Goal: Task Accomplishment & Management: Manage account settings

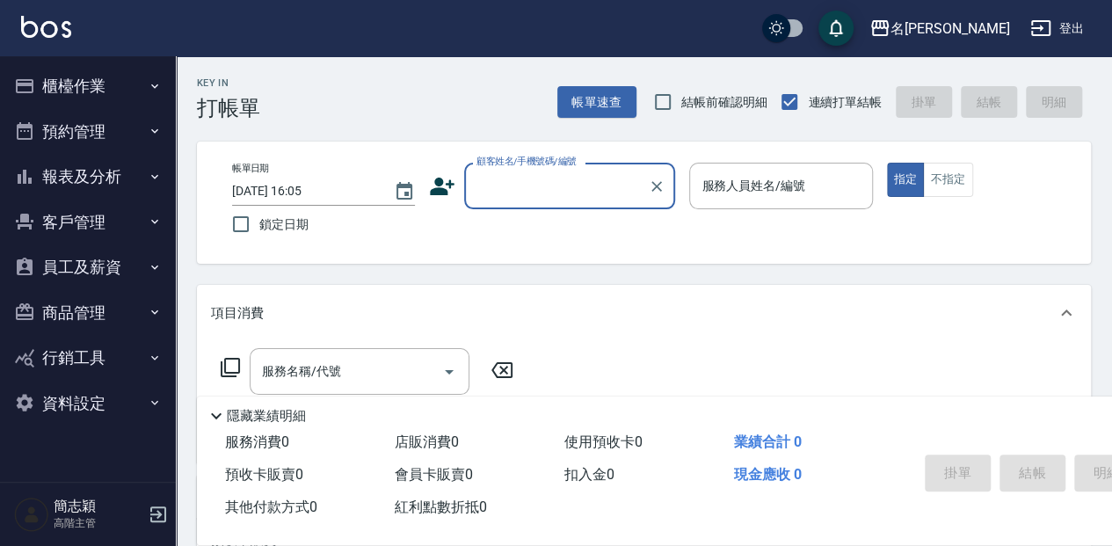
click at [404, 113] on div "Key In 打帳單 帳單速查 結帳前確認明細 連續打單結帳 掛單 結帳 明細" at bounding box center [633, 88] width 915 height 64
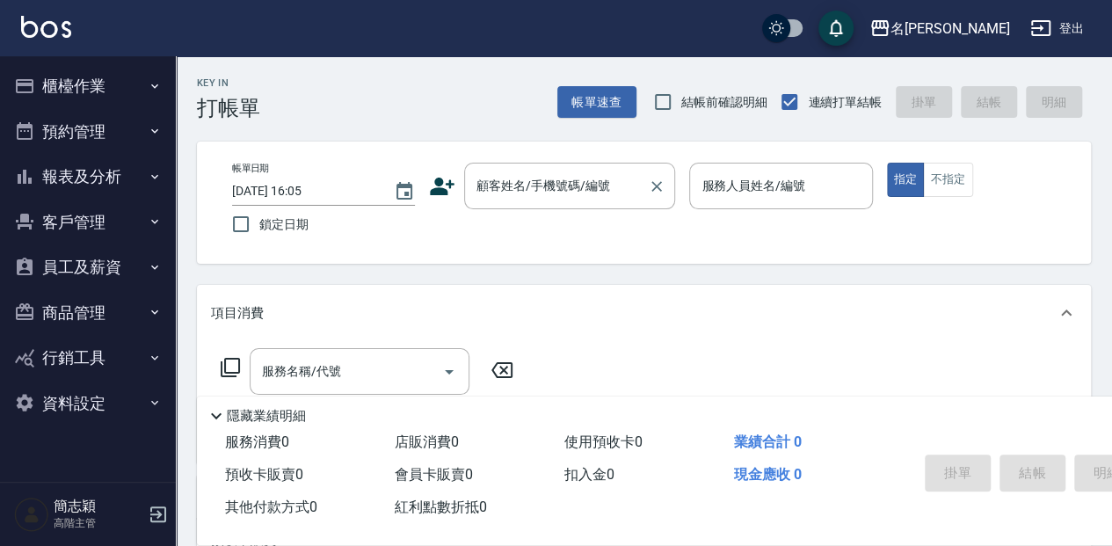
click at [564, 188] on div "顧客姓名/手機號碼/編號 顧客姓名/手機號碼/編號" at bounding box center [569, 186] width 211 height 47
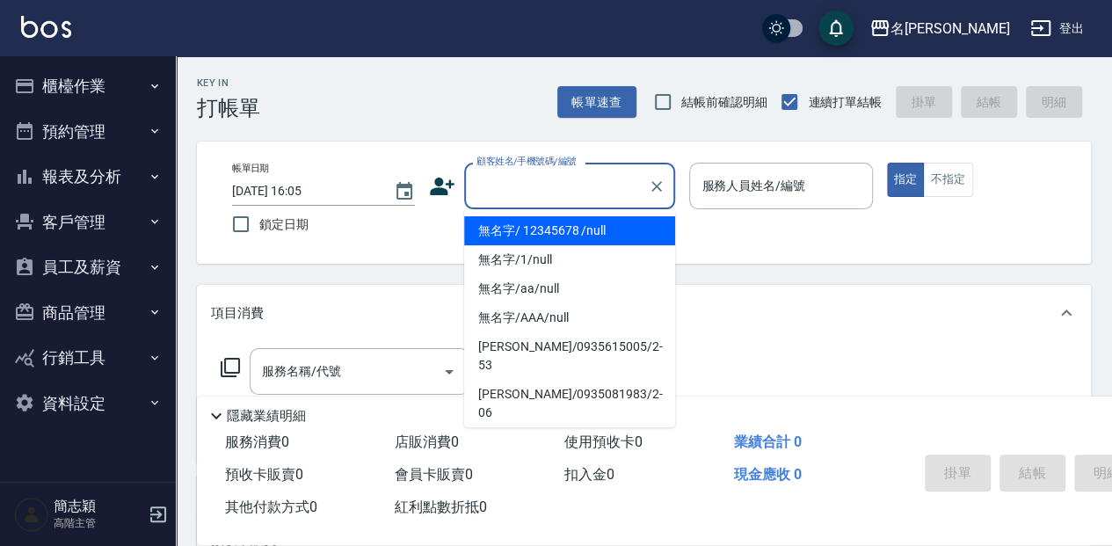
drag, startPoint x: 541, startPoint y: 229, endPoint x: 765, endPoint y: 194, distance: 226.9
click at [542, 229] on li "無名字/ 12345678 /null" at bounding box center [569, 230] width 211 height 29
type input "無名字/ 12345678 /null"
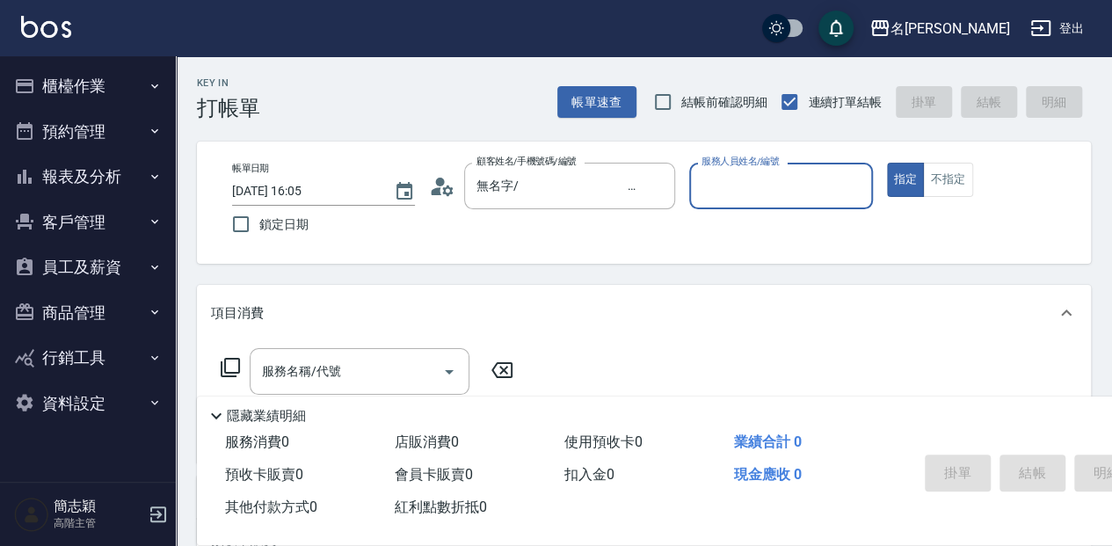
click at [744, 188] on input "服務人員姓名/編號" at bounding box center [780, 186] width 167 height 31
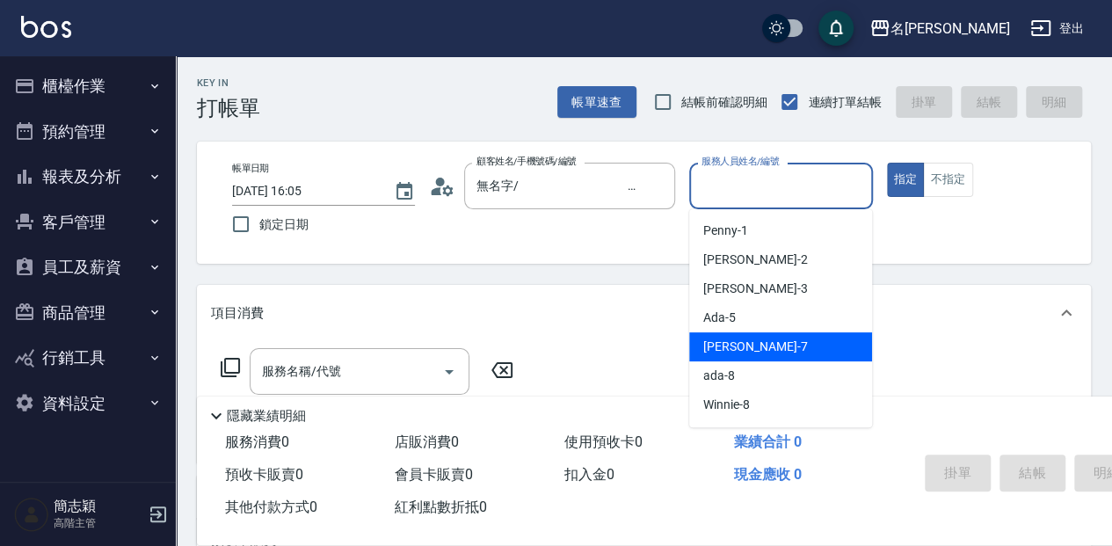
click at [765, 345] on div "Jessica -7" at bounding box center [780, 346] width 183 height 29
type input "Jessica-7"
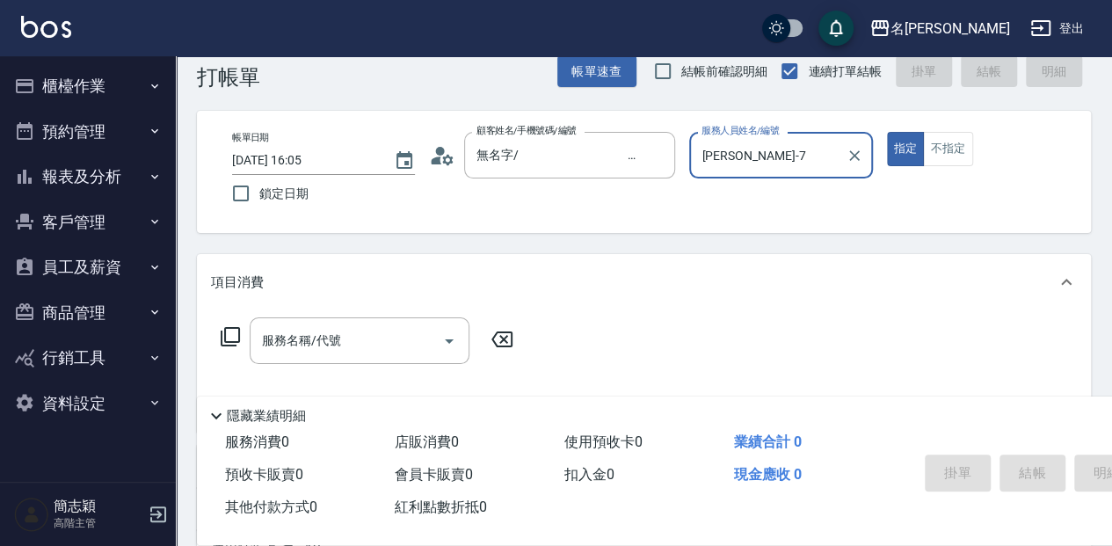
scroll to position [58, 0]
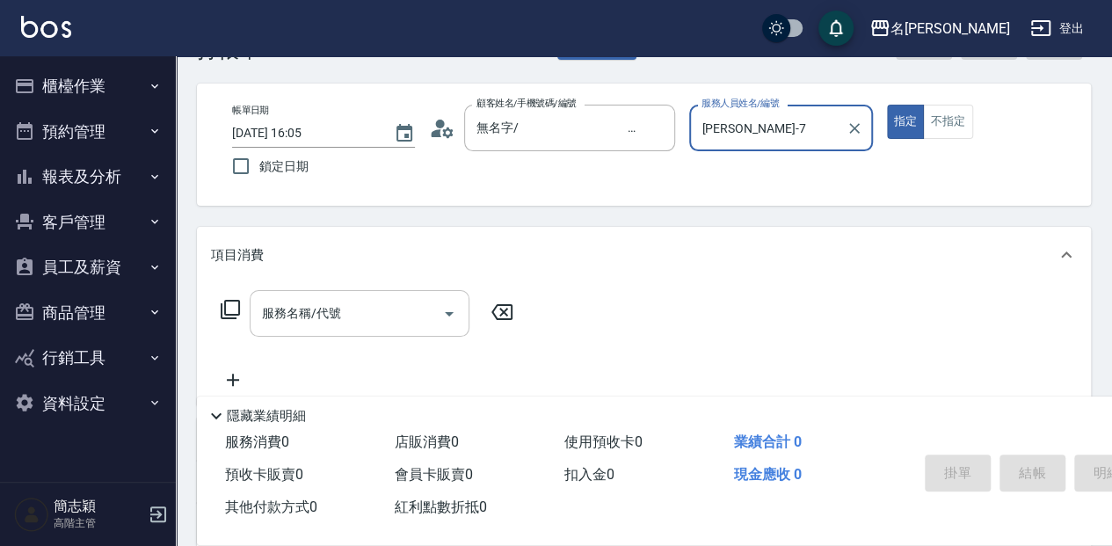
click at [352, 322] on input "服務名稱/代號" at bounding box center [347, 313] width 178 height 31
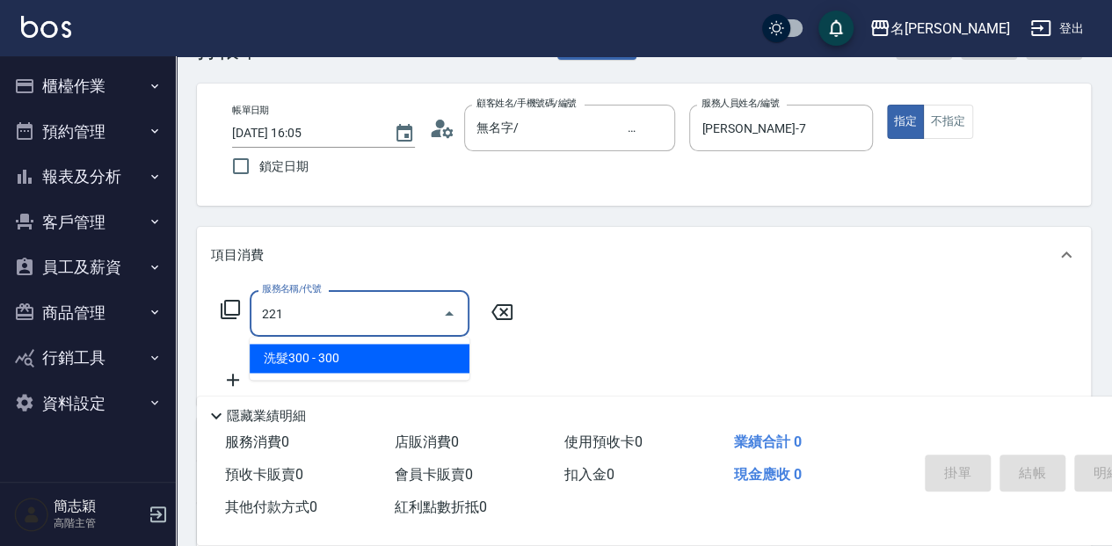
type input "洗髮300(221)"
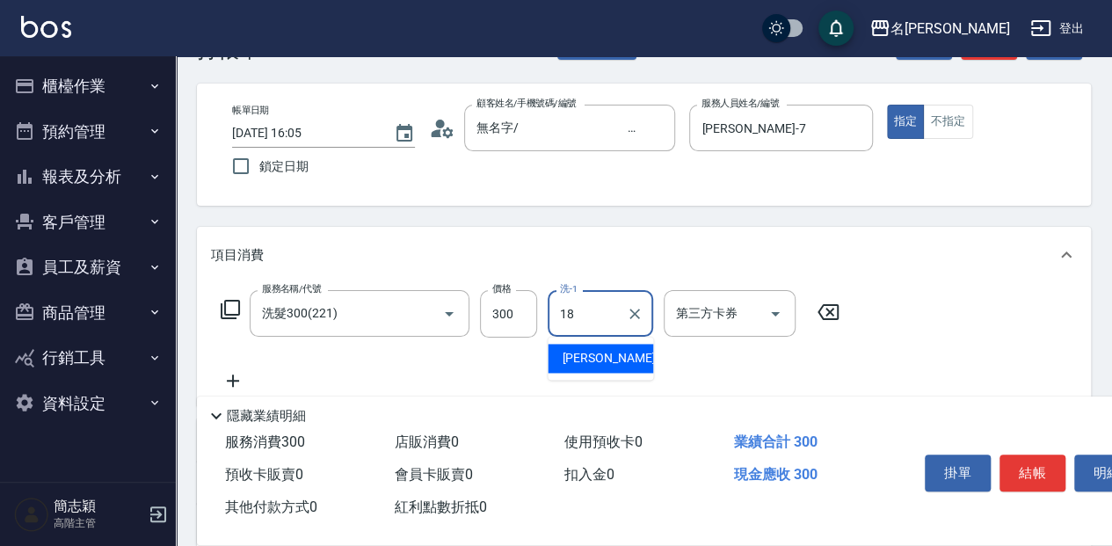
type input "沛岑-18"
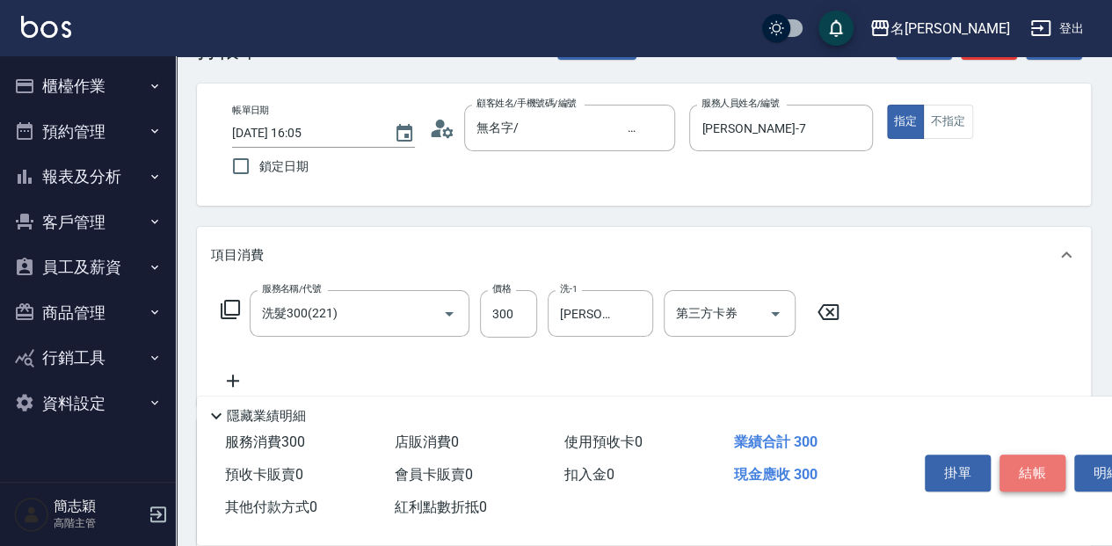
click at [1044, 458] on button "結帳" at bounding box center [1033, 472] width 66 height 37
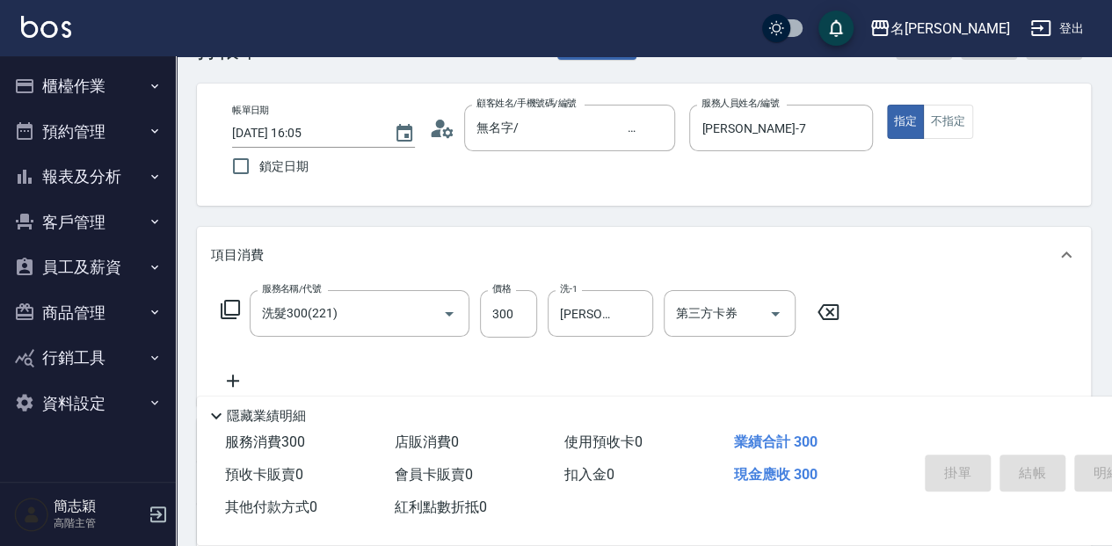
type input "2025/08/14 16:06"
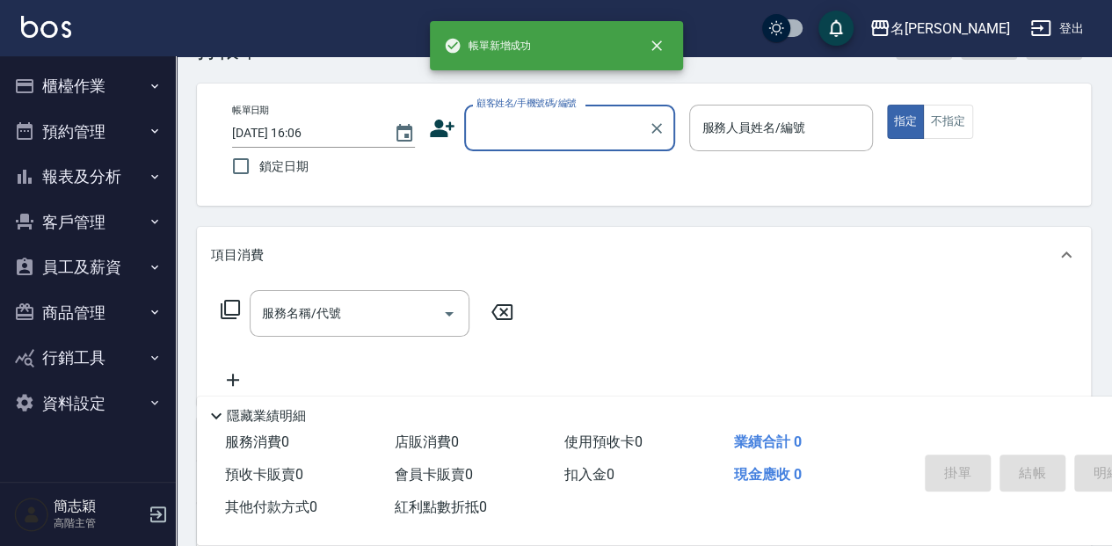
scroll to position [0, 0]
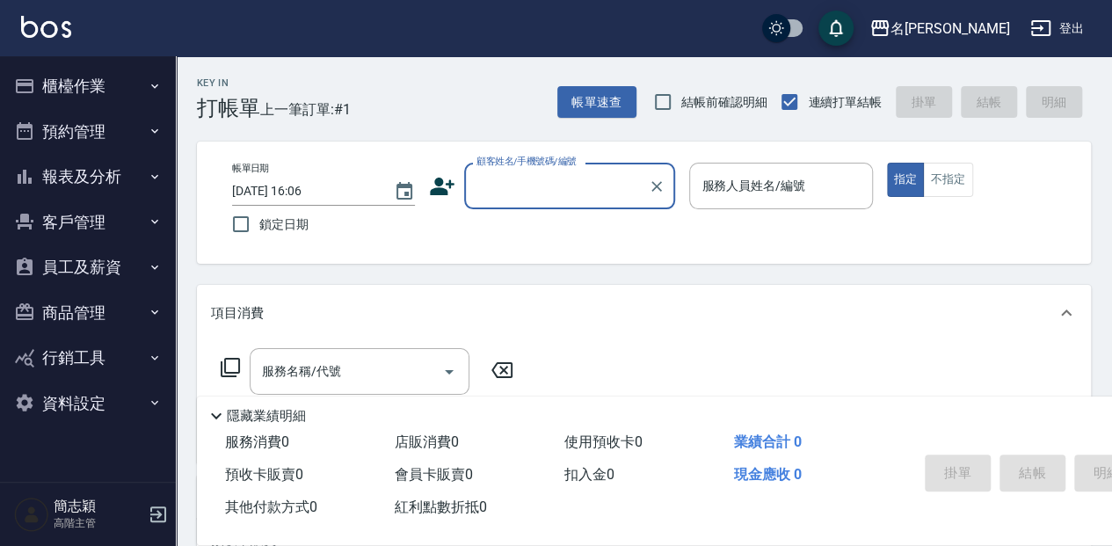
click at [566, 174] on input "顧客姓名/手機號碼/編號" at bounding box center [556, 186] width 169 height 31
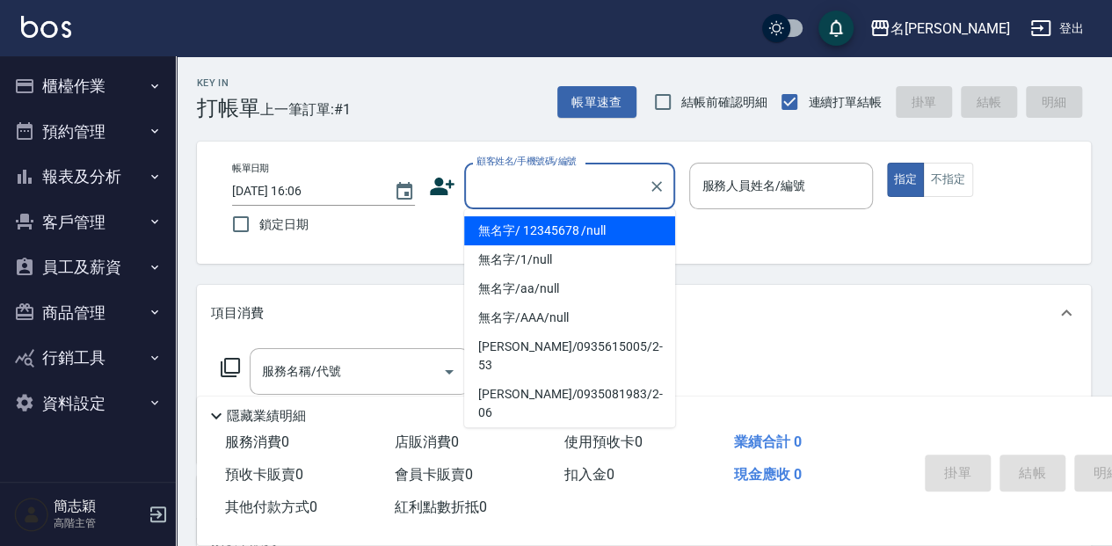
click at [567, 220] on li "無名字/ 12345678 /null" at bounding box center [569, 230] width 211 height 29
type input "無名字/ 12345678 /null"
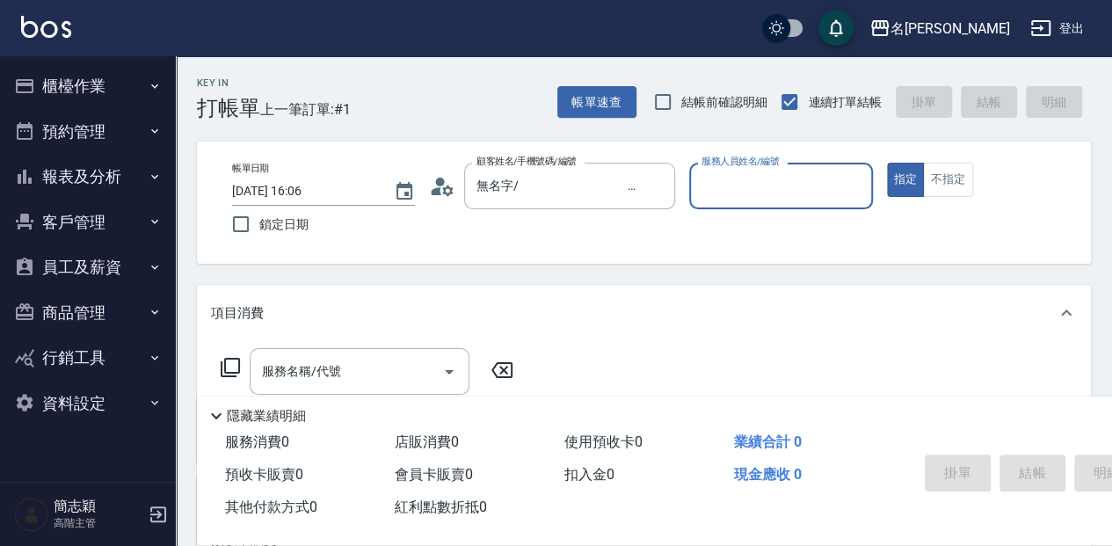
click at [687, 184] on div "帳單日期 2025/08/14 16:06 鎖定日期 顧客姓名/手機號碼/編號 無名字/ 12345678 /null 顧客姓名/手機號碼/編號 服務人員姓名…" at bounding box center [644, 203] width 852 height 80
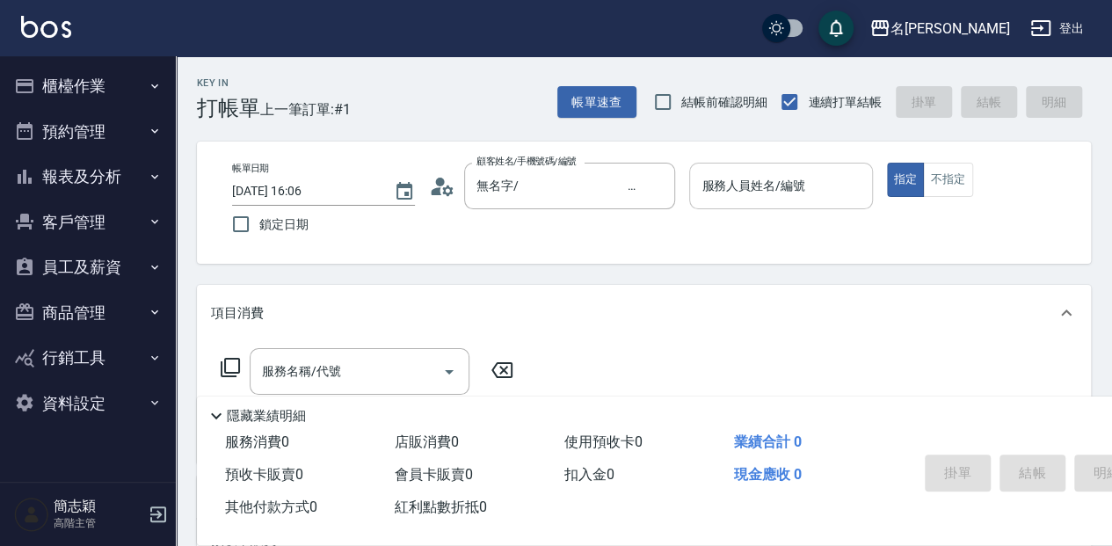
drag, startPoint x: 751, startPoint y: 178, endPoint x: 754, endPoint y: 192, distance: 14.5
click at [751, 181] on input "服務人員姓名/編號" at bounding box center [780, 186] width 167 height 31
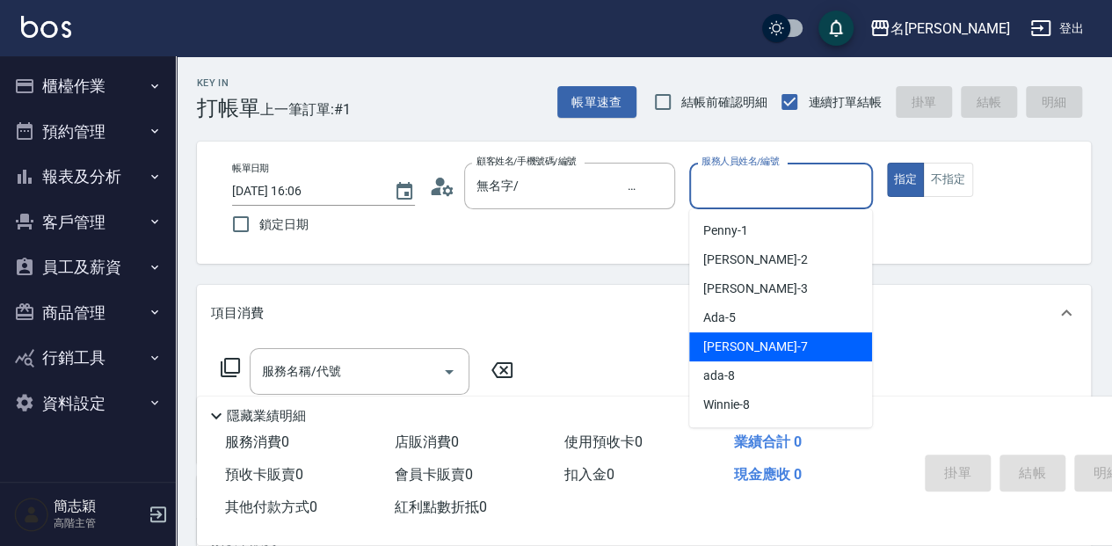
click at [780, 350] on div "Jessica -7" at bounding box center [780, 346] width 183 height 29
type input "Jessica-7"
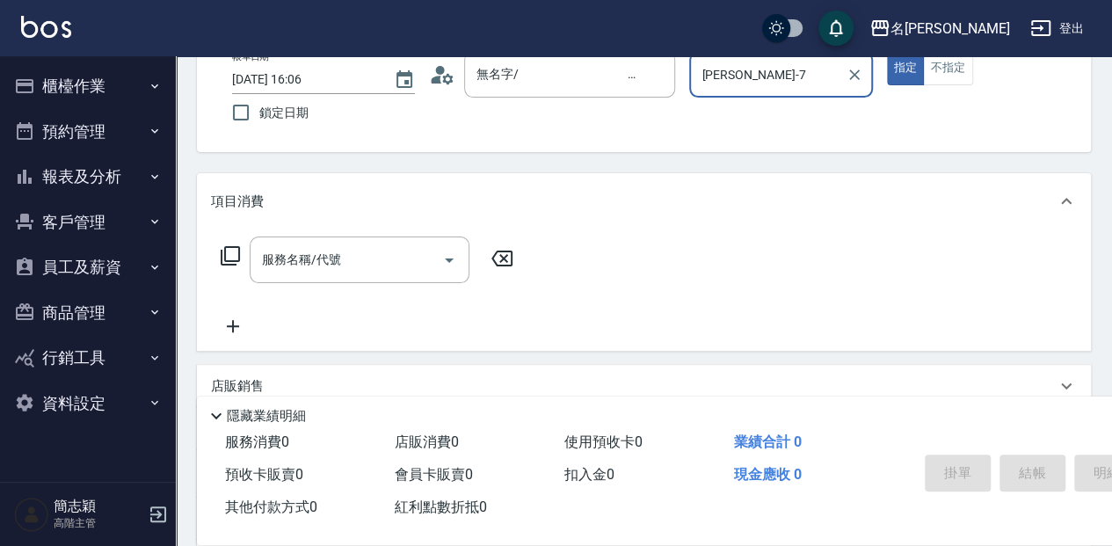
scroll to position [117, 0]
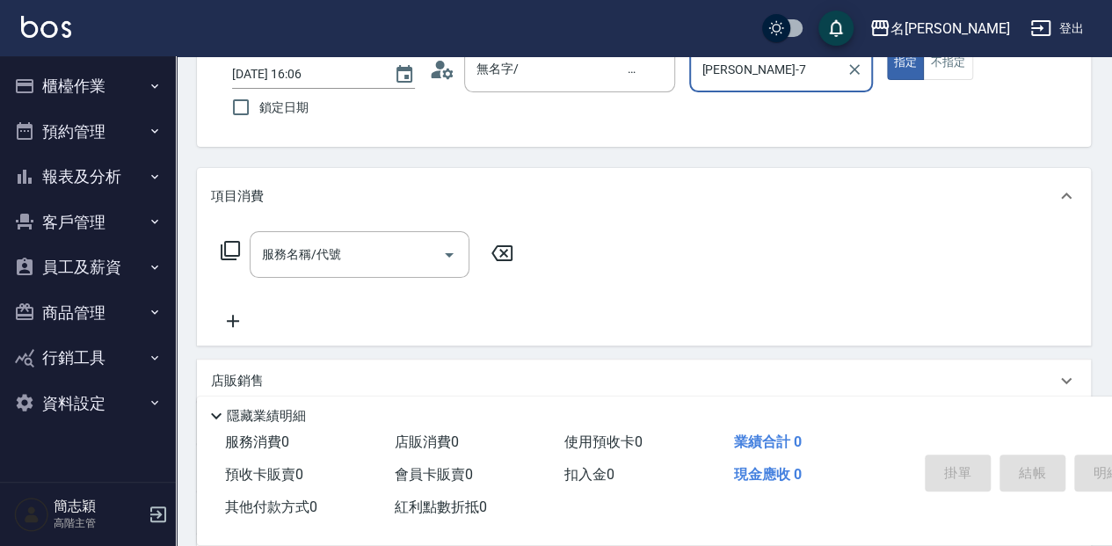
click at [316, 243] on input "服務名稱/代號" at bounding box center [347, 254] width 178 height 31
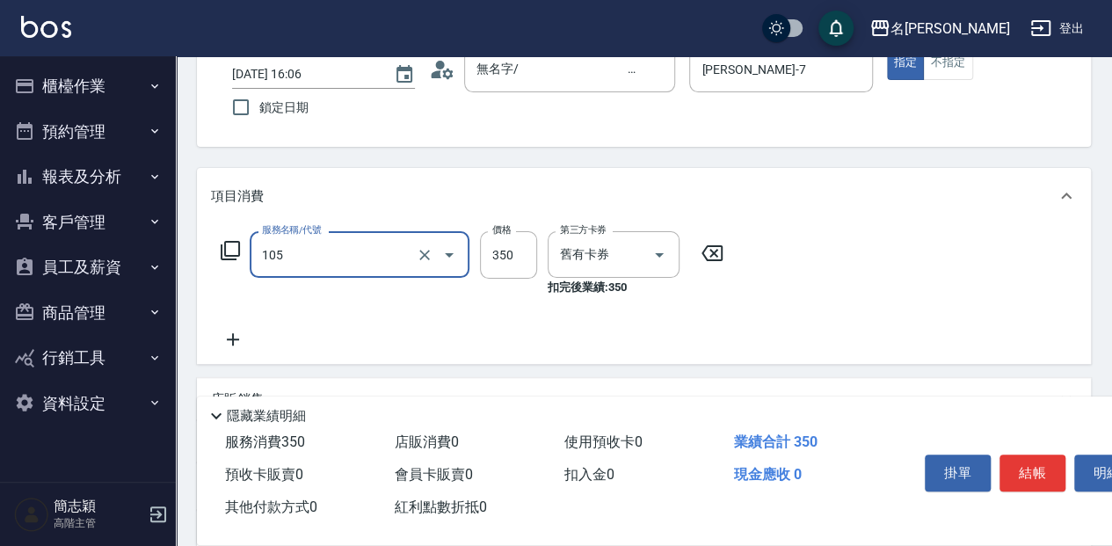
type input "新草本單次(105)"
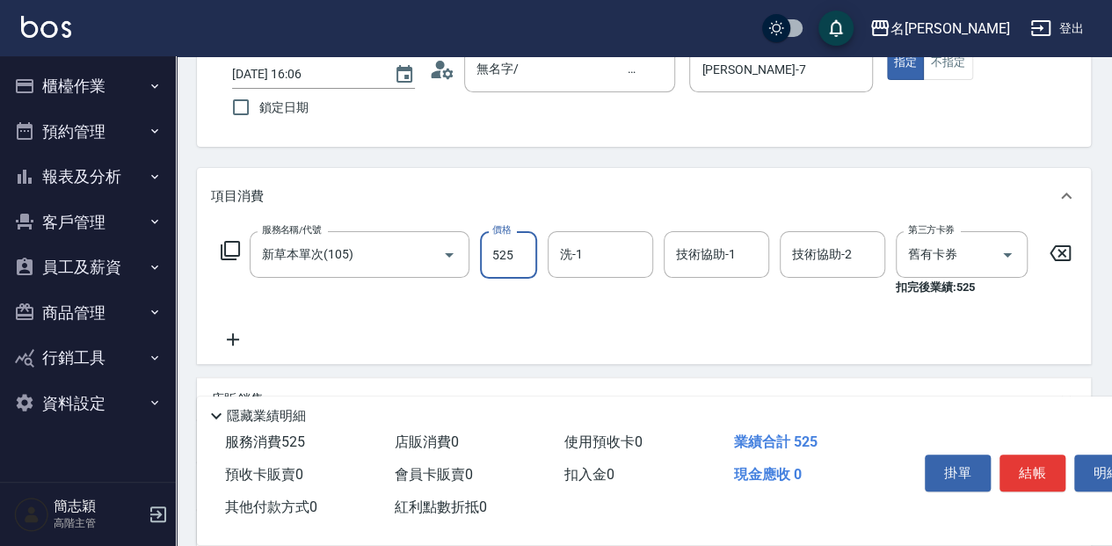
type input "525"
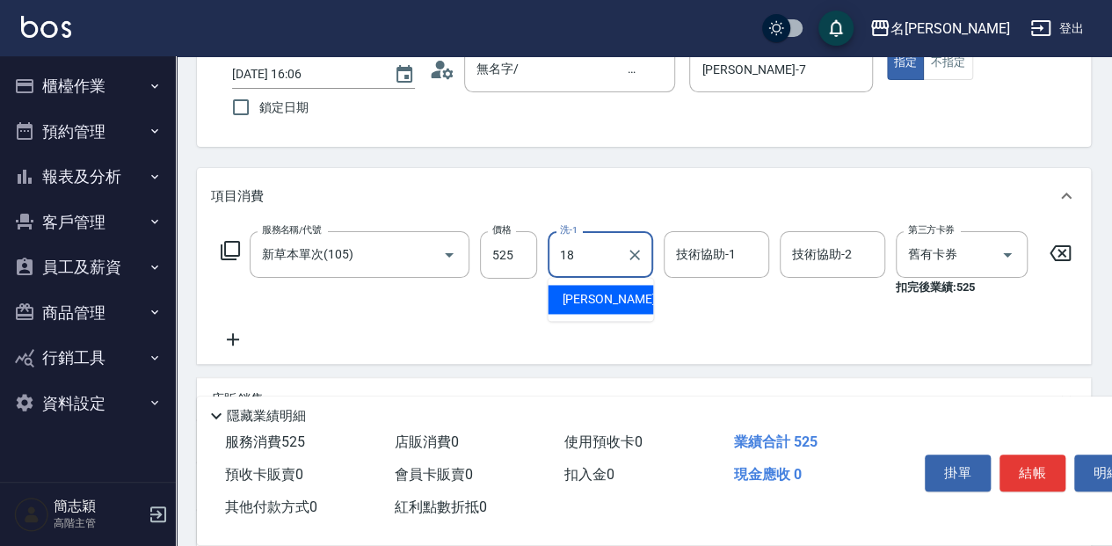
type input "沛岑-18"
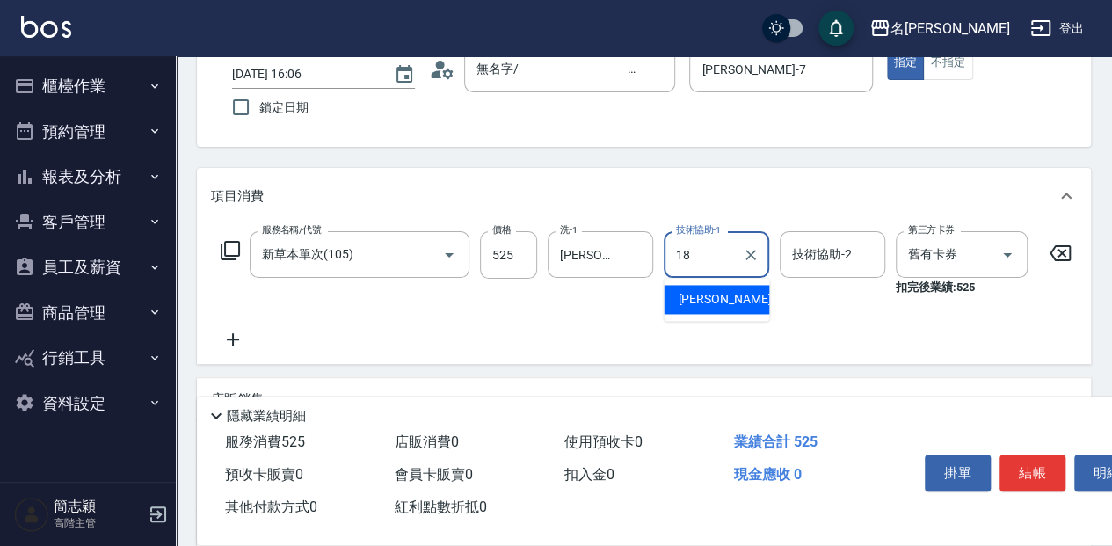
type input "沛岑-18"
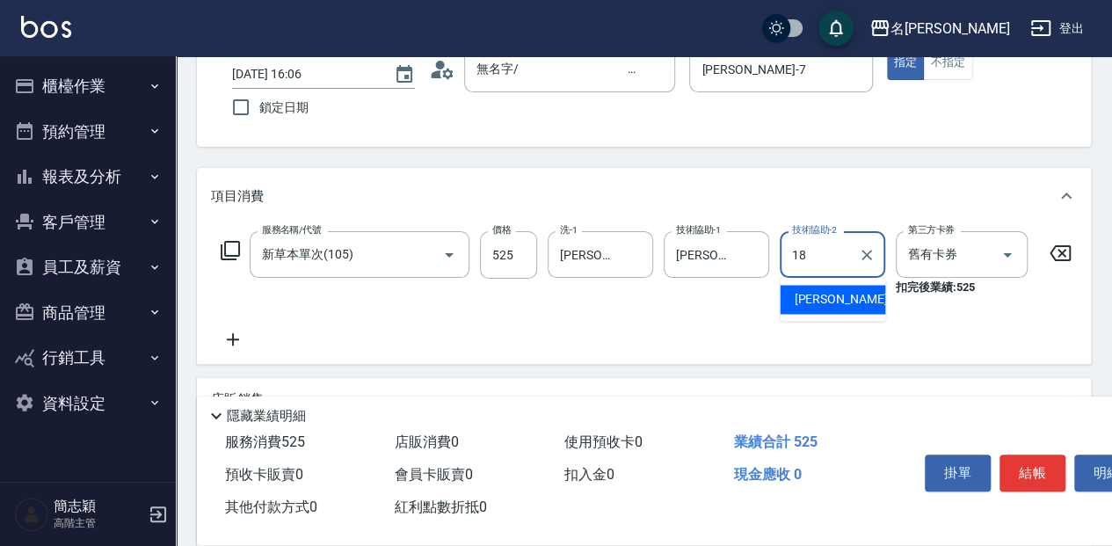
type input "沛岑-18"
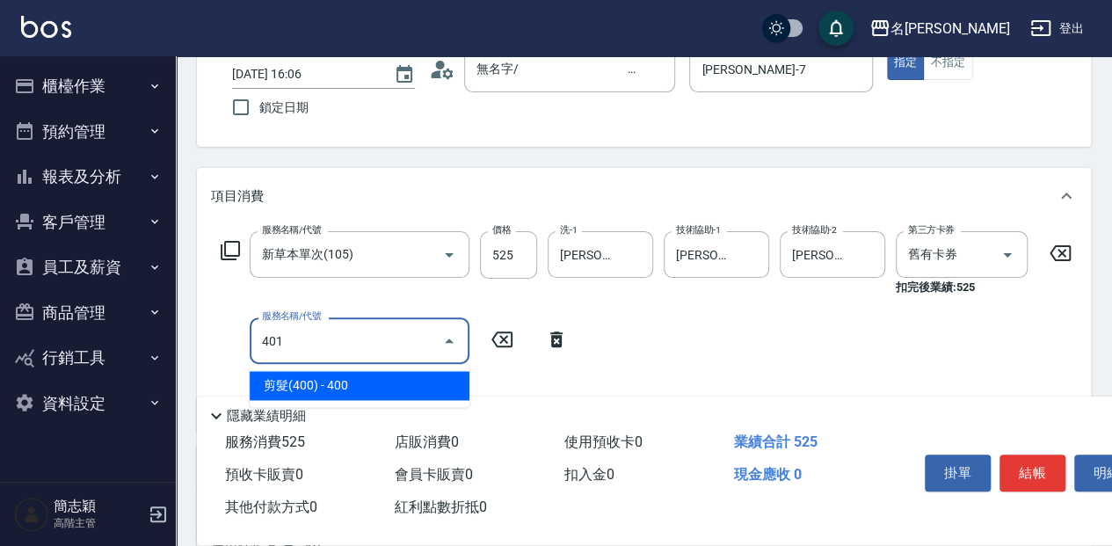
type input "剪髮(400)(401)"
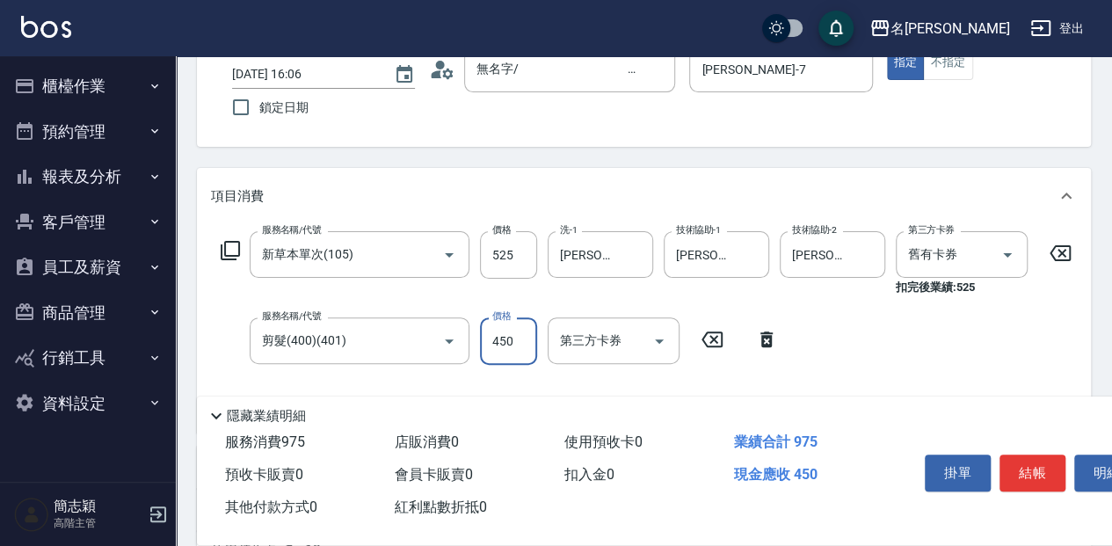
type input "450"
click at [1043, 466] on button "結帳" at bounding box center [1033, 472] width 66 height 37
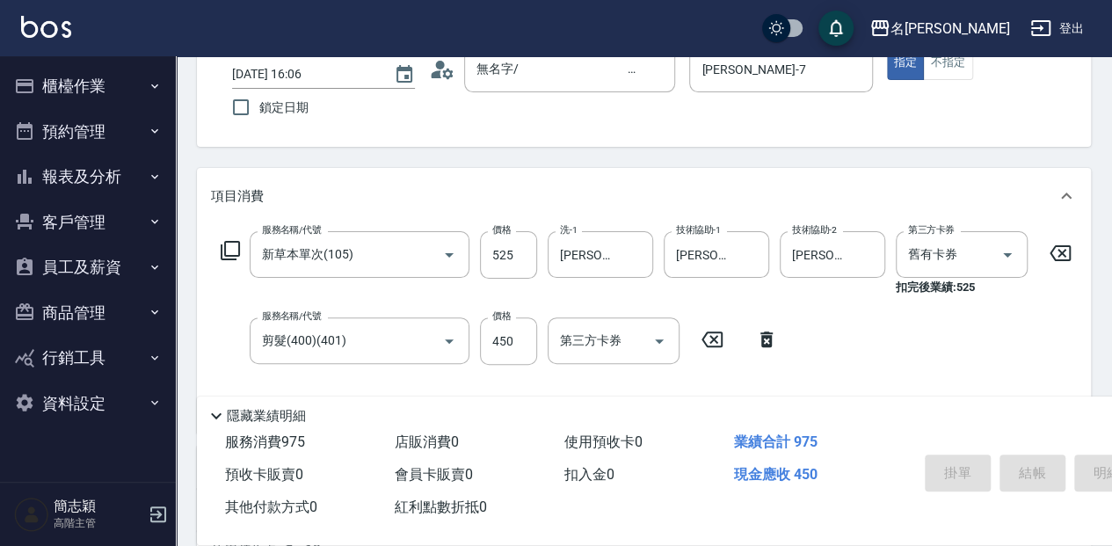
type input "2025/08/14 16:07"
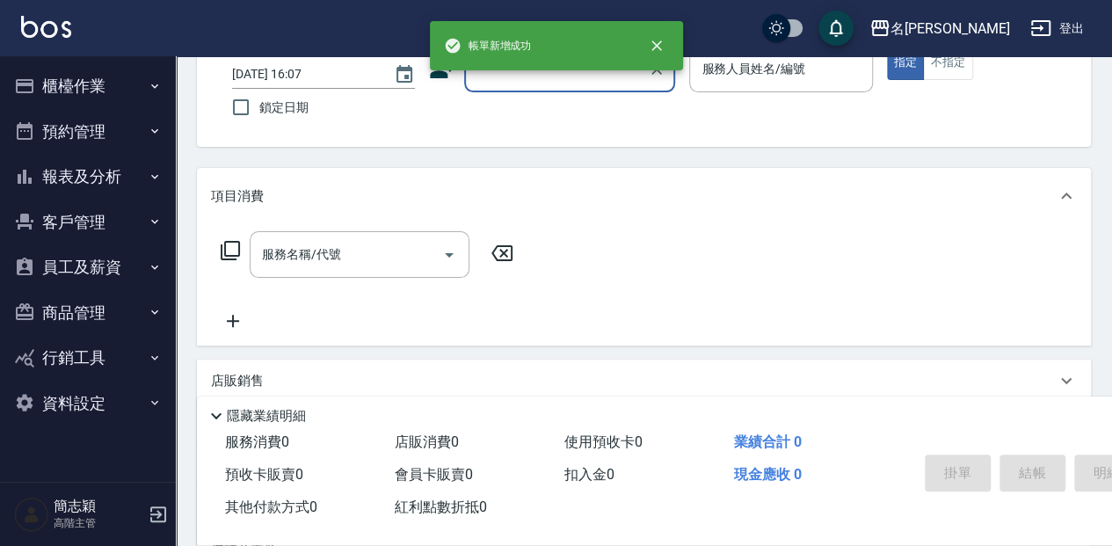
scroll to position [0, 0]
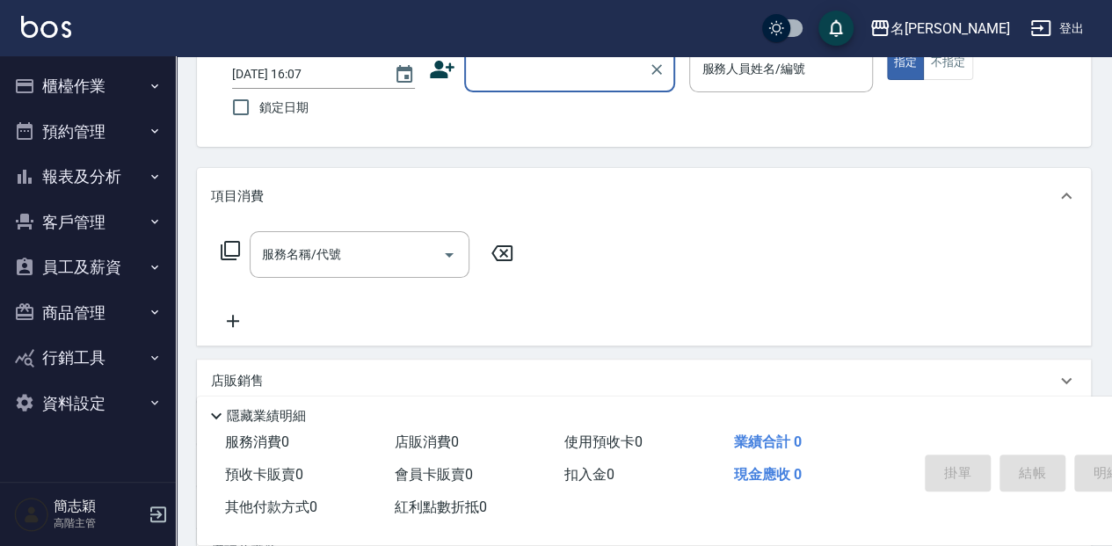
click at [507, 84] on input "顧客姓名/手機號碼/編號" at bounding box center [556, 69] width 169 height 31
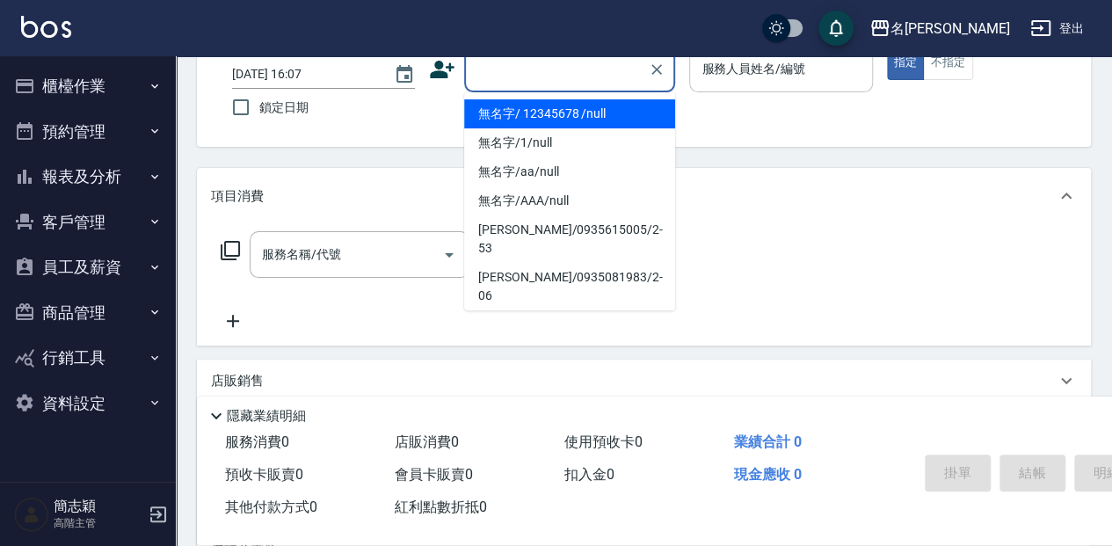
drag, startPoint x: 507, startPoint y: 113, endPoint x: 766, endPoint y: 79, distance: 260.6
click at [508, 112] on li "無名字/ 12345678 /null" at bounding box center [569, 113] width 211 height 29
type input "無名字/ 12345678 /null"
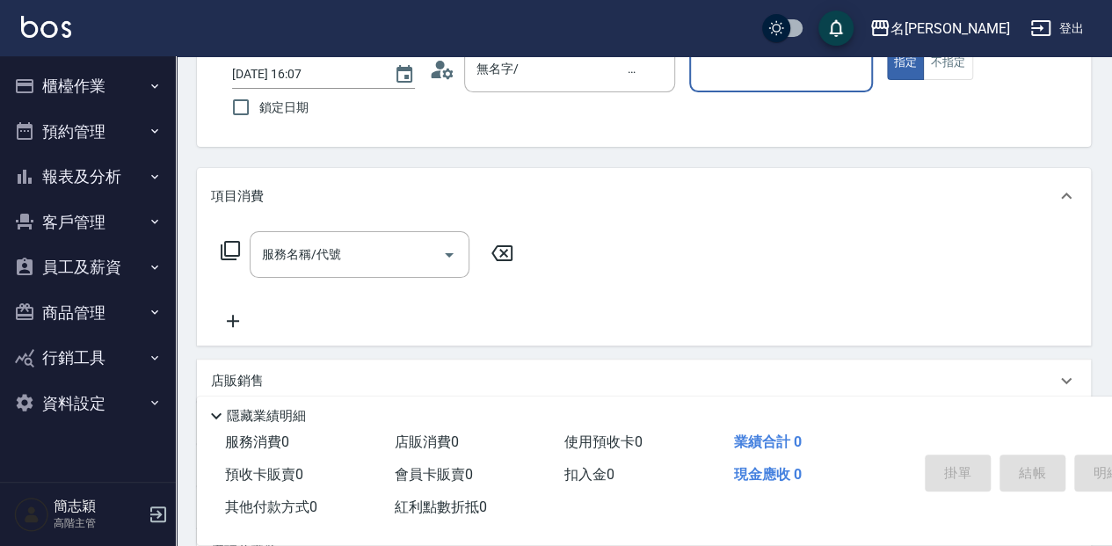
click at [766, 79] on input "服務人員姓名/編號" at bounding box center [780, 69] width 167 height 31
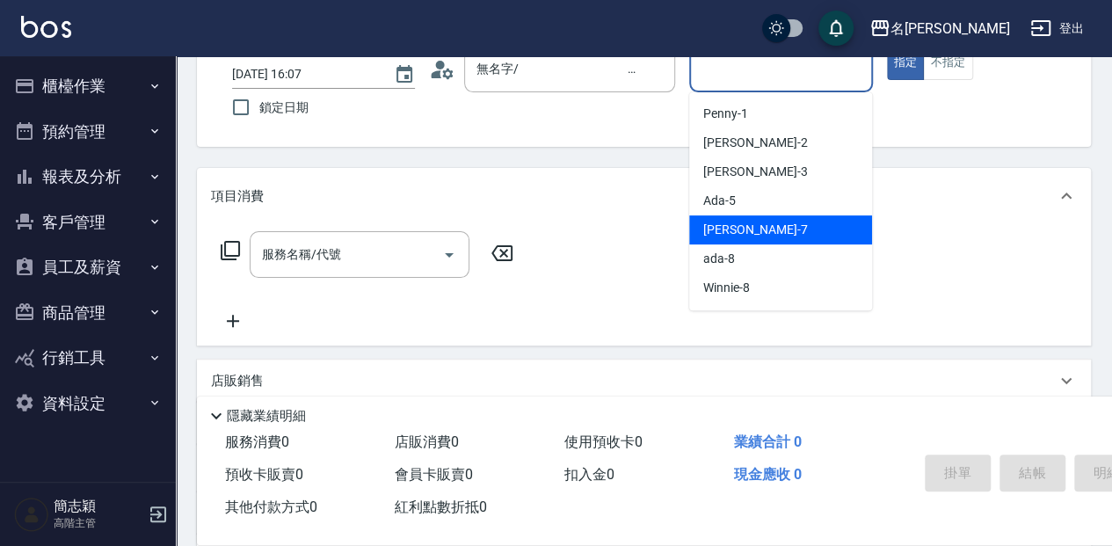
click at [787, 234] on div "Jessica -7" at bounding box center [780, 229] width 183 height 29
type input "Jessica-7"
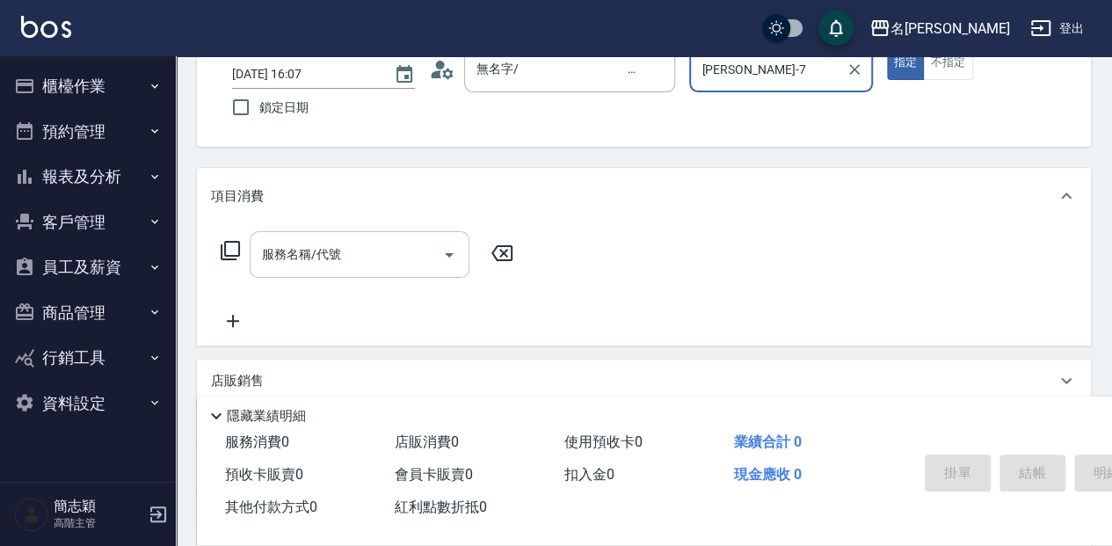
drag, startPoint x: 310, startPoint y: 267, endPoint x: 343, endPoint y: 258, distance: 33.9
click at [311, 265] on input "服務名稱/代號" at bounding box center [347, 254] width 178 height 31
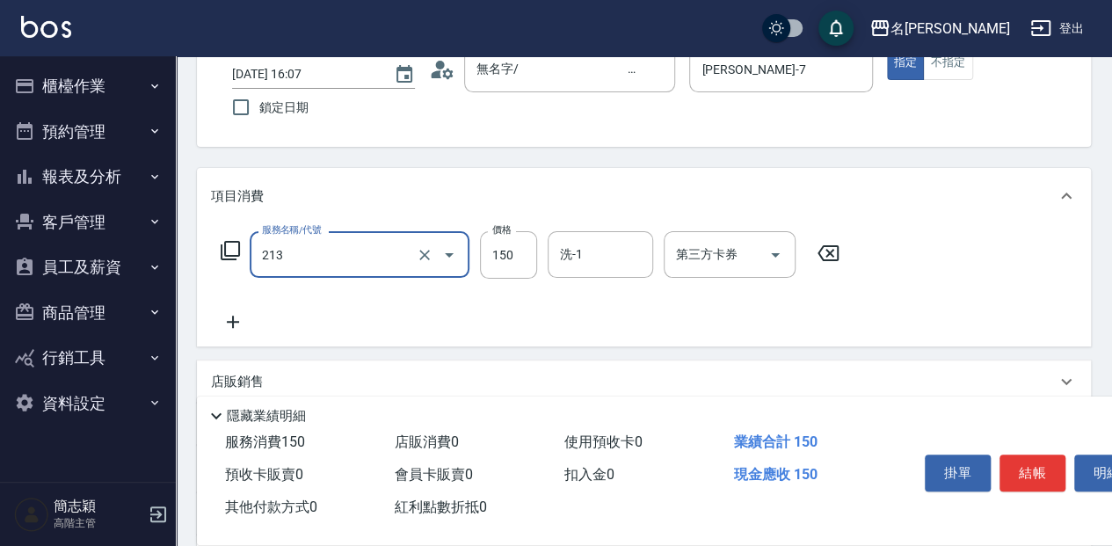
type input "親朋洗150(213)"
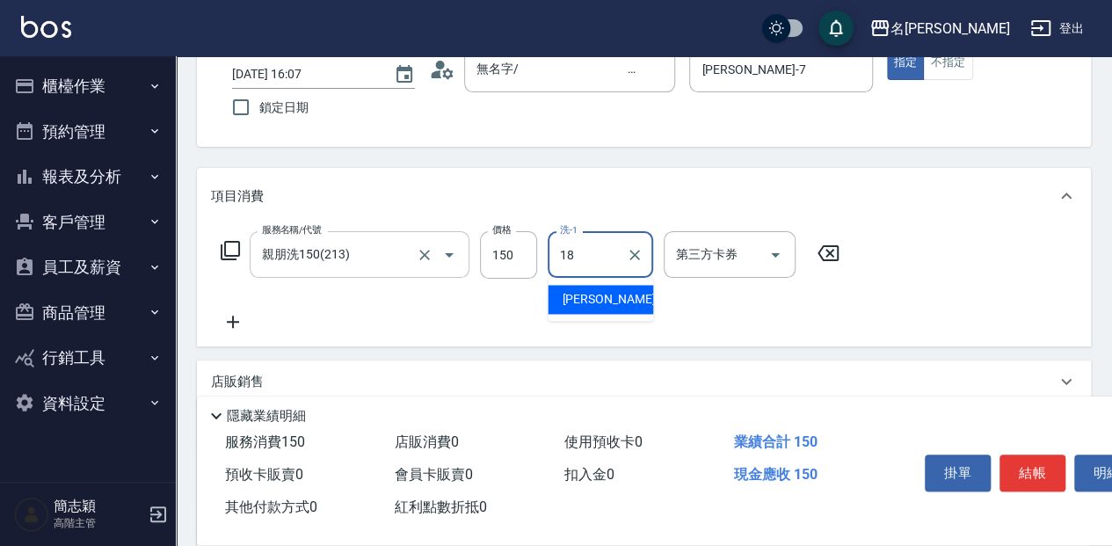
type input "沛岑-18"
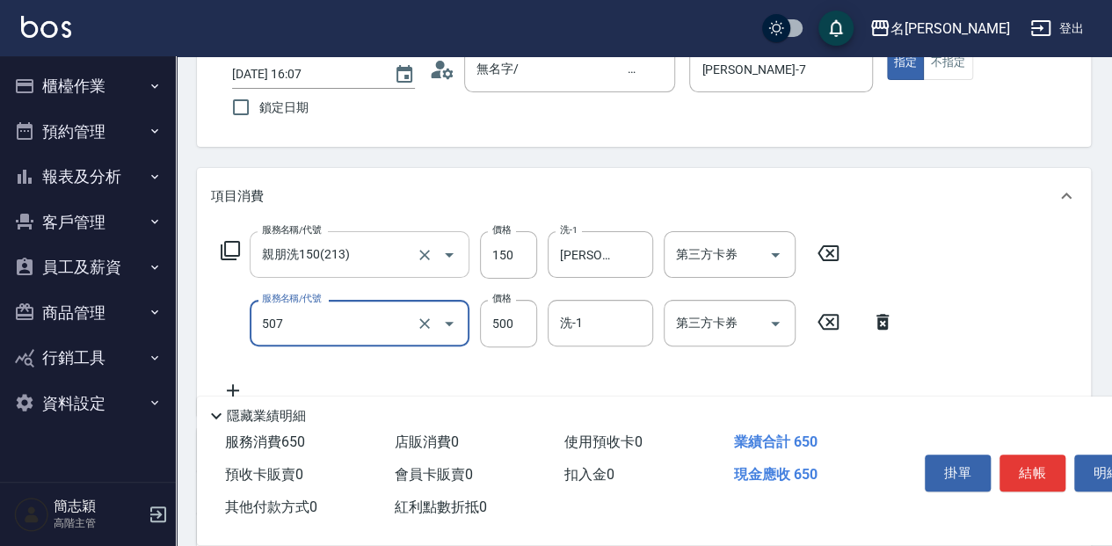
type input "補染(507)"
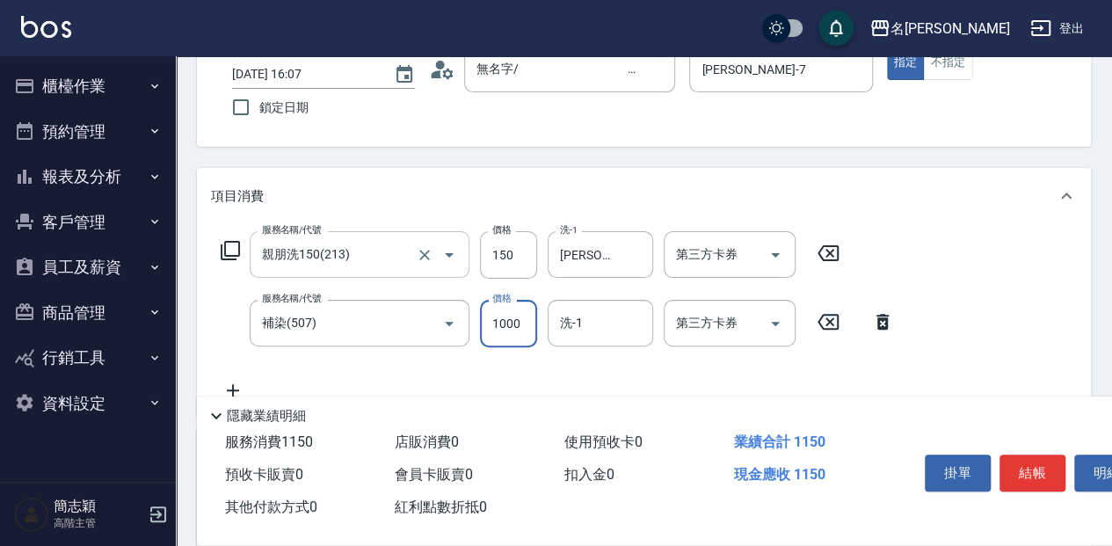
type input "1000"
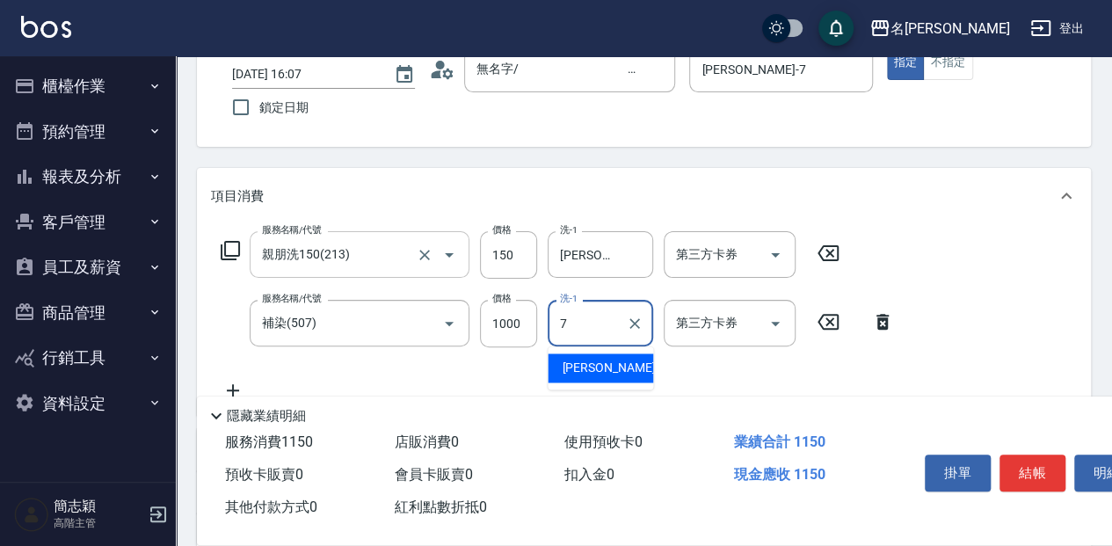
type input "Jessica-7"
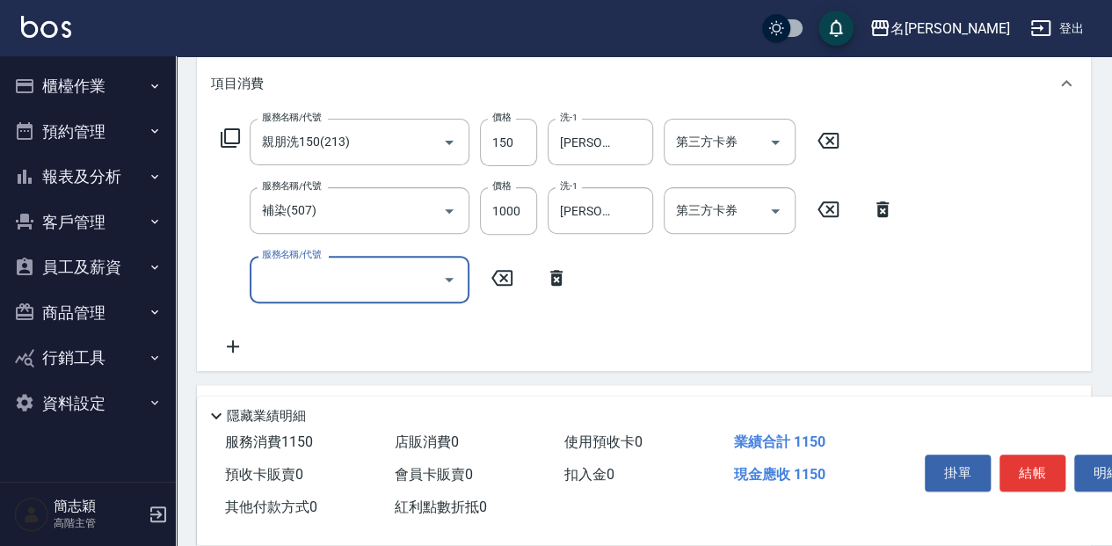
scroll to position [234, 0]
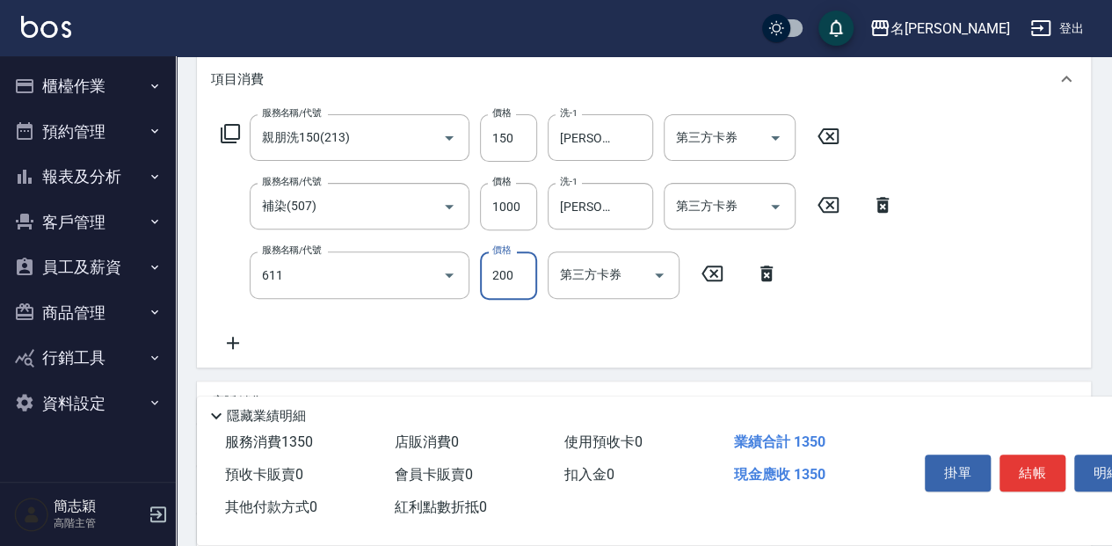
type input "染.頭皮隔離(611)"
type input "550"
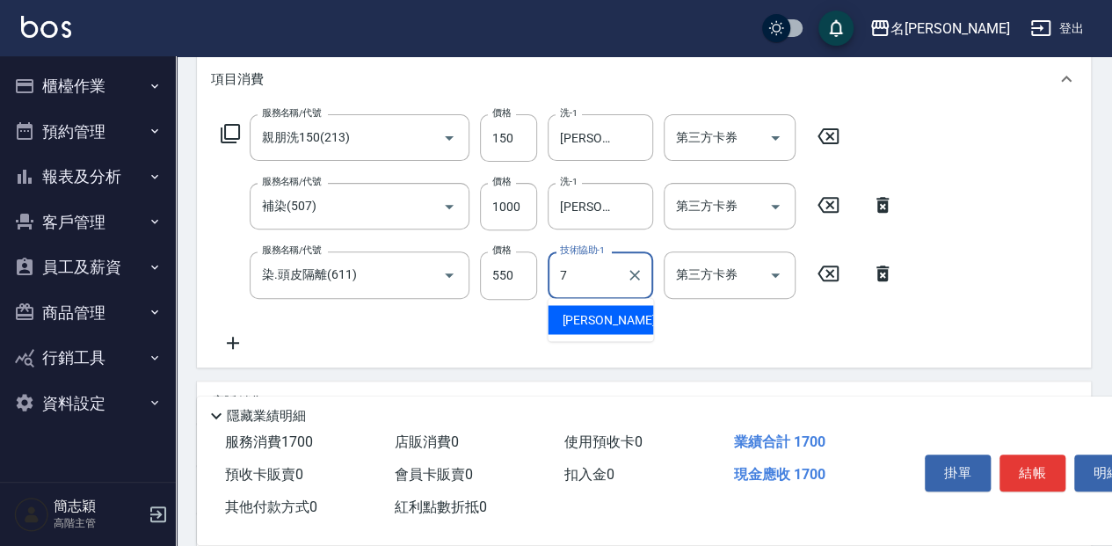
type input "Jessica-7"
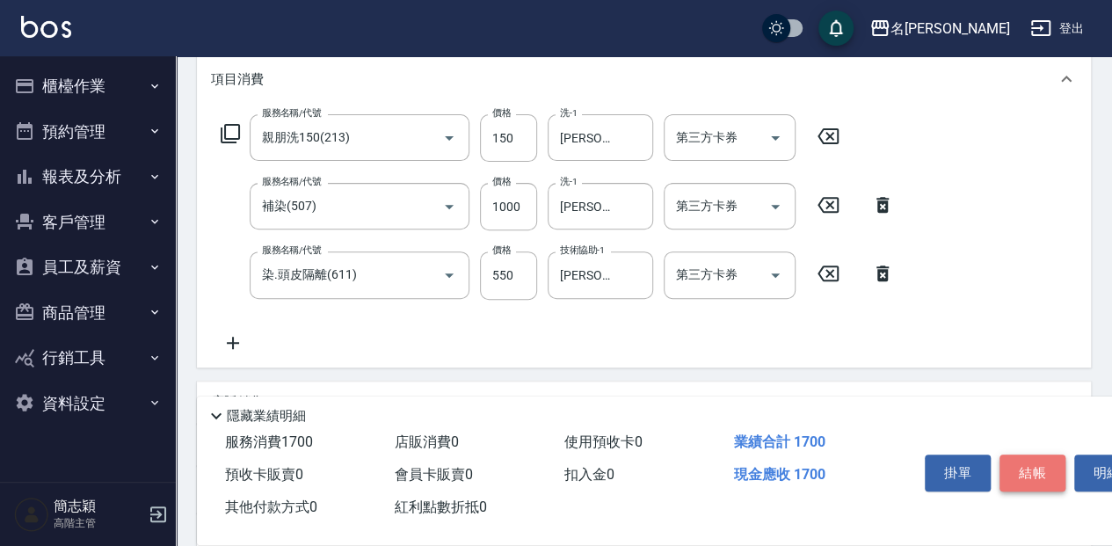
click at [1032, 475] on button "結帳" at bounding box center [1033, 472] width 66 height 37
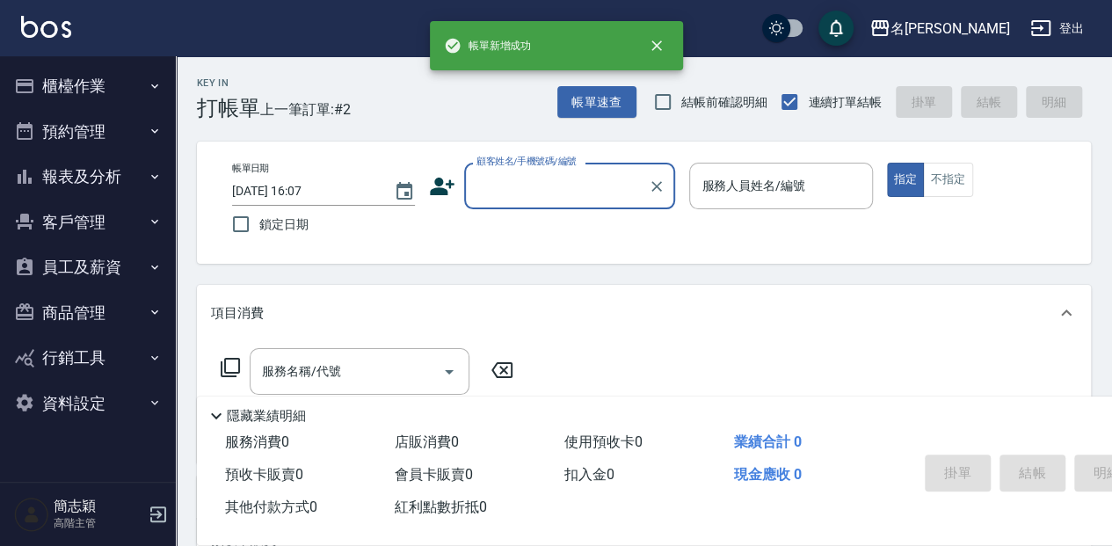
scroll to position [0, 0]
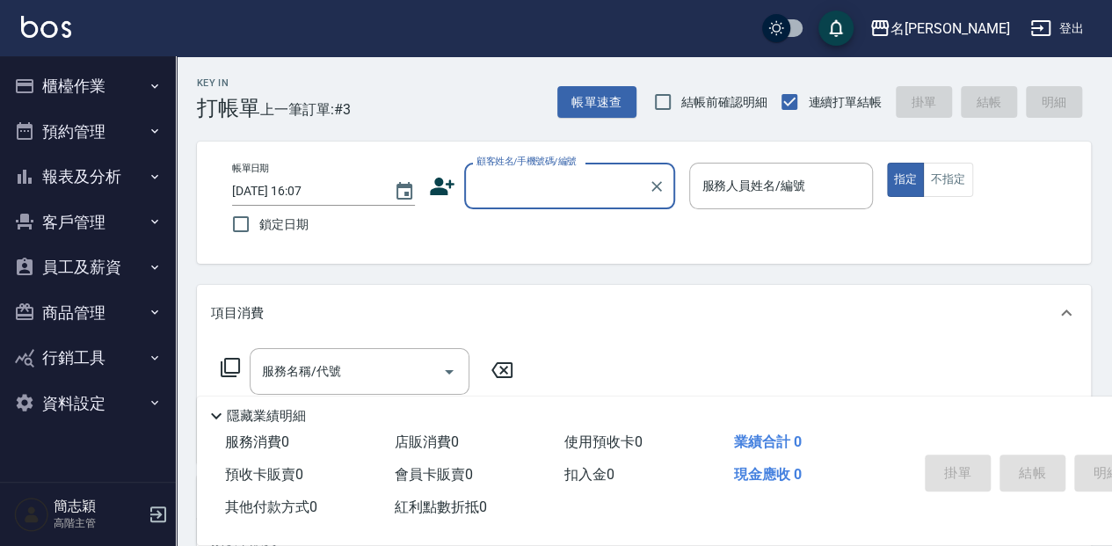
click at [550, 198] on input "顧客姓名/手機號碼/編號" at bounding box center [556, 186] width 169 height 31
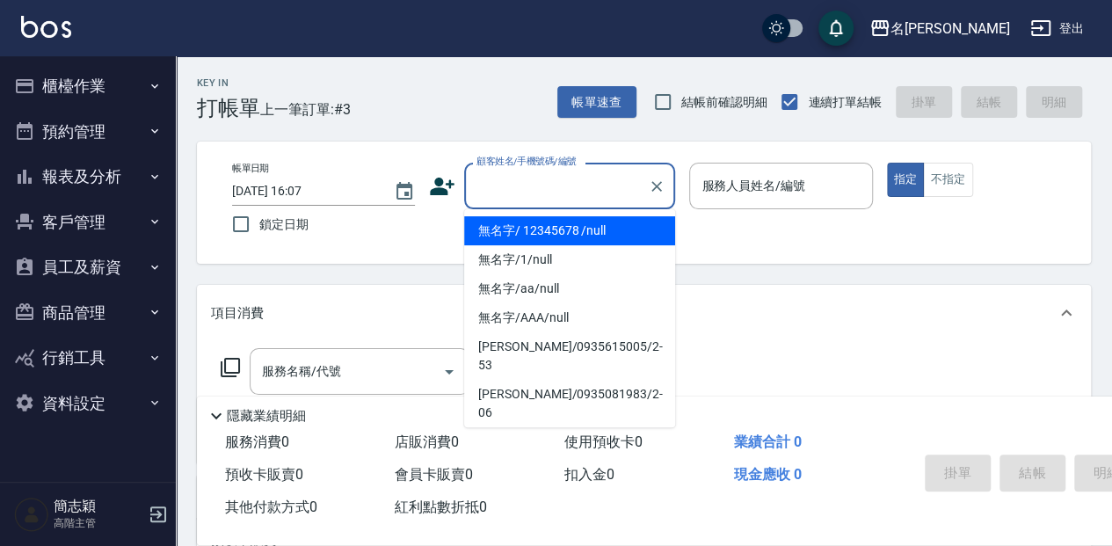
drag, startPoint x: 542, startPoint y: 225, endPoint x: 782, endPoint y: 181, distance: 244.0
click at [544, 225] on li "無名字/ 12345678 /null" at bounding box center [569, 230] width 211 height 29
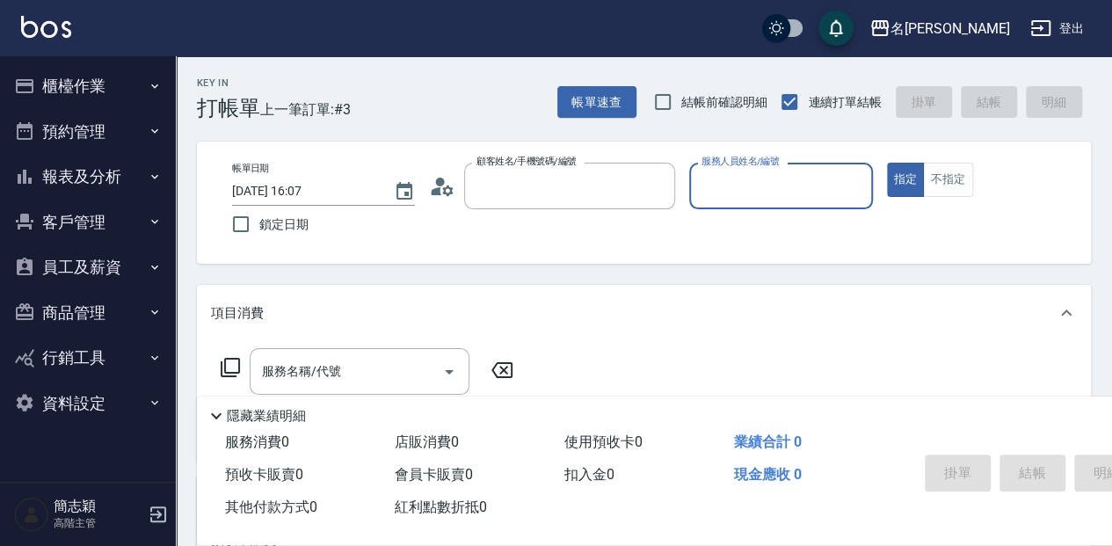
type input "無名字/ 12345678 /null"
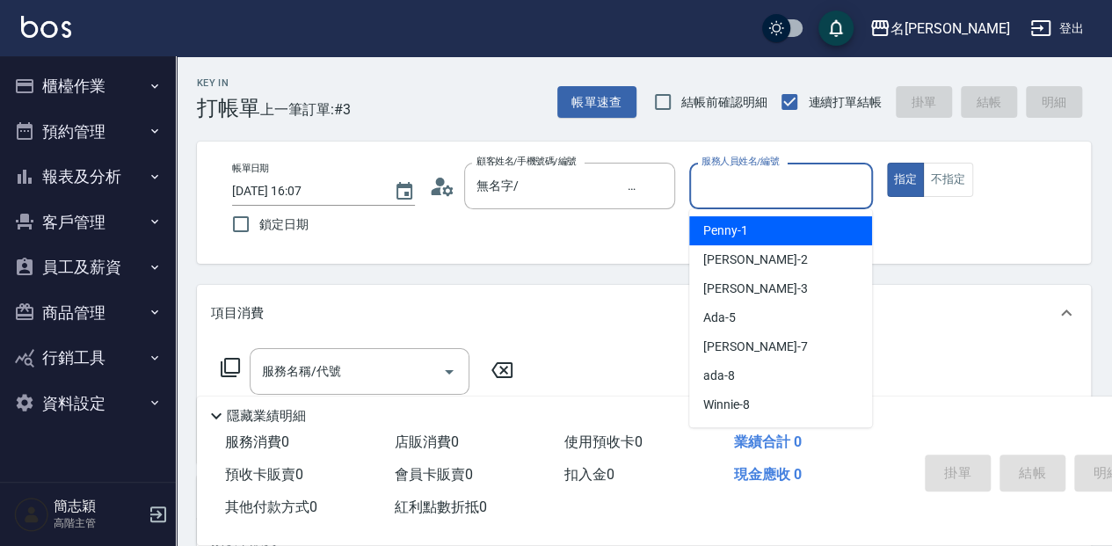
click at [774, 185] on input "服務人員姓名/編號" at bounding box center [780, 186] width 167 height 31
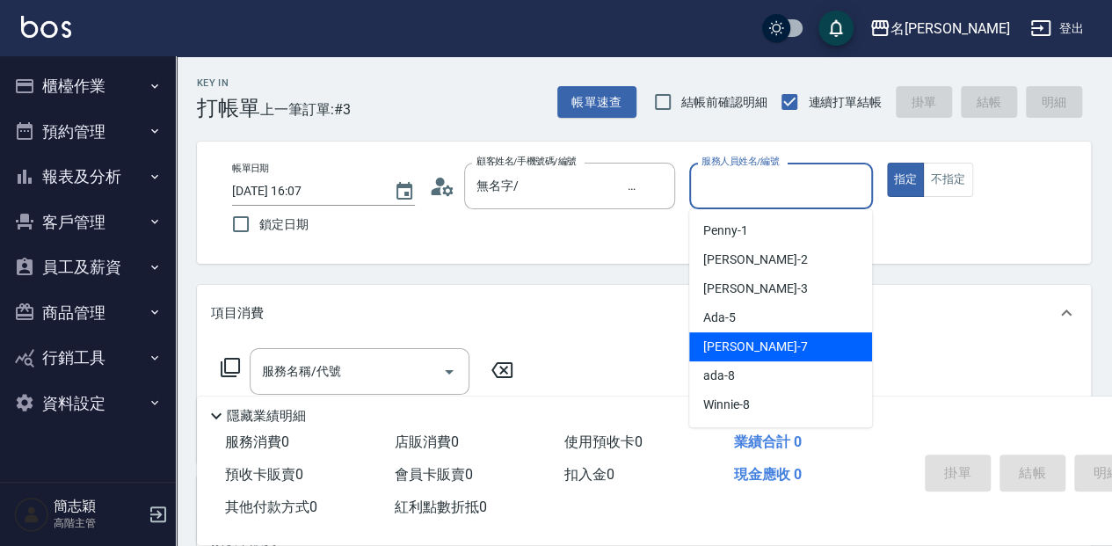
click at [753, 334] on div "Jessica -7" at bounding box center [780, 346] width 183 height 29
type input "Jessica-7"
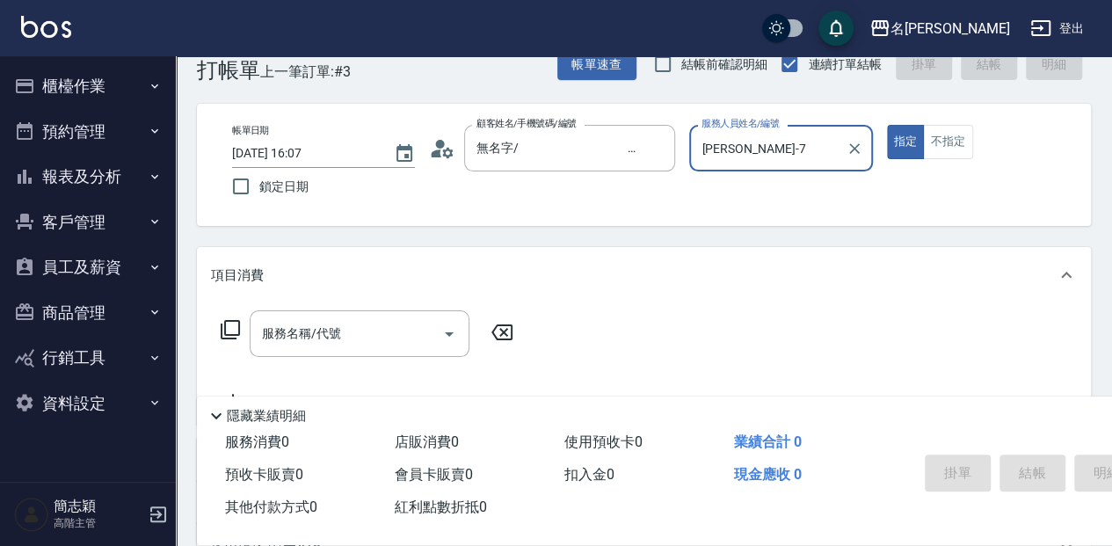
scroll to position [58, 0]
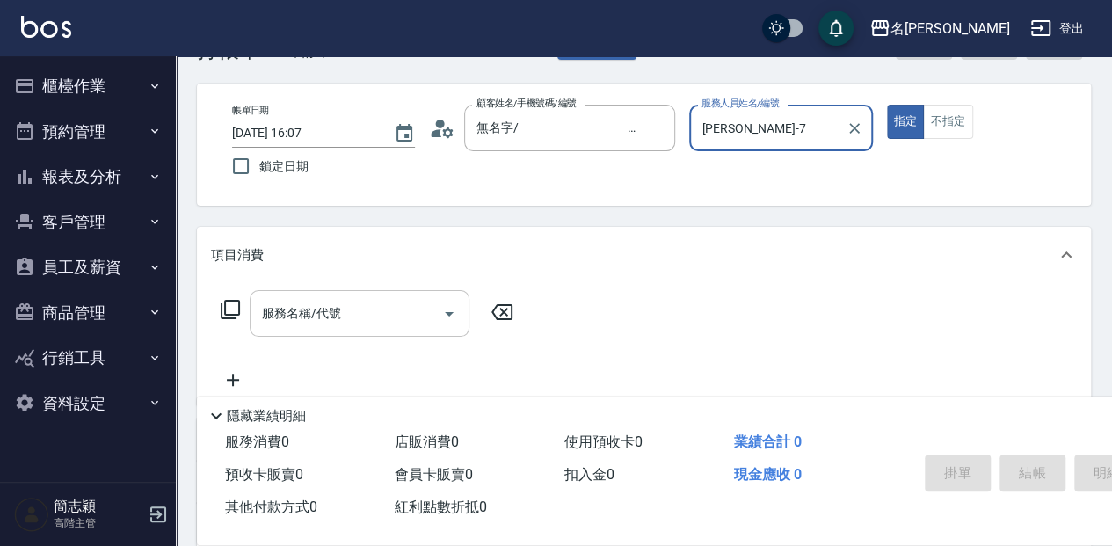
click at [292, 320] on div "服務名稱/代號 服務名稱/代號" at bounding box center [360, 313] width 220 height 47
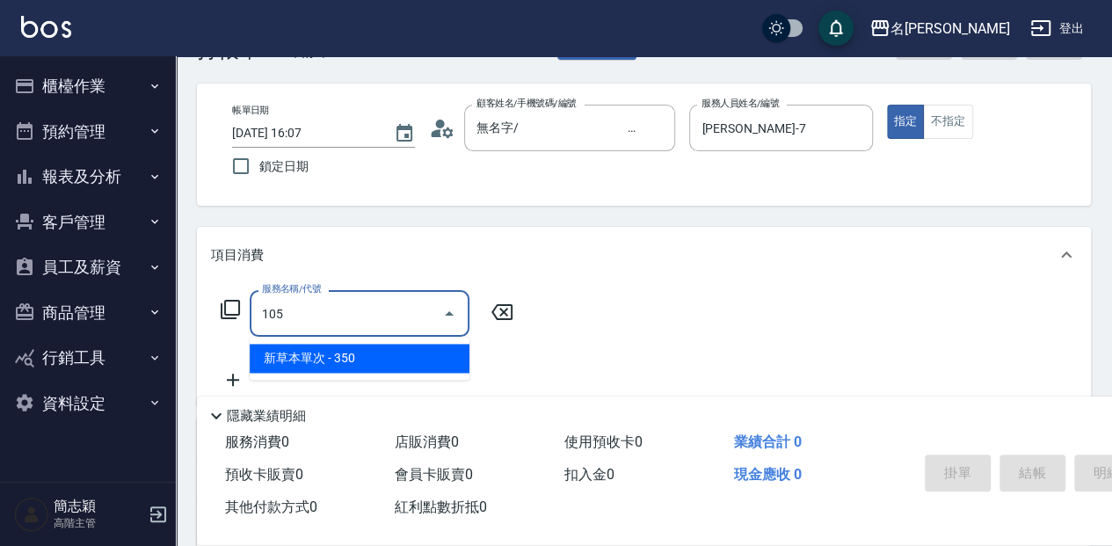
type input "新草本單次(105)"
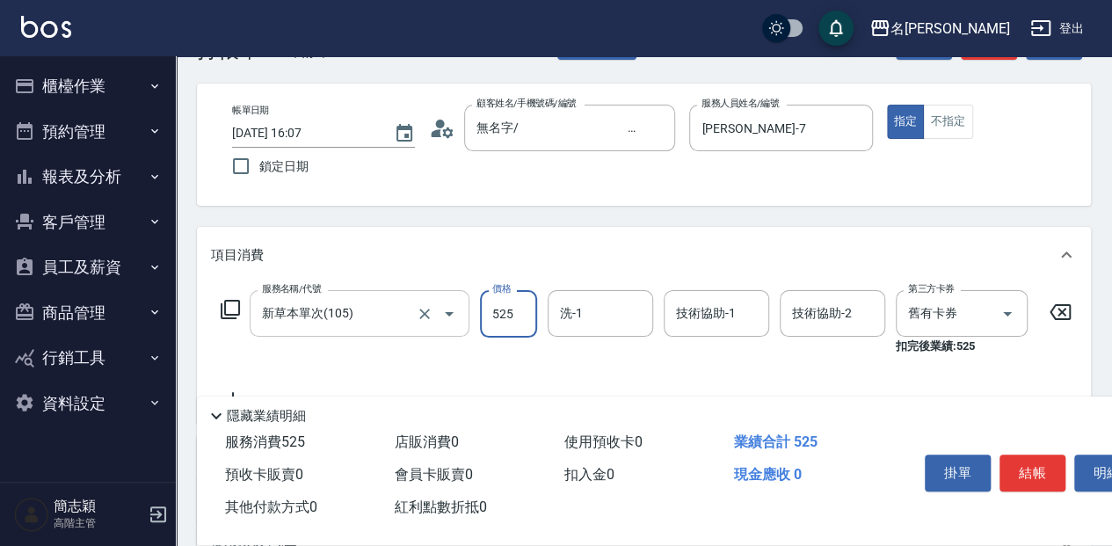
type input "525"
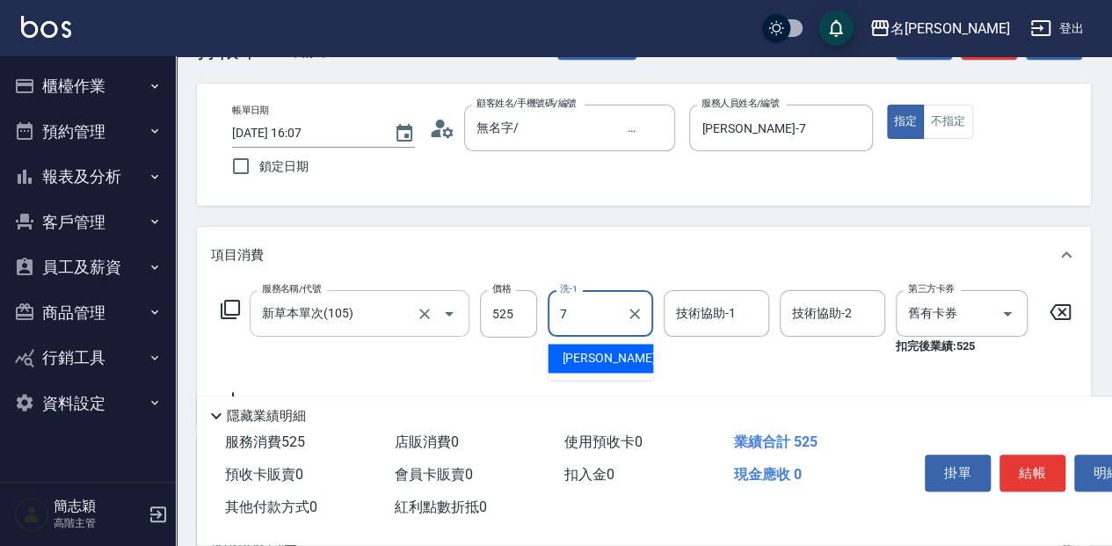
type input "Jessica-7"
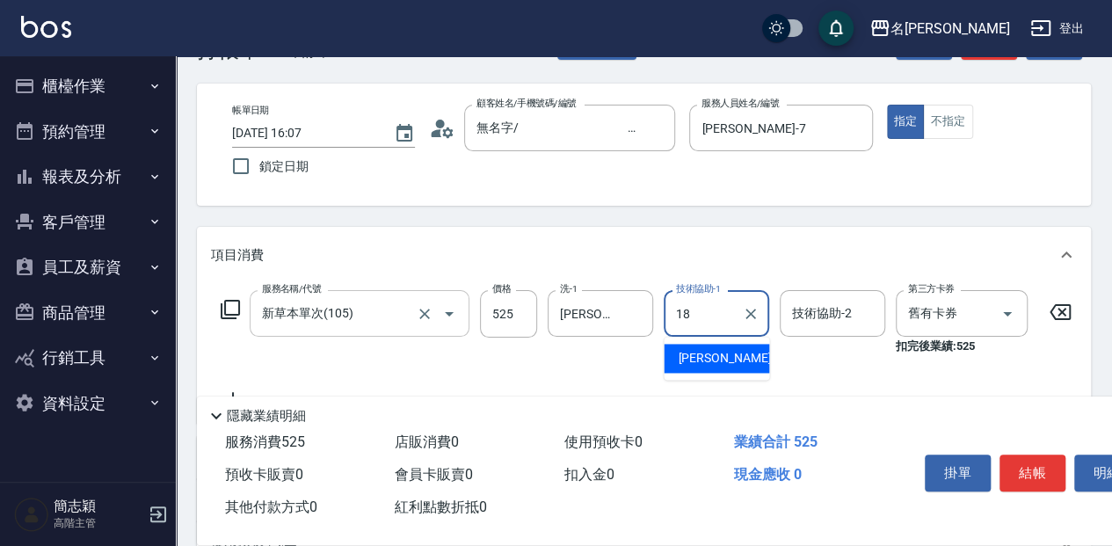
type input "沛岑-18"
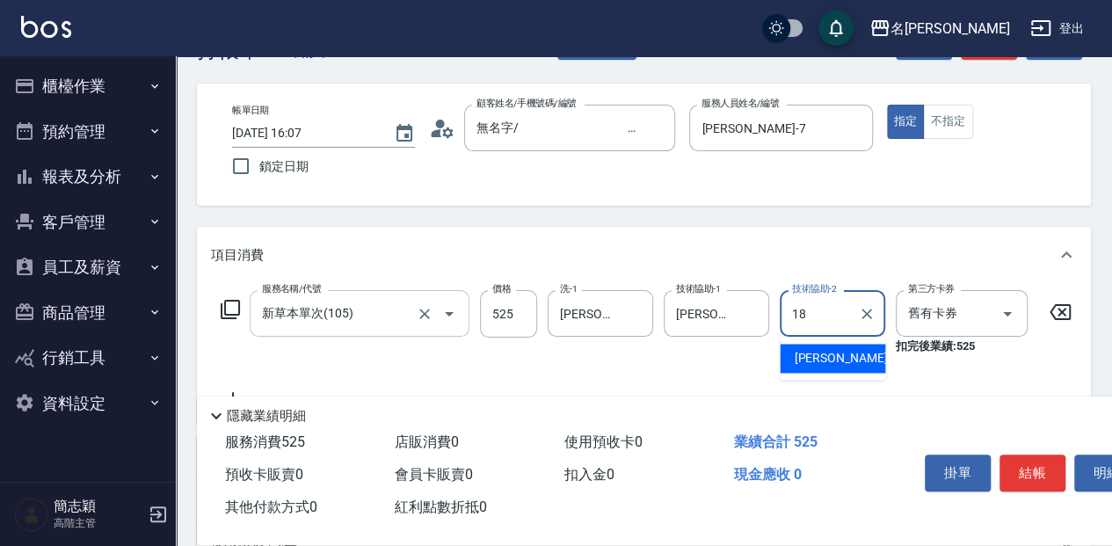
type input "沛岑-18"
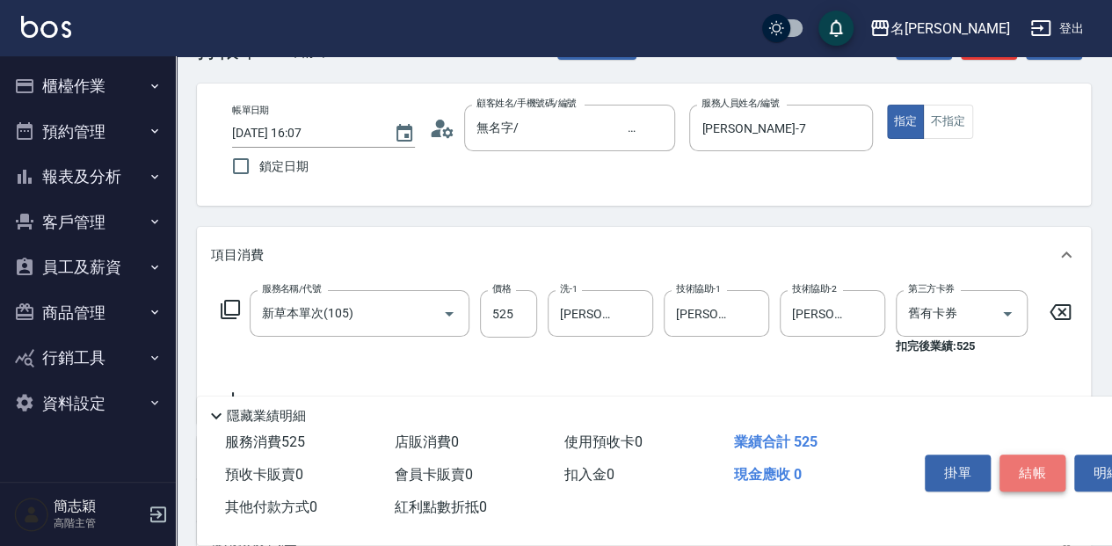
click at [1035, 469] on button "結帳" at bounding box center [1033, 472] width 66 height 37
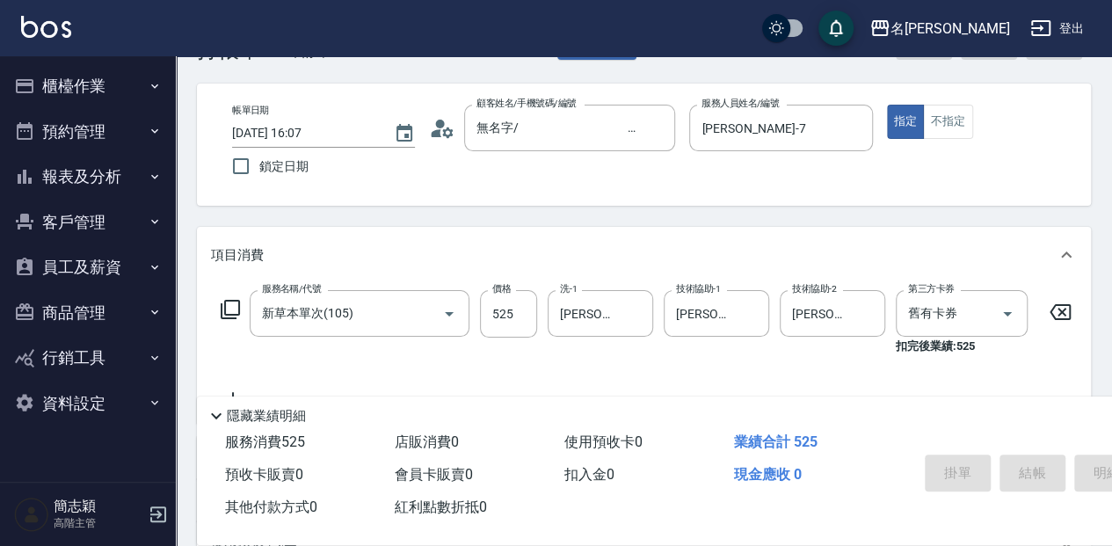
type input "2025/08/14 16:08"
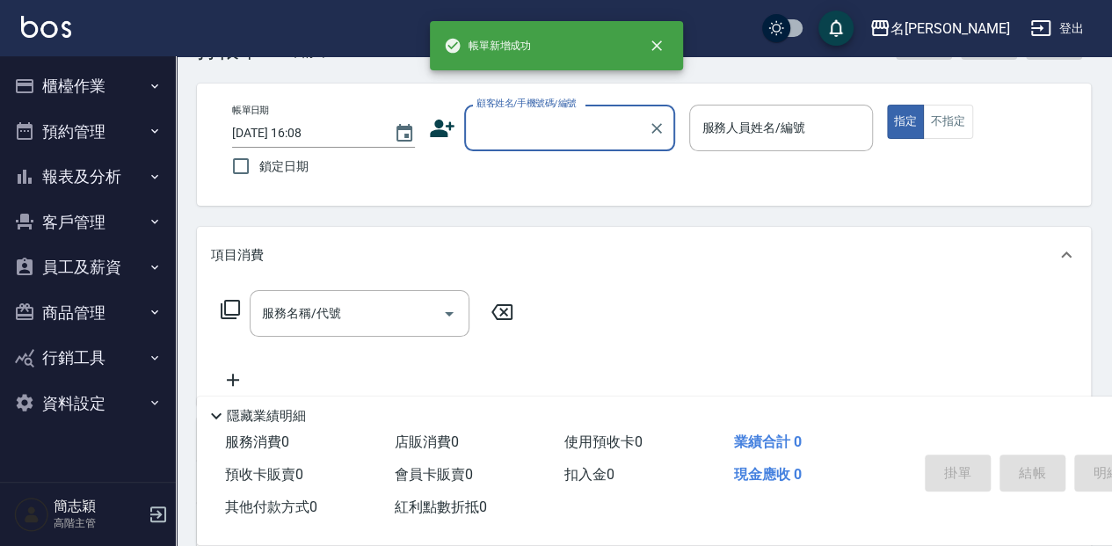
scroll to position [0, 0]
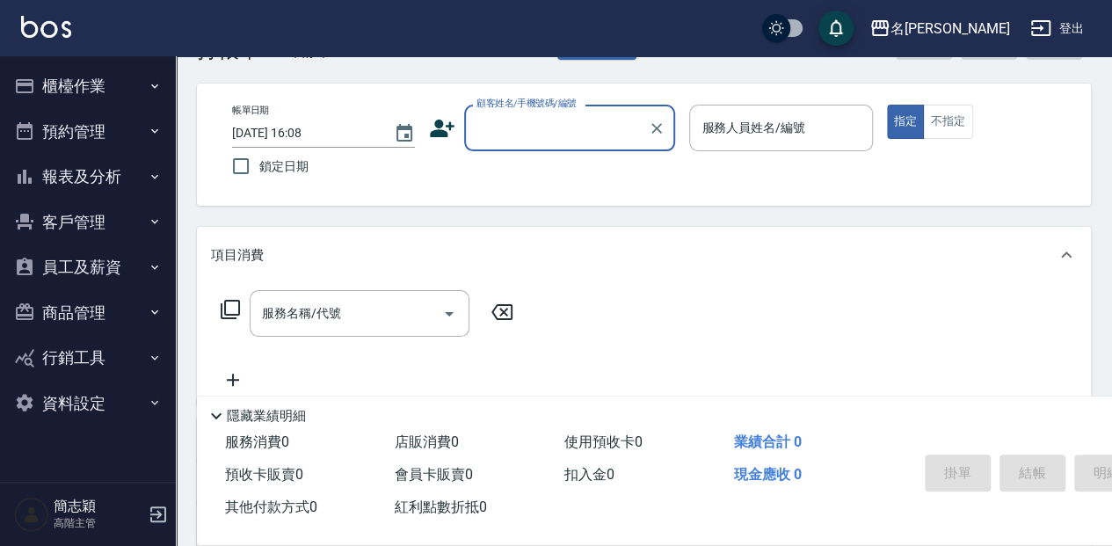
click at [557, 128] on input "顧客姓名/手機號碼/編號" at bounding box center [556, 128] width 169 height 31
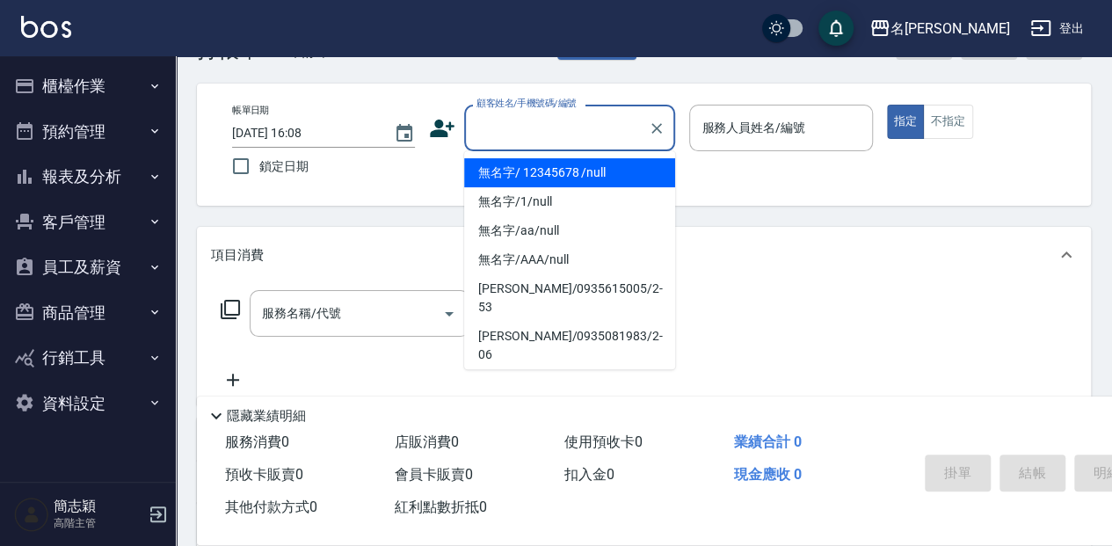
click at [559, 182] on li "無名字/ 12345678 /null" at bounding box center [569, 172] width 211 height 29
type input "無名字/ 12345678 /null"
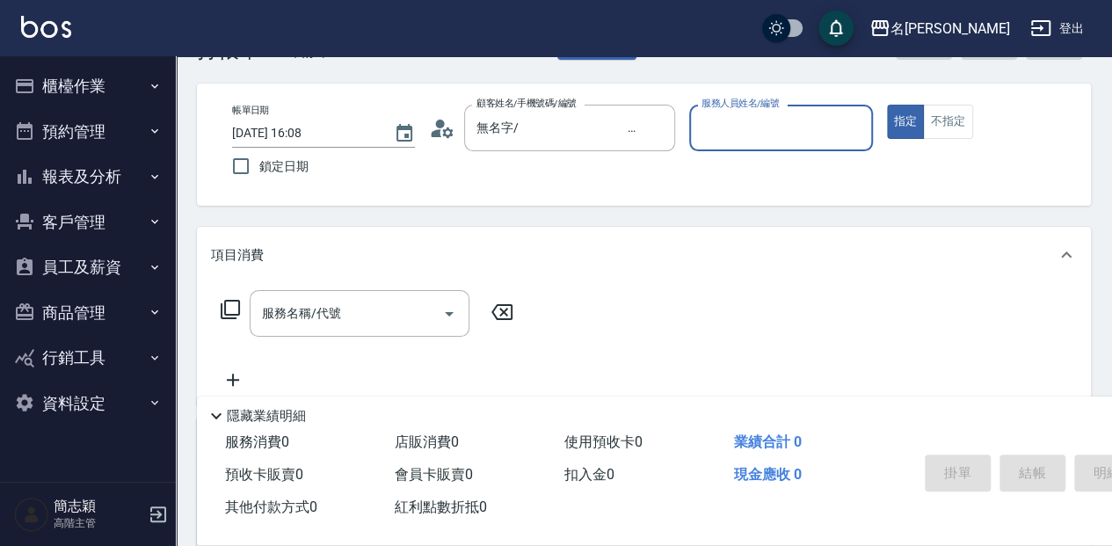
click at [711, 133] on input "服務人員姓名/編號" at bounding box center [780, 128] width 167 height 31
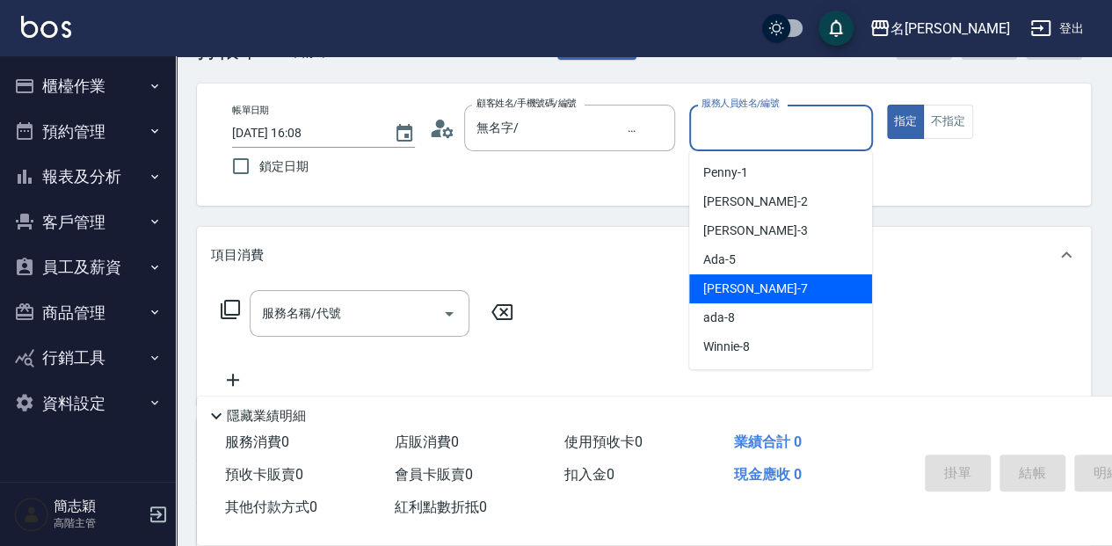
click at [756, 281] on div "Jessica -7" at bounding box center [780, 288] width 183 height 29
type input "Jessica-7"
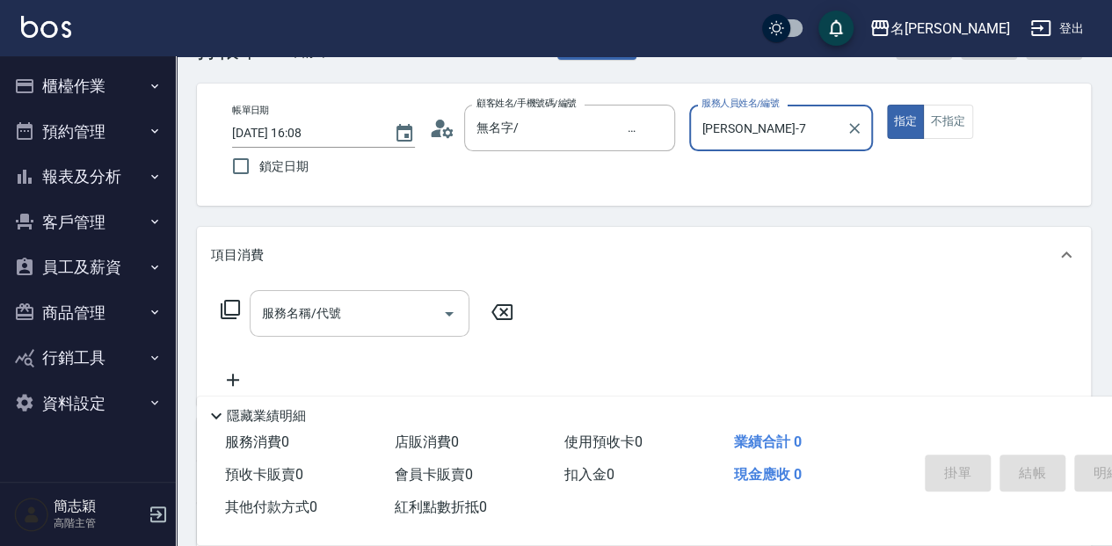
click at [322, 304] on div "服務名稱/代號 服務名稱/代號" at bounding box center [360, 313] width 220 height 47
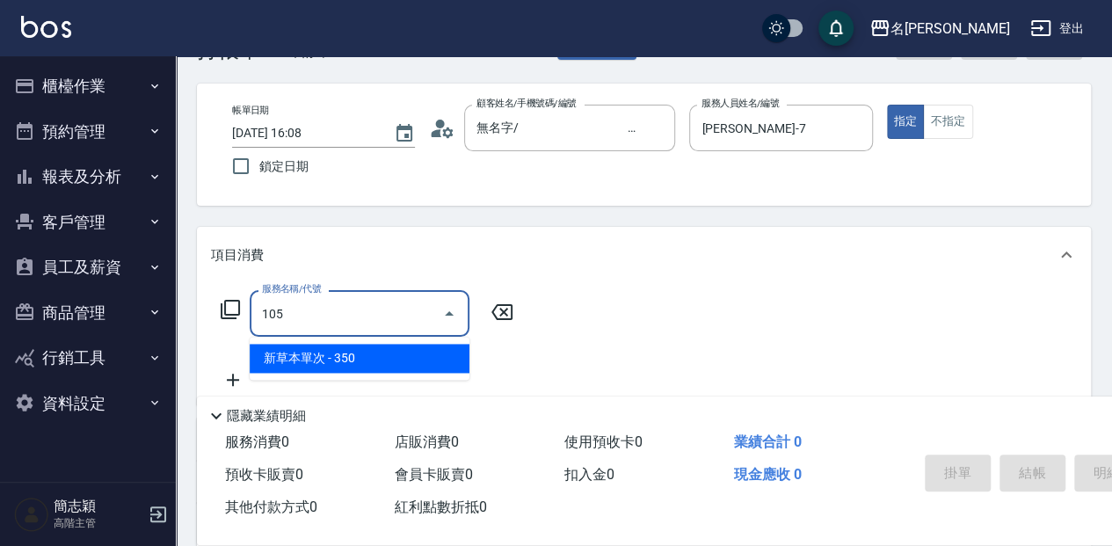
type input "新草本單次(105)"
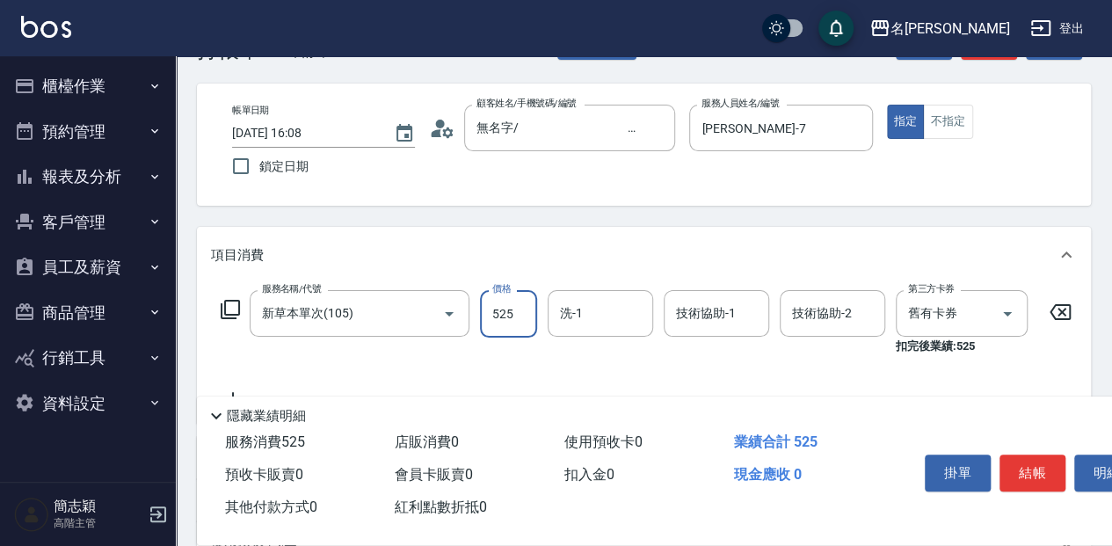
type input "525"
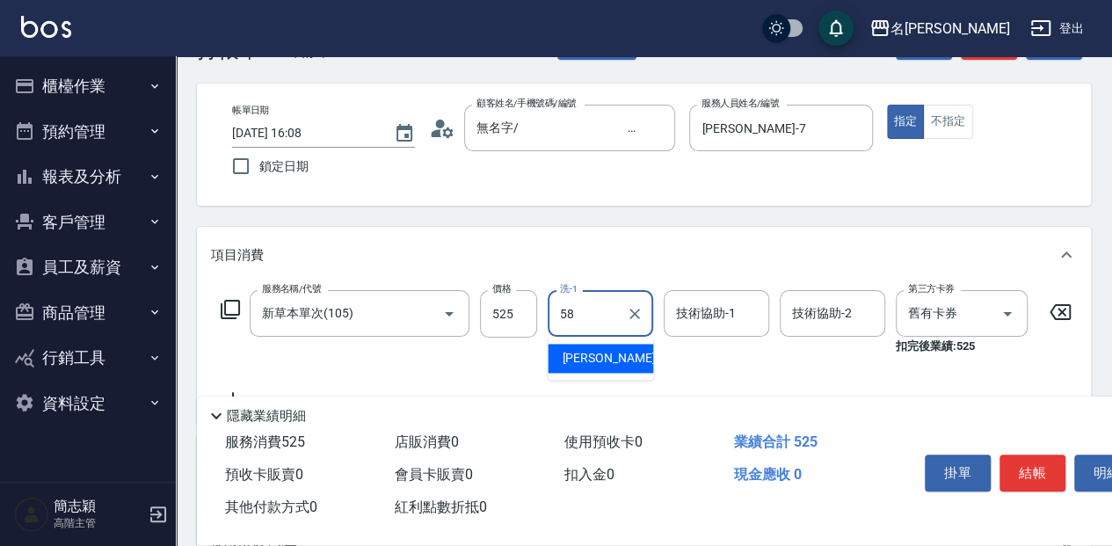
type input "莫娜-58"
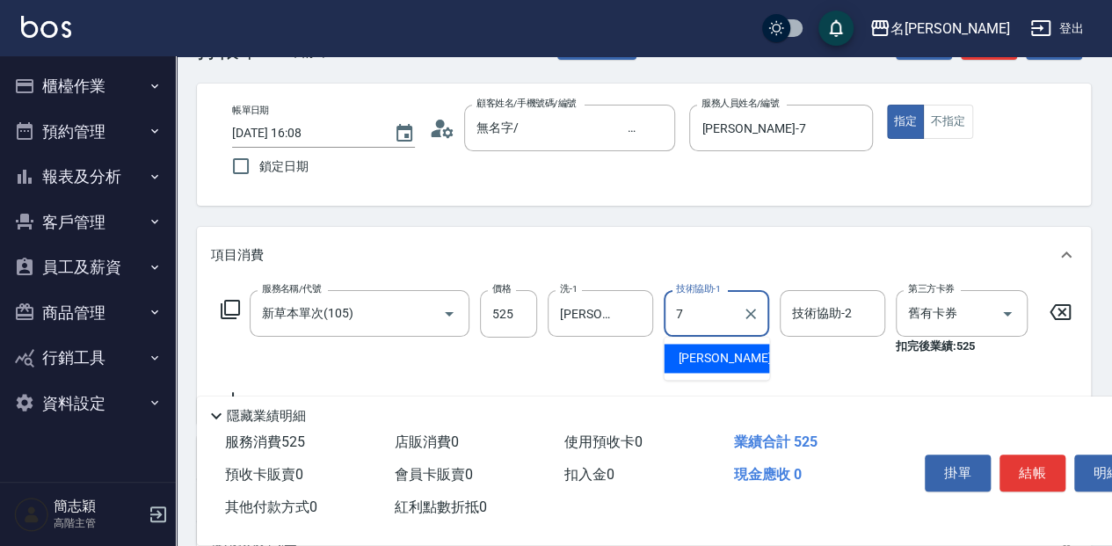
type input "Jessica-7"
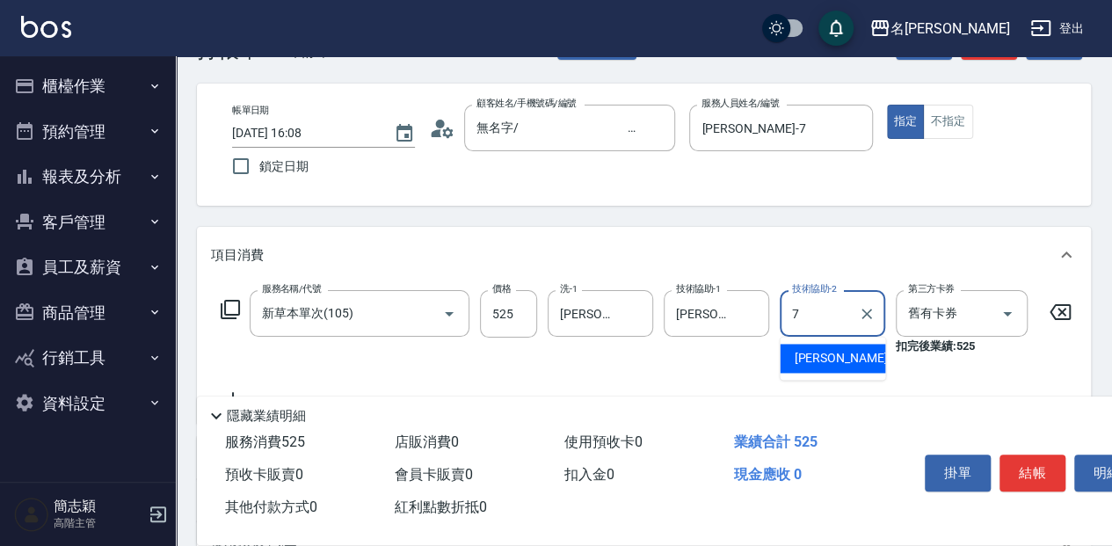
type input "Jessica-7"
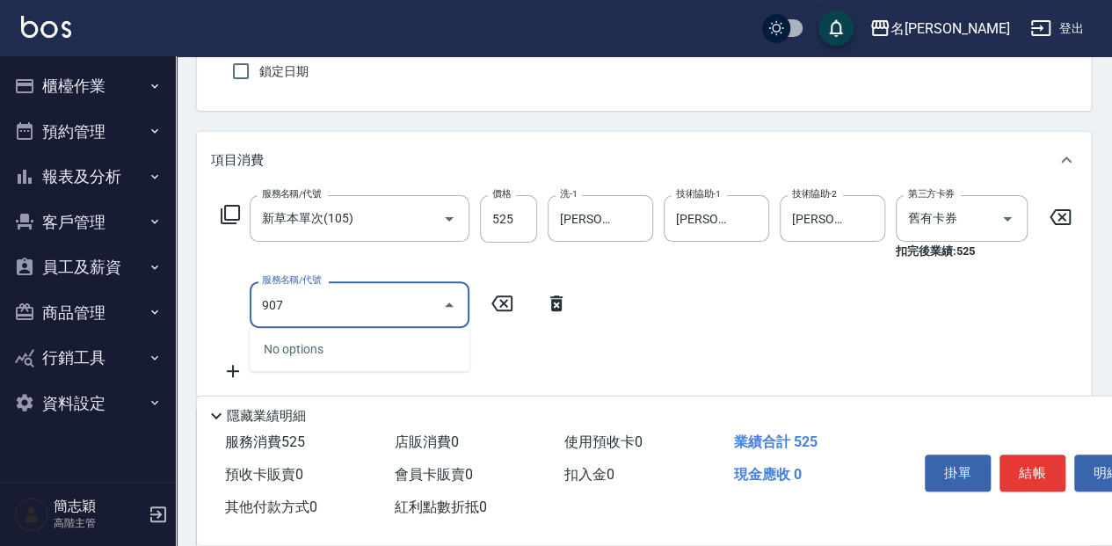
scroll to position [176, 0]
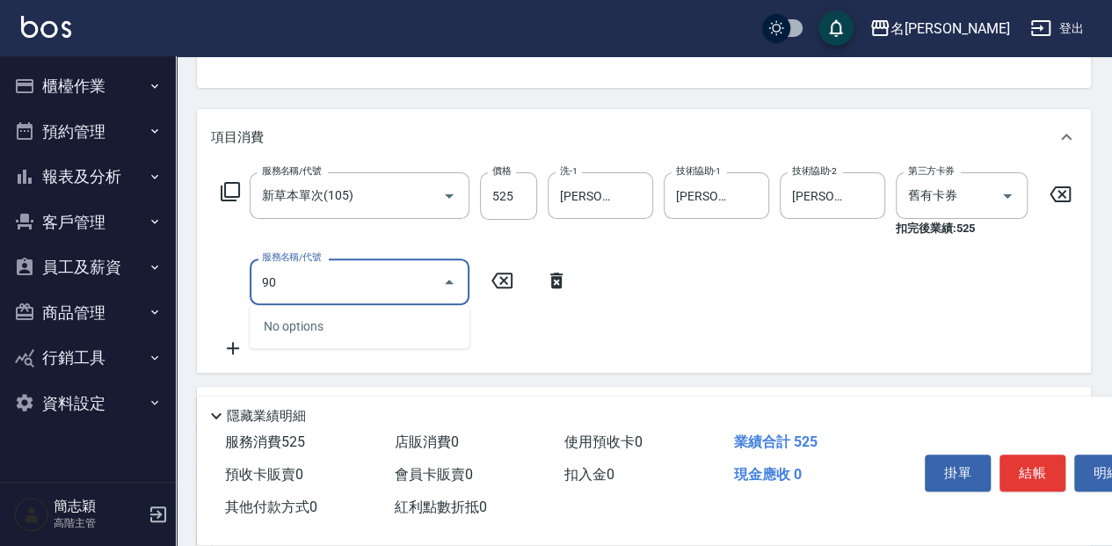
type input "9"
type input "魚子單次0(607)"
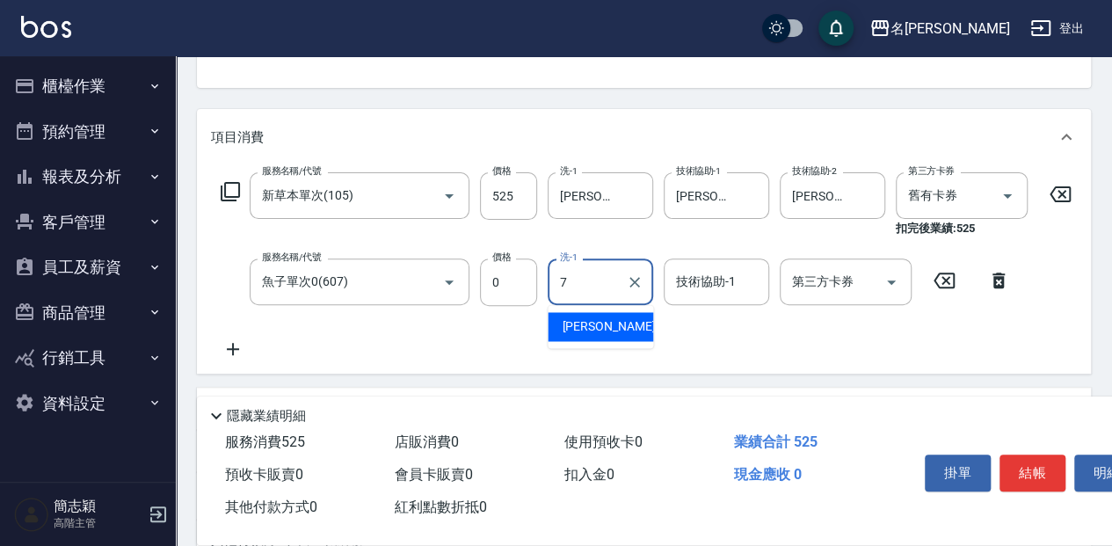
type input "Jessica-7"
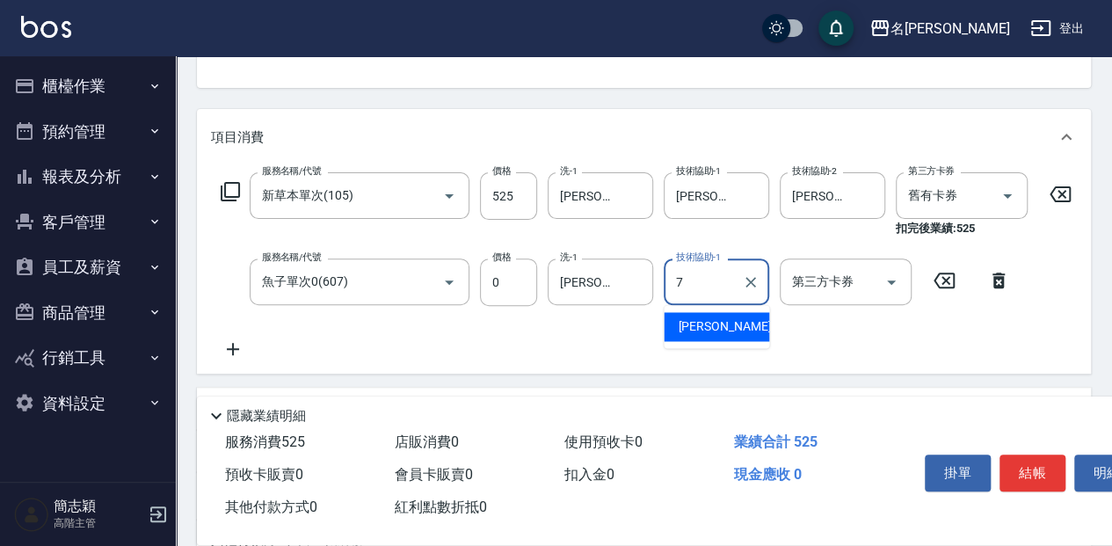
type input "Jessica-7"
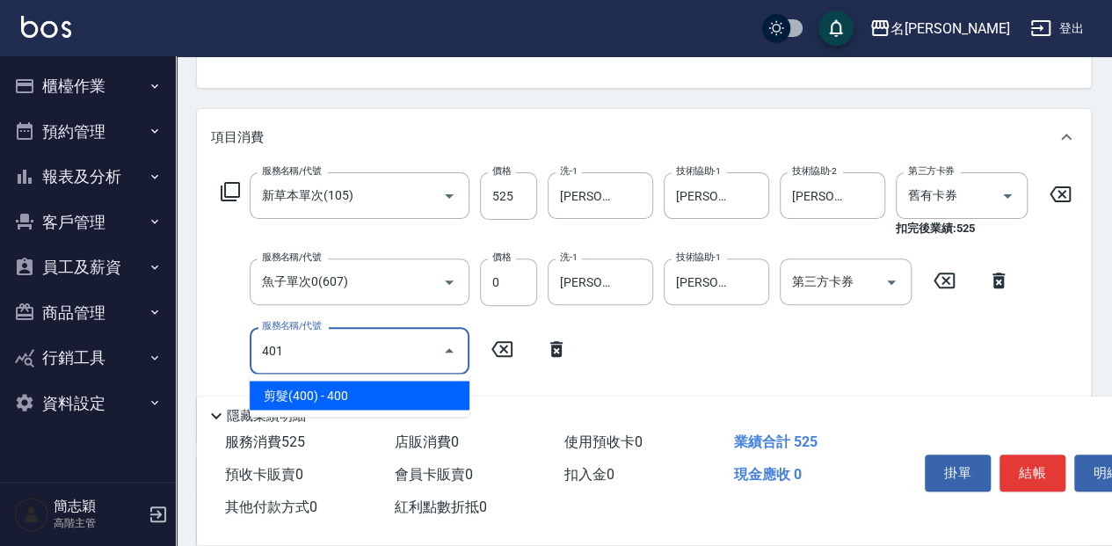
type input "剪髮(400)(401)"
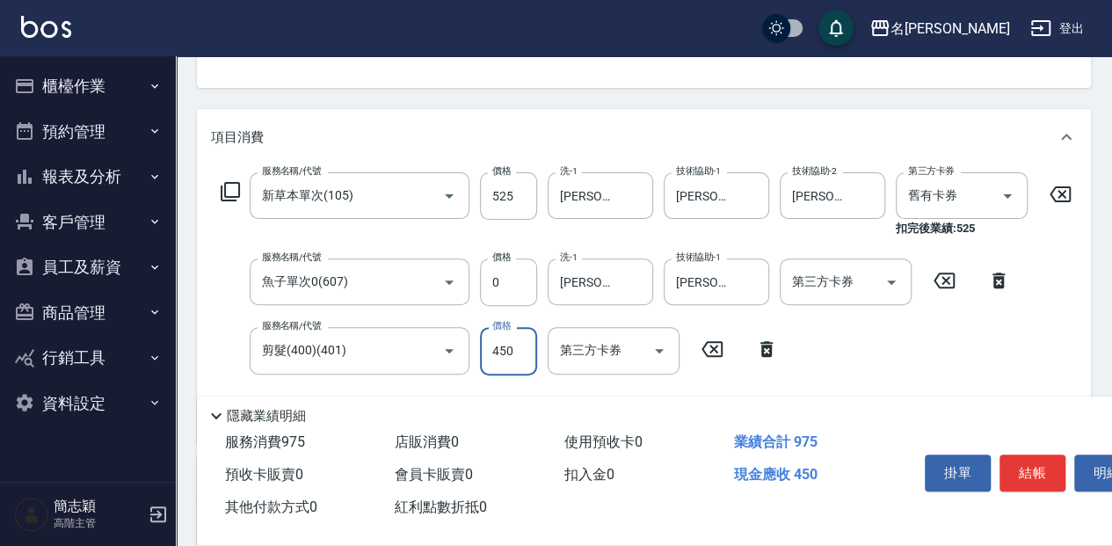
type input "450"
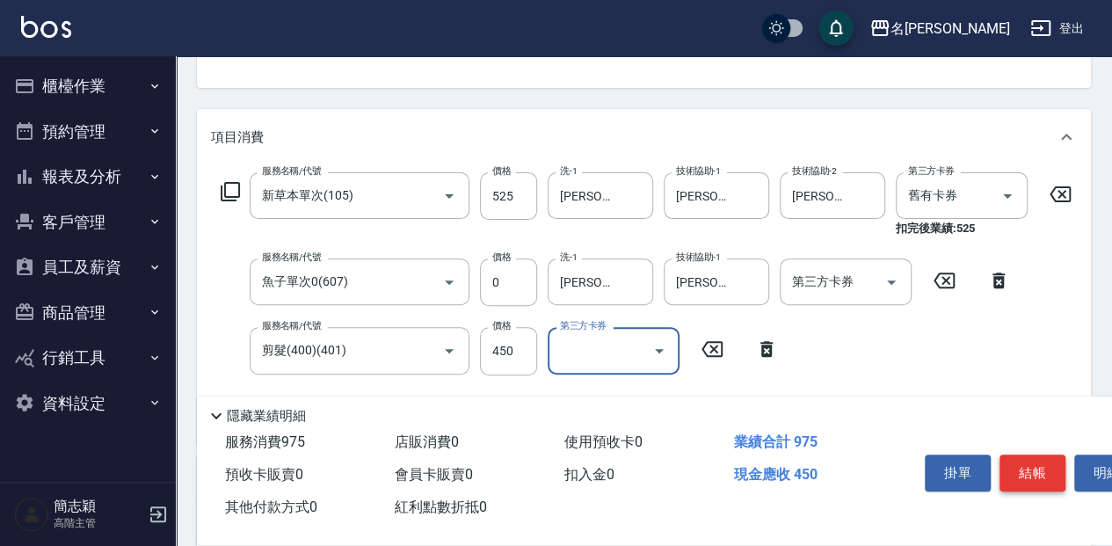
click at [1016, 463] on button "結帳" at bounding box center [1033, 472] width 66 height 37
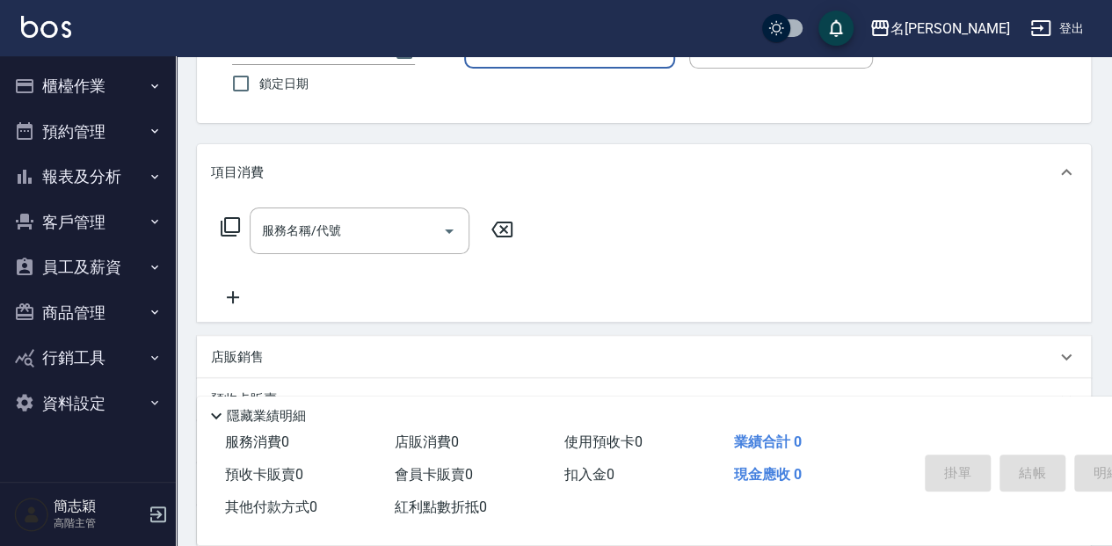
scroll to position [112, 0]
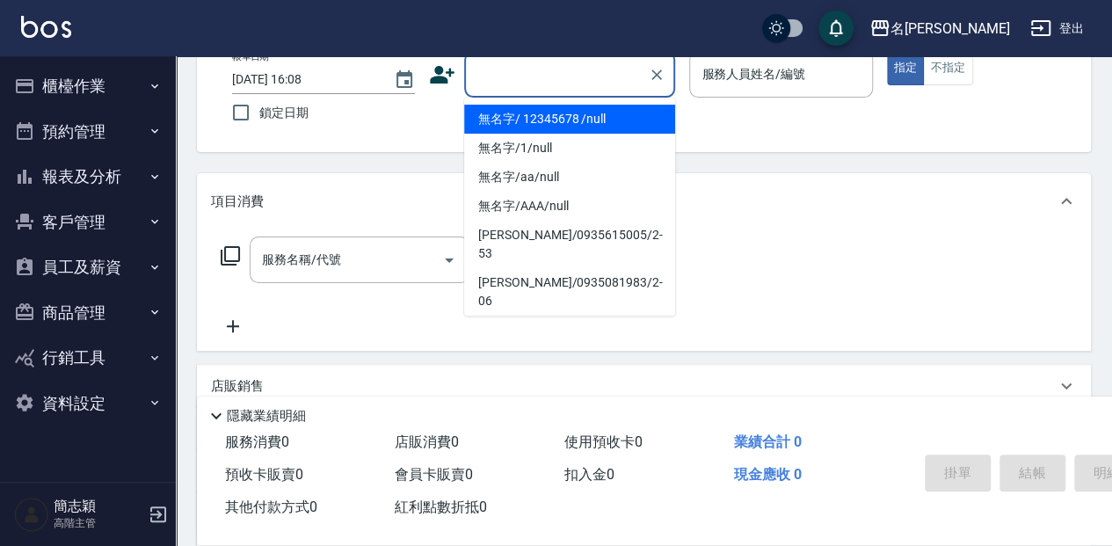
click at [519, 70] on input "顧客姓名/手機號碼/編號" at bounding box center [556, 74] width 169 height 31
drag, startPoint x: 547, startPoint y: 118, endPoint x: 756, endPoint y: 90, distance: 211.1
click at [547, 118] on li "無名字/ 12345678 /null" at bounding box center [569, 119] width 211 height 29
type input "無名字/ 12345678 /null"
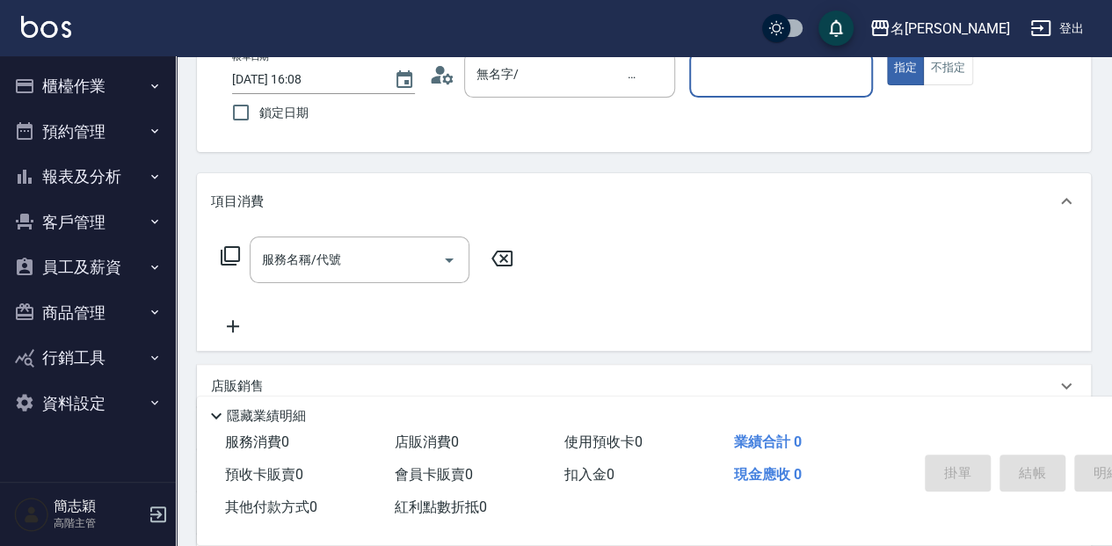
click at [755, 91] on div "服務人員姓名/編號" at bounding box center [780, 74] width 183 height 47
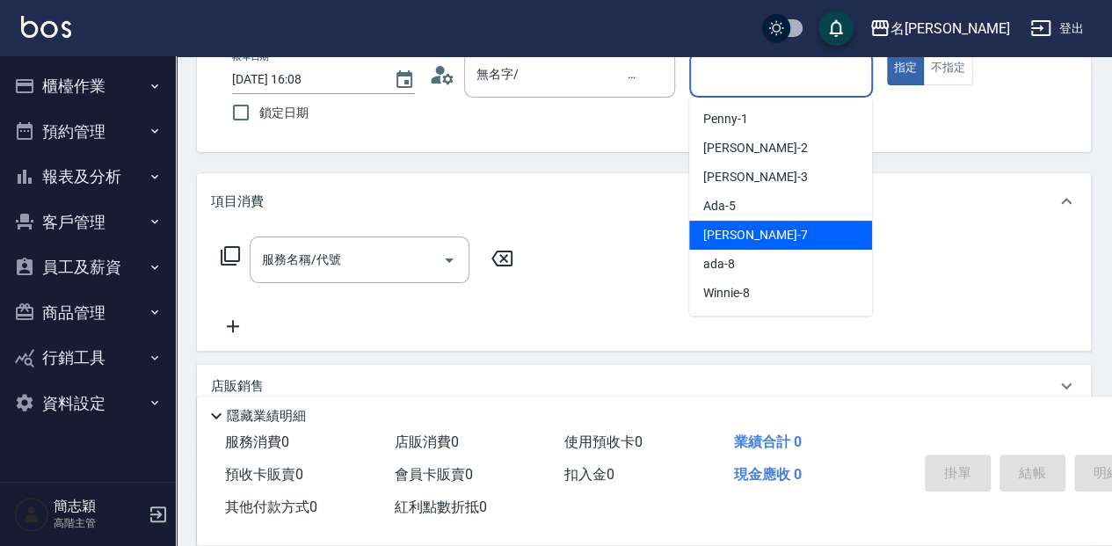
click at [823, 247] on div "Jessica -7" at bounding box center [780, 235] width 183 height 29
type input "Jessica-7"
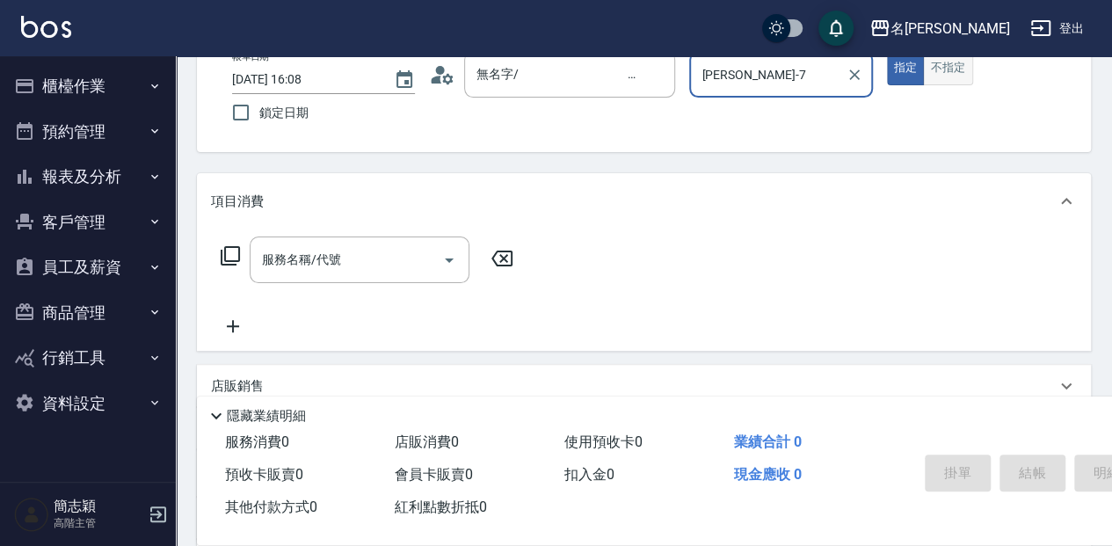
drag, startPoint x: 958, startPoint y: 76, endPoint x: 923, endPoint y: 108, distance: 47.3
click at [957, 76] on button "不指定" at bounding box center [947, 68] width 49 height 34
click at [355, 271] on input "服務名稱/代號" at bounding box center [347, 259] width 178 height 31
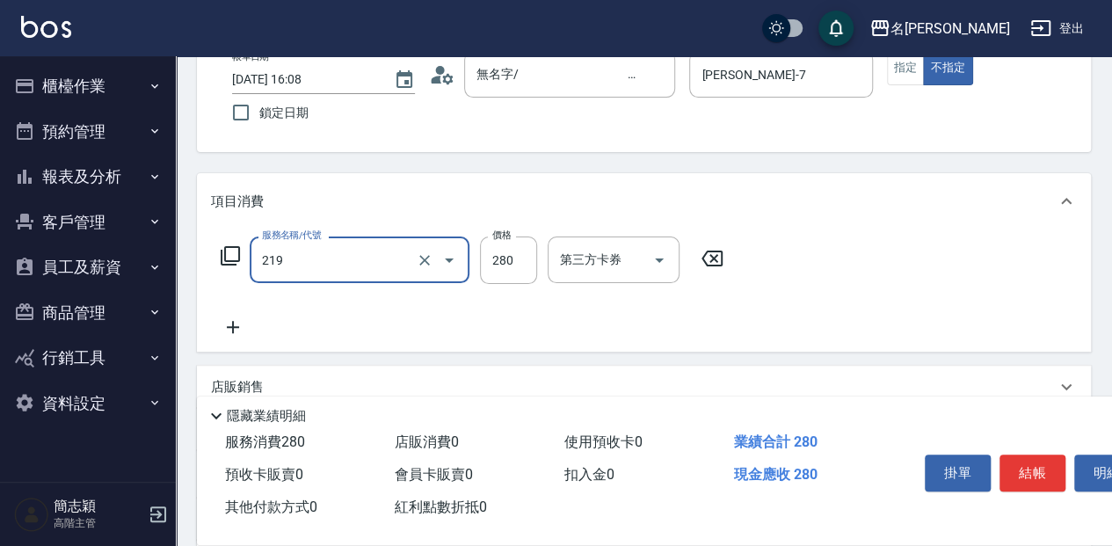
type input "洗髮280(219)"
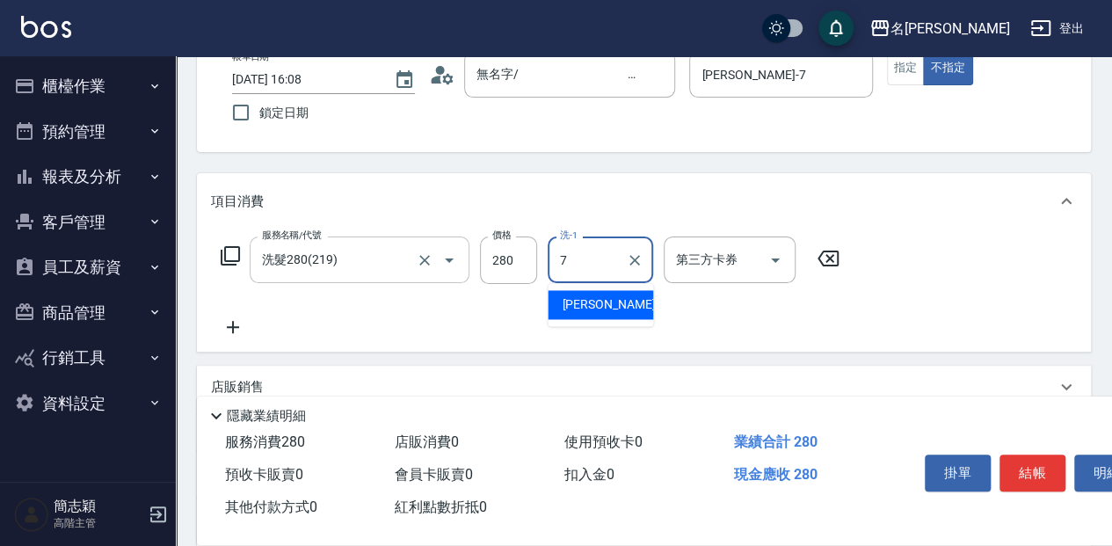
type input "Jessica-7"
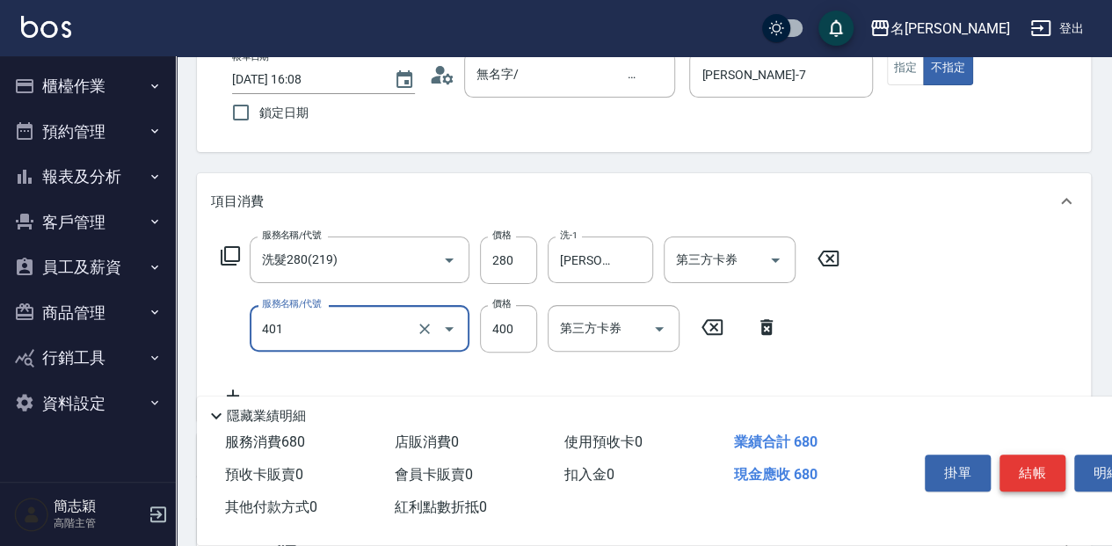
type input "剪髮(400)(401)"
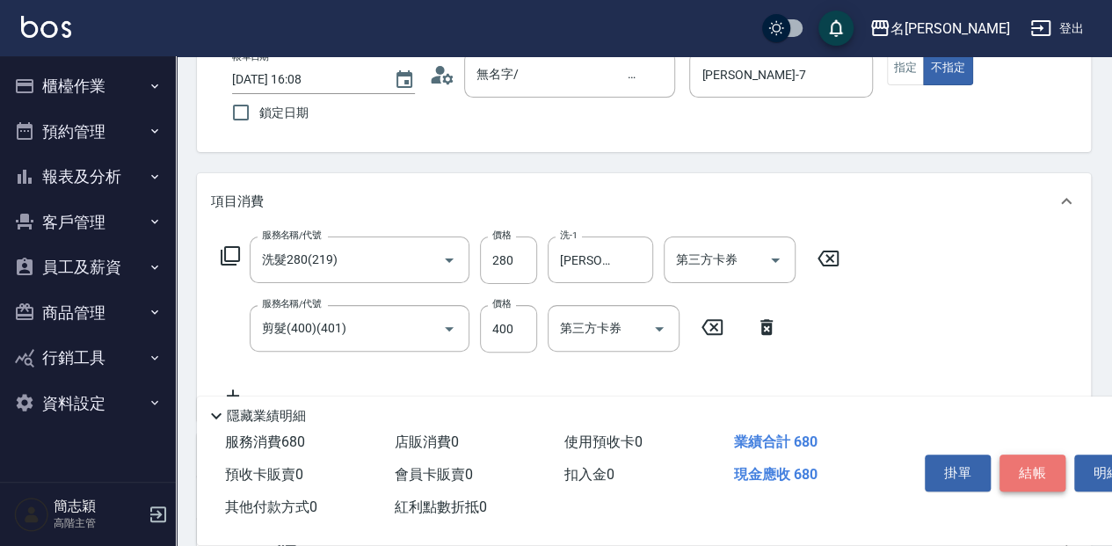
click at [1023, 461] on button "結帳" at bounding box center [1033, 472] width 66 height 37
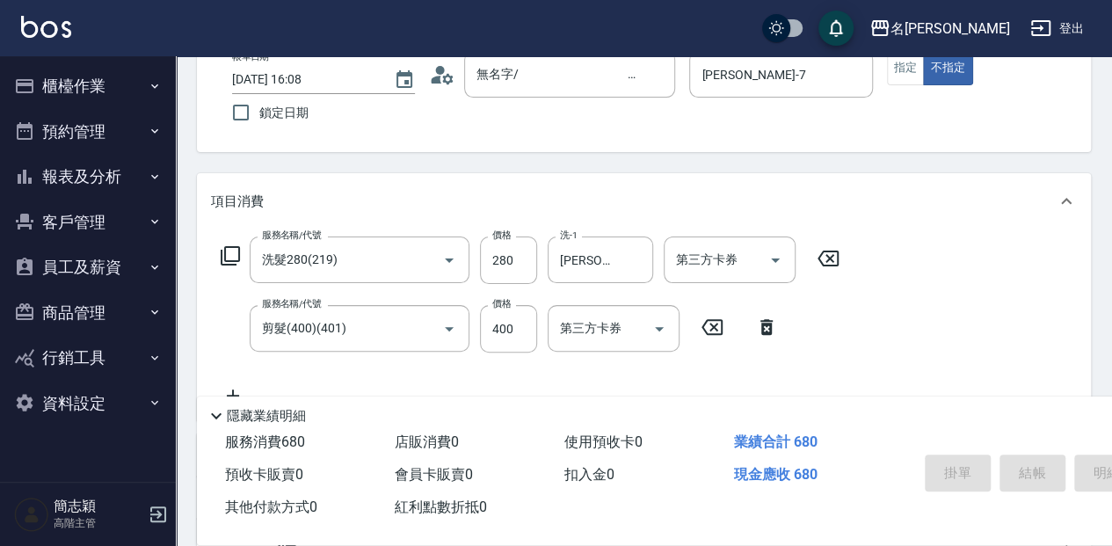
type input "2025/08/14 16:09"
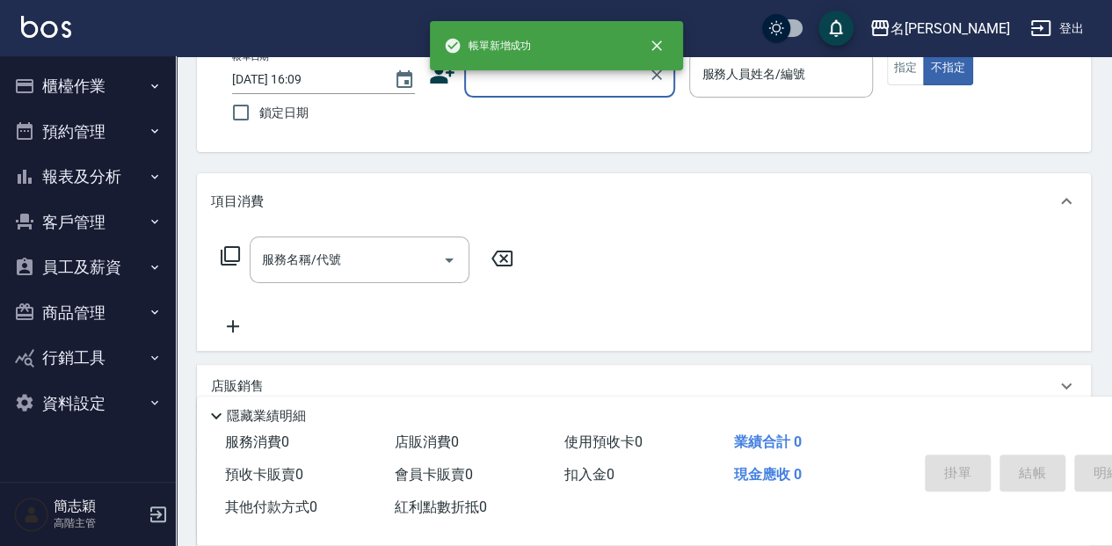
scroll to position [0, 0]
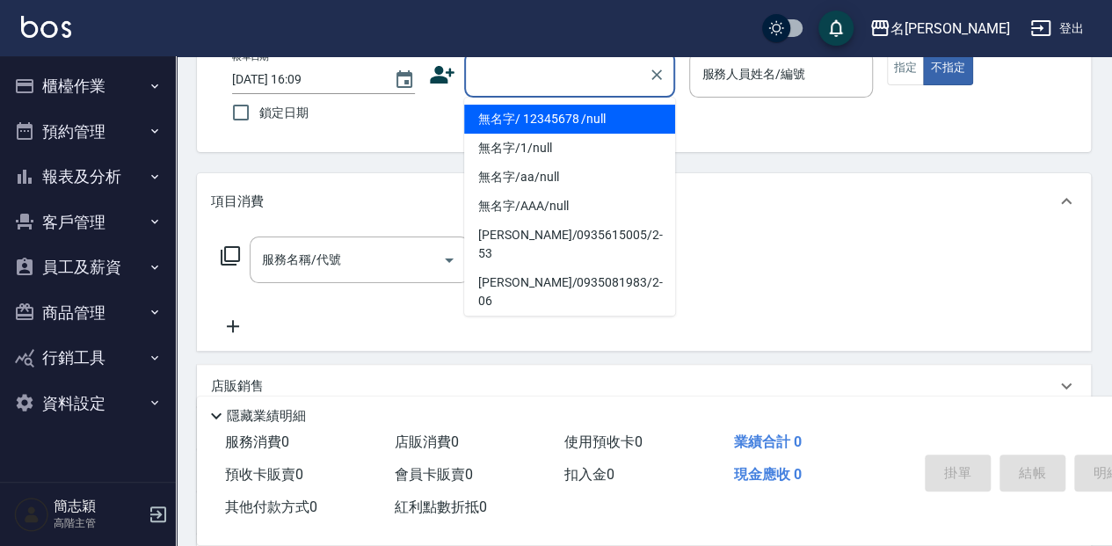
click at [600, 62] on input "顧客姓名/手機號碼/編號" at bounding box center [556, 74] width 169 height 31
click at [609, 120] on li "無名字/ 12345678 /null" at bounding box center [569, 119] width 211 height 29
type input "無名字/ 12345678 /null"
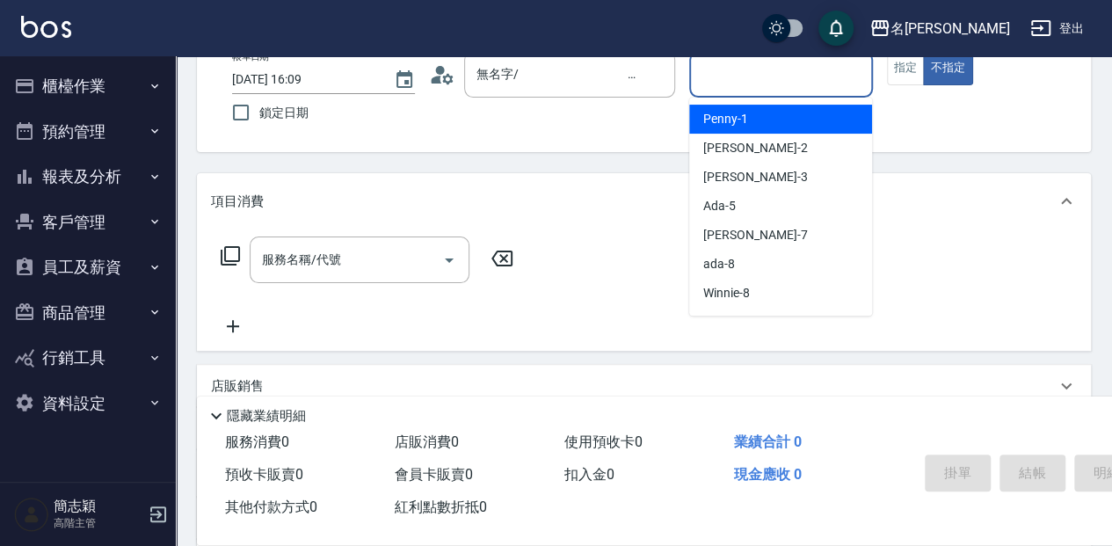
drag, startPoint x: 740, startPoint y: 88, endPoint x: 761, endPoint y: 163, distance: 77.6
click at [740, 87] on input "服務人員姓名/編號" at bounding box center [780, 74] width 167 height 31
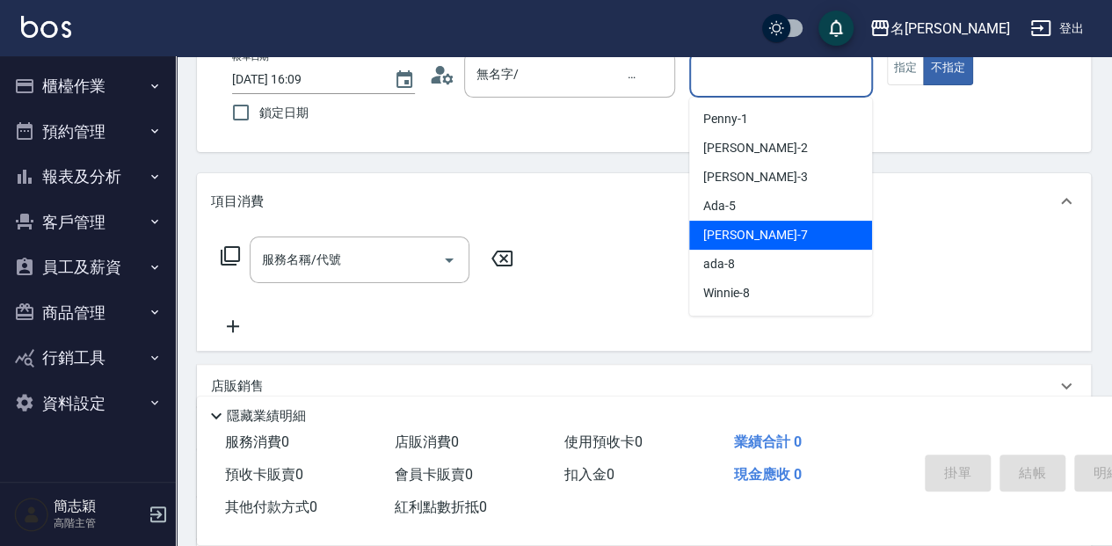
click at [774, 235] on div "Jessica -7" at bounding box center [780, 235] width 183 height 29
type input "Jessica-7"
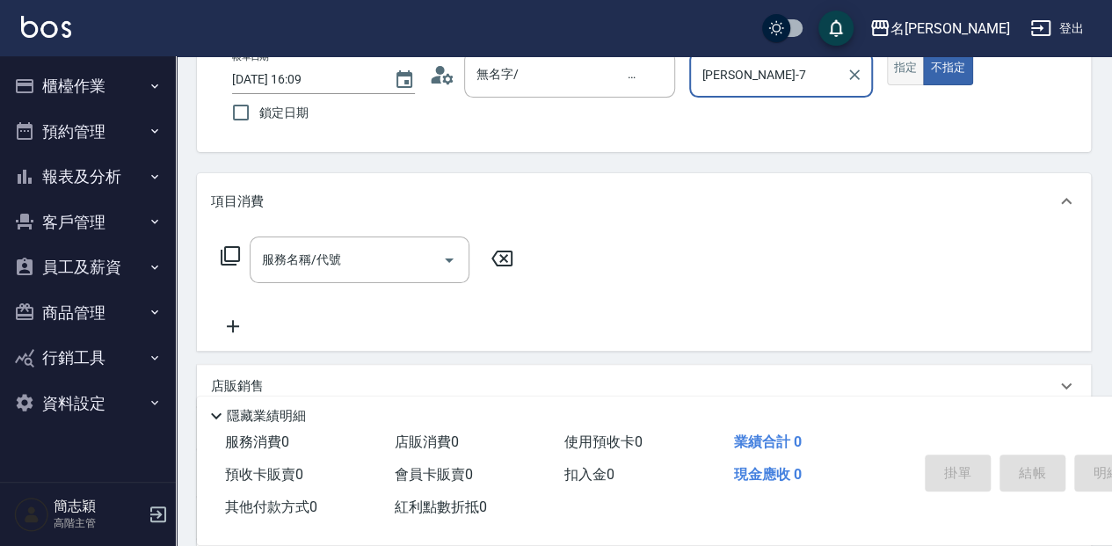
click at [907, 69] on button "指定" at bounding box center [906, 68] width 38 height 34
drag, startPoint x: 325, startPoint y: 285, endPoint x: 426, endPoint y: 250, distance: 107.0
click at [326, 284] on div "服務名稱/代號 服務名稱/代號" at bounding box center [367, 286] width 313 height 100
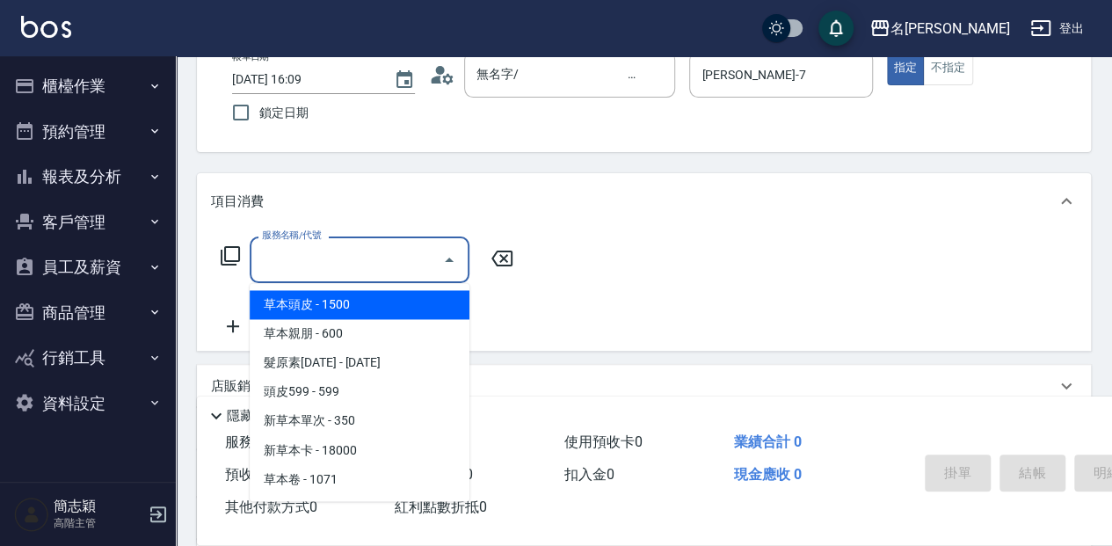
click at [349, 255] on input "服務名稱/代號" at bounding box center [347, 259] width 178 height 31
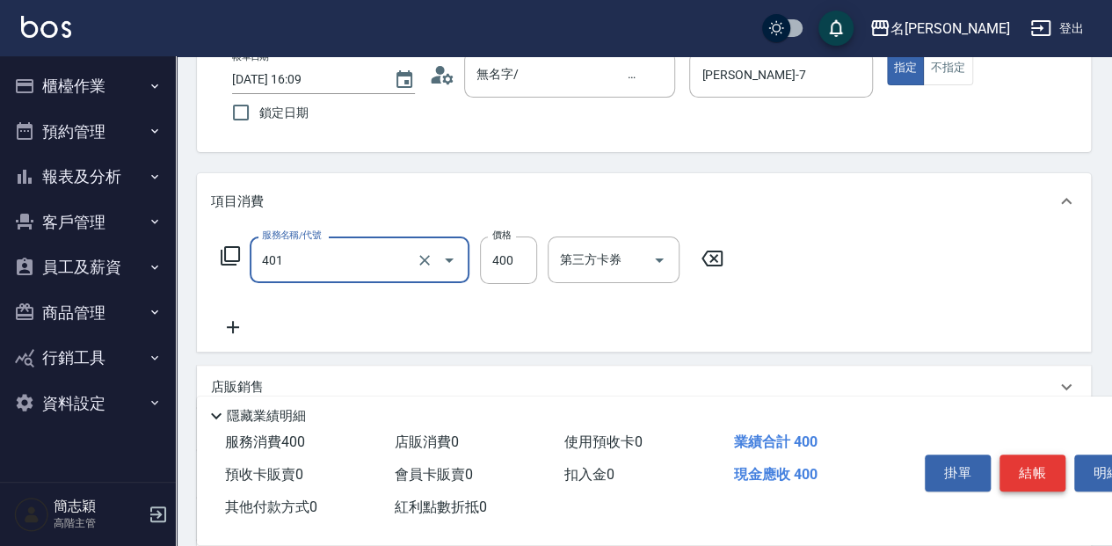
type input "剪髮(400)(401)"
click at [1029, 470] on button "結帳" at bounding box center [1033, 472] width 66 height 37
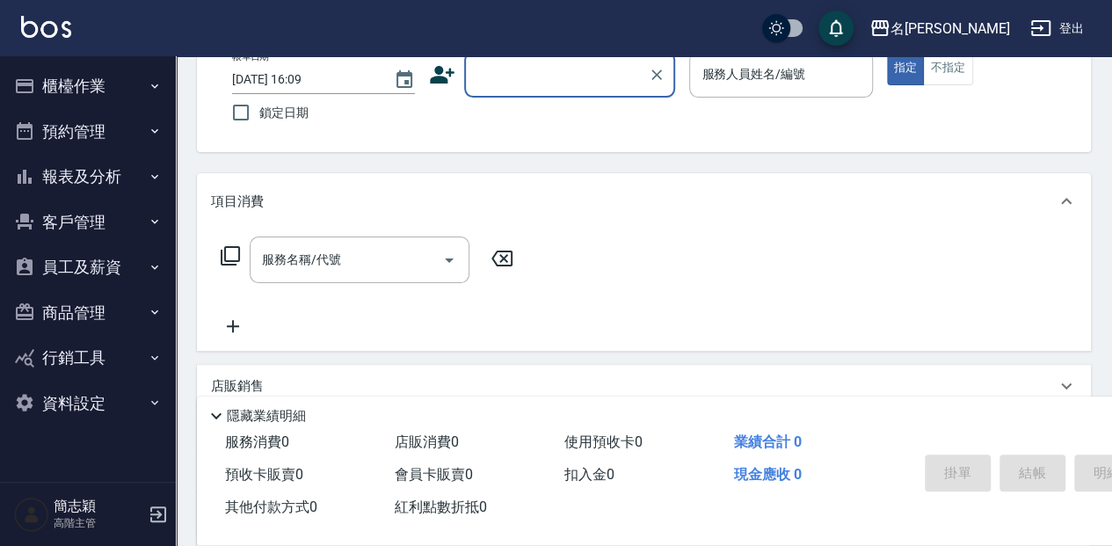
click at [558, 79] on input "顧客姓名/手機號碼/編號" at bounding box center [556, 74] width 169 height 31
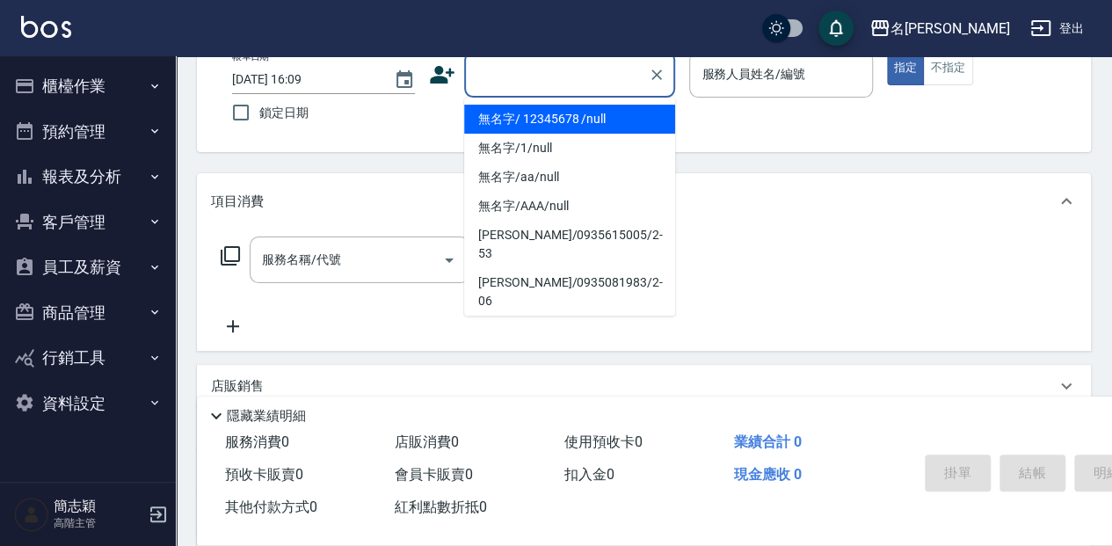
click at [561, 116] on li "無名字/ 12345678 /null" at bounding box center [569, 119] width 211 height 29
type input "無名字/ 12345678 /null"
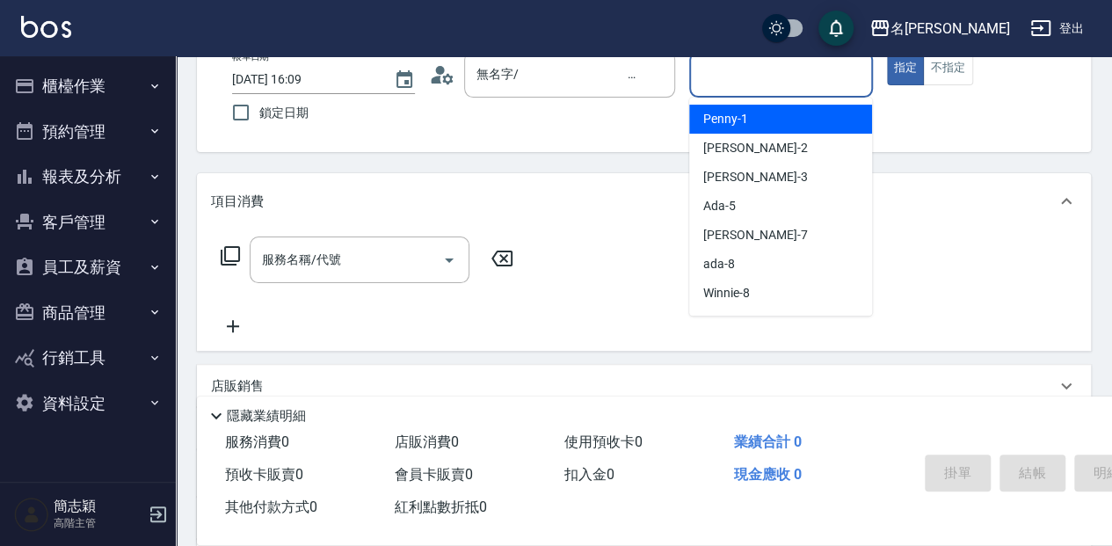
click at [738, 79] on input "服務人員姓名/編號" at bounding box center [780, 74] width 167 height 31
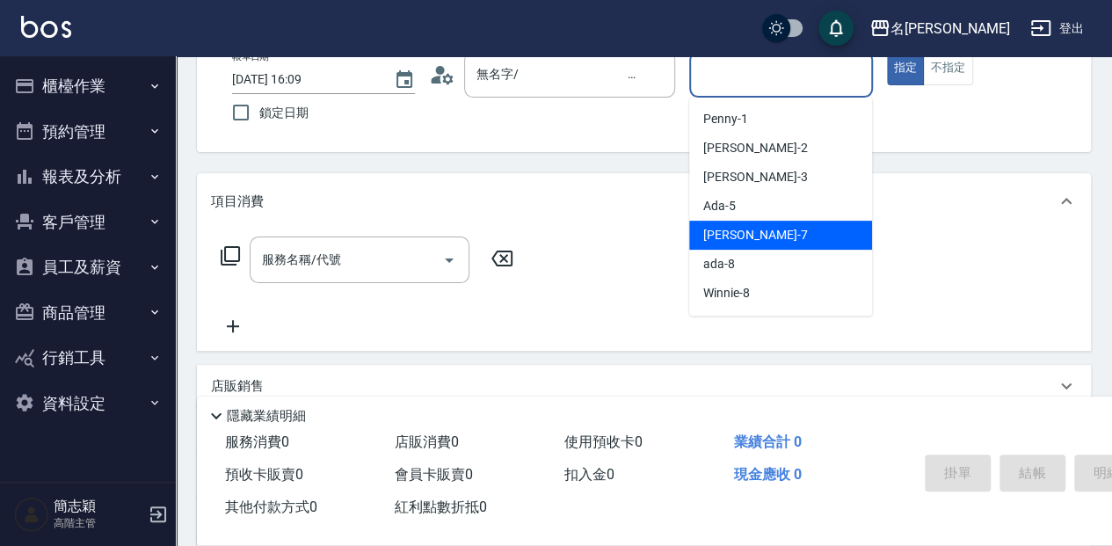
click at [757, 233] on div "Jessica -7" at bounding box center [780, 235] width 183 height 29
type input "Jessica-7"
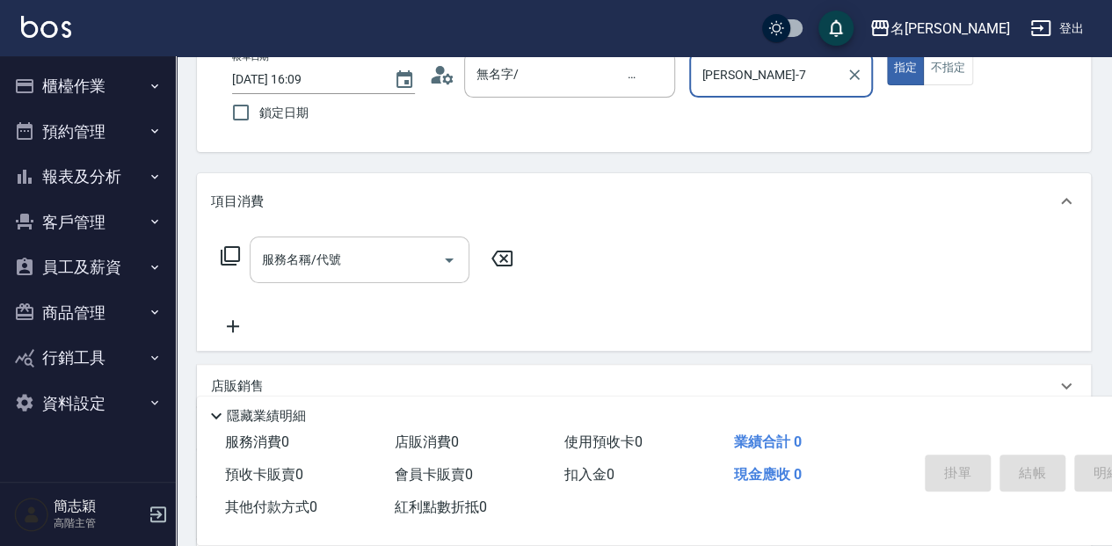
click at [397, 258] on input "服務名稱/代號" at bounding box center [347, 259] width 178 height 31
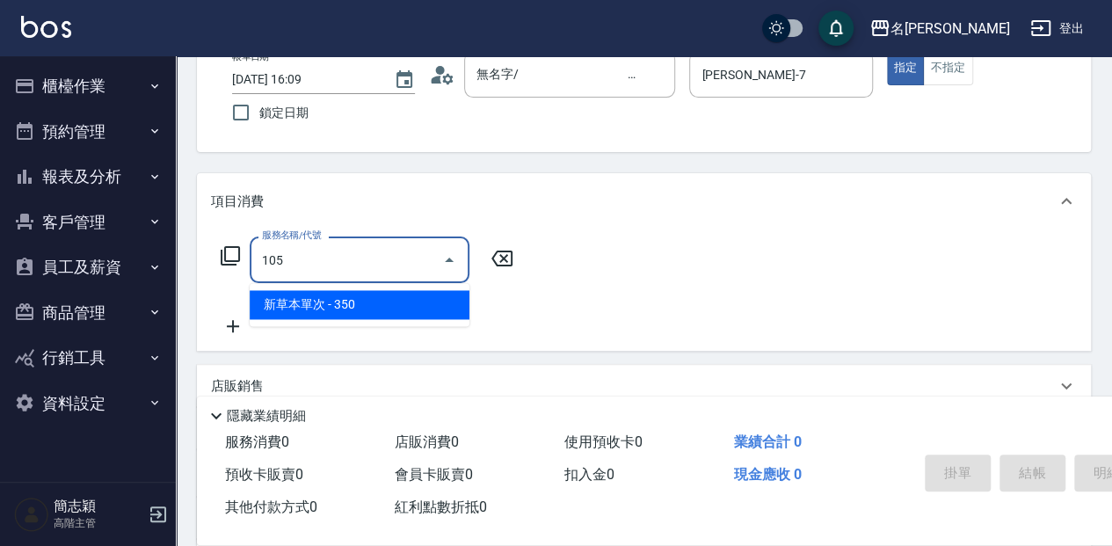
type input "新草本單次(105)"
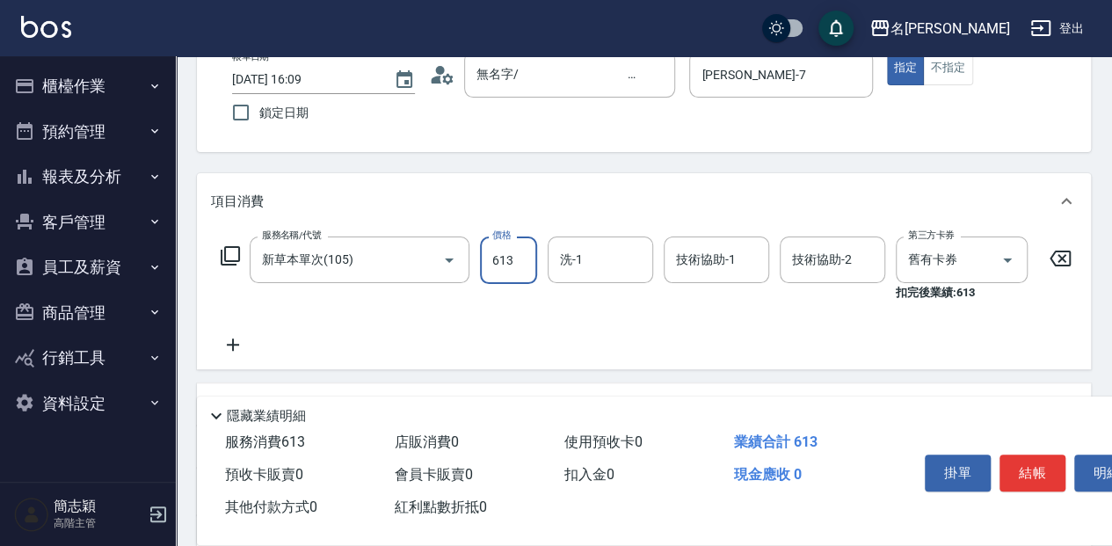
type input "613"
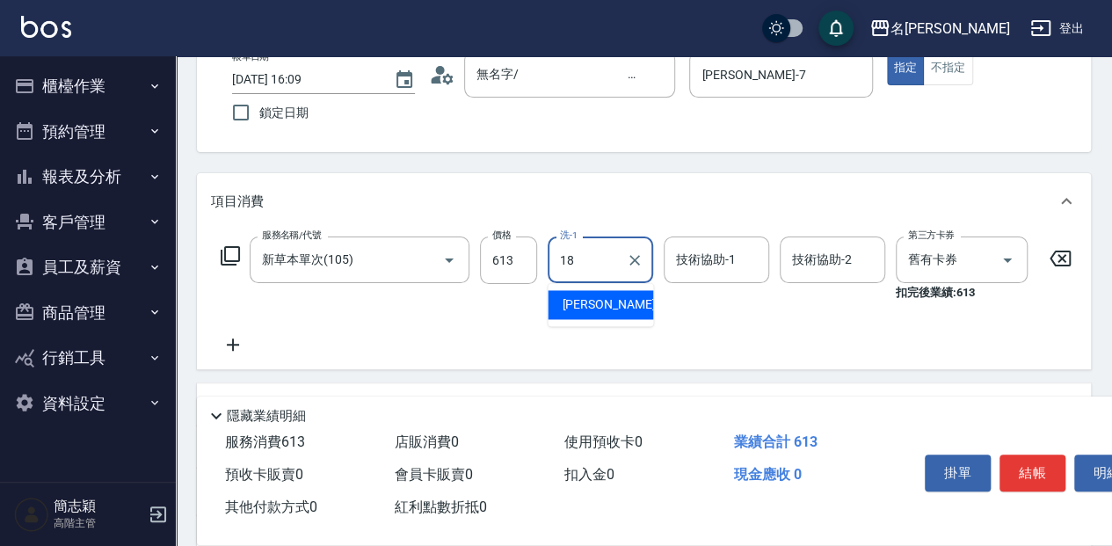
type input "沛岑-18"
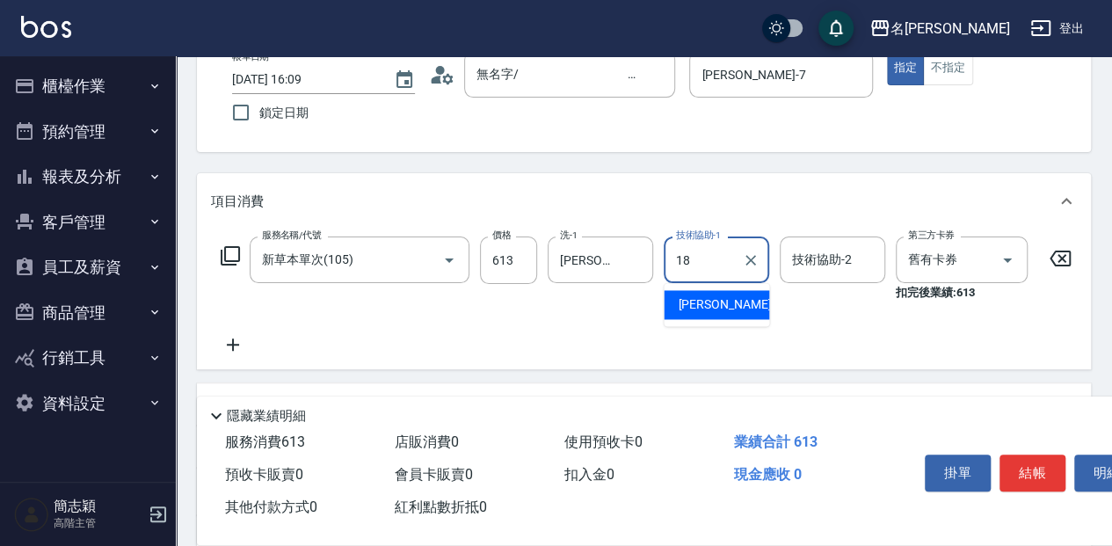
type input "沛岑-18"
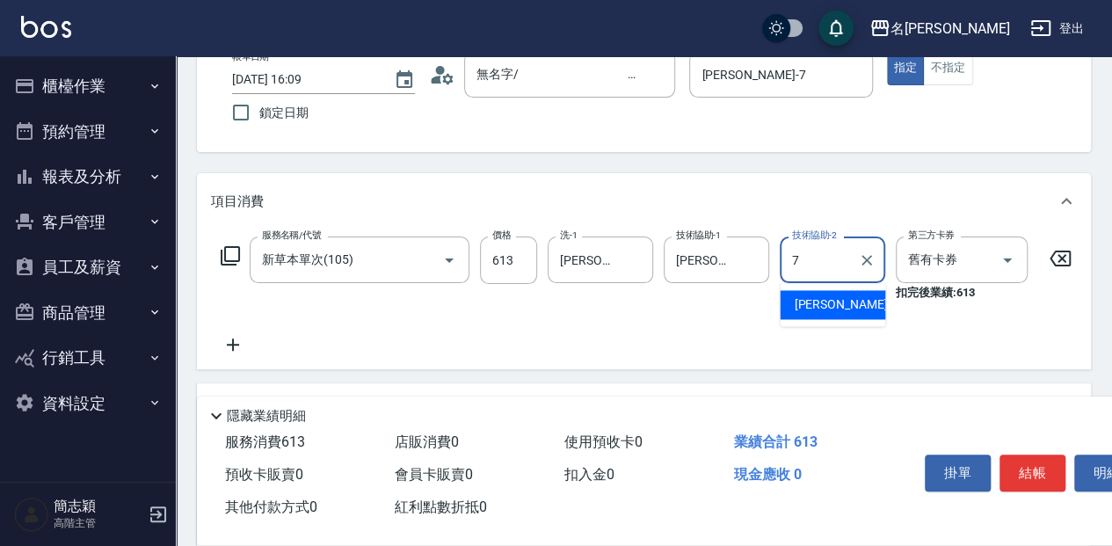
type input "Jessica-7"
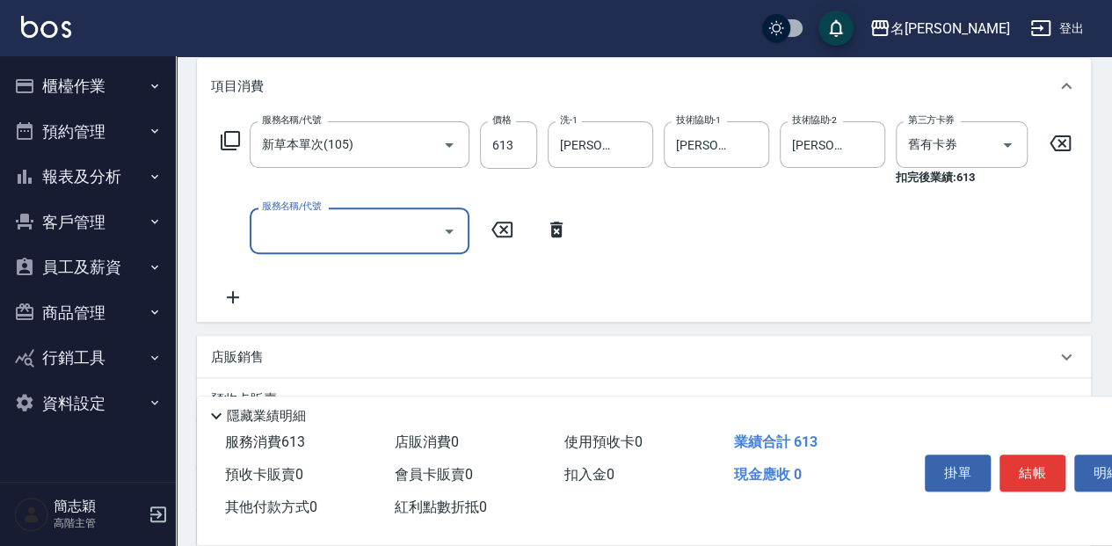
scroll to position [287, 0]
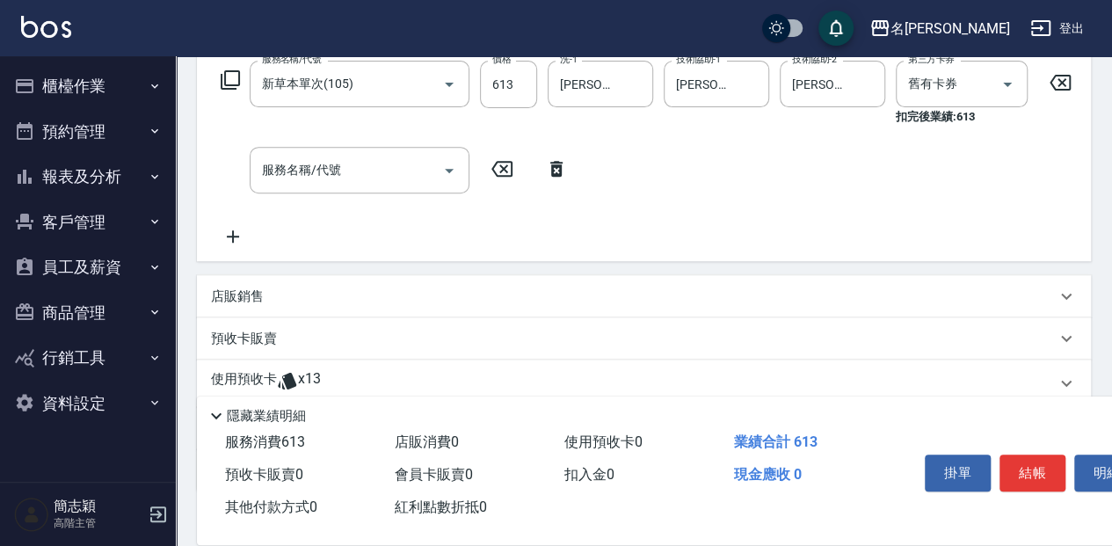
click at [241, 304] on p "店販銷售" at bounding box center [237, 296] width 53 height 18
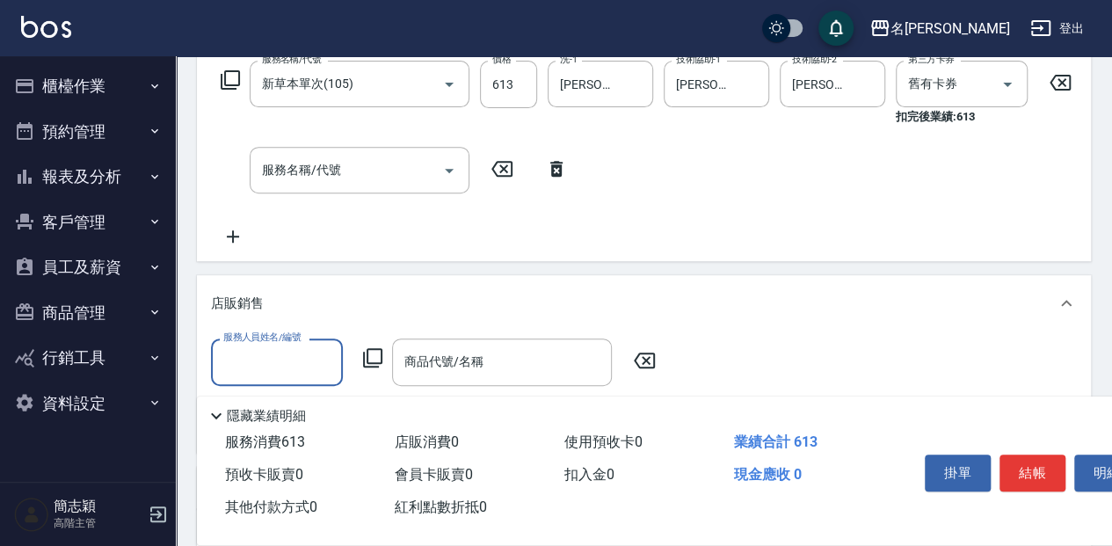
scroll to position [0, 0]
click at [279, 360] on input "服務人員姓名/編號" at bounding box center [277, 361] width 116 height 31
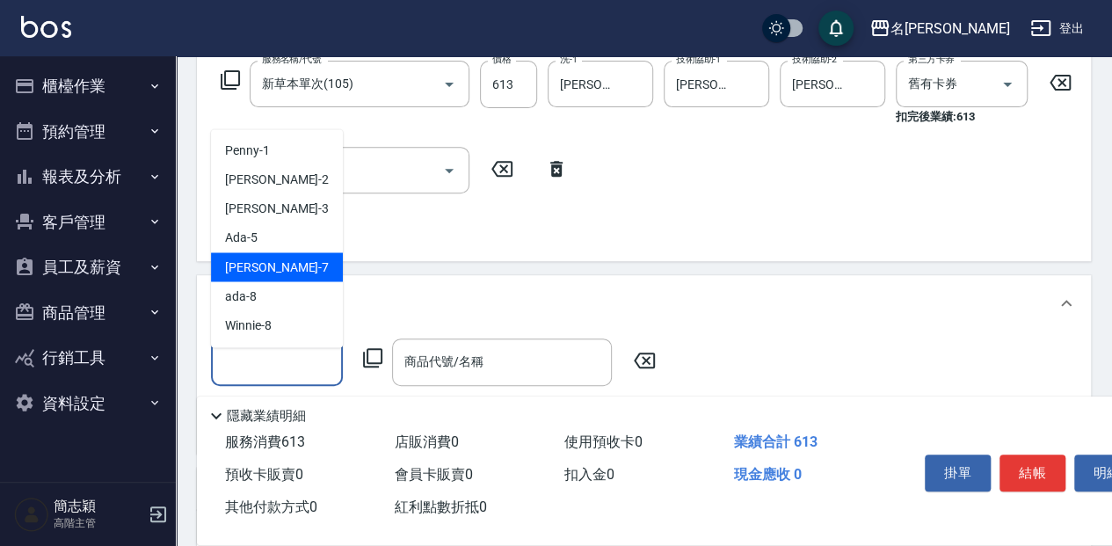
click at [292, 273] on div "Jessica -7" at bounding box center [277, 266] width 132 height 29
type input "Jessica-7"
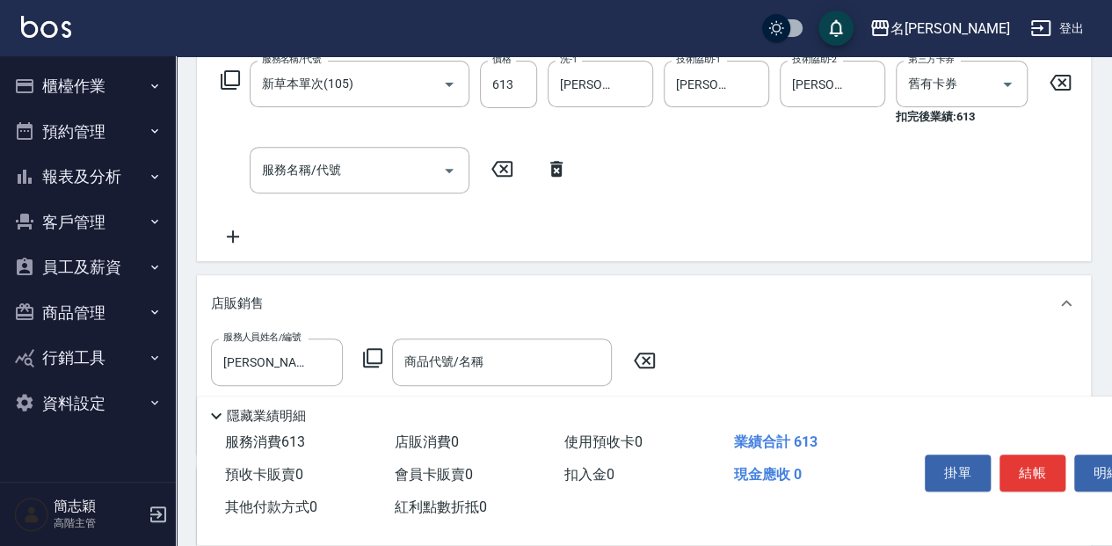
click at [367, 360] on icon at bounding box center [372, 357] width 19 height 19
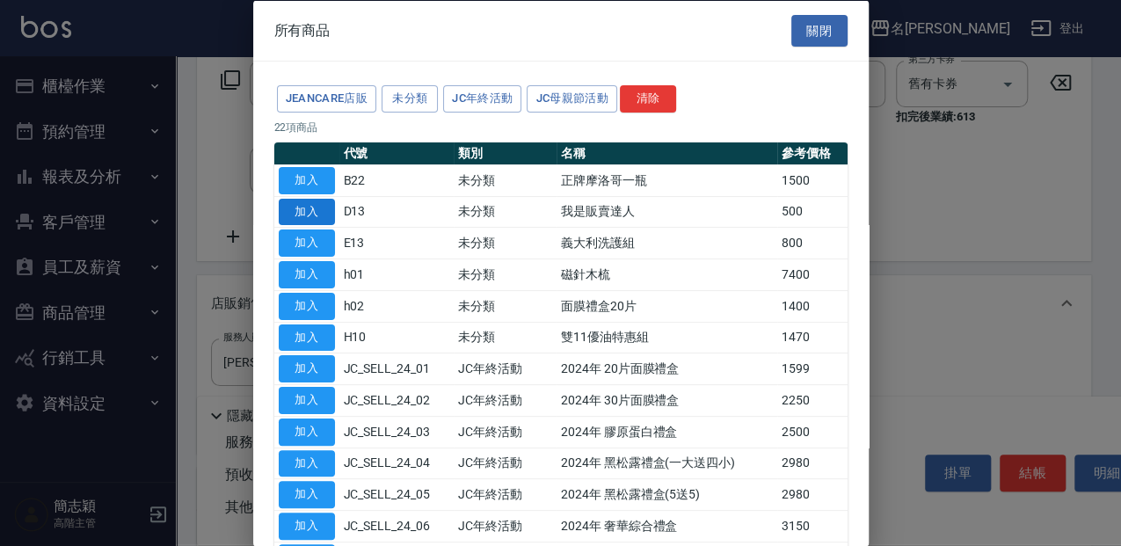
click at [318, 219] on button "加入" at bounding box center [307, 211] width 56 height 27
type input "我是販賣達人"
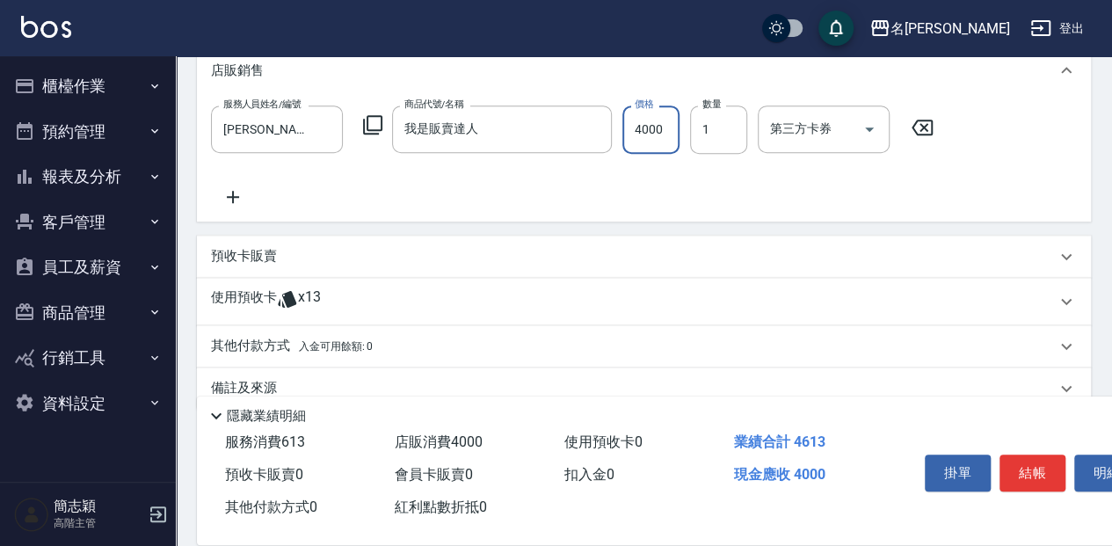
scroll to position [522, 0]
type input "4000"
drag, startPoint x: 257, startPoint y: 349, endPoint x: 281, endPoint y: 349, distance: 24.6
click at [258, 349] on p "其他付款方式 入金可用餘額: 0" at bounding box center [292, 344] width 162 height 19
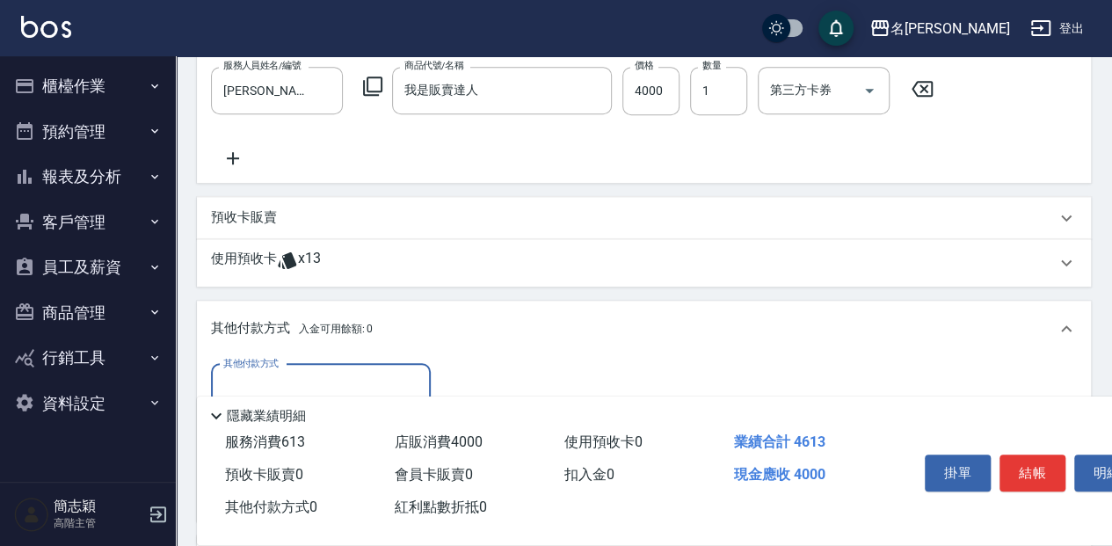
scroll to position [580, 0]
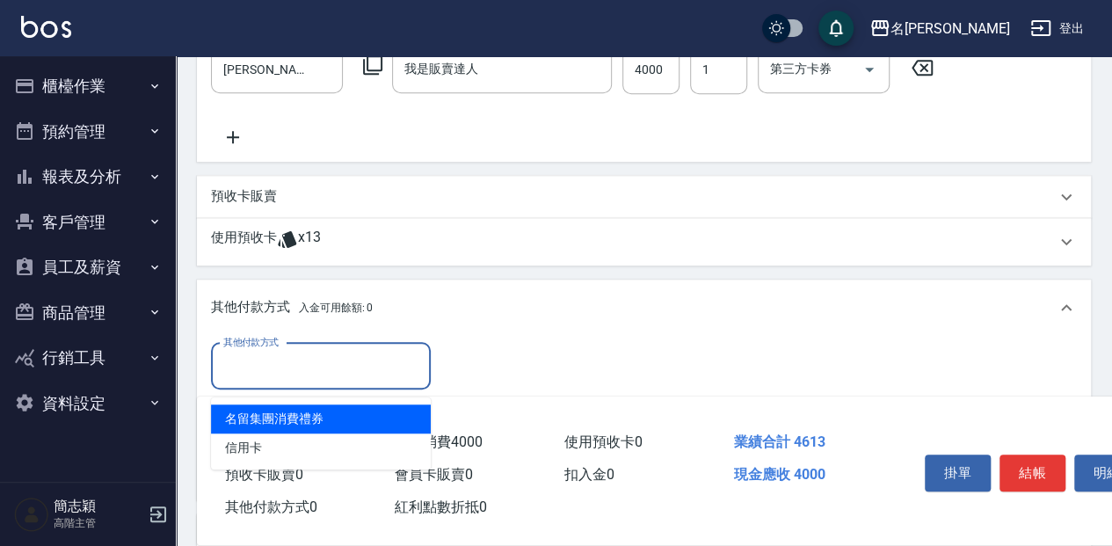
click at [281, 371] on input "其他付款方式" at bounding box center [321, 366] width 204 height 31
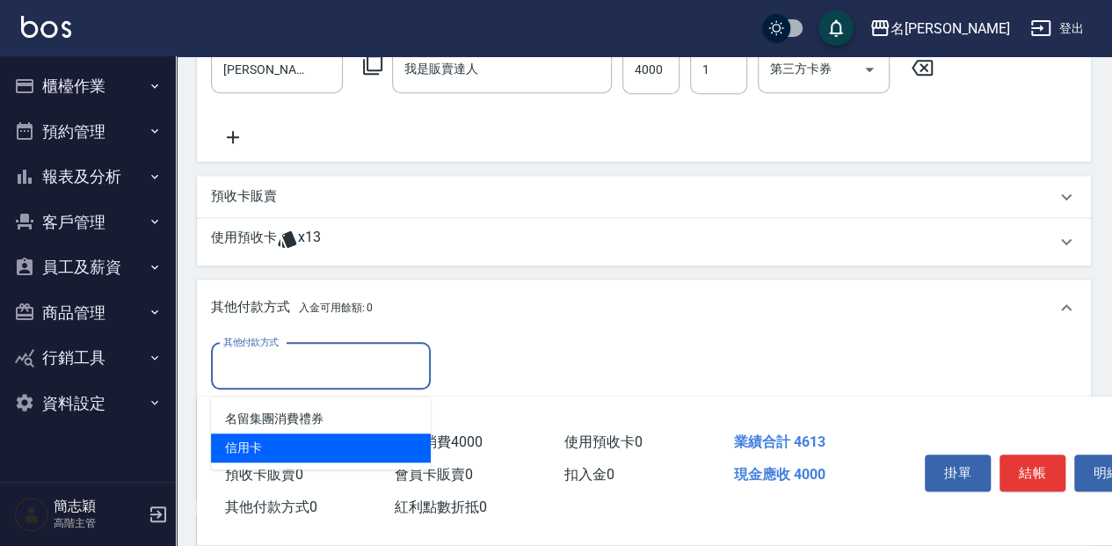
click at [259, 447] on span "信用卡" at bounding box center [321, 447] width 220 height 29
type input "信用卡"
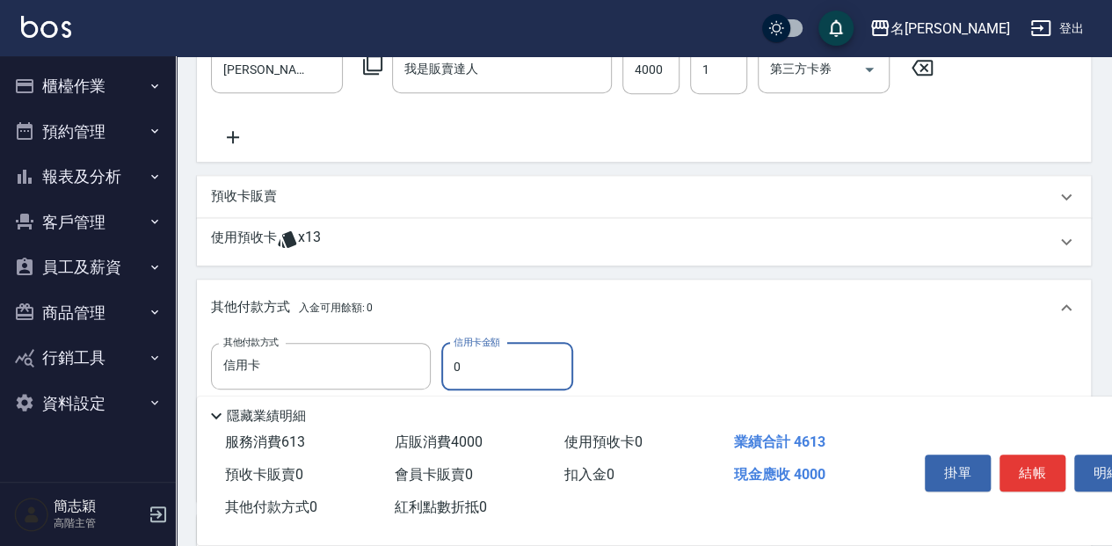
click at [482, 376] on input "0" at bounding box center [507, 366] width 132 height 47
drag, startPoint x: 472, startPoint y: 376, endPoint x: 441, endPoint y: 384, distance: 31.8
click at [441, 384] on input "0" at bounding box center [507, 366] width 132 height 47
type input "4000"
click at [1029, 456] on button "結帳" at bounding box center [1033, 472] width 66 height 37
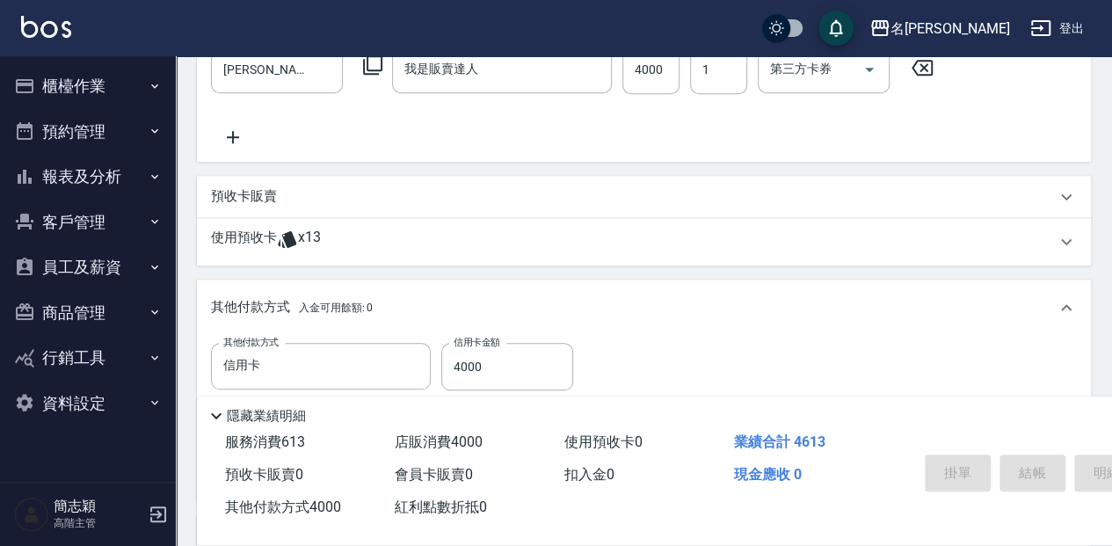
type input "2025/08/14 16:10"
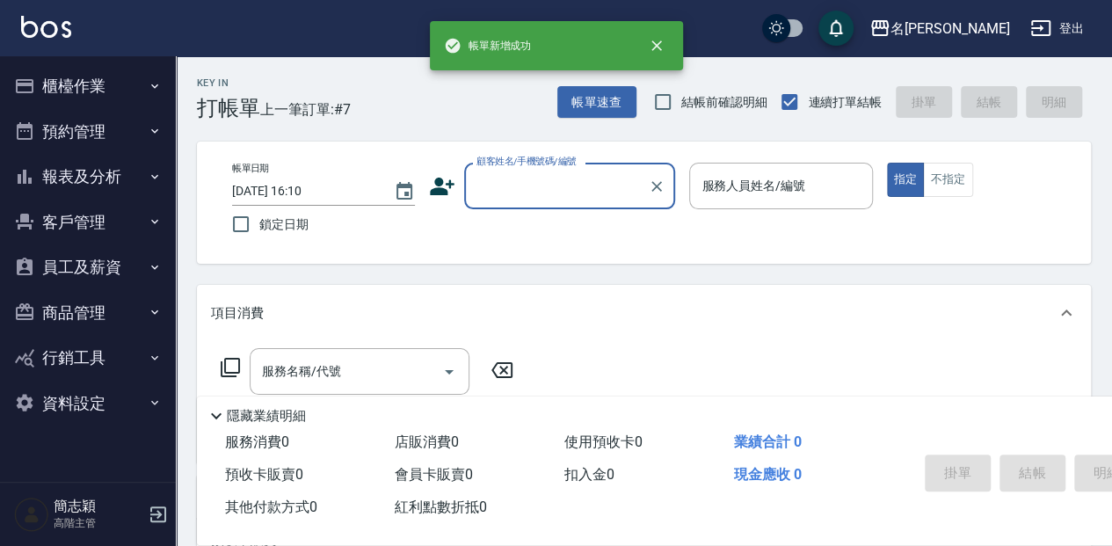
scroll to position [0, 0]
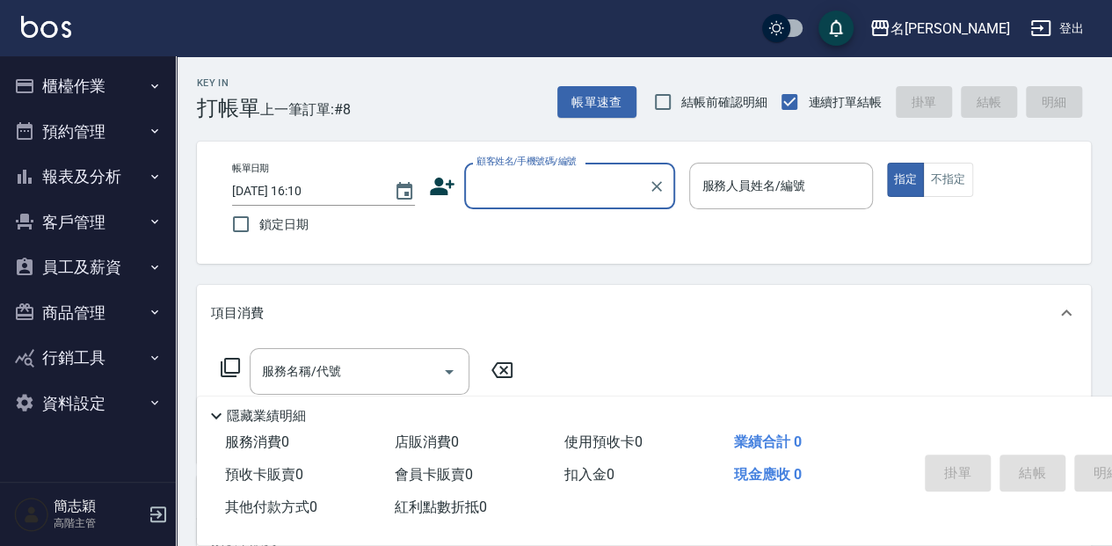
click at [485, 169] on div "顧客姓名/手機號碼/編號" at bounding box center [569, 186] width 211 height 47
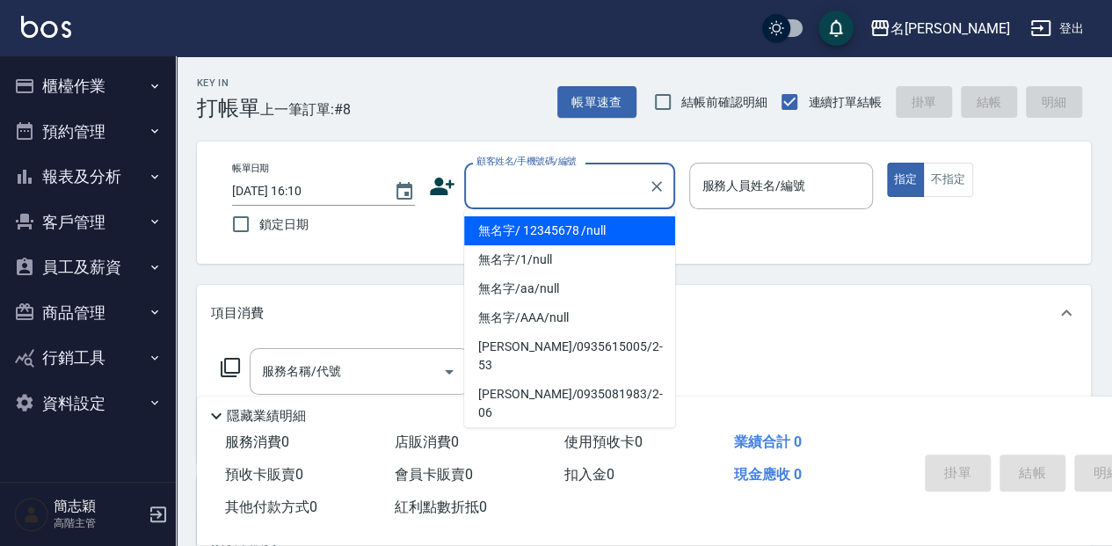
click at [503, 229] on li "無名字/ 12345678 /null" at bounding box center [569, 230] width 211 height 29
type input "無名字/ 12345678 /null"
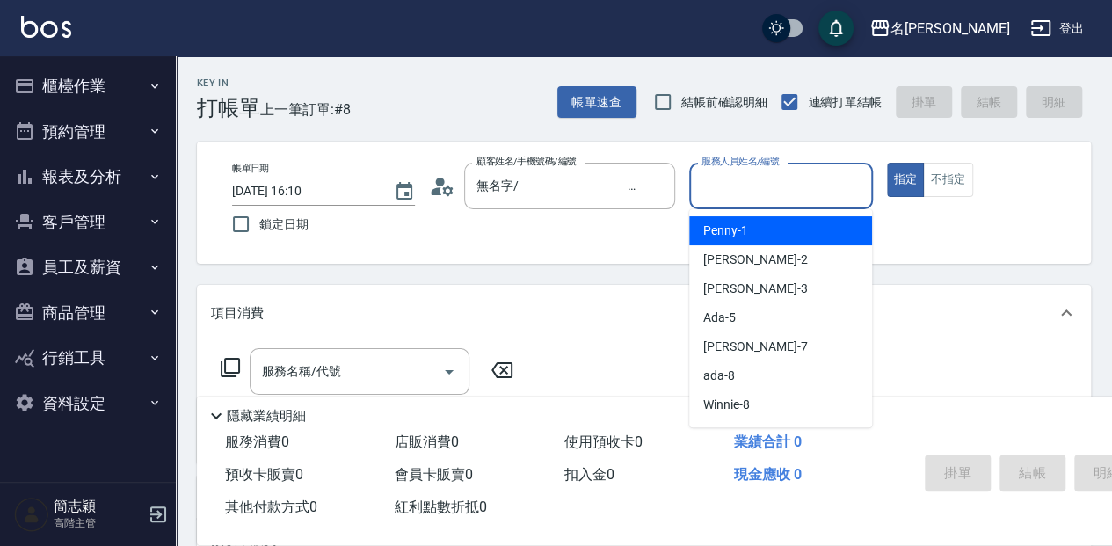
click at [728, 178] on input "服務人員姓名/編號" at bounding box center [780, 186] width 167 height 31
type input "瓦皮-A"
type button "true"
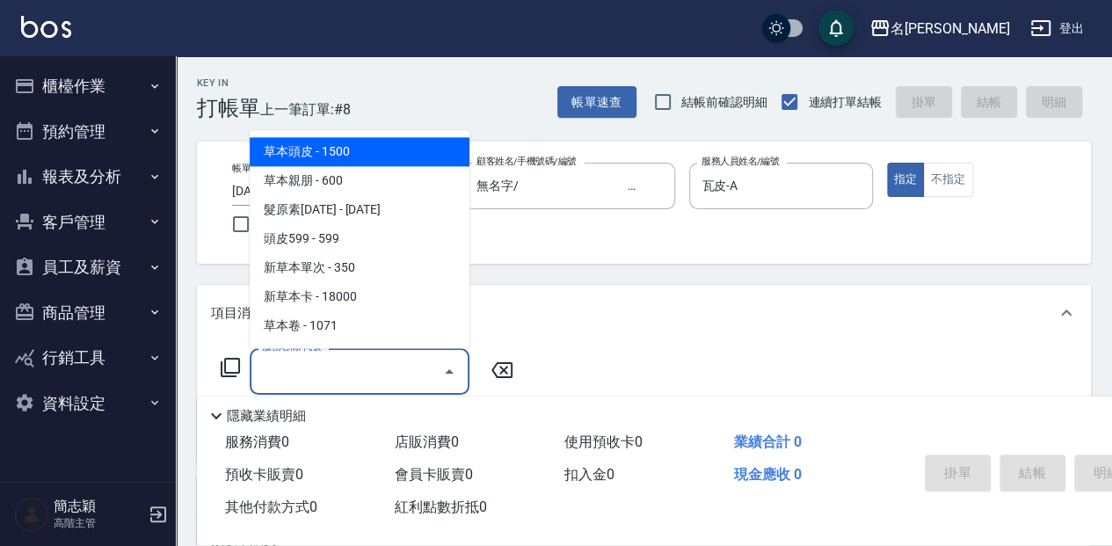
click at [280, 369] on input "服務名稱/代號" at bounding box center [347, 371] width 178 height 31
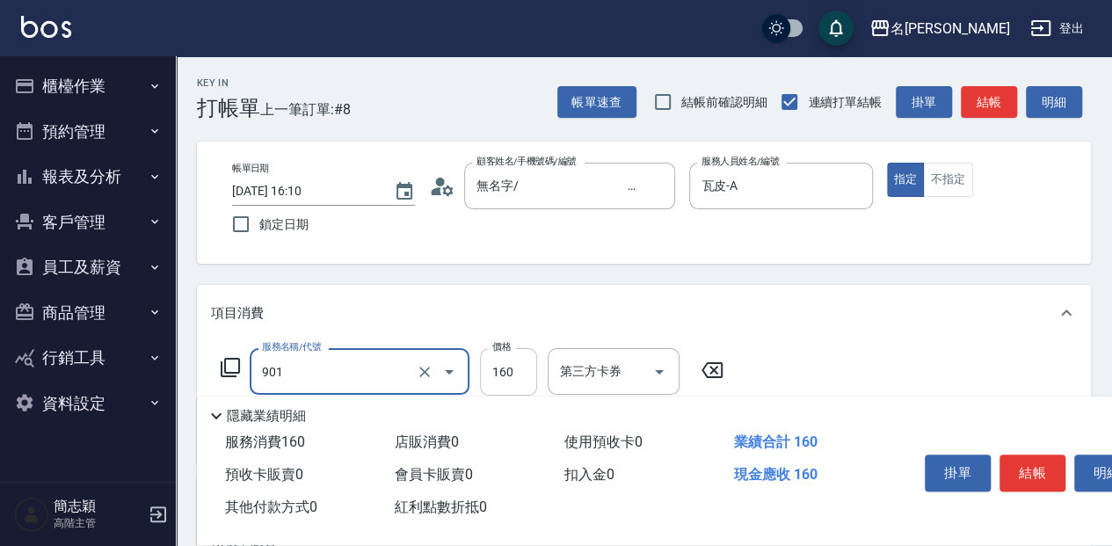
type input "修手(901)"
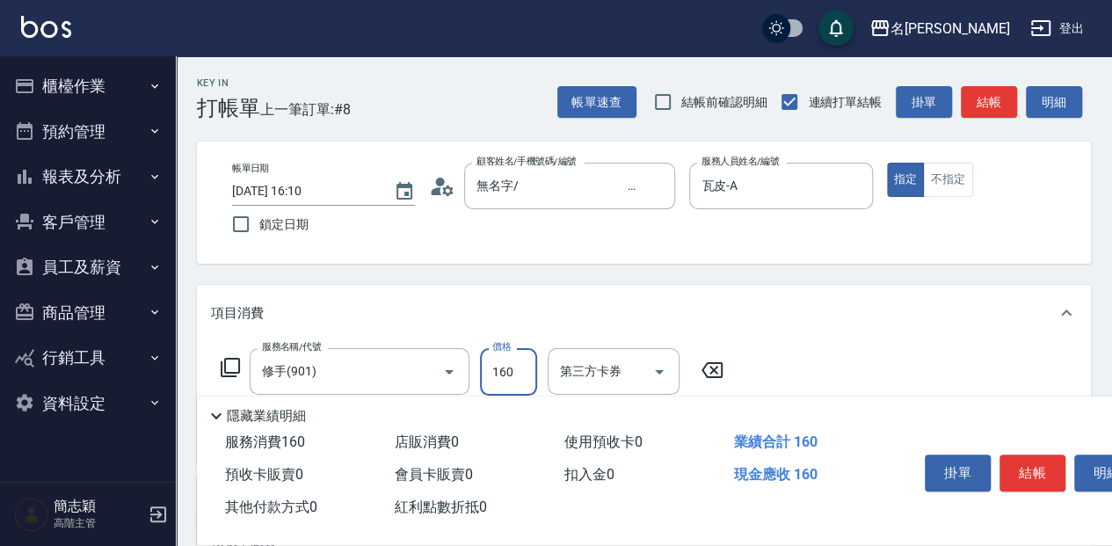
click at [510, 374] on input "160" at bounding box center [508, 371] width 57 height 47
type input "1800"
click at [256, 411] on p "隱藏業績明細" at bounding box center [266, 416] width 79 height 18
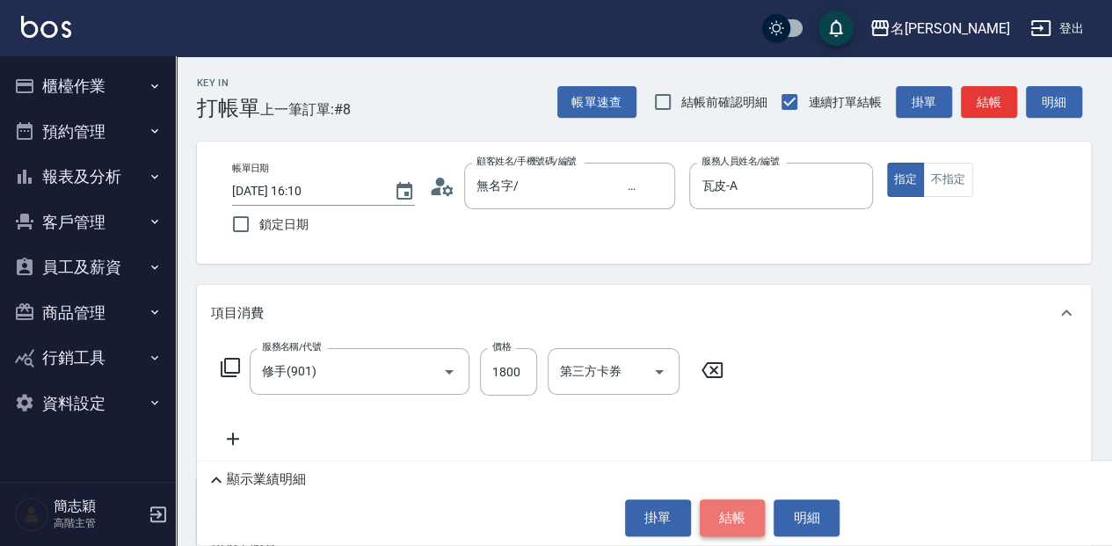
click at [724, 520] on button "結帳" at bounding box center [733, 517] width 66 height 37
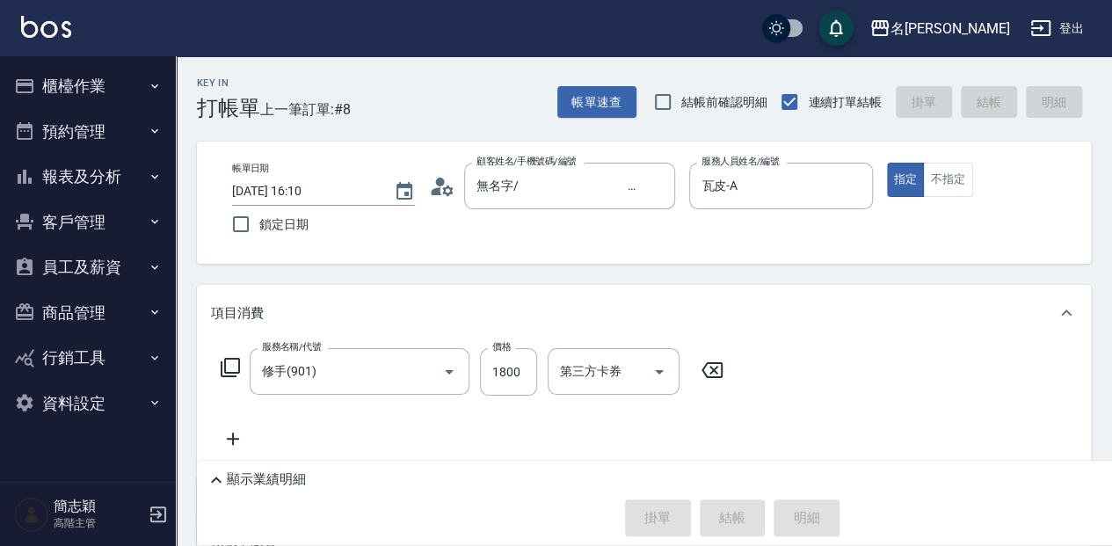
type input "2025/08/14 16:39"
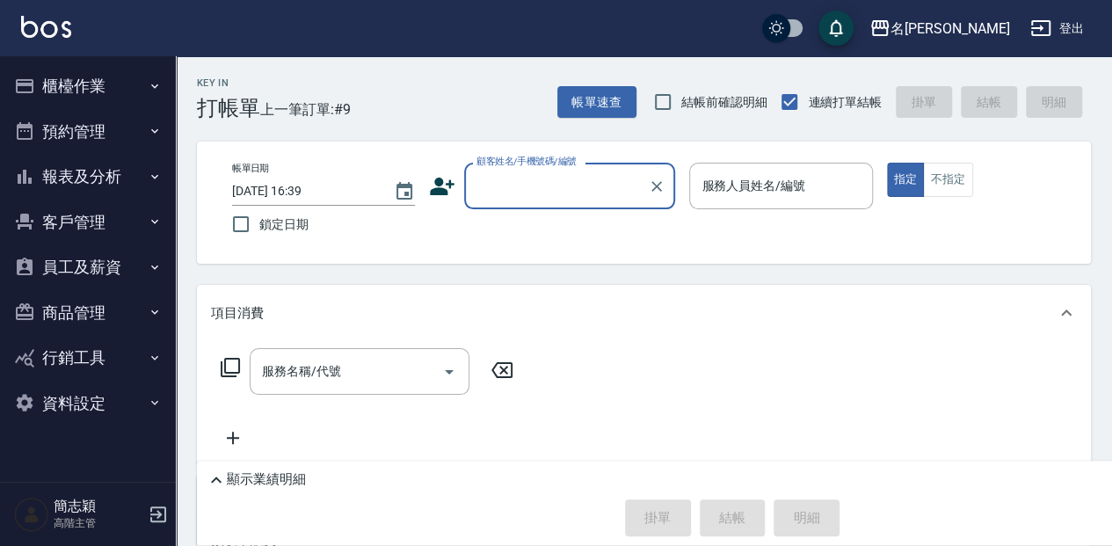
click at [121, 171] on button "報表及分析" at bounding box center [88, 177] width 162 height 46
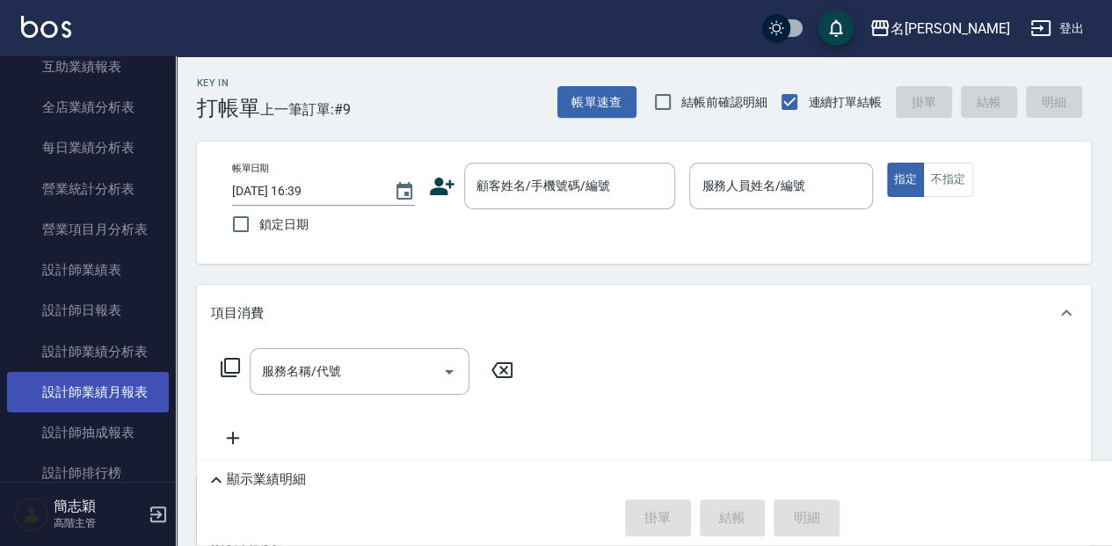
scroll to position [527, 0]
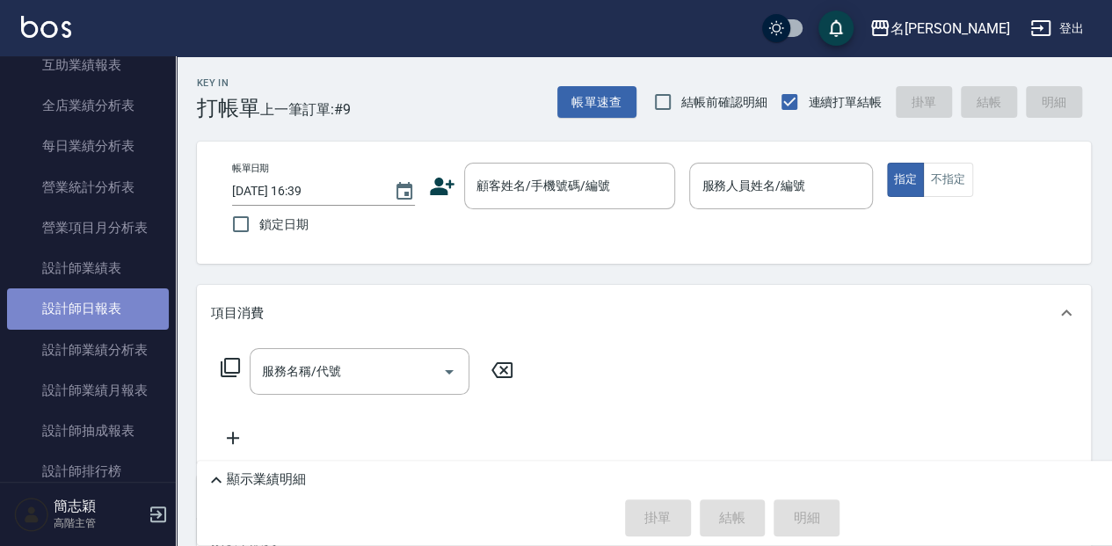
click at [126, 316] on link "設計師日報表" at bounding box center [88, 308] width 162 height 40
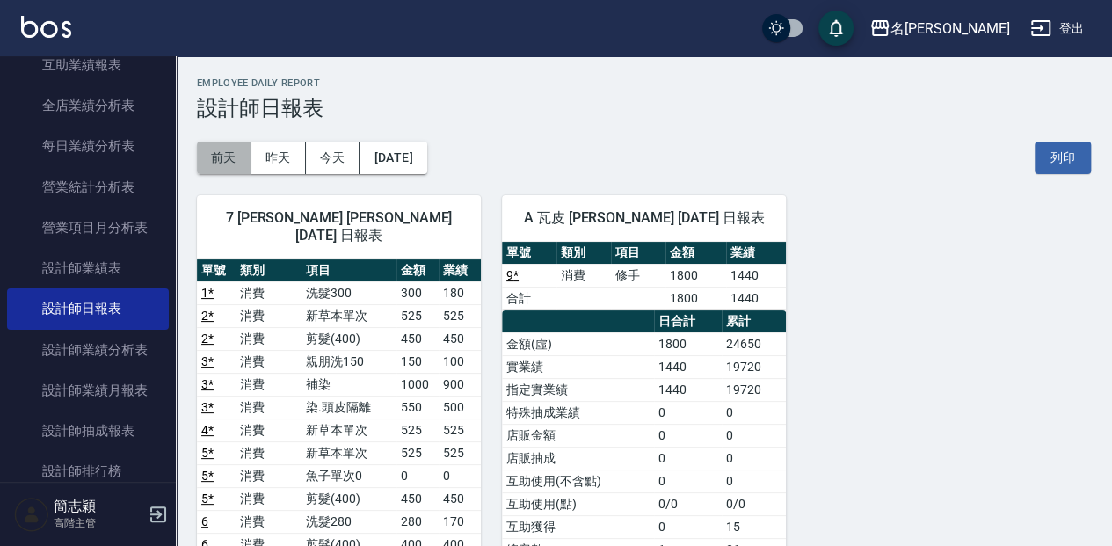
click at [229, 156] on button "前天" at bounding box center [224, 158] width 55 height 33
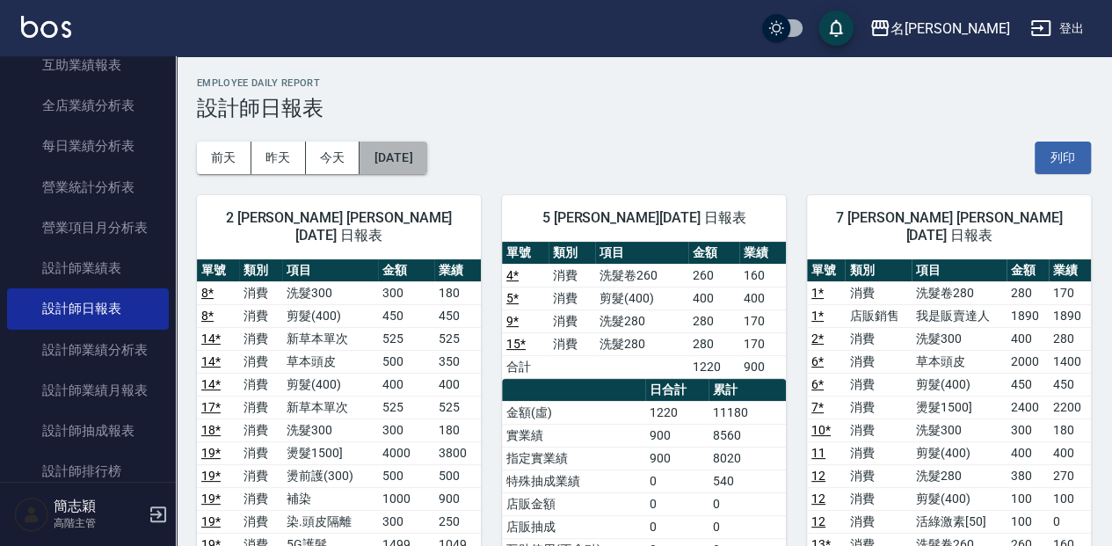
click at [426, 150] on button "[DATE]" at bounding box center [393, 158] width 67 height 33
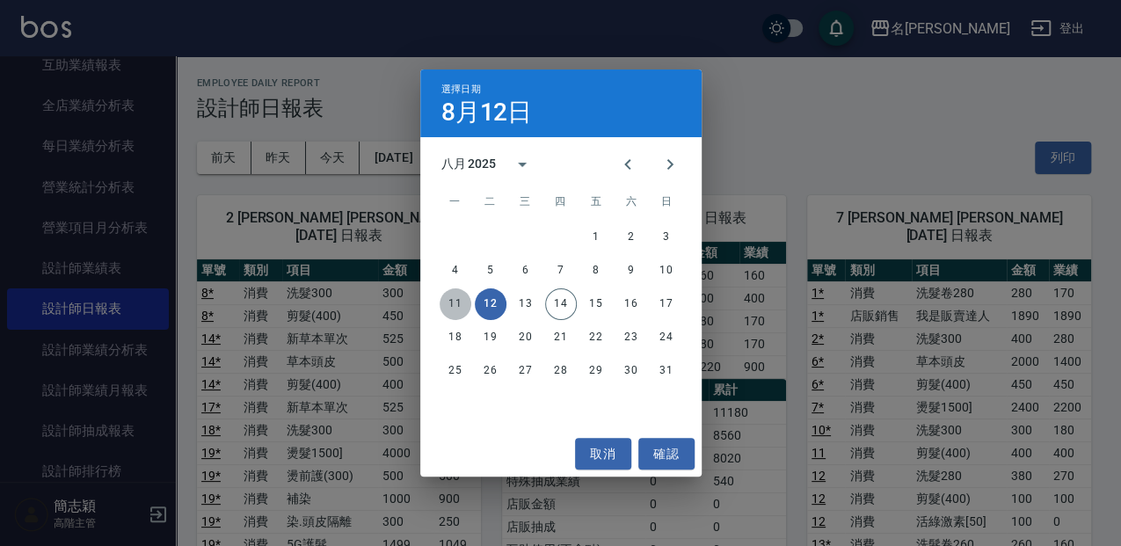
click at [452, 299] on button "11" at bounding box center [456, 304] width 32 height 32
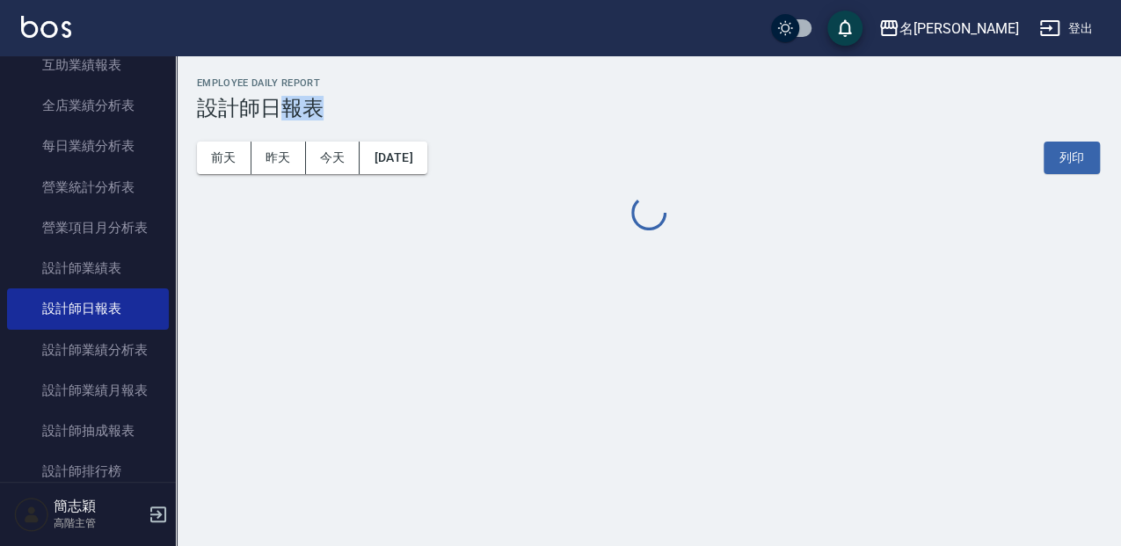
click at [452, 299] on div "名留中和 2025-08-11 設計師日報表 列印時間： 2025-08-14-16:40 Employee Daily Report 設計師日報表 前天 昨…" at bounding box center [560, 273] width 1121 height 546
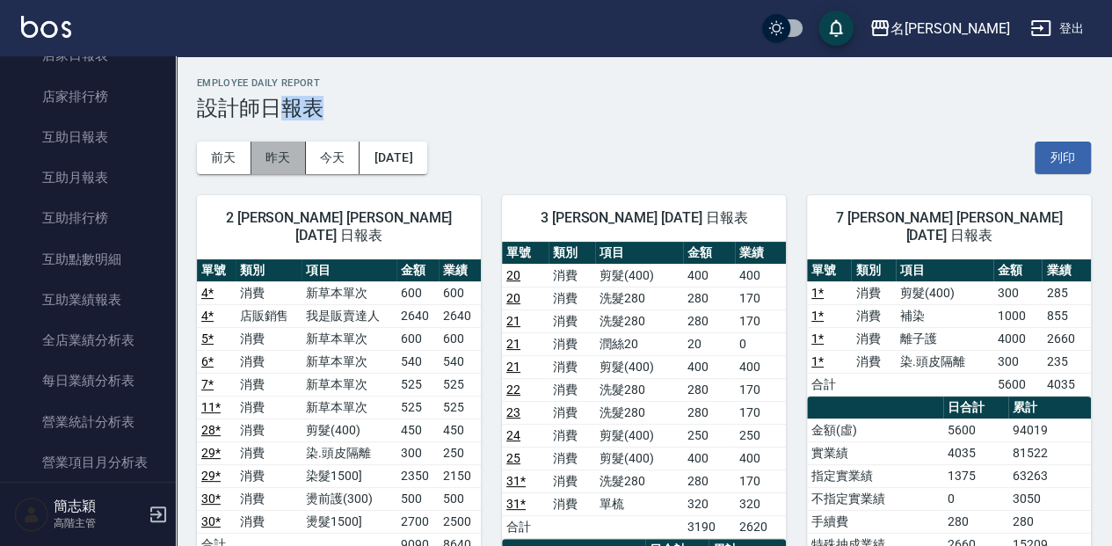
click at [272, 164] on button "昨天" at bounding box center [278, 158] width 55 height 33
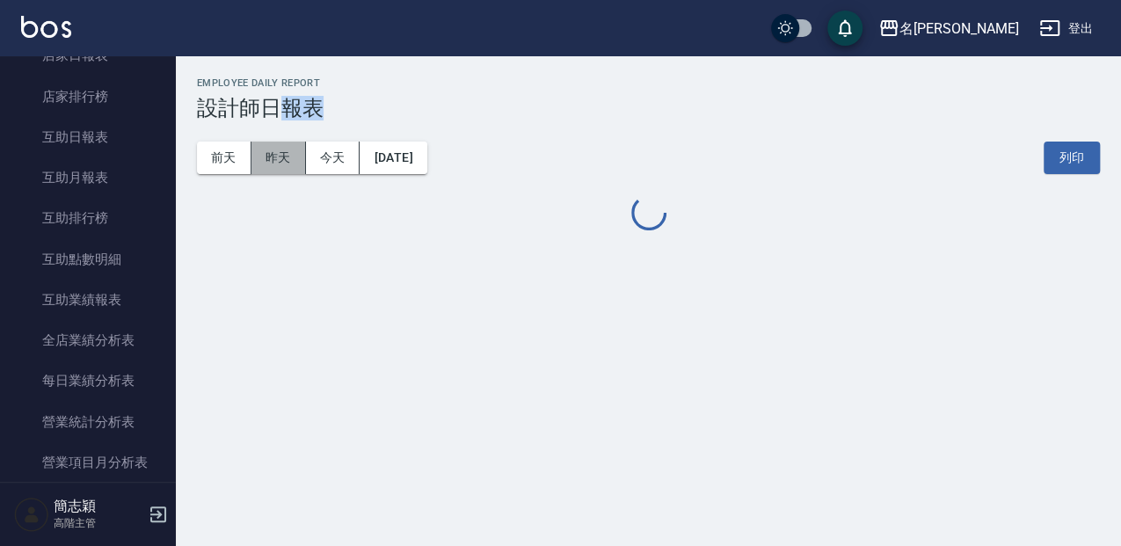
click at [272, 164] on button "昨天" at bounding box center [278, 158] width 55 height 33
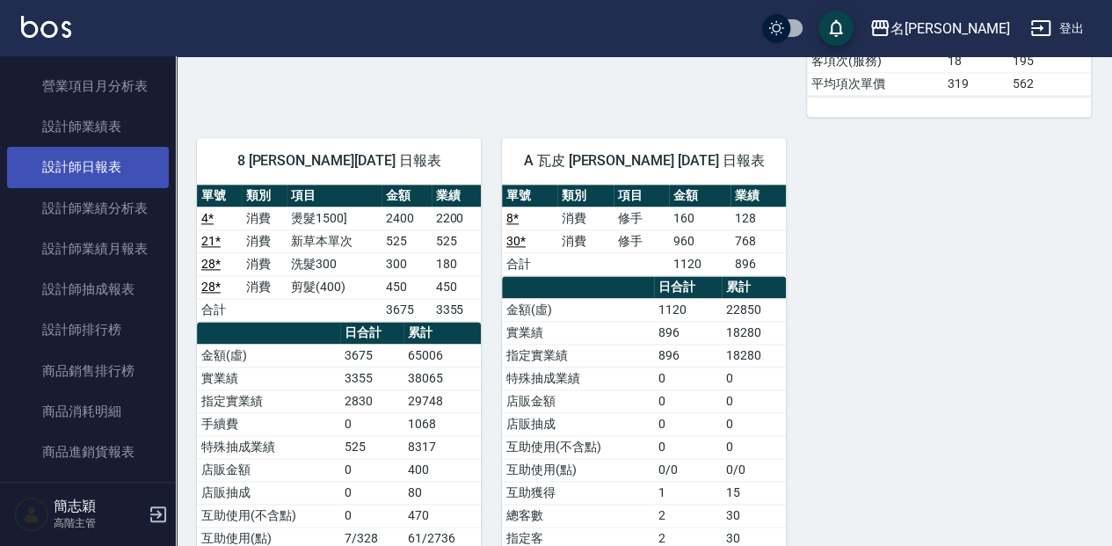
scroll to position [703, 0]
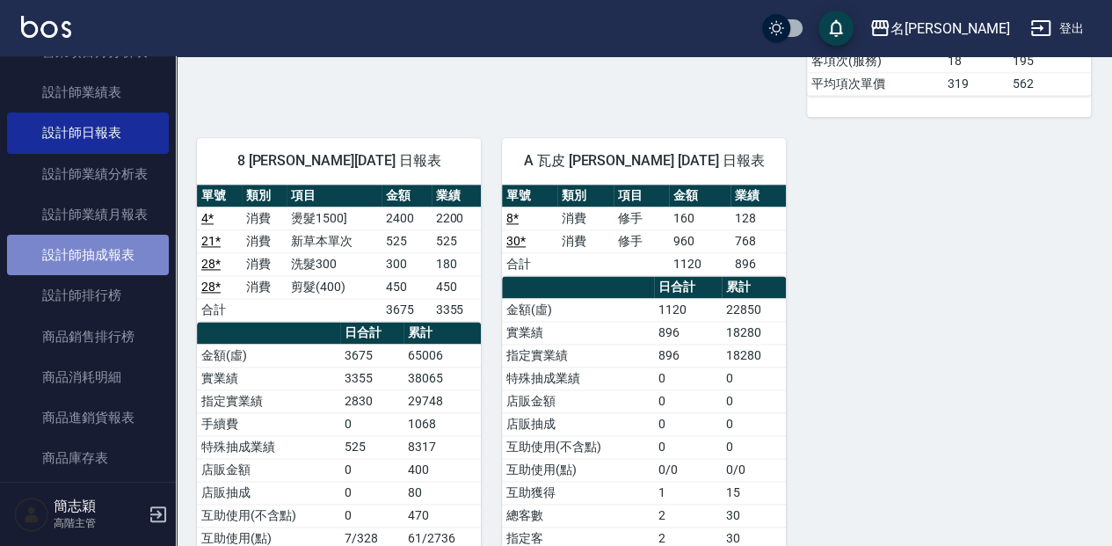
click at [102, 258] on link "設計師抽成報表" at bounding box center [88, 255] width 162 height 40
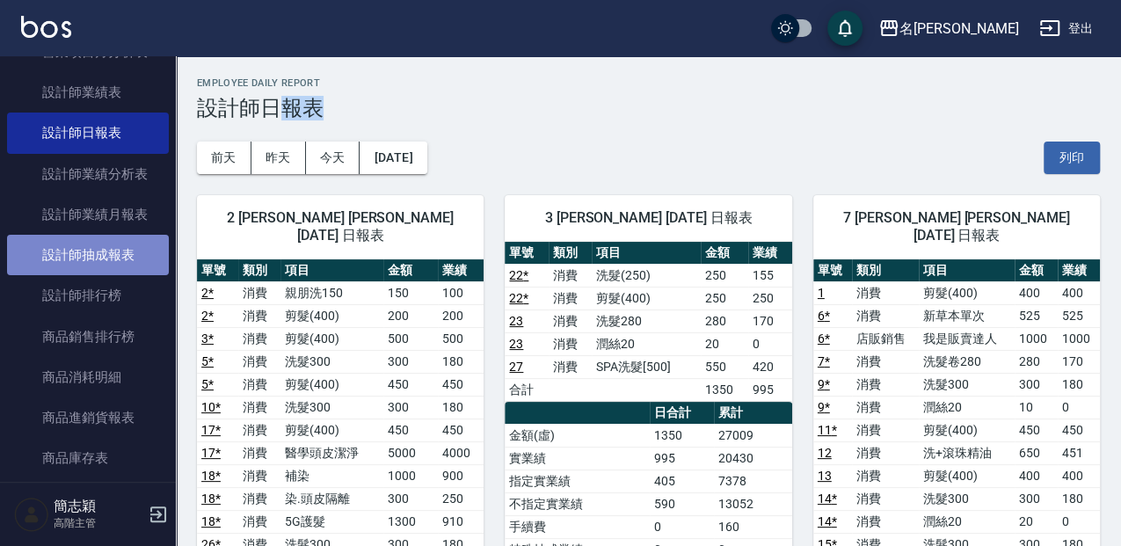
click at [98, 258] on link "設計師抽成報表" at bounding box center [88, 255] width 162 height 40
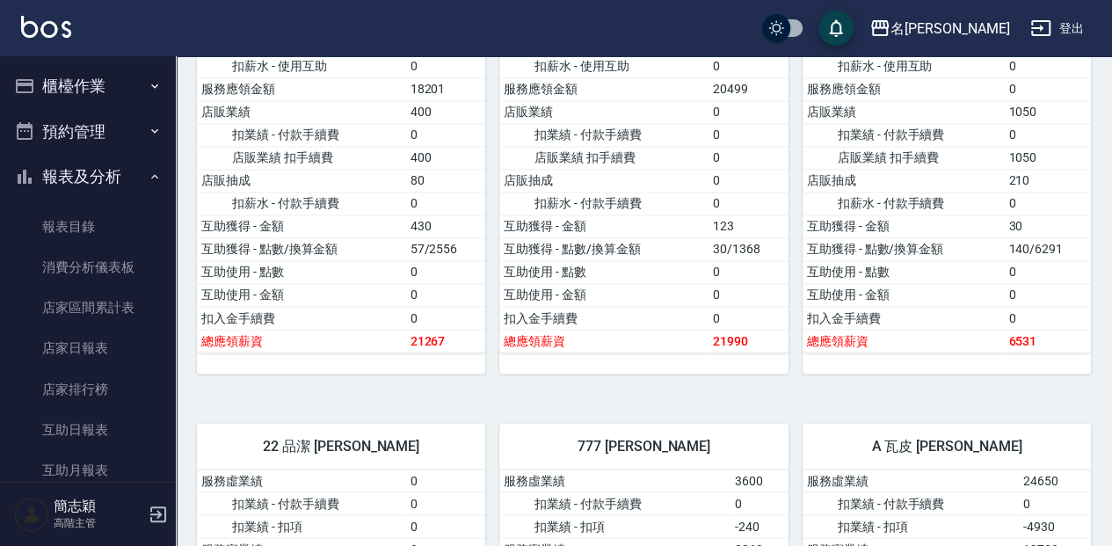
scroll to position [1348, 0]
click at [98, 85] on button "櫃檯作業" at bounding box center [88, 86] width 162 height 46
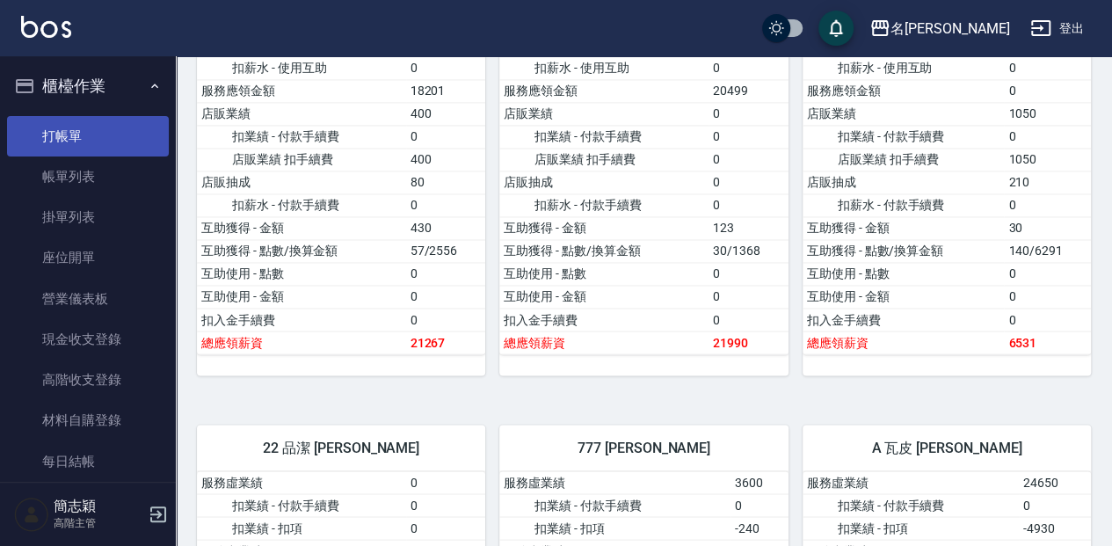
click at [112, 132] on link "打帳單" at bounding box center [88, 136] width 162 height 40
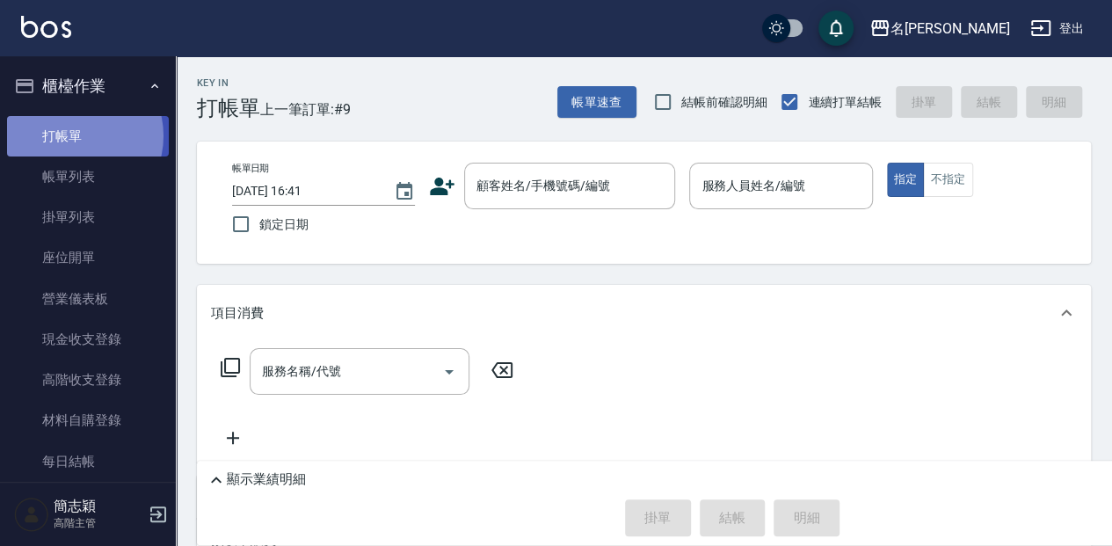
click at [72, 135] on link "打帳單" at bounding box center [88, 136] width 162 height 40
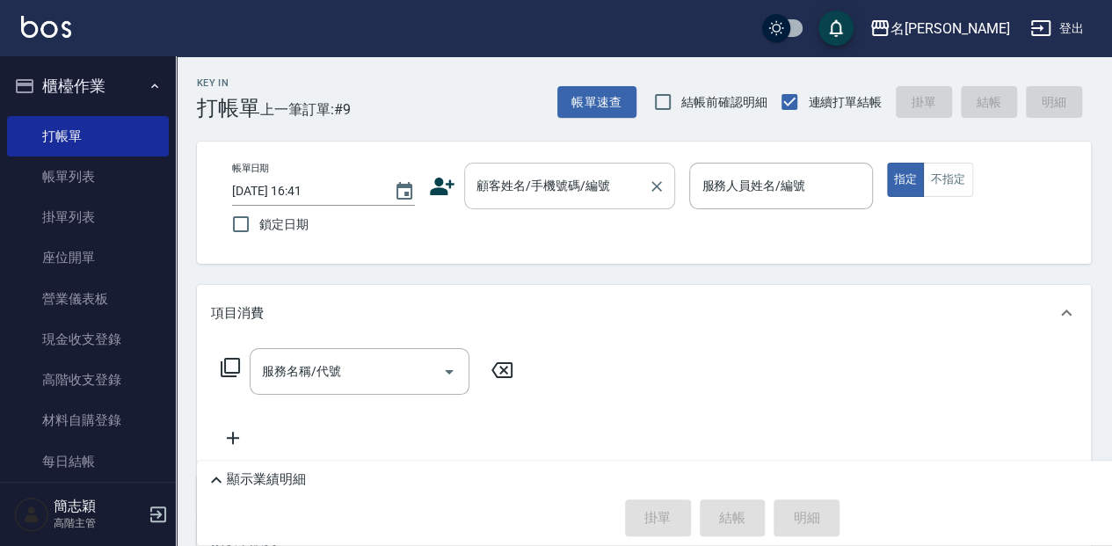
click at [519, 199] on input "顧客姓名/手機號碼/編號" at bounding box center [556, 186] width 169 height 31
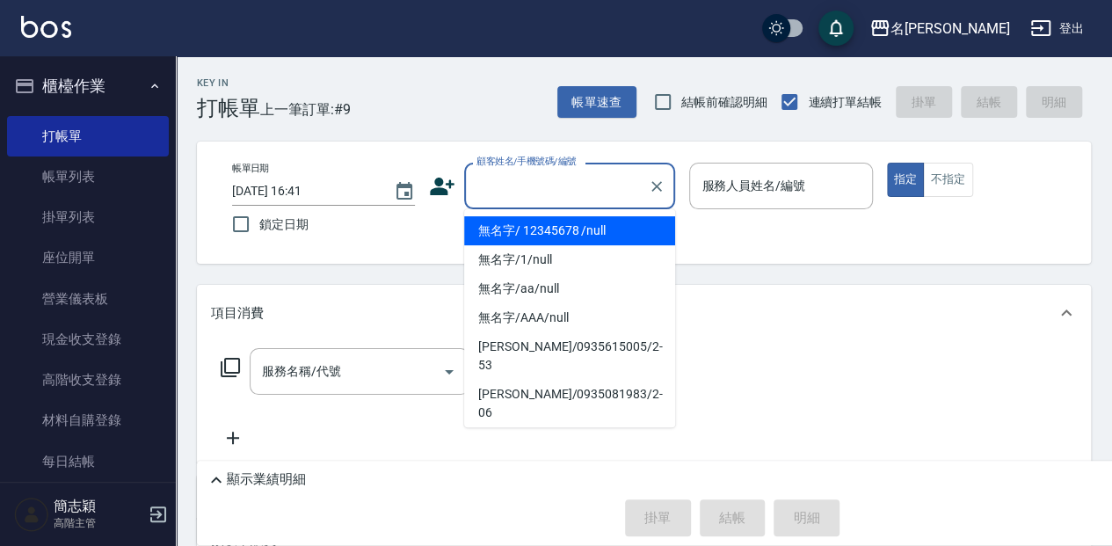
click at [542, 234] on li "無名字/ 12345678 /null" at bounding box center [569, 230] width 211 height 29
type input "無名字/ 12345678 /null"
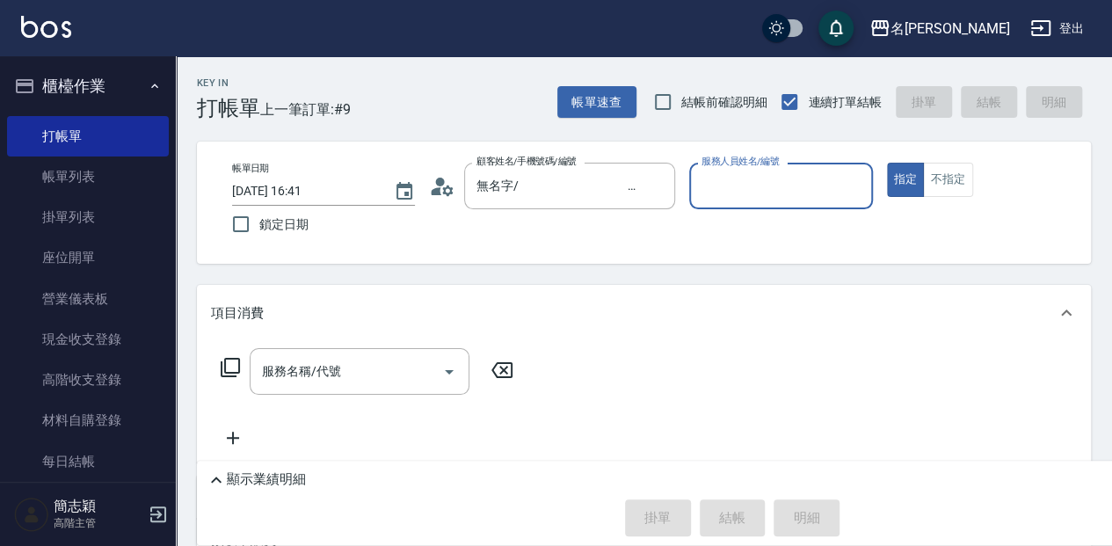
click at [751, 216] on p at bounding box center [780, 218] width 183 height 18
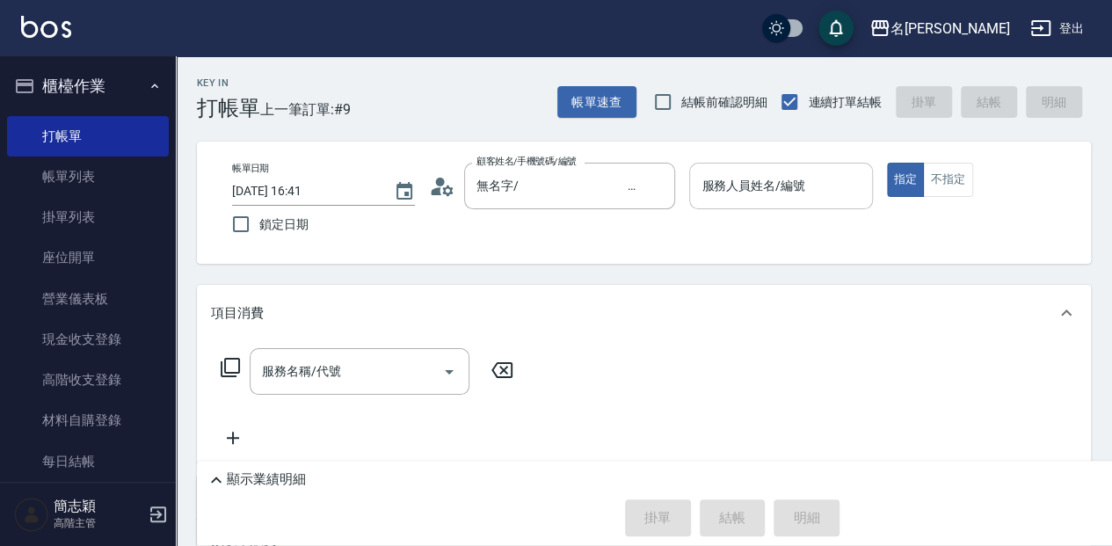
click at [751, 205] on div "服務人員姓名/編號" at bounding box center [780, 186] width 183 height 47
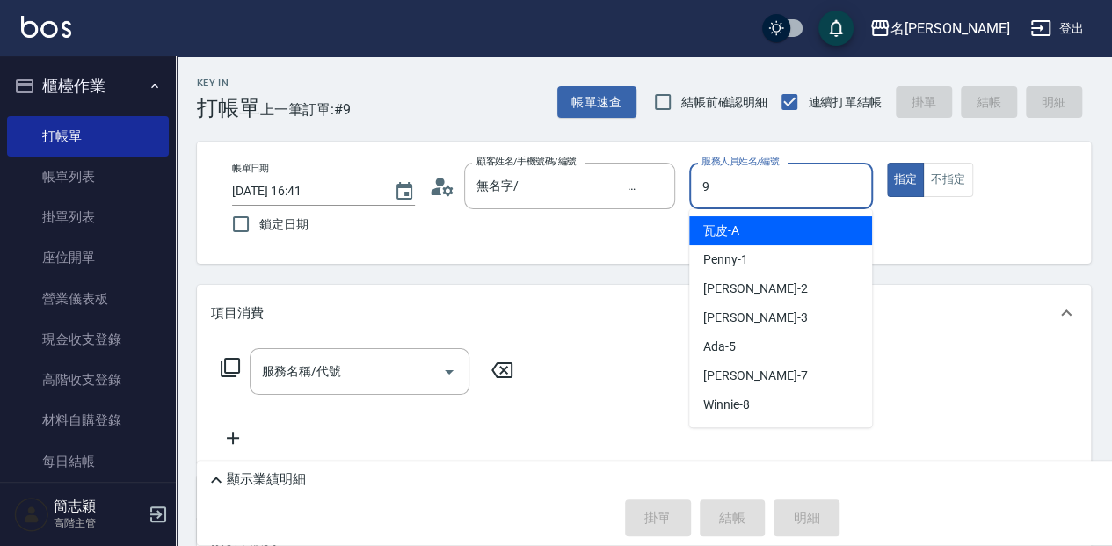
type input "[PERSON_NAME]-9"
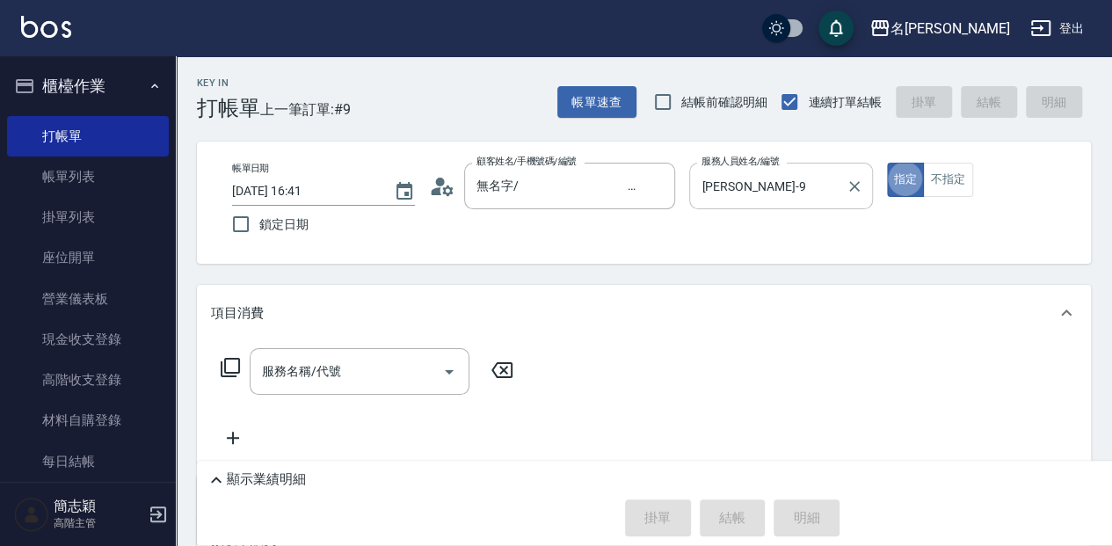
type button "true"
drag, startPoint x: 979, startPoint y: 178, endPoint x: 969, endPoint y: 178, distance: 10.5
click at [979, 178] on div "指定 不指定" at bounding box center [978, 180] width 183 height 34
click at [963, 179] on button "不指定" at bounding box center [947, 180] width 49 height 34
click at [360, 356] on input "服務名稱/代號" at bounding box center [347, 371] width 178 height 31
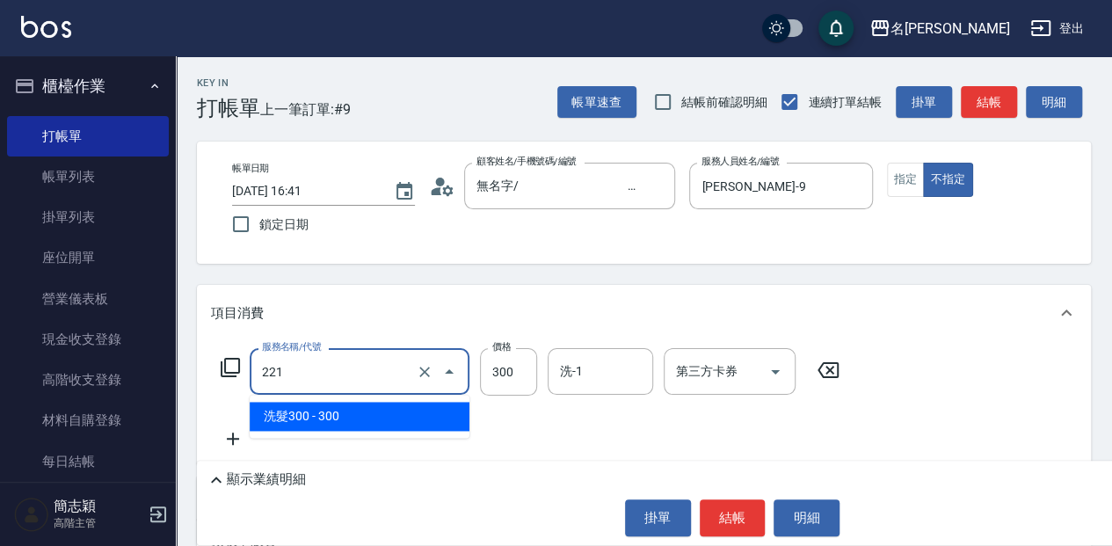
drag, startPoint x: 346, startPoint y: 359, endPoint x: 246, endPoint y: 385, distance: 103.6
click at [246, 385] on div "服務名稱/代號 221 服務名稱/代號 價格 300 價格 洗-1 洗-1 第三方卡券 第三方卡券" at bounding box center [530, 371] width 639 height 47
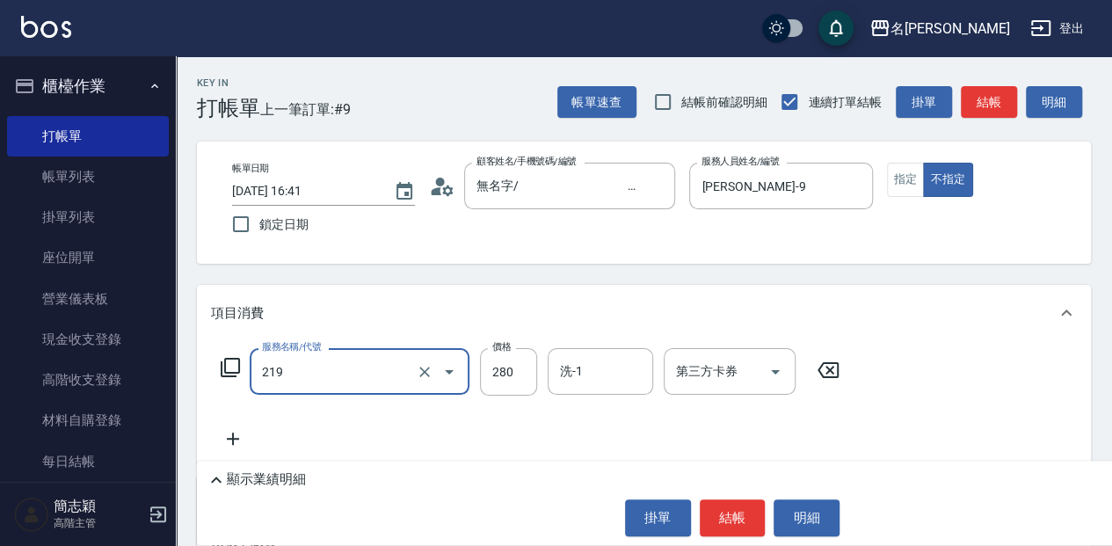
type input "洗髮280(219)"
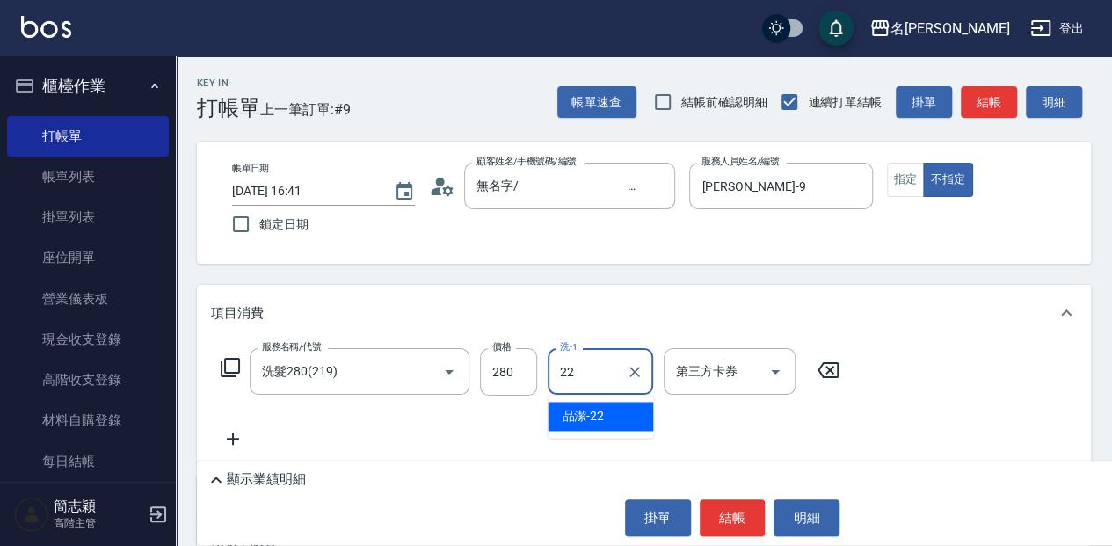
type input "品潔-22"
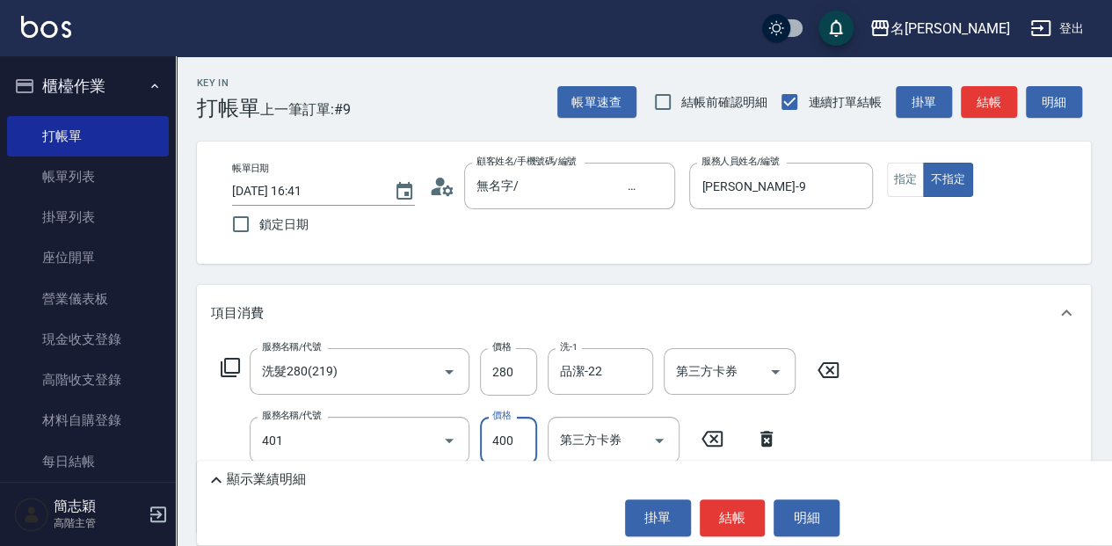
type input "剪髮(400)(401)"
click at [741, 513] on button "結帳" at bounding box center [733, 517] width 66 height 37
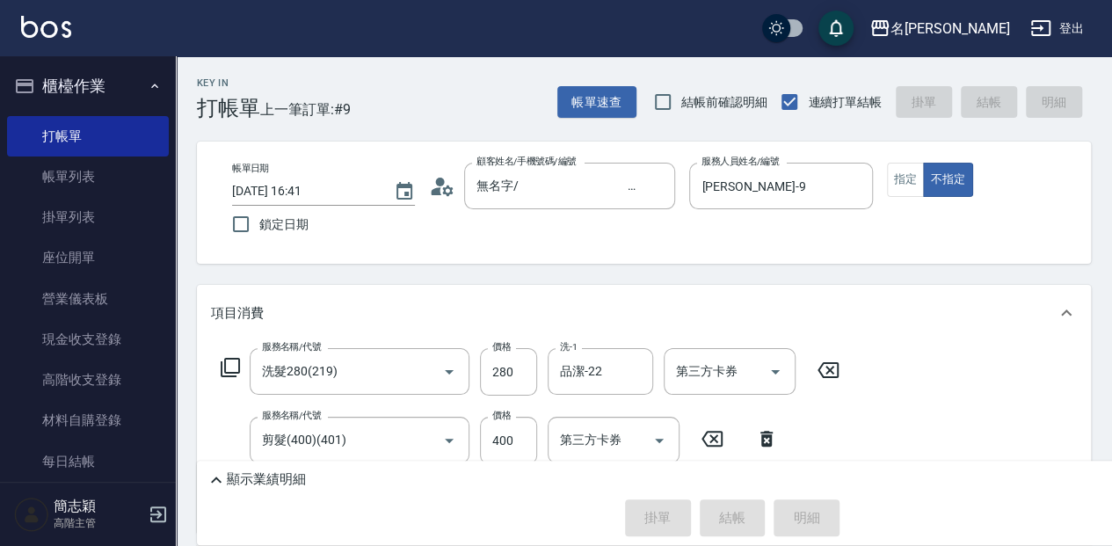
type input "2025/08/14 17:03"
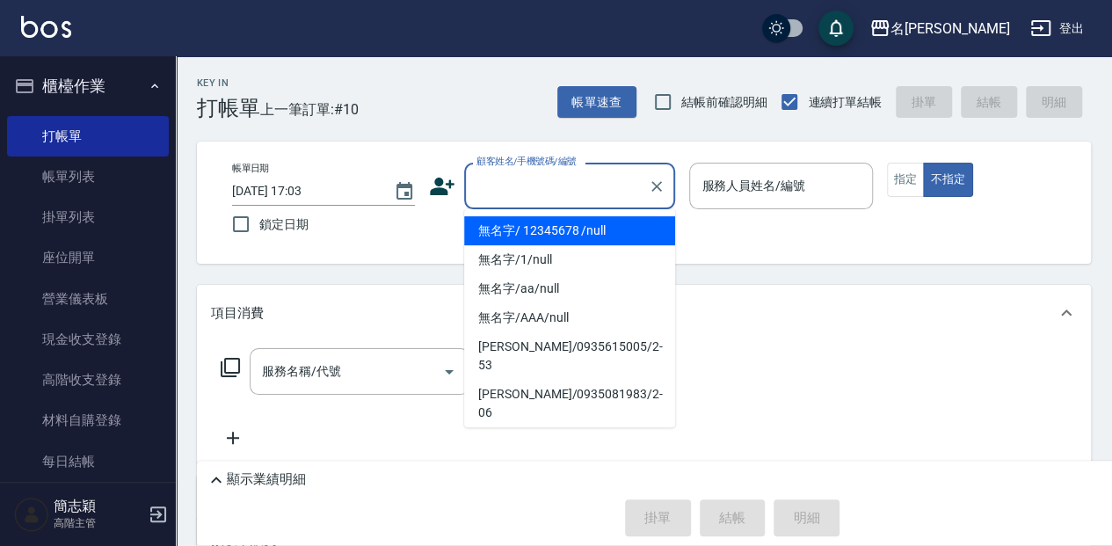
click at [546, 196] on input "顧客姓名/手機號碼/編號" at bounding box center [556, 186] width 169 height 31
click at [553, 225] on li "無名字/ 12345678 /null" at bounding box center [569, 230] width 211 height 29
type input "無名字/ 12345678 /null"
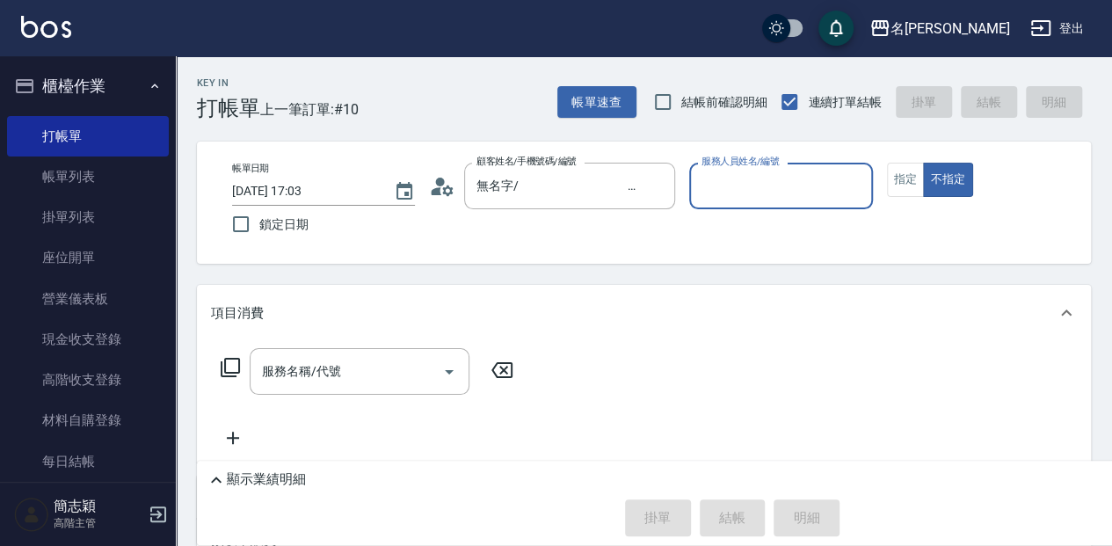
click at [783, 176] on input "服務人員姓名/編號" at bounding box center [780, 186] width 167 height 31
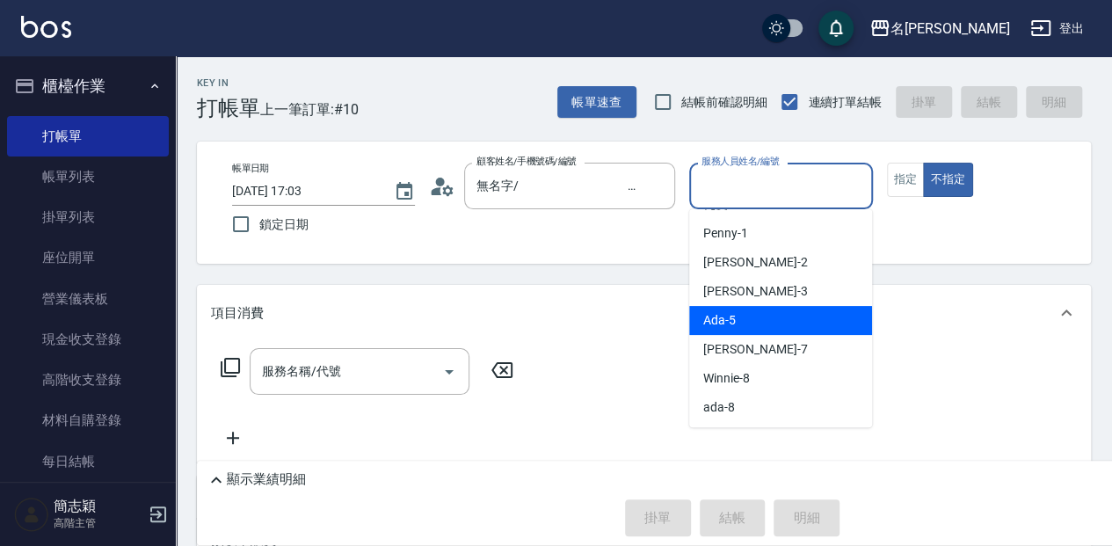
scroll to position [58, 0]
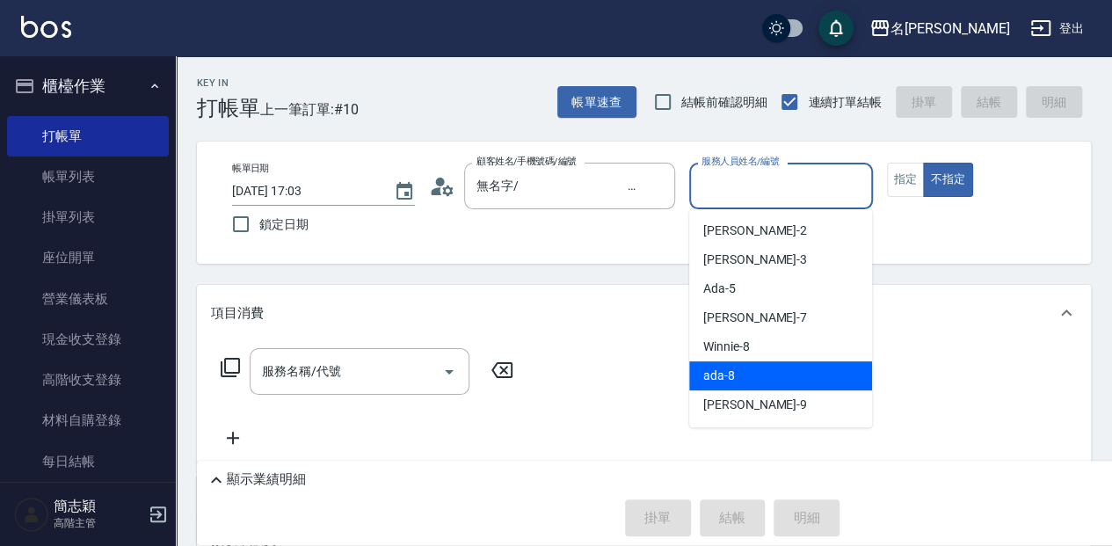
click at [779, 378] on div "ada -8" at bounding box center [780, 375] width 183 height 29
type input "ada-8"
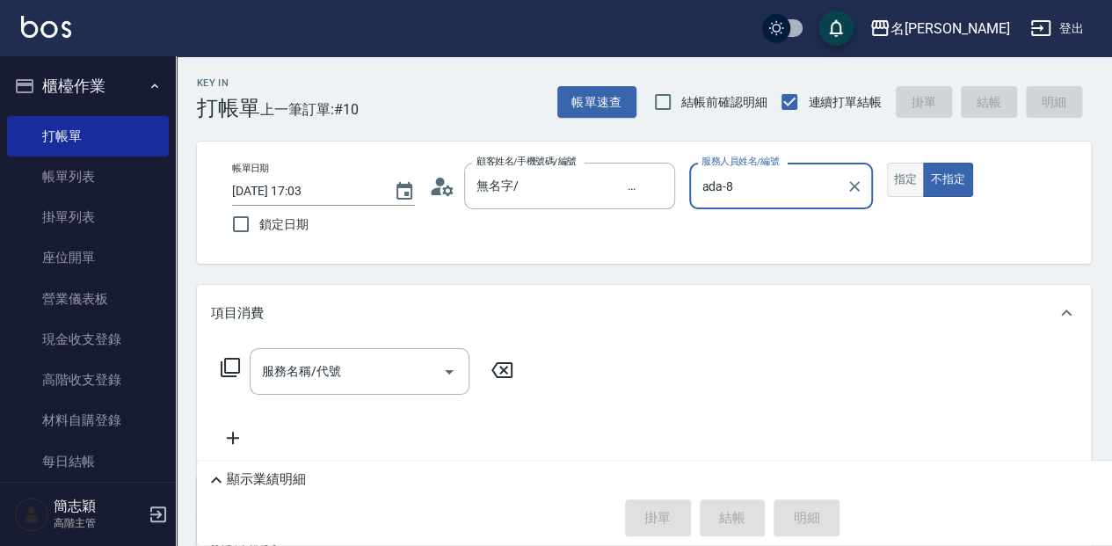
click at [904, 185] on button "指定" at bounding box center [906, 180] width 38 height 34
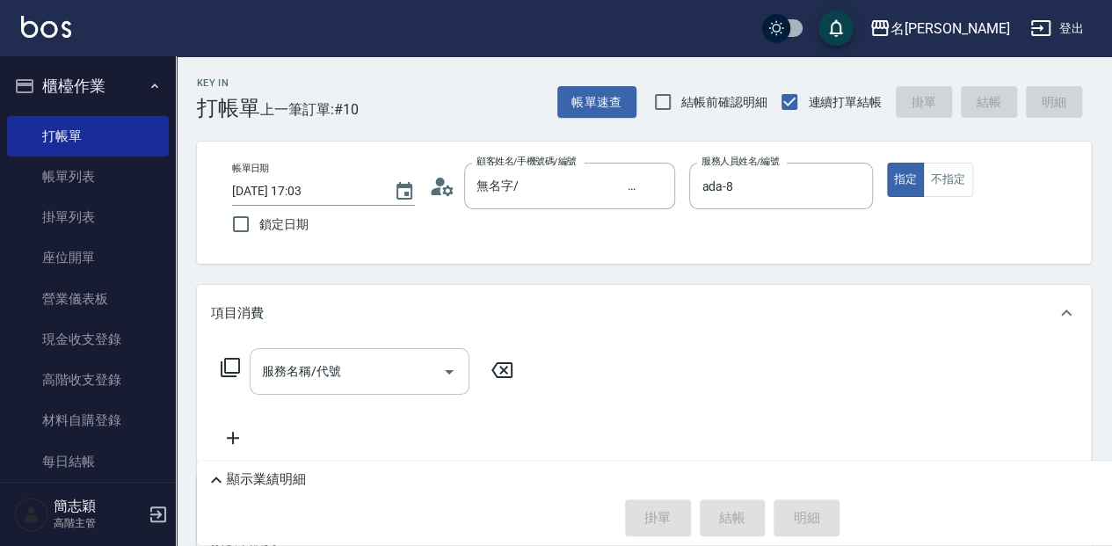
click at [353, 359] on input "服務名稱/代號" at bounding box center [347, 371] width 178 height 31
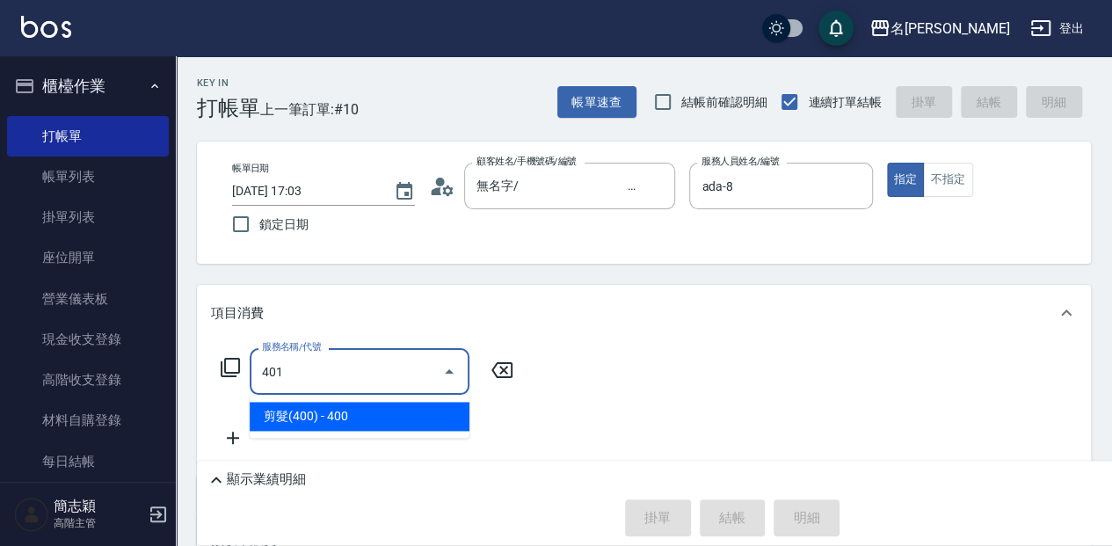
type input "剪髮(400)(401)"
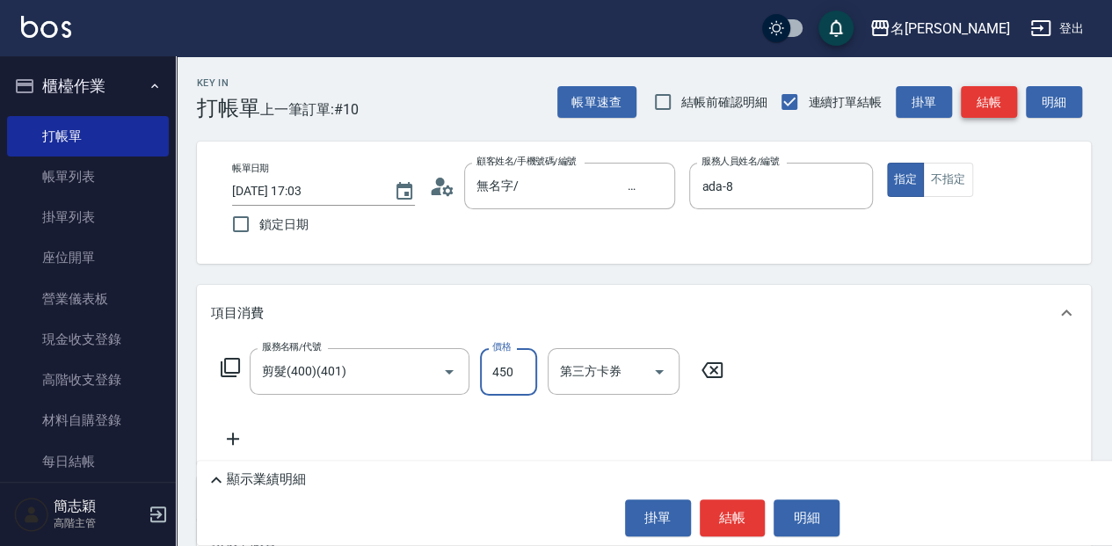
type input "450"
click at [991, 97] on button "結帳" at bounding box center [989, 102] width 56 height 33
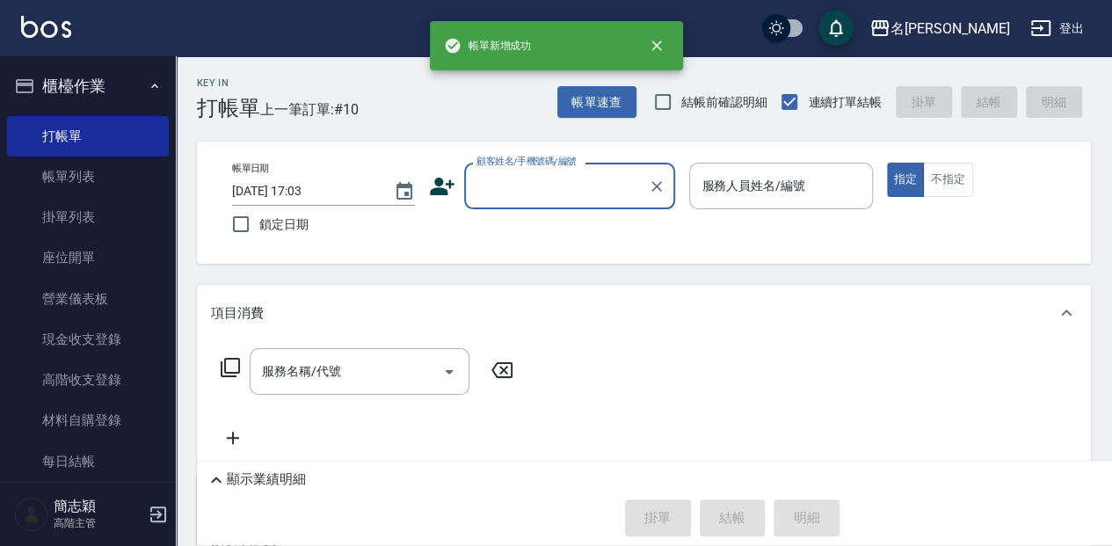
scroll to position [0, 0]
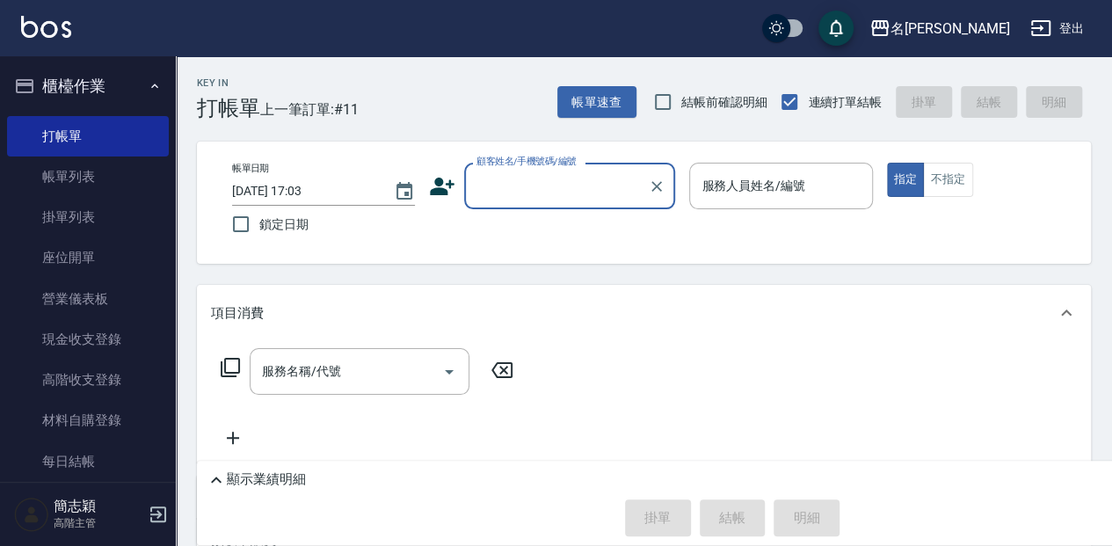
click at [566, 187] on input "顧客姓名/手機號碼/編號" at bounding box center [556, 186] width 169 height 31
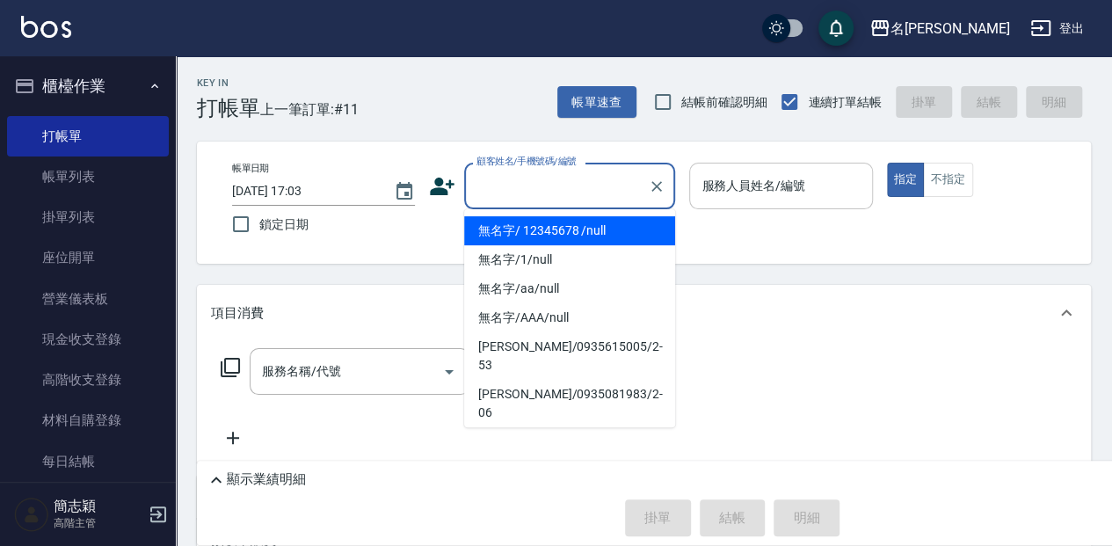
drag, startPoint x: 556, startPoint y: 230, endPoint x: 791, endPoint y: 199, distance: 237.7
click at [556, 230] on li "無名字/ 12345678 /null" at bounding box center [569, 230] width 211 height 29
type input "無名字/ 12345678 /null"
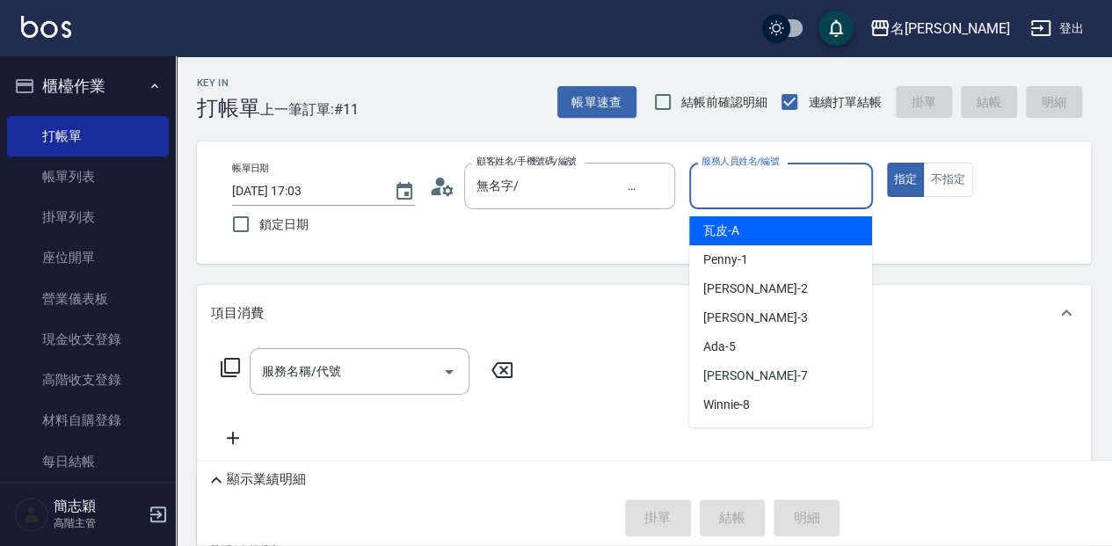
click at [795, 195] on input "服務人員姓名/編號" at bounding box center [780, 186] width 167 height 31
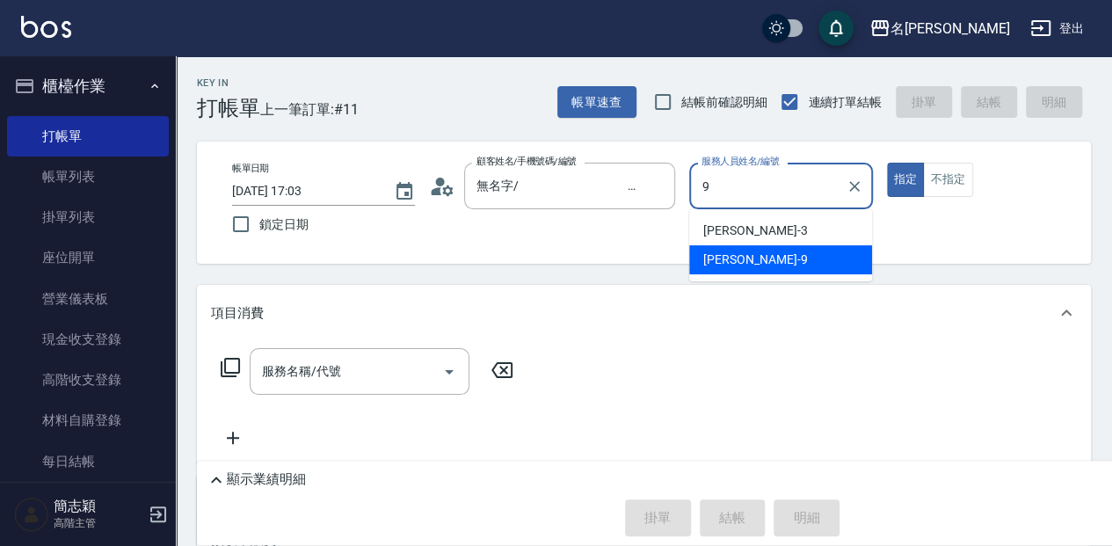
type input "[PERSON_NAME]-9"
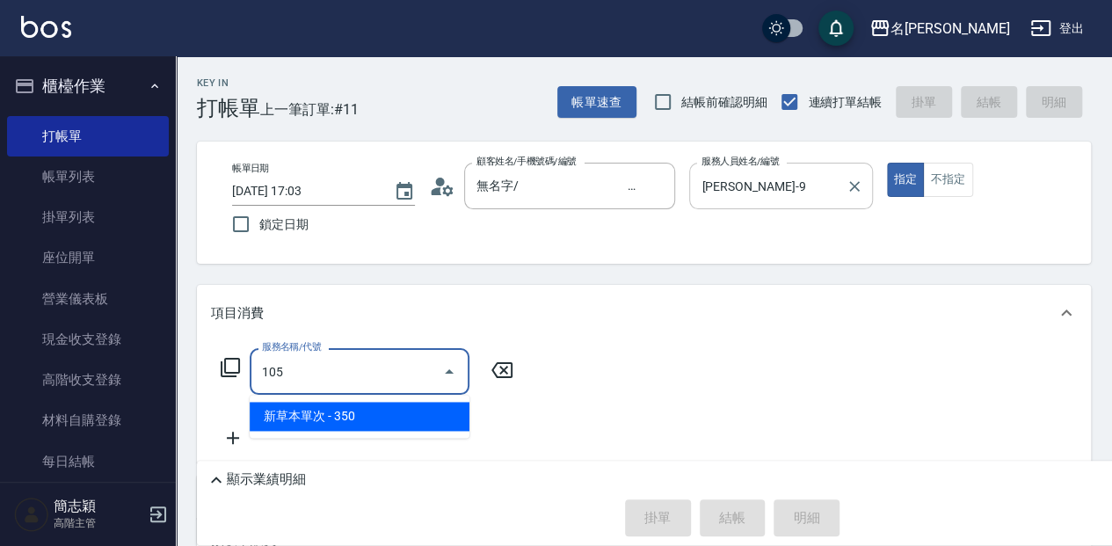
type input "新草本單次(105)"
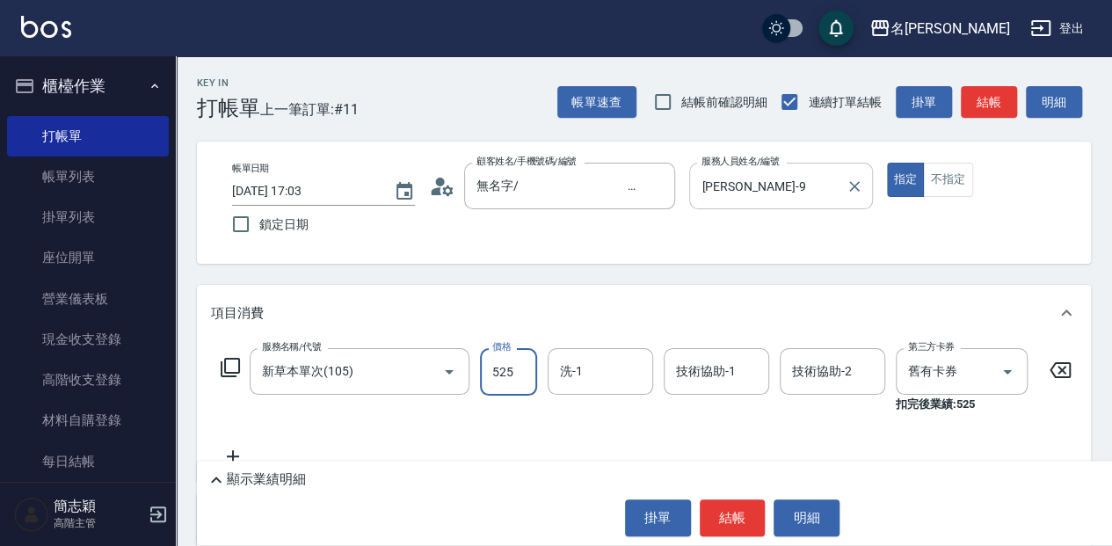
type input "525"
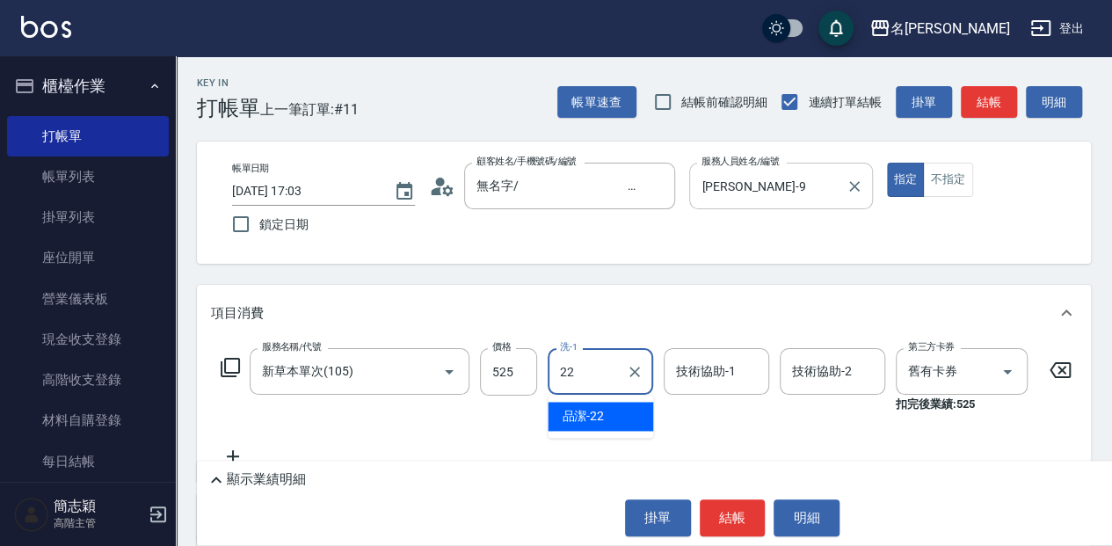
type input "品潔-22"
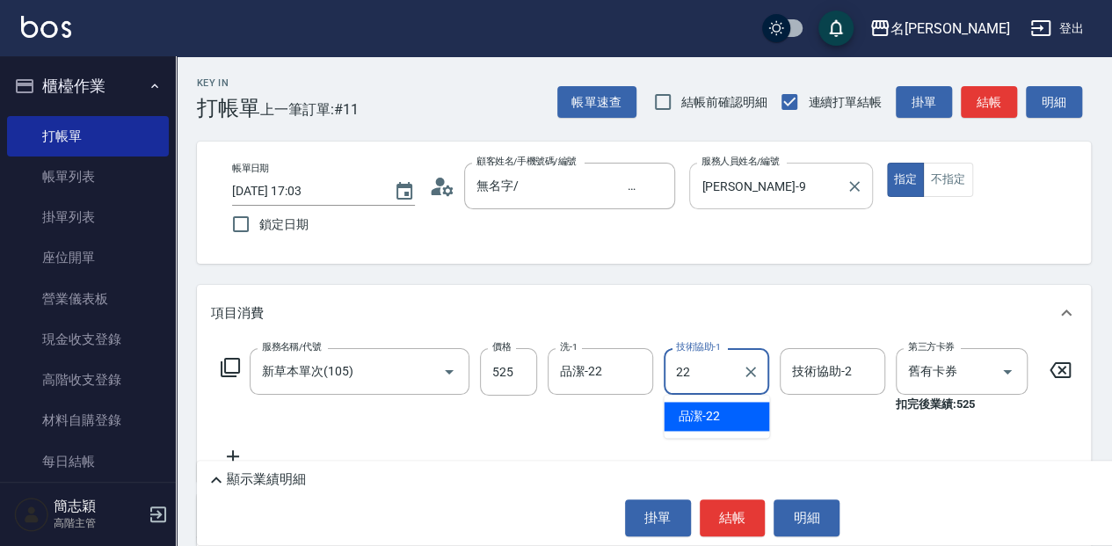
type input "品潔-22"
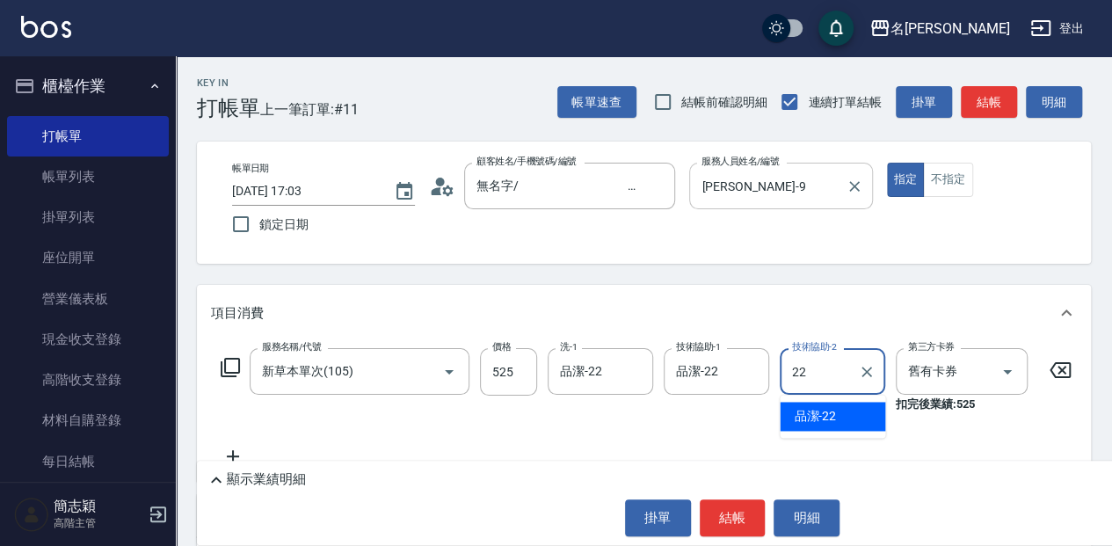
type input "品潔-22"
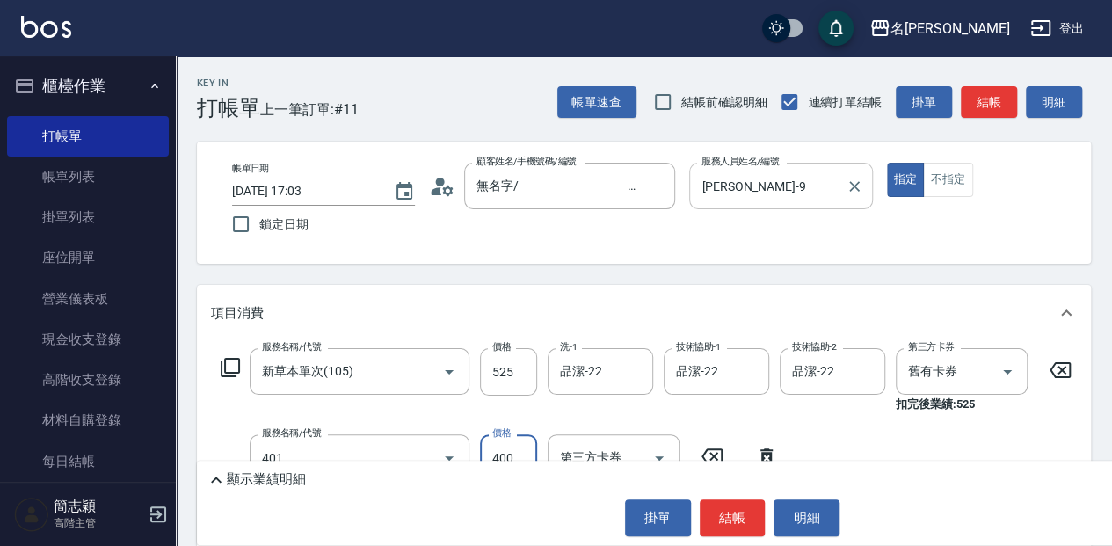
type input "剪髮(400)(401)"
type input "450"
click at [1000, 110] on button "結帳" at bounding box center [989, 102] width 56 height 33
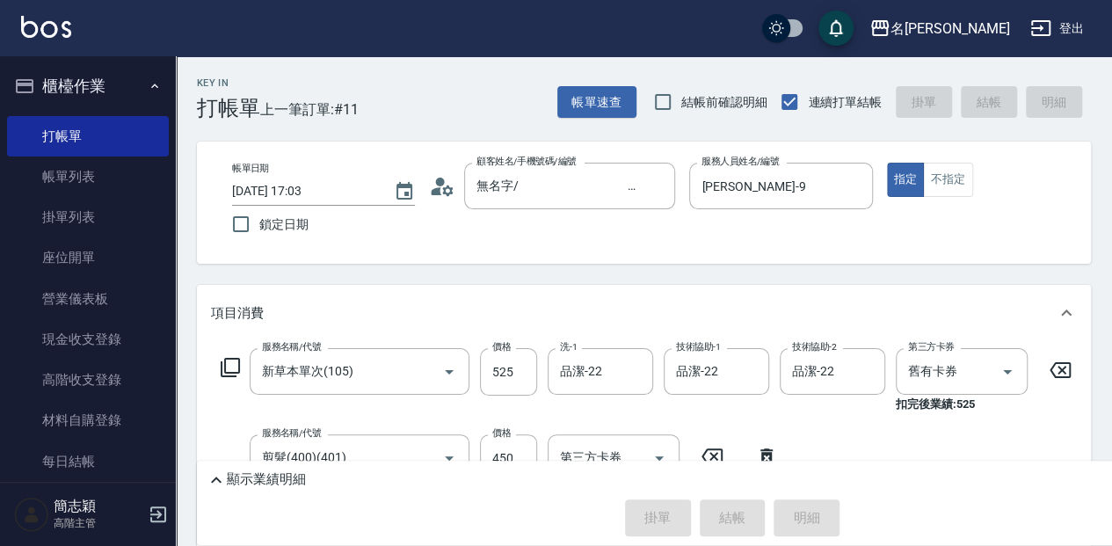
type input "2025/08/14 17:04"
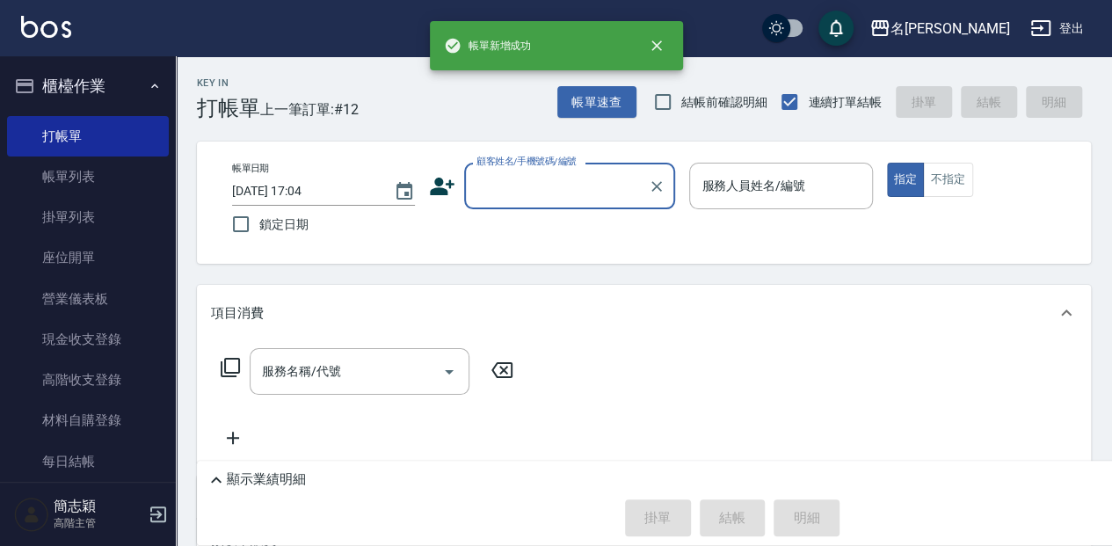
click at [547, 202] on div "顧客姓名/手機號碼/編號" at bounding box center [569, 186] width 211 height 47
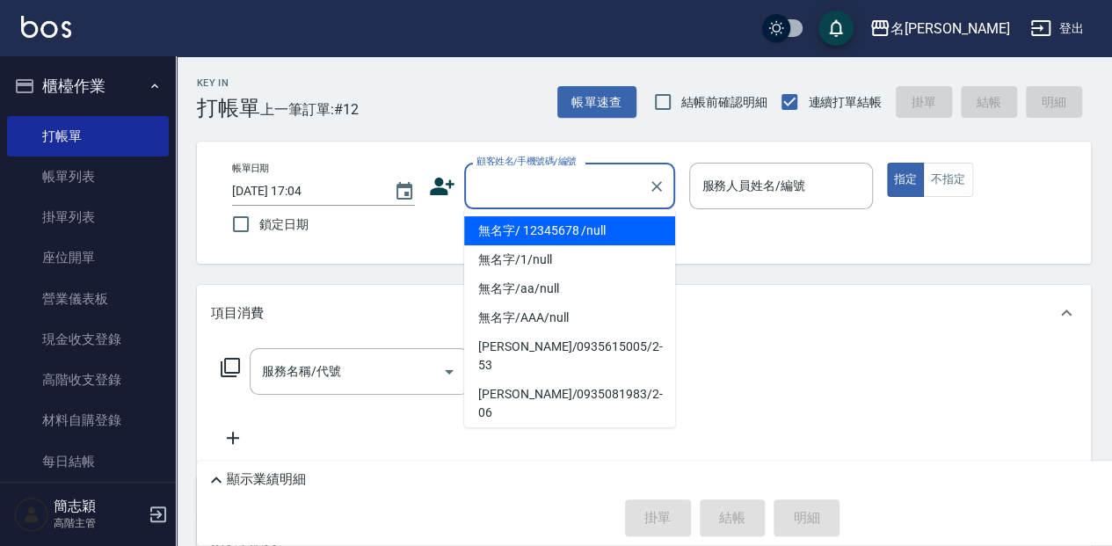
click at [554, 233] on li "無名字/ 12345678 /null" at bounding box center [569, 230] width 211 height 29
type input "無名字/ 12345678 /null"
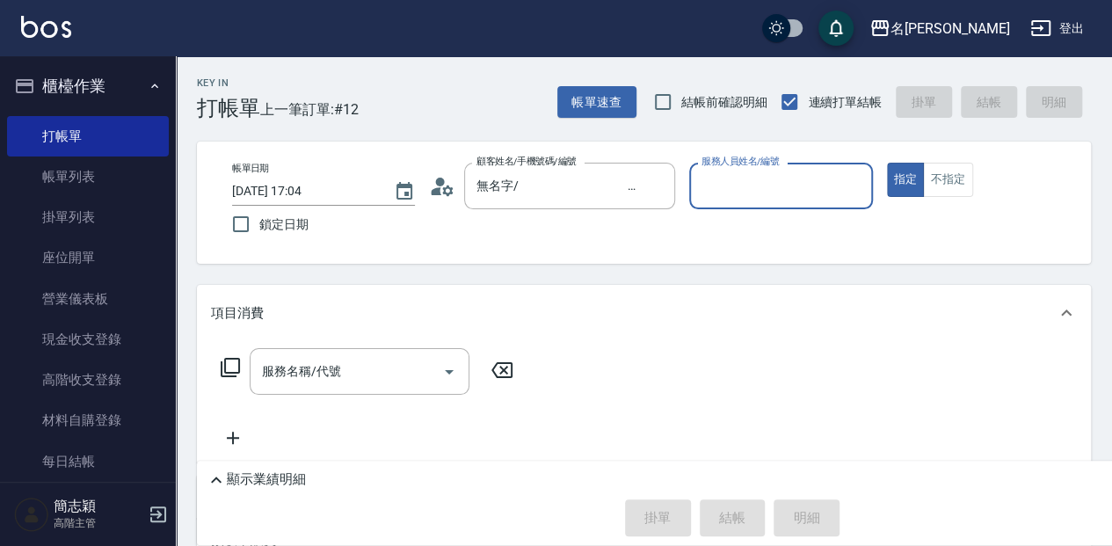
click at [725, 187] on div "服務人員姓名/編號 服務人員姓名/編號" at bounding box center [780, 186] width 183 height 47
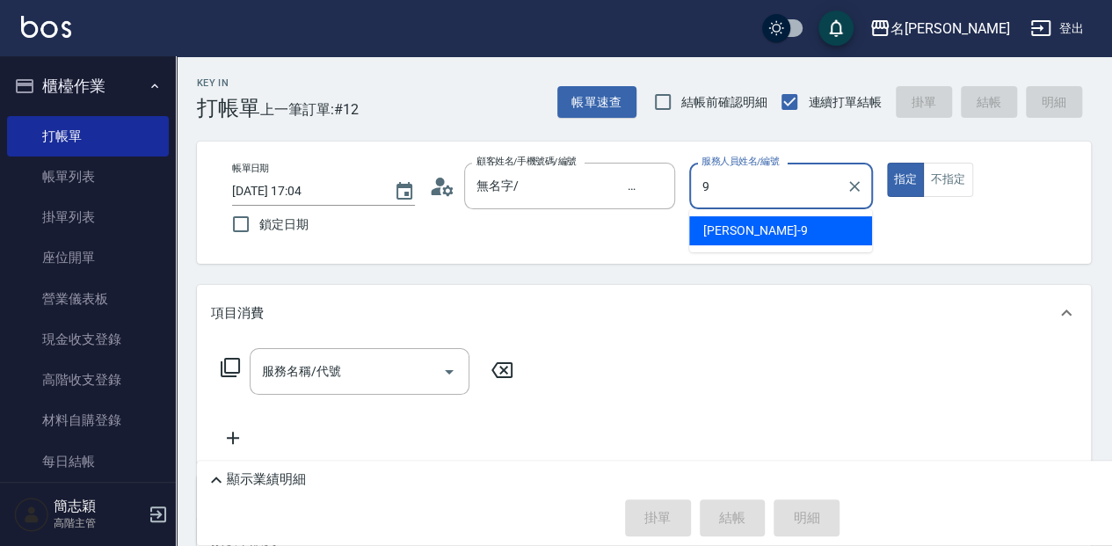
type input "[PERSON_NAME]-9"
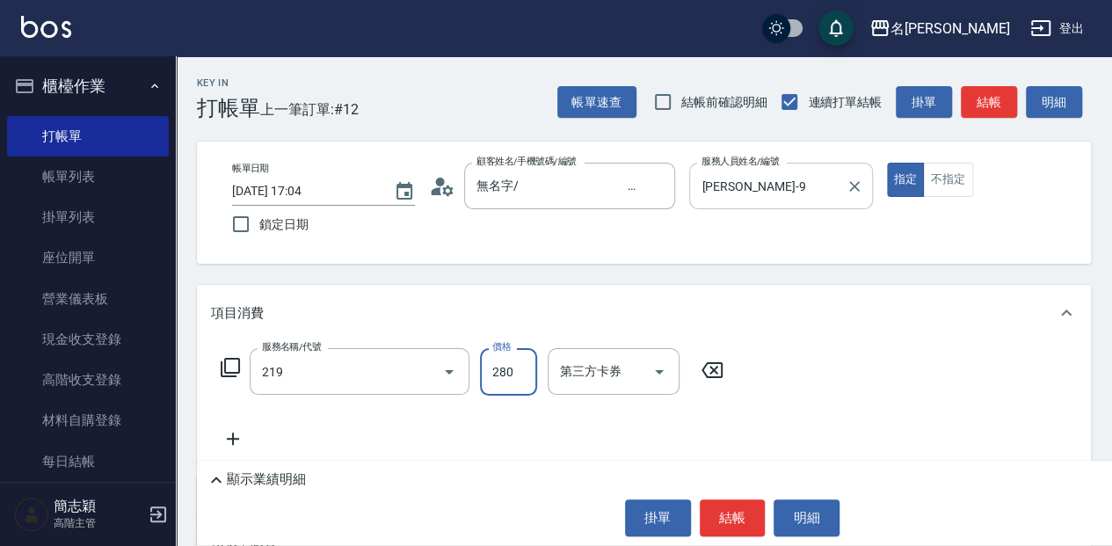
type input "洗髮280(219)"
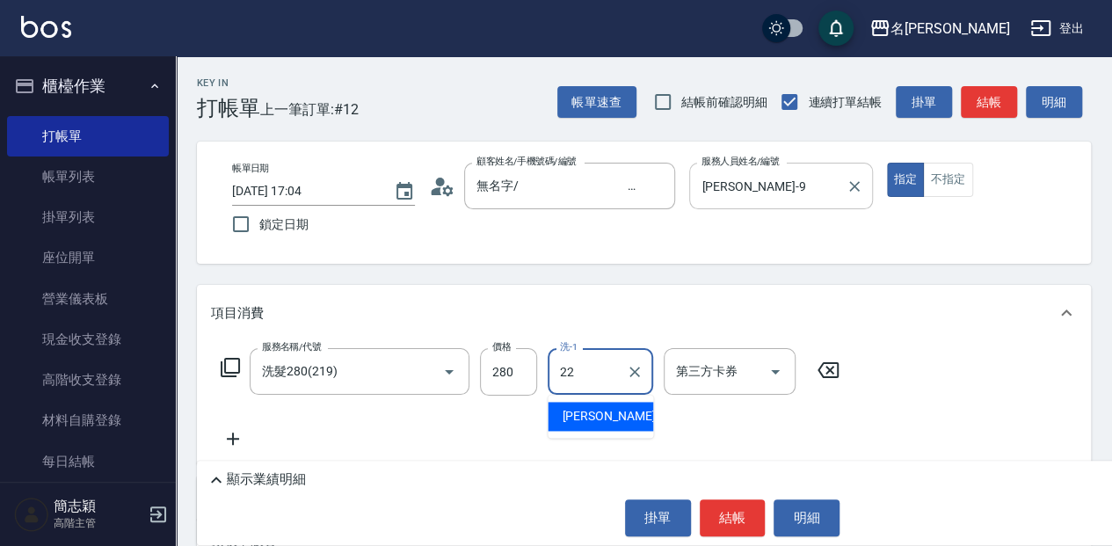
type input "品潔-22"
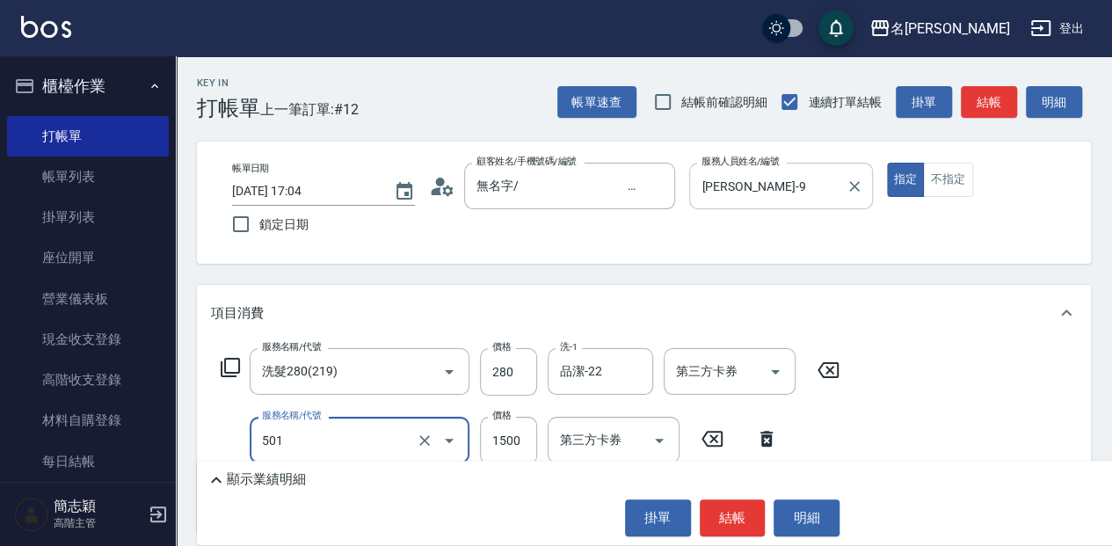
type input "染髮(1500](501)"
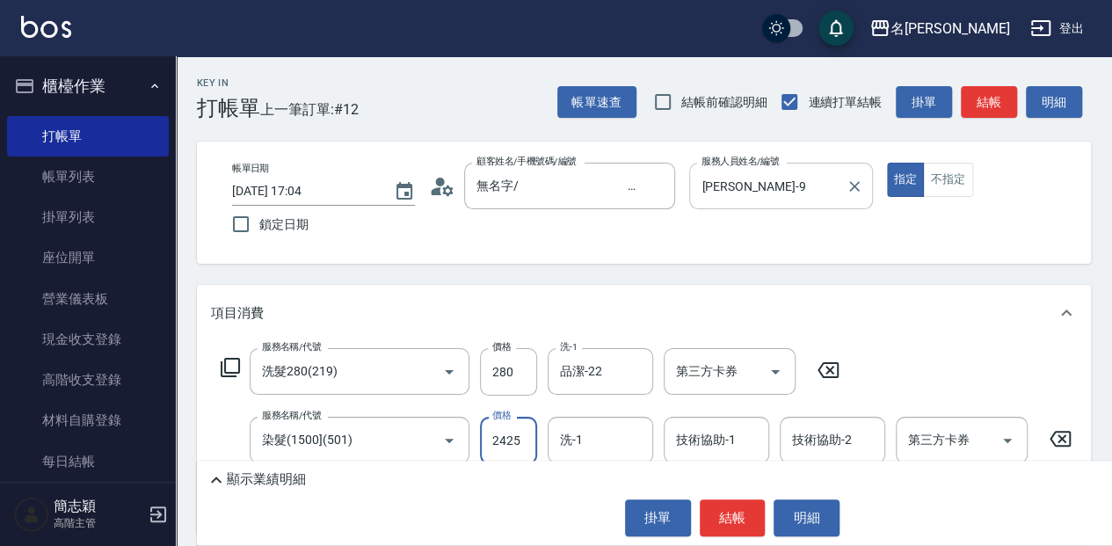
type input "2425"
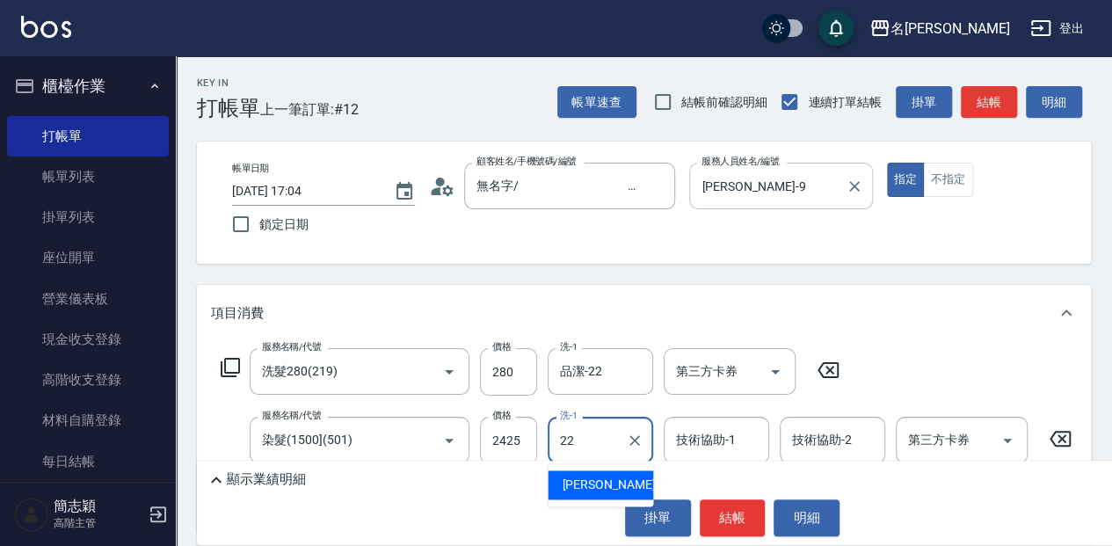
type input "品潔-22"
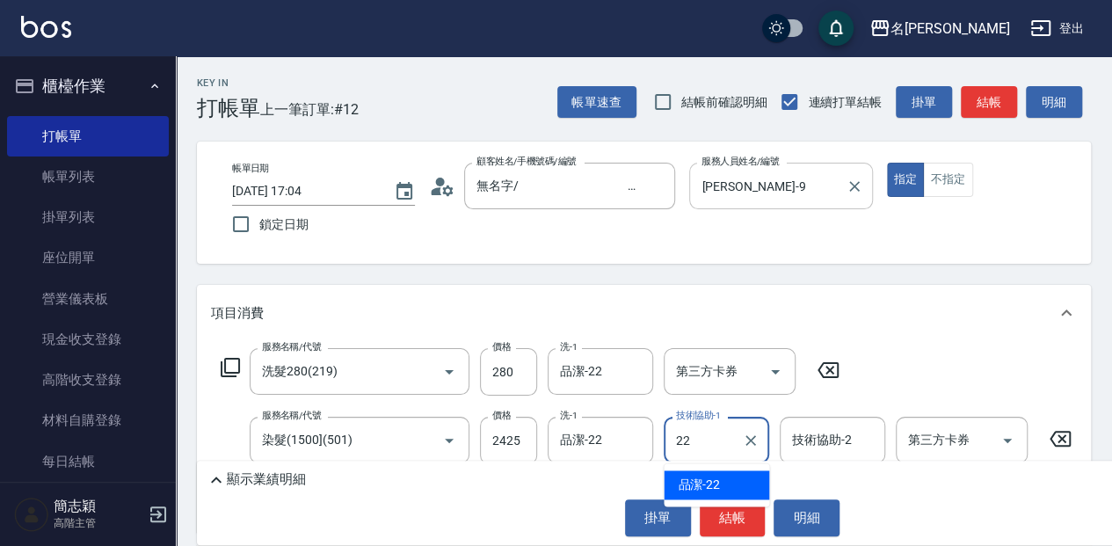
type input "品潔-22"
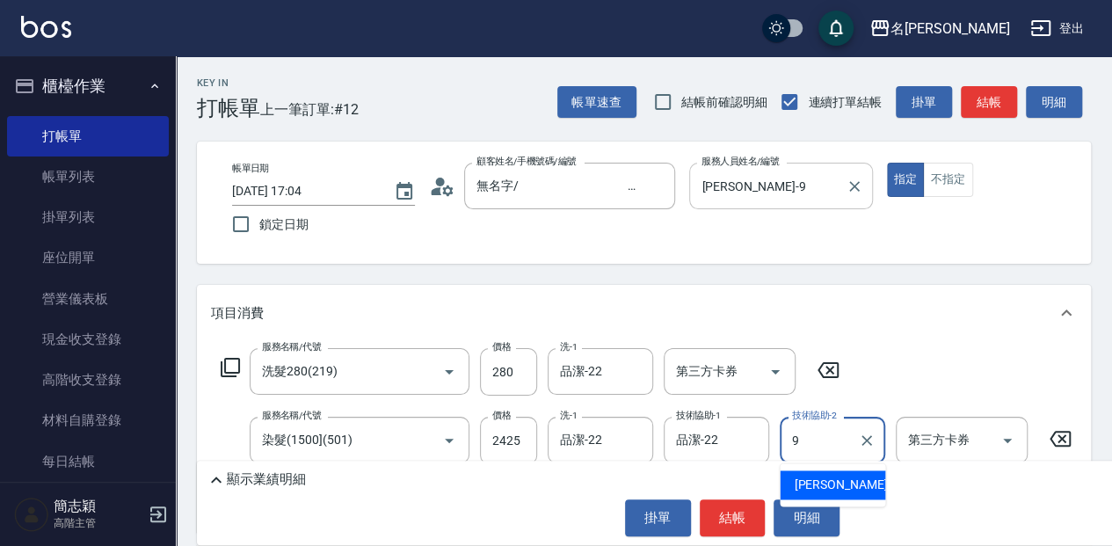
type input "[PERSON_NAME]-9"
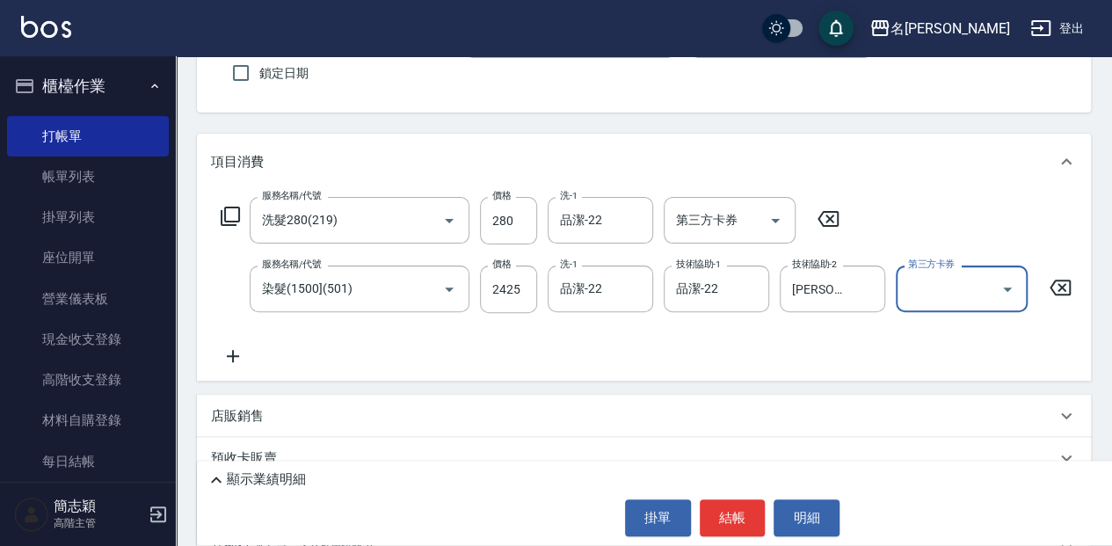
scroll to position [322, 0]
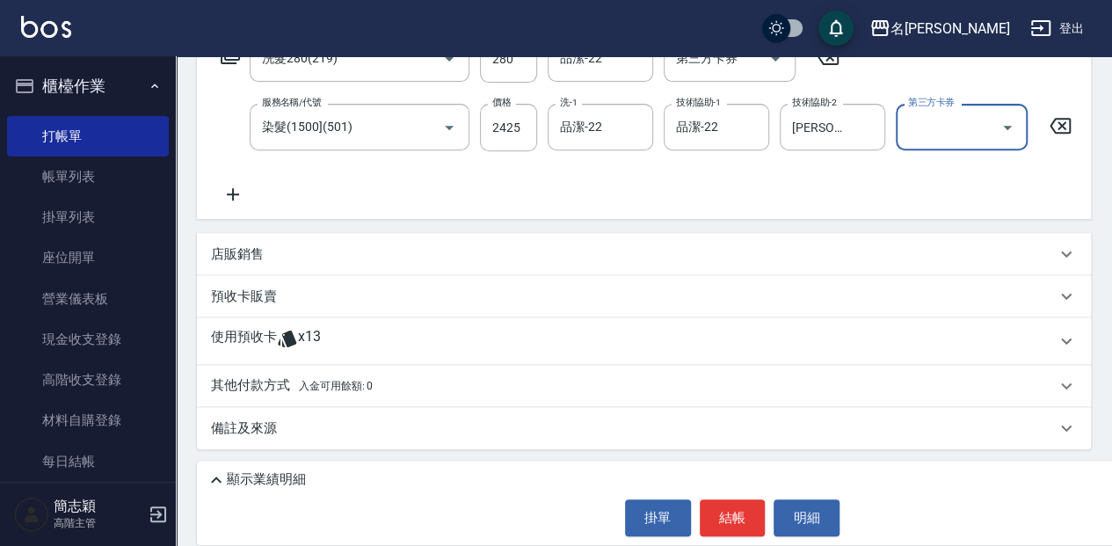
click at [212, 481] on icon at bounding box center [216, 479] width 21 height 21
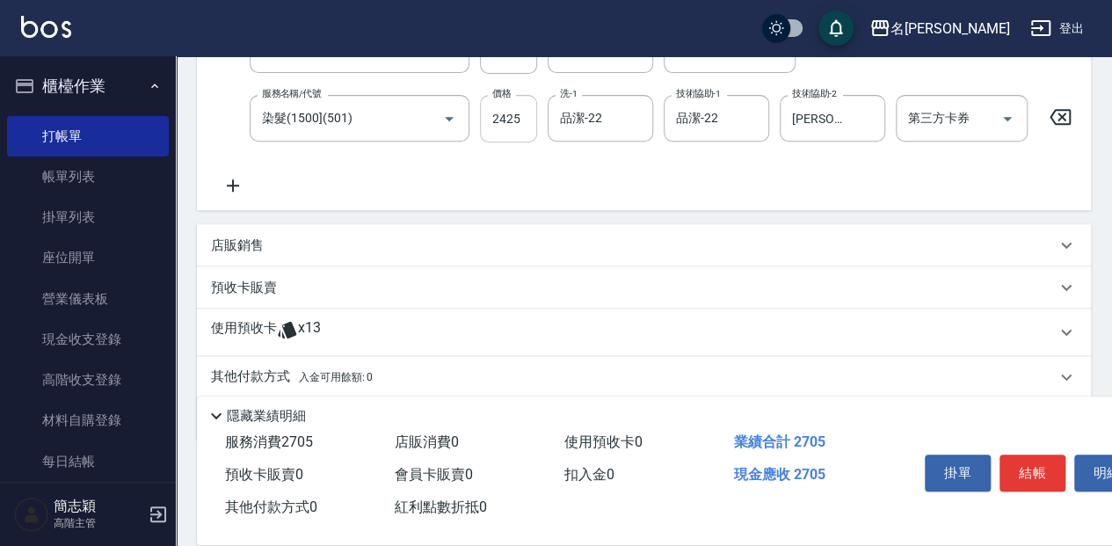
click at [519, 127] on input "2425" at bounding box center [508, 118] width 57 height 47
type input "2420"
click at [1023, 464] on button "結帳" at bounding box center [1033, 472] width 66 height 37
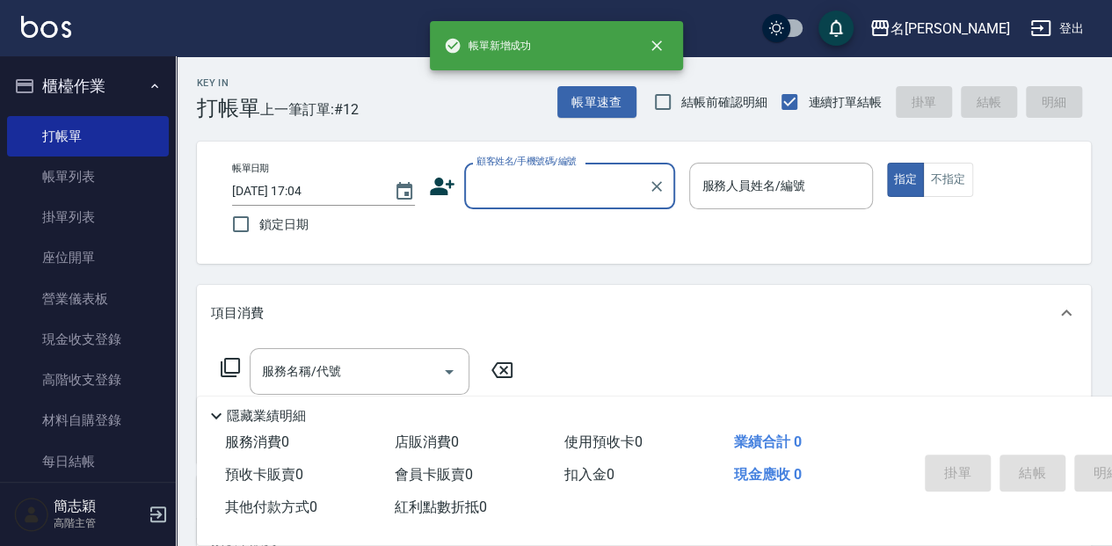
scroll to position [0, 0]
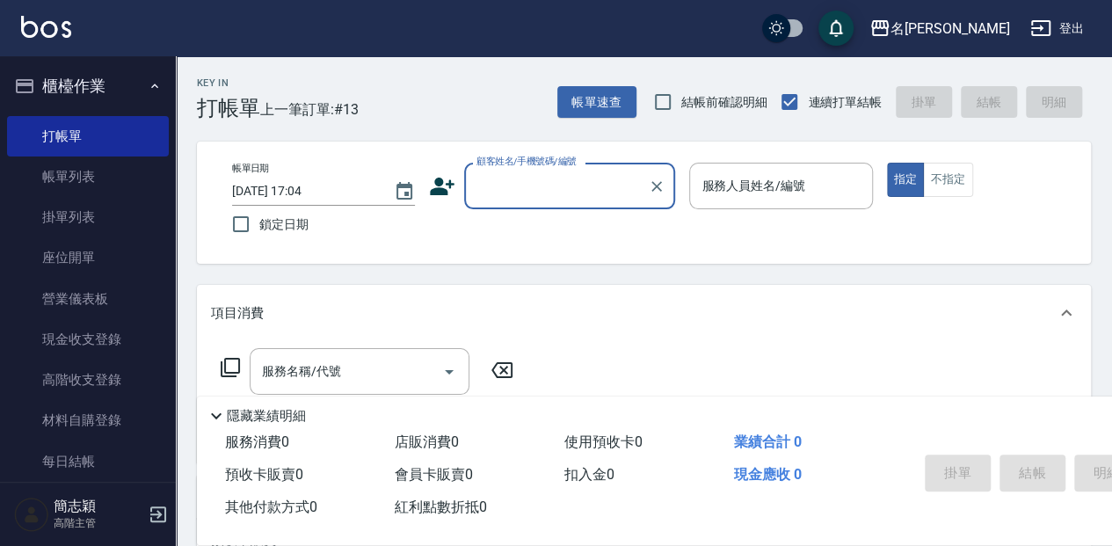
click at [556, 182] on input "顧客姓名/手機號碼/編號" at bounding box center [556, 186] width 169 height 31
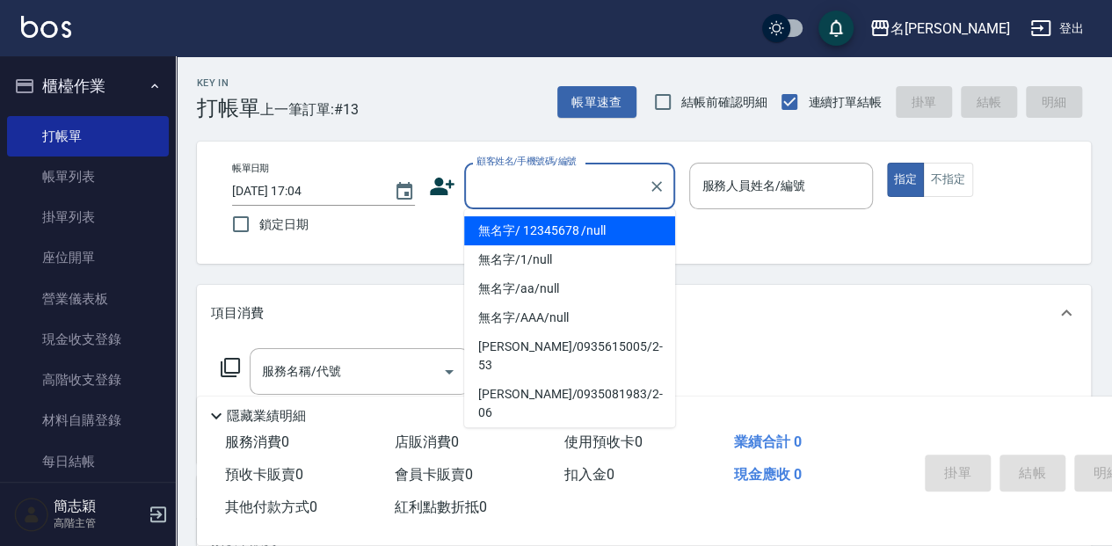
click at [565, 221] on li "無名字/ 12345678 /null" at bounding box center [569, 230] width 211 height 29
type input "無名字/ 12345678 /null"
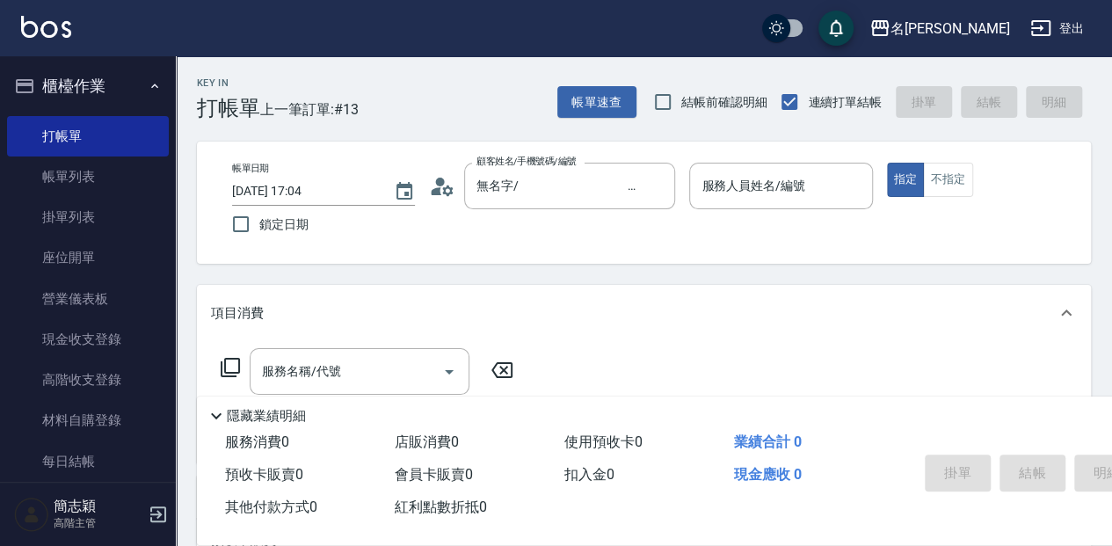
click at [568, 227] on div "帳單日期 2025/08/14 17:04 鎖定日期 顧客姓名/手機號碼/編號 無名字/ 12345678 /null 顧客姓名/手機號碼/編號 服務人員姓名…" at bounding box center [644, 203] width 852 height 80
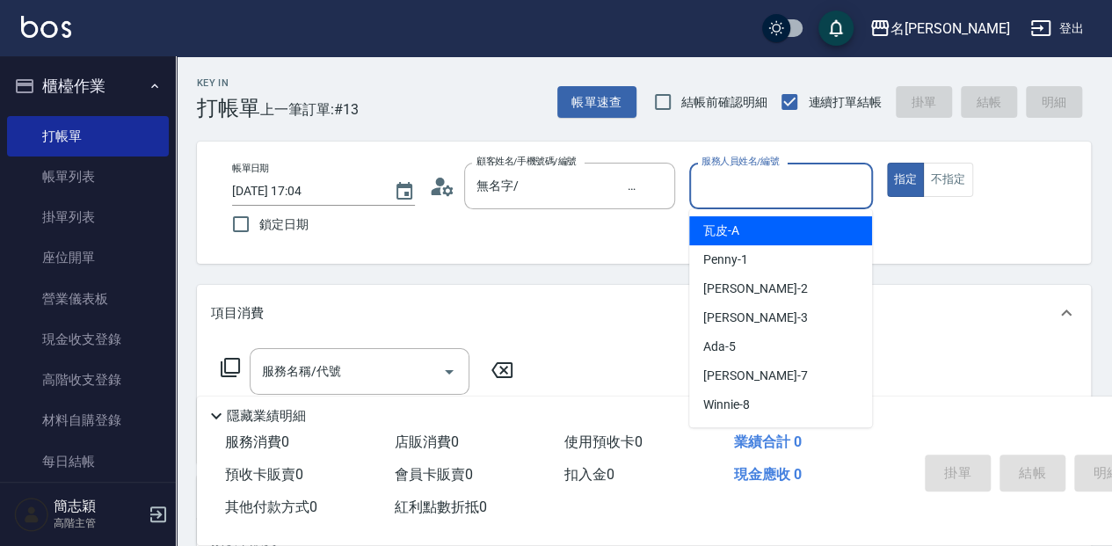
click at [847, 171] on input "服務人員姓名/編號" at bounding box center [780, 186] width 167 height 31
type input "Ada-5"
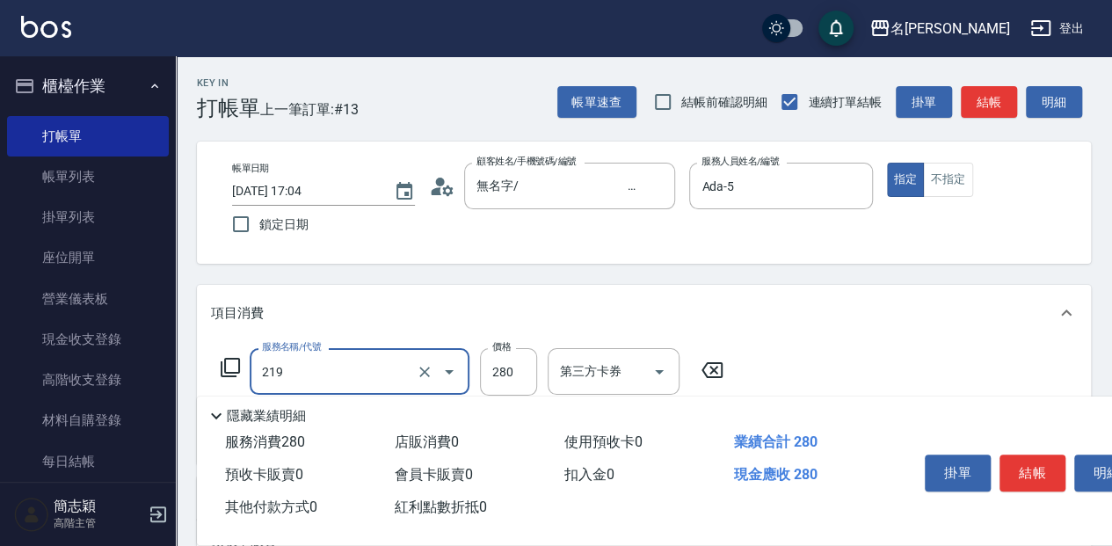
type input "洗髮280(219)"
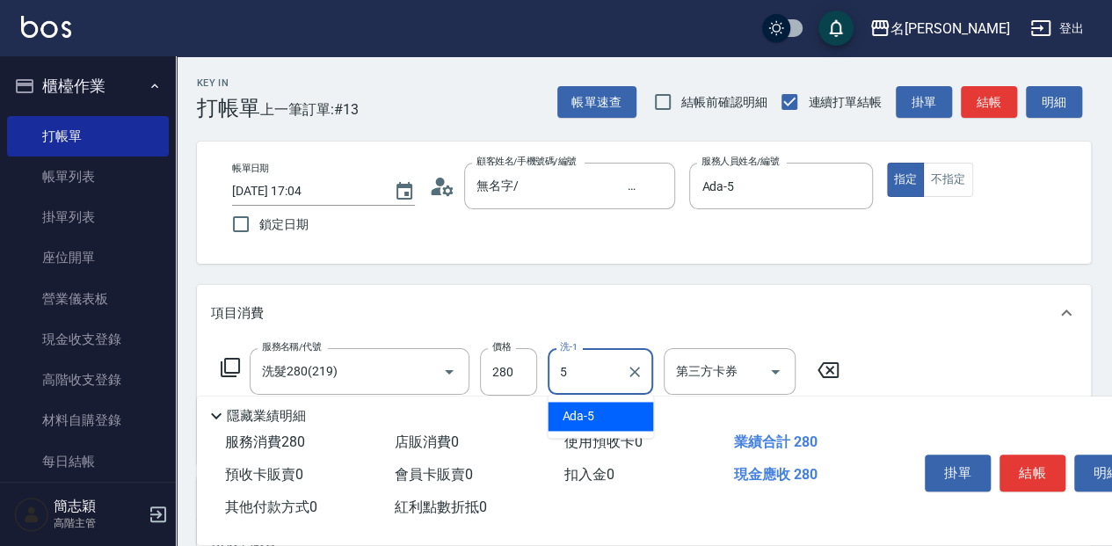
type input "Ada-5"
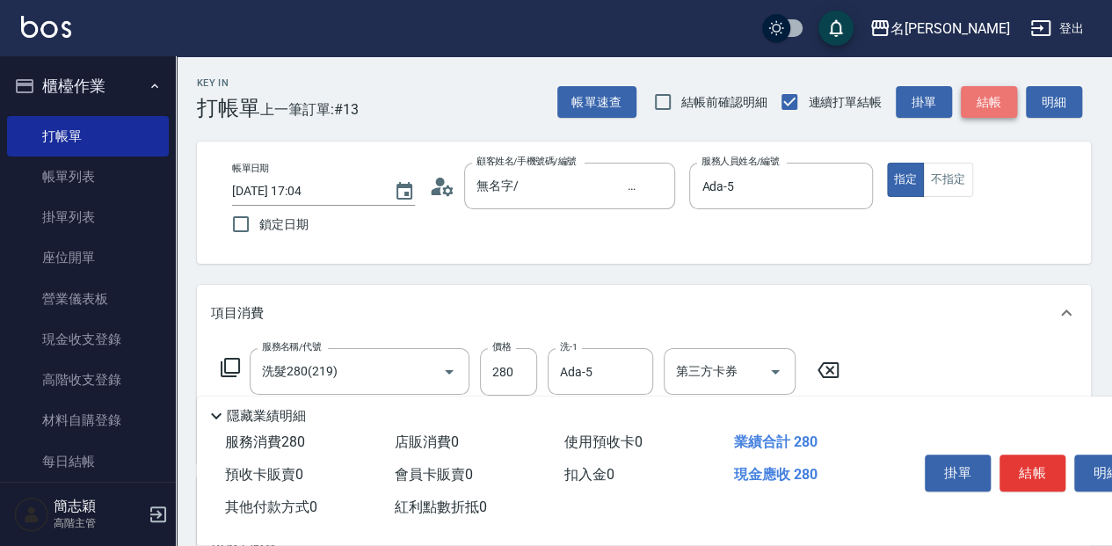
click at [992, 104] on button "結帳" at bounding box center [989, 102] width 56 height 33
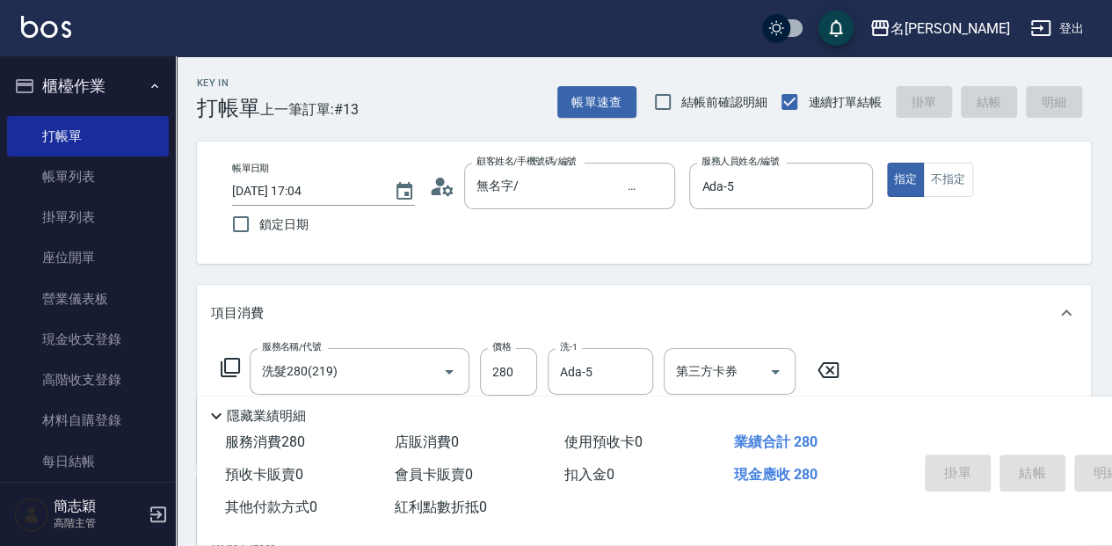
type input "[DATE] 17:05"
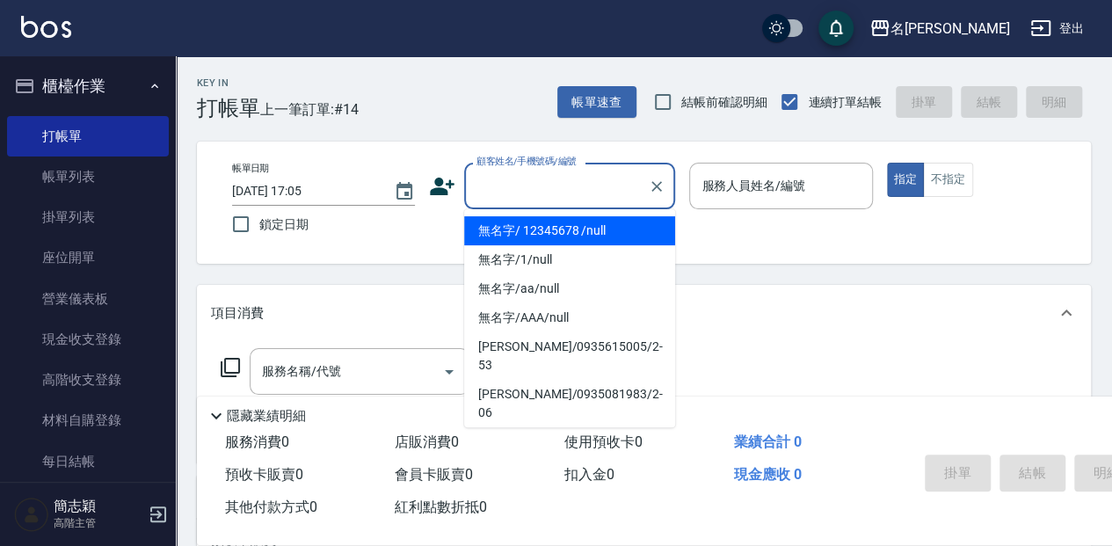
click at [568, 188] on input "顧客姓名/手機號碼/編號" at bounding box center [556, 186] width 169 height 31
click at [563, 230] on li "無名字/ 12345678 /null" at bounding box center [569, 230] width 211 height 29
type input "無名字/ 12345678 /null"
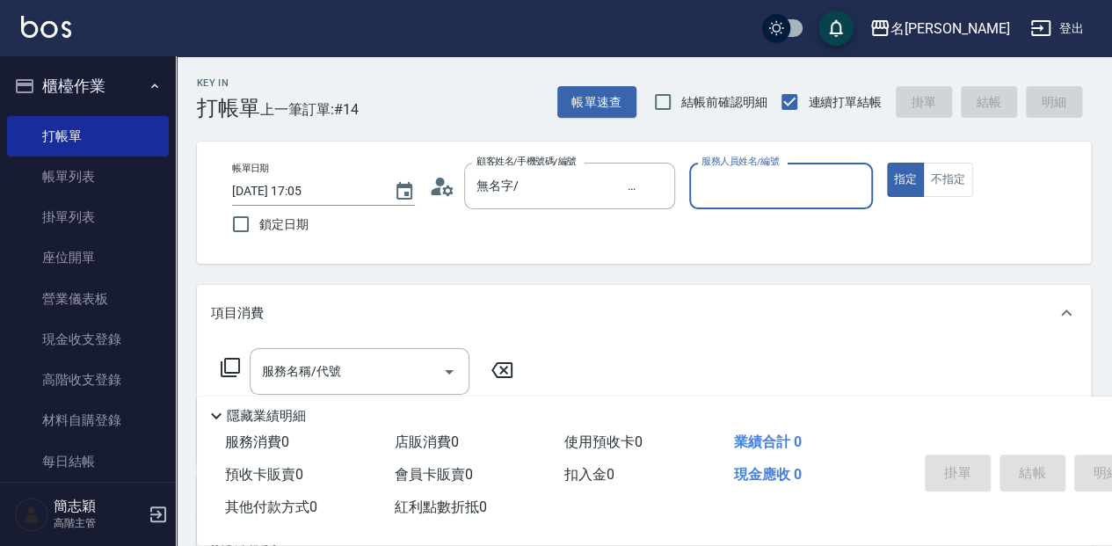
click at [748, 168] on label "服務人員姓名/編號" at bounding box center [740, 161] width 77 height 13
click at [748, 180] on input "服務人員姓名/編號" at bounding box center [780, 186] width 167 height 31
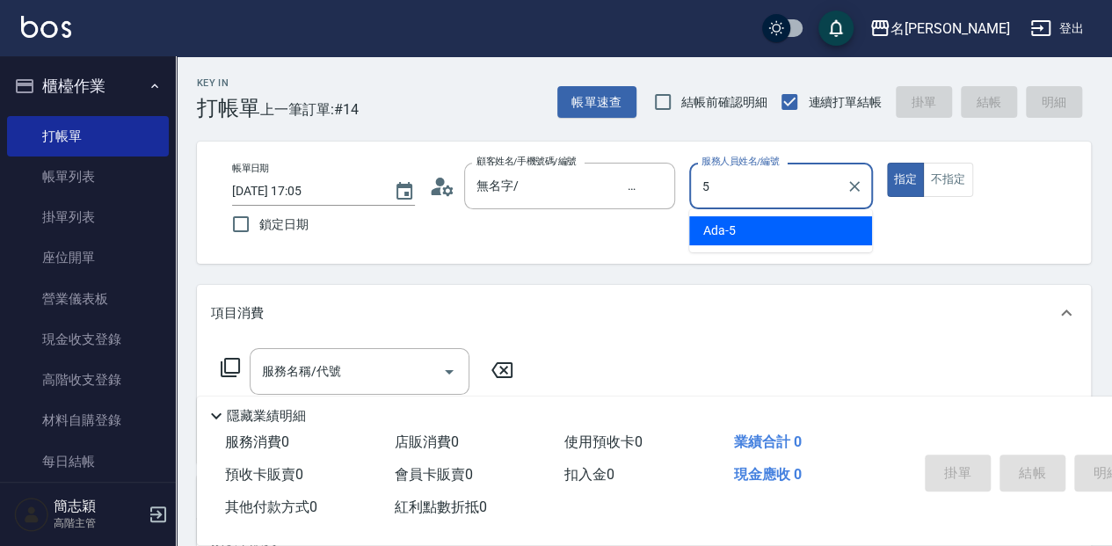
type input "Ada-5"
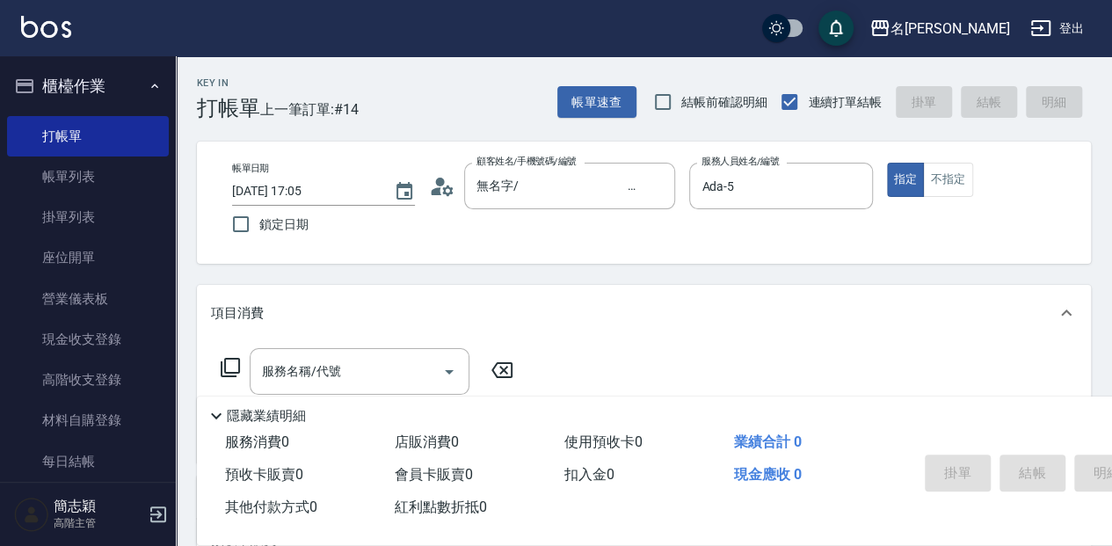
click at [229, 369] on icon at bounding box center [230, 367] width 21 height 21
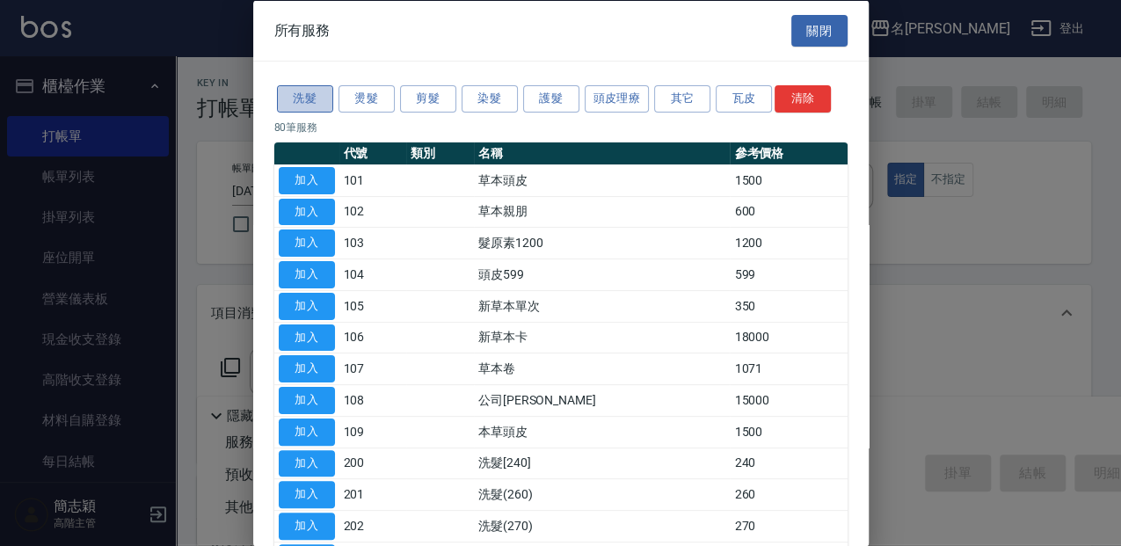
click at [318, 95] on button "洗髮" at bounding box center [305, 98] width 56 height 27
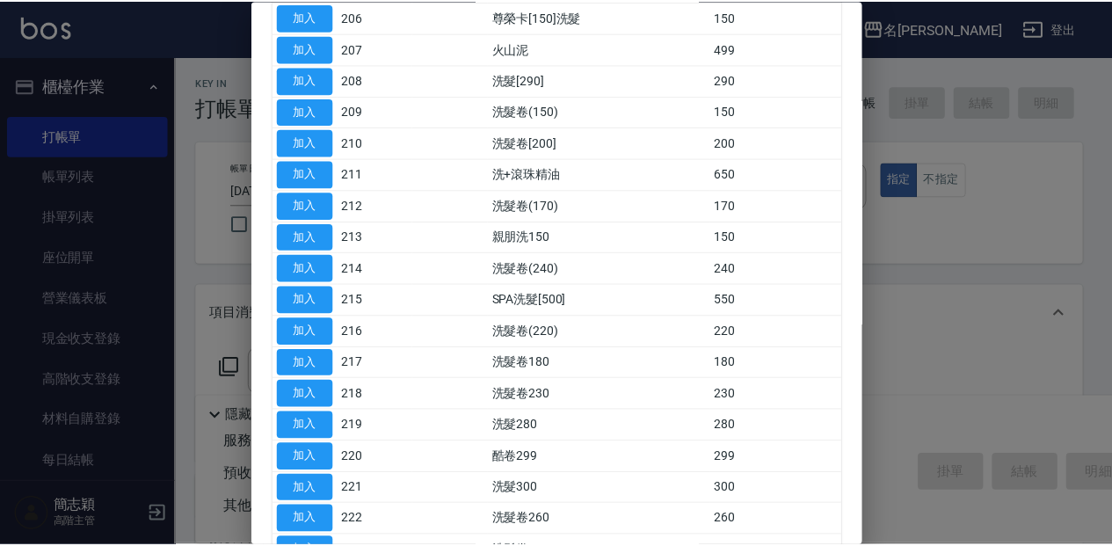
scroll to position [410, 0]
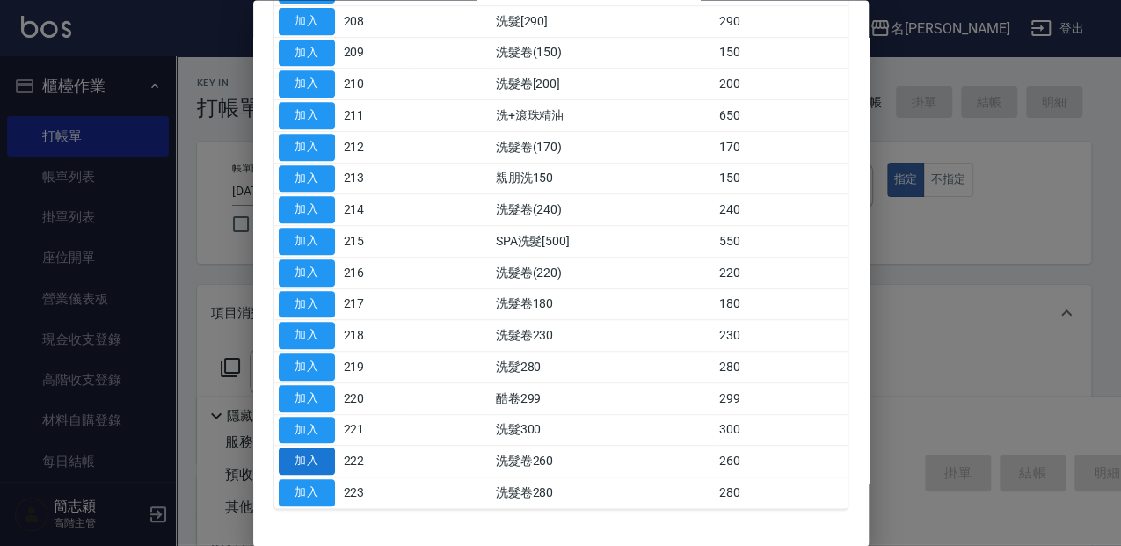
click at [301, 454] on button "加入" at bounding box center [307, 461] width 56 height 27
type input "洗髮卷260(222)"
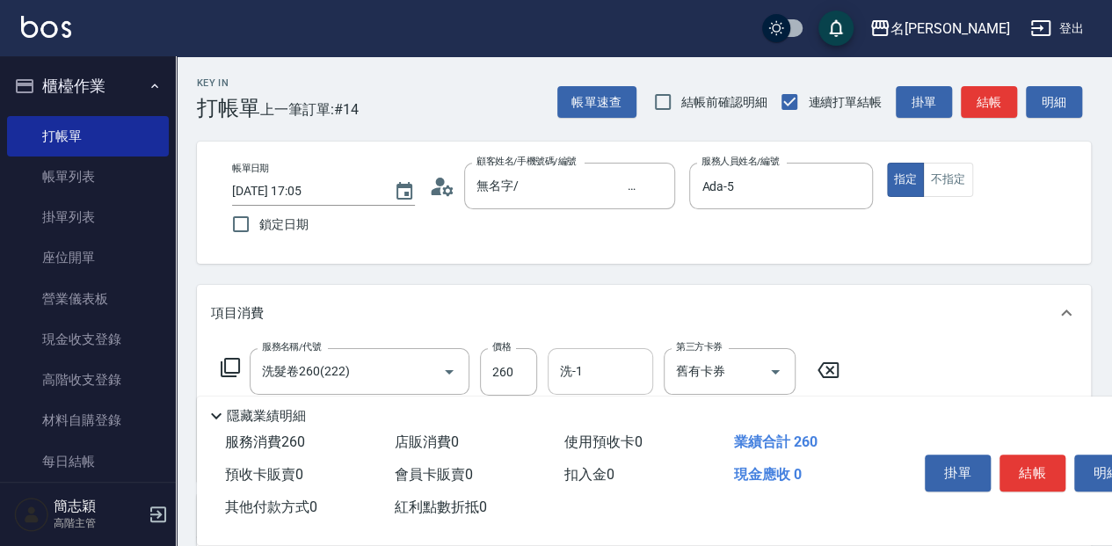
click at [593, 376] on input "洗-1" at bounding box center [601, 371] width 90 height 31
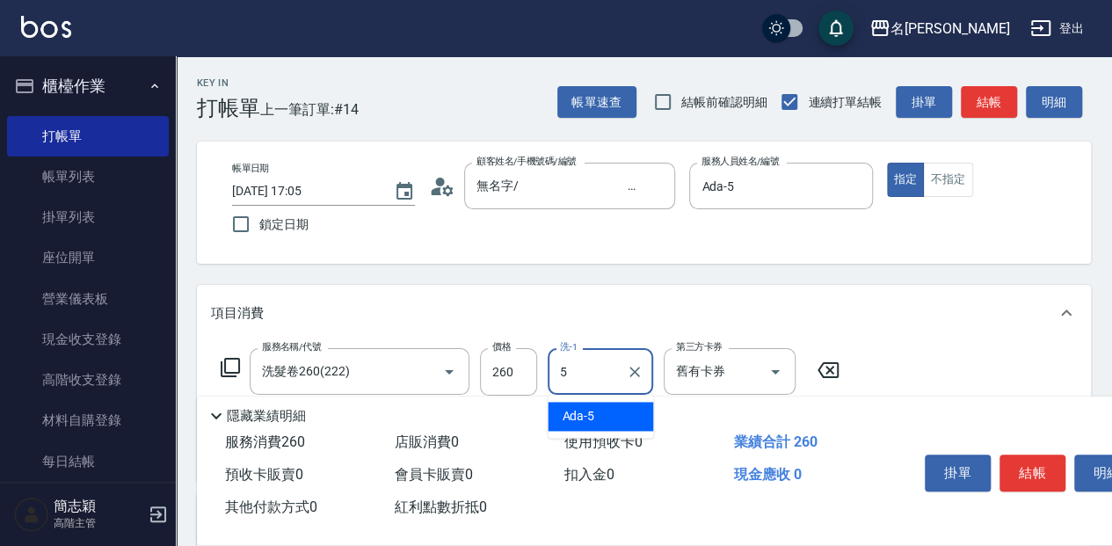
type input "Ada-5"
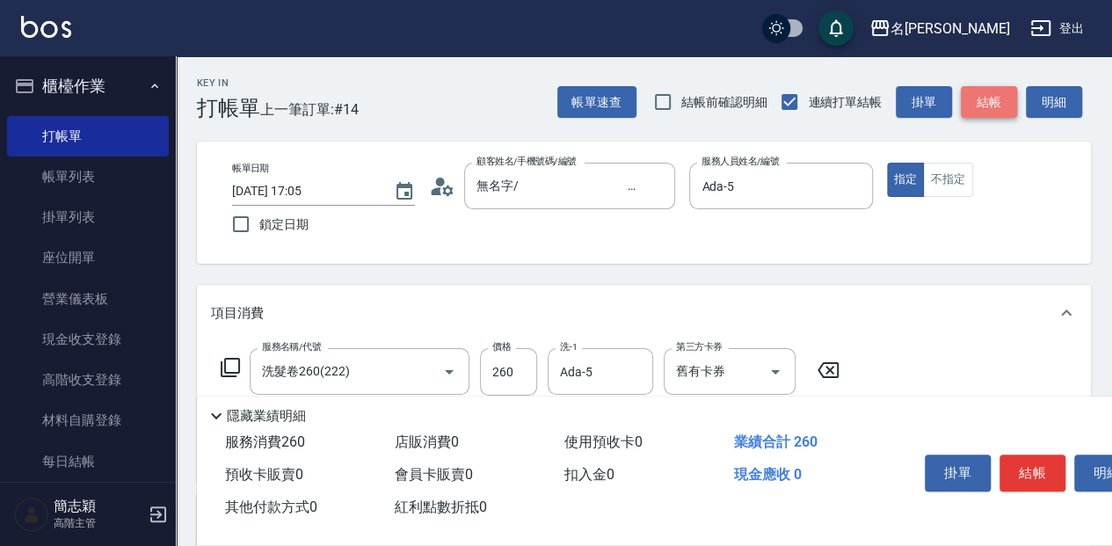
click at [983, 103] on button "結帳" at bounding box center [989, 102] width 56 height 33
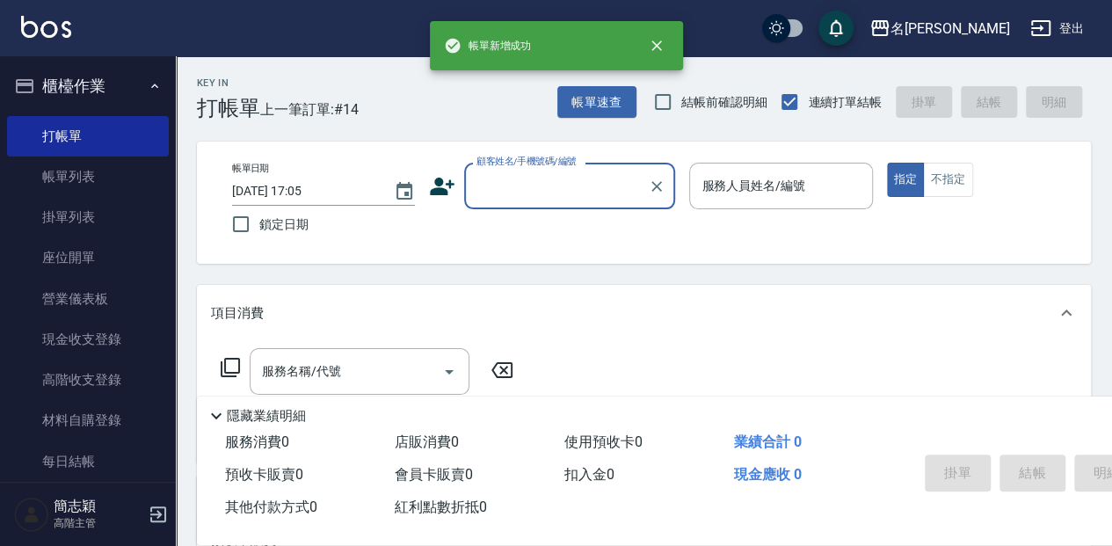
scroll to position [0, 0]
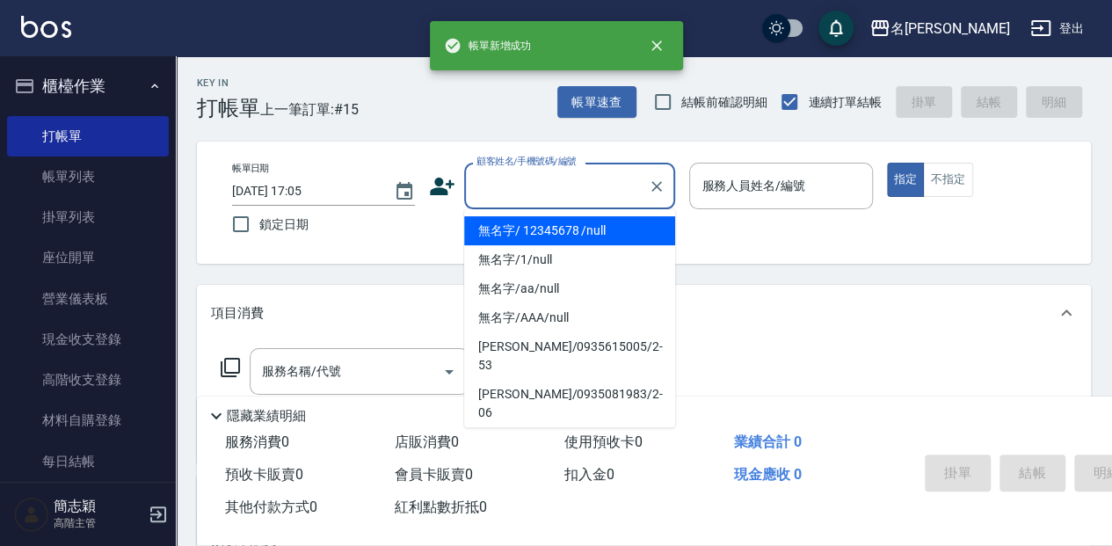
click at [585, 185] on input "顧客姓名/手機號碼/編號" at bounding box center [556, 186] width 169 height 31
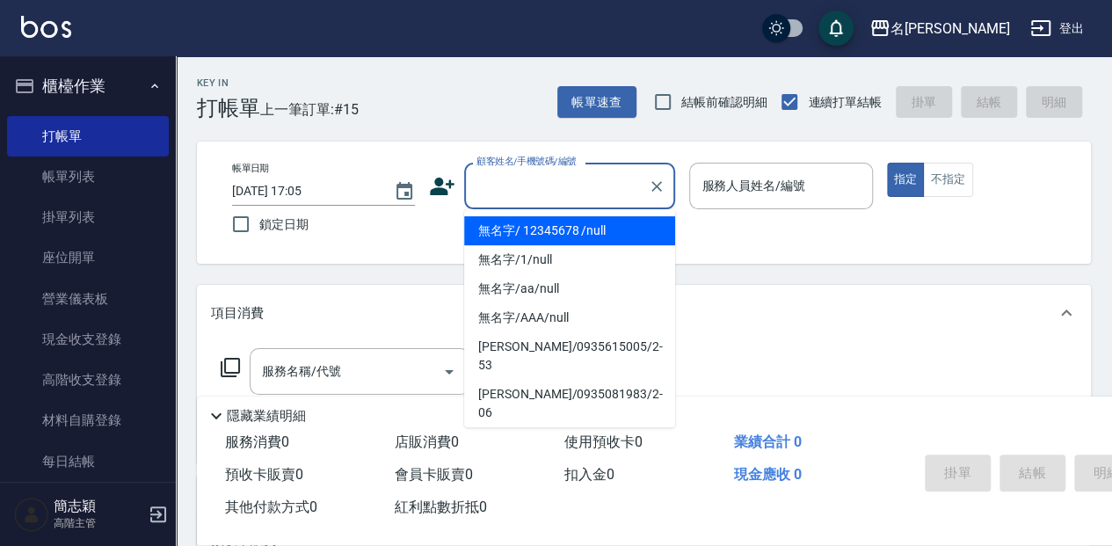
click at [586, 232] on li "無名字/ 12345678 /null" at bounding box center [569, 230] width 211 height 29
type input "無名字/ 12345678 /null"
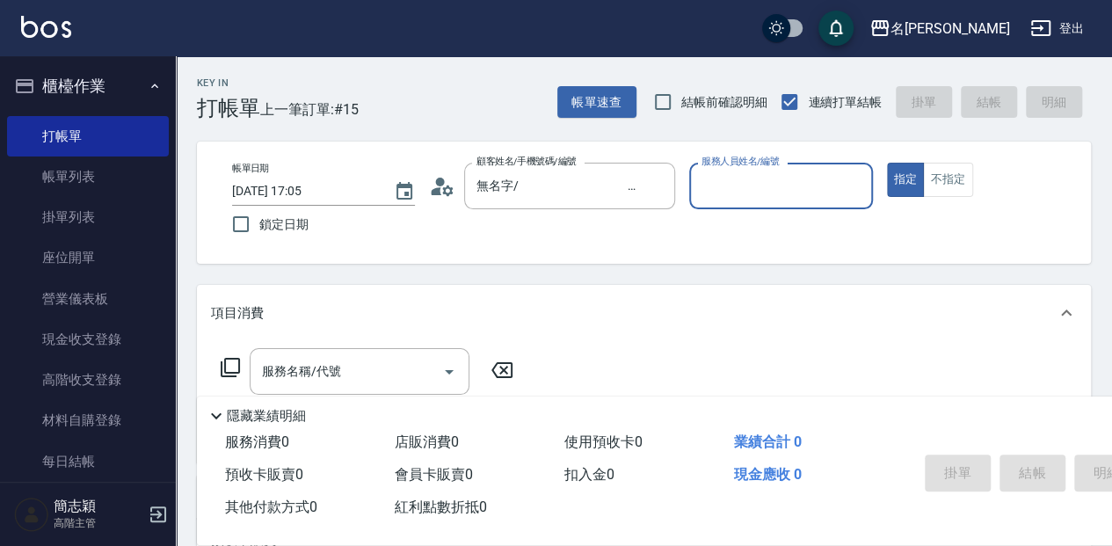
click at [719, 189] on div "服務人員姓名/編號 服務人員姓名/編號" at bounding box center [780, 186] width 183 height 47
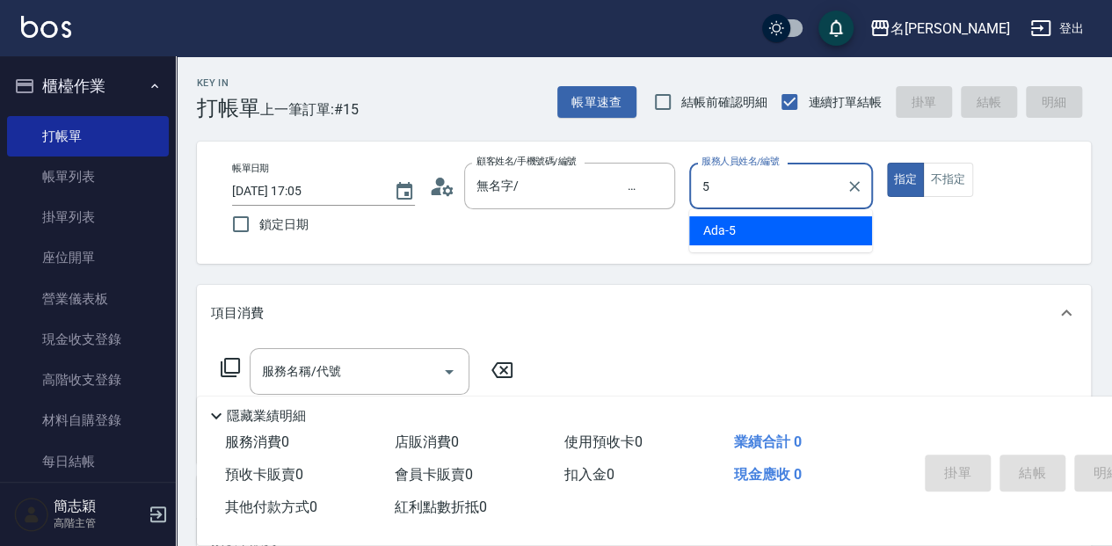
type input "Ada-5"
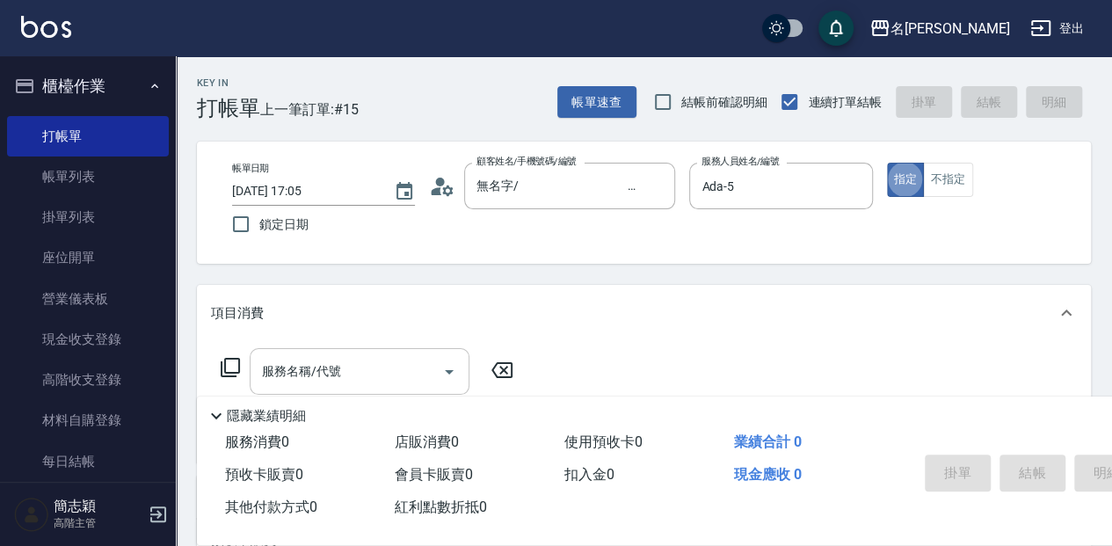
click at [352, 373] on input "服務名稱/代號" at bounding box center [347, 371] width 178 height 31
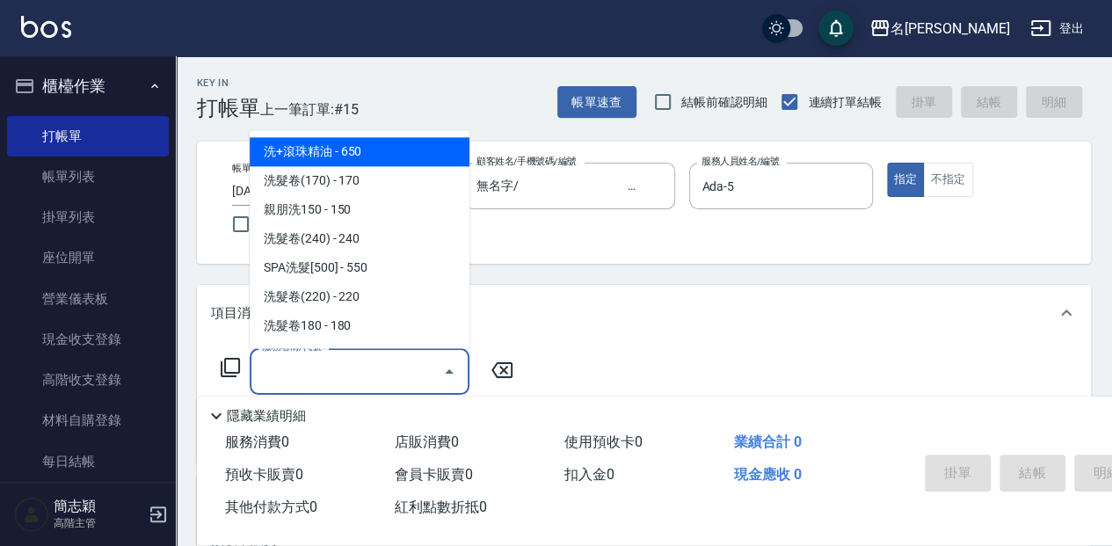
scroll to position [585, 0]
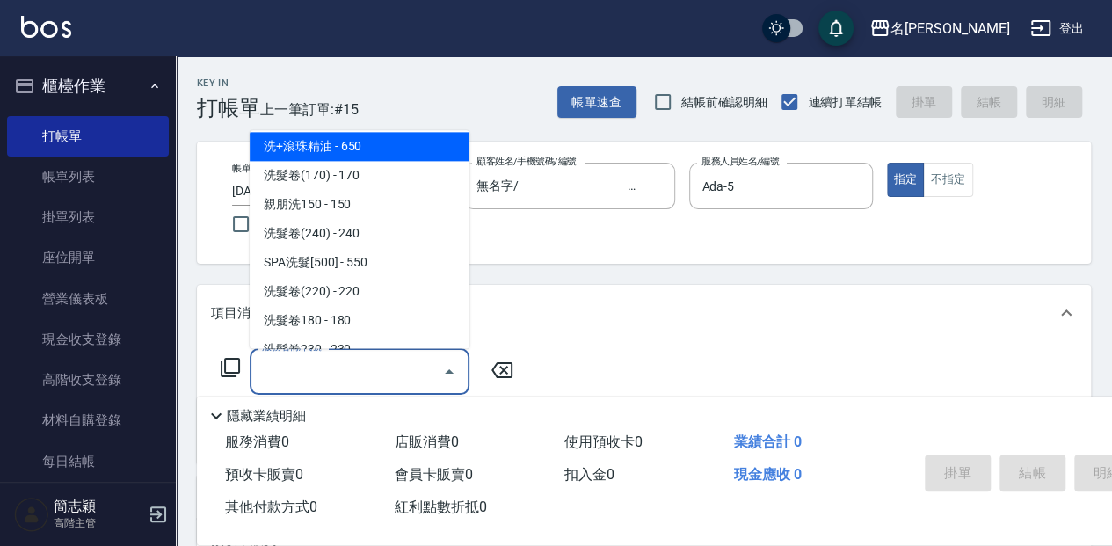
click at [374, 260] on span "SPA洗髮[500] - 550" at bounding box center [360, 262] width 220 height 29
type input "SPA洗髮[500](215)"
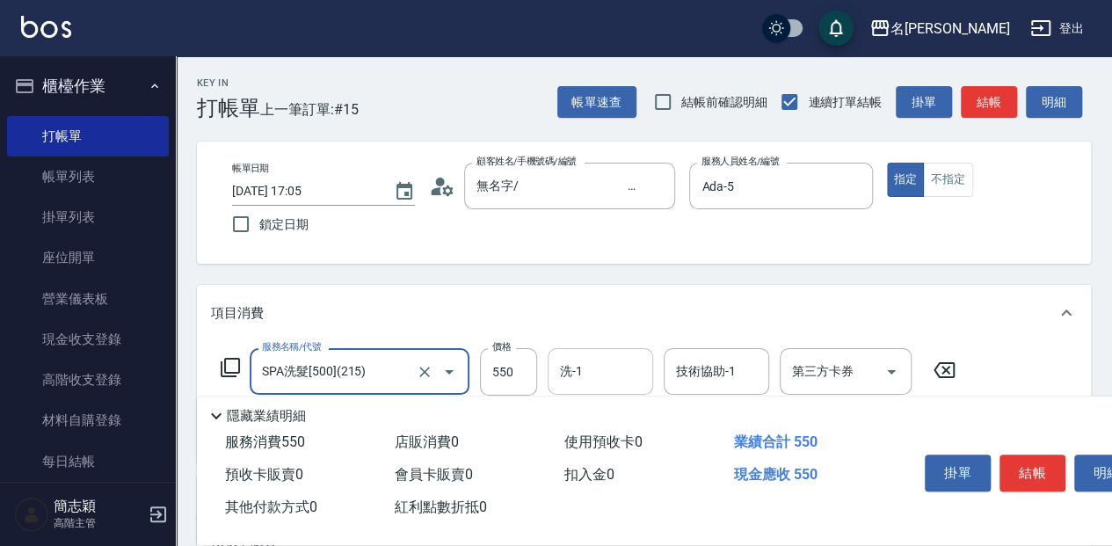
click at [607, 364] on input "洗-1" at bounding box center [601, 371] width 90 height 31
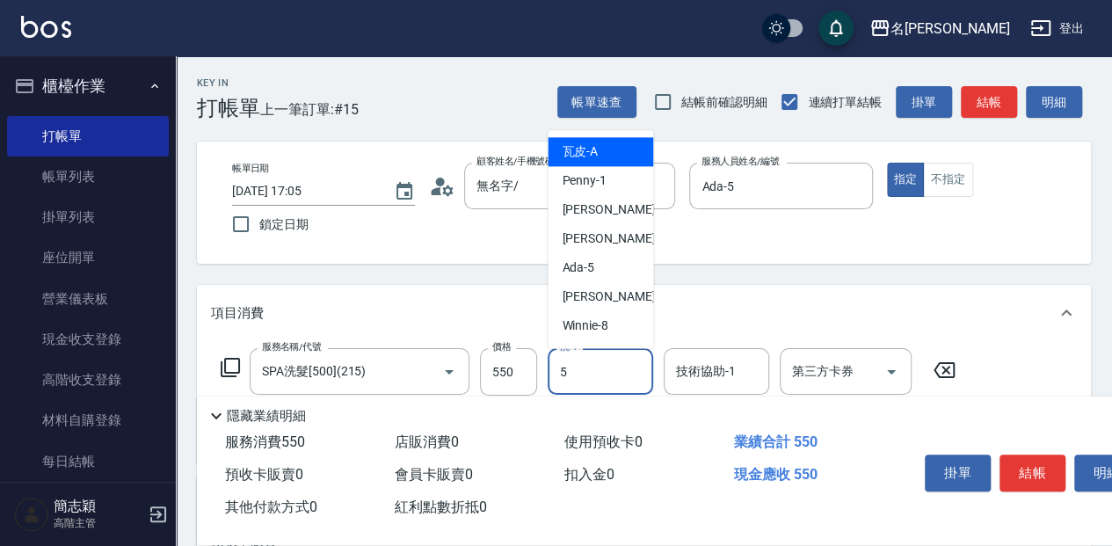
type input "Ada-5"
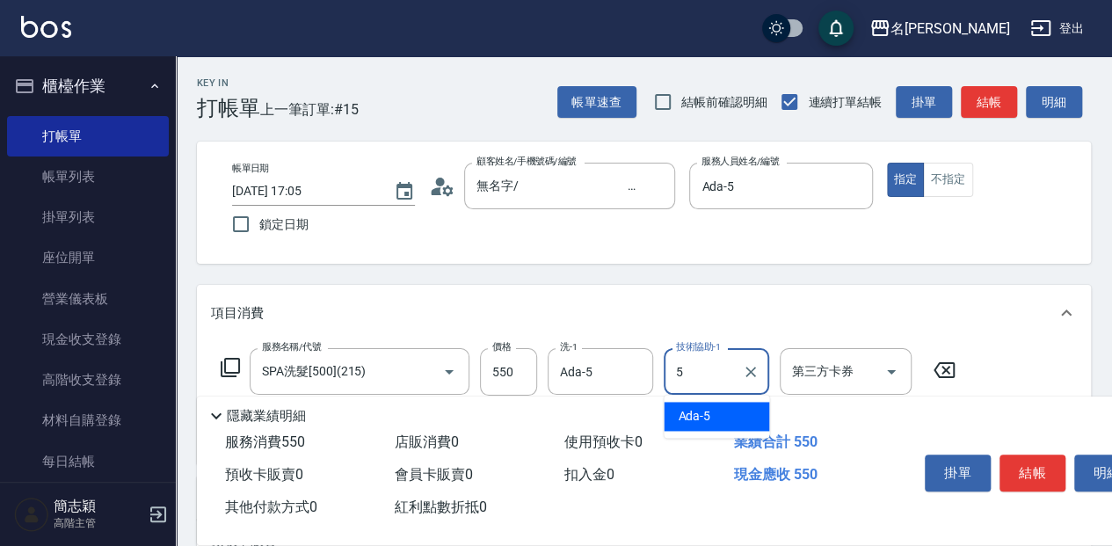
type input "Ada-5"
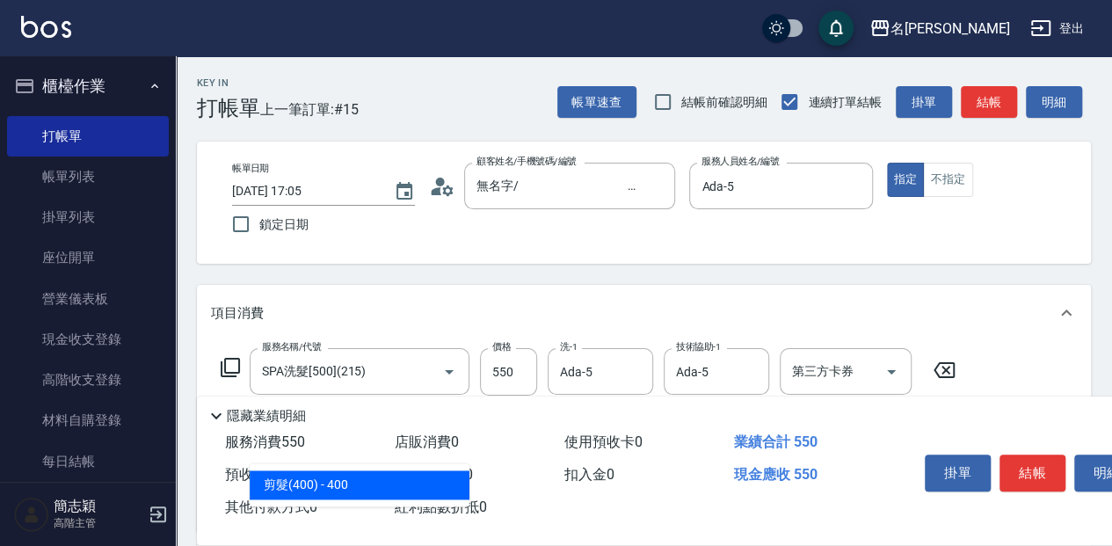
type input "剪髮(400)(401)"
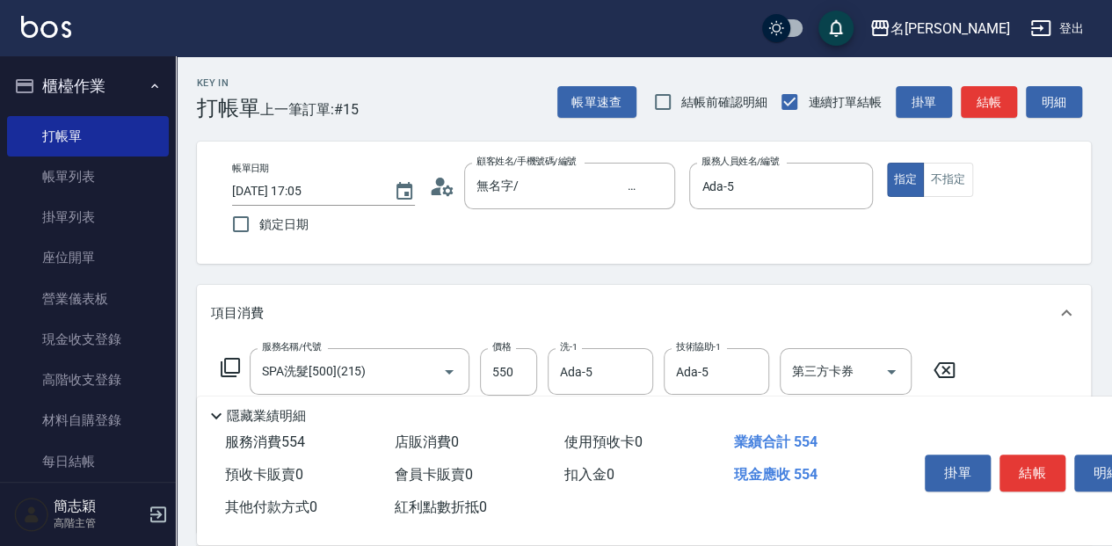
type input "400"
click at [1053, 473] on button "結帳" at bounding box center [1033, 472] width 66 height 37
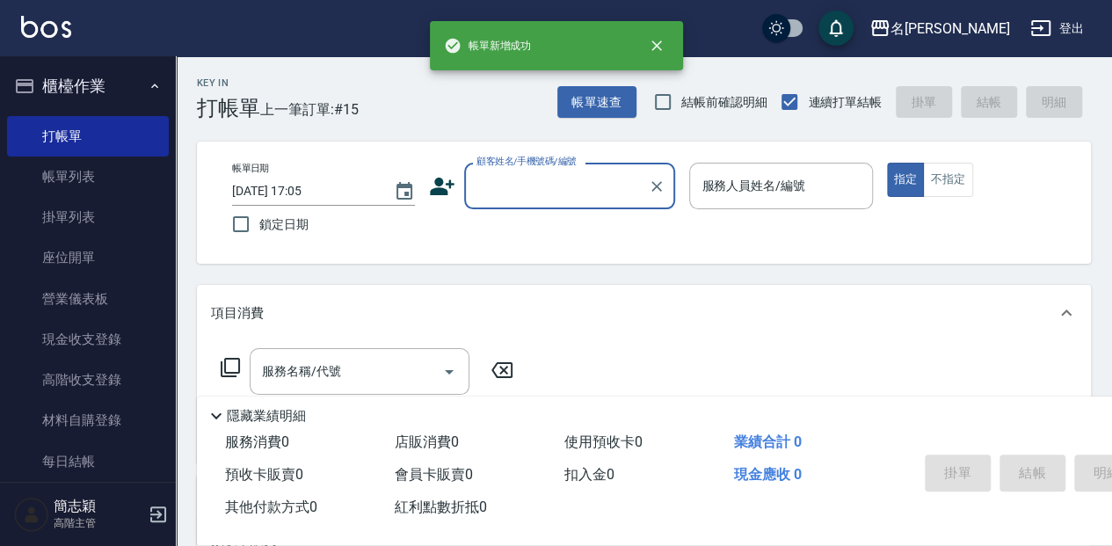
scroll to position [0, 0]
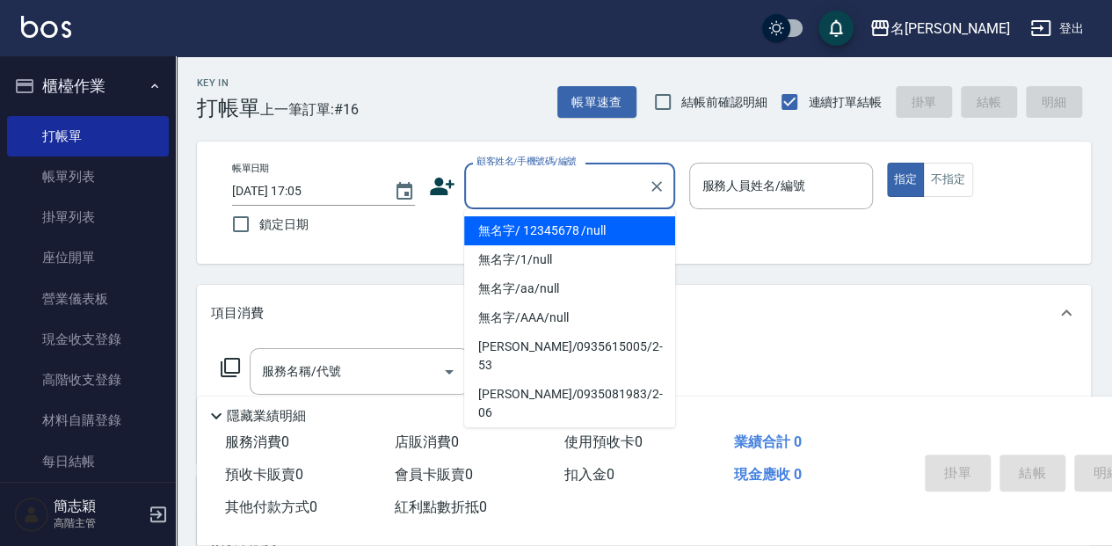
click at [591, 197] on input "顧客姓名/手機號碼/編號" at bounding box center [556, 186] width 169 height 31
click at [589, 229] on li "無名字/ 12345678 /null" at bounding box center [569, 230] width 211 height 29
type input "無名字/ 12345678 /null"
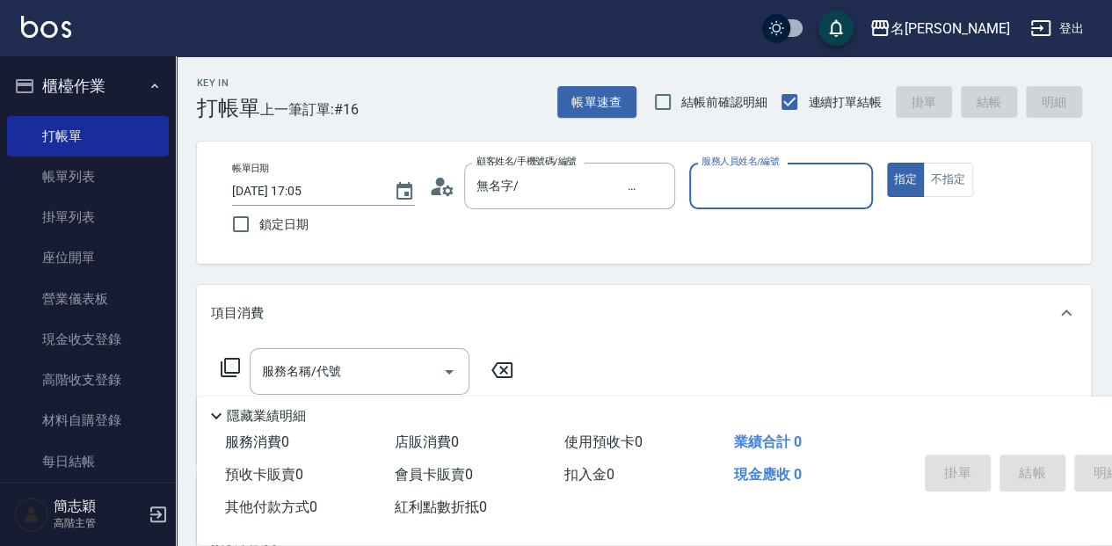
click at [752, 168] on label "服務人員姓名/編號" at bounding box center [740, 161] width 77 height 13
click at [752, 183] on input "服務人員姓名/編號" at bounding box center [780, 186] width 167 height 31
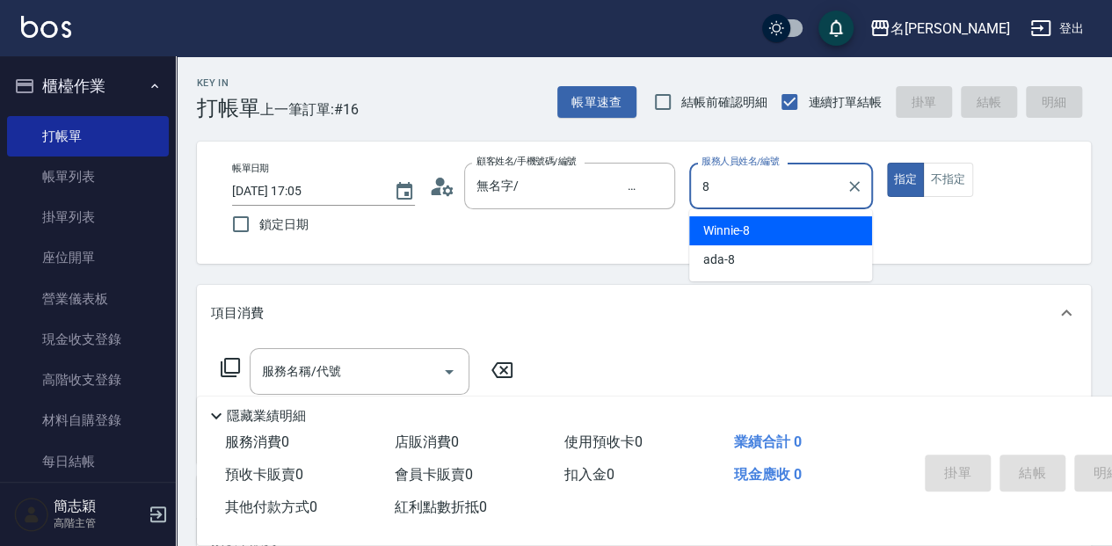
type input "Winnie-8"
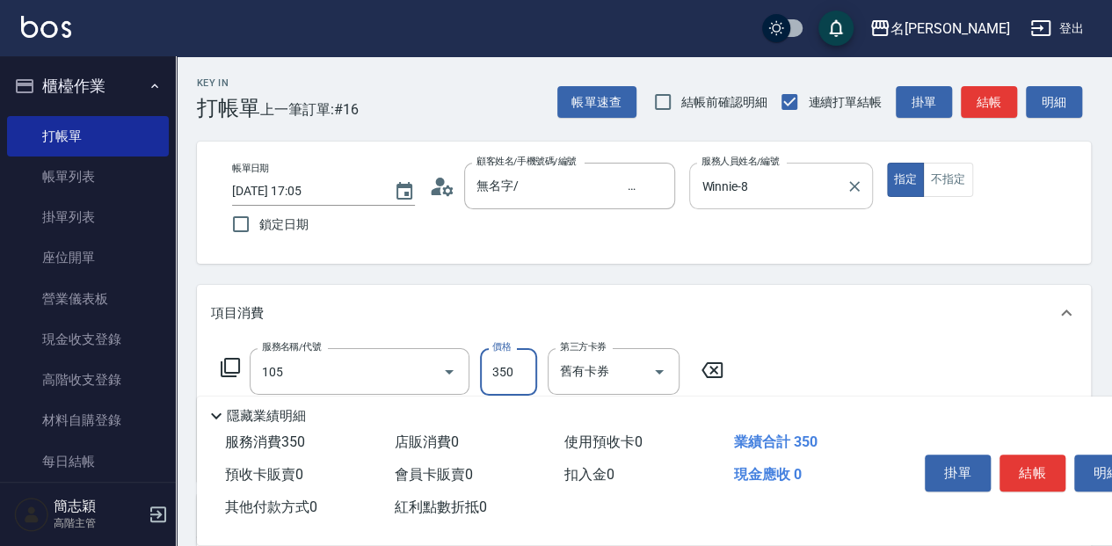
type input "新草本單次(105)"
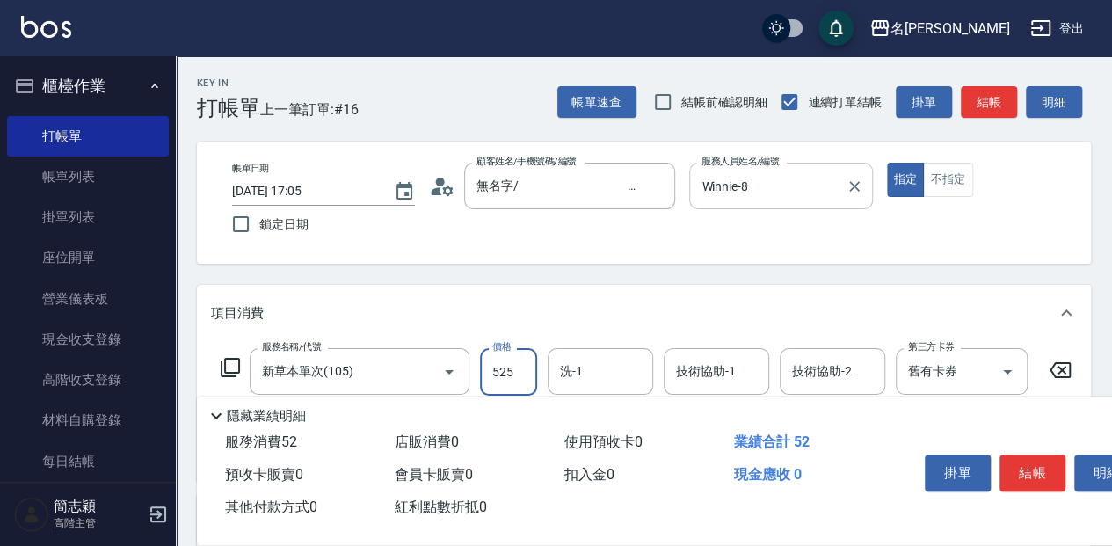
type input "525"
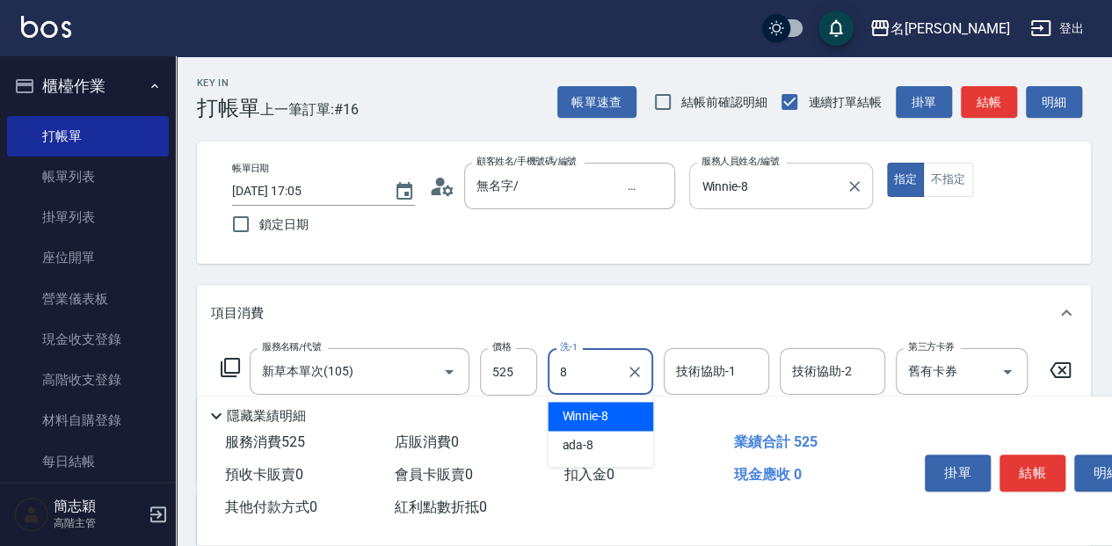
type input "Winnie-8"
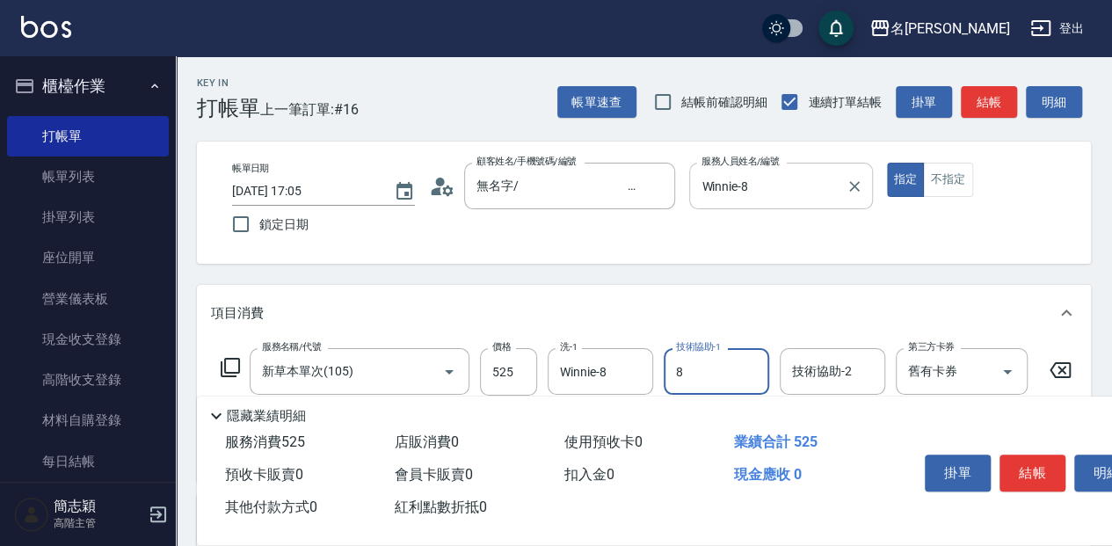
type input "Winnie-8"
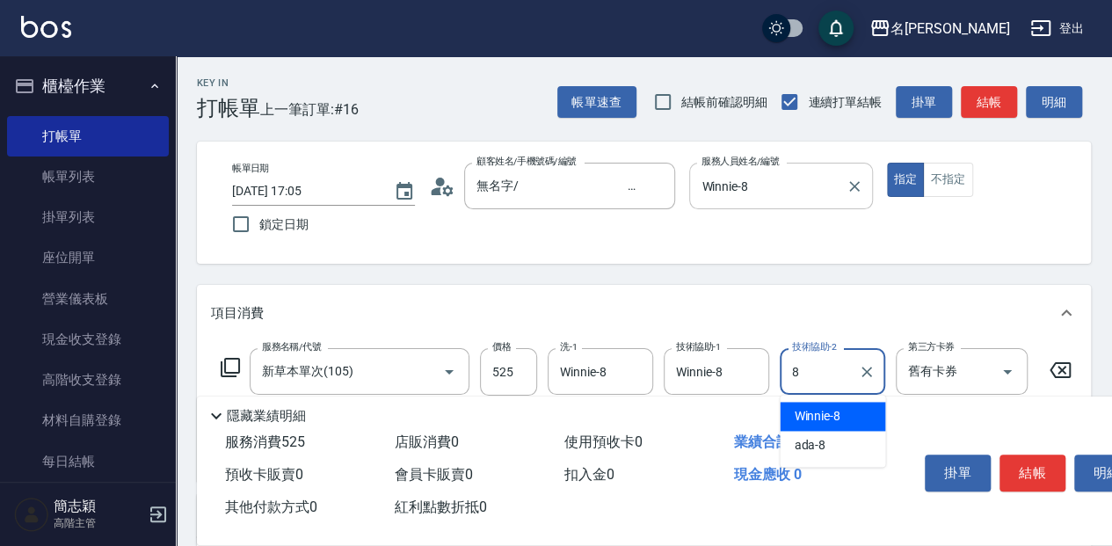
type input "Winnie-8"
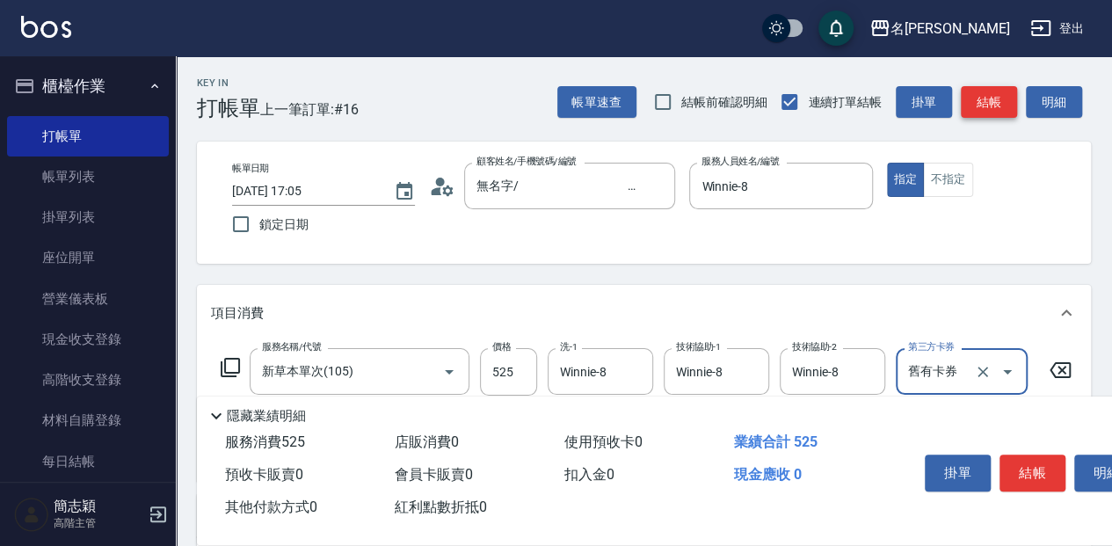
click at [974, 100] on button "結帳" at bounding box center [989, 102] width 56 height 33
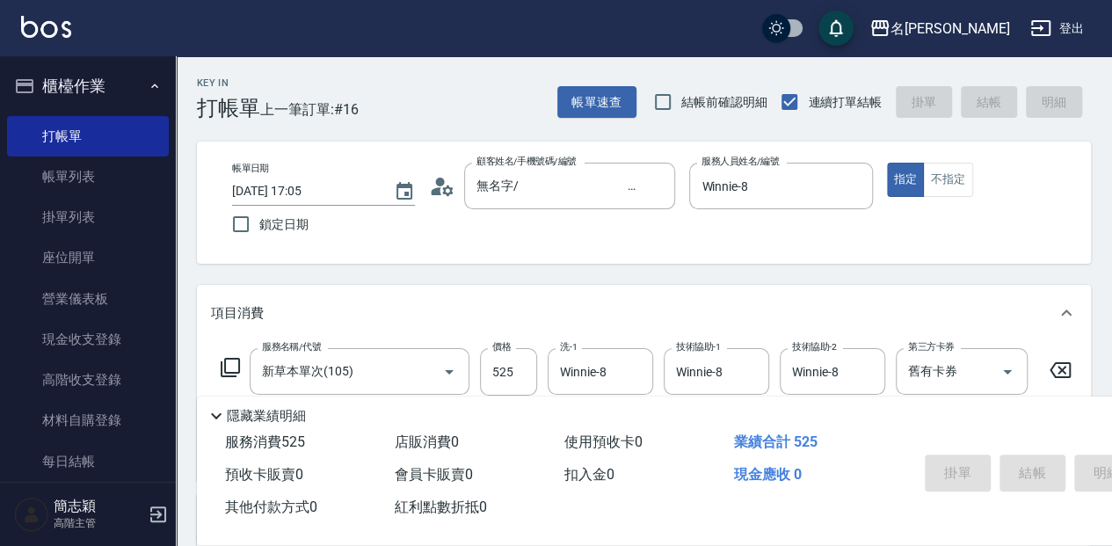
type input "2025/08/14 17:06"
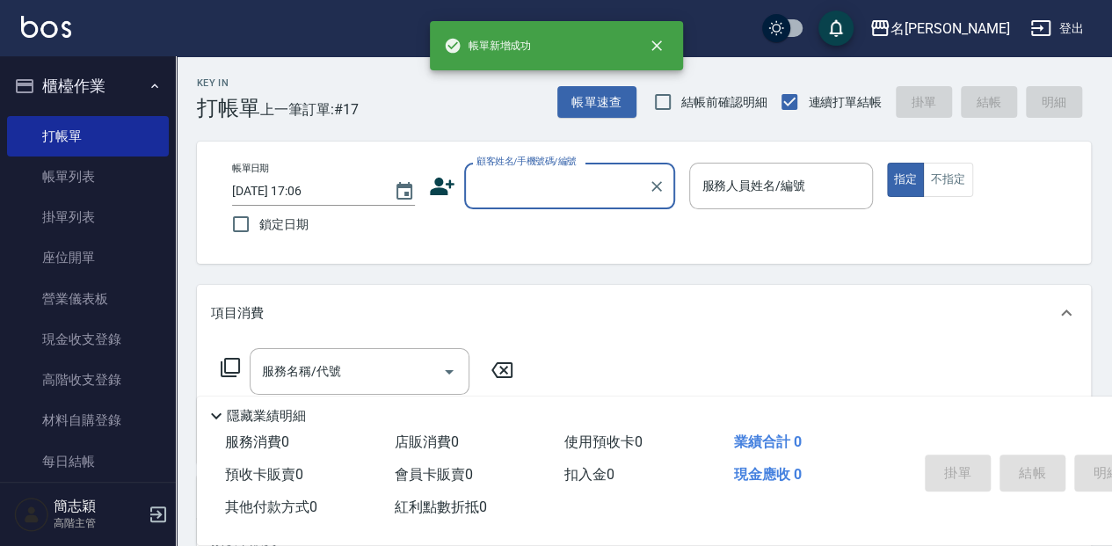
click at [578, 192] on input "顧客姓名/手機號碼/編號" at bounding box center [556, 186] width 169 height 31
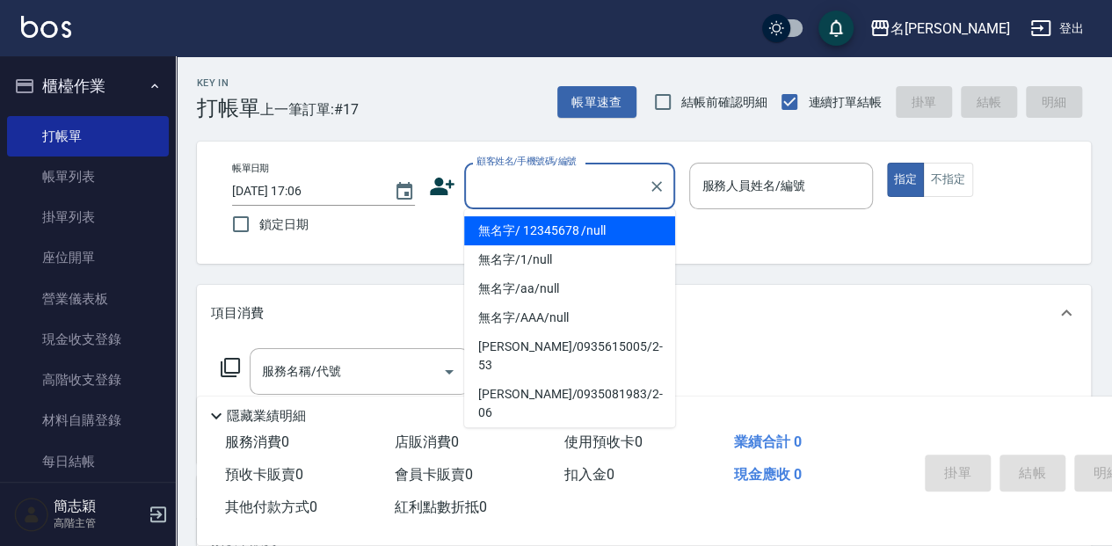
click at [564, 232] on li "無名字/ 12345678 /null" at bounding box center [569, 230] width 211 height 29
type input "無名字/ 12345678 /null"
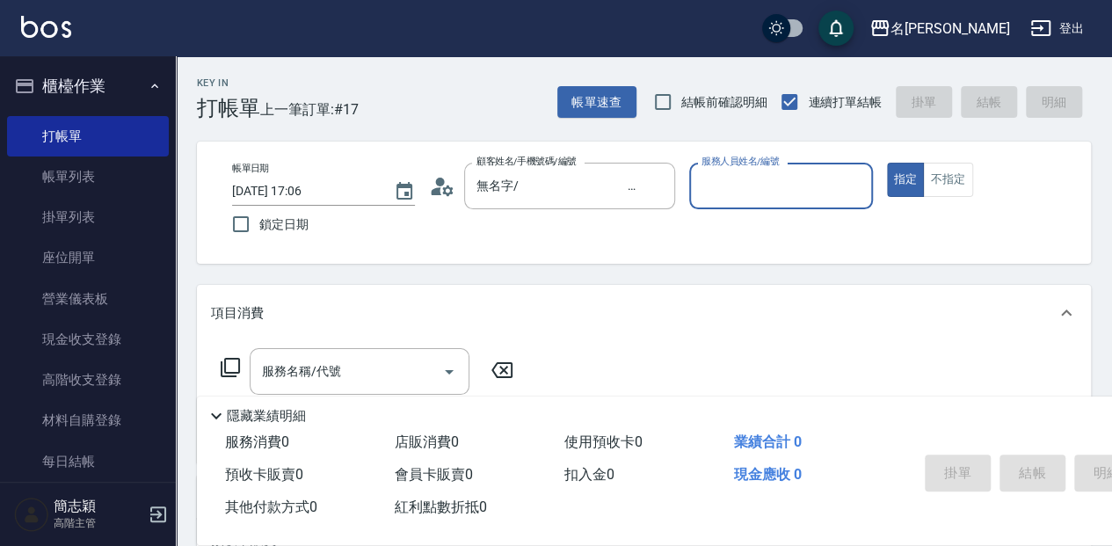
click at [733, 182] on div "服務人員姓名/編號 服務人員姓名/編號" at bounding box center [780, 186] width 183 height 47
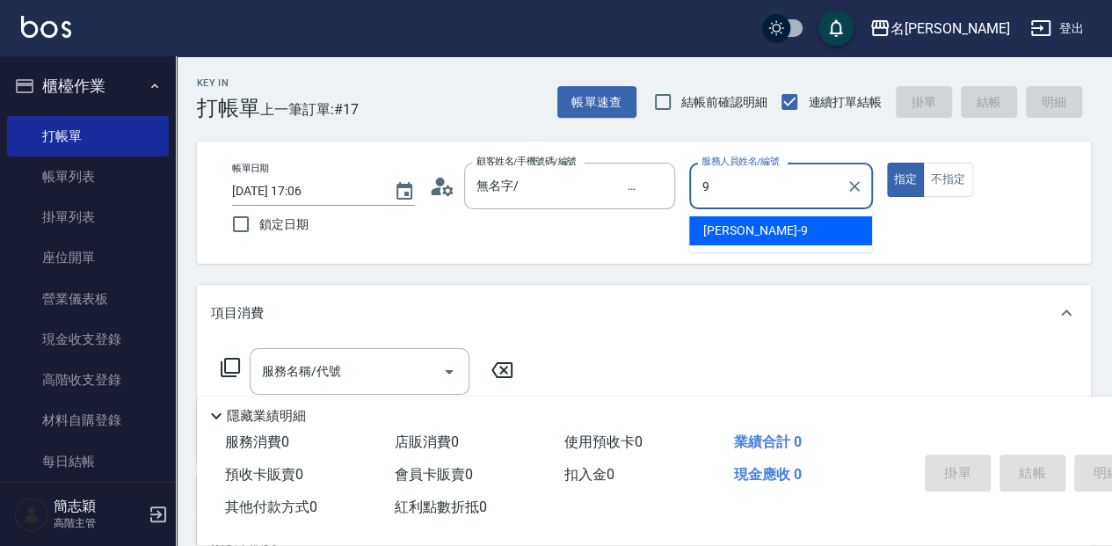
type input "[PERSON_NAME]-9"
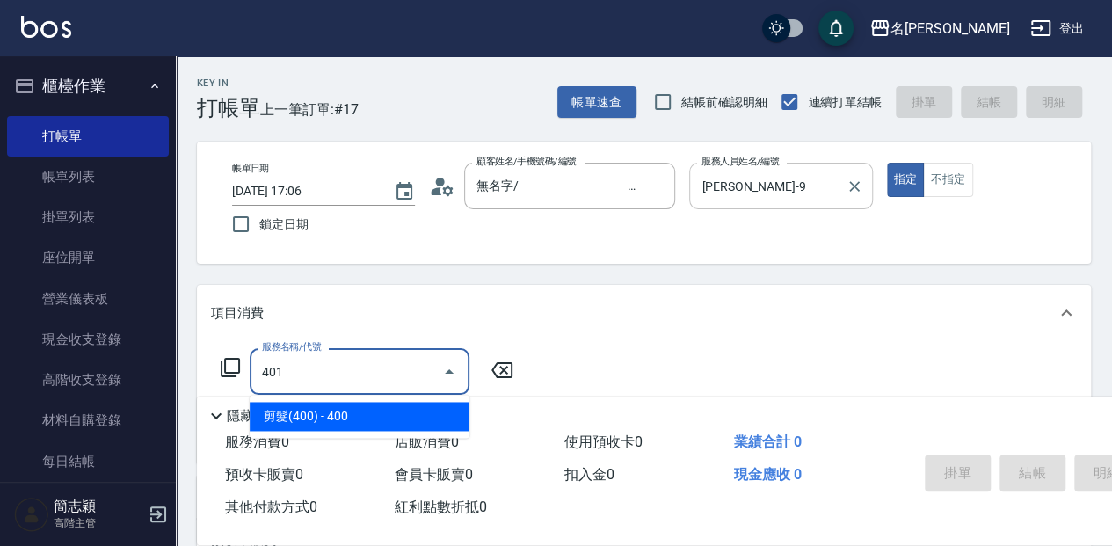
type input "剪髮(400)(401)"
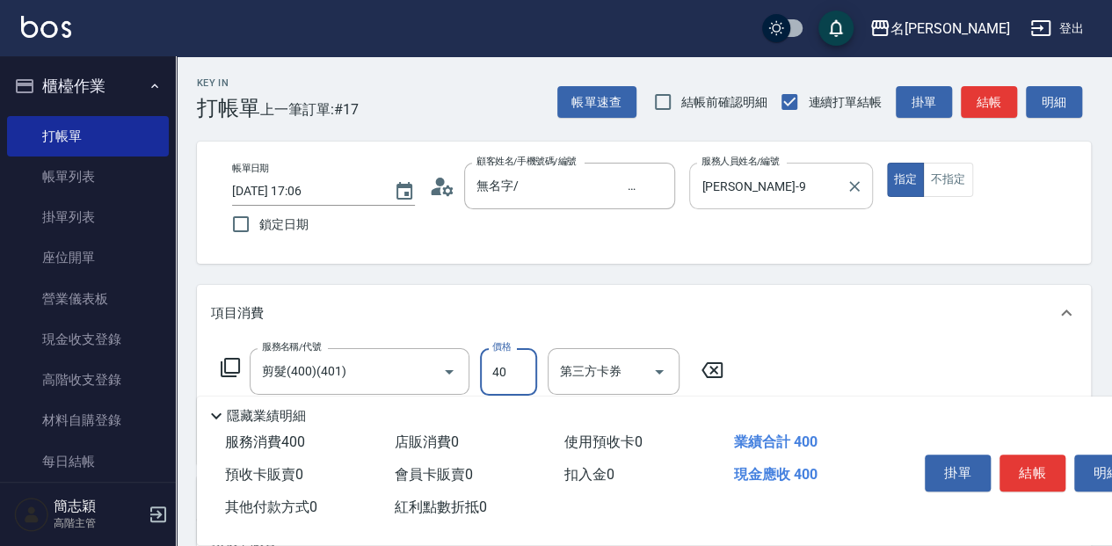
type input "400"
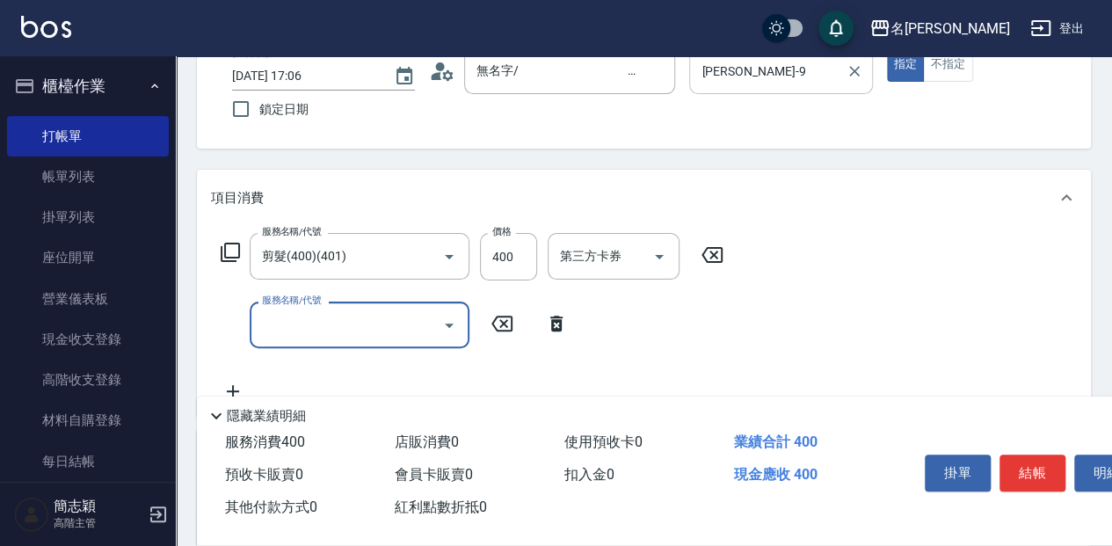
scroll to position [117, 0]
click at [326, 338] on div "服務名稱/代號" at bounding box center [360, 323] width 220 height 47
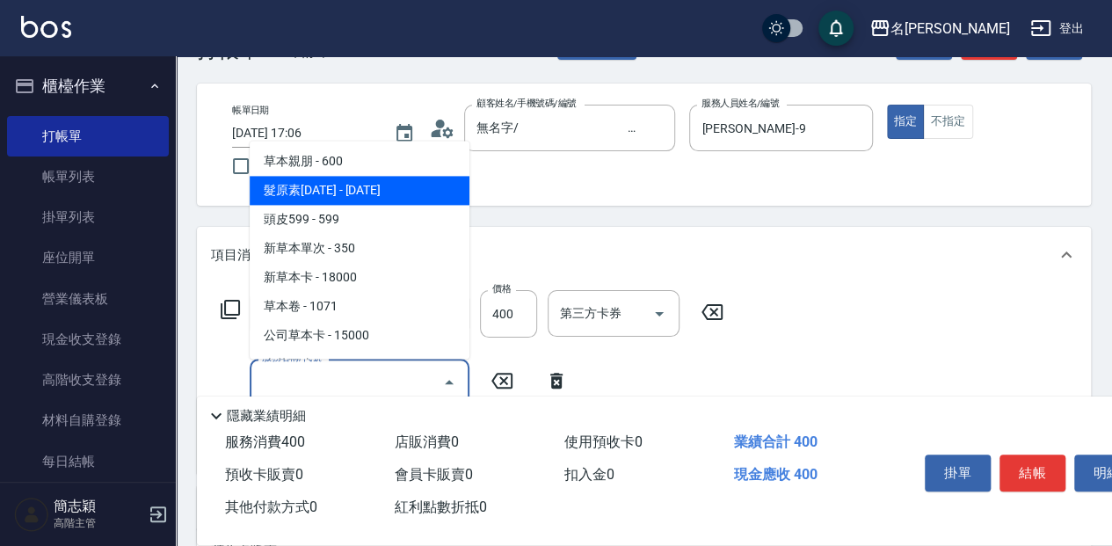
scroll to position [58, 0]
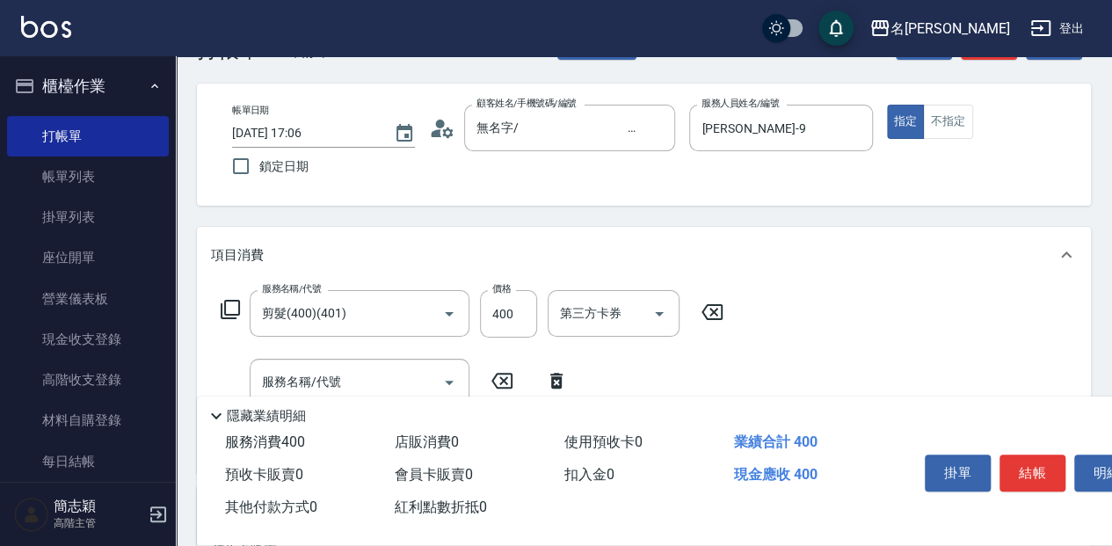
drag, startPoint x: 468, startPoint y: 171, endPoint x: 468, endPoint y: 185, distance: 13.2
click at [468, 185] on div "帳單日期 2025/08/14 17:06 鎖定日期 顧客姓名/手機號碼/編號 無名字/ 12345678 /null 顧客姓名/手機號碼/編號 服務人員姓名…" at bounding box center [644, 145] width 894 height 122
click at [382, 371] on input "服務名稱/代號" at bounding box center [347, 382] width 178 height 31
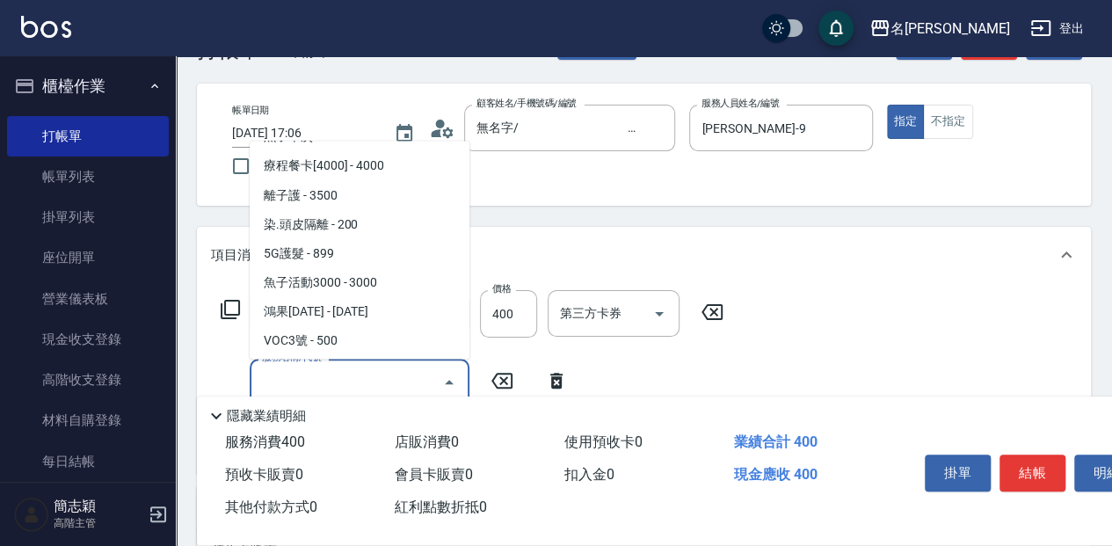
scroll to position [1659, 0]
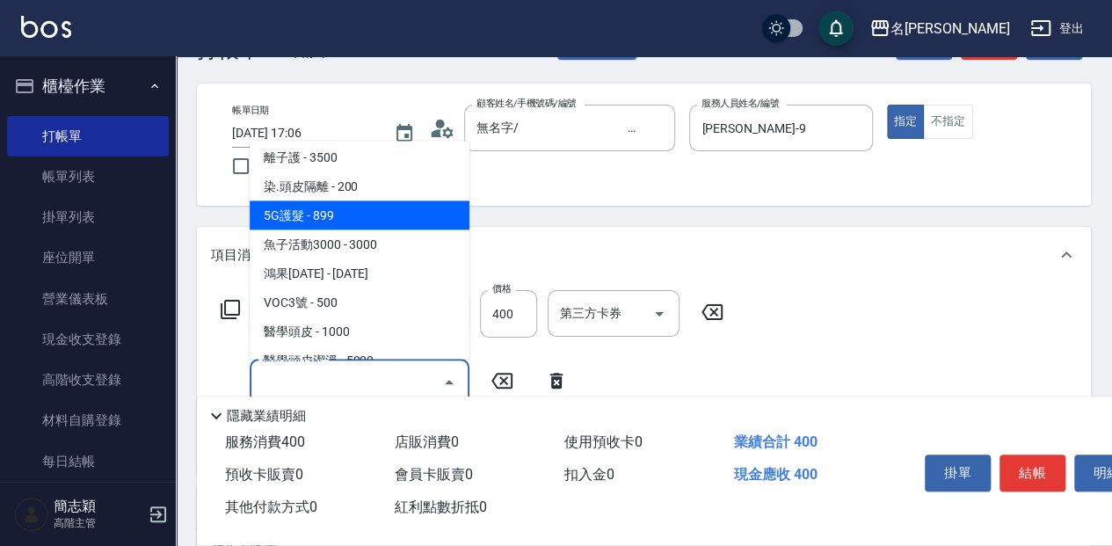
click at [396, 215] on span "5G護髮 - 899" at bounding box center [360, 214] width 220 height 29
type input "5G護髮(613)"
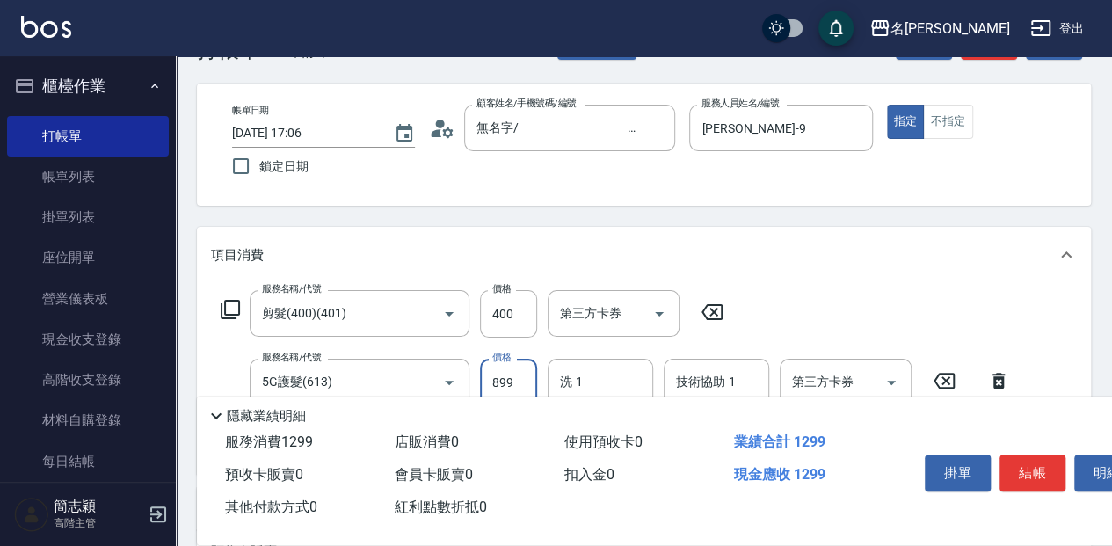
click at [512, 369] on input "899" at bounding box center [508, 382] width 57 height 47
type input "1299"
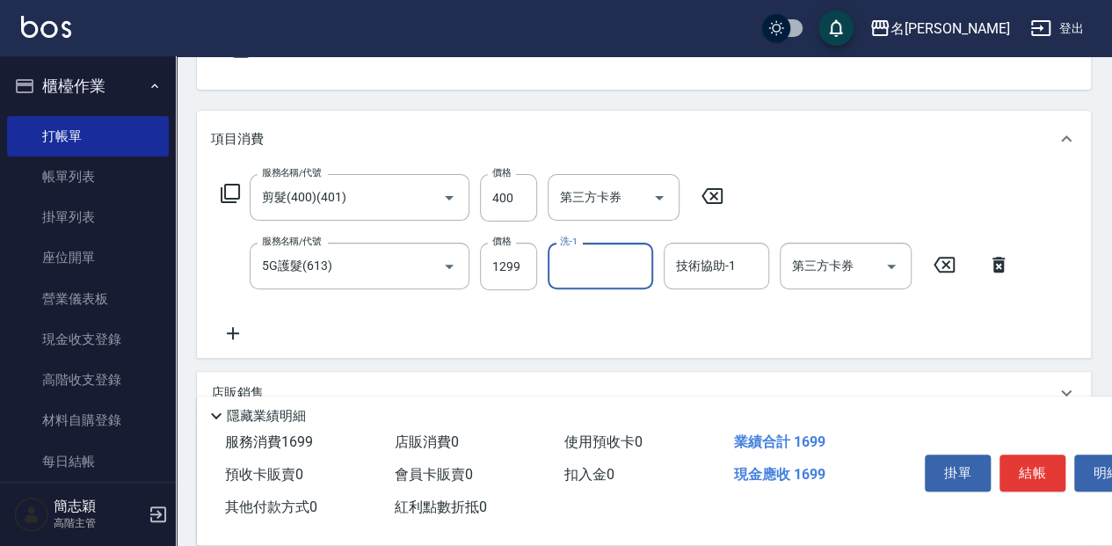
scroll to position [176, 0]
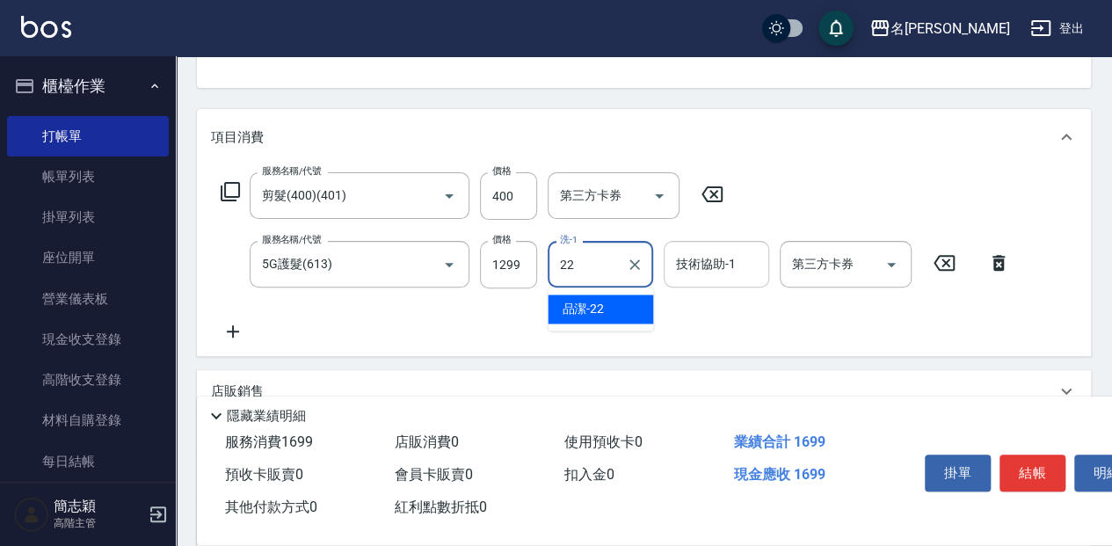
type input "品潔-22"
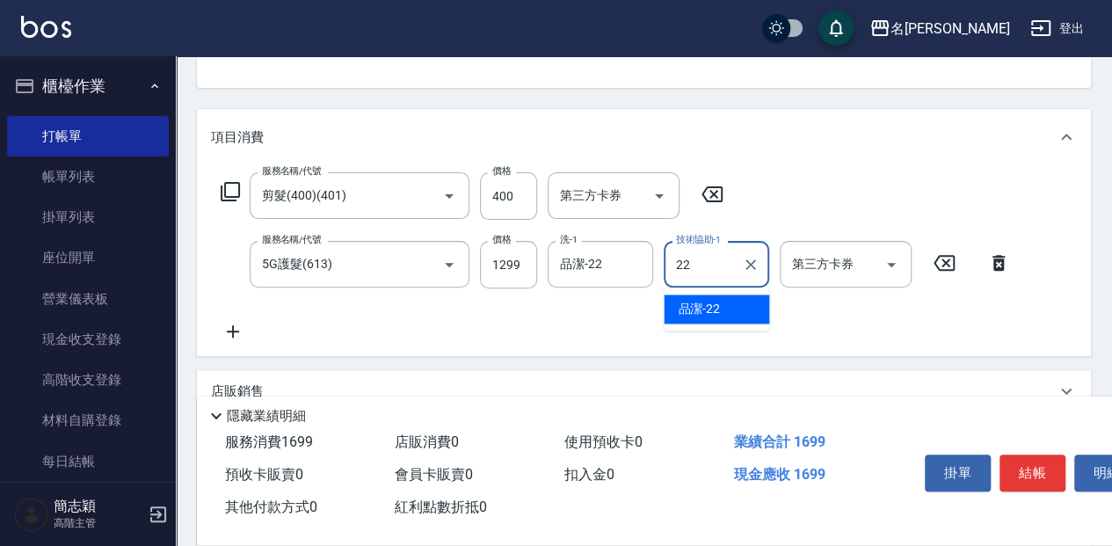
type input "品潔-22"
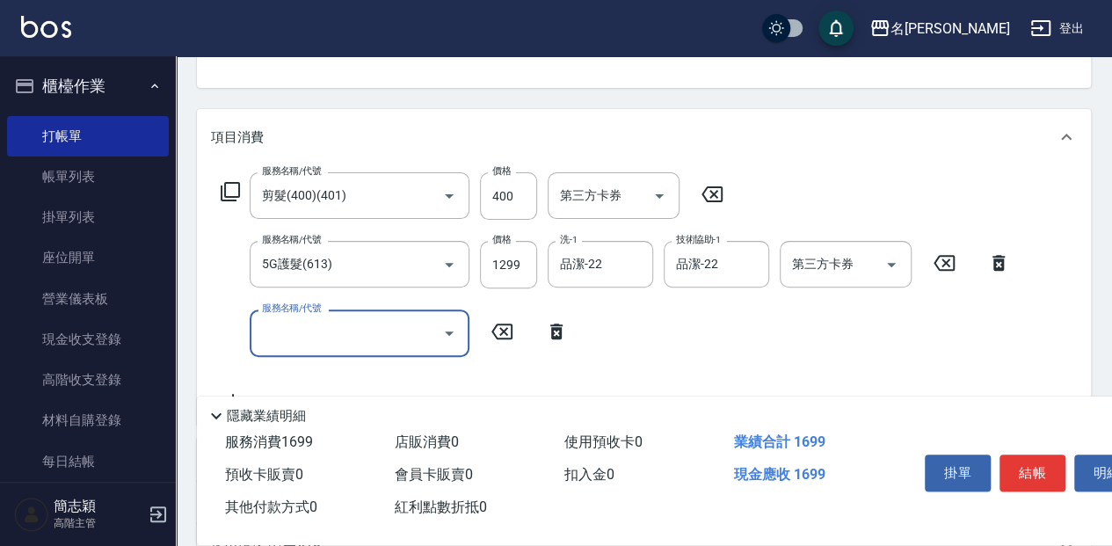
click at [431, 328] on input "服務名稱/代號" at bounding box center [347, 332] width 178 height 31
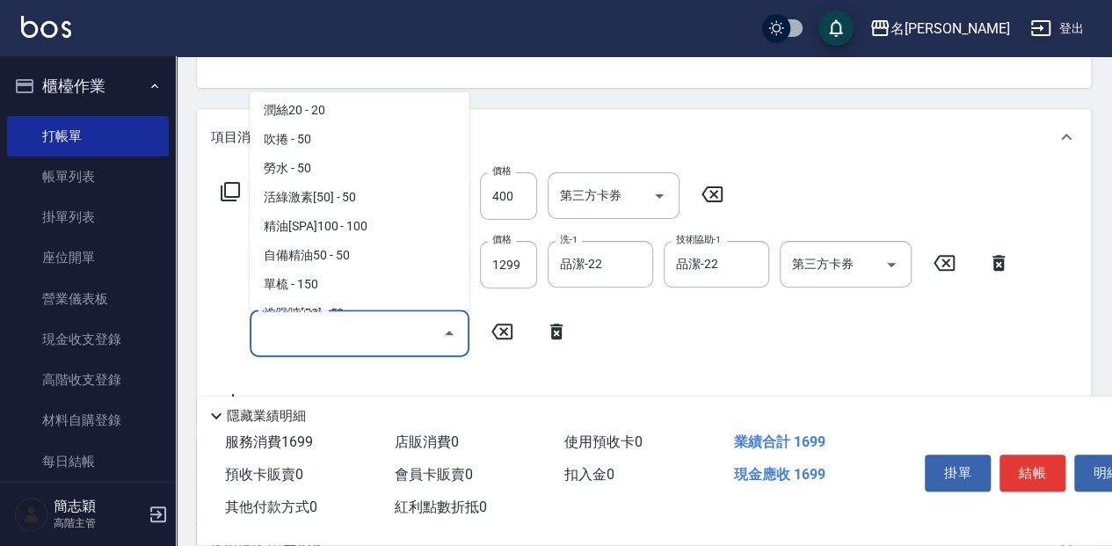
scroll to position [2022, 0]
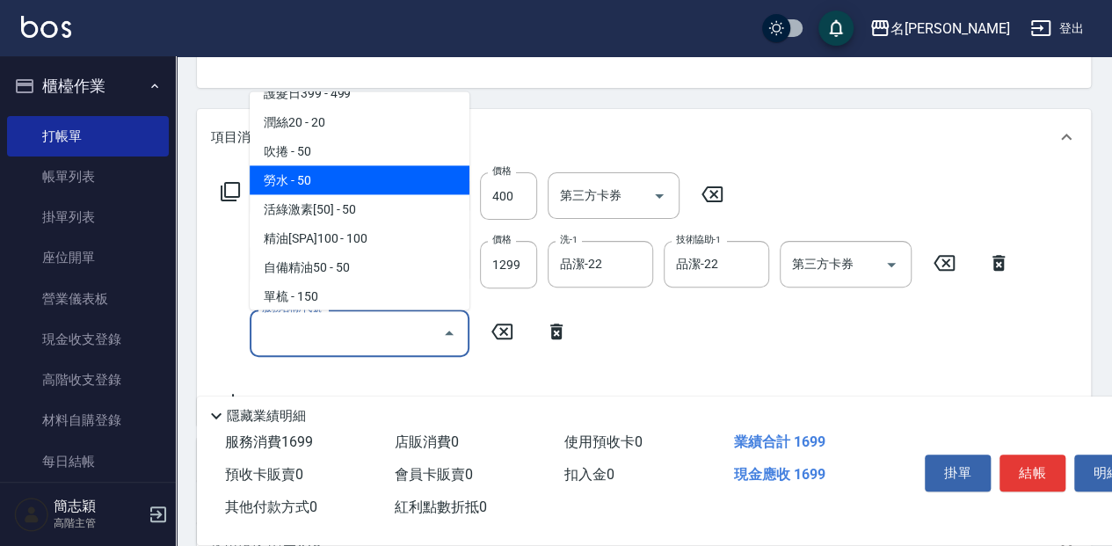
click at [403, 185] on span "勞水 - 50" at bounding box center [360, 179] width 220 height 29
type input "勞水(804)"
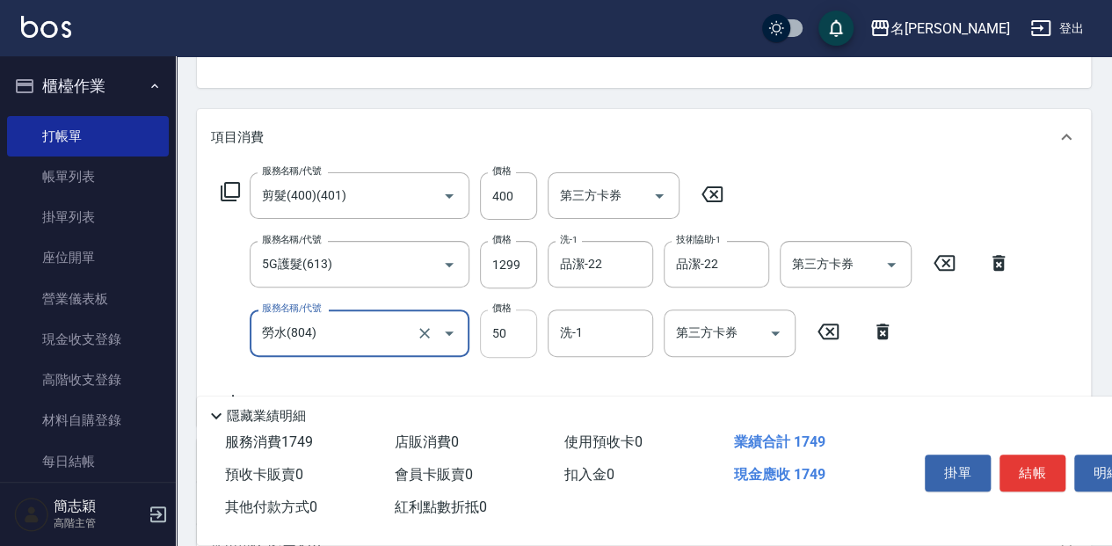
click at [512, 345] on input "50" at bounding box center [508, 332] width 57 height 47
type input "100"
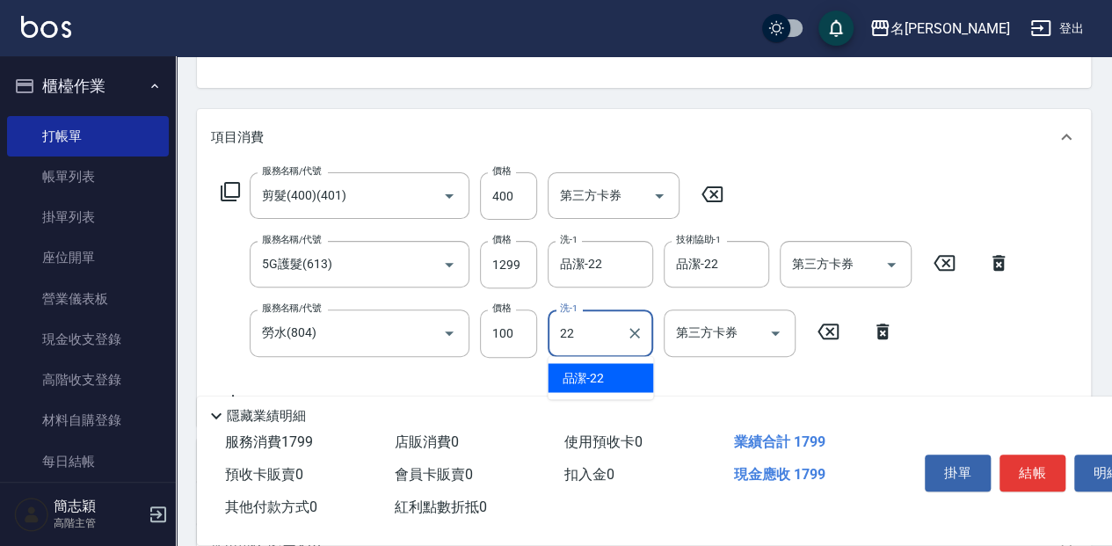
type input "品潔-22"
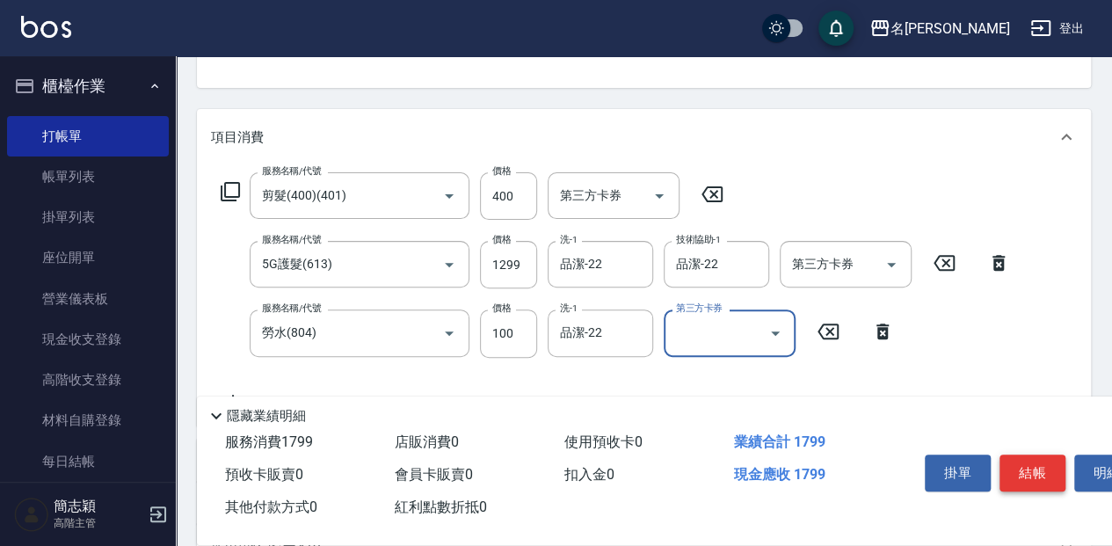
click at [1032, 462] on button "結帳" at bounding box center [1033, 472] width 66 height 37
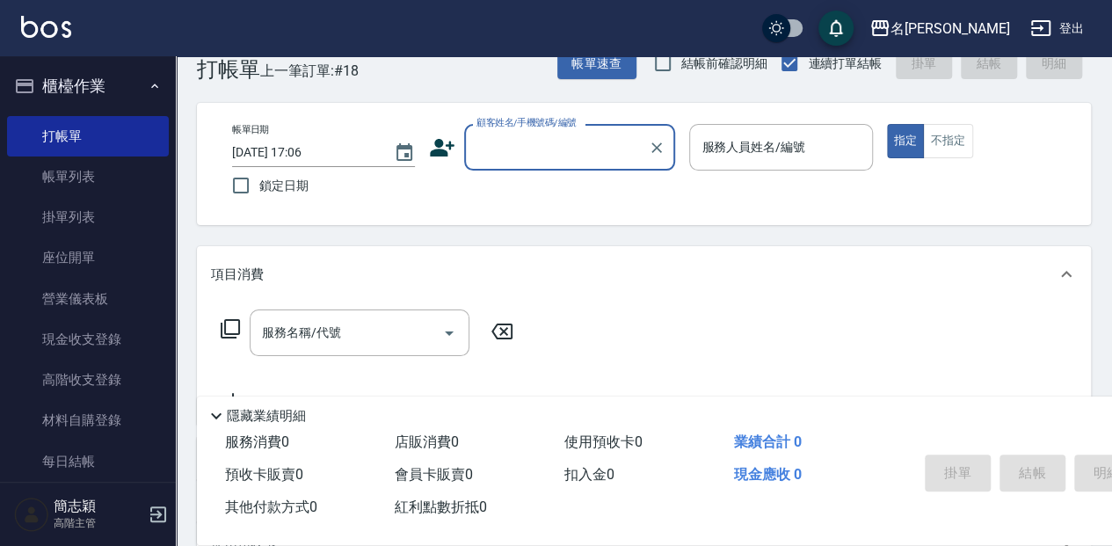
scroll to position [0, 0]
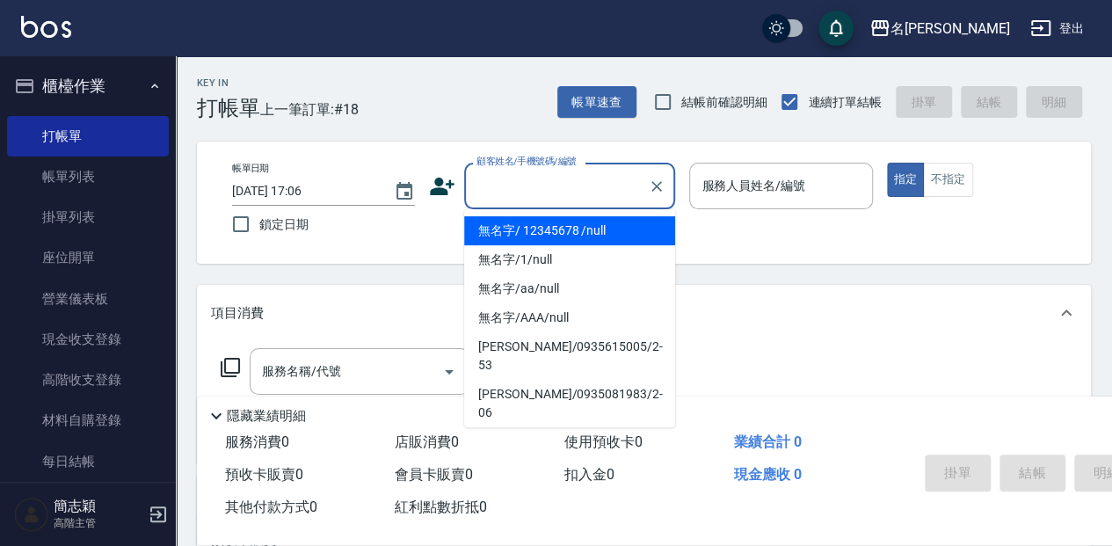
click at [578, 190] on input "顧客姓名/手機號碼/編號" at bounding box center [556, 186] width 169 height 31
click at [557, 243] on li "無名字/ 12345678 /null" at bounding box center [569, 230] width 211 height 29
type input "無名字/ 12345678 /null"
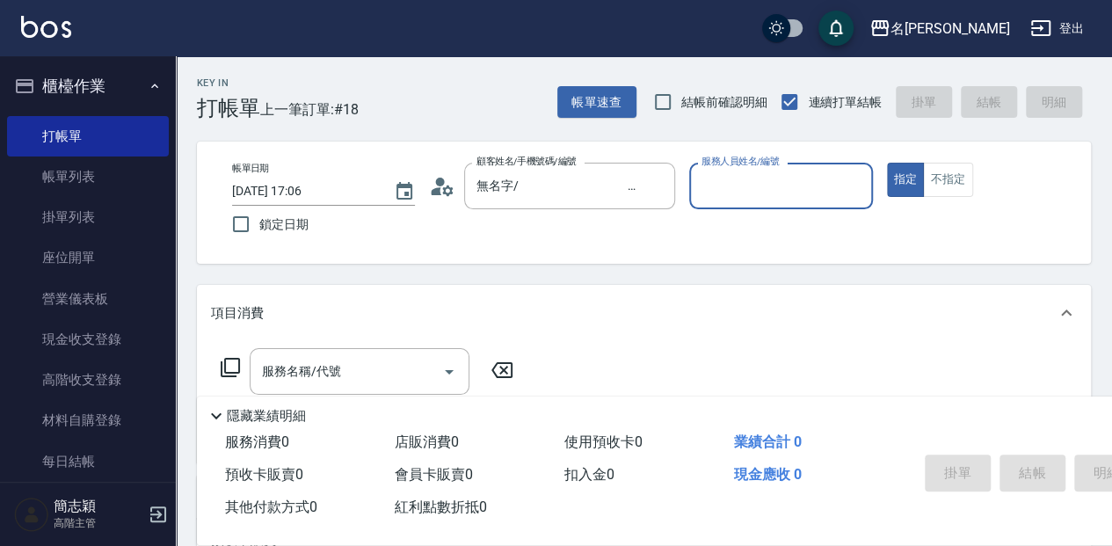
click at [728, 188] on input "服務人員姓名/編號" at bounding box center [780, 186] width 167 height 31
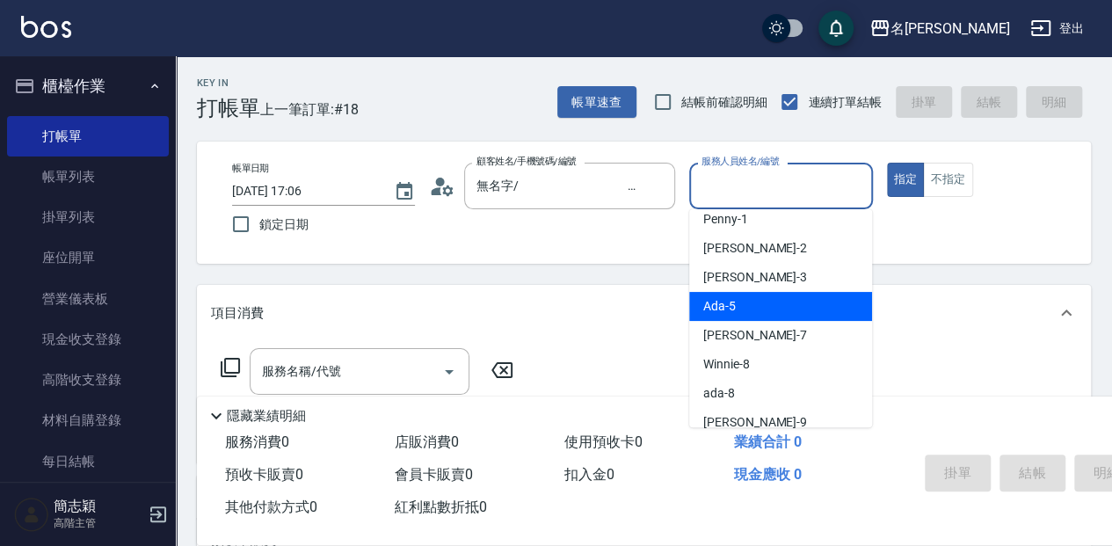
scroll to position [58, 0]
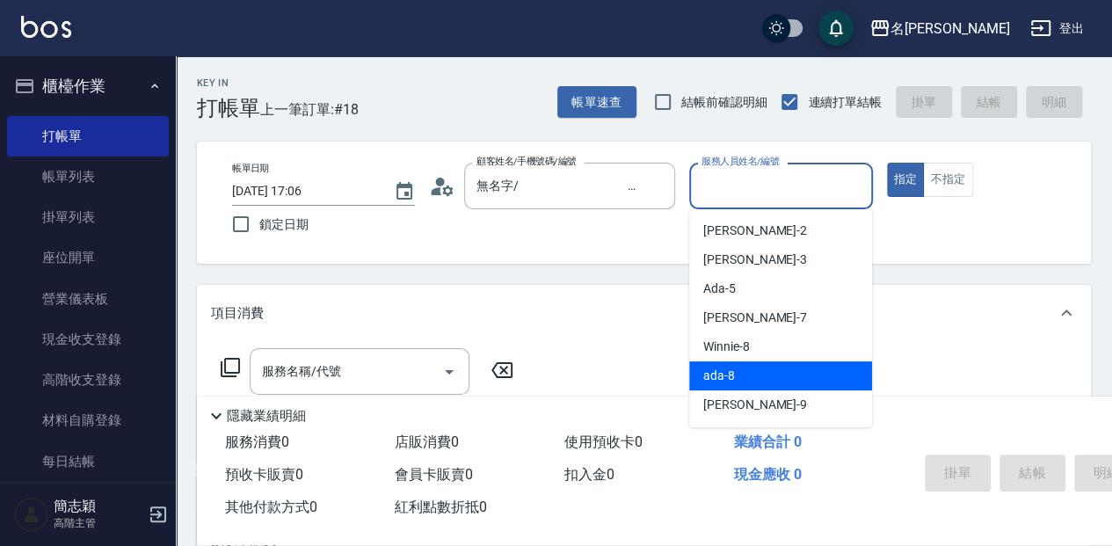
click at [760, 378] on div "ada -8" at bounding box center [780, 375] width 183 height 29
type input "ada-8"
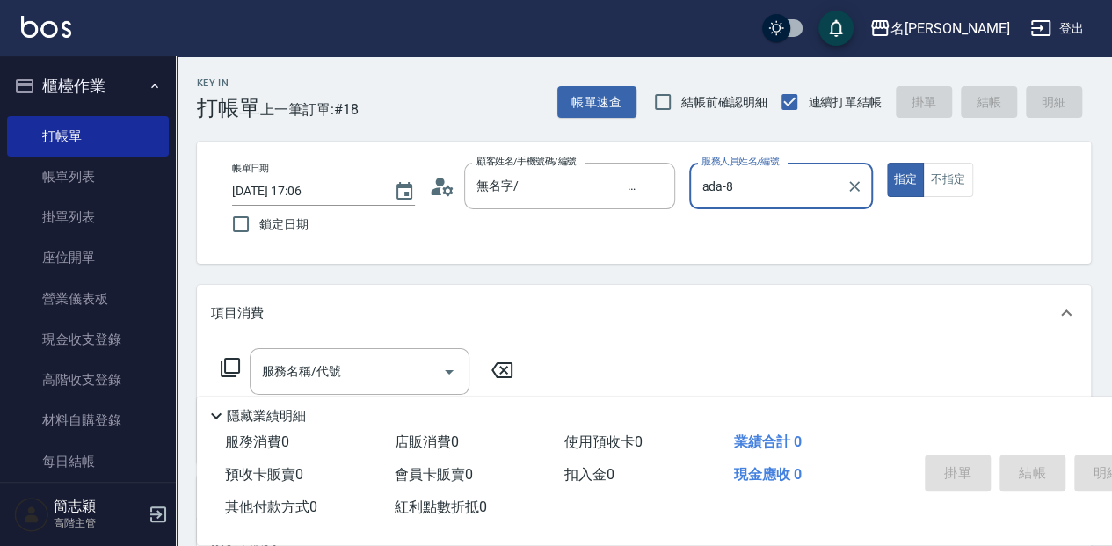
click at [324, 376] on div "服務名稱/代號 服務名稱/代號" at bounding box center [360, 371] width 220 height 47
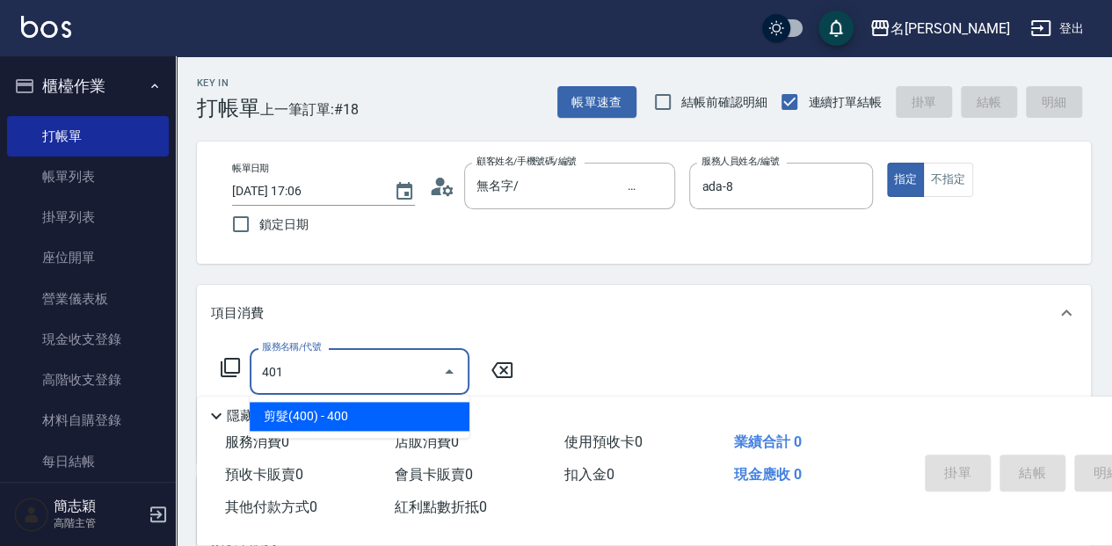
type input "剪髮(400)(401)"
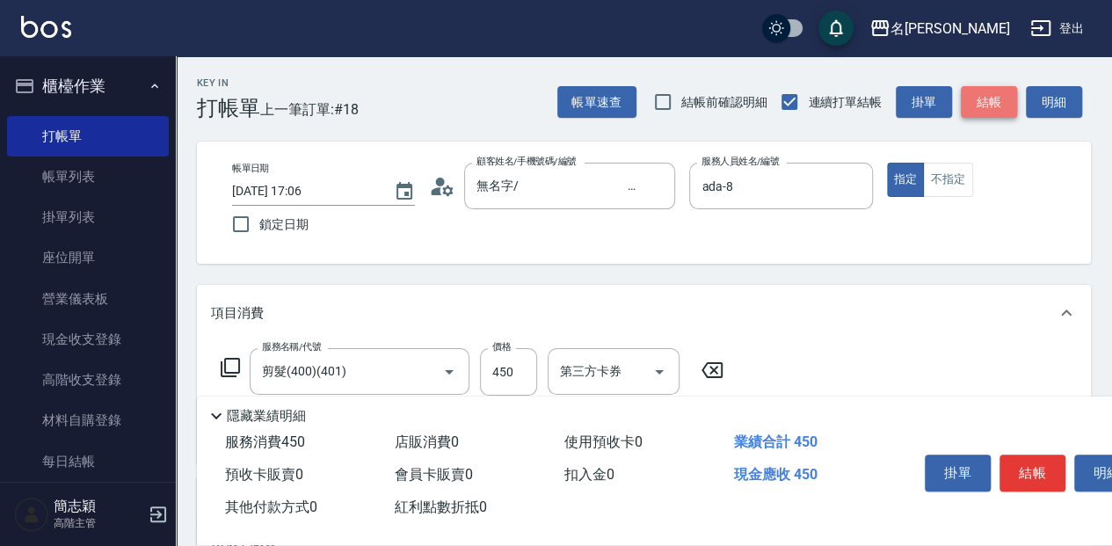
click at [999, 115] on button "結帳" at bounding box center [989, 102] width 56 height 33
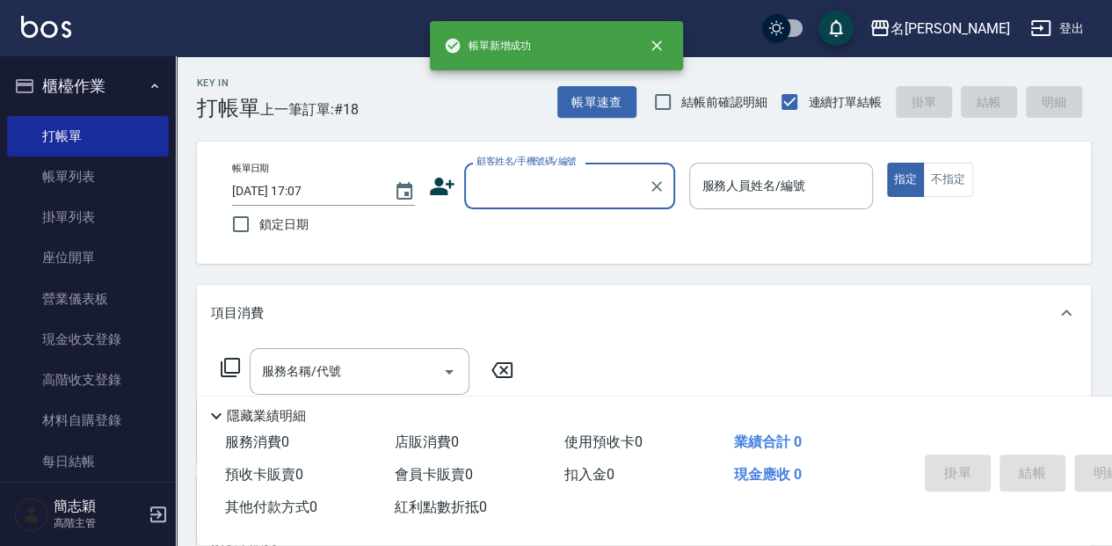
scroll to position [0, 0]
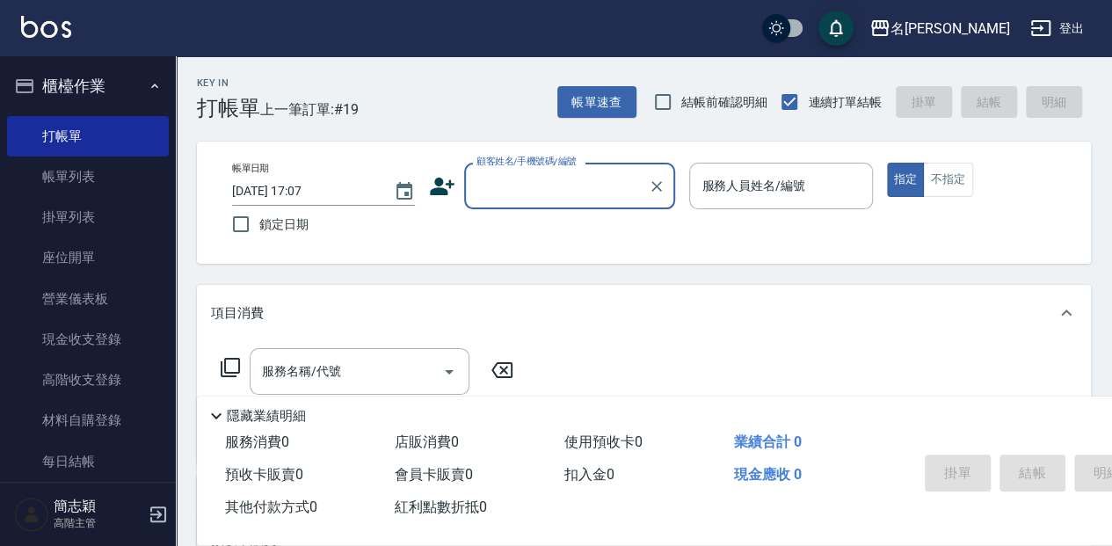
click at [549, 178] on input "顧客姓名/手機號碼/編號" at bounding box center [556, 186] width 169 height 31
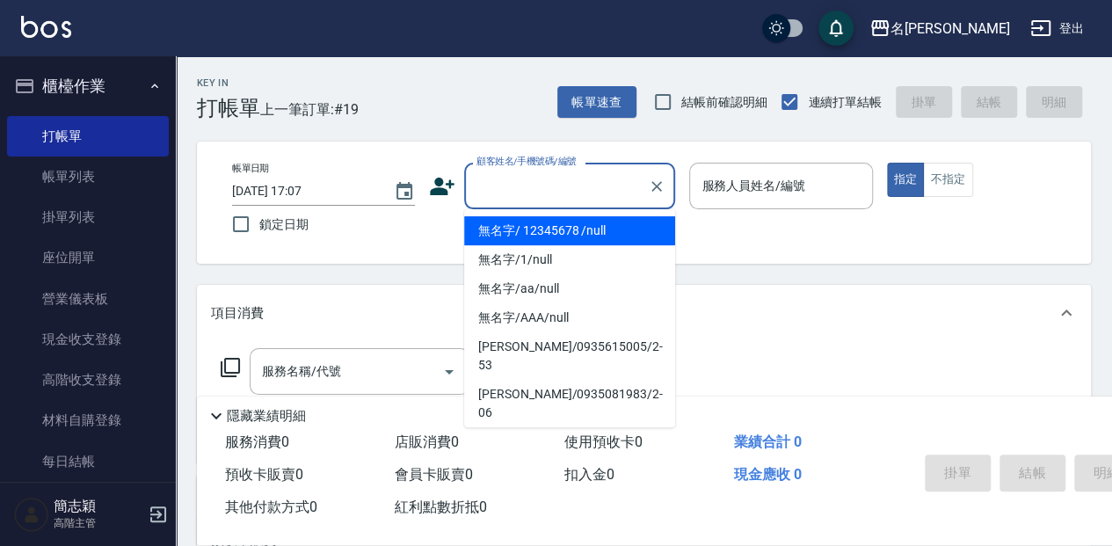
click at [545, 229] on li "無名字/ 12345678 /null" at bounding box center [569, 230] width 211 height 29
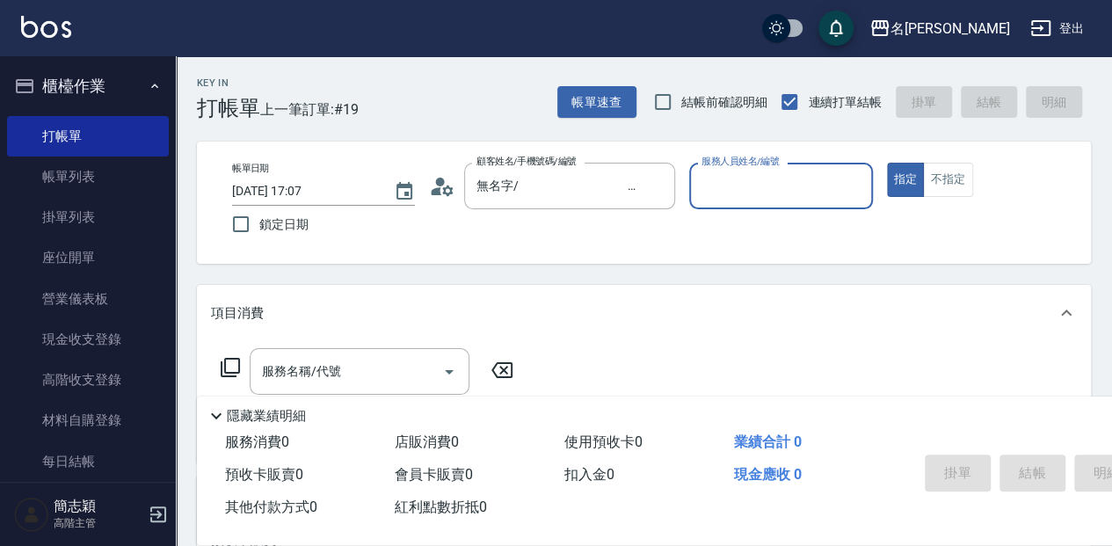
click at [765, 167] on label "服務人員姓名/編號" at bounding box center [740, 161] width 77 height 13
click at [765, 171] on input "服務人員姓名/編號" at bounding box center [780, 186] width 167 height 31
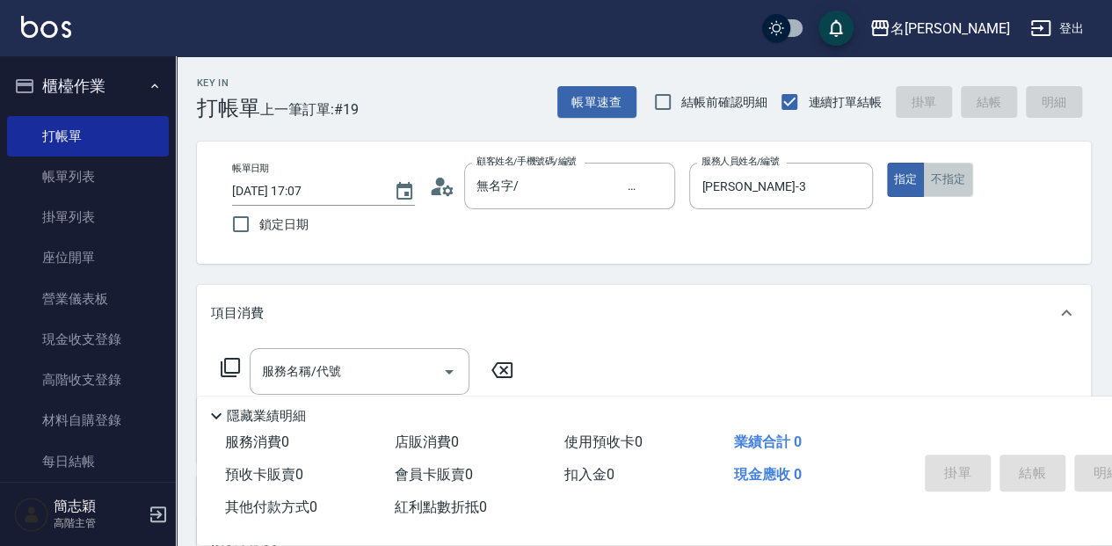
click at [934, 174] on button "不指定" at bounding box center [947, 180] width 49 height 34
click at [299, 353] on div "服務名稱/代號" at bounding box center [360, 371] width 220 height 47
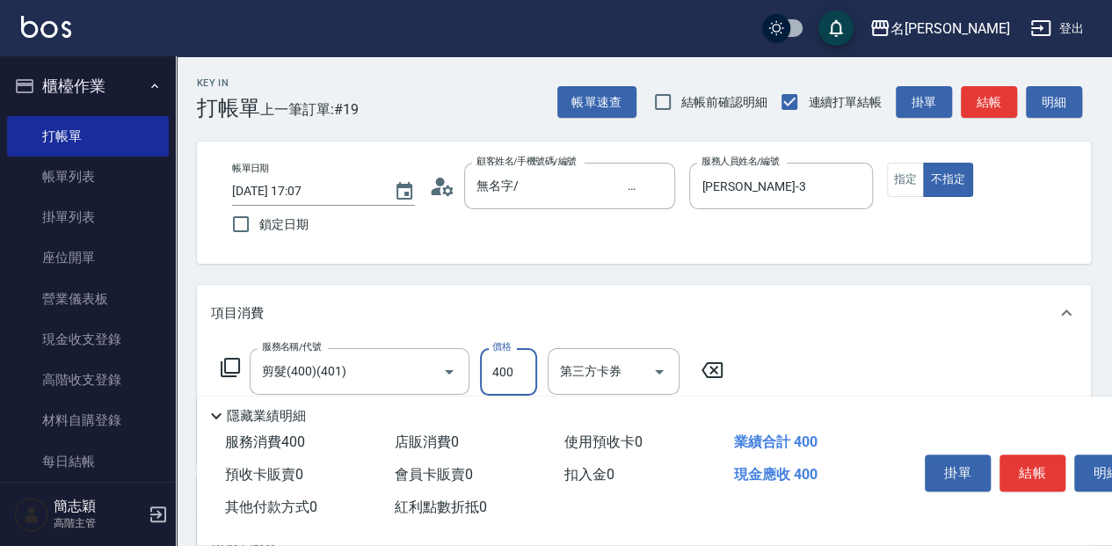
click at [986, 103] on button "結帳" at bounding box center [989, 102] width 56 height 33
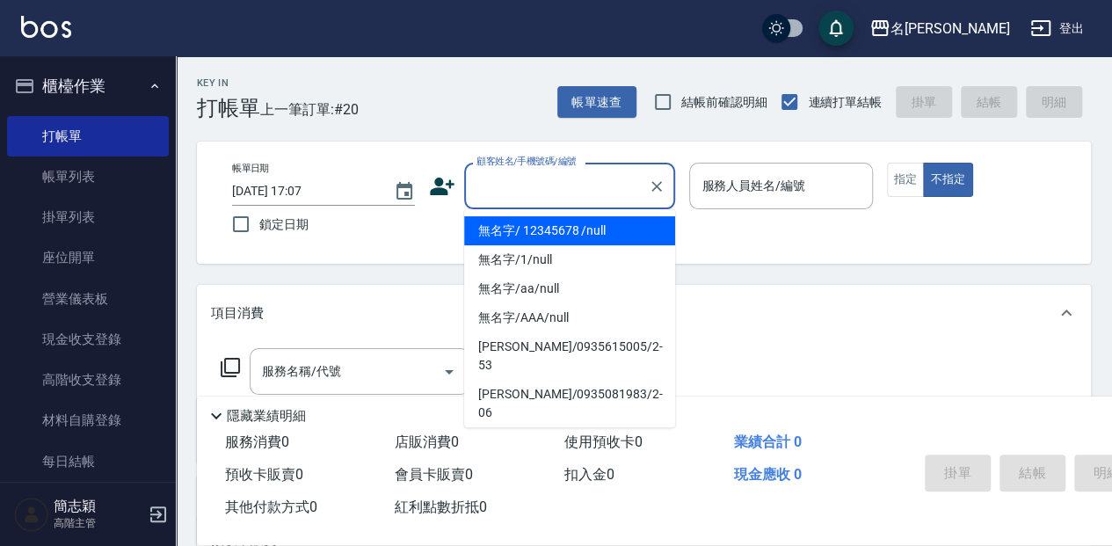
click at [540, 183] on input "顧客姓名/手機號碼/編號" at bounding box center [556, 186] width 169 height 31
click at [549, 224] on li "無名字/ 12345678 /null" at bounding box center [569, 230] width 211 height 29
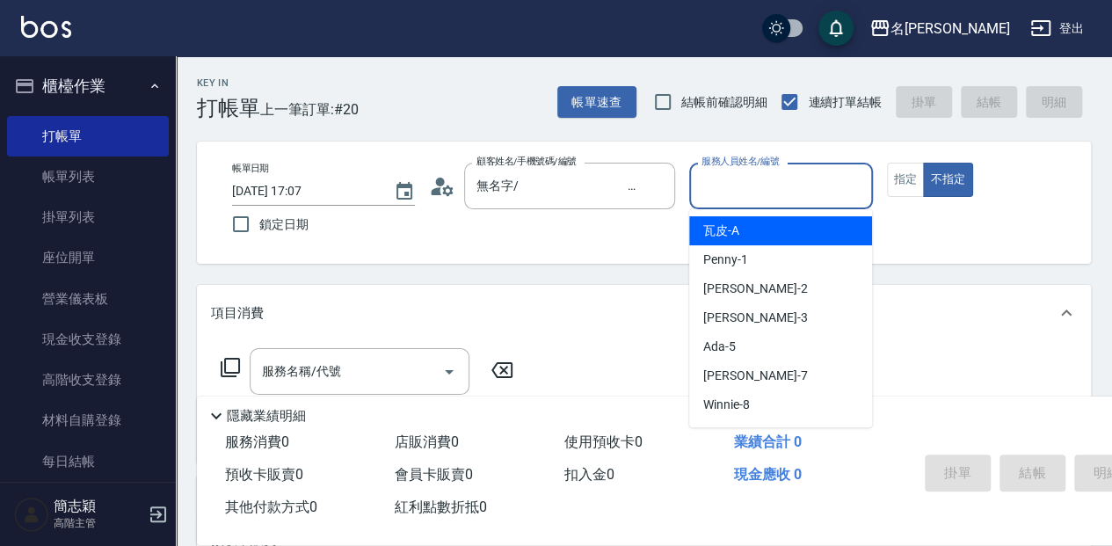
click at [846, 178] on input "服務人員姓名/編號" at bounding box center [780, 186] width 167 height 31
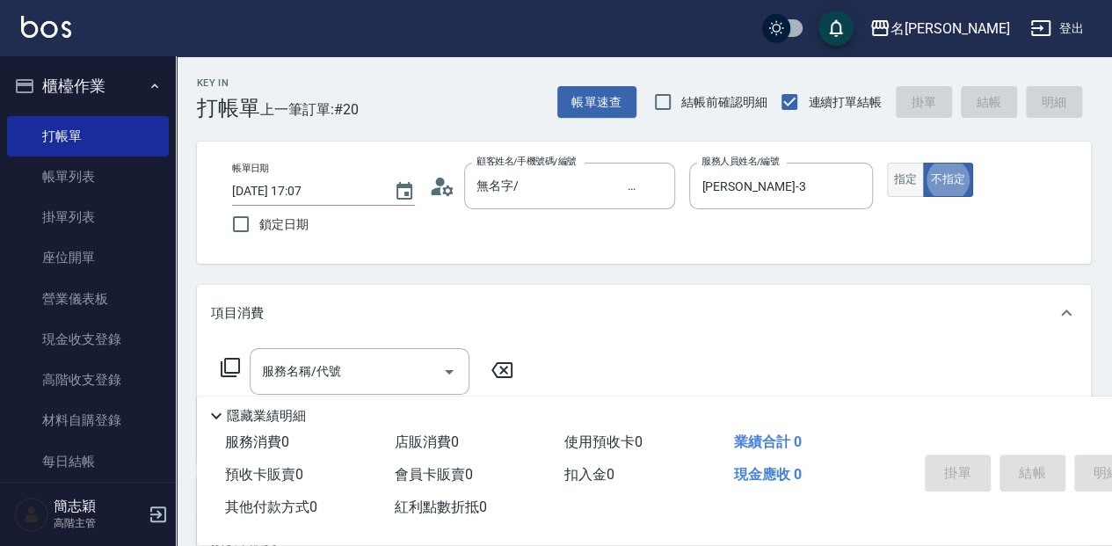
click at [914, 186] on button "指定" at bounding box center [906, 180] width 38 height 34
click at [298, 366] on div "服務名稱/代號 服務名稱/代號" at bounding box center [360, 371] width 220 height 47
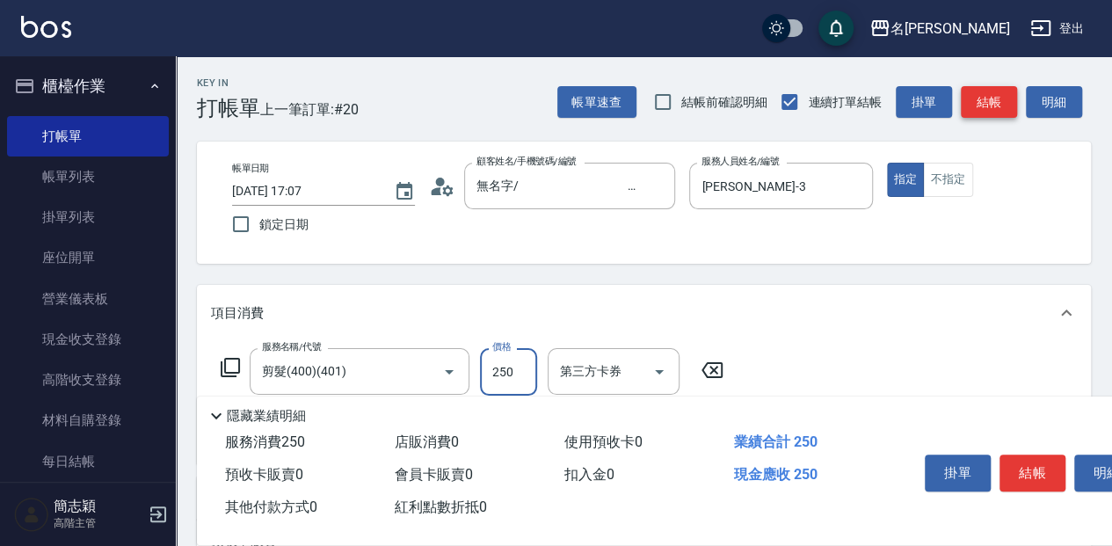
click at [979, 107] on button "結帳" at bounding box center [989, 102] width 56 height 33
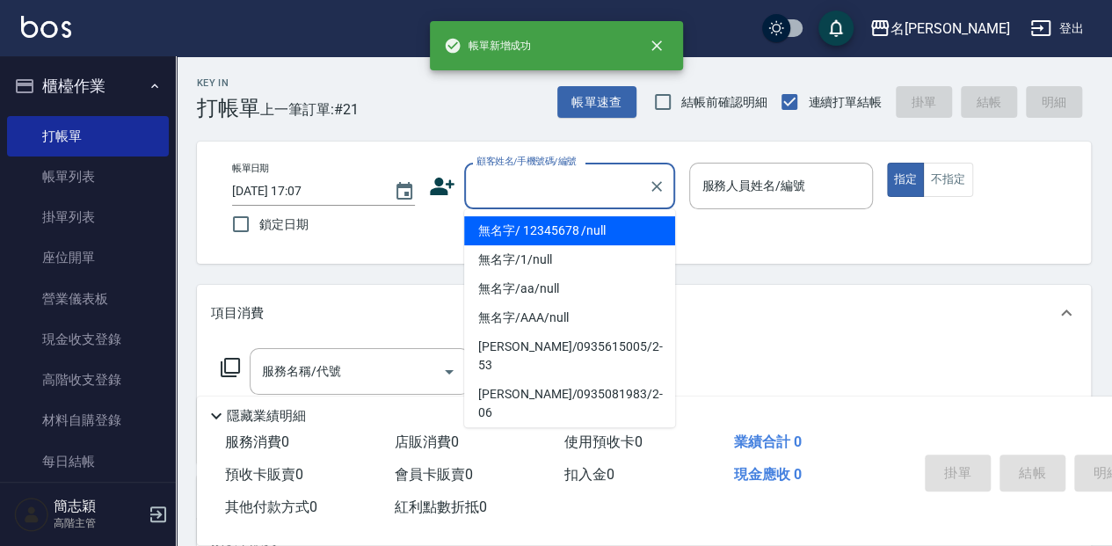
click at [554, 176] on input "顧客姓名/手機號碼/編號" at bounding box center [556, 186] width 169 height 31
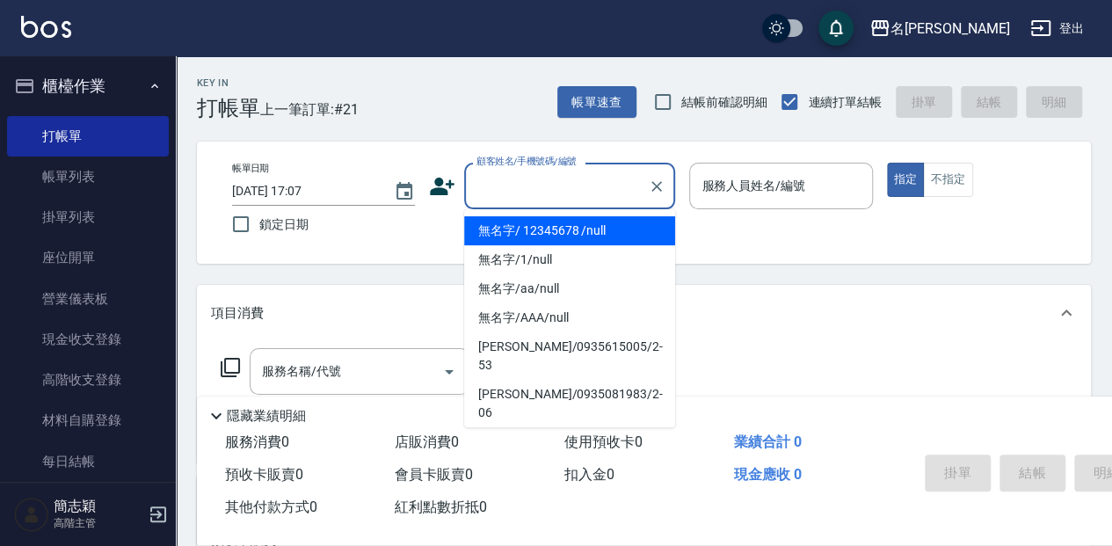
click at [564, 227] on li "無名字/ 12345678 /null" at bounding box center [569, 230] width 211 height 29
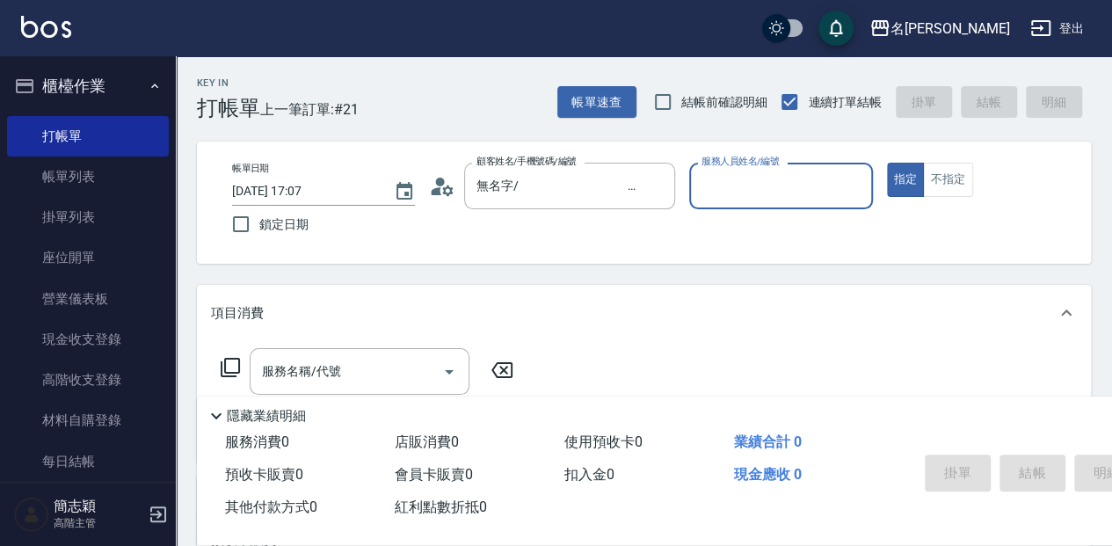
click at [789, 191] on input "服務人員姓名/編號" at bounding box center [780, 186] width 167 height 31
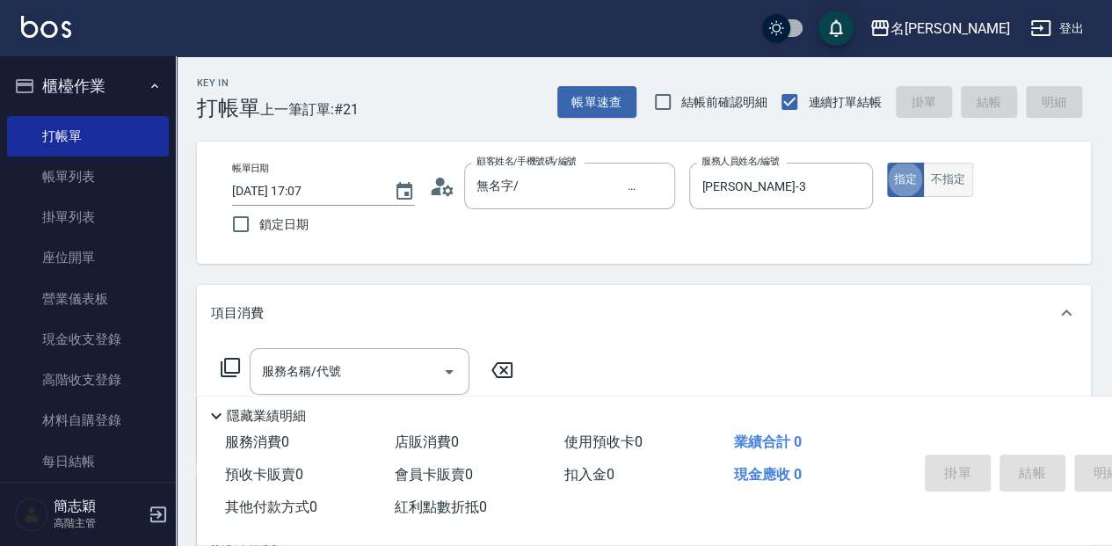
click at [955, 169] on button "不指定" at bounding box center [947, 180] width 49 height 34
click at [316, 363] on div "服務名稱/代號 服務名稱/代號" at bounding box center [360, 371] width 220 height 47
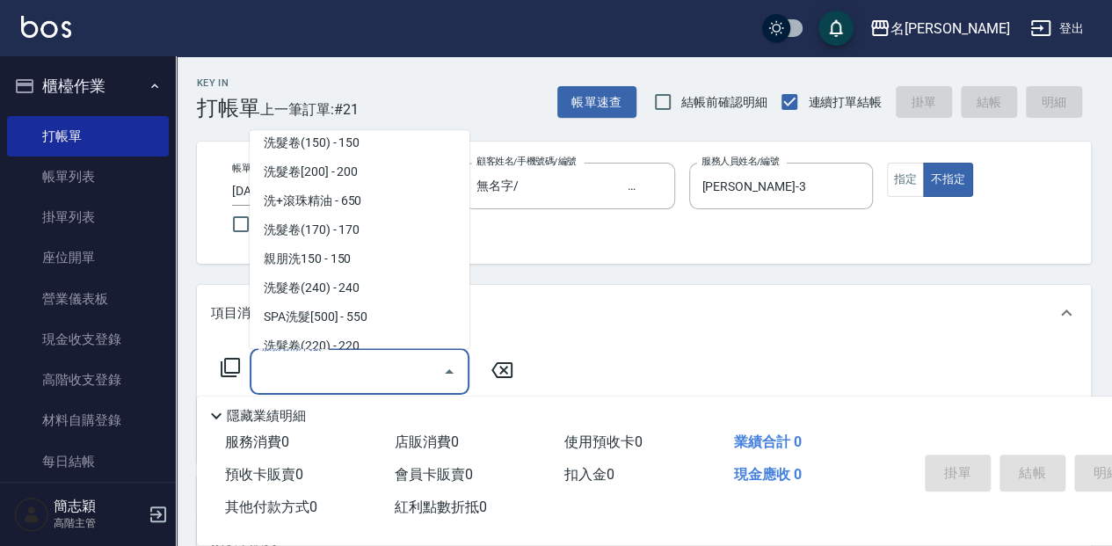
scroll to position [531, 0]
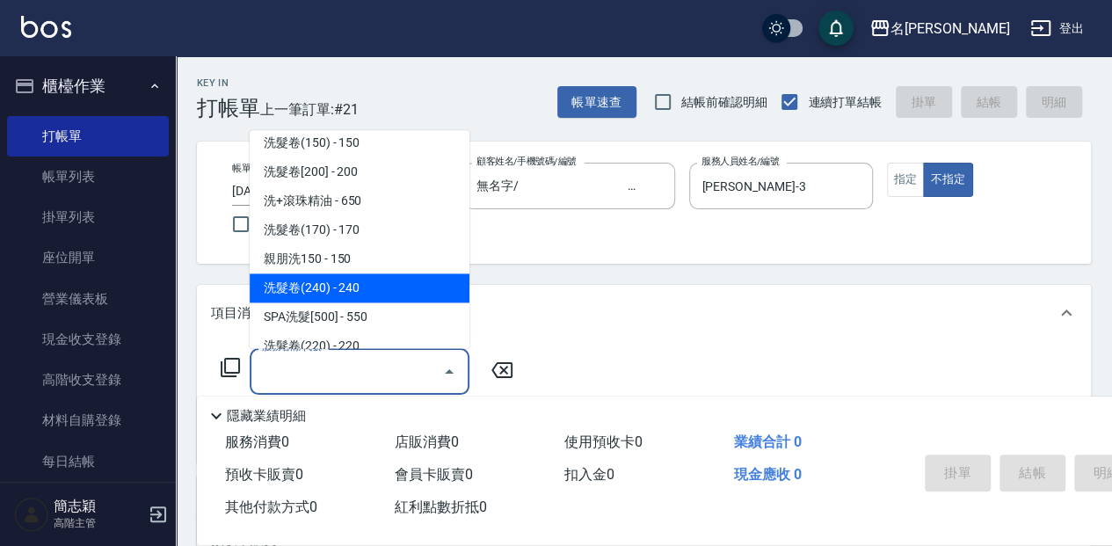
click at [397, 289] on span "洗髮卷(240) - 240" at bounding box center [360, 287] width 220 height 29
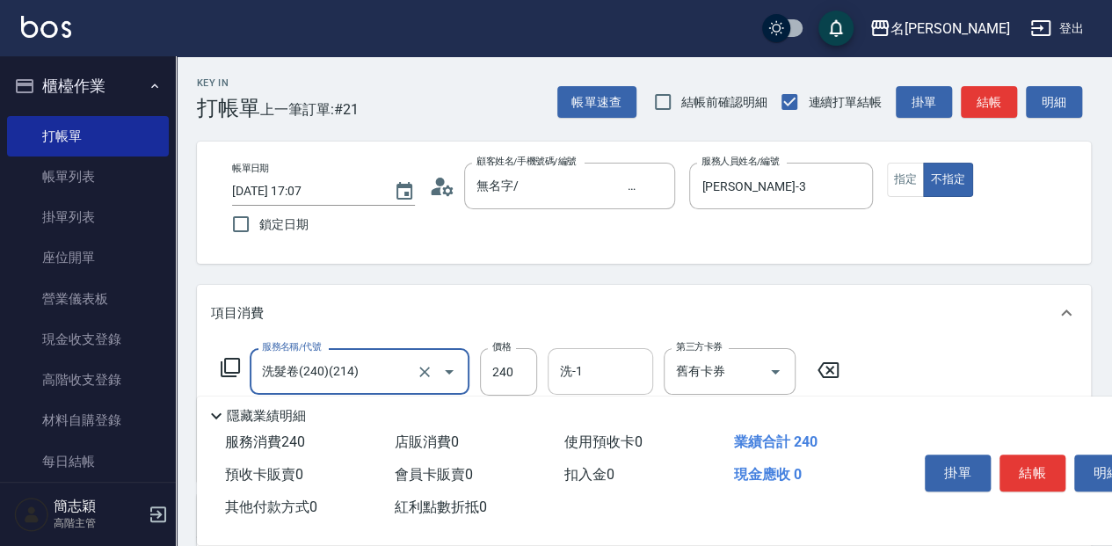
click at [584, 369] on input "洗-1" at bounding box center [601, 371] width 90 height 31
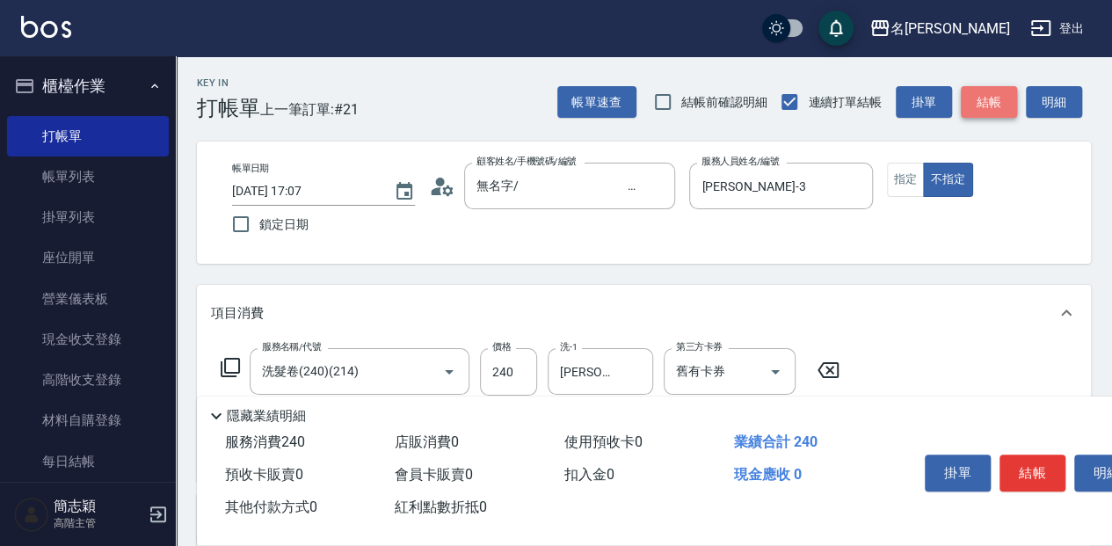
click at [1006, 105] on button "結帳" at bounding box center [989, 102] width 56 height 33
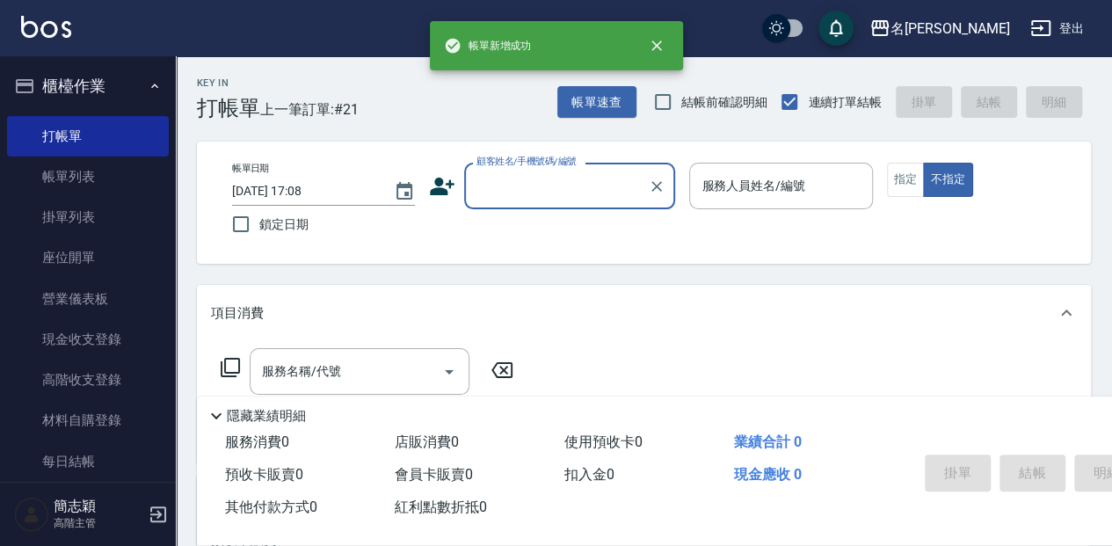
scroll to position [0, 0]
click at [604, 184] on input "顧客姓名/手機號碼/編號" at bounding box center [556, 186] width 169 height 31
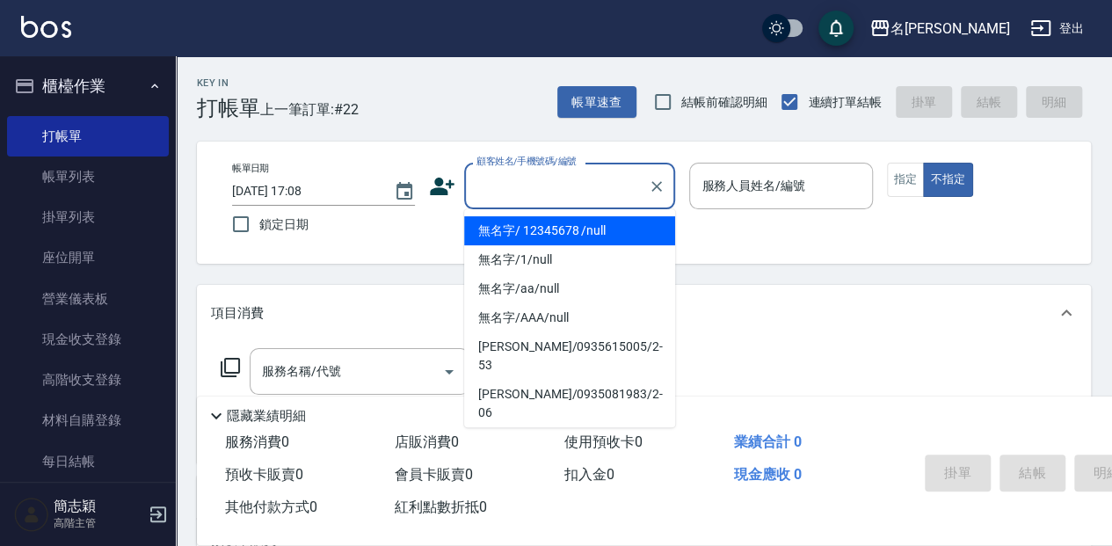
click at [593, 242] on li "無名字/ 12345678 /null" at bounding box center [569, 230] width 211 height 29
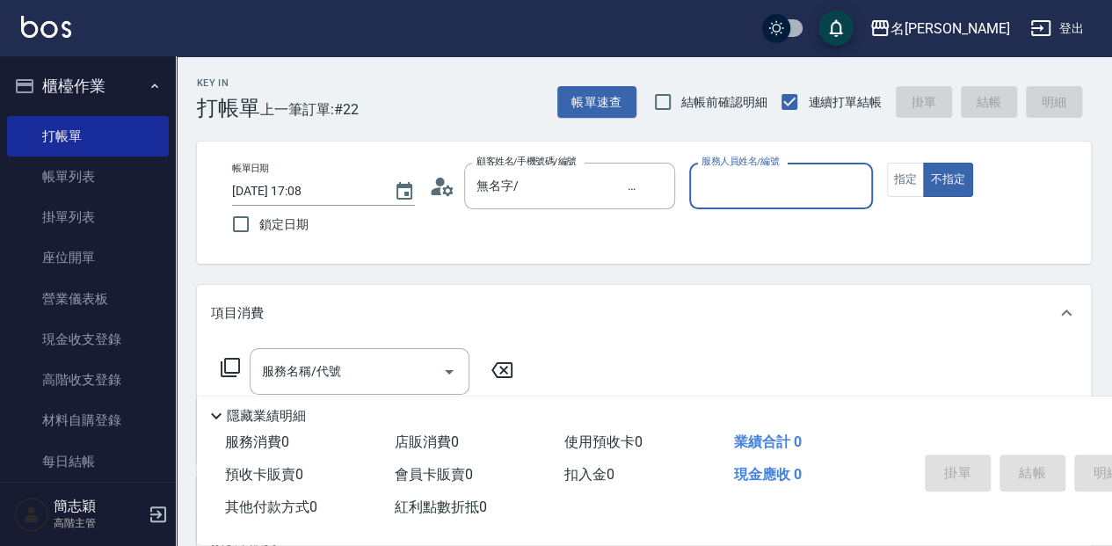
click at [739, 187] on div "服務人員姓名/編號 服務人員姓名/編號" at bounding box center [780, 186] width 183 height 47
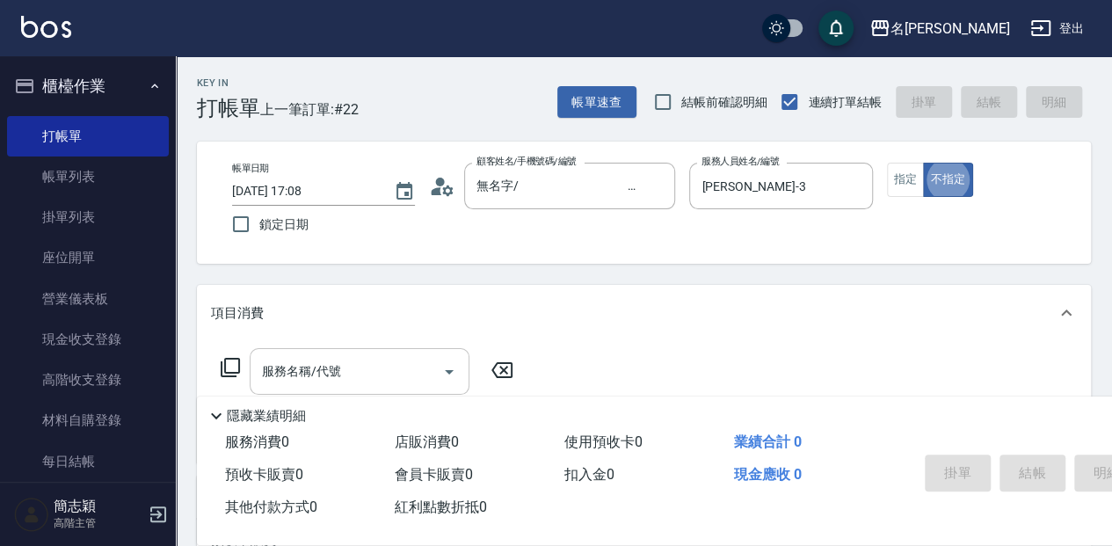
click at [373, 360] on input "服務名稱/代號" at bounding box center [347, 371] width 178 height 31
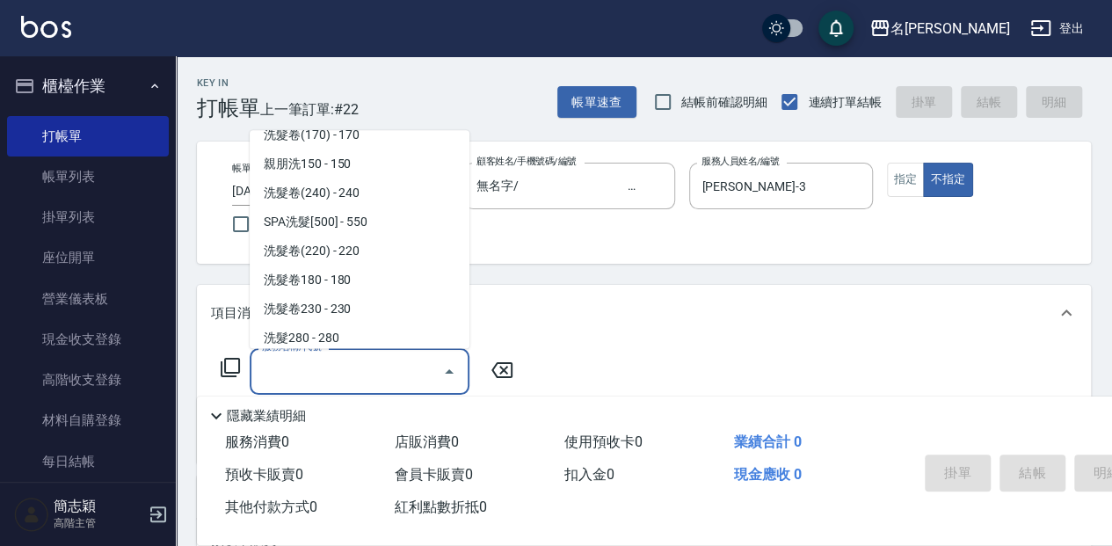
scroll to position [614, 0]
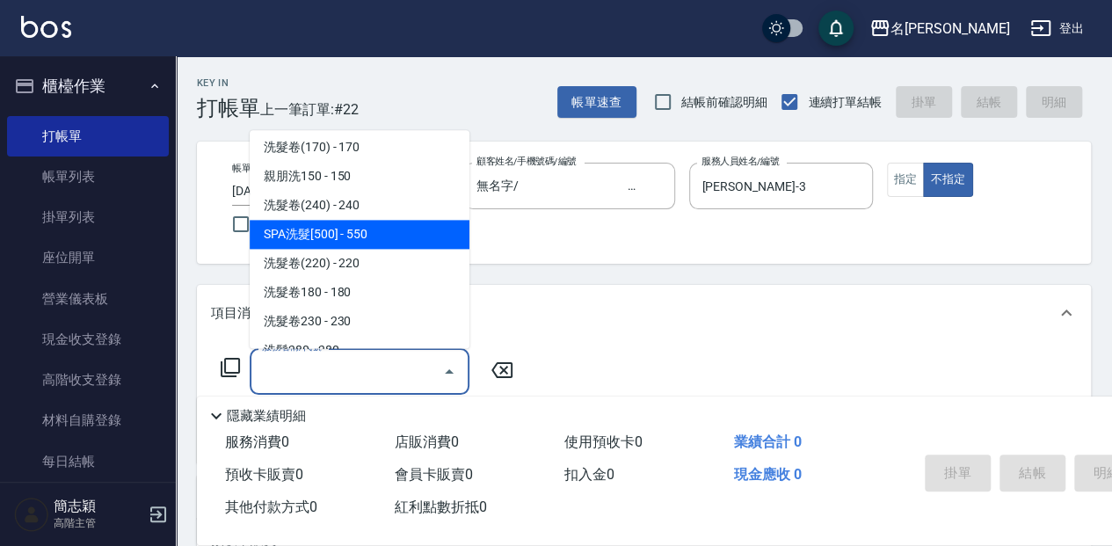
click at [425, 232] on span "SPA洗髮[500] - 550" at bounding box center [360, 234] width 220 height 29
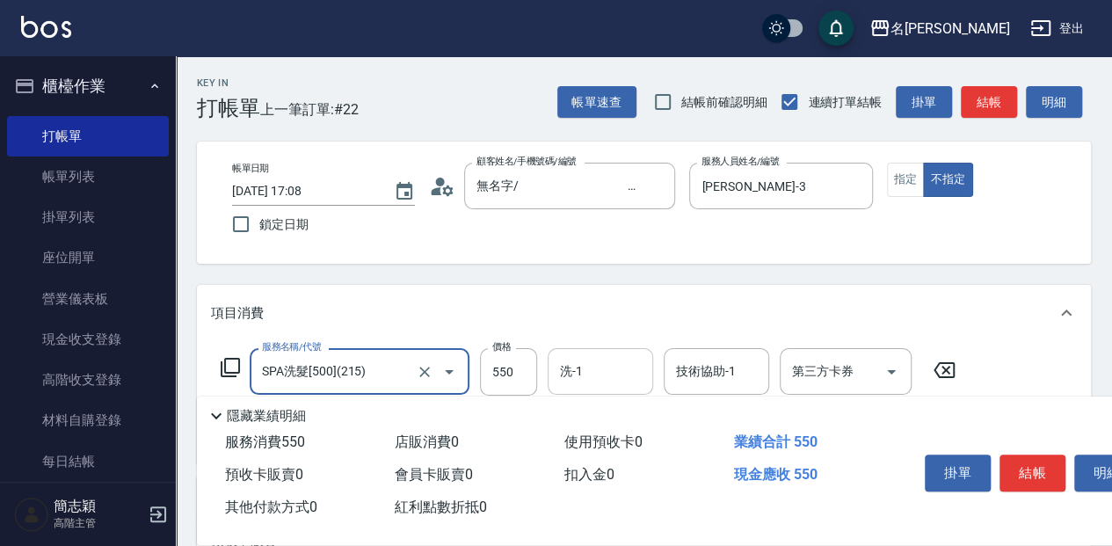
click at [564, 381] on input "洗-1" at bounding box center [601, 371] width 90 height 31
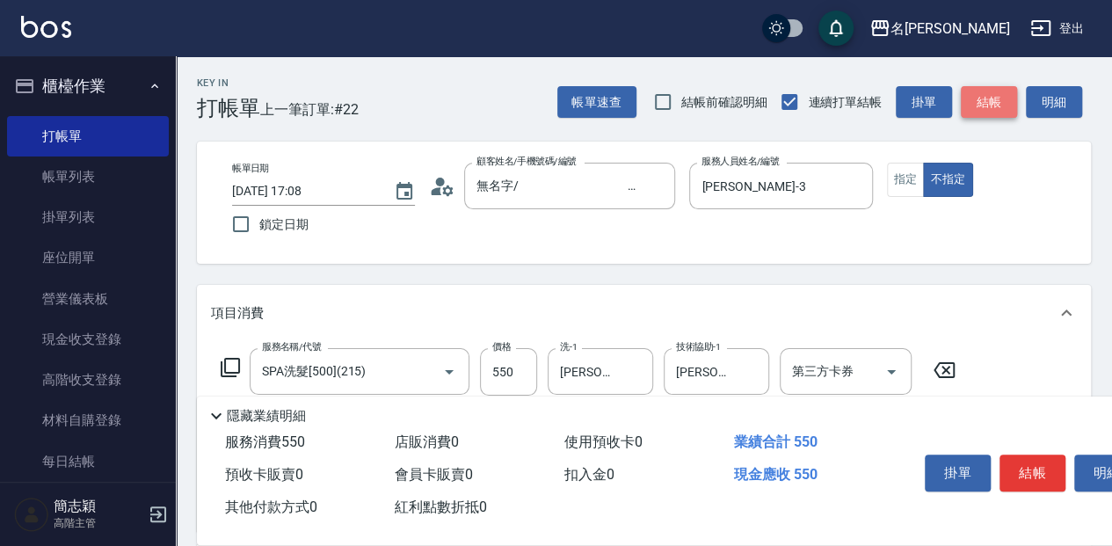
click at [993, 100] on button "結帳" at bounding box center [989, 102] width 56 height 33
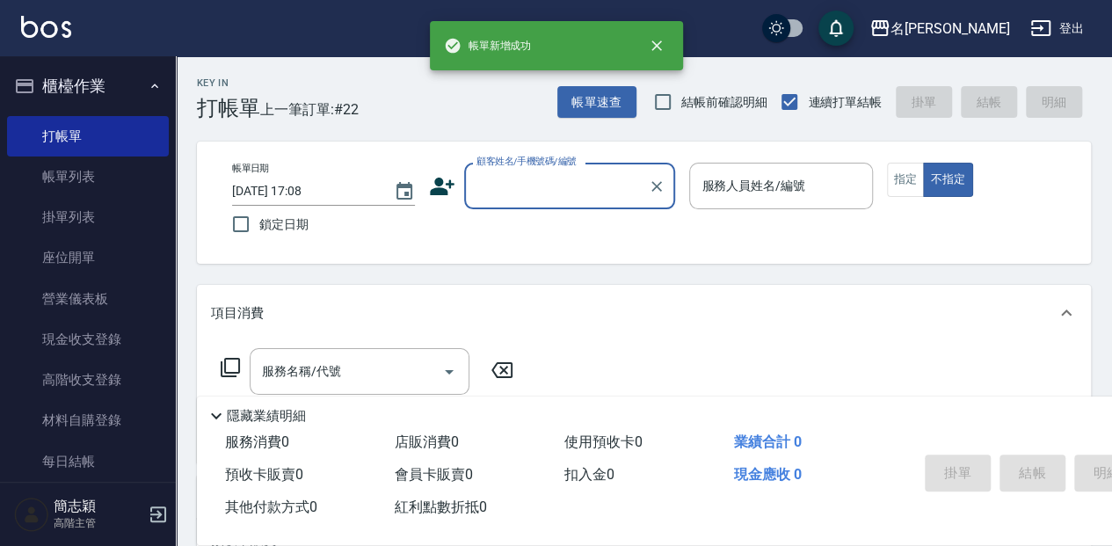
scroll to position [0, 0]
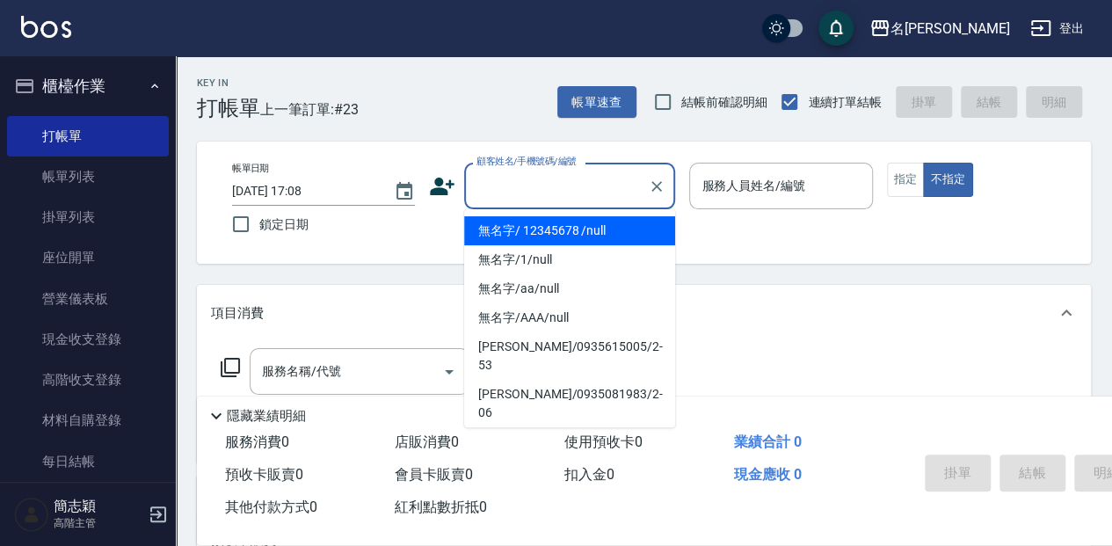
click at [571, 174] on input "顧客姓名/手機號碼/編號" at bounding box center [556, 186] width 169 height 31
click at [575, 241] on li "無名字/ 12345678 /null" at bounding box center [569, 230] width 211 height 29
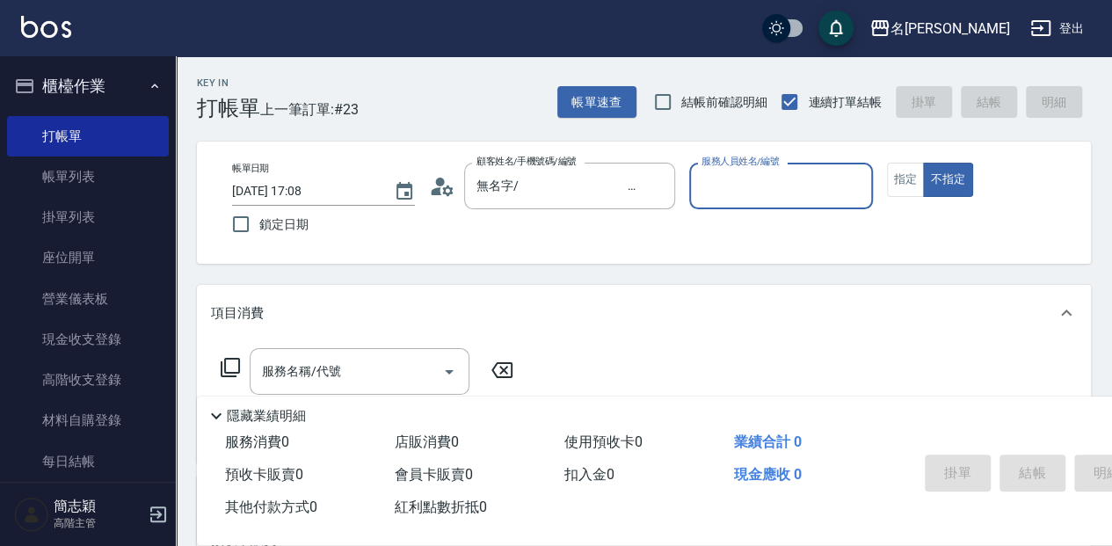
click at [703, 200] on input "服務人員姓名/編號" at bounding box center [780, 186] width 167 height 31
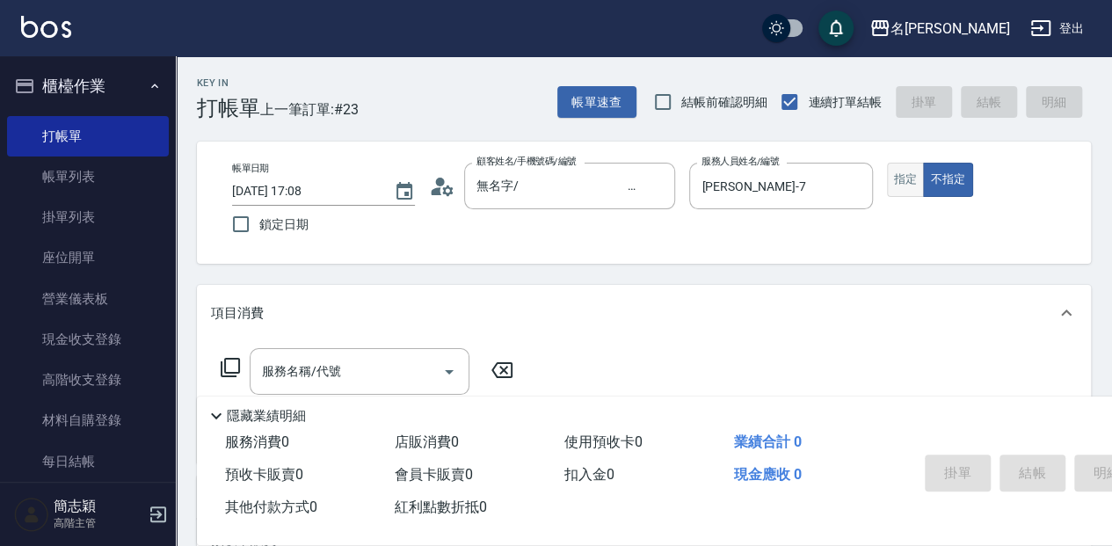
click at [913, 191] on button "指定" at bounding box center [906, 180] width 38 height 34
click at [291, 362] on div "服務名稱/代號 服務名稱/代號" at bounding box center [360, 371] width 220 height 47
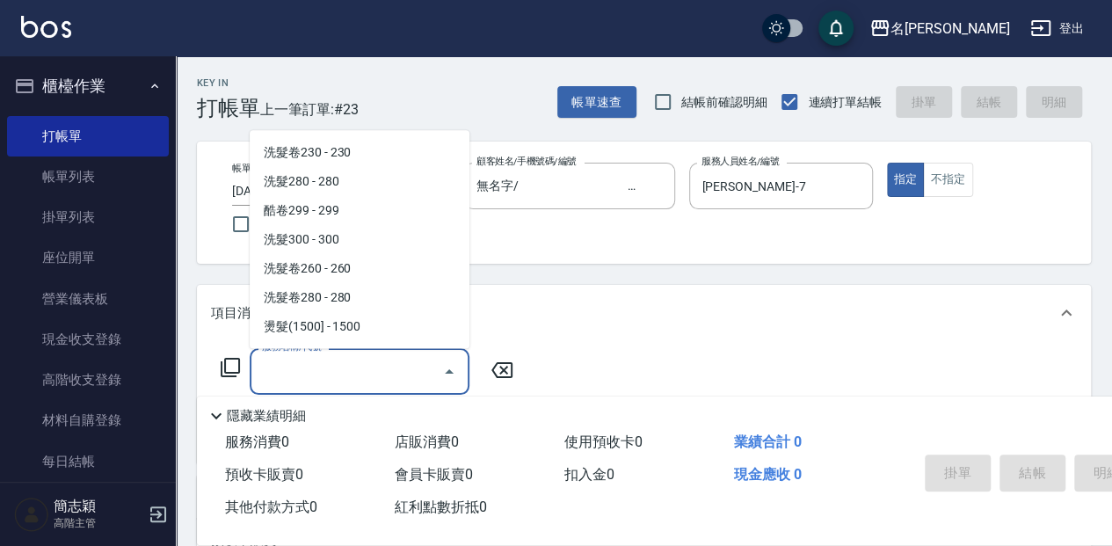
scroll to position [795, 0]
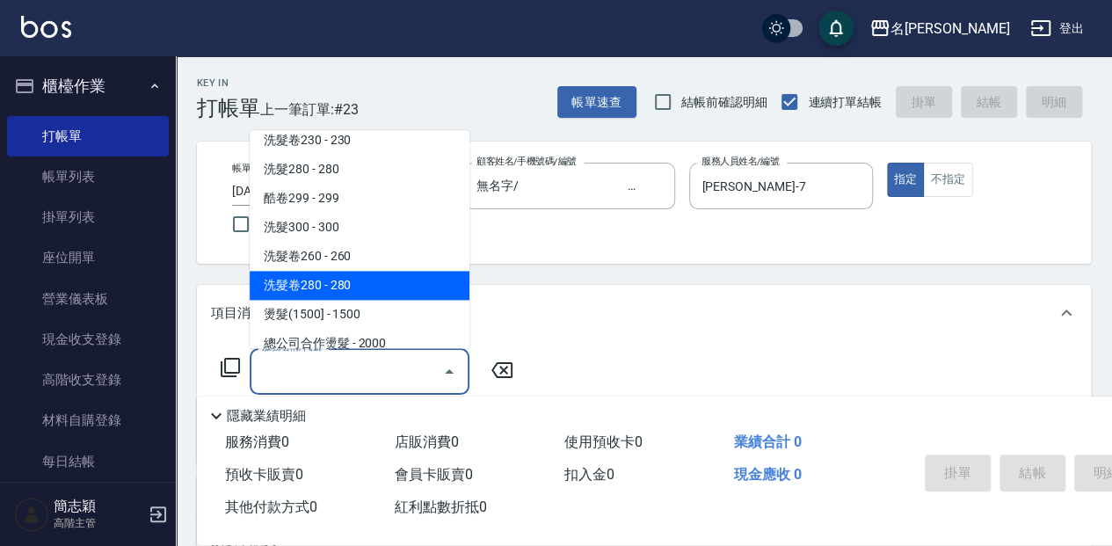
click at [406, 283] on span "洗髮卷280 - 280" at bounding box center [360, 285] width 220 height 29
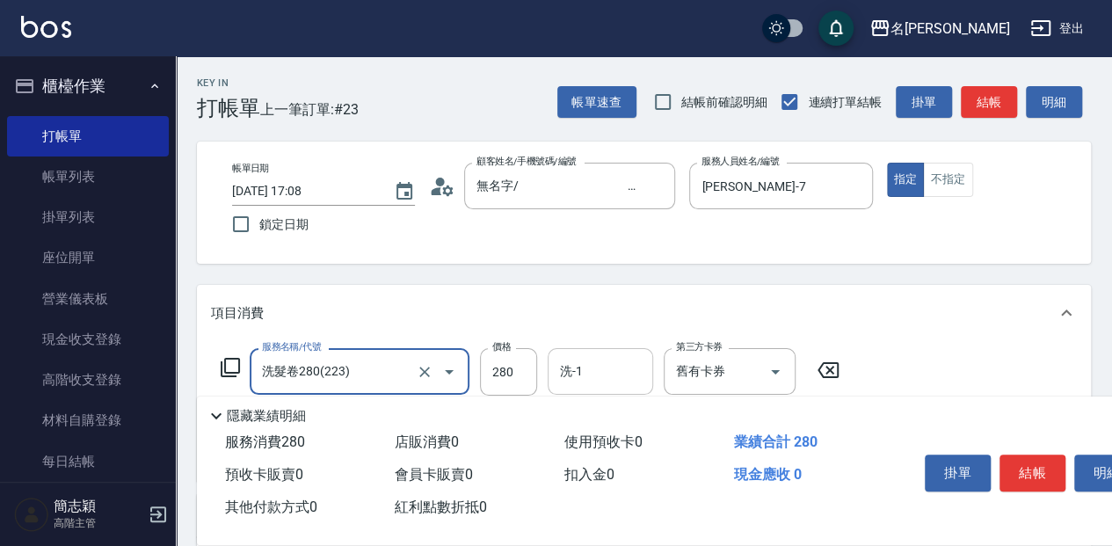
click at [580, 367] on div "洗-1 洗-1" at bounding box center [600, 371] width 105 height 47
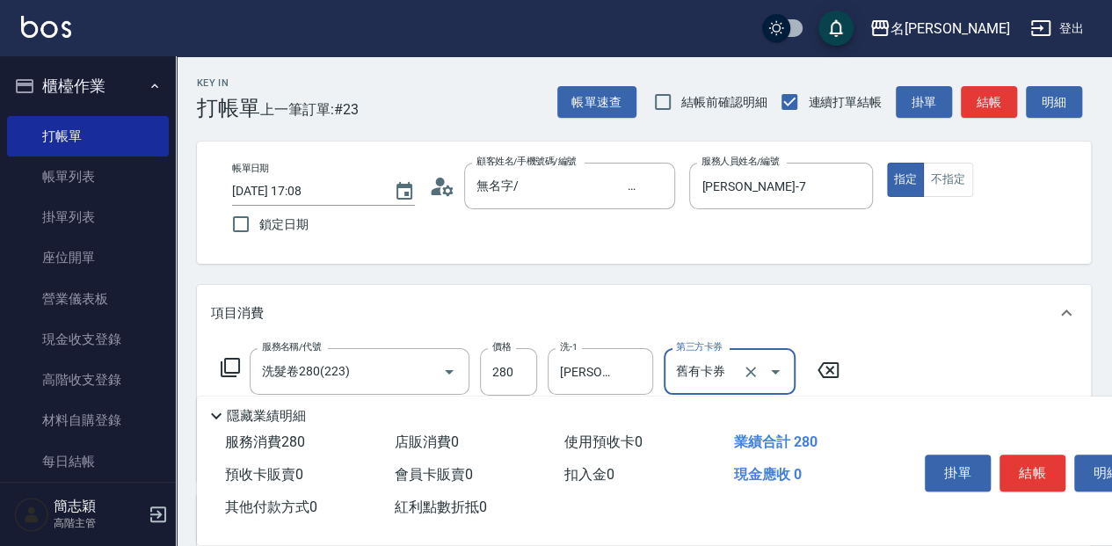
click at [989, 101] on button "結帳" at bounding box center [989, 102] width 56 height 33
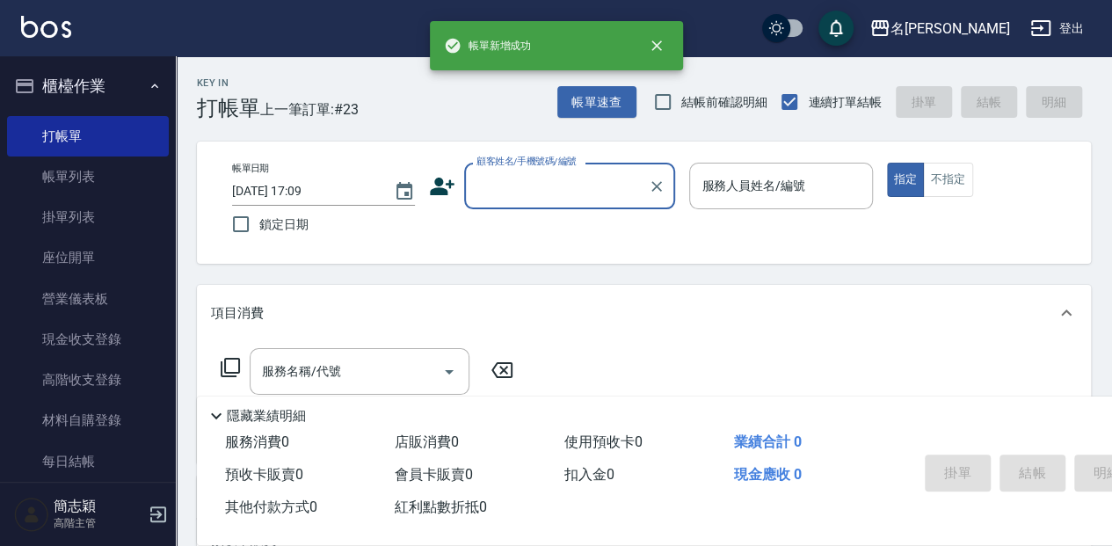
scroll to position [0, 0]
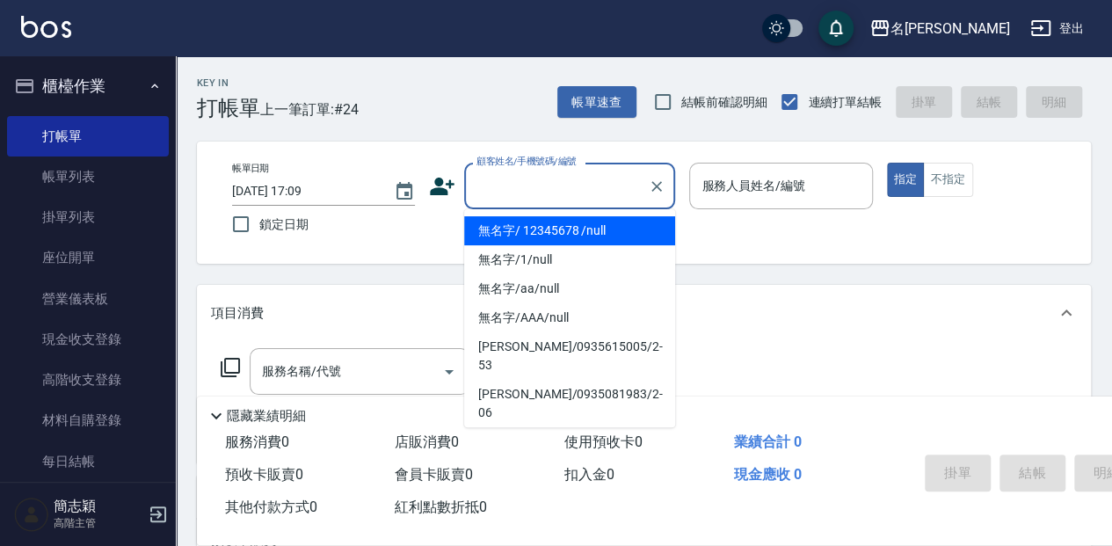
click at [527, 189] on input "顧客姓名/手機號碼/編號" at bounding box center [556, 186] width 169 height 31
click at [542, 234] on li "無名字/ 12345678 /null" at bounding box center [569, 230] width 211 height 29
click at [818, 171] on input "服務人員姓名/編號" at bounding box center [780, 186] width 167 height 31
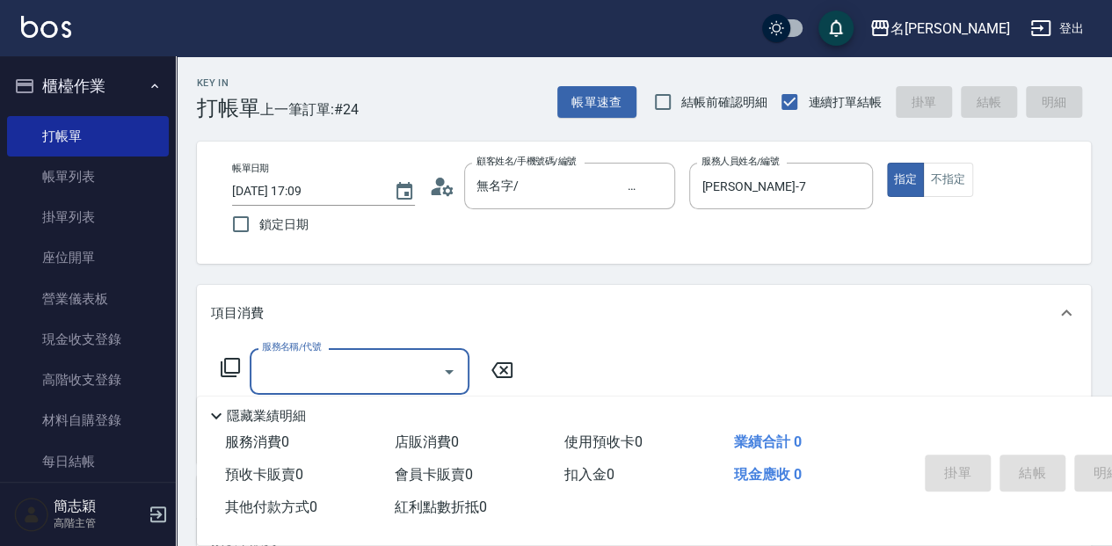
click at [386, 363] on input "服務名稱/代號" at bounding box center [347, 371] width 178 height 31
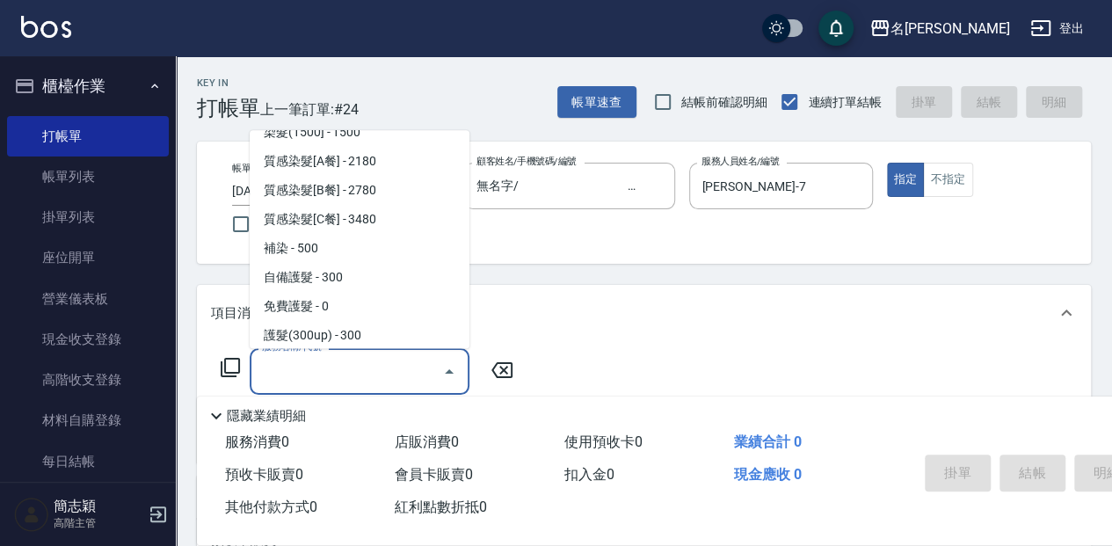
scroll to position [1334, 0]
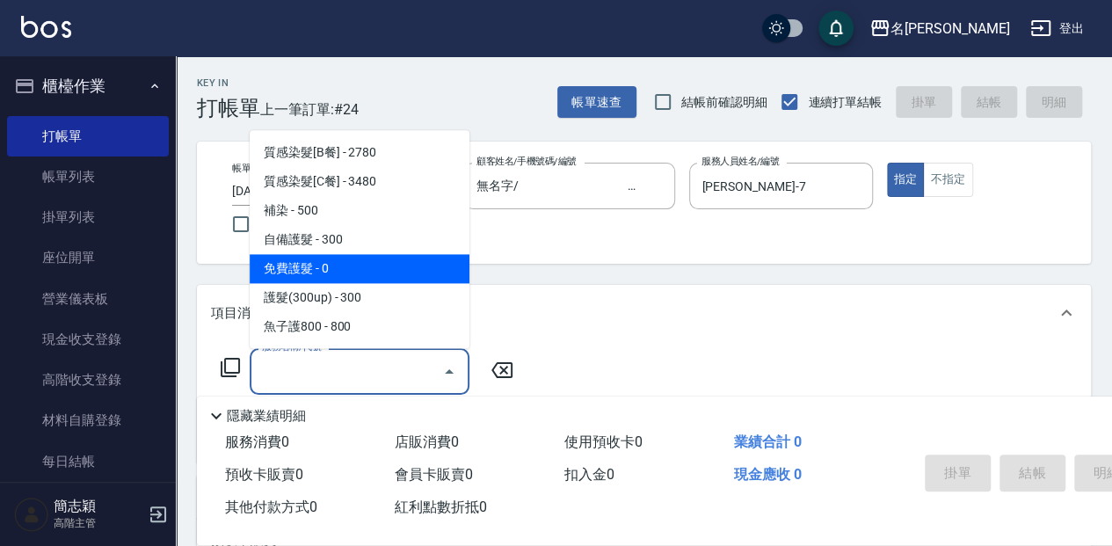
click at [440, 265] on span "免費護髮 - 0" at bounding box center [360, 268] width 220 height 29
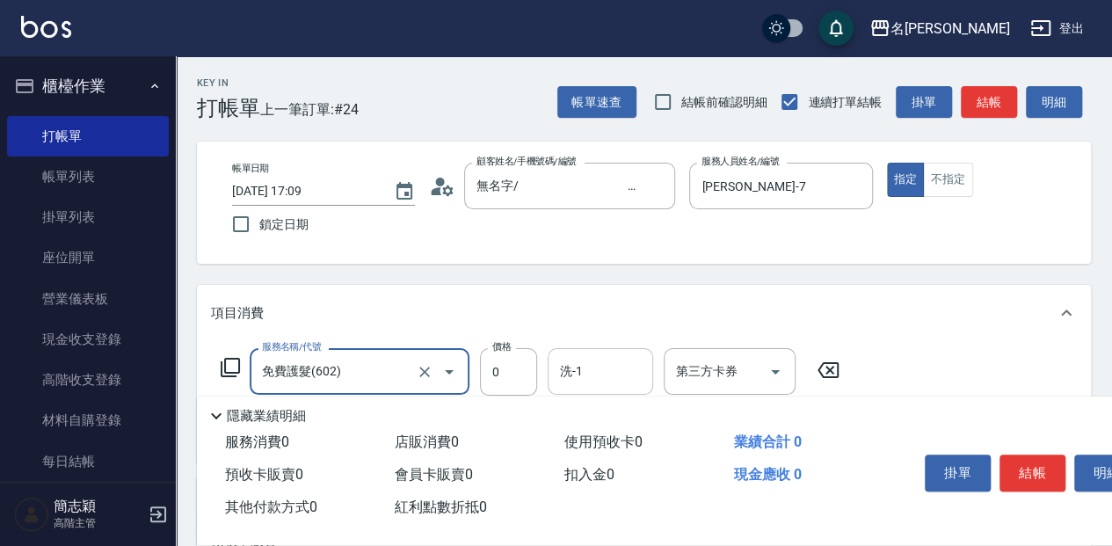
click at [589, 371] on input "洗-1" at bounding box center [601, 371] width 90 height 31
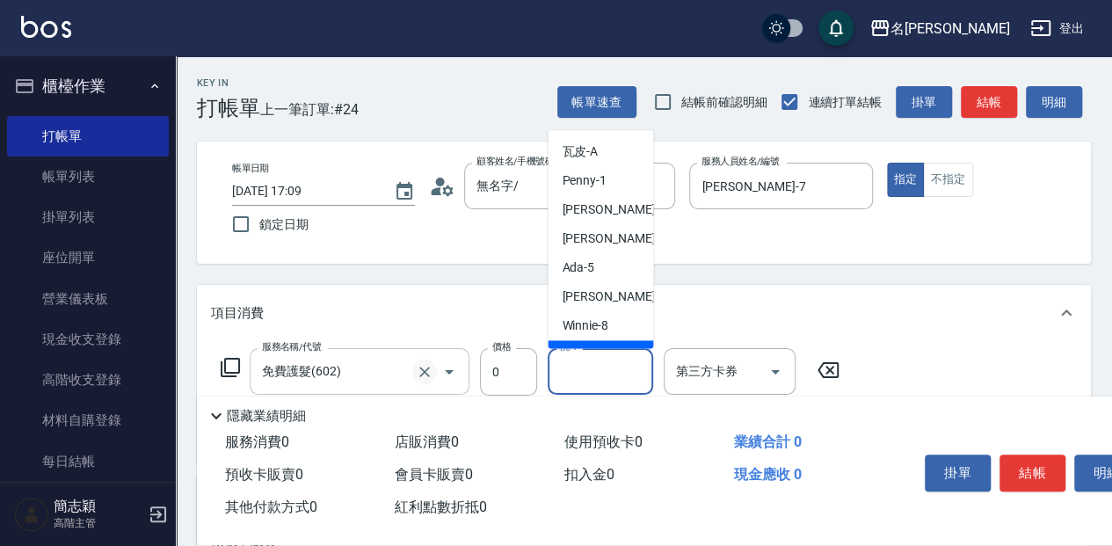
click at [427, 373] on icon "Clear" at bounding box center [424, 372] width 11 height 11
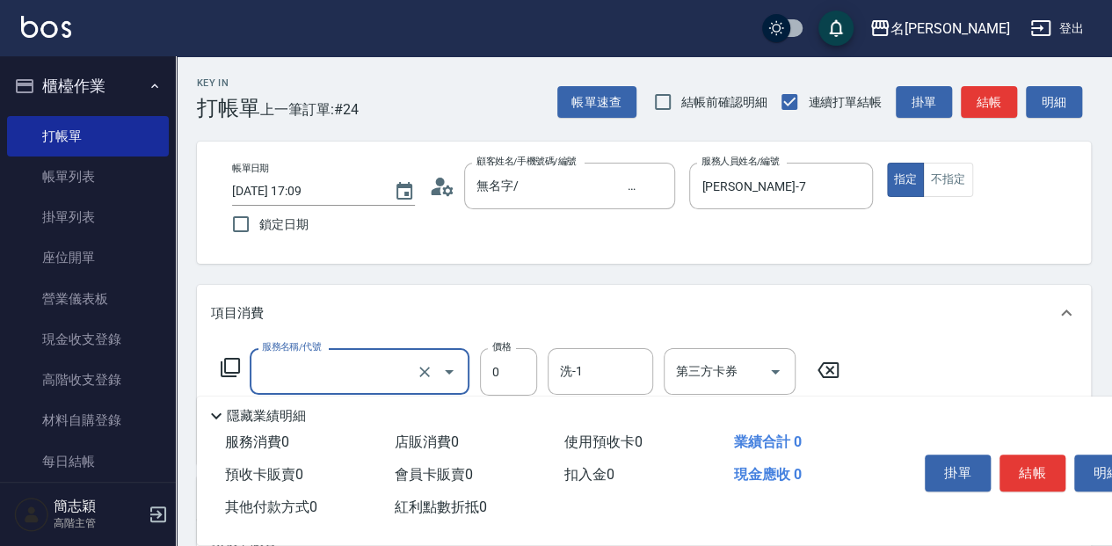
click at [389, 364] on input "服務名稱/代號" at bounding box center [335, 371] width 155 height 31
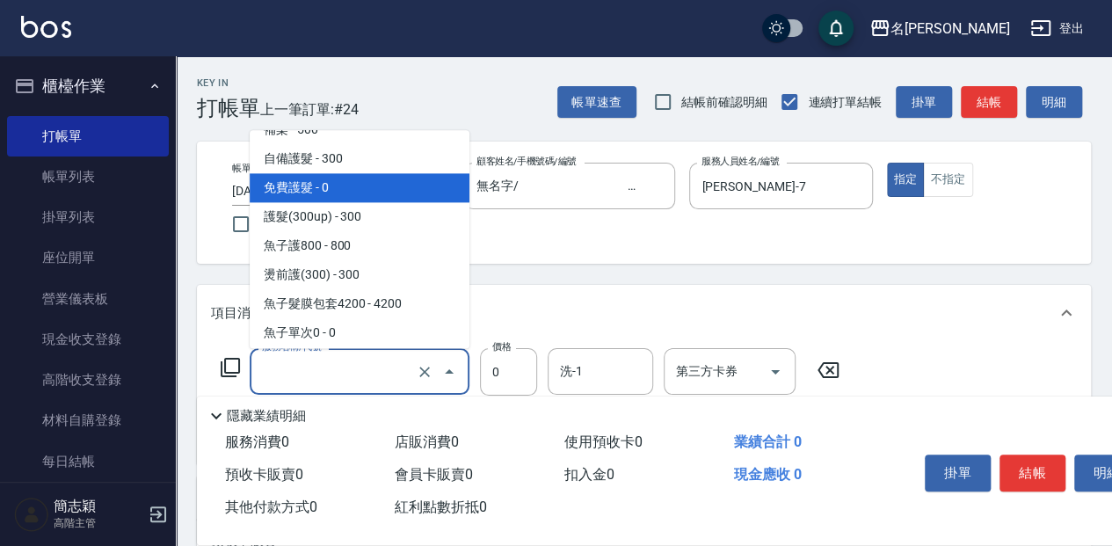
scroll to position [1484, 0]
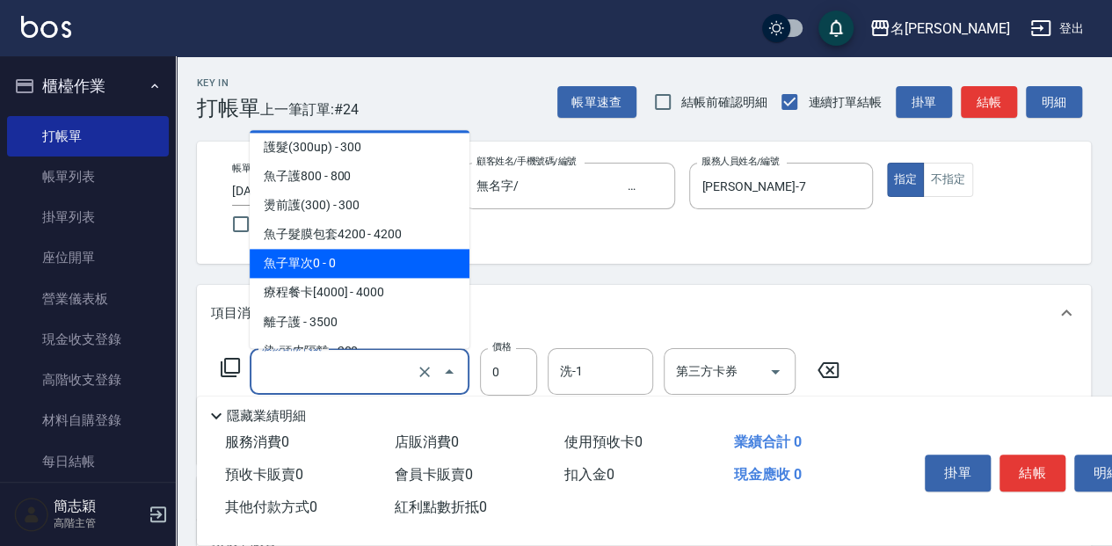
drag, startPoint x: 416, startPoint y: 265, endPoint x: 477, endPoint y: 341, distance: 97.5
click at [415, 265] on span "魚子單次0 - 0" at bounding box center [360, 263] width 220 height 29
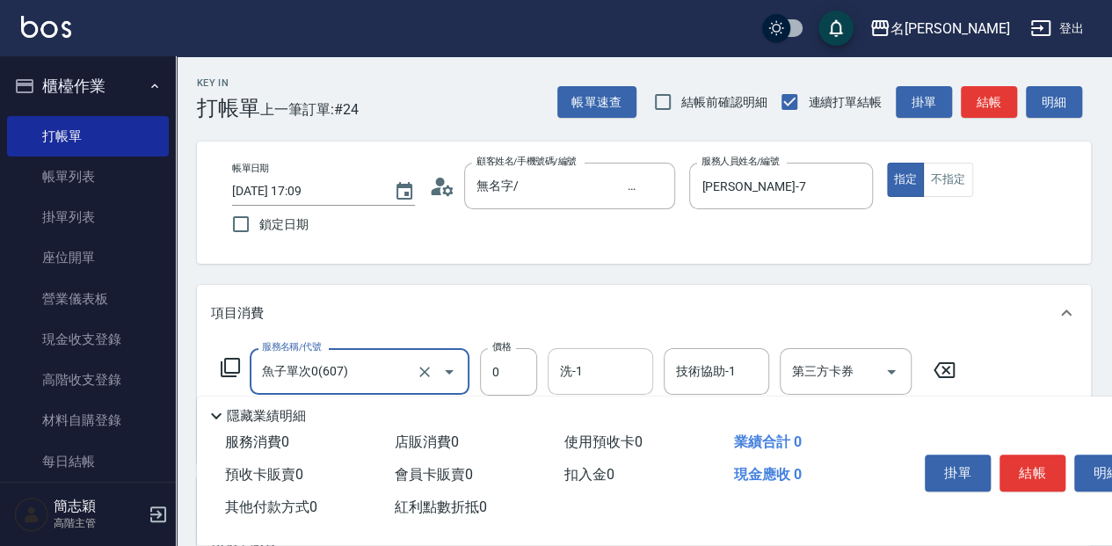
click at [556, 373] on input "洗-1" at bounding box center [601, 371] width 90 height 31
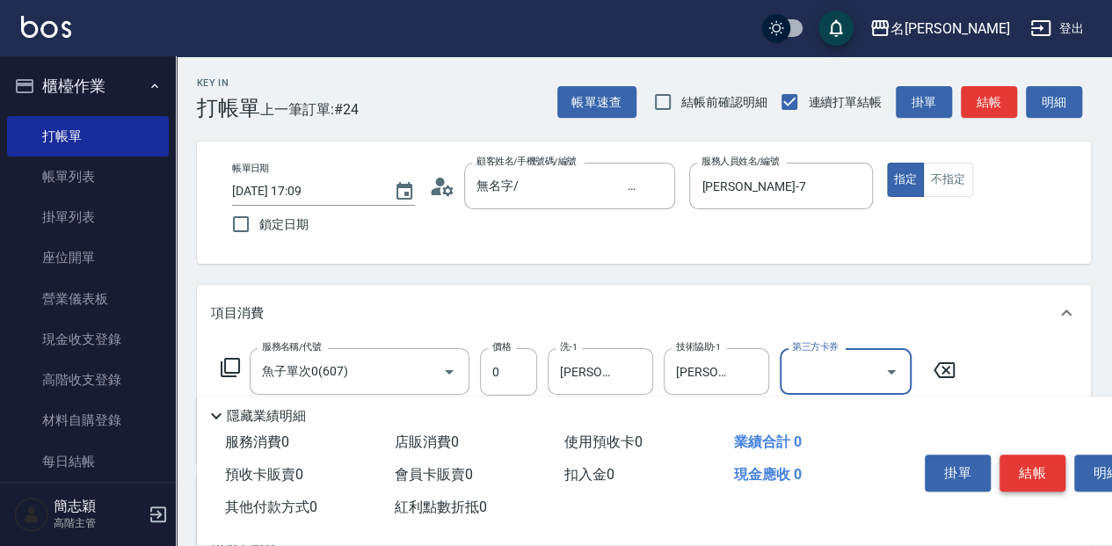
click at [1020, 464] on button "結帳" at bounding box center [1033, 472] width 66 height 37
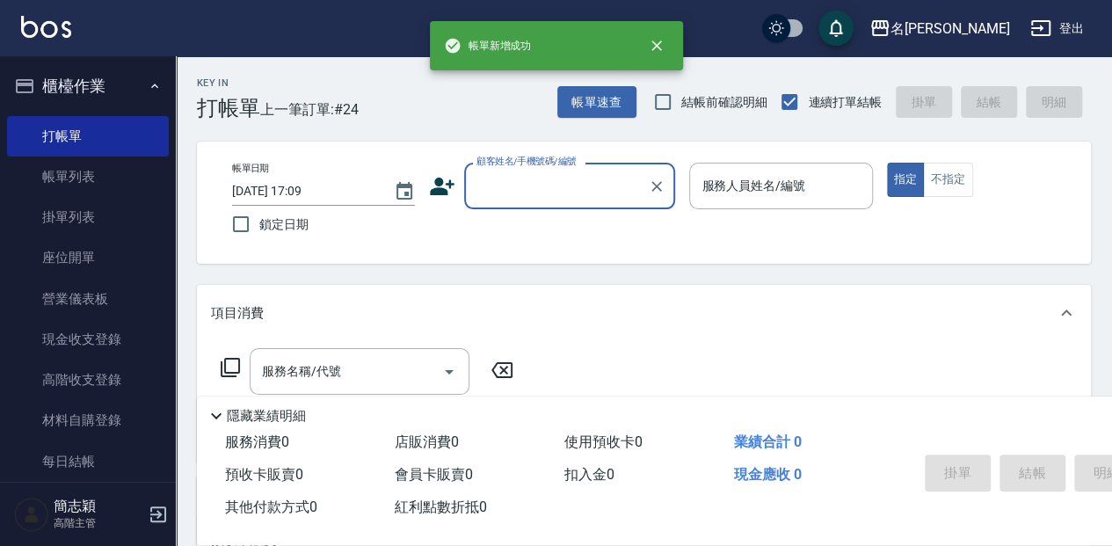
scroll to position [0, 0]
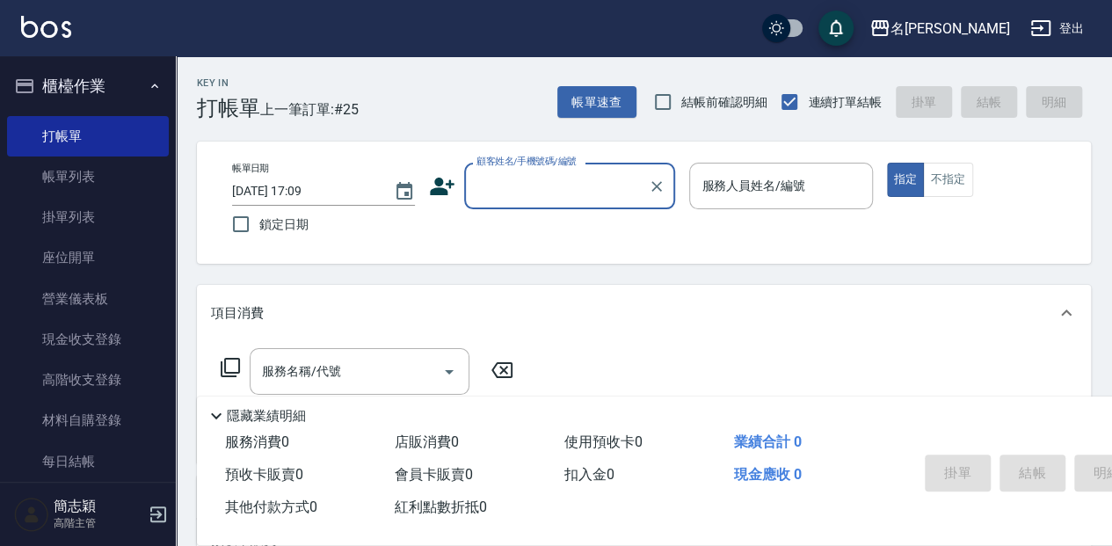
click at [559, 206] on div "顧客姓名/手機號碼/編號" at bounding box center [569, 186] width 211 height 47
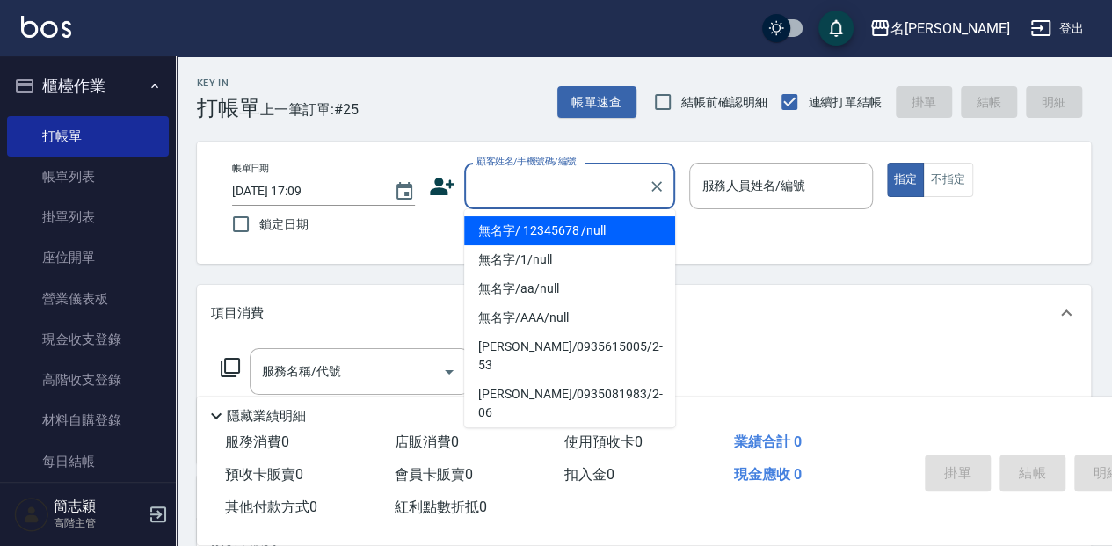
click at [563, 232] on li "無名字/ 12345678 /null" at bounding box center [569, 230] width 211 height 29
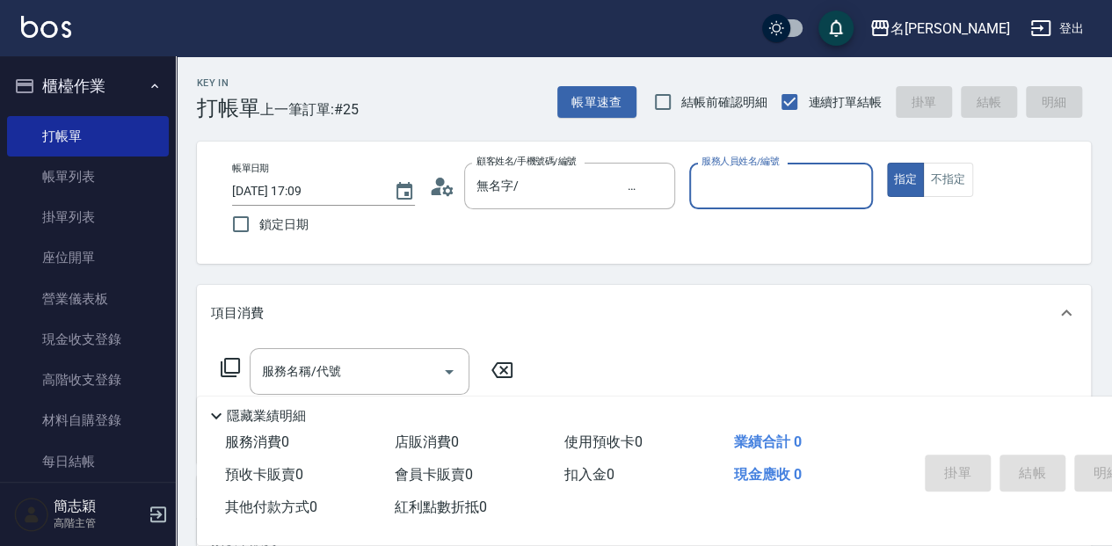
click at [690, 191] on div "服務人員姓名/編號" at bounding box center [780, 186] width 183 height 47
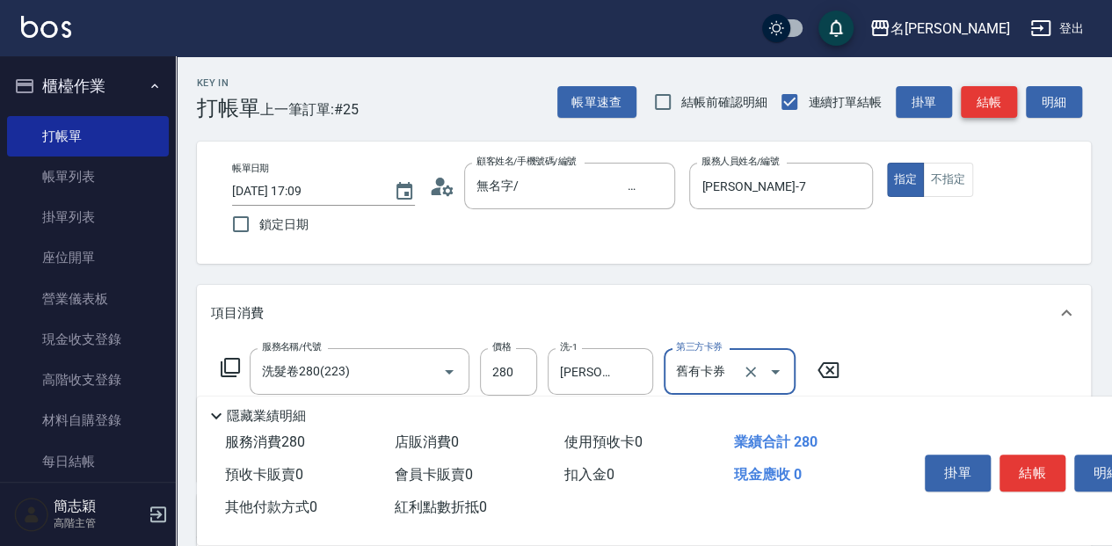
click at [1000, 100] on button "結帳" at bounding box center [989, 102] width 56 height 33
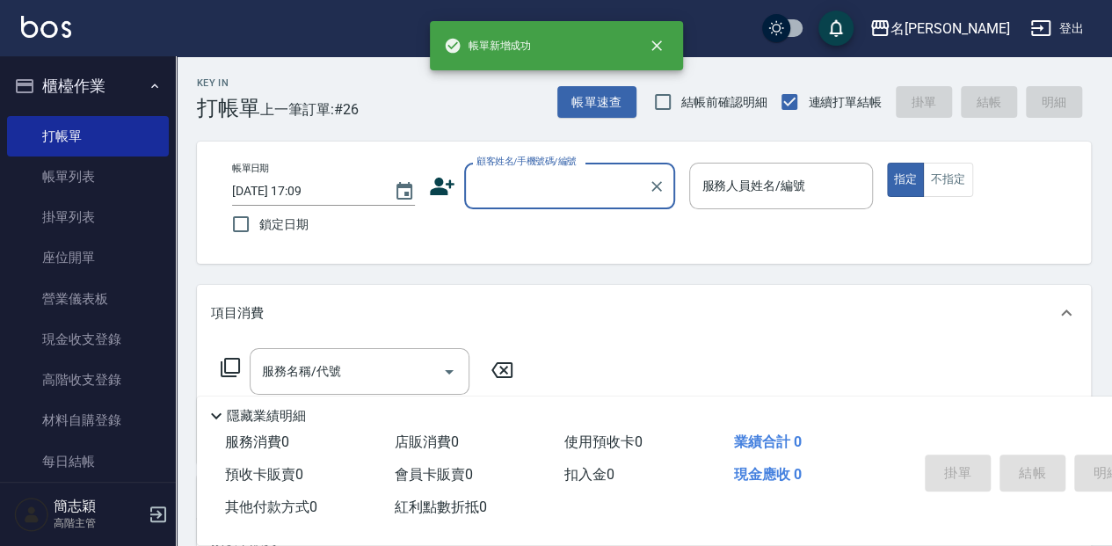
click at [528, 194] on input "顧客姓名/手機號碼/編號" at bounding box center [556, 186] width 169 height 31
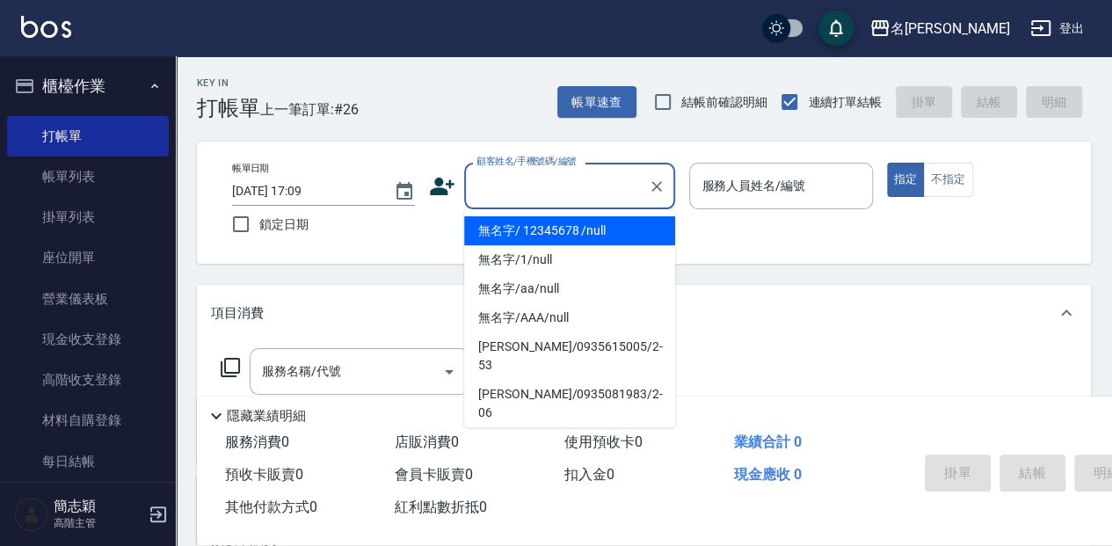
click at [535, 235] on li "無名字/ 12345678 /null" at bounding box center [569, 230] width 211 height 29
click at [789, 167] on div "服務人員姓名/編號" at bounding box center [780, 186] width 183 height 47
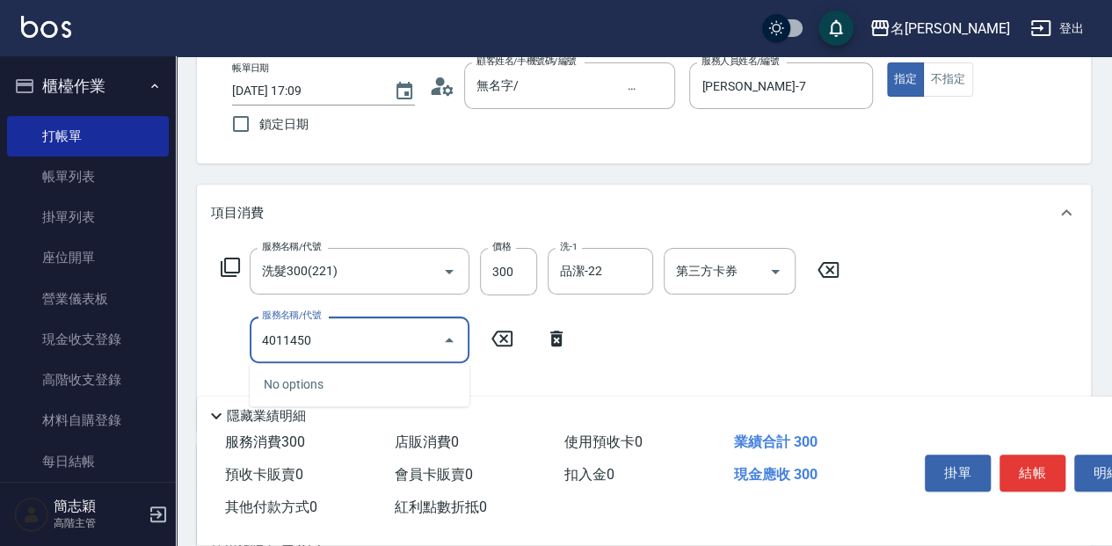
scroll to position [117, 0]
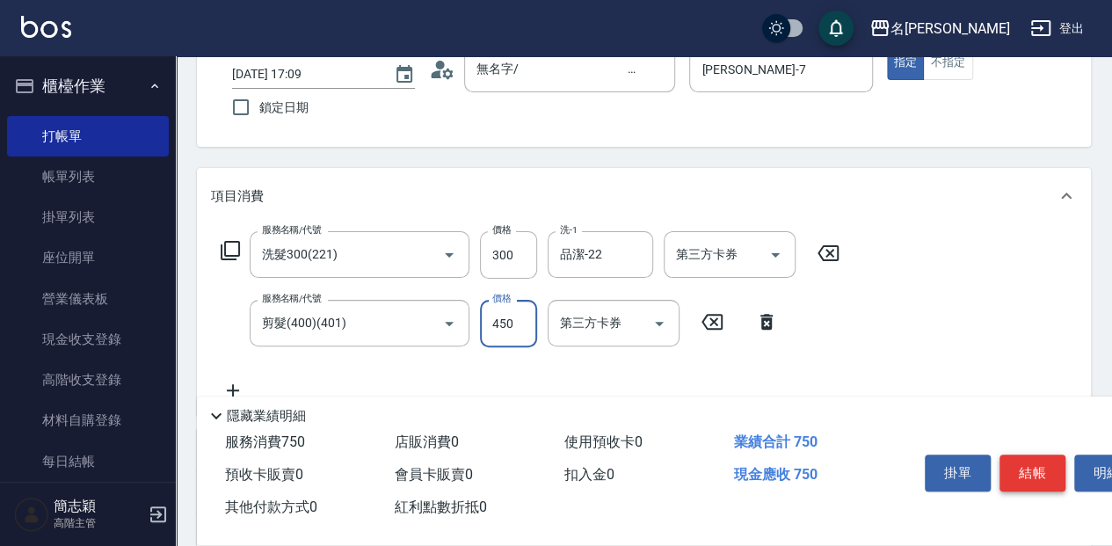
click at [1044, 469] on button "結帳" at bounding box center [1033, 472] width 66 height 37
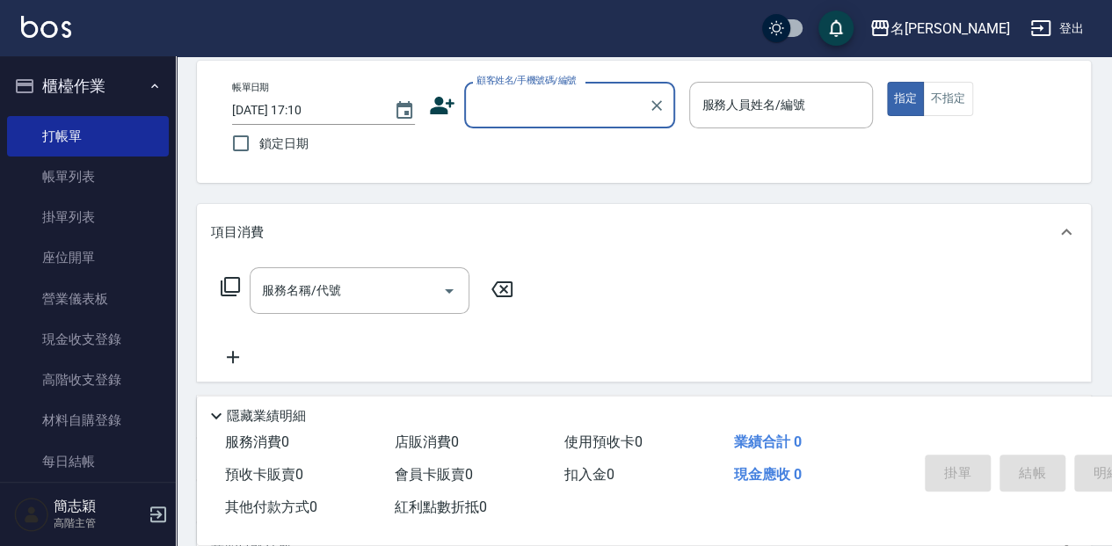
scroll to position [58, 0]
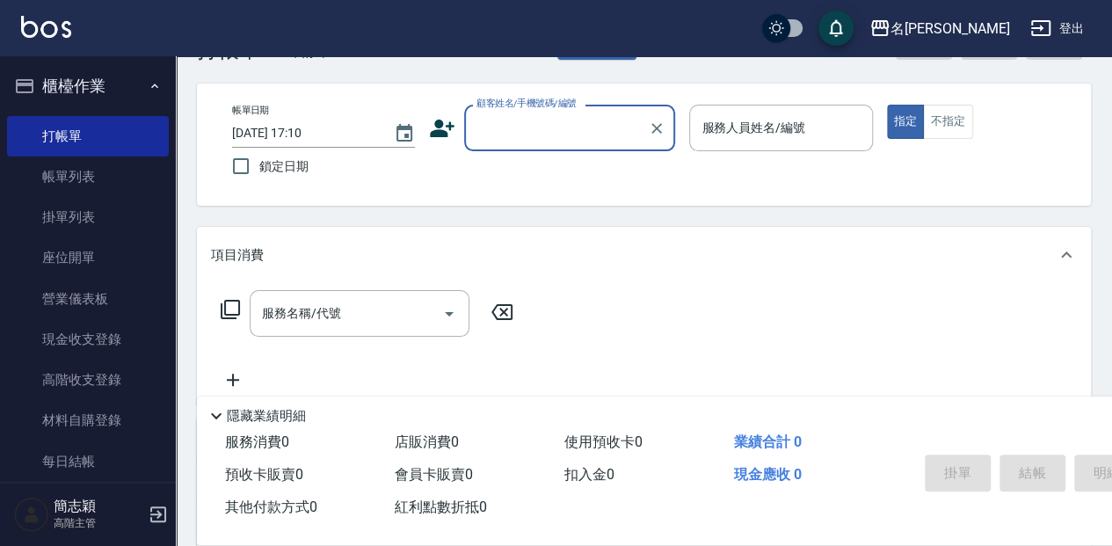
click at [538, 125] on input "顧客姓名/手機號碼/編號" at bounding box center [556, 128] width 169 height 31
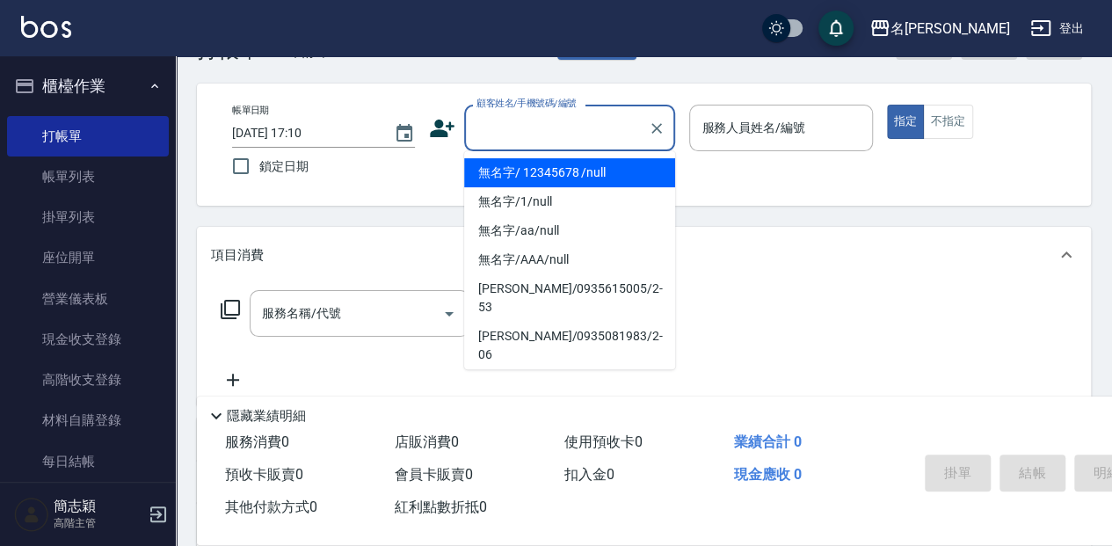
click at [544, 165] on li "無名字/ 12345678 /null" at bounding box center [569, 172] width 211 height 29
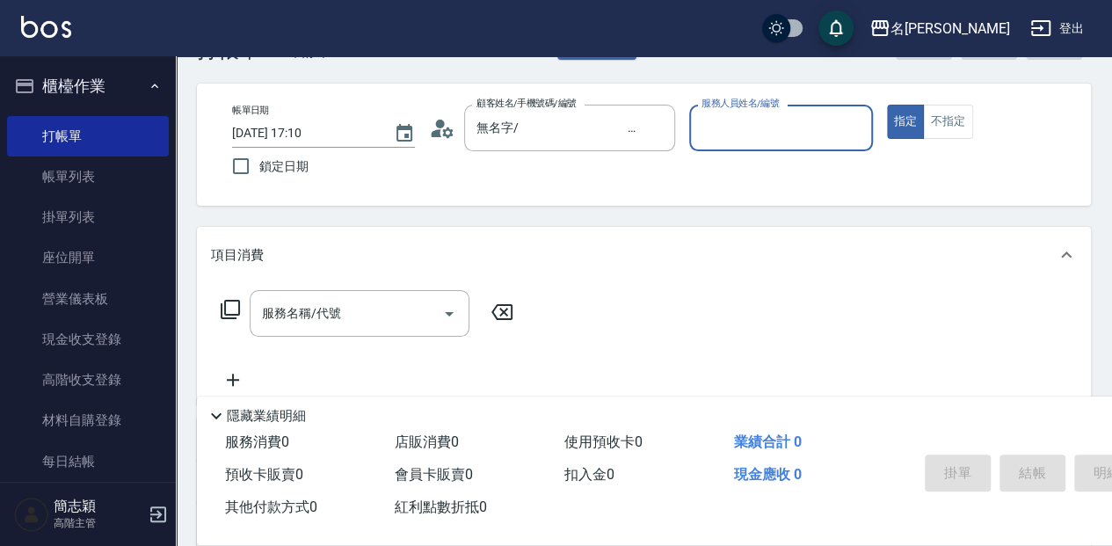
click at [718, 125] on div "服務人員姓名/編號 服務人員姓名/編號" at bounding box center [780, 128] width 183 height 47
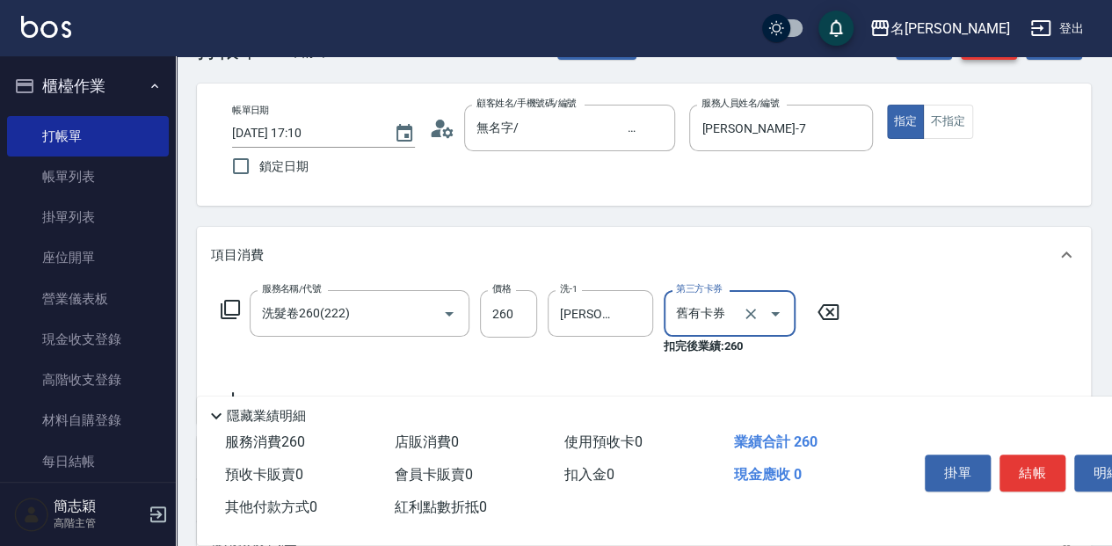
scroll to position [0, 0]
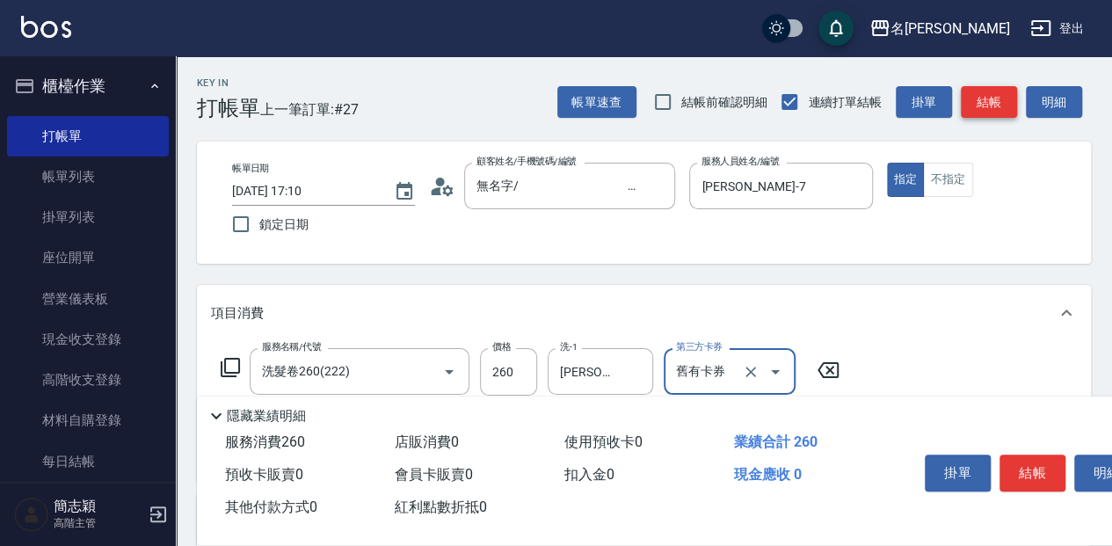
click at [990, 98] on button "結帳" at bounding box center [989, 102] width 56 height 33
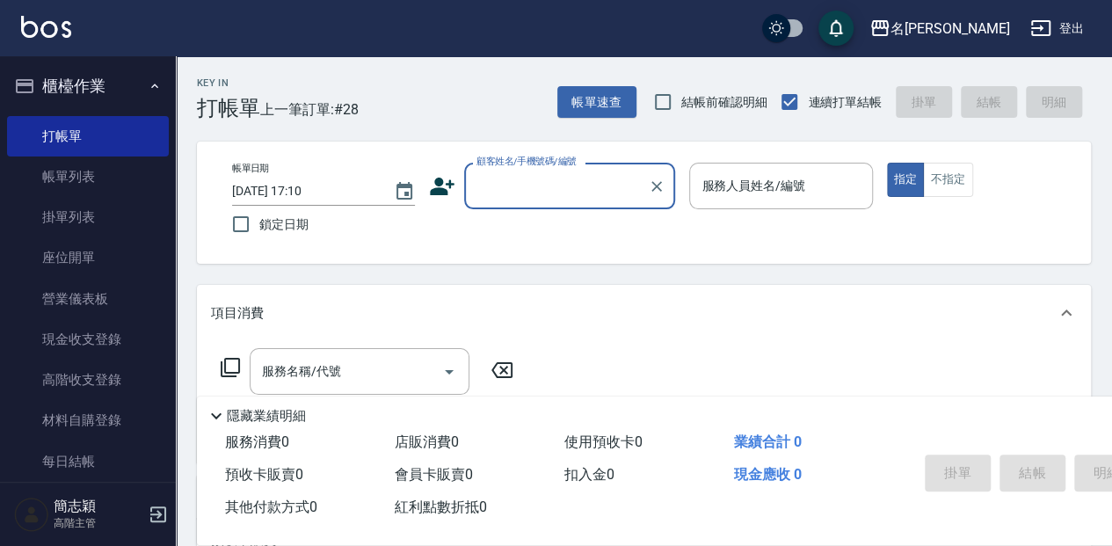
click at [556, 171] on input "顧客姓名/手機號碼/編號" at bounding box center [556, 186] width 169 height 31
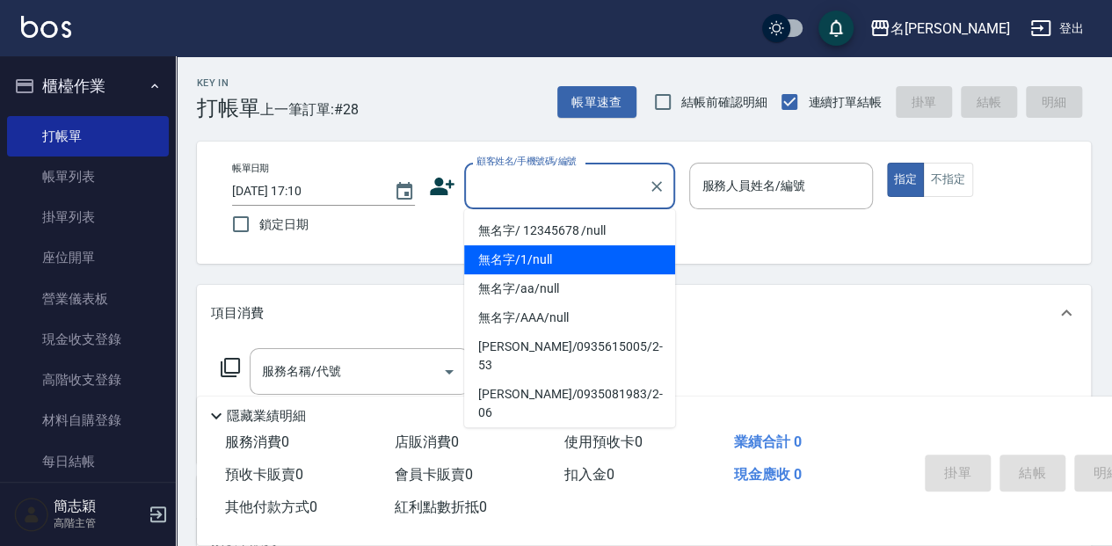
click at [573, 245] on li "無名字/1/null" at bounding box center [569, 259] width 211 height 29
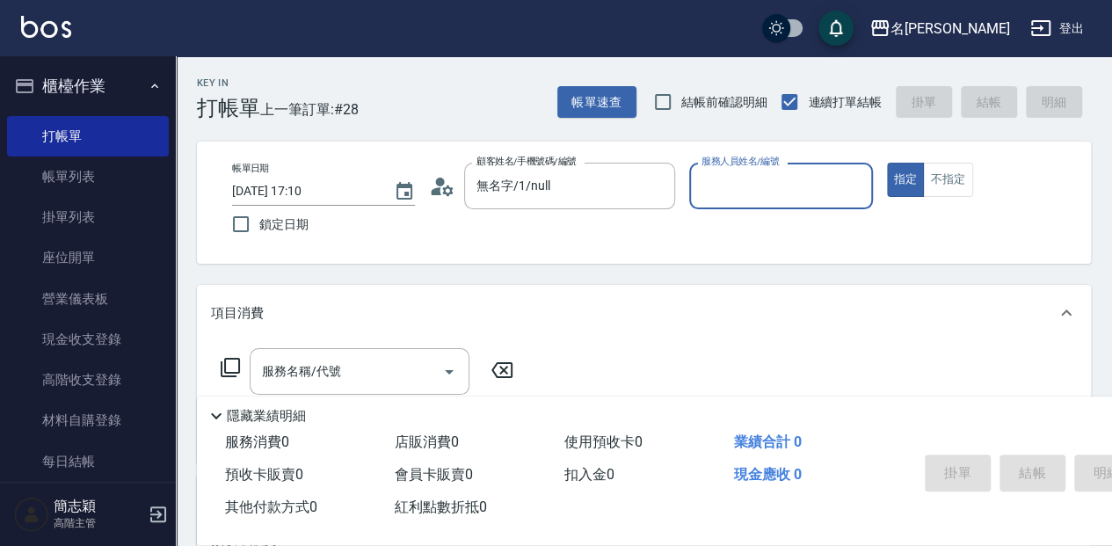
click at [767, 179] on input "服務人員姓名/編號" at bounding box center [780, 186] width 167 height 31
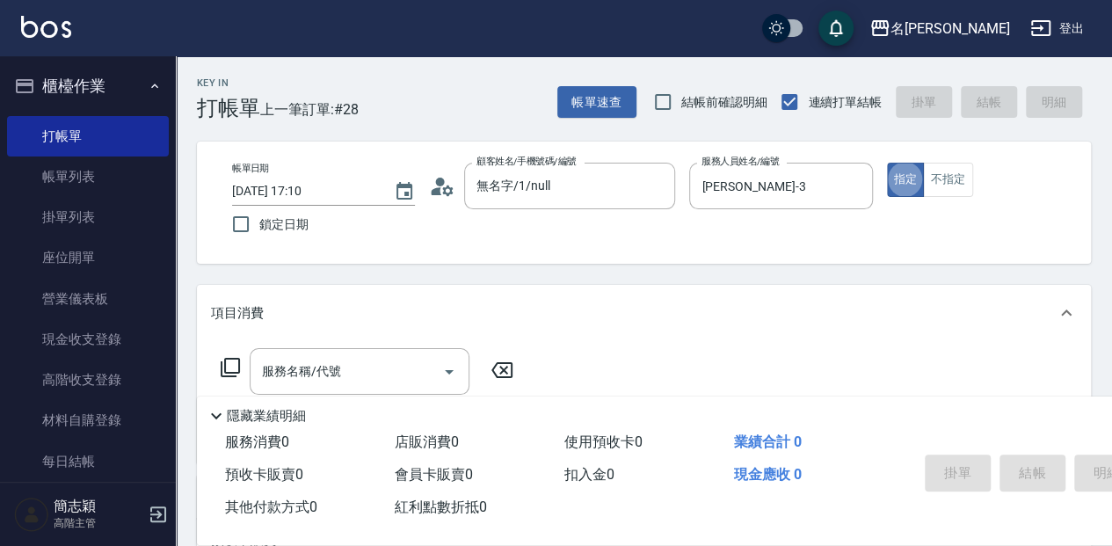
click at [977, 200] on div "帳單日期 2025/08/14 17:10 鎖定日期 顧客姓名/手機號碼/編號 無名字/1/null 顧客姓名/手機號碼/編號 服務人員姓名/編號 江嘉麗-3…" at bounding box center [644, 203] width 852 height 80
click at [948, 171] on button "不指定" at bounding box center [947, 180] width 49 height 34
click at [328, 349] on div "服務名稱/代號" at bounding box center [360, 371] width 220 height 47
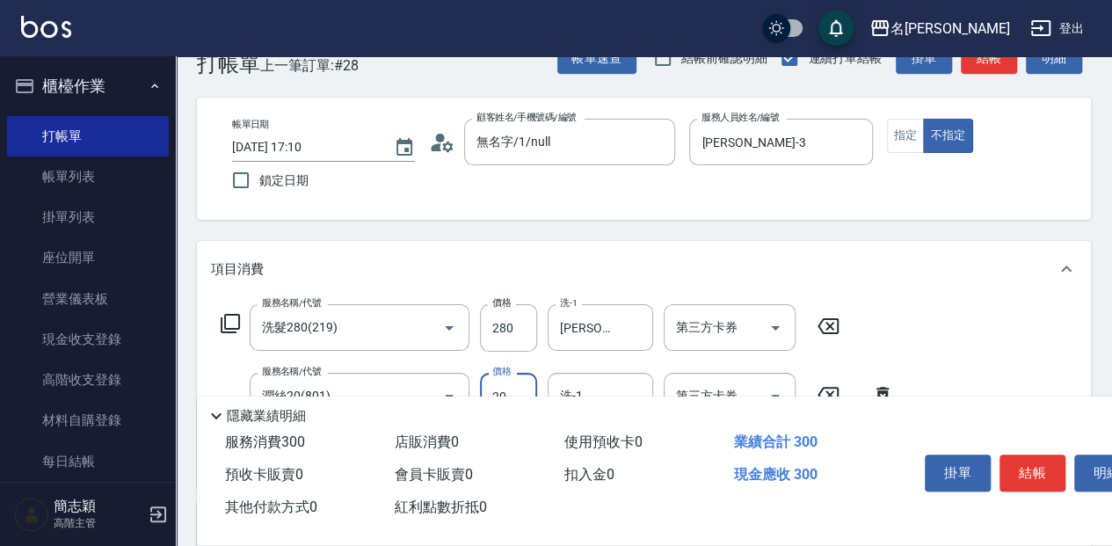
scroll to position [117, 0]
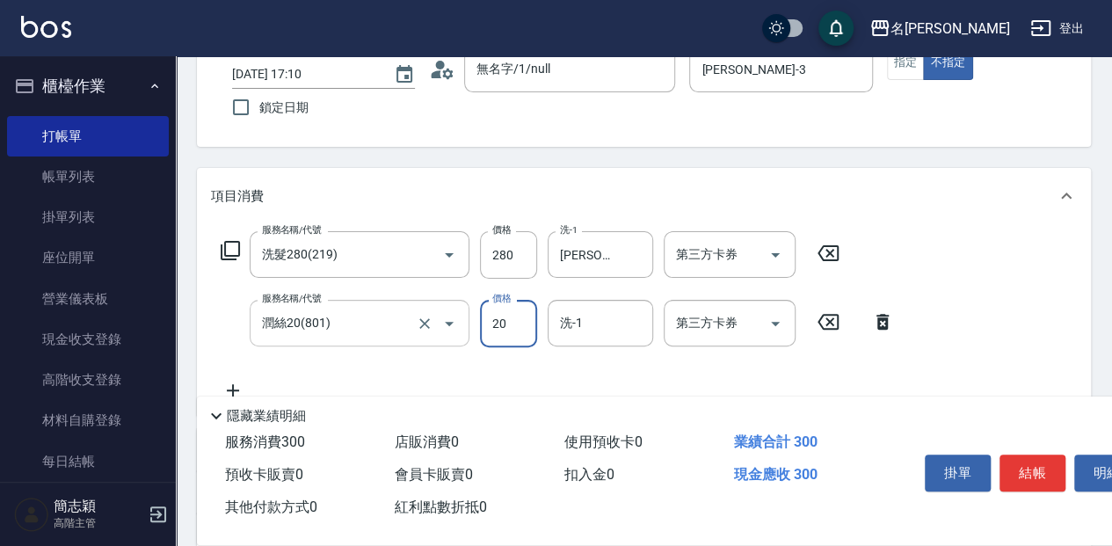
click at [450, 324] on icon "Open" at bounding box center [449, 324] width 9 height 4
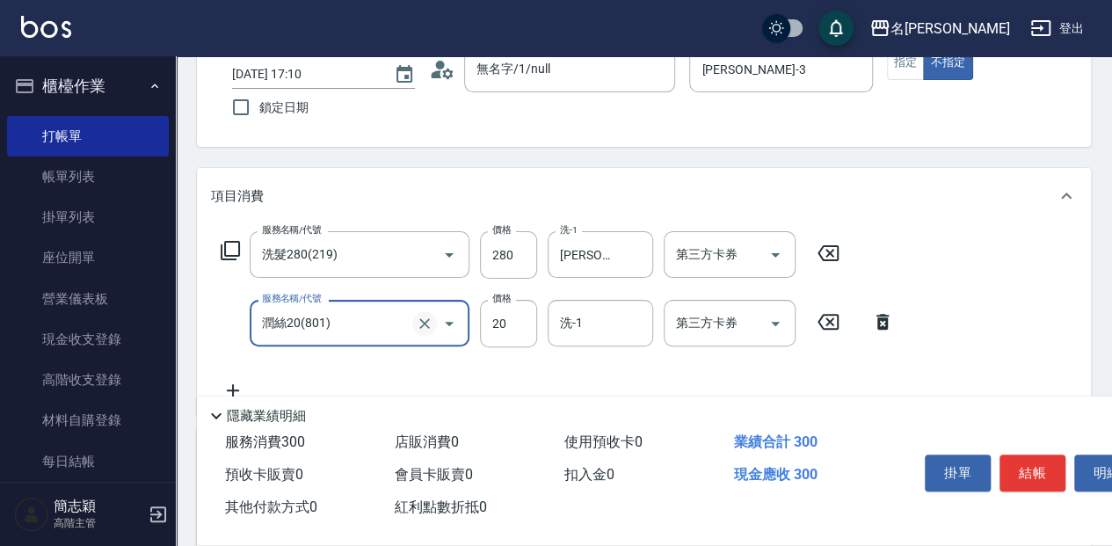
click at [425, 326] on icon "Clear" at bounding box center [425, 324] width 18 height 18
click at [390, 324] on input "服務名稱/代號" at bounding box center [335, 323] width 155 height 31
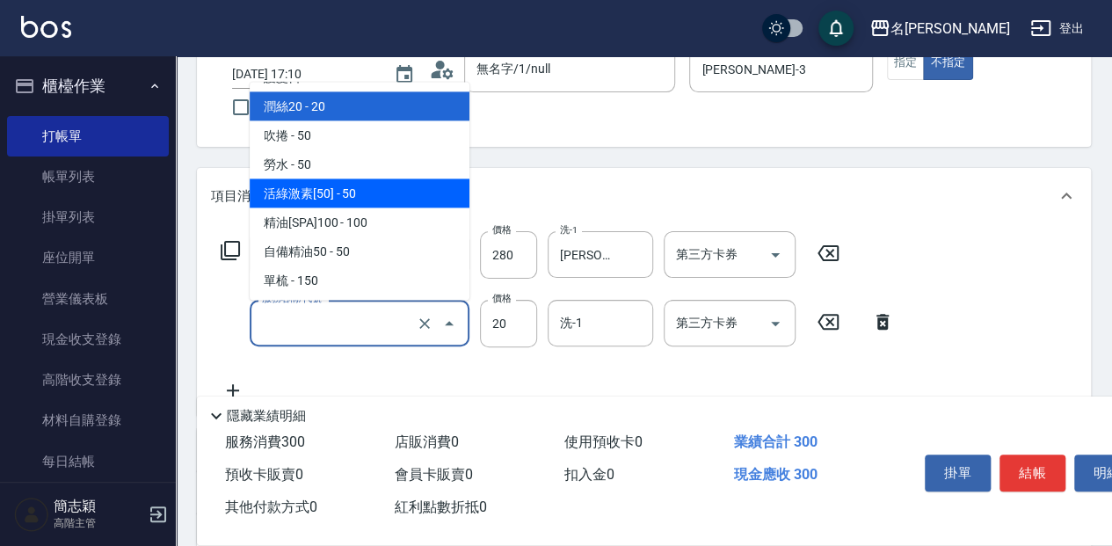
scroll to position [2016, 0]
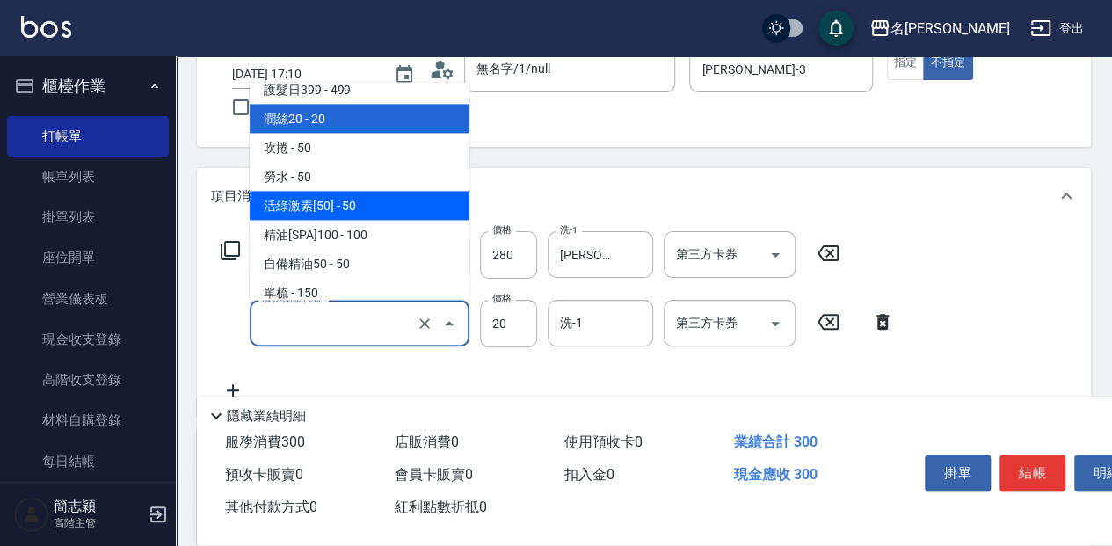
click at [404, 213] on span "活綠激素[50] - 50" at bounding box center [360, 205] width 220 height 29
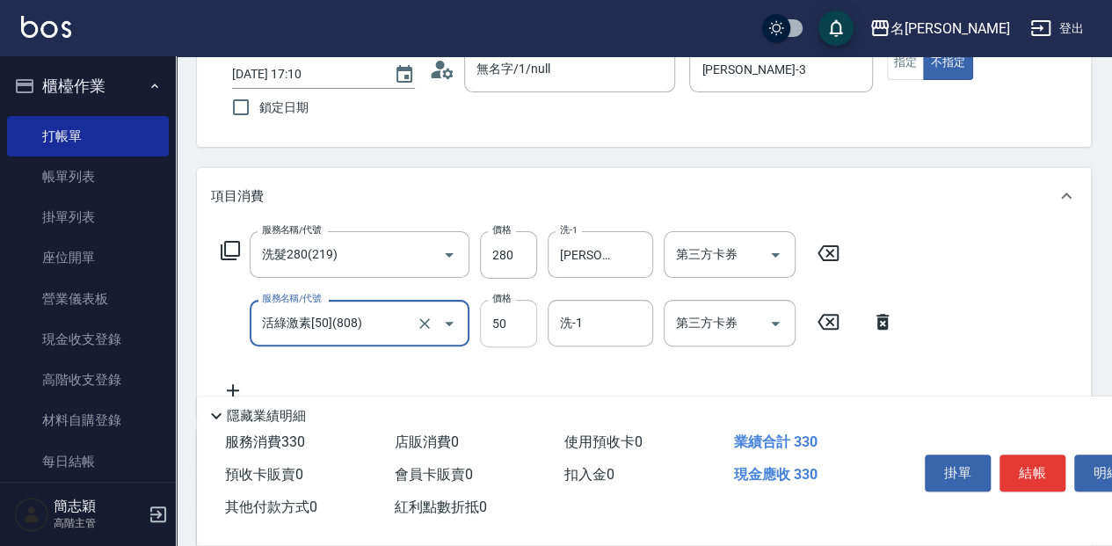
click at [514, 332] on input "50" at bounding box center [508, 323] width 57 height 47
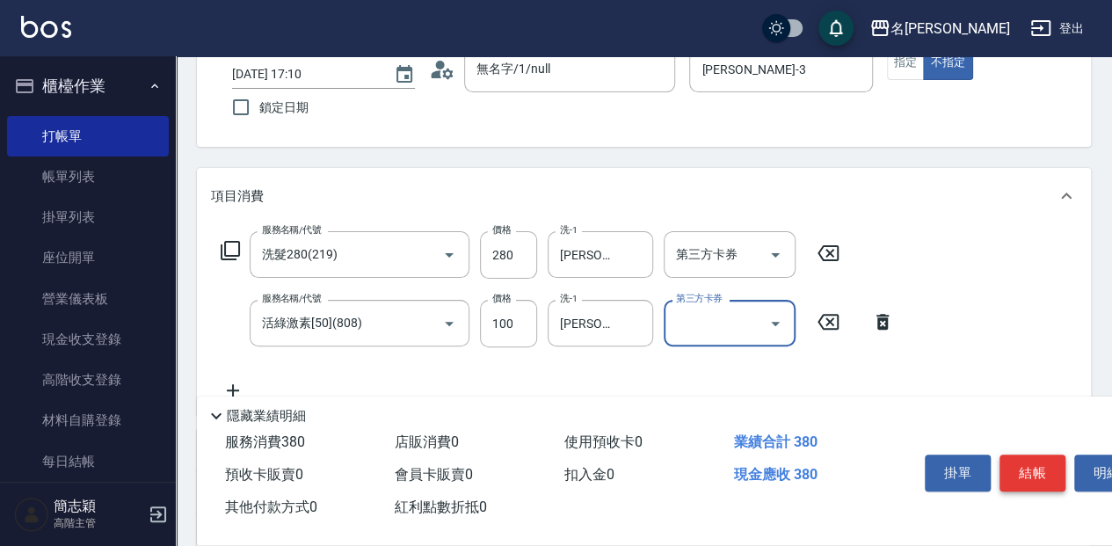
click at [1035, 467] on button "結帳" at bounding box center [1033, 472] width 66 height 37
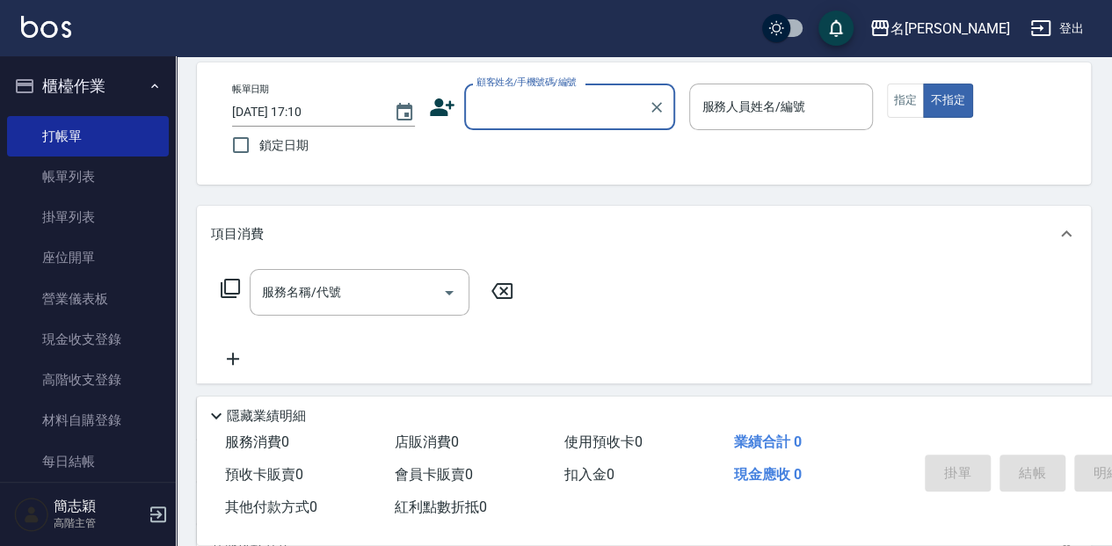
scroll to position [58, 0]
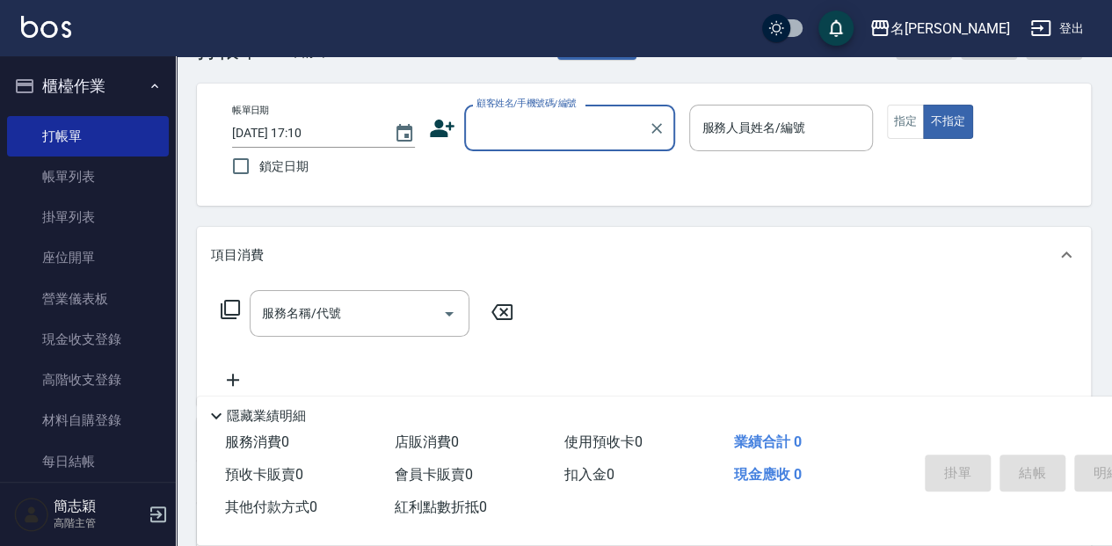
click at [527, 123] on input "顧客姓名/手機號碼/編號" at bounding box center [556, 128] width 169 height 31
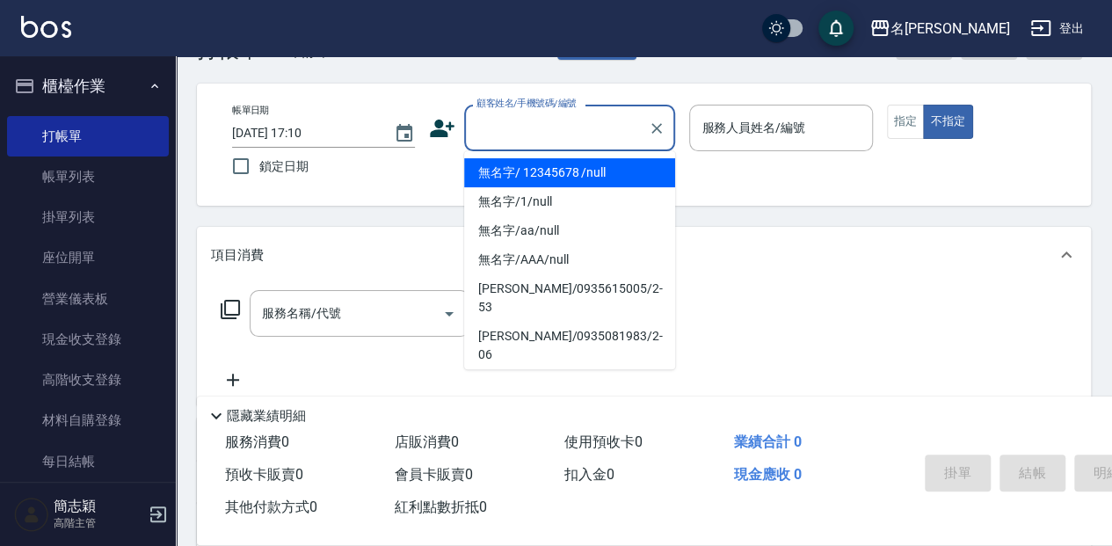
click at [527, 171] on li "無名字/ 12345678 /null" at bounding box center [569, 172] width 211 height 29
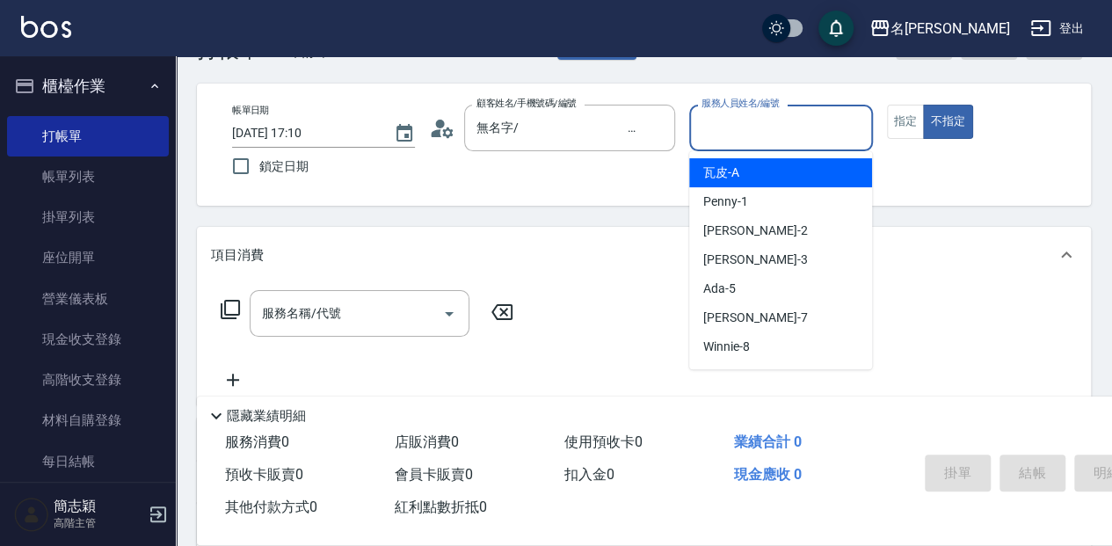
click at [756, 135] on input "服務人員姓名/編號" at bounding box center [780, 128] width 167 height 31
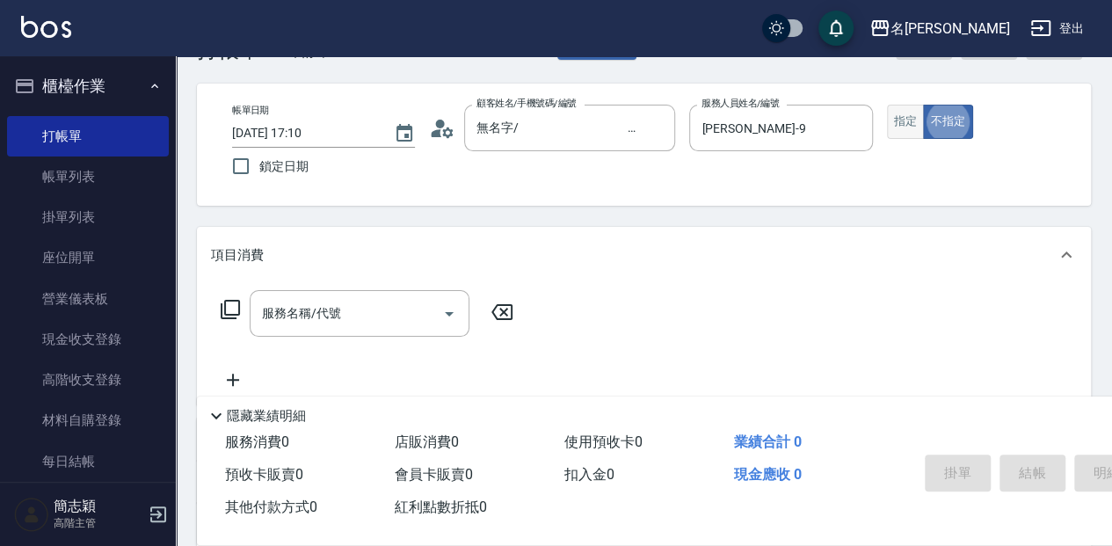
click at [892, 118] on button "指定" at bounding box center [906, 122] width 38 height 34
click at [360, 315] on input "服務名稱/代號" at bounding box center [347, 313] width 178 height 31
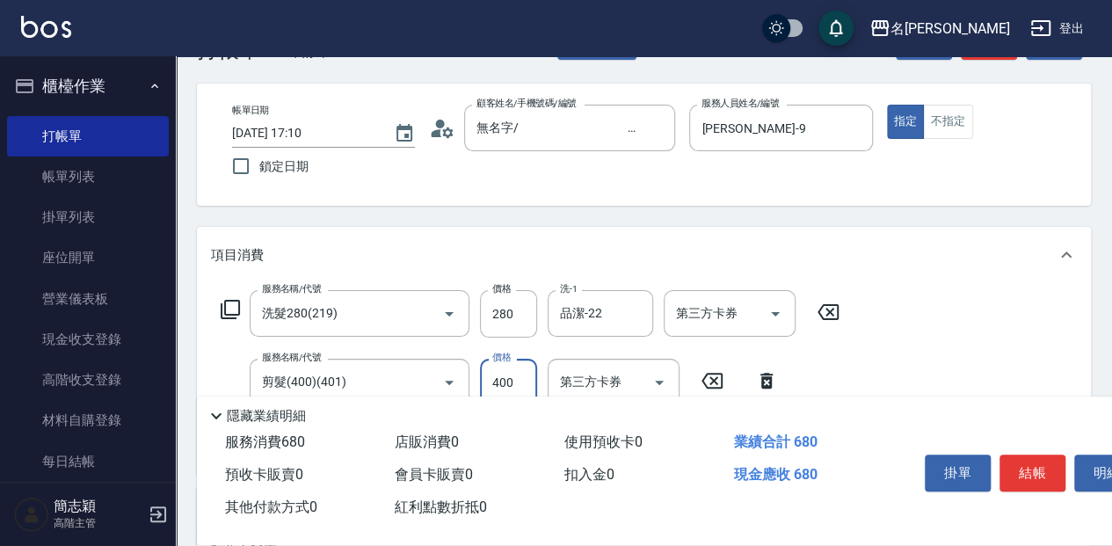
click at [1021, 461] on button "結帳" at bounding box center [1033, 472] width 66 height 37
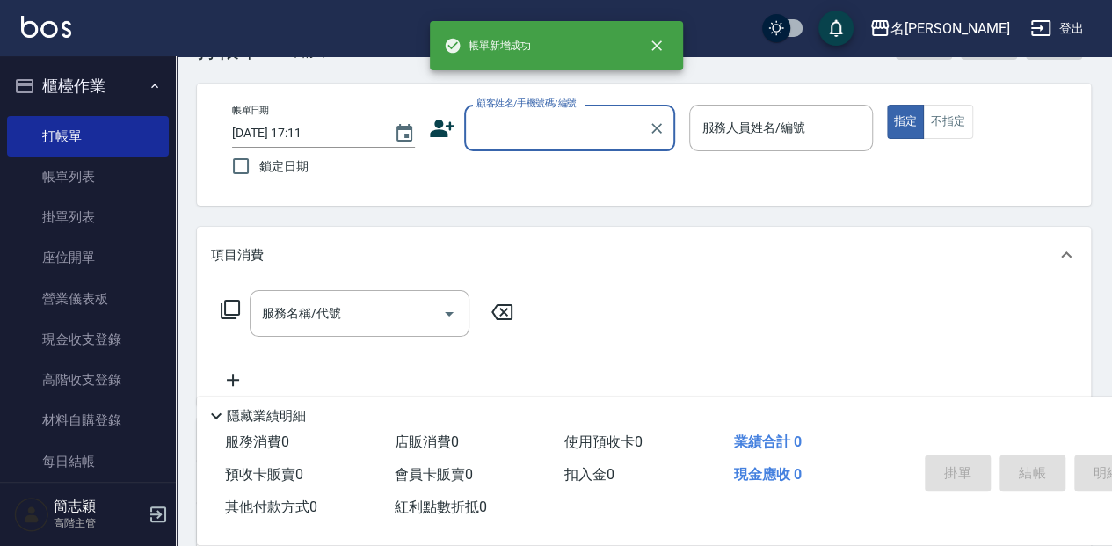
scroll to position [0, 0]
click at [598, 127] on input "顧客姓名/手機號碼/編號" at bounding box center [556, 128] width 169 height 31
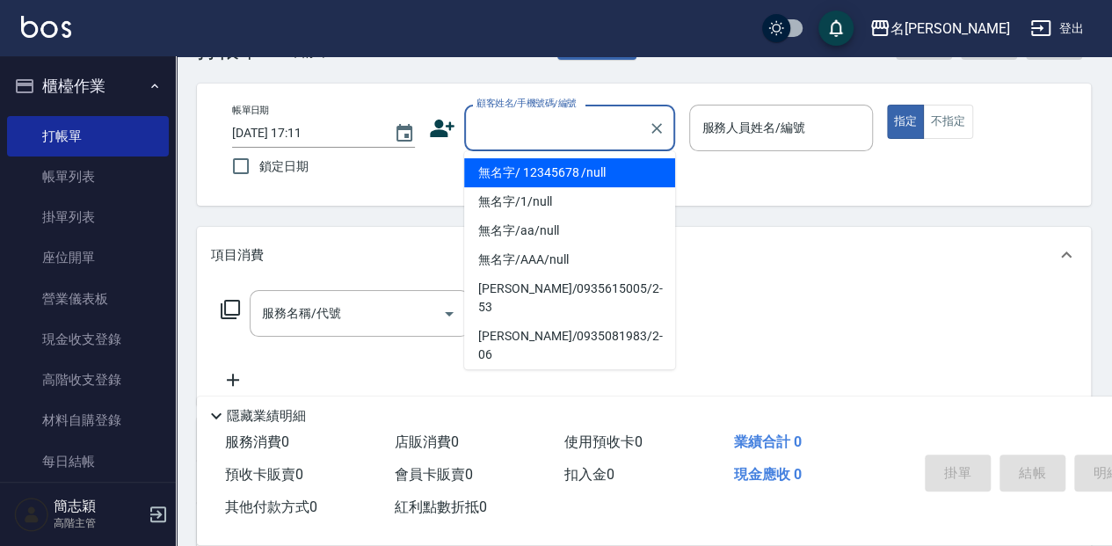
click at [596, 176] on li "無名字/ 12345678 /null" at bounding box center [569, 172] width 211 height 29
click at [753, 135] on label "服務人員姓名/編號" at bounding box center [754, 128] width 104 height 18
click at [753, 135] on input "服務人員姓名/編號" at bounding box center [780, 128] width 167 height 31
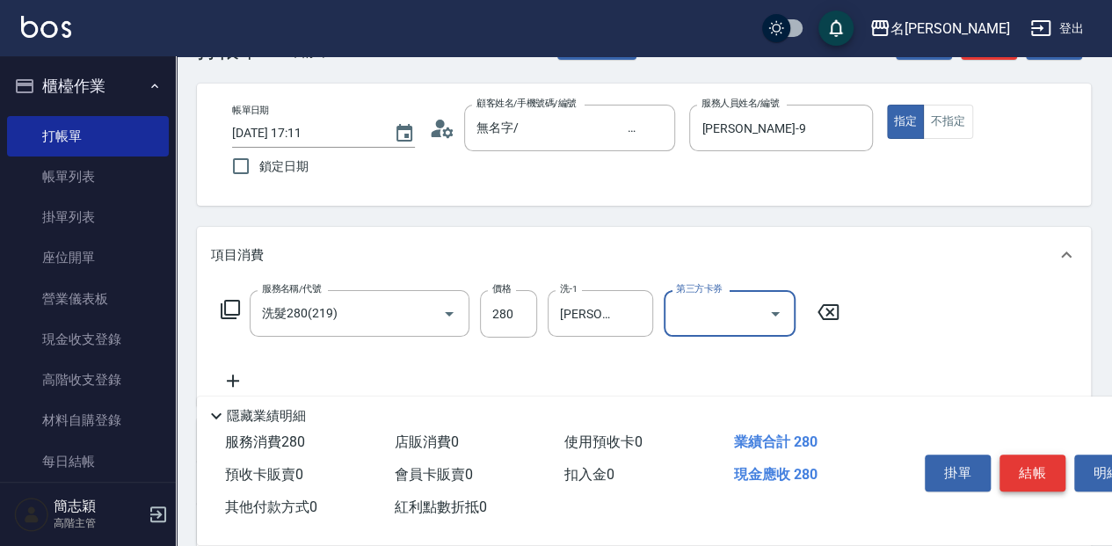
click at [1028, 459] on button "結帳" at bounding box center [1033, 472] width 66 height 37
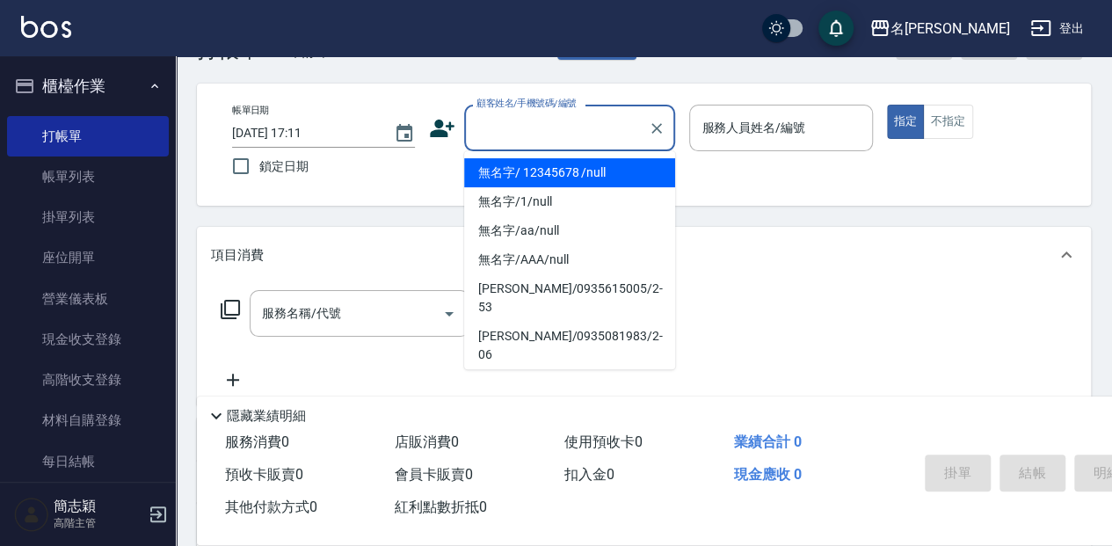
click at [517, 126] on input "顧客姓名/手機號碼/編號" at bounding box center [556, 128] width 169 height 31
click at [527, 172] on li "無名字/ 12345678 /null" at bounding box center [569, 172] width 211 height 29
click at [786, 118] on input "服務人員姓名/編號" at bounding box center [780, 128] width 167 height 31
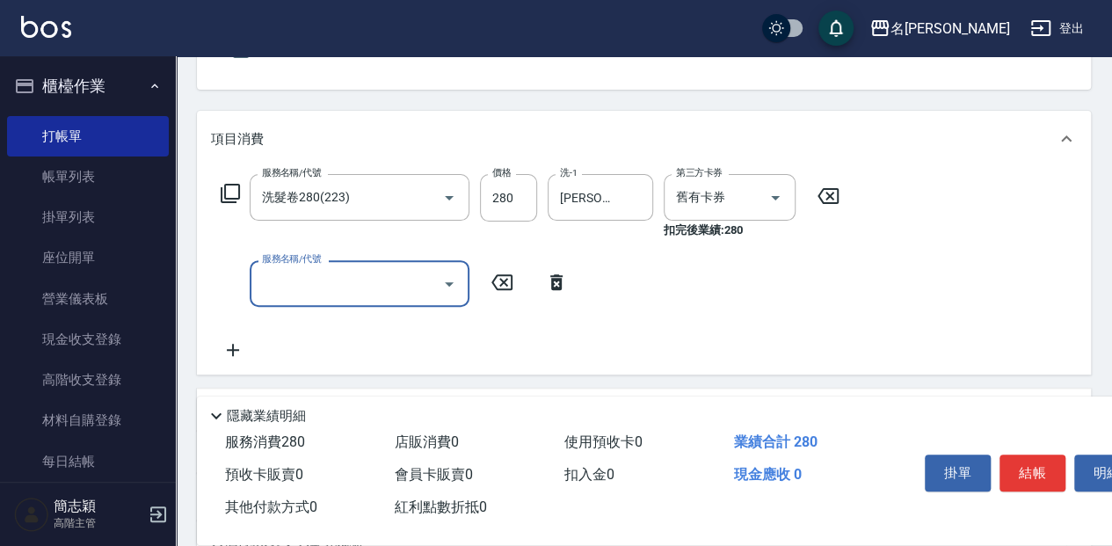
scroll to position [176, 0]
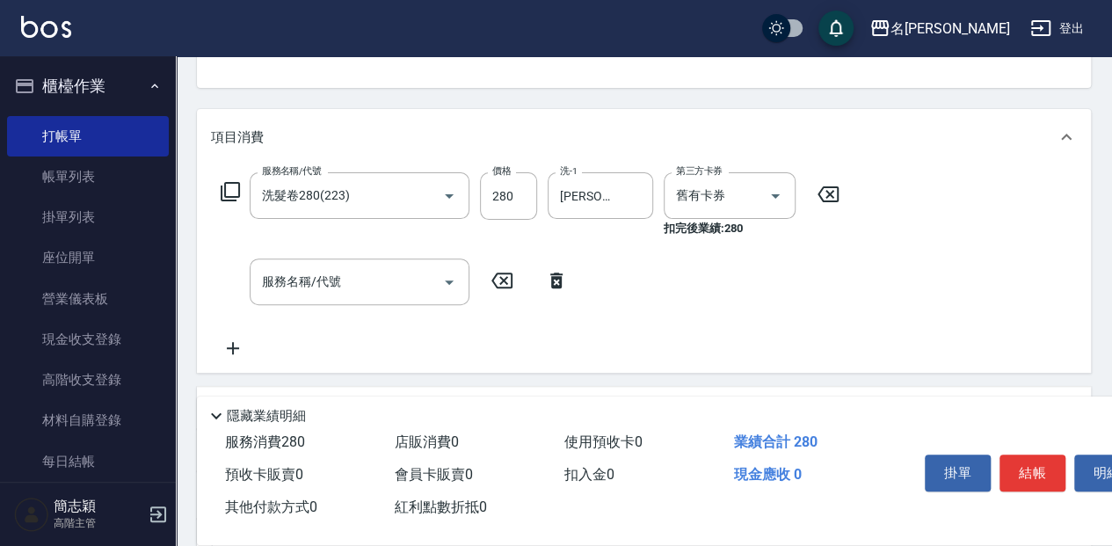
click at [561, 280] on icon at bounding box center [556, 280] width 44 height 21
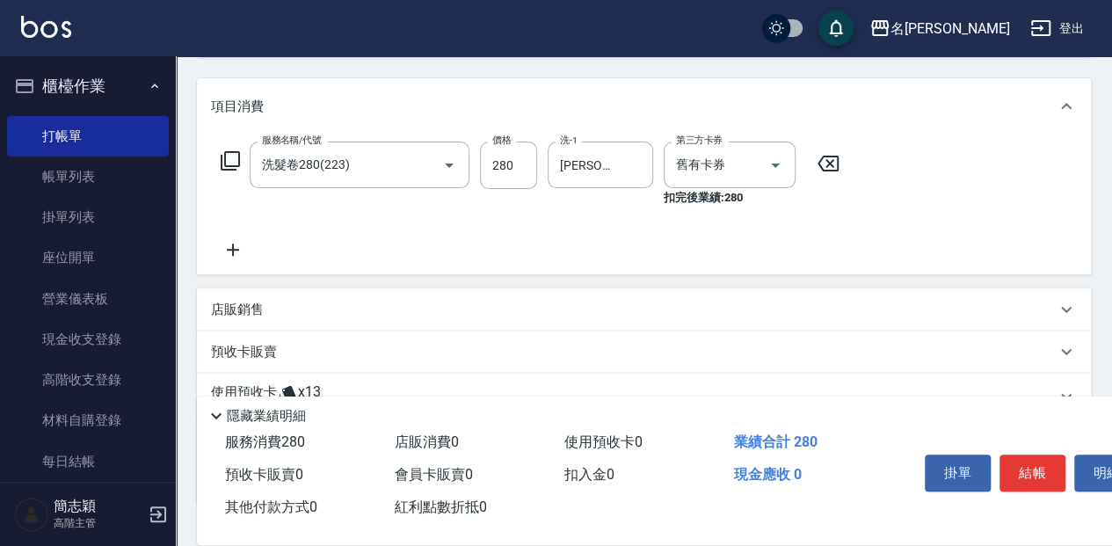
scroll to position [234, 0]
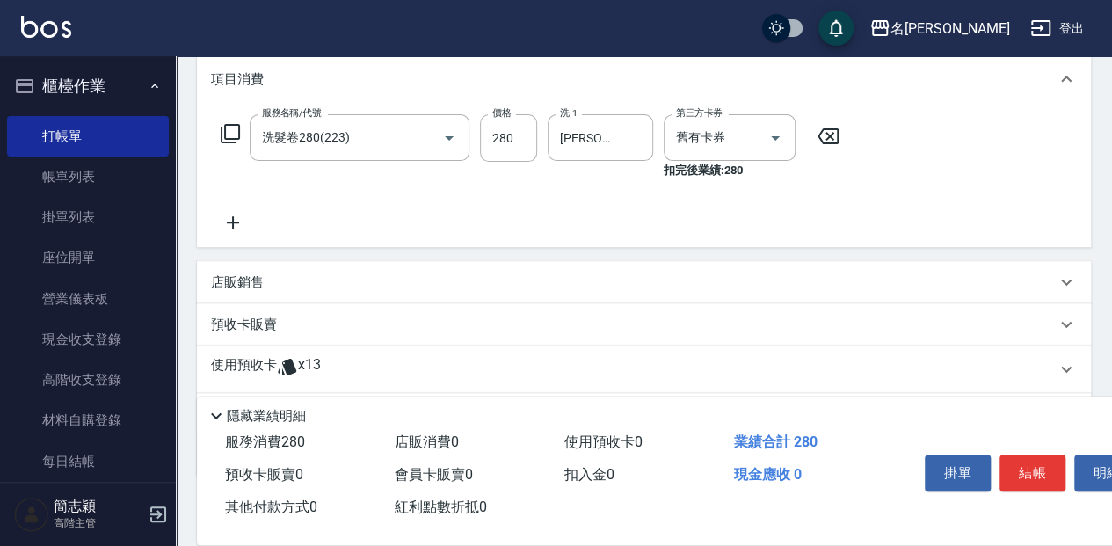
click at [258, 323] on p "預收卡販賣" at bounding box center [244, 325] width 66 height 18
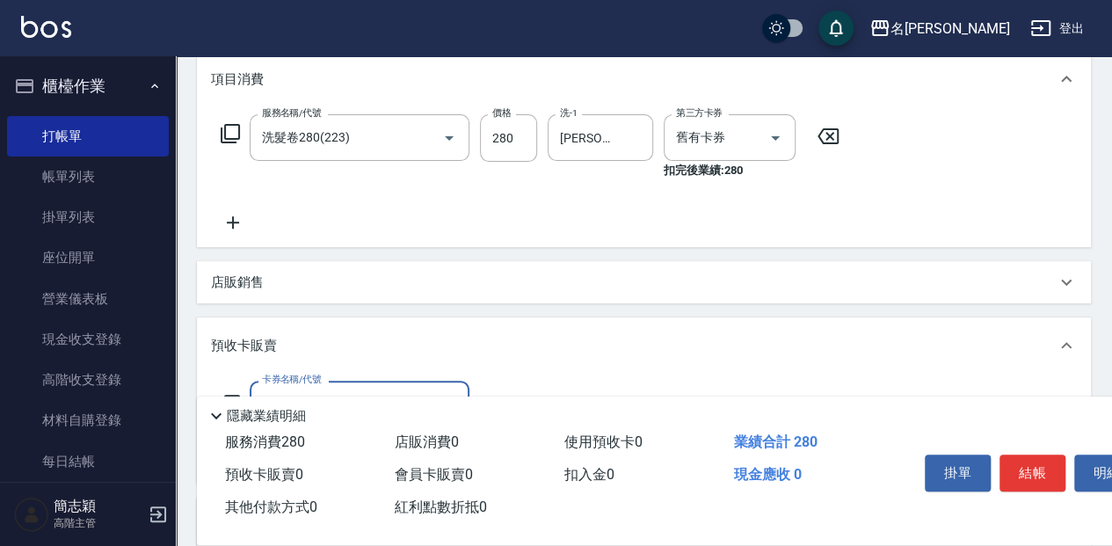
scroll to position [293, 0]
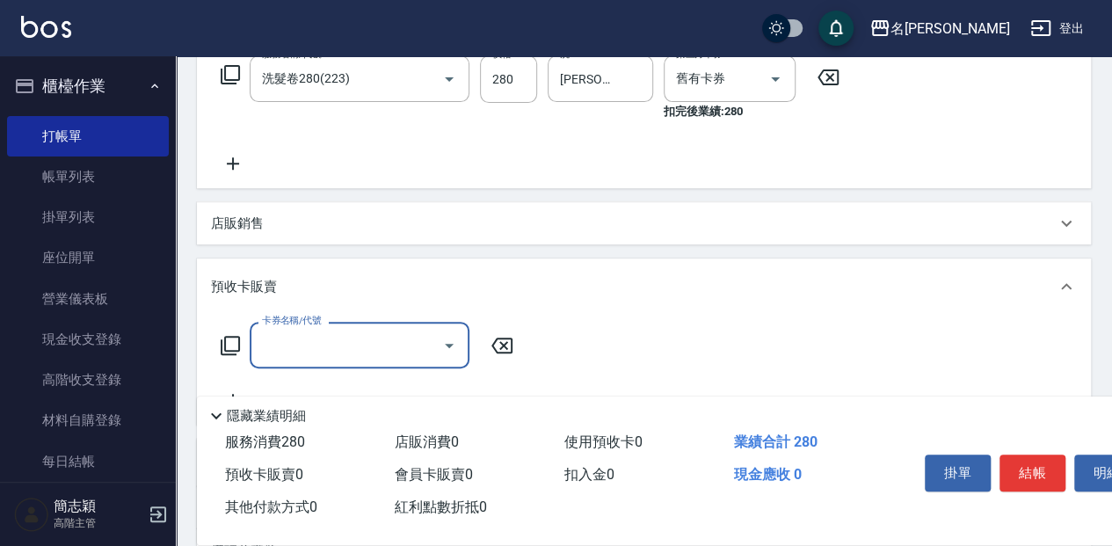
click at [230, 338] on icon at bounding box center [230, 345] width 21 height 21
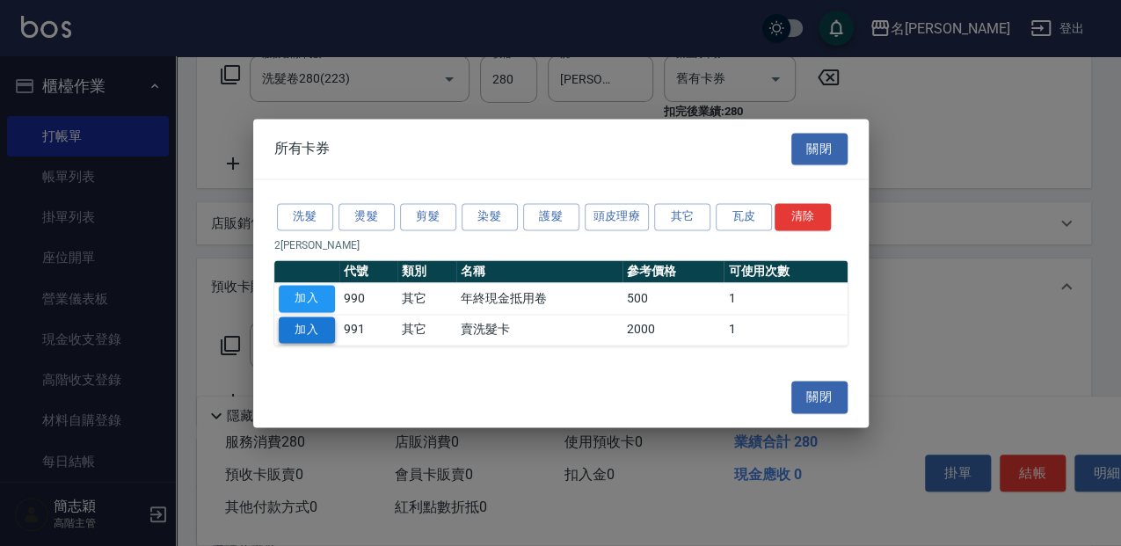
click at [309, 336] on button "加入" at bounding box center [307, 329] width 56 height 27
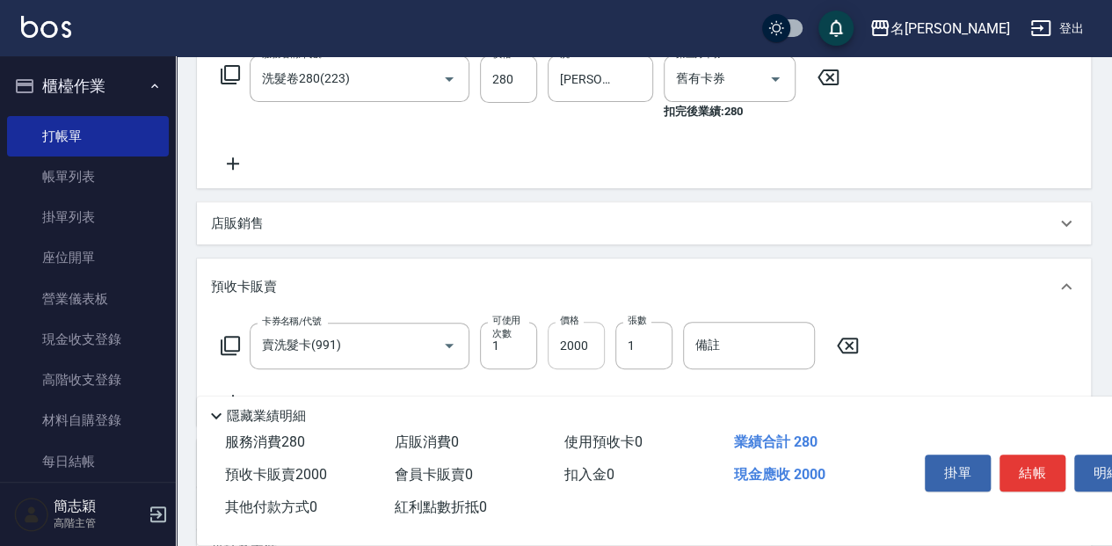
click at [596, 344] on input "2000" at bounding box center [576, 345] width 57 height 47
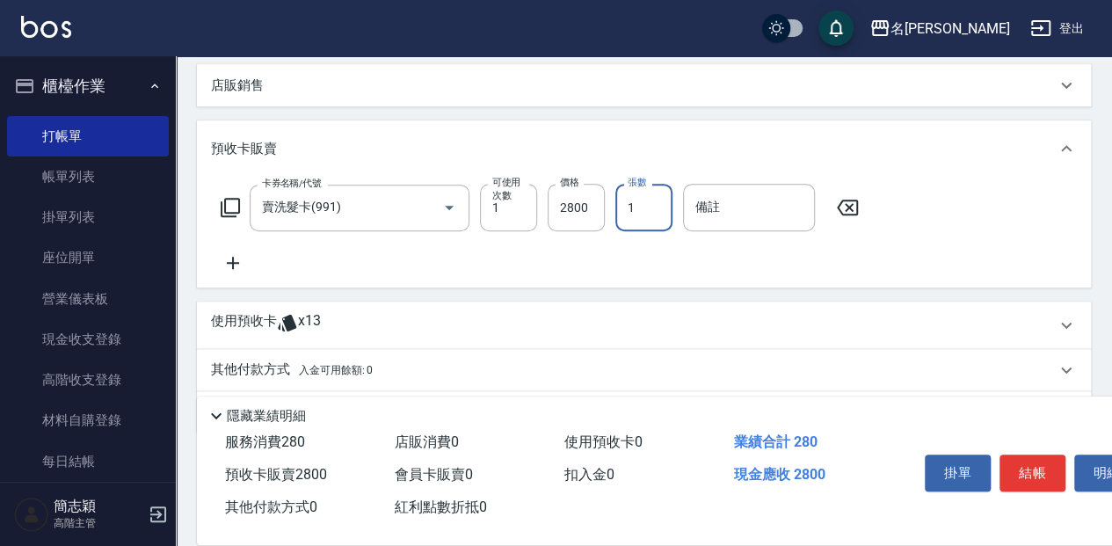
scroll to position [410, 0]
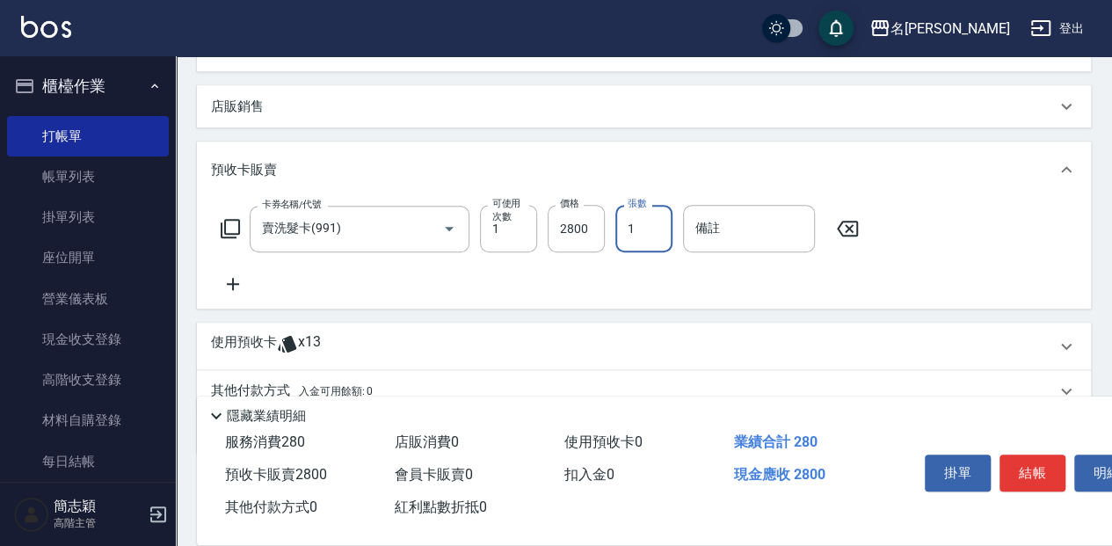
click at [239, 98] on p "店販銷售" at bounding box center [237, 107] width 53 height 18
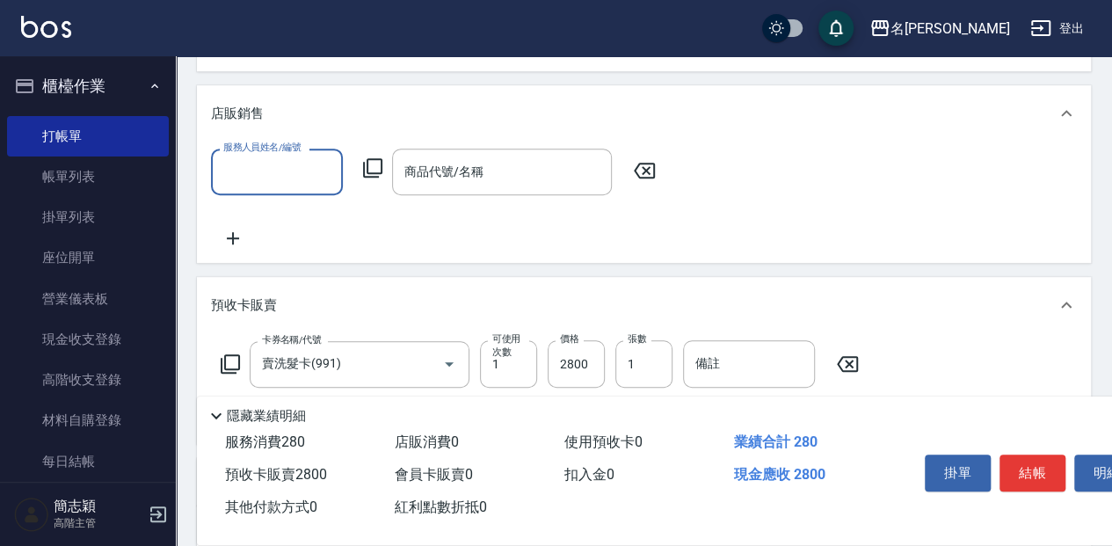
scroll to position [0, 0]
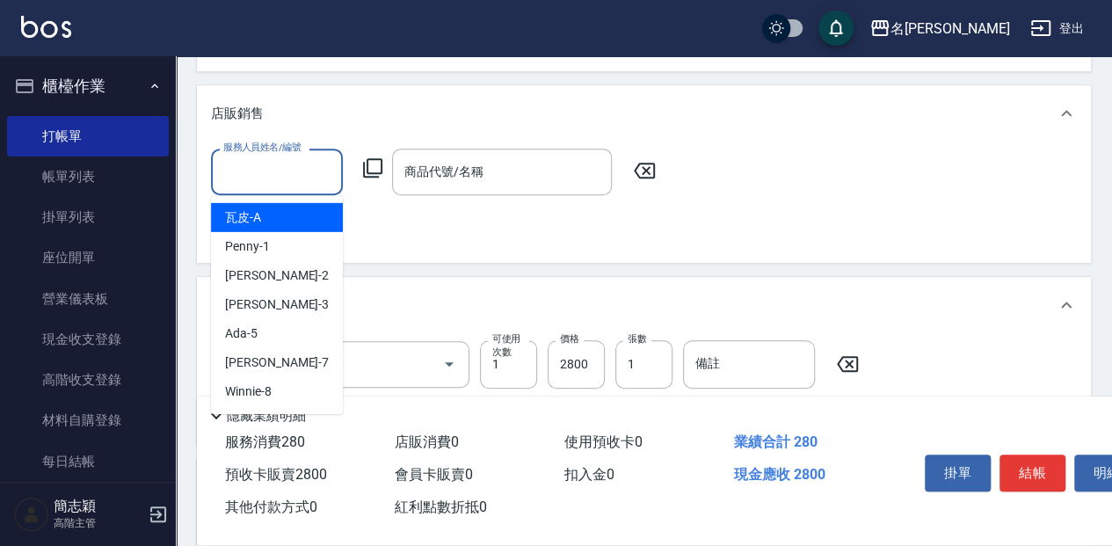
click at [274, 176] on input "服務人員姓名/編號" at bounding box center [277, 171] width 116 height 31
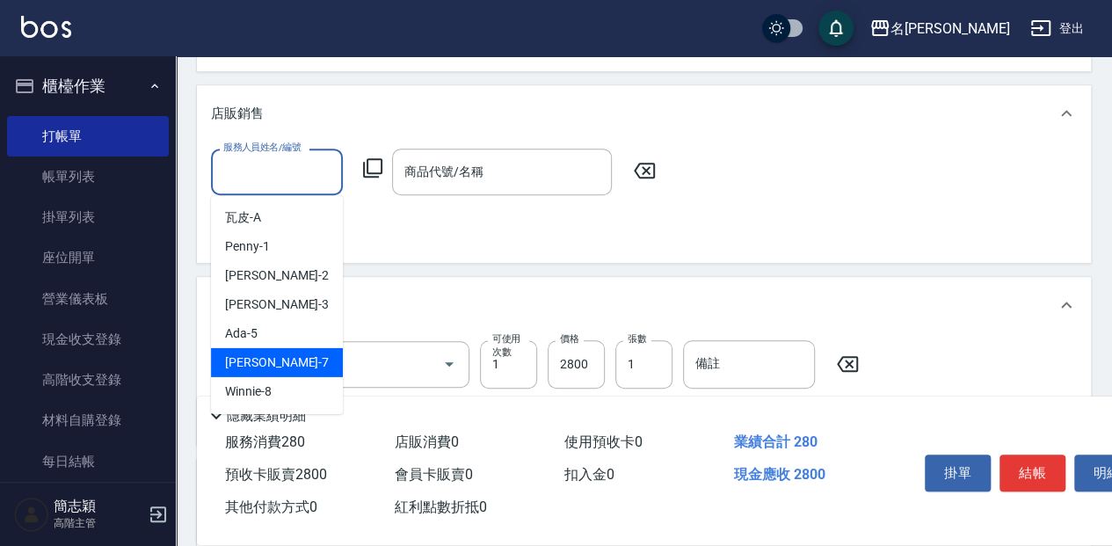
click at [290, 359] on div "Jessica -7" at bounding box center [277, 362] width 132 height 29
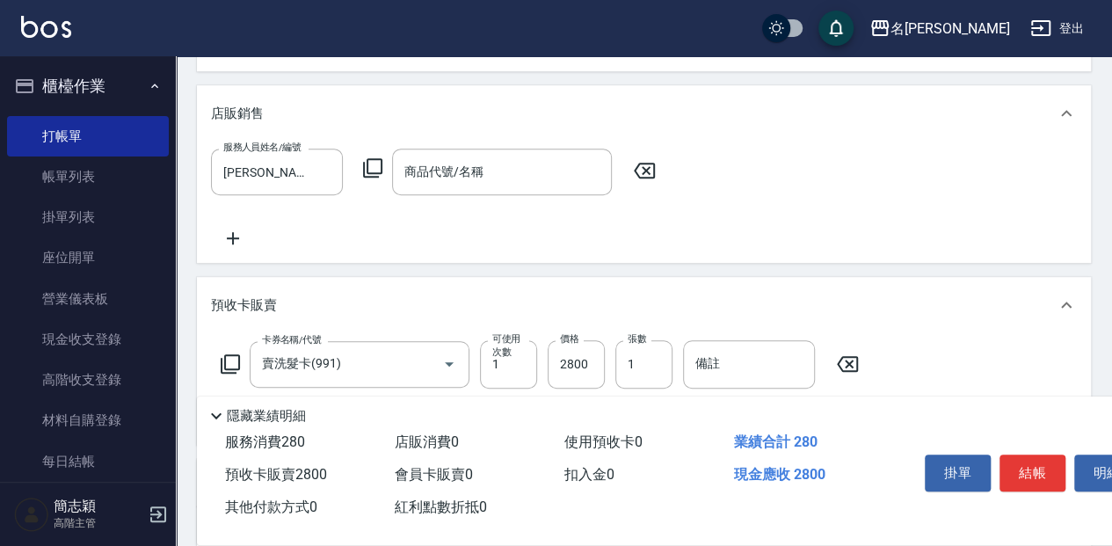
click at [359, 166] on div "服務人員姓名/編號 Jessica-7 服務人員姓名/編號 商品代號/名稱 商品代號/名稱" at bounding box center [438, 172] width 455 height 47
click at [362, 164] on icon at bounding box center [372, 167] width 21 height 21
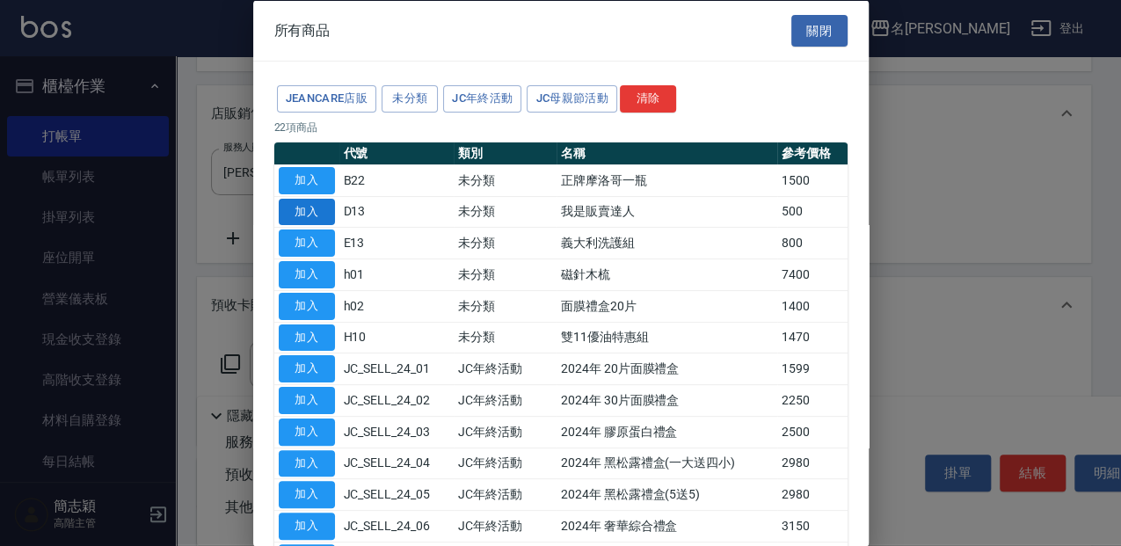
click at [324, 217] on button "加入" at bounding box center [307, 211] width 56 height 27
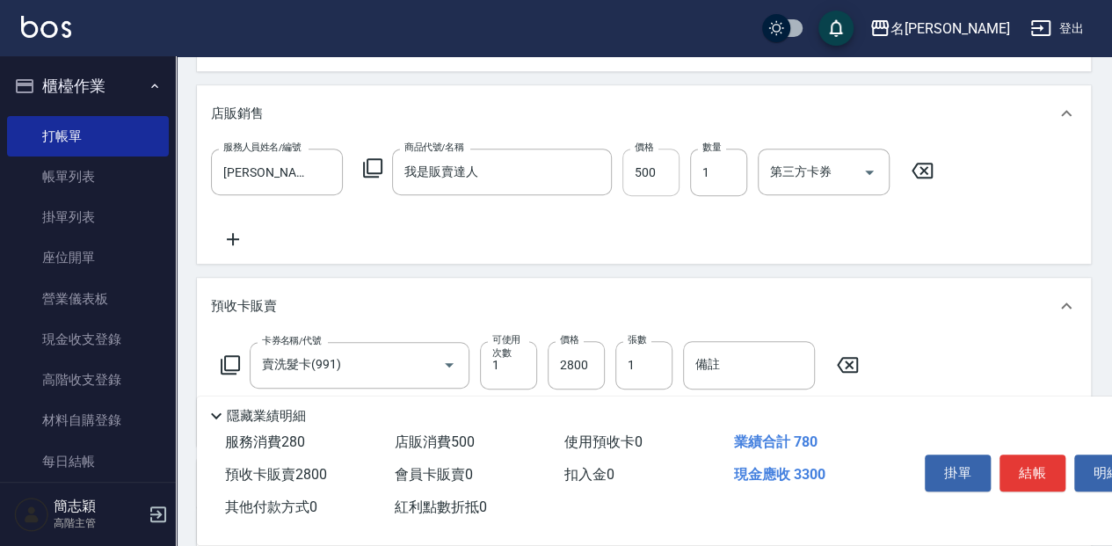
click at [655, 177] on input "500" at bounding box center [650, 172] width 57 height 47
click at [1007, 454] on button "結帳" at bounding box center [1033, 472] width 66 height 37
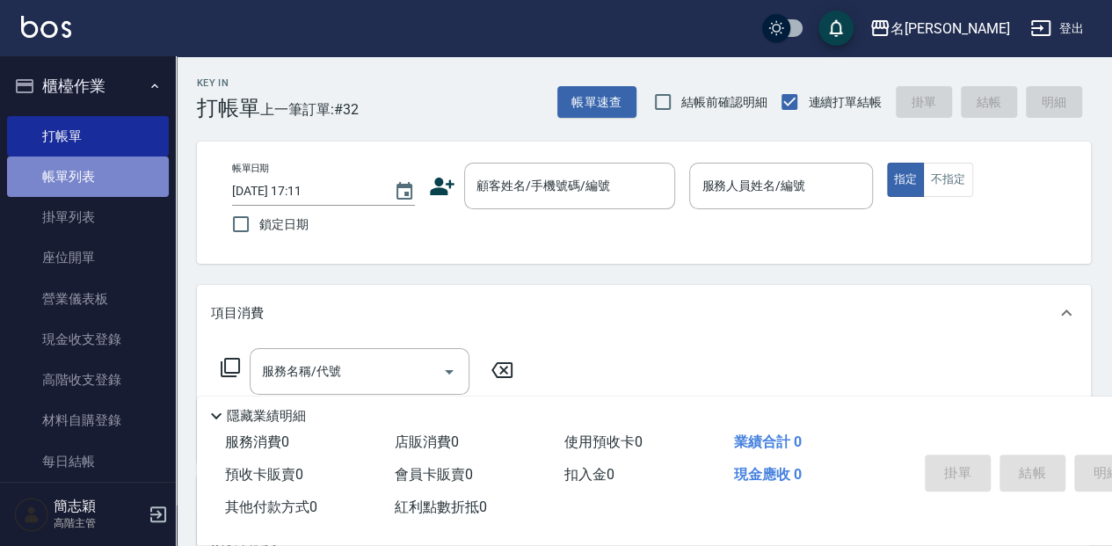
click at [132, 160] on link "帳單列表" at bounding box center [88, 176] width 162 height 40
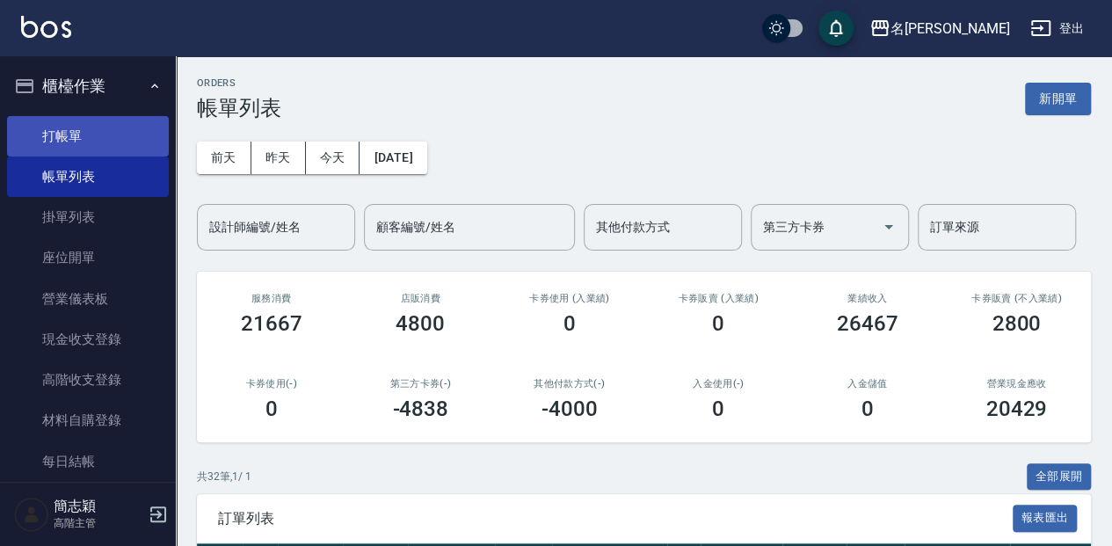
click at [98, 150] on link "打帳單" at bounding box center [88, 136] width 162 height 40
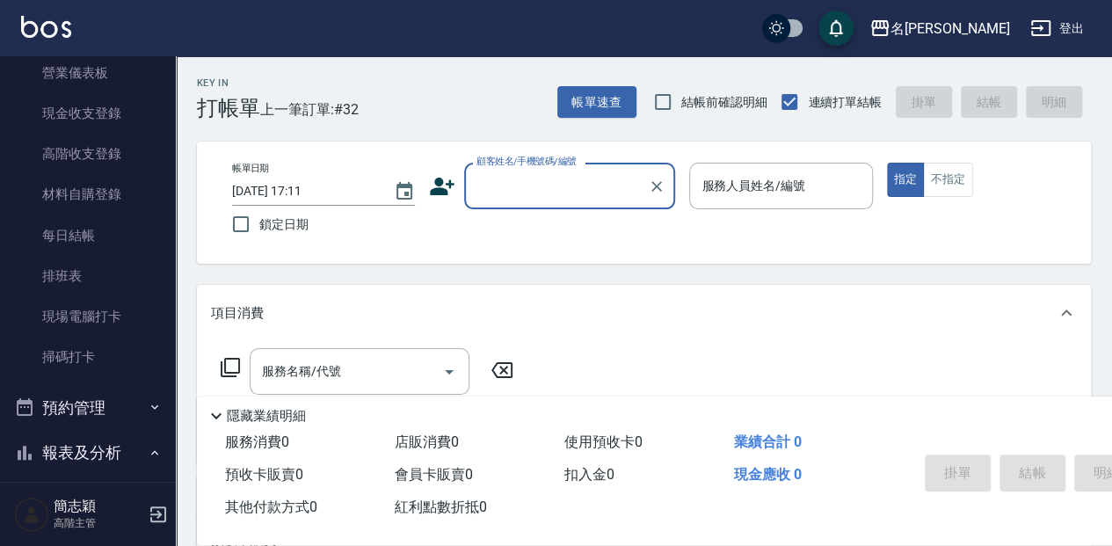
scroll to position [219, 0]
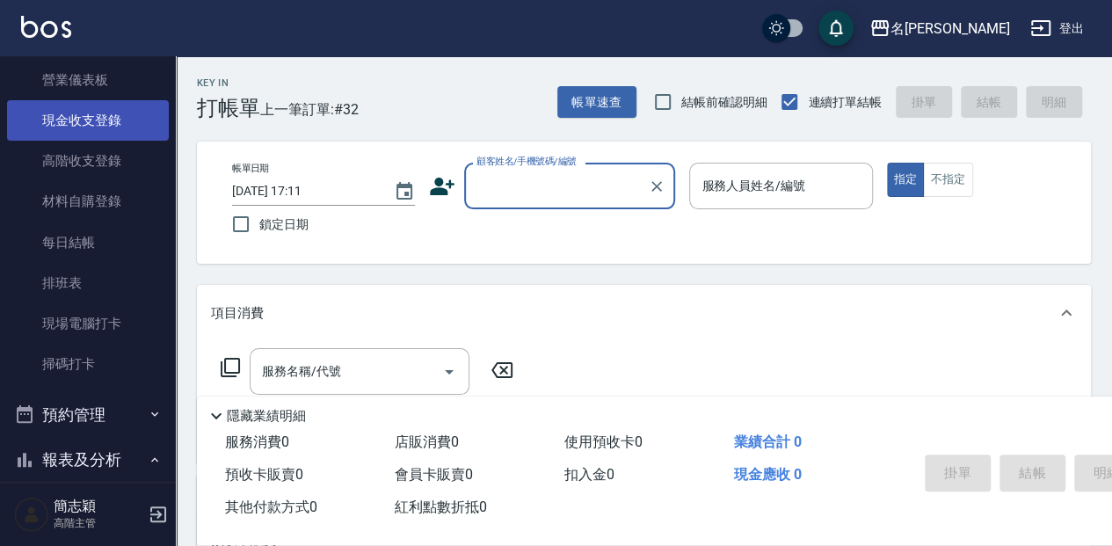
click at [114, 116] on link "現金收支登錄" at bounding box center [88, 120] width 162 height 40
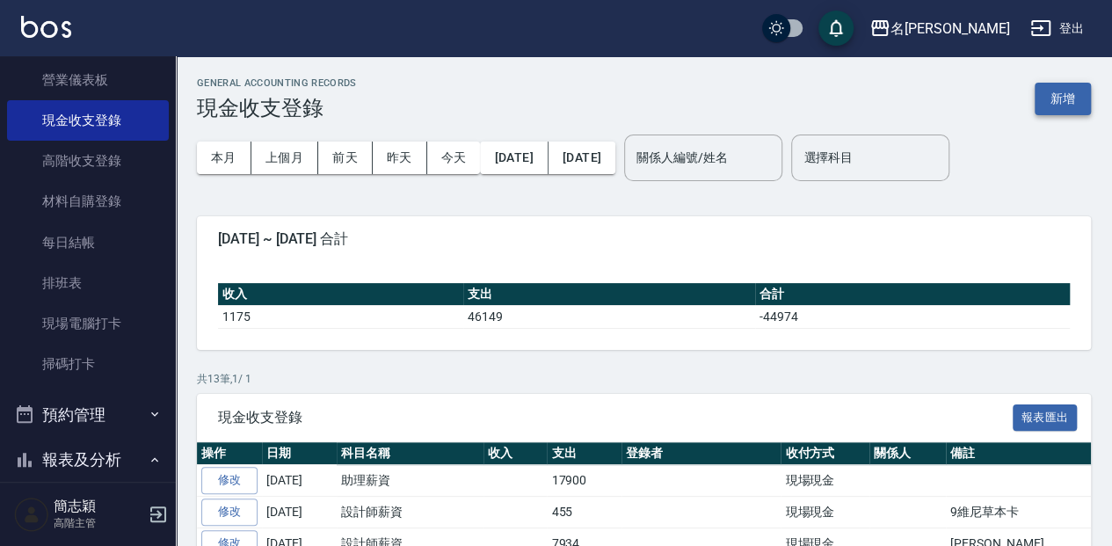
click at [1065, 103] on button "新增" at bounding box center [1063, 99] width 56 height 33
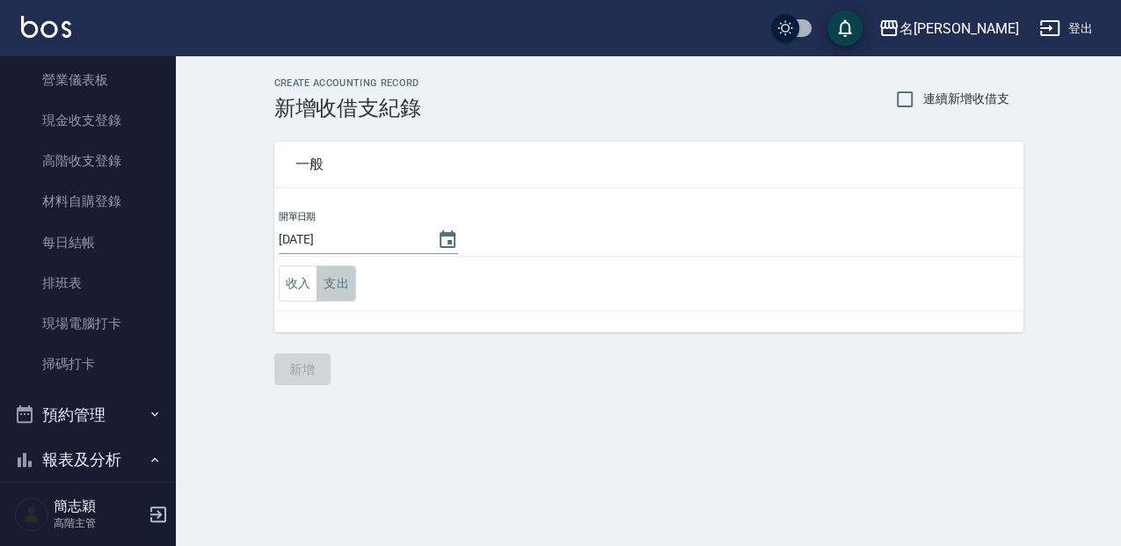
click at [324, 287] on button "支出" at bounding box center [336, 283] width 40 height 36
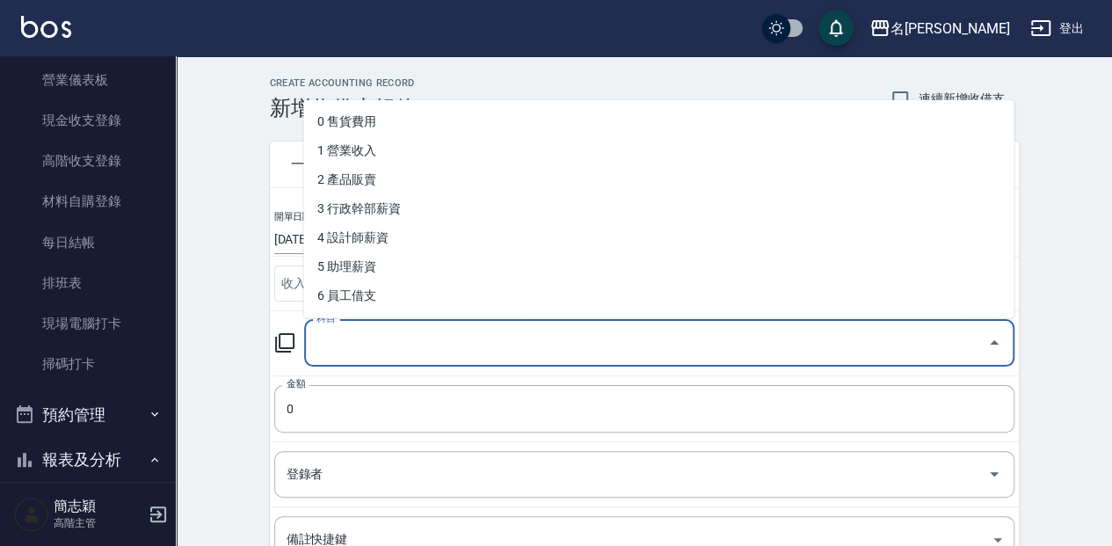
click at [421, 334] on input "科目" at bounding box center [646, 343] width 668 height 31
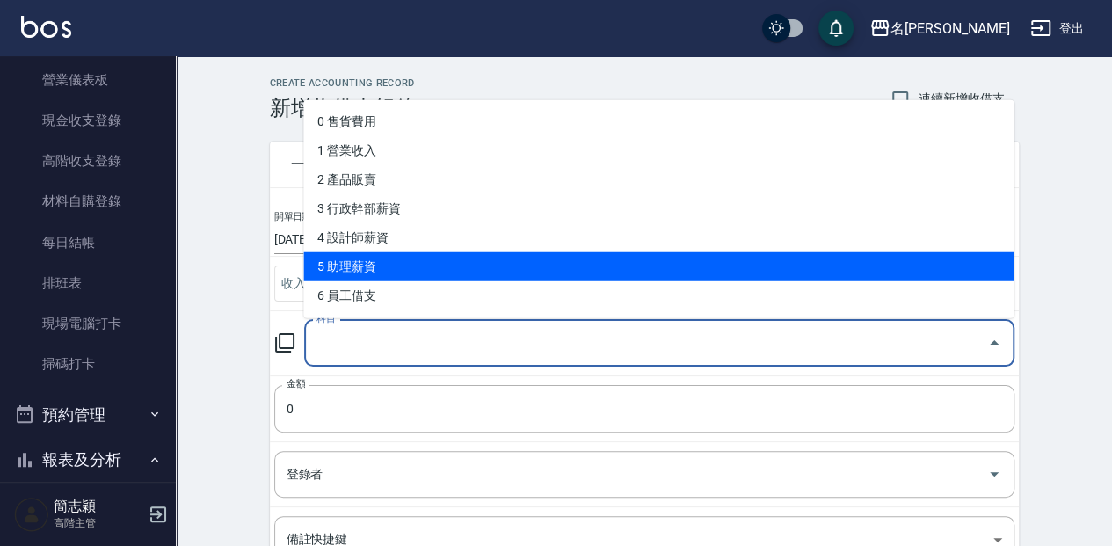
click at [483, 264] on li "5 助理薪資" at bounding box center [658, 265] width 710 height 29
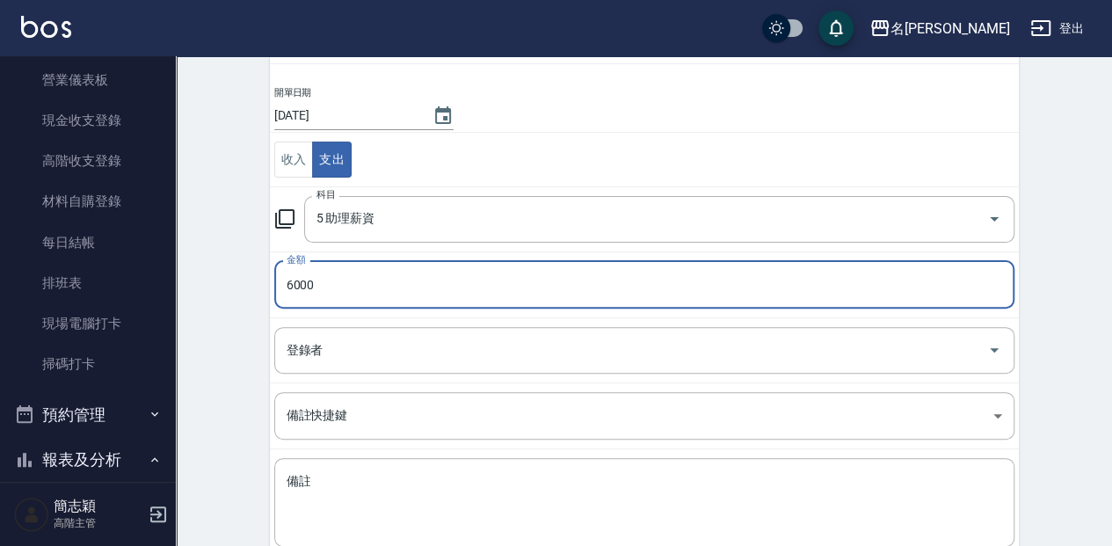
scroll to position [141, 0]
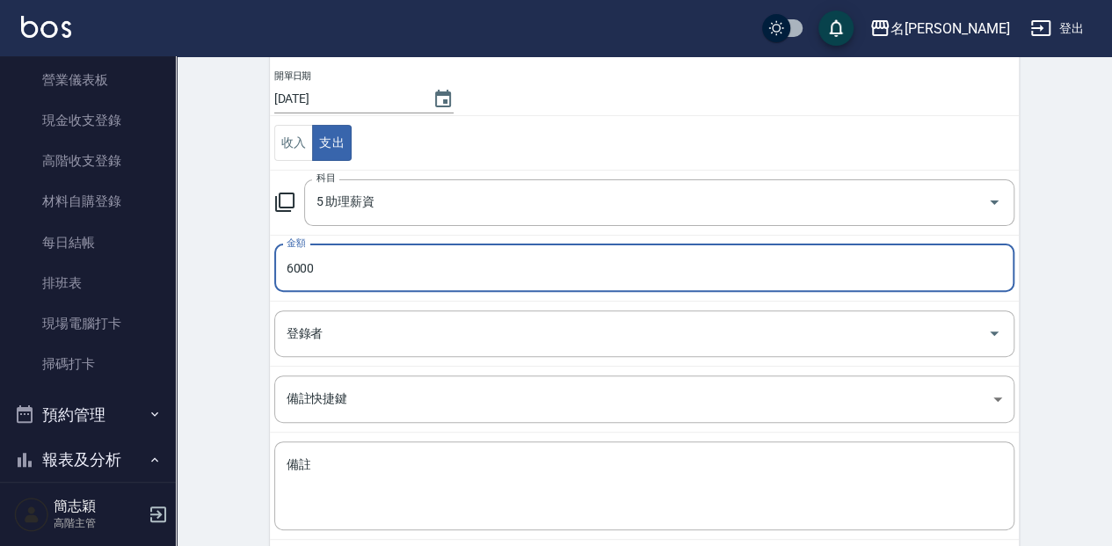
click at [625, 286] on input "6000" at bounding box center [644, 267] width 740 height 47
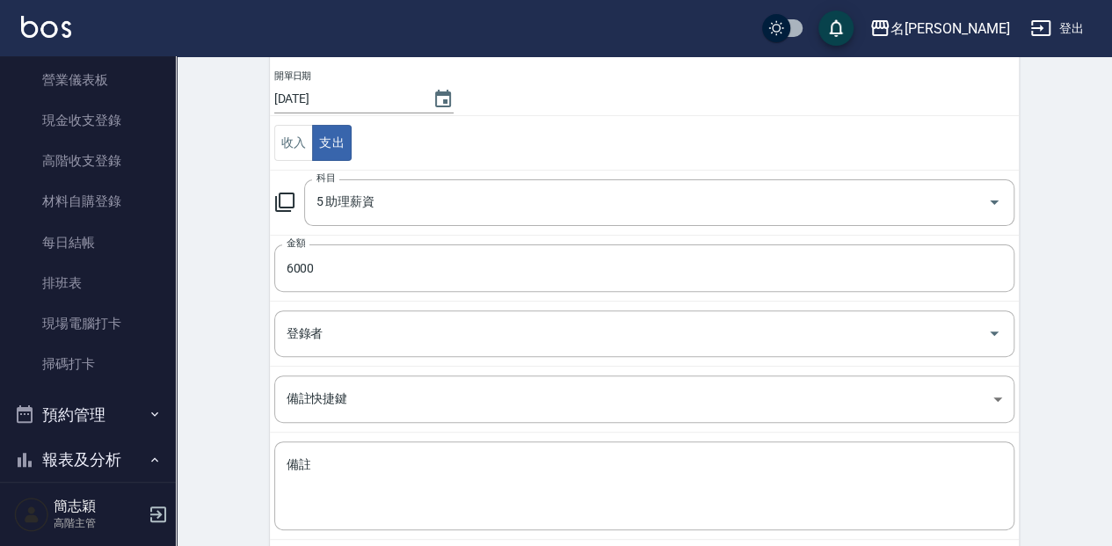
click at [616, 301] on td "登錄者 登錄者" at bounding box center [644, 333] width 749 height 65
click at [613, 310] on div "登錄者" at bounding box center [644, 333] width 740 height 47
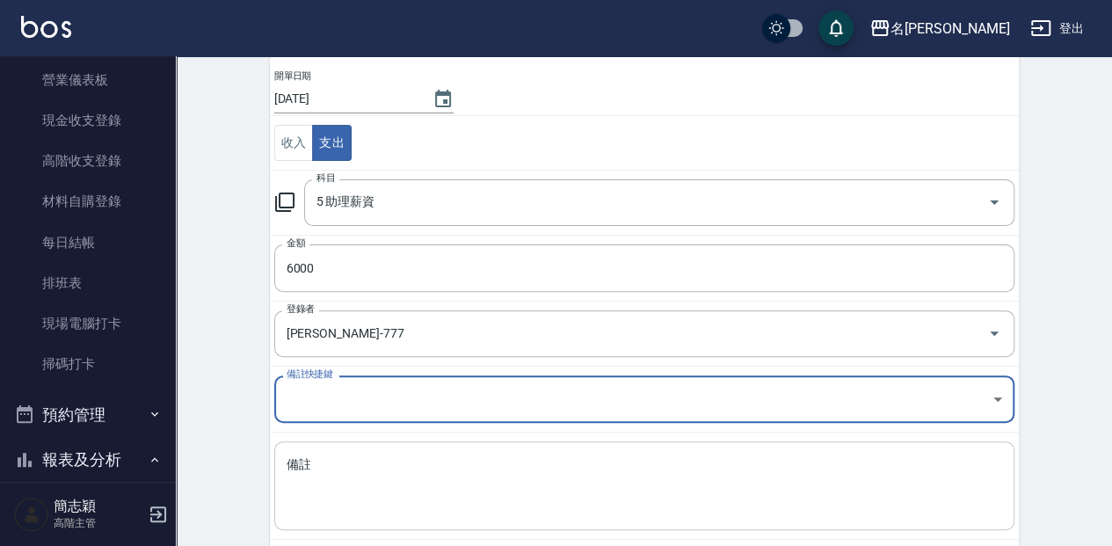
click at [706, 478] on textarea "備註" at bounding box center [645, 486] width 716 height 60
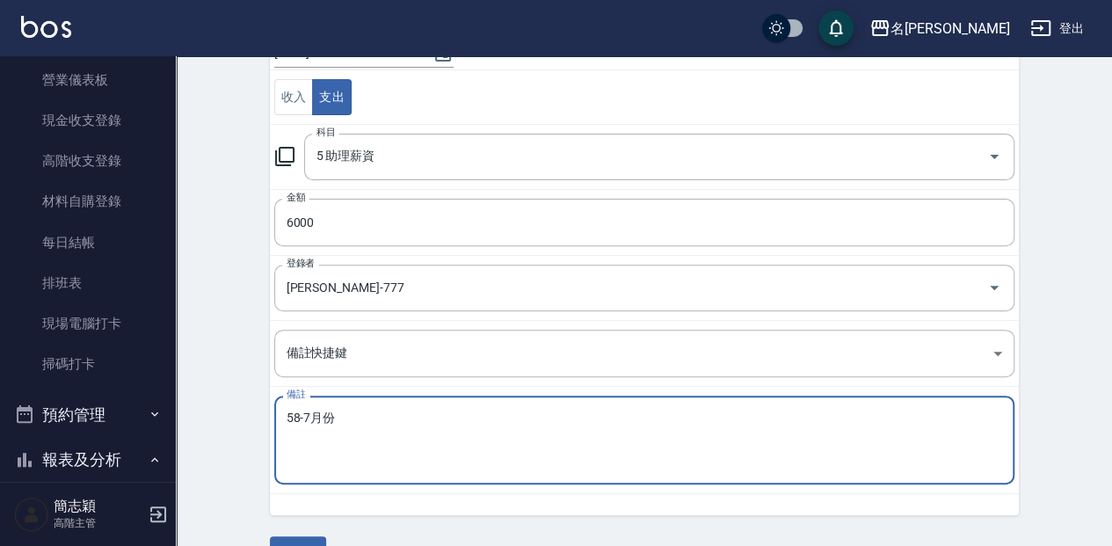
scroll to position [227, 0]
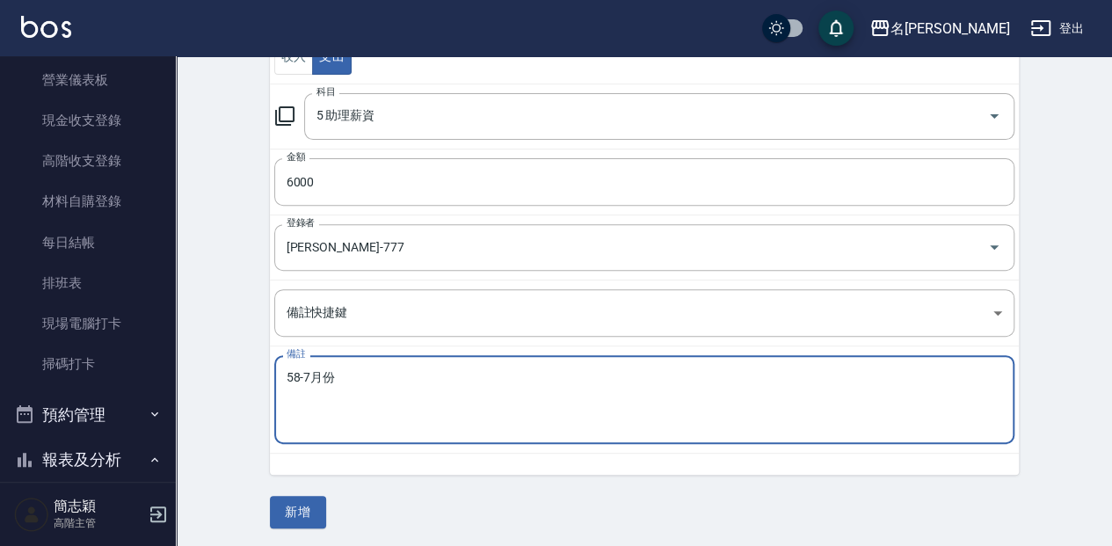
click at [336, 500] on div "一般 開單日期 2025/08/14 收入 支出 科目 5 助理薪資 科目 金額 6000 金額 登錄者 簡志穎-777 登錄者 備註快捷鍵 ​ 備註快捷鍵 …" at bounding box center [644, 211] width 749 height 635
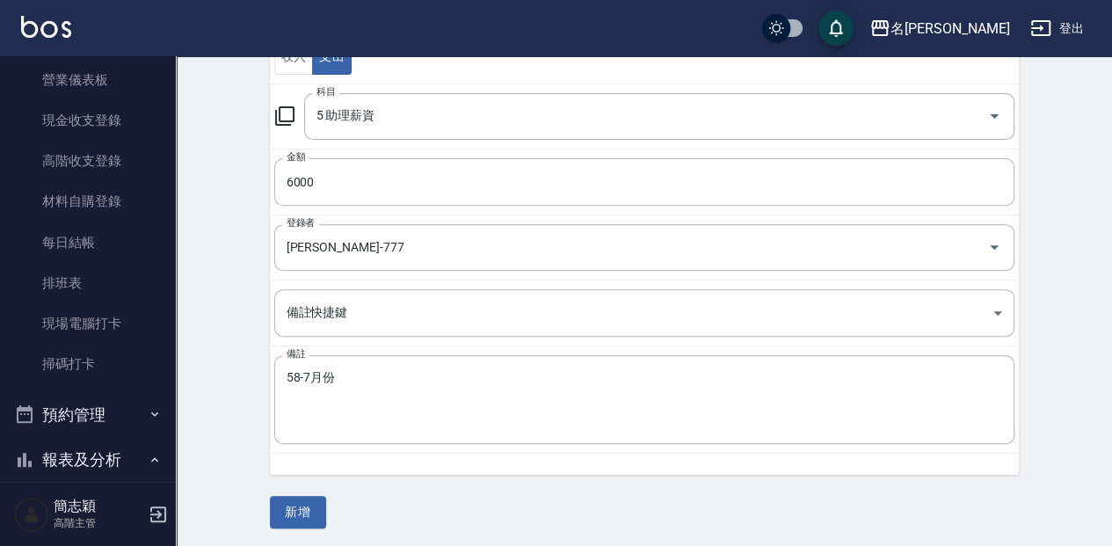
click at [324, 504] on button "新增" at bounding box center [298, 512] width 56 height 33
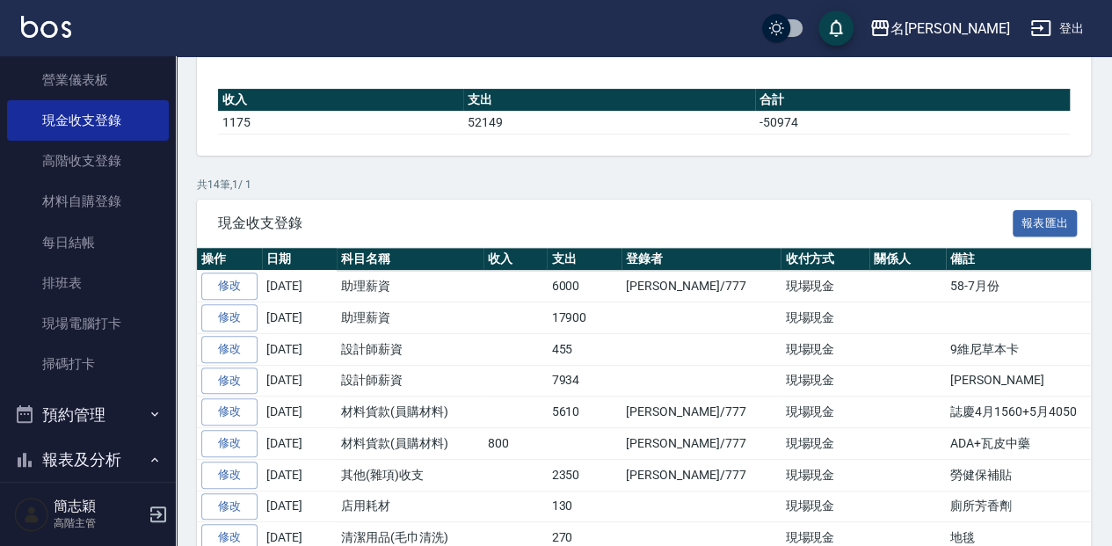
scroll to position [197, 0]
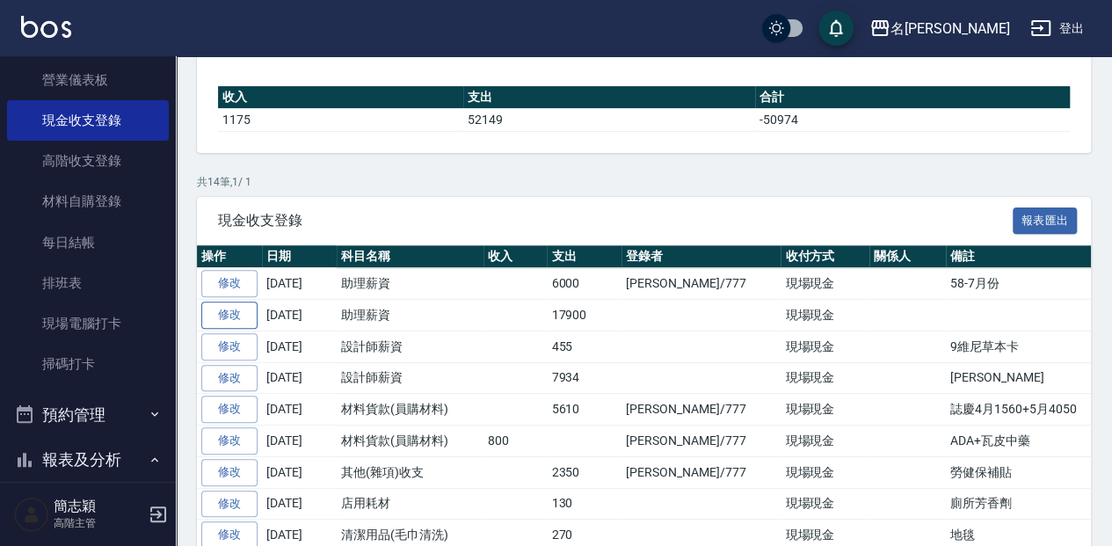
click at [239, 308] on link "修改" at bounding box center [229, 315] width 56 height 27
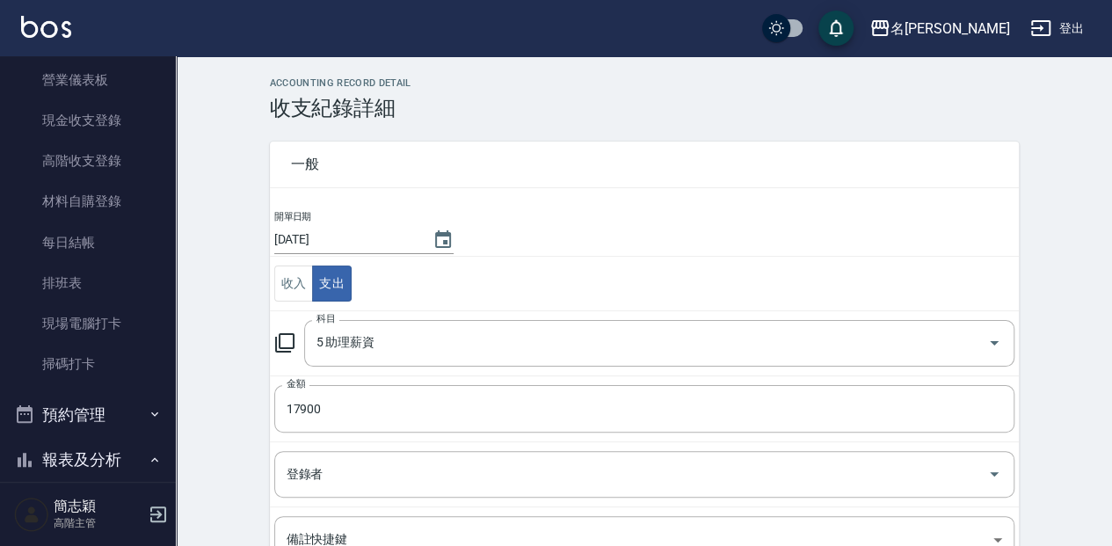
scroll to position [206, 0]
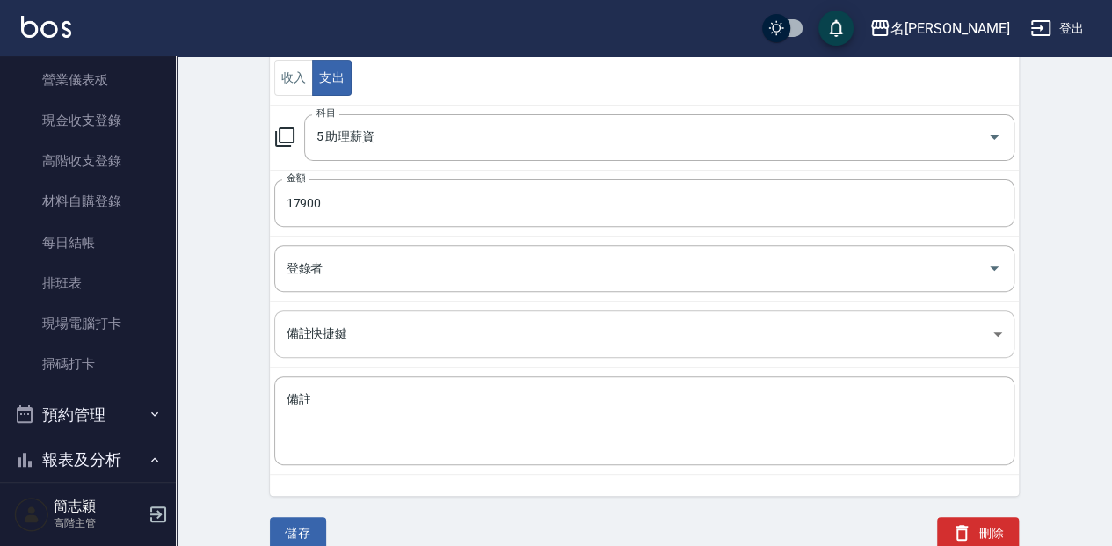
click at [572, 350] on body "名留中和 登出 櫃檯作業 打帳單 帳單列表 掛單列表 座位開單 營業儀表板 現金收支登錄 高階收支登錄 材料自購登錄 每日結帳 排班表 現場電腦打卡 掃碼打卡…" at bounding box center [556, 171] width 1112 height 755
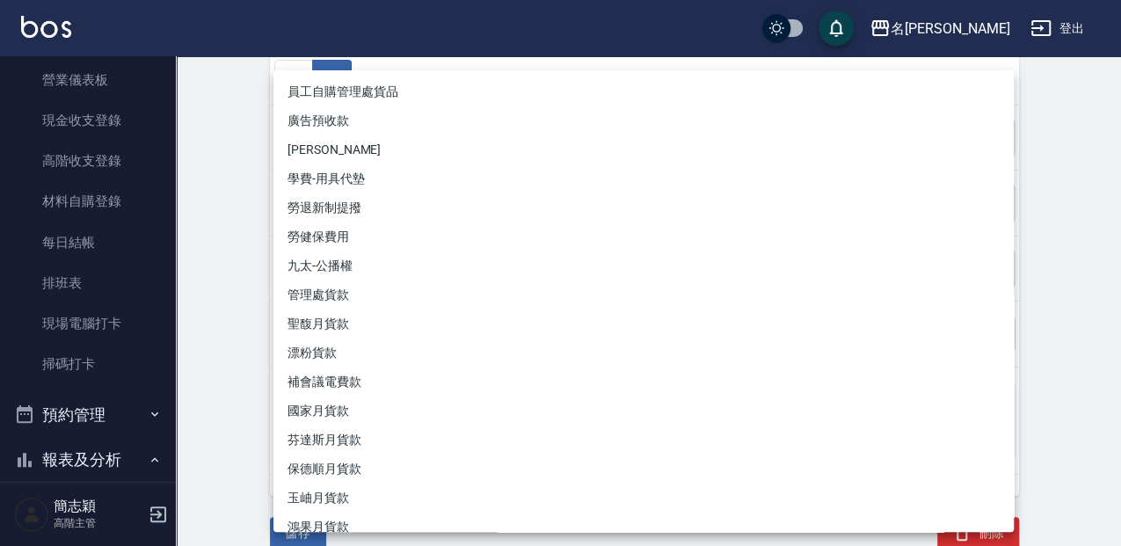
click at [1039, 229] on div at bounding box center [560, 273] width 1121 height 546
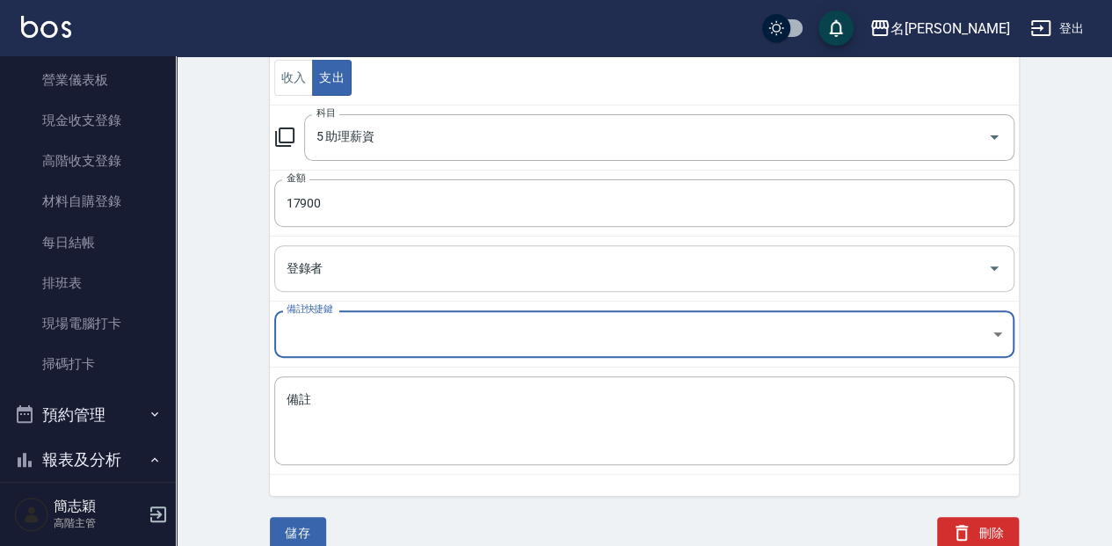
click at [466, 265] on input "登錄者" at bounding box center [631, 268] width 698 height 31
click at [527, 408] on textarea "備註" at bounding box center [645, 421] width 716 height 60
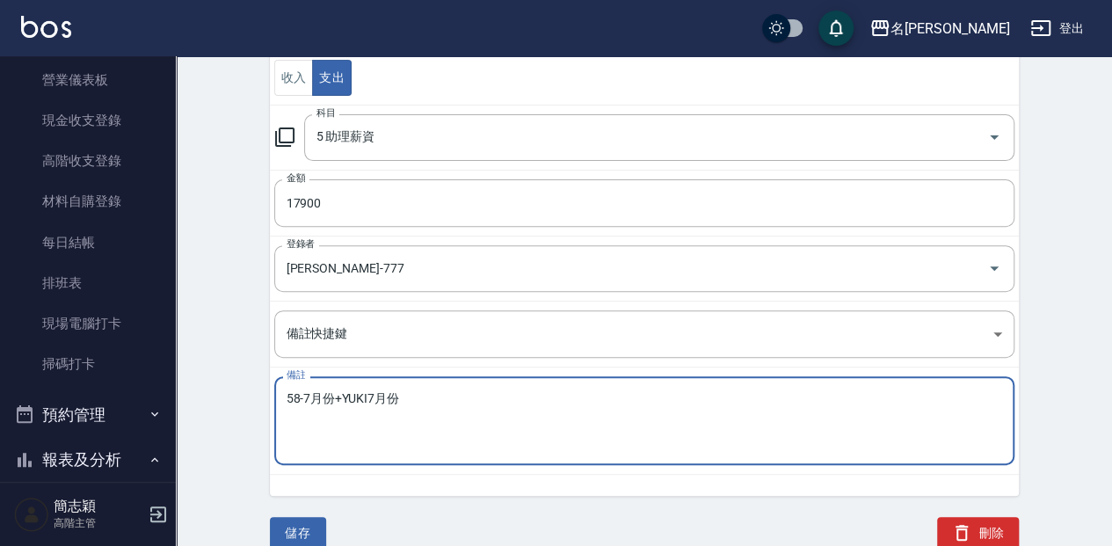
click at [287, 523] on button "儲存" at bounding box center [298, 533] width 56 height 33
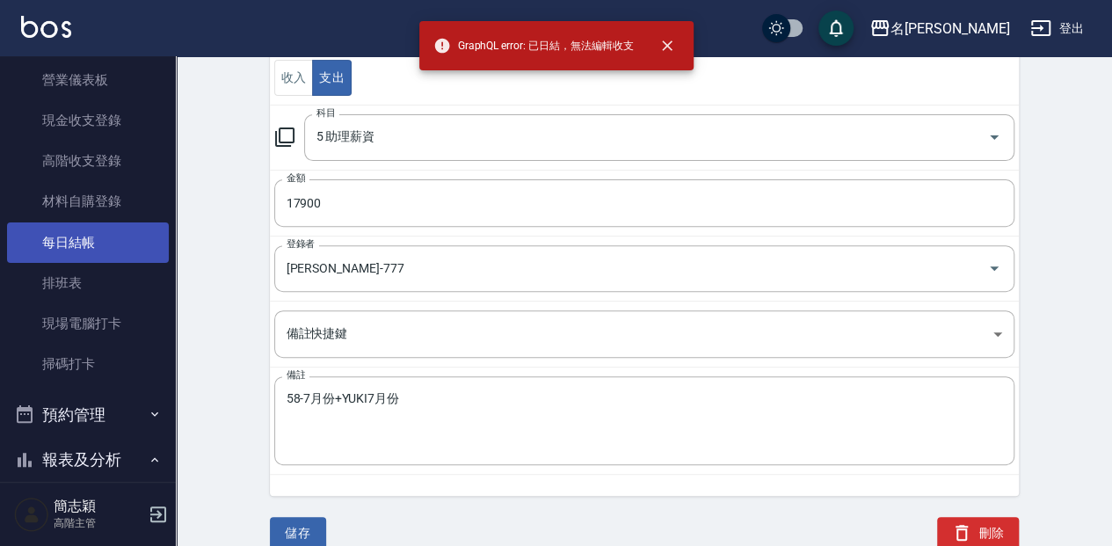
click at [110, 246] on link "每日結帳" at bounding box center [88, 242] width 162 height 40
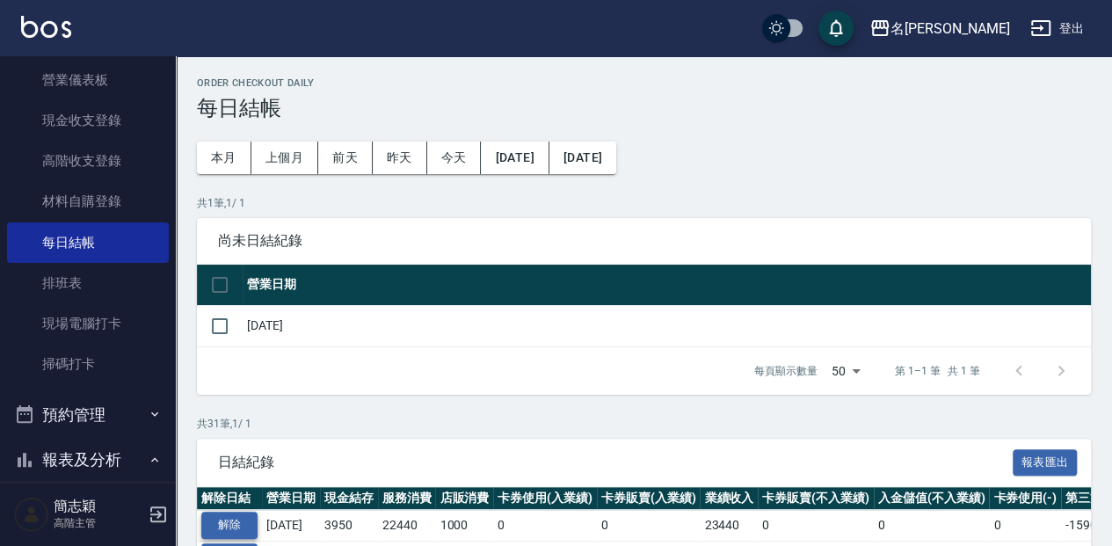
click at [227, 529] on button "解除" at bounding box center [229, 525] width 56 height 27
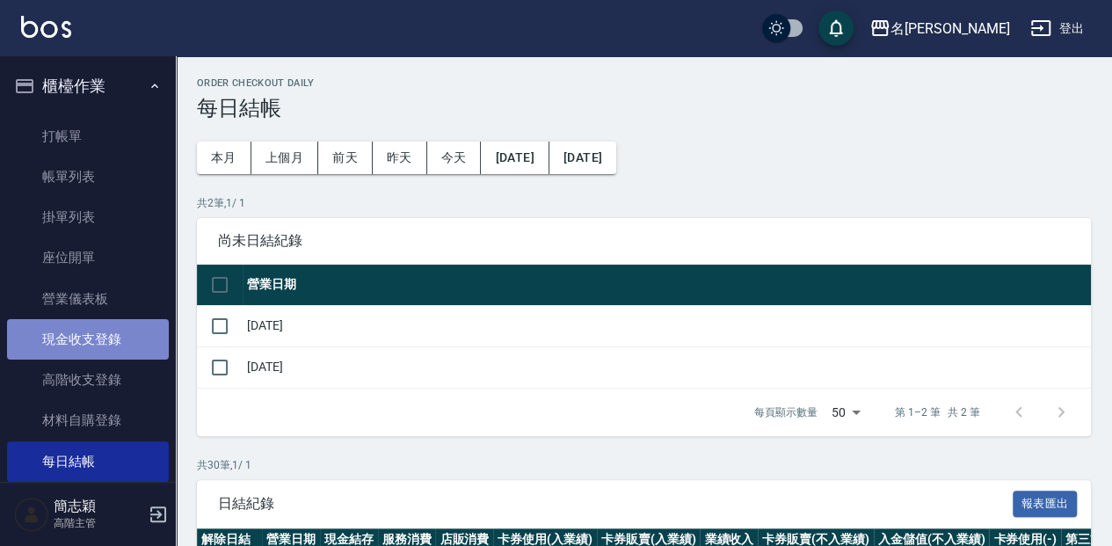
click at [103, 338] on link "現金收支登錄" at bounding box center [88, 339] width 162 height 40
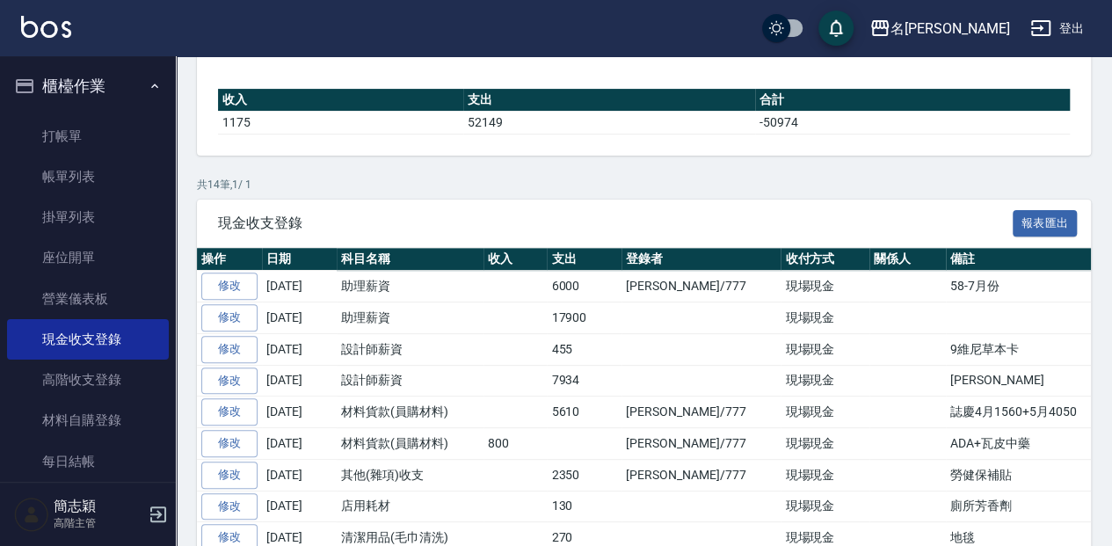
scroll to position [195, 0]
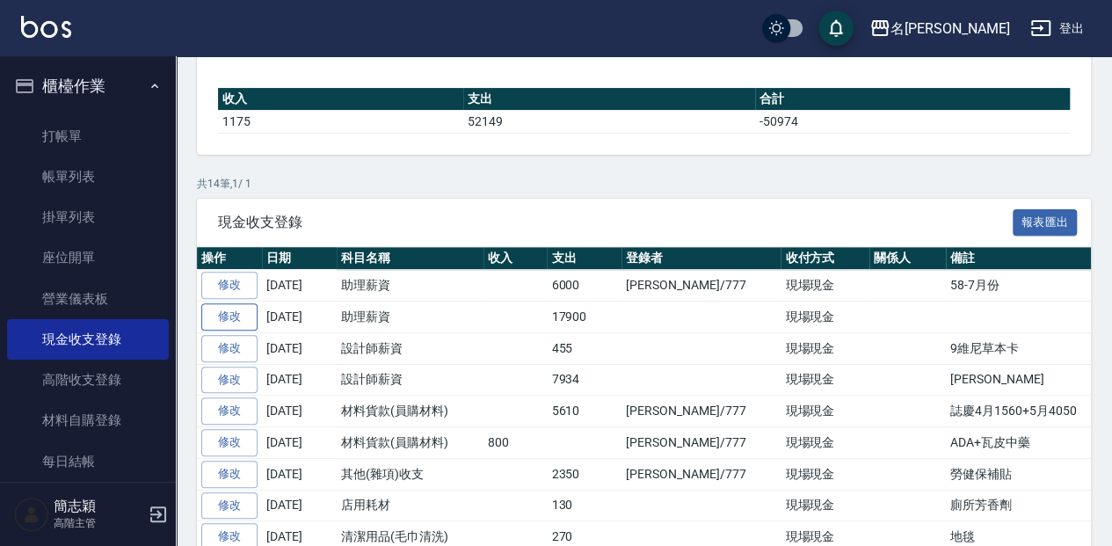
click at [245, 316] on link "修改" at bounding box center [229, 316] width 56 height 27
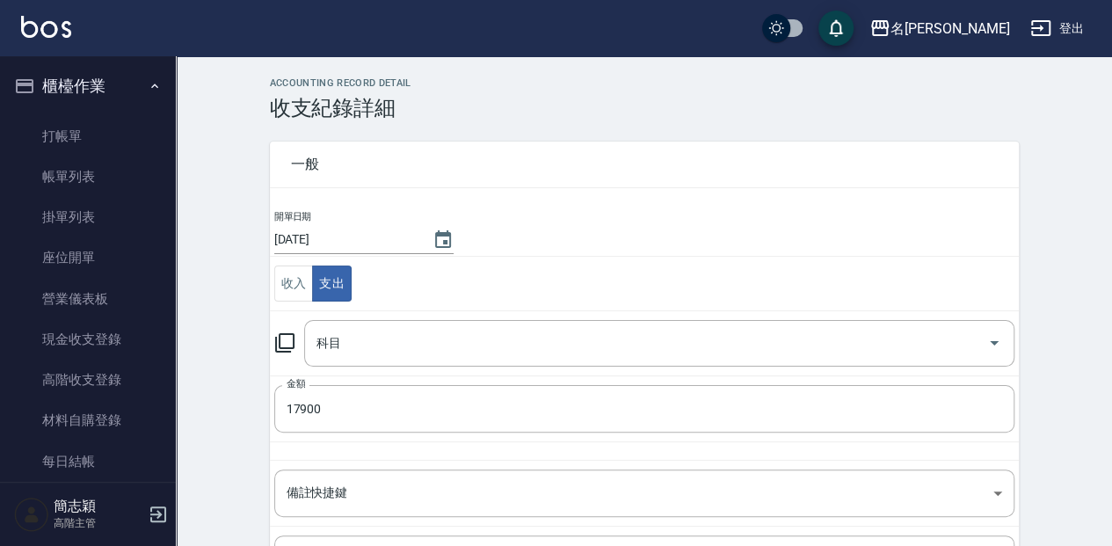
type input "5 助理薪資"
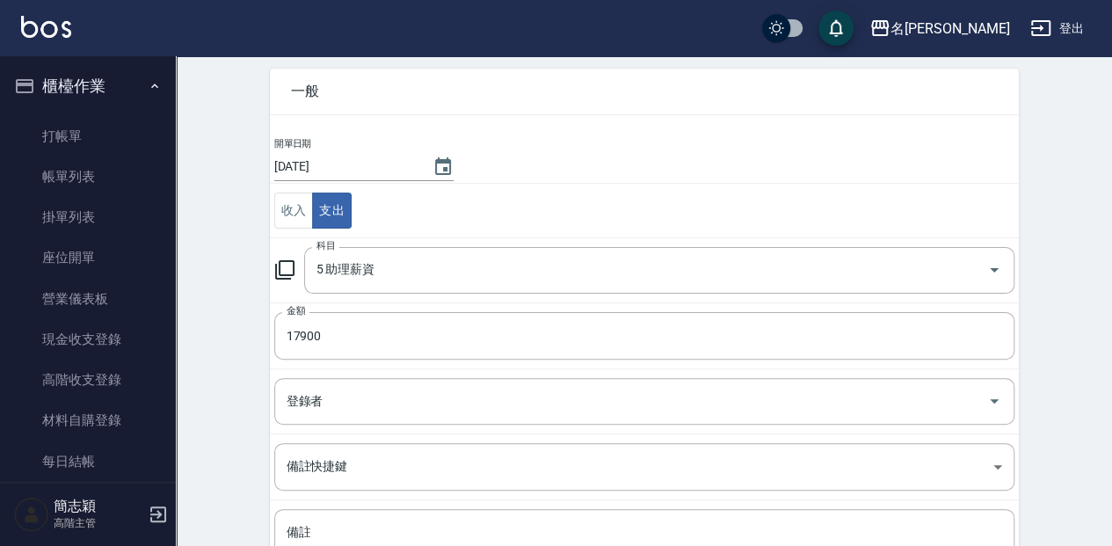
scroll to position [202, 0]
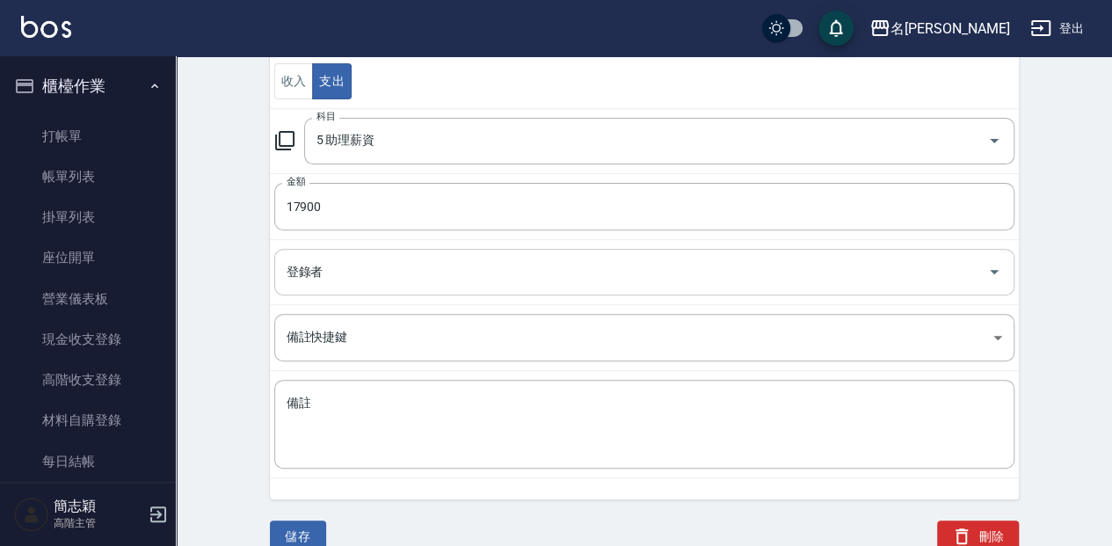
click at [527, 271] on input "登錄者" at bounding box center [631, 272] width 698 height 31
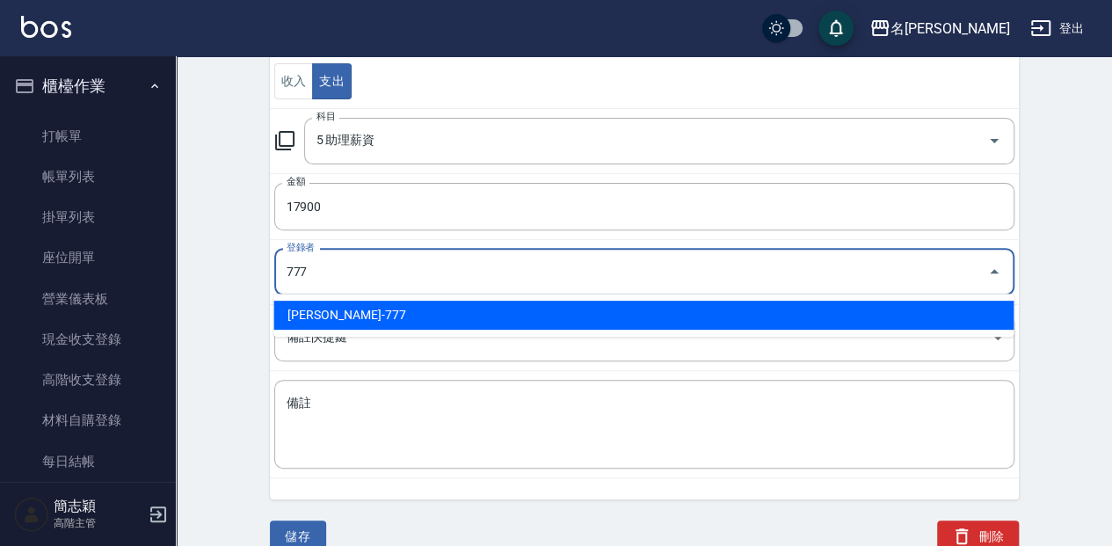
type input "[PERSON_NAME]-777"
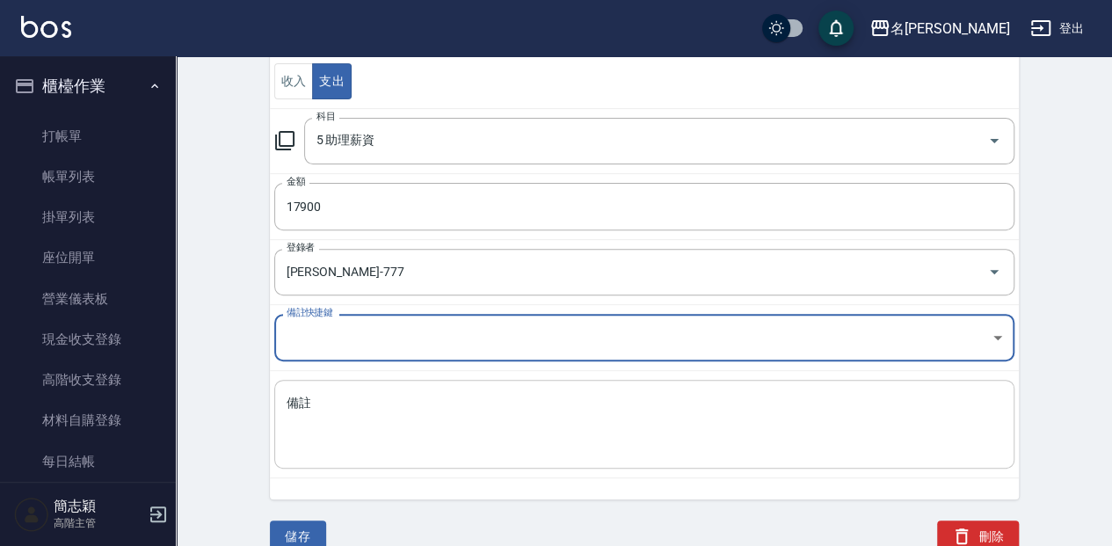
click at [522, 387] on div "x 備註" at bounding box center [644, 424] width 740 height 89
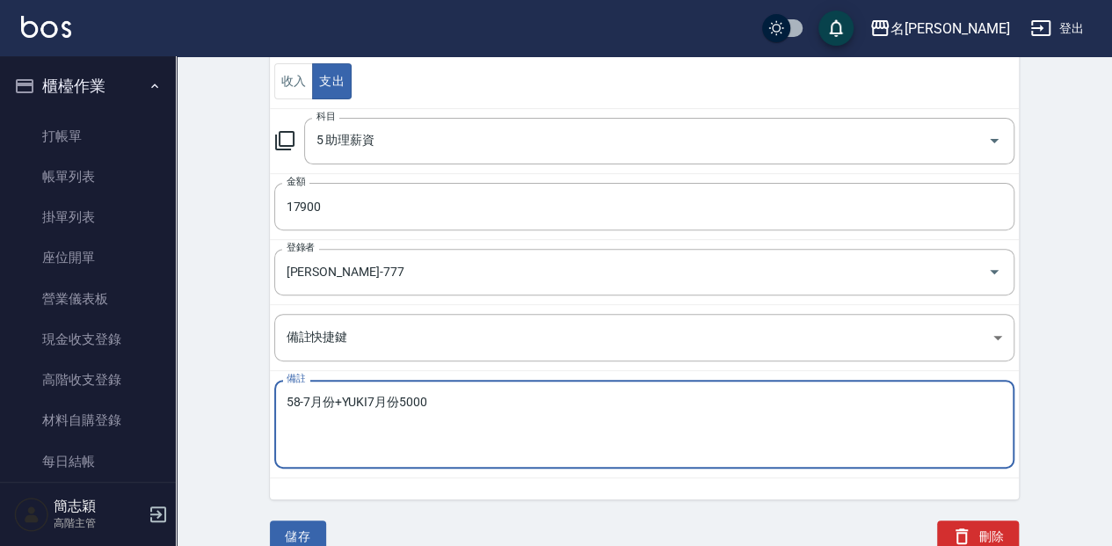
click at [328, 395] on textarea "58-7月份+YUKI7月份5000" at bounding box center [645, 425] width 716 height 60
click at [332, 395] on textarea "58-7月份+YUKI7月份5000" at bounding box center [645, 425] width 716 height 60
type textarea "58-7月份12900+YUKI7月份5000"
click at [302, 525] on button "儲存" at bounding box center [298, 536] width 56 height 33
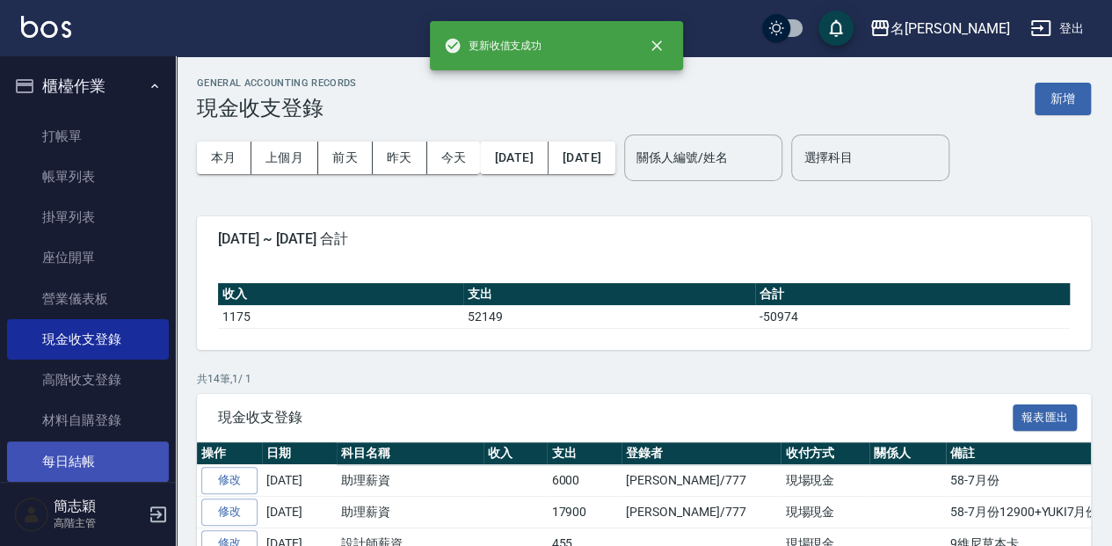
click at [125, 452] on link "每日結帳" at bounding box center [88, 461] width 162 height 40
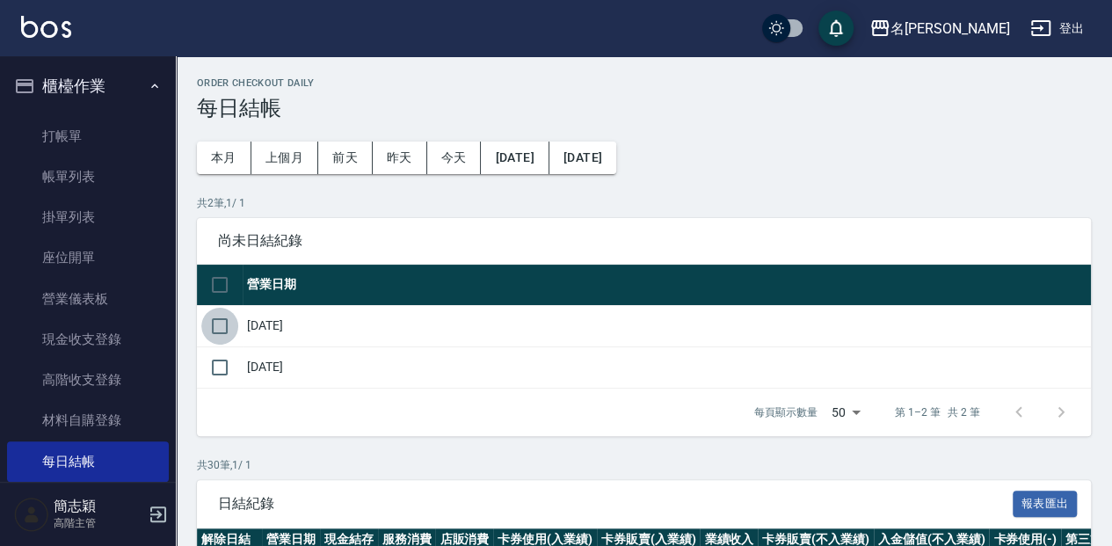
click at [229, 327] on input "checkbox" at bounding box center [219, 326] width 37 height 37
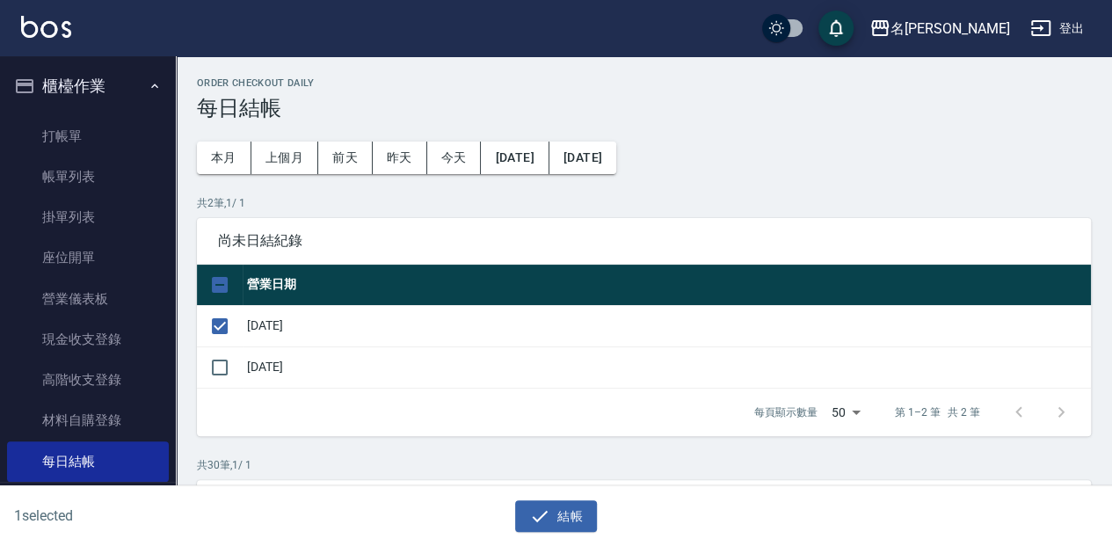
click at [581, 531] on div "1 selected 結帳" at bounding box center [556, 516] width 1112 height 61
click at [569, 513] on button "結帳" at bounding box center [556, 516] width 82 height 33
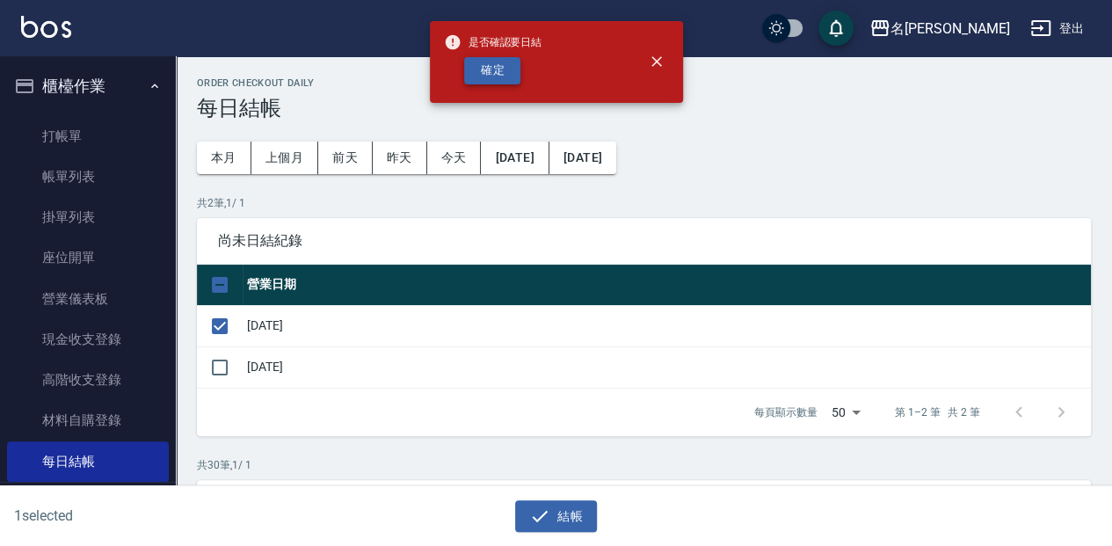
click at [501, 57] on button "確定" at bounding box center [492, 70] width 56 height 27
checkbox input "false"
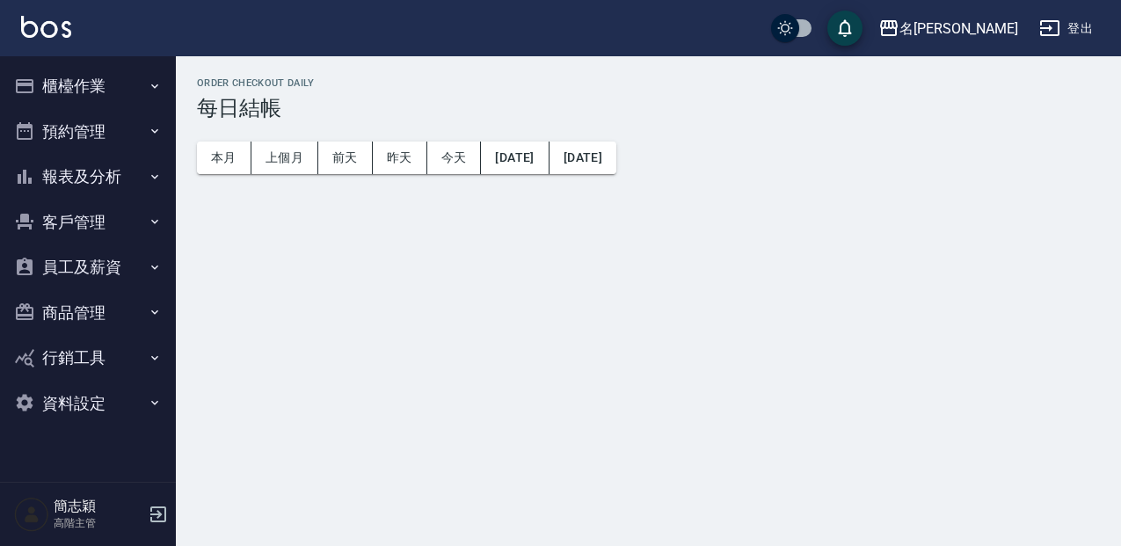
click at [99, 84] on button "櫃檯作業" at bounding box center [88, 86] width 162 height 46
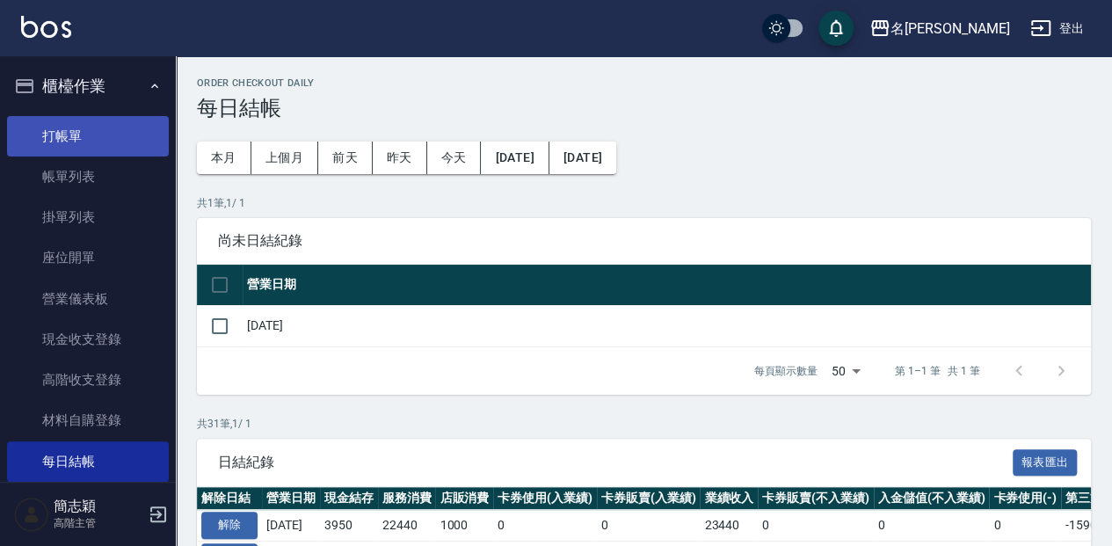
click at [90, 144] on link "打帳單" at bounding box center [88, 136] width 162 height 40
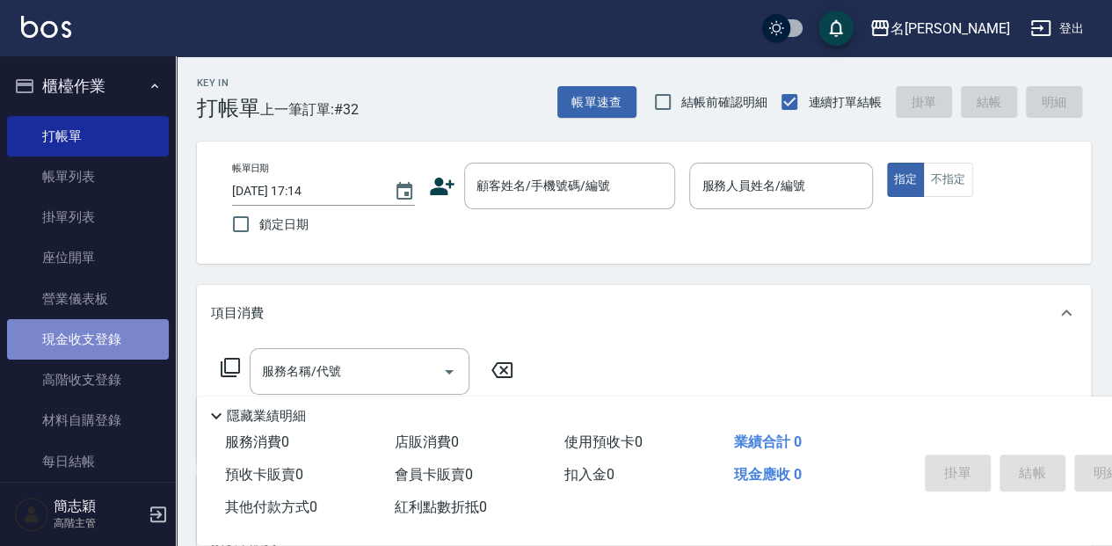
click at [91, 342] on link "現金收支登錄" at bounding box center [88, 339] width 162 height 40
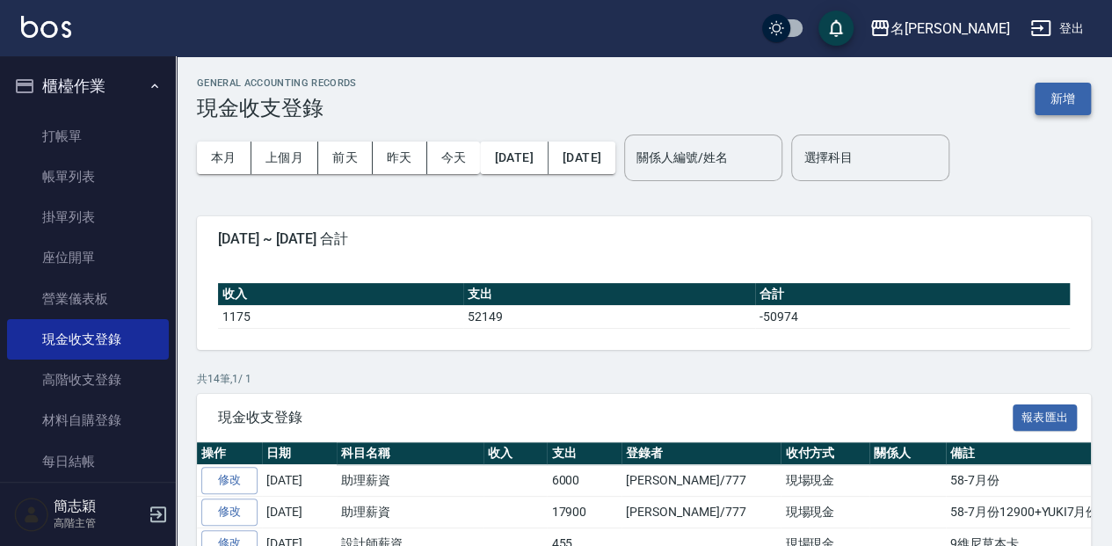
click at [1069, 103] on button "新增" at bounding box center [1063, 99] width 56 height 33
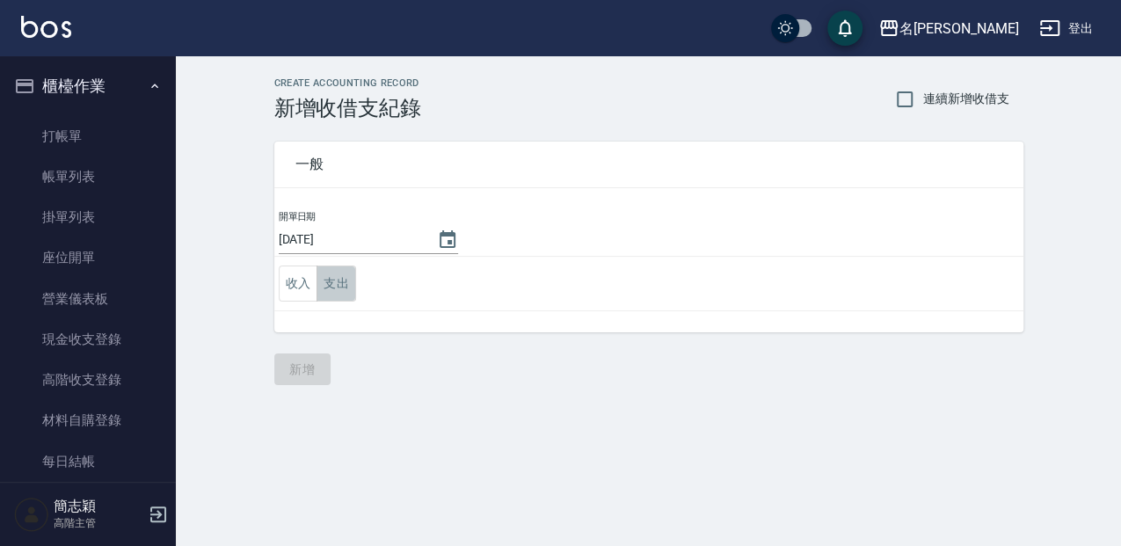
click at [341, 280] on button "支出" at bounding box center [336, 283] width 40 height 36
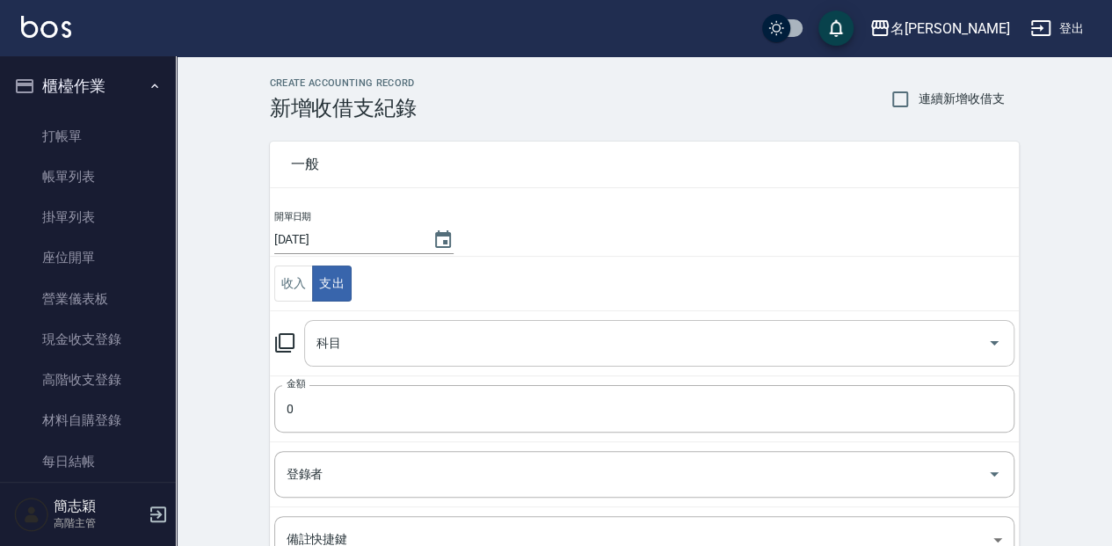
click at [366, 341] on input "科目" at bounding box center [646, 343] width 668 height 31
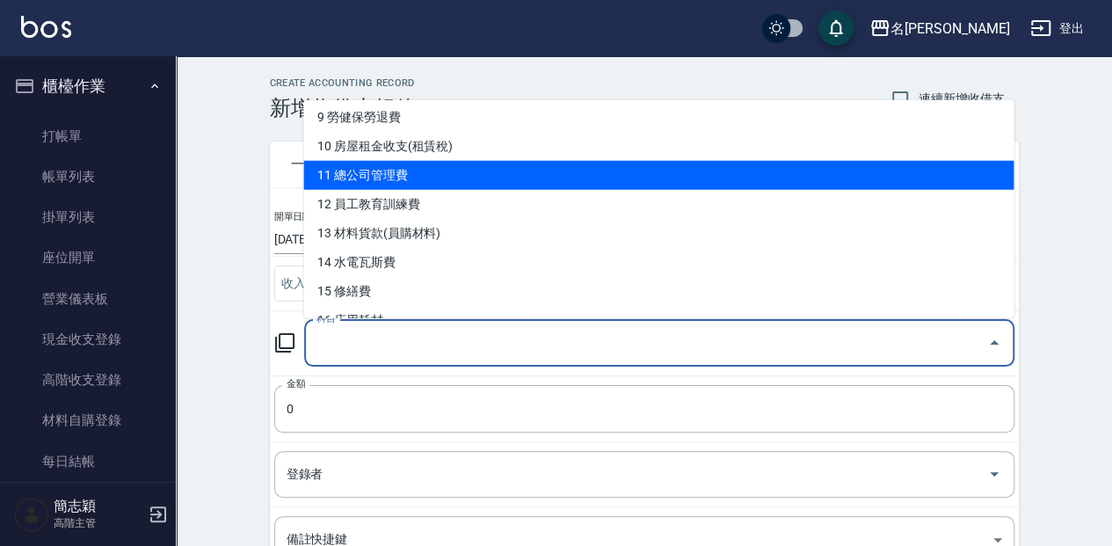
scroll to position [293, 0]
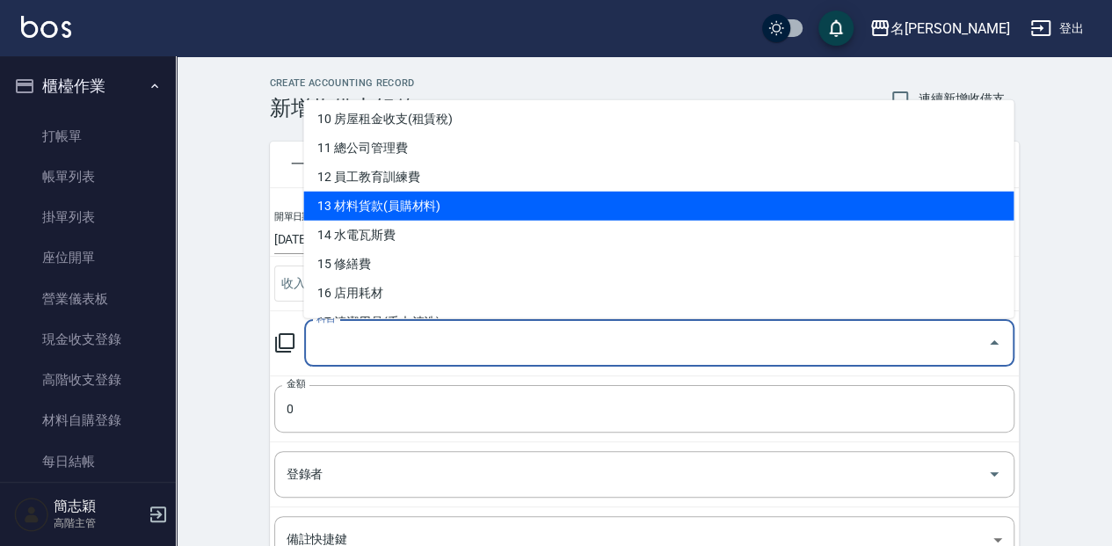
click at [509, 213] on li "13 材料貨款(員購材料)" at bounding box center [658, 205] width 710 height 29
type input "13 材料貨款(員購材料)"
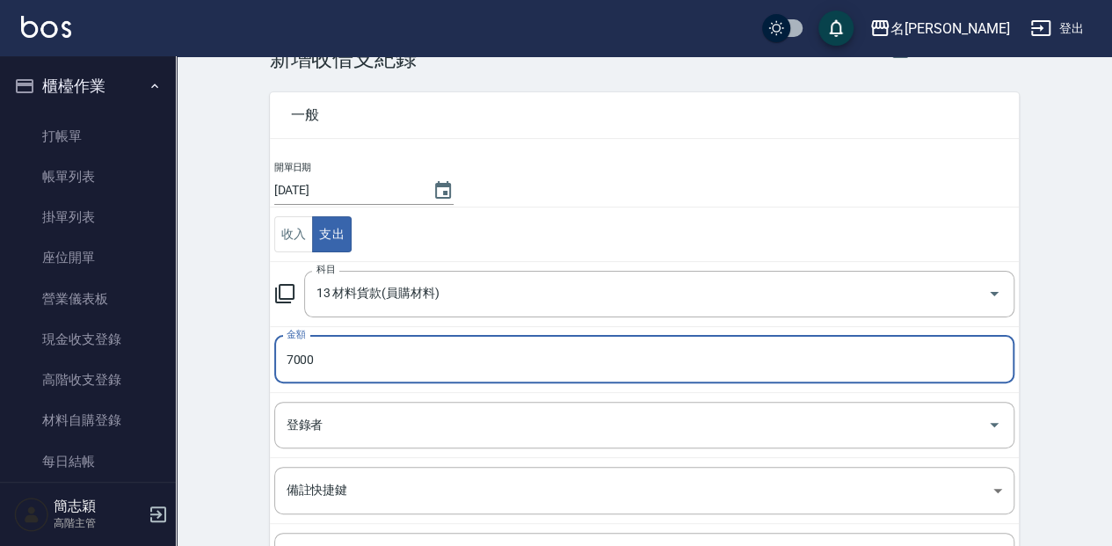
scroll to position [160, 0]
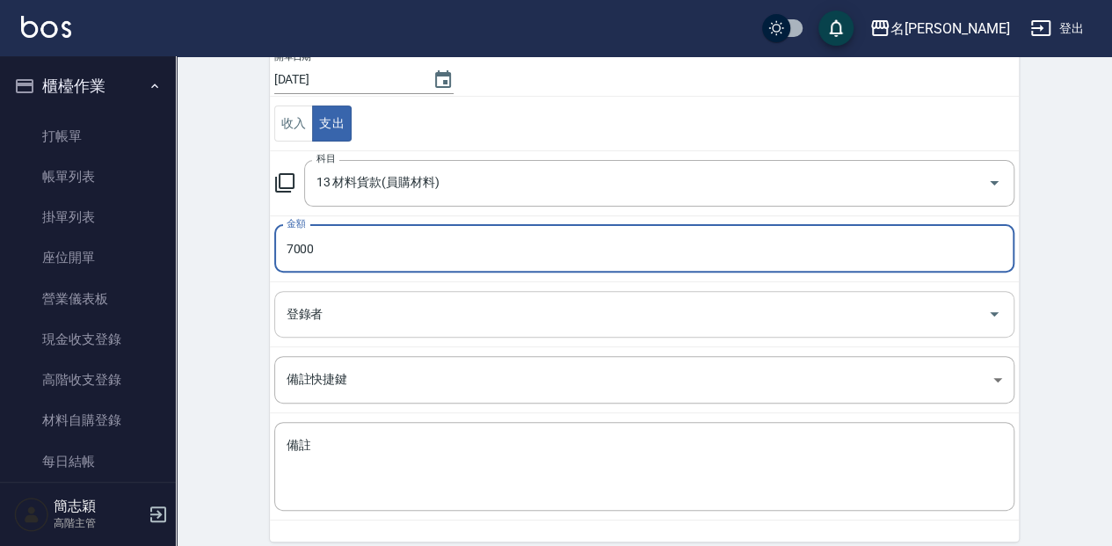
type input "7000"
click at [594, 316] on input "登錄者" at bounding box center [631, 314] width 698 height 31
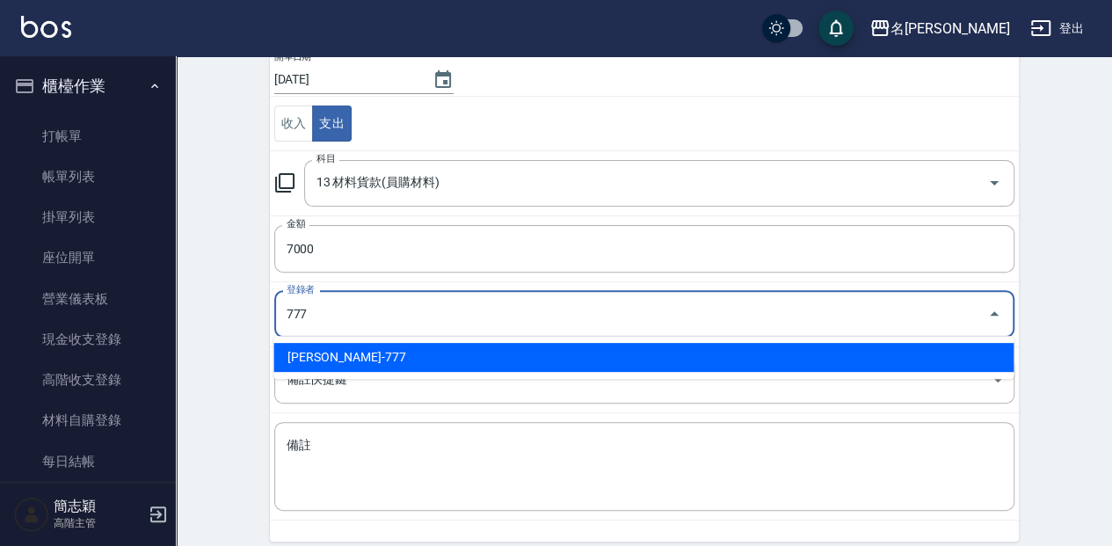
type input "[PERSON_NAME]-777"
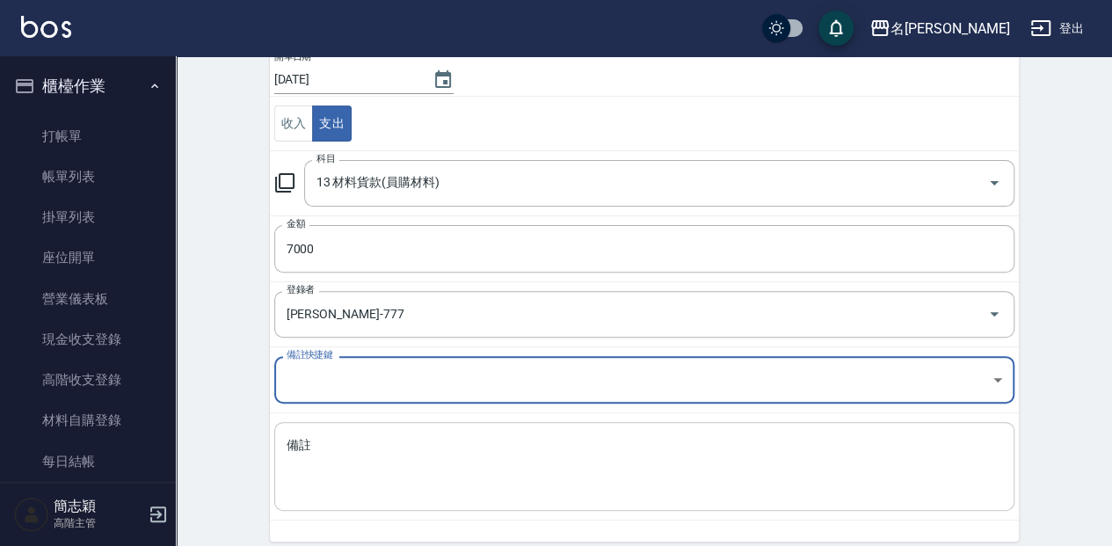
click at [568, 459] on textarea "備註" at bounding box center [645, 467] width 716 height 60
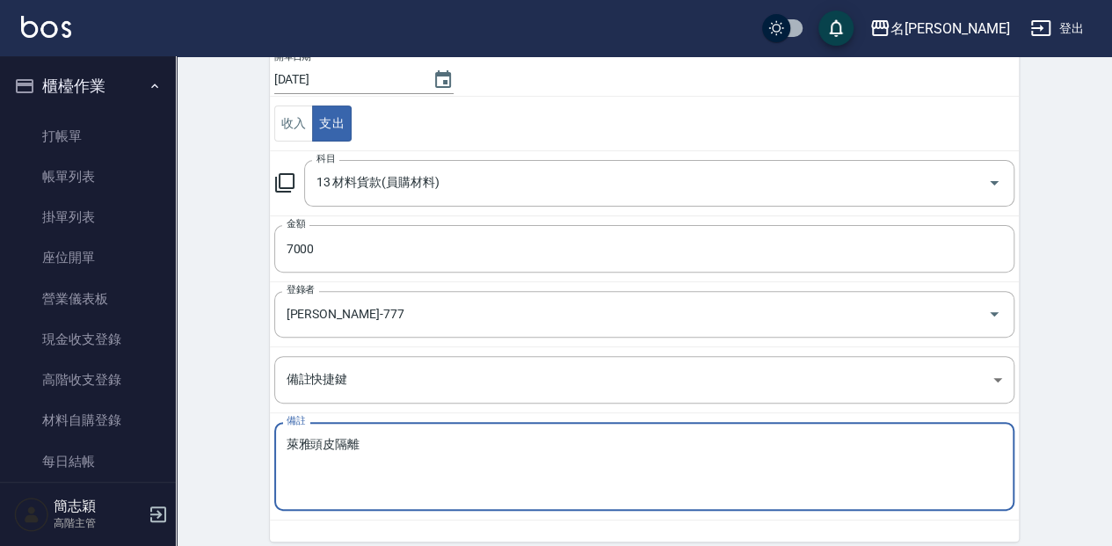
click at [311, 442] on textarea "萊雅頭皮隔離" at bounding box center [645, 467] width 716 height 60
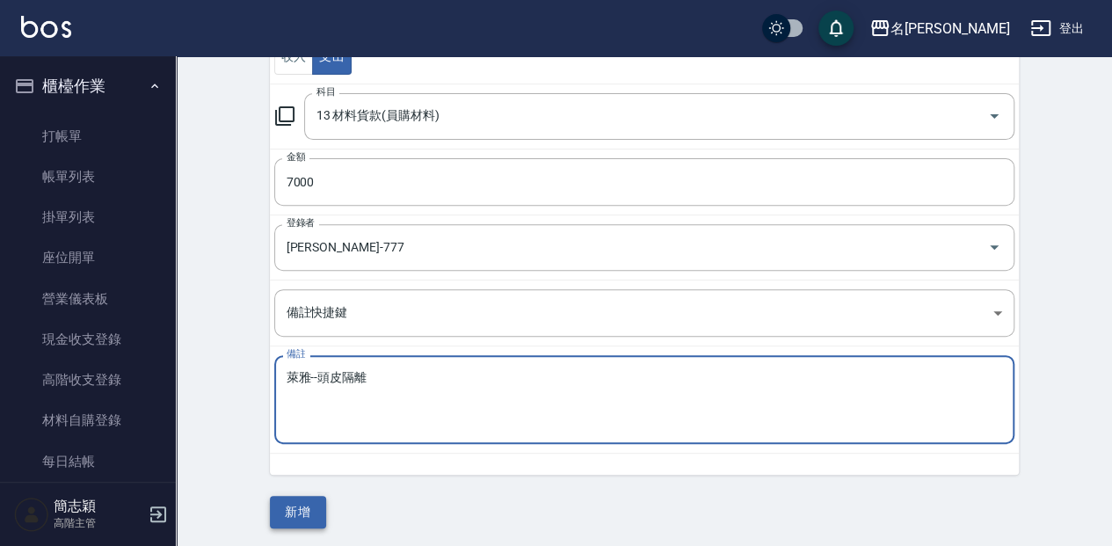
type textarea "萊雅--頭皮隔離"
click at [296, 513] on button "新增" at bounding box center [298, 512] width 56 height 33
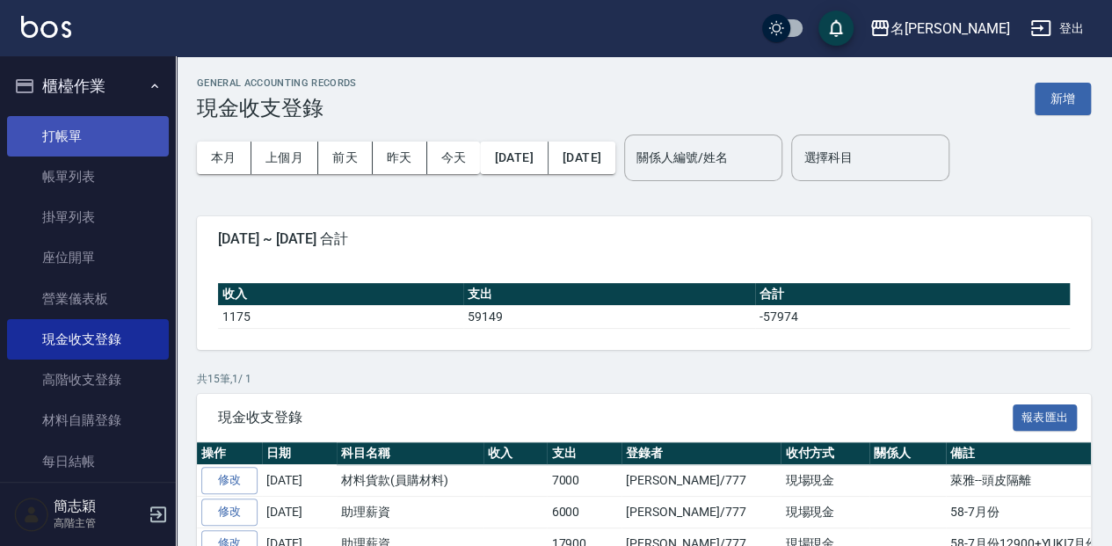
click at [46, 135] on link "打帳單" at bounding box center [88, 136] width 162 height 40
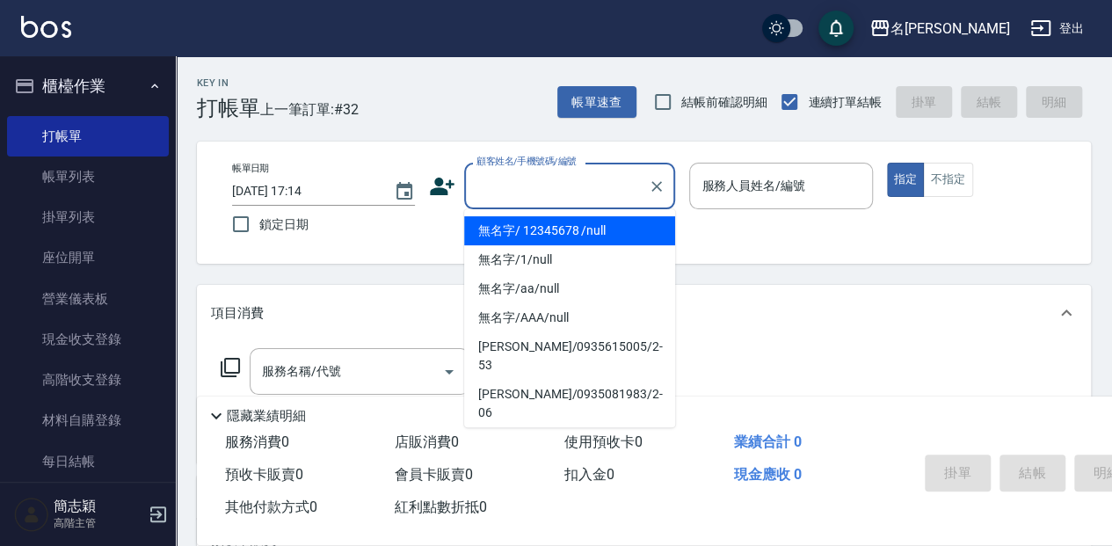
click at [554, 174] on input "顧客姓名/手機號碼/編號" at bounding box center [556, 186] width 169 height 31
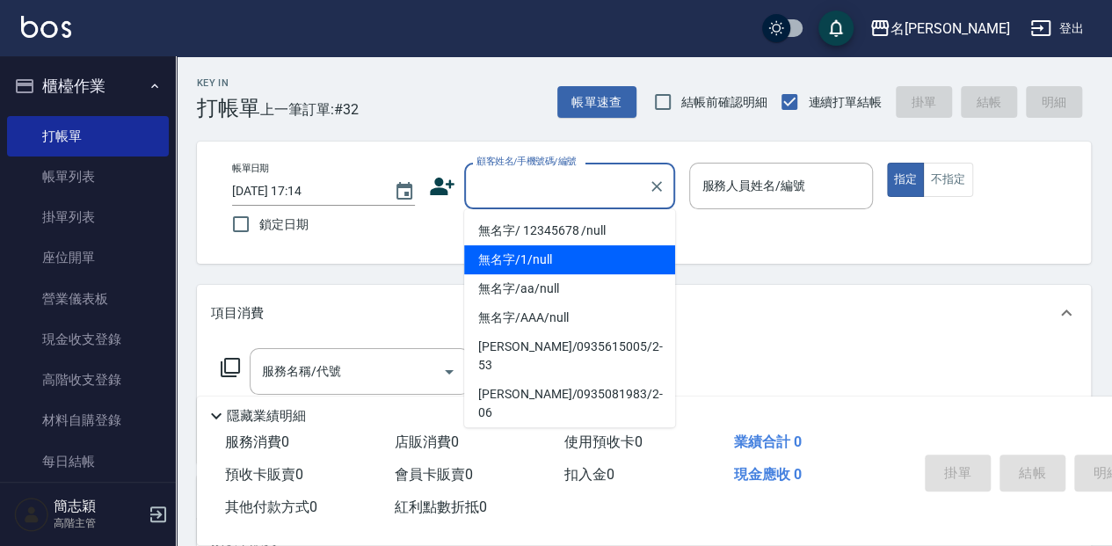
click at [559, 245] on li "無名字/1/null" at bounding box center [569, 259] width 211 height 29
type input "無名字/1/null"
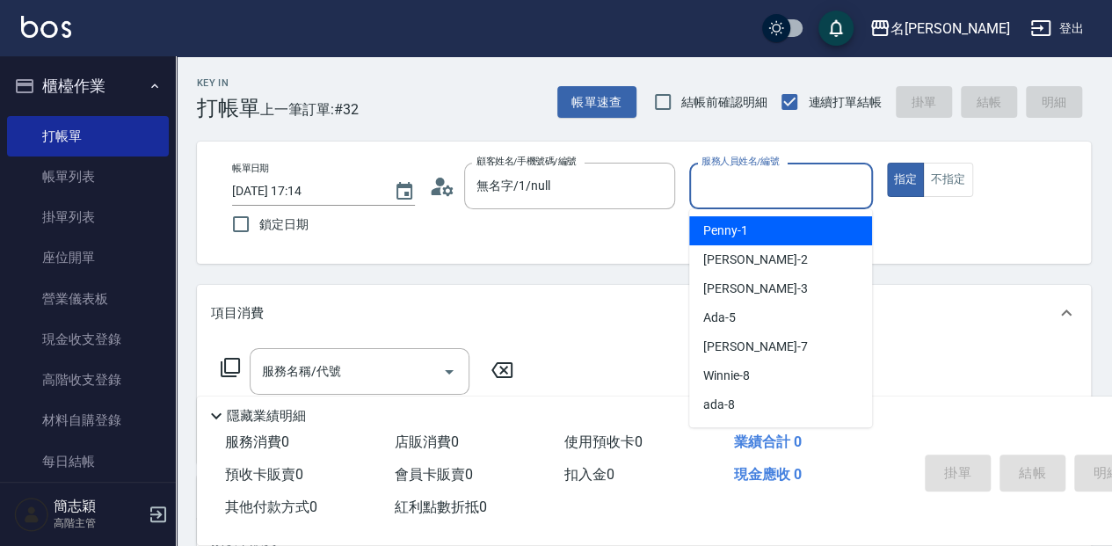
click at [775, 179] on input "服務人員姓名/編號" at bounding box center [780, 186] width 167 height 31
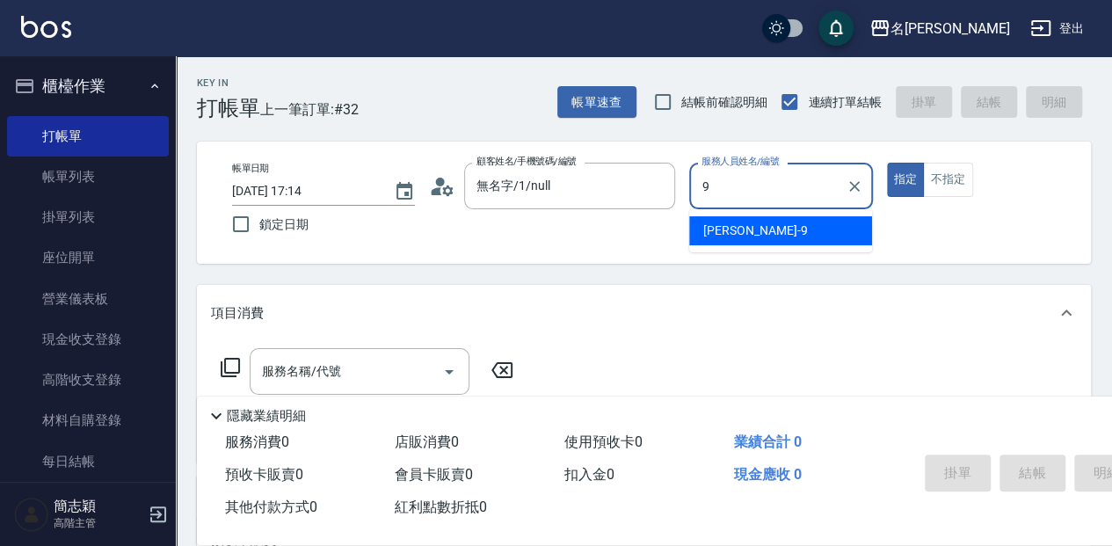
type input "[PERSON_NAME]-9"
type button "true"
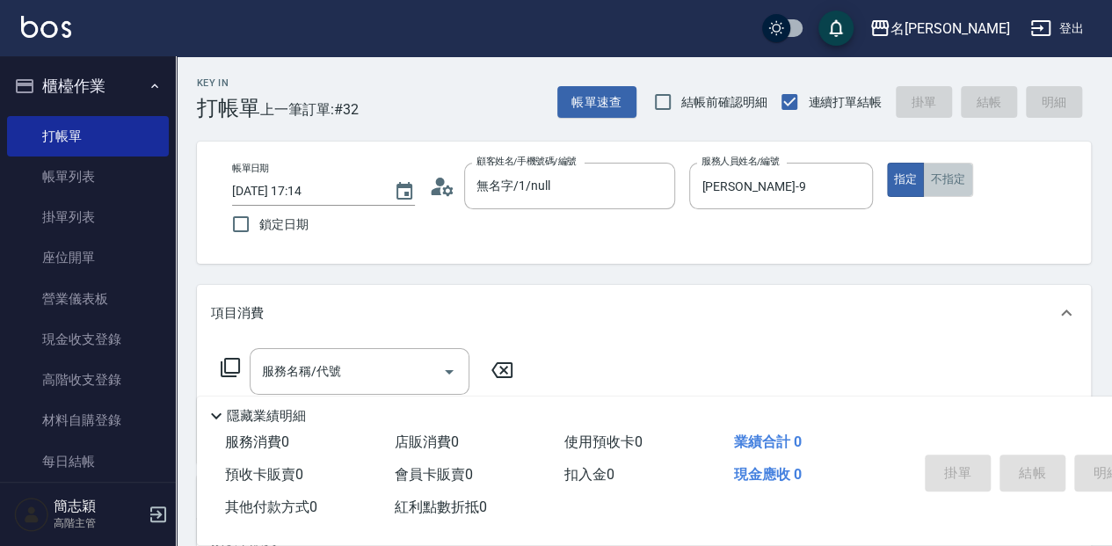
click at [954, 175] on button "不指定" at bounding box center [947, 180] width 49 height 34
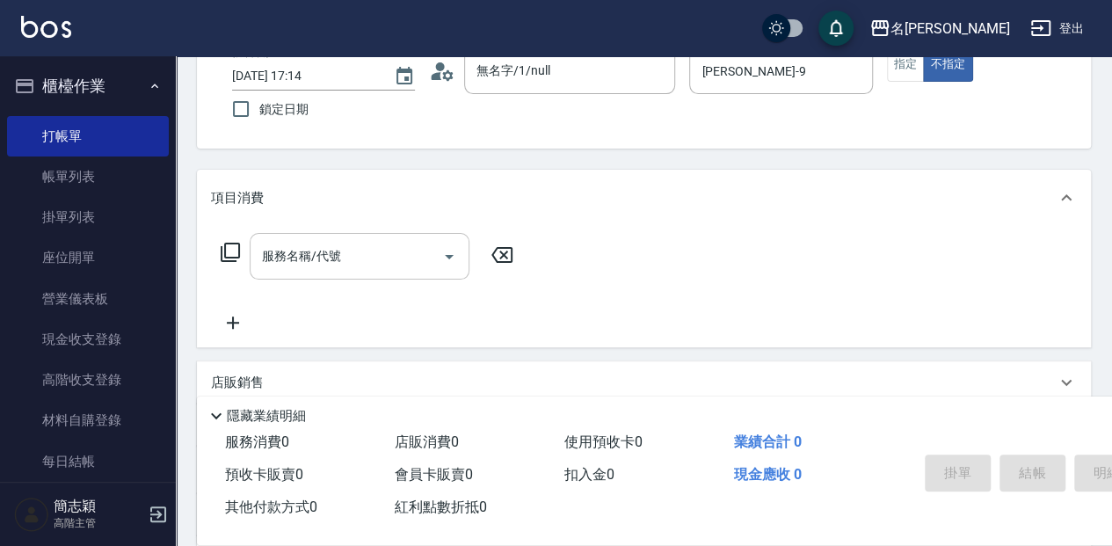
scroll to position [117, 0]
click at [367, 245] on input "服務名稱/代號" at bounding box center [347, 254] width 178 height 31
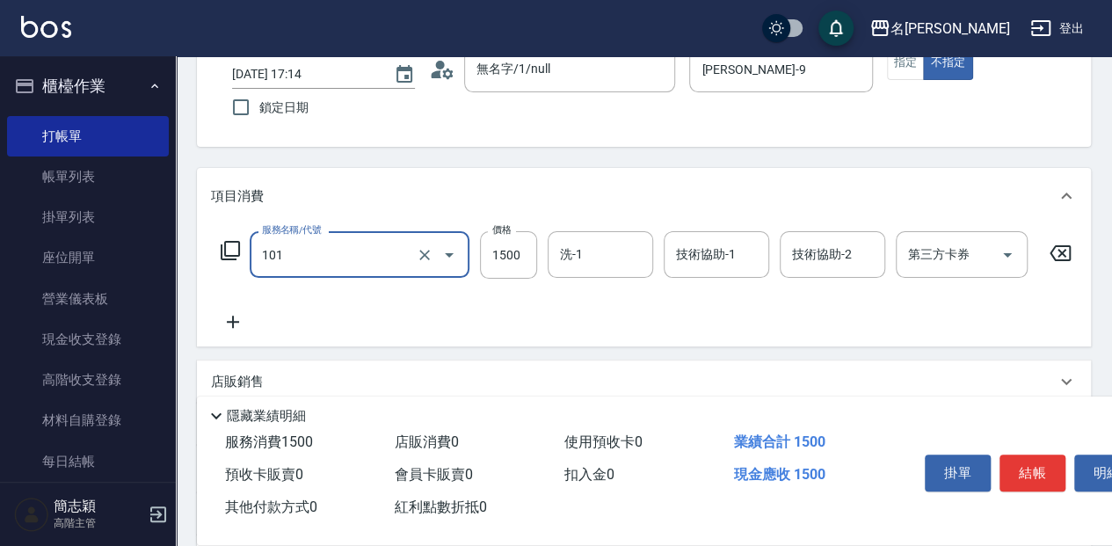
click at [367, 244] on input "101" at bounding box center [335, 254] width 155 height 31
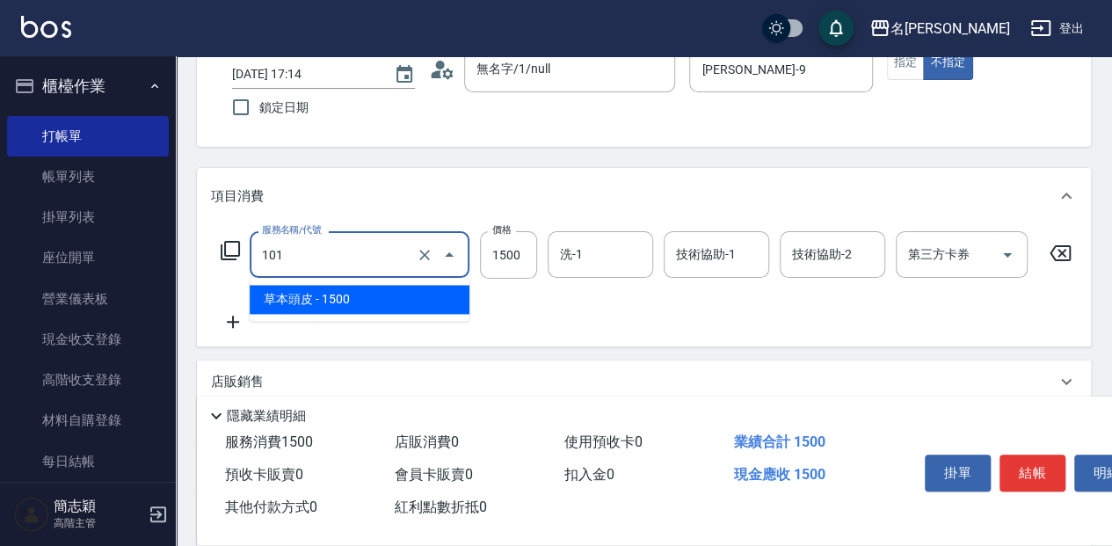
type input "草本頭皮(101)"
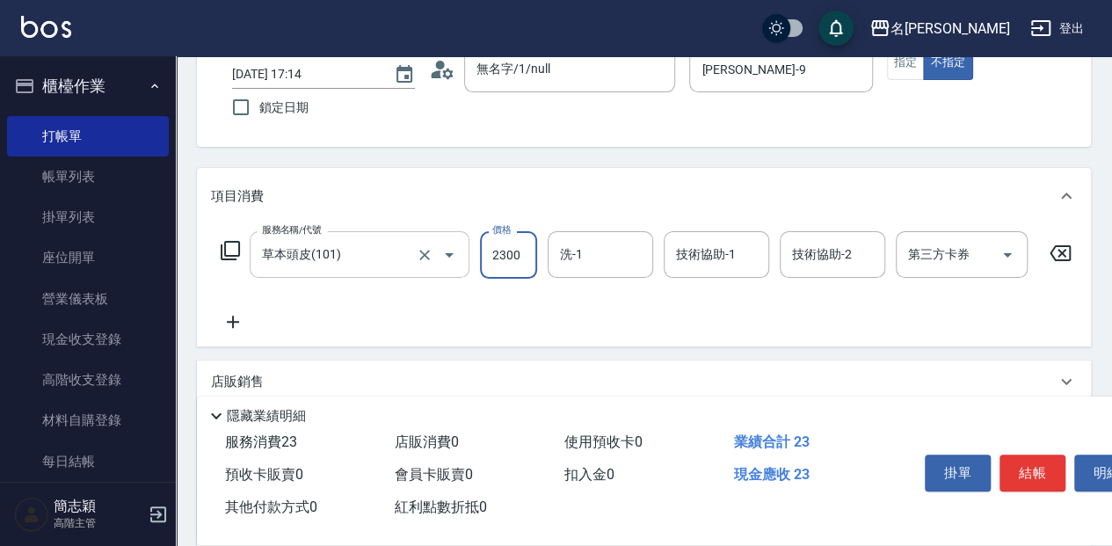
type input "2300"
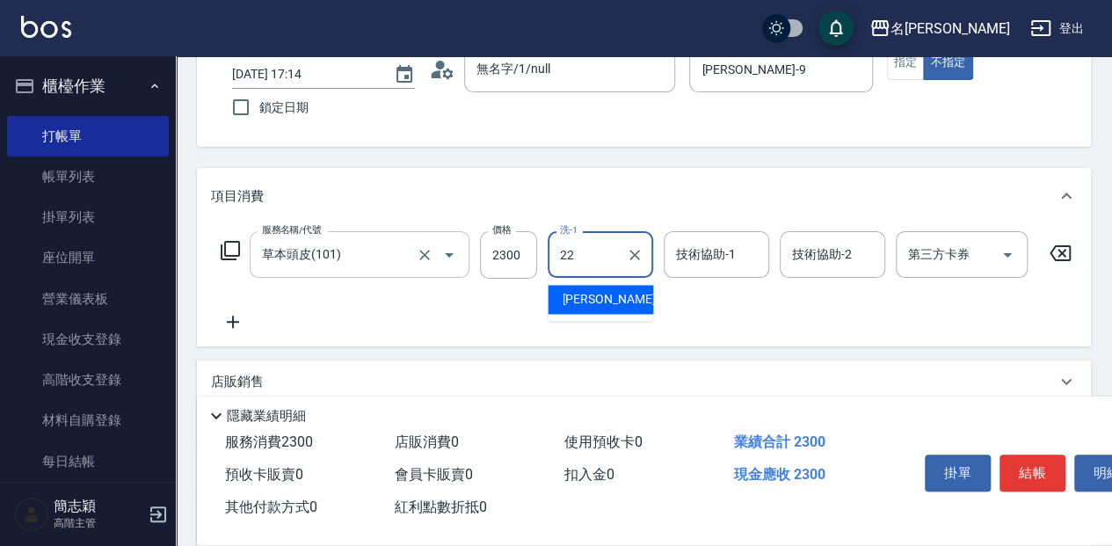
type input "品潔-22"
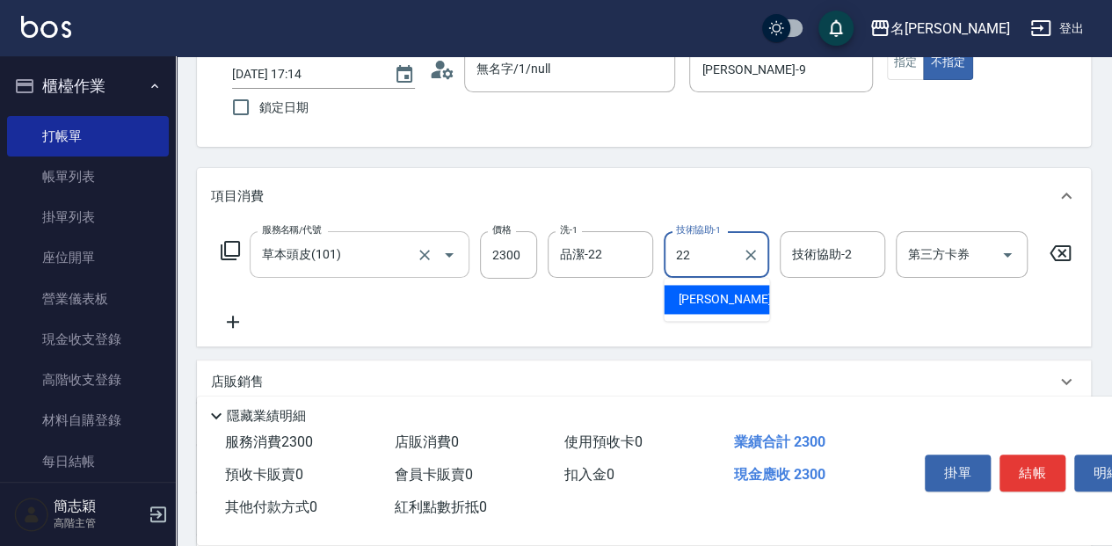
type input "品潔-22"
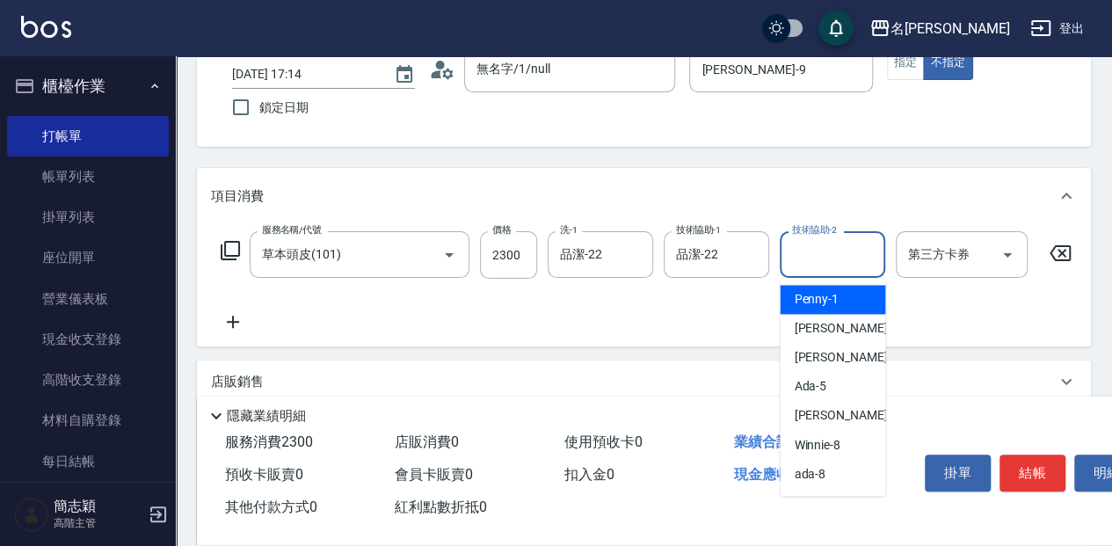
click at [825, 255] on div "技術協助-2 技術協助-2" at bounding box center [832, 254] width 105 height 47
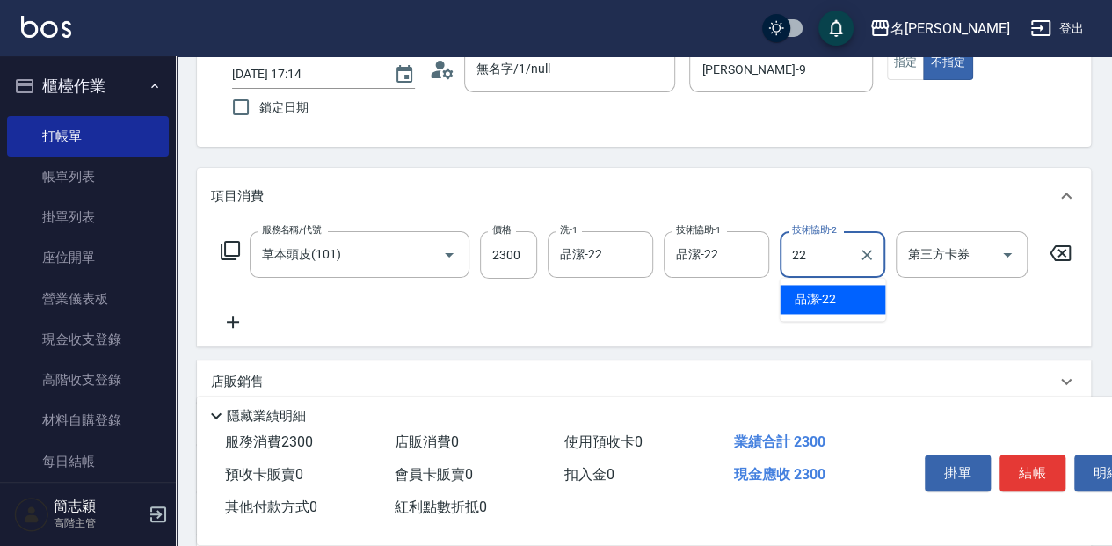
type input "品潔-22"
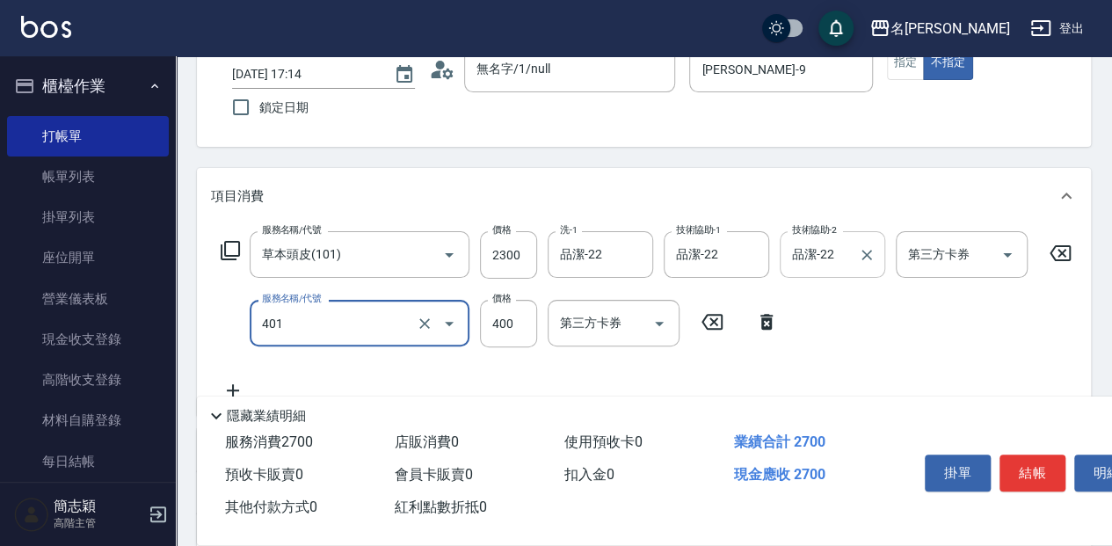
type input "1"
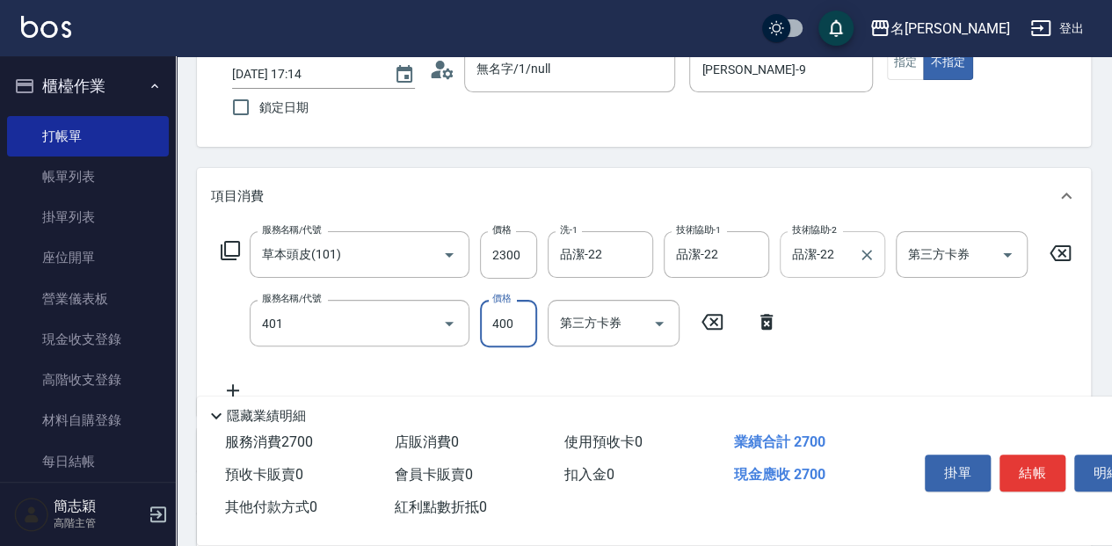
type input "剪髮(400)(401)"
type input "100"
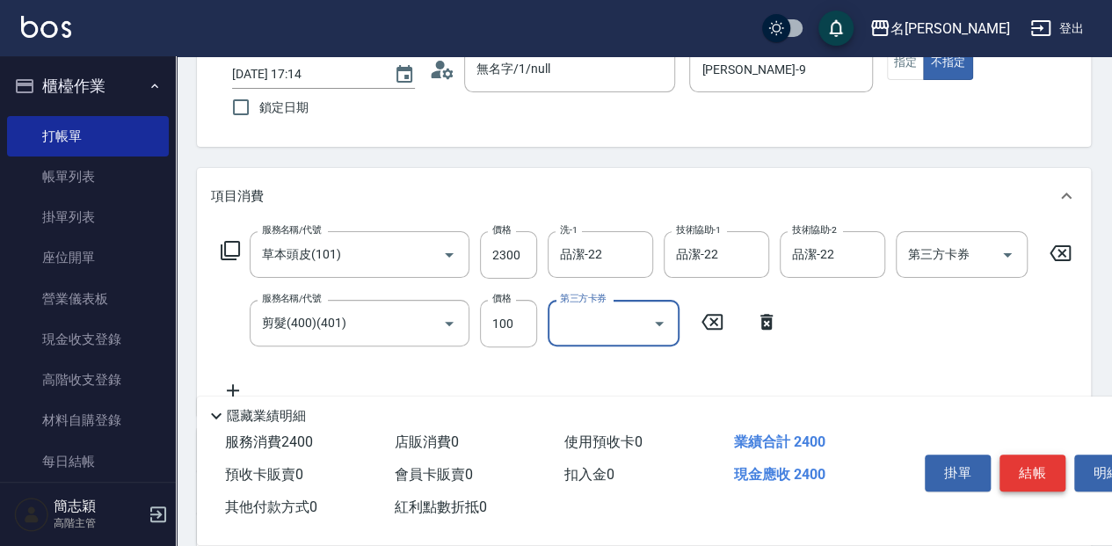
click at [1042, 464] on button "結帳" at bounding box center [1033, 472] width 66 height 37
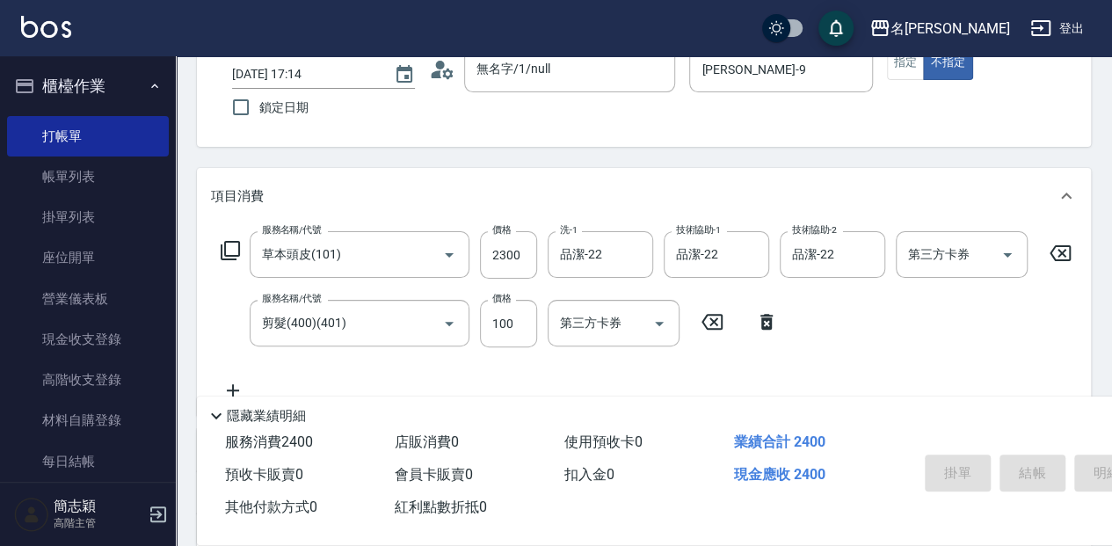
type input "[DATE] 17:15"
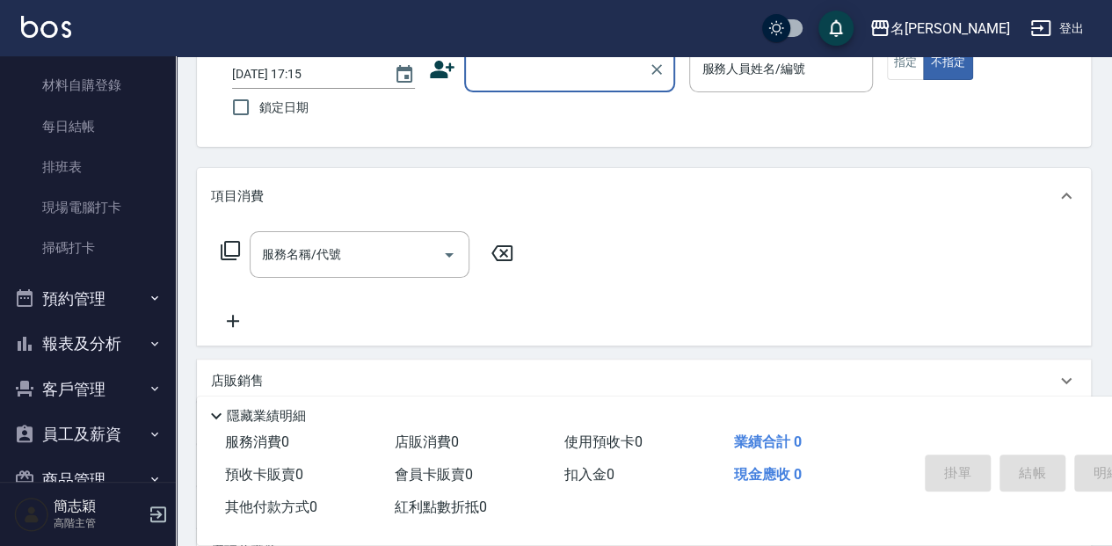
scroll to position [363, 0]
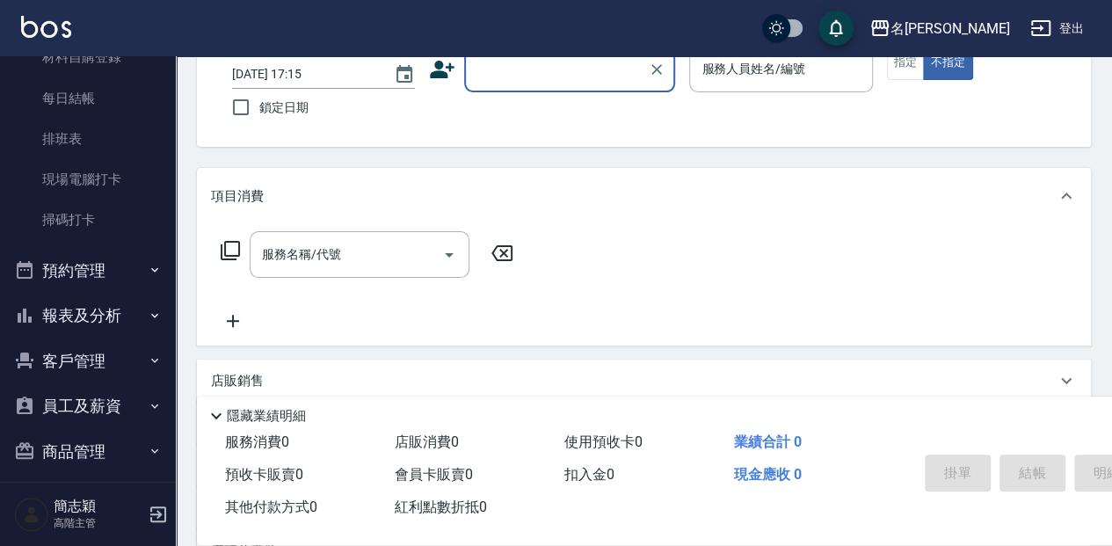
click at [120, 306] on button "報表及分析" at bounding box center [88, 316] width 162 height 46
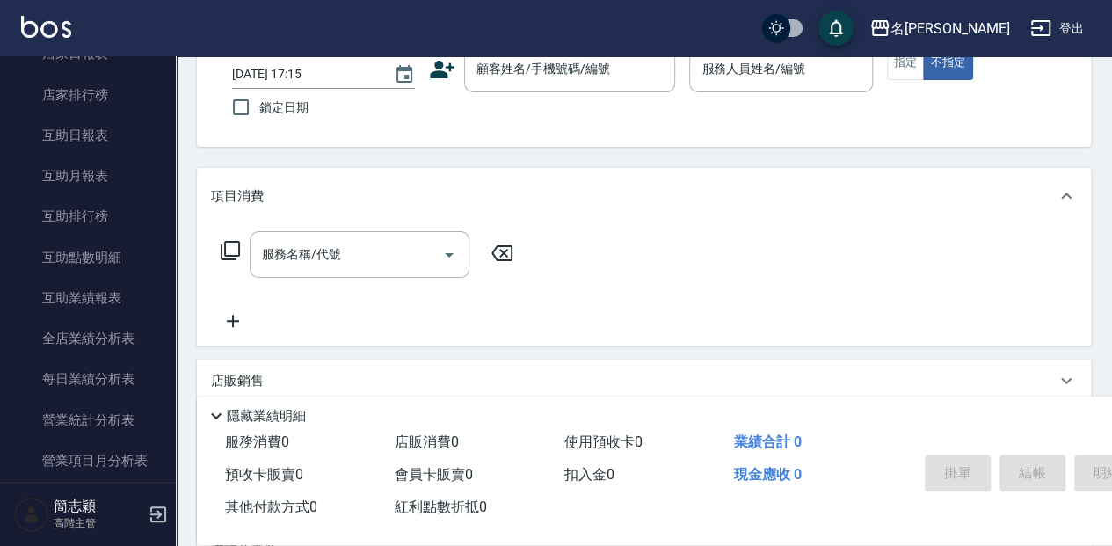
scroll to position [738, 0]
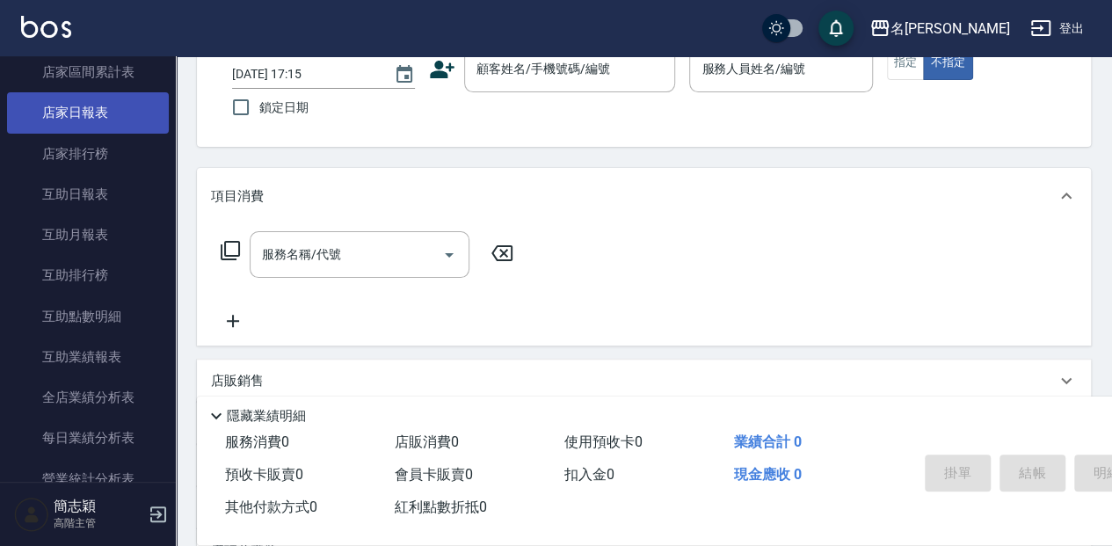
click at [111, 113] on link "店家日報表" at bounding box center [88, 112] width 162 height 40
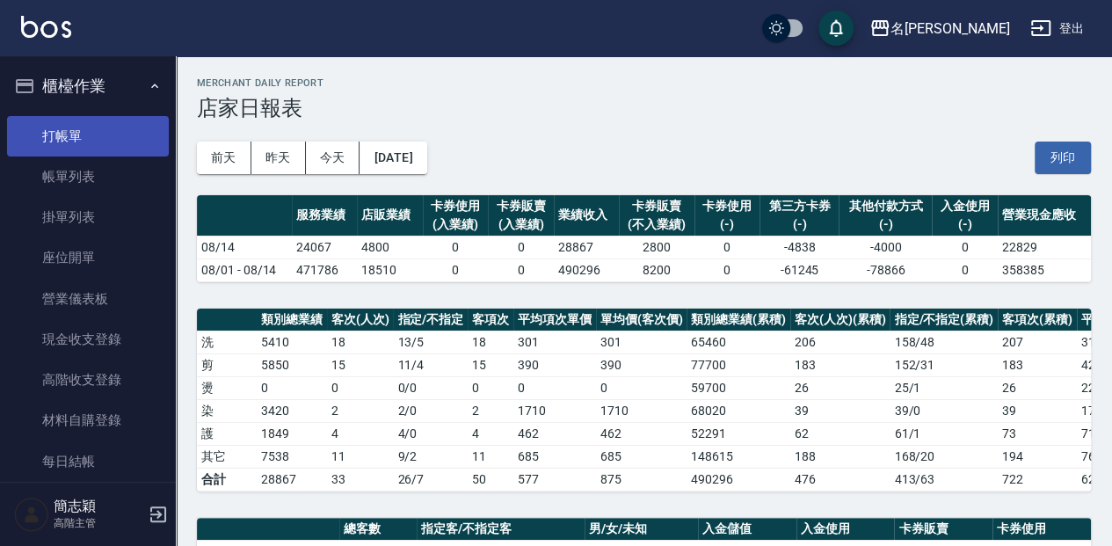
click at [125, 127] on link "打帳單" at bounding box center [88, 136] width 162 height 40
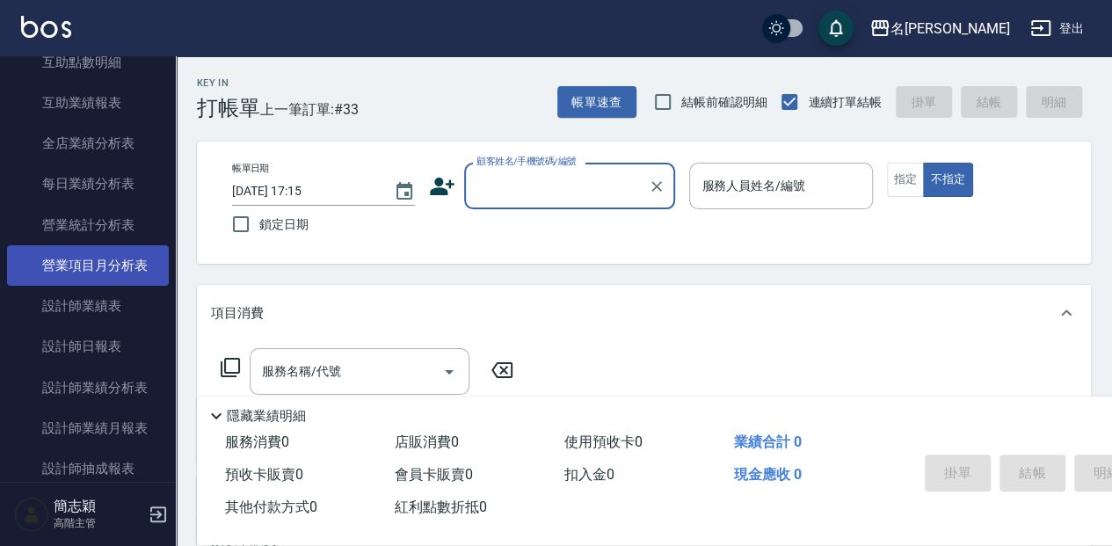
scroll to position [996, 0]
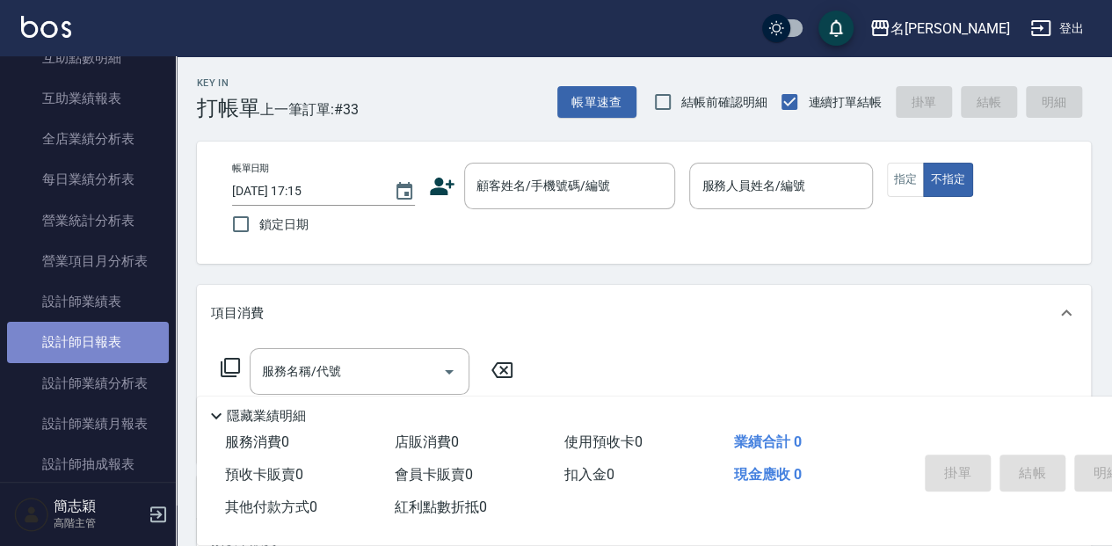
click at [124, 345] on link "設計師日報表" at bounding box center [88, 342] width 162 height 40
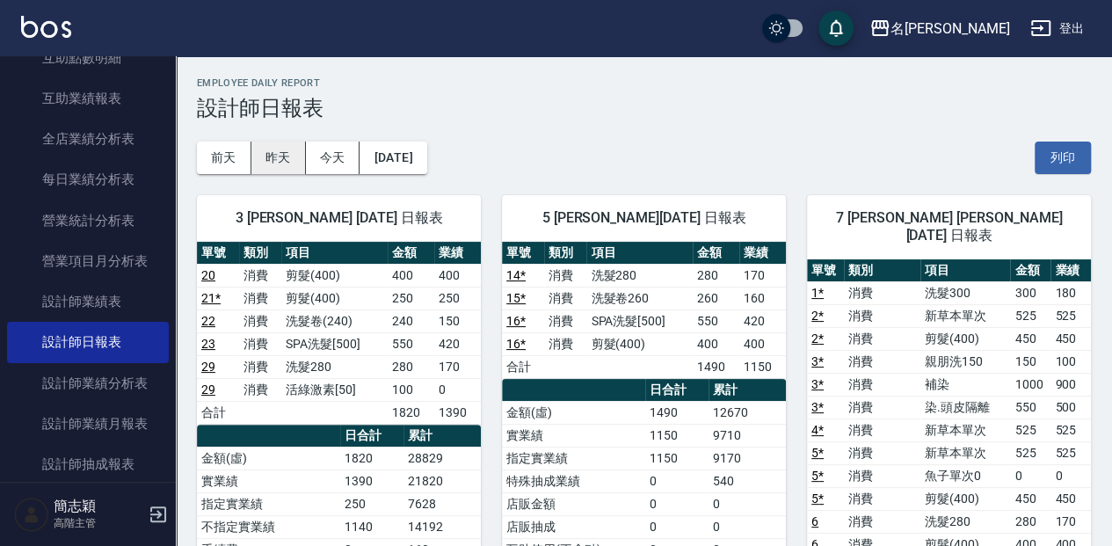
click at [276, 151] on button "昨天" at bounding box center [278, 158] width 55 height 33
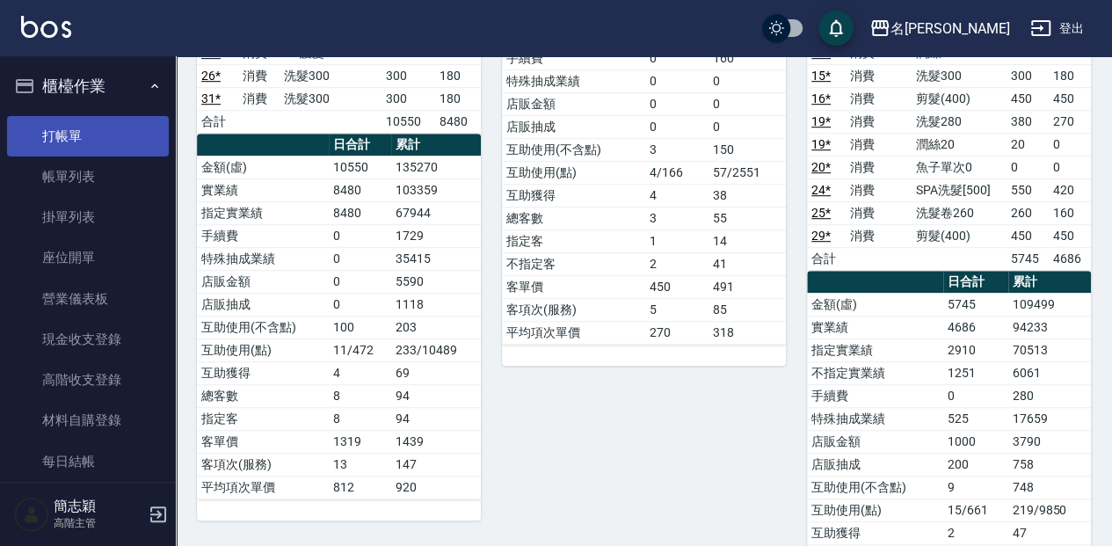
drag, startPoint x: 60, startPoint y: 128, endPoint x: 69, endPoint y: 149, distance: 22.9
click at [60, 128] on link "打帳單" at bounding box center [88, 136] width 162 height 40
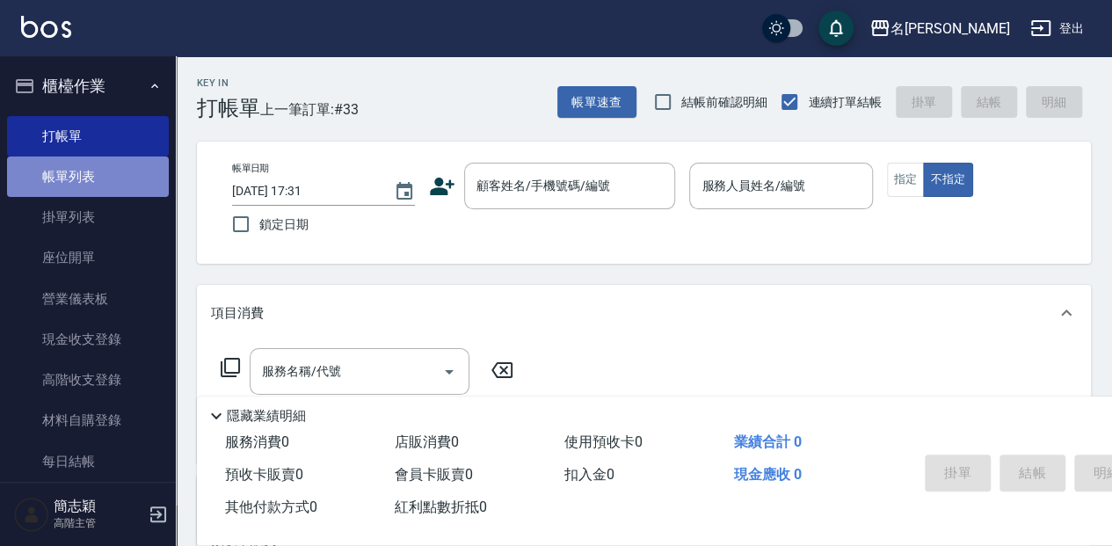
click at [118, 179] on link "帳單列表" at bounding box center [88, 176] width 162 height 40
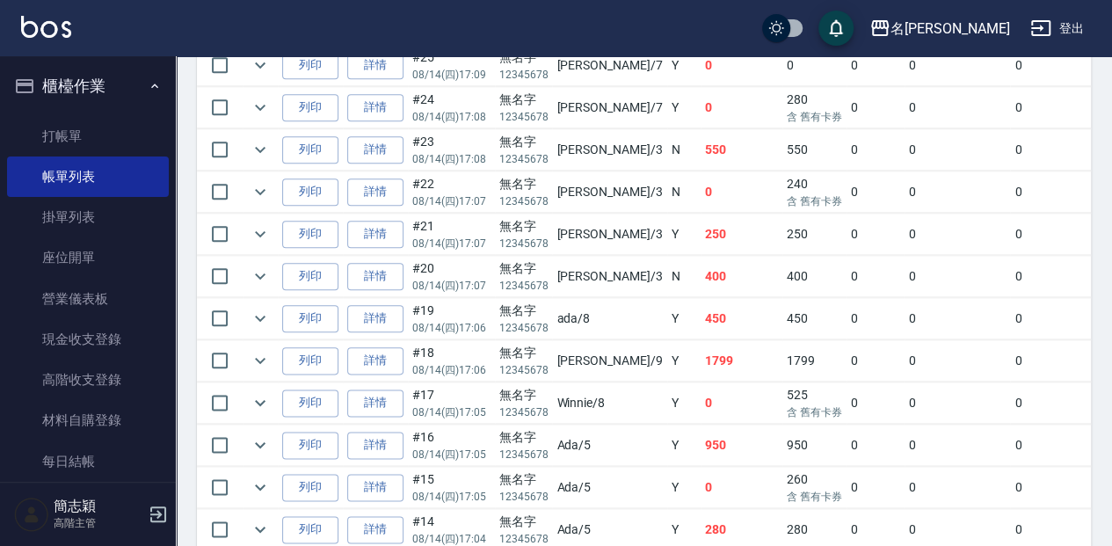
scroll to position [937, 0]
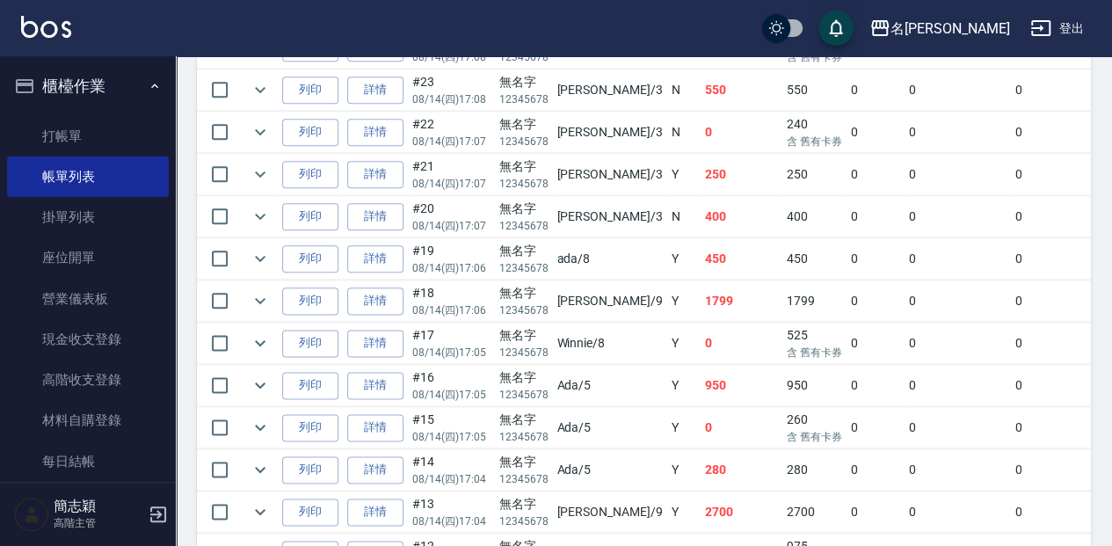
drag, startPoint x: 388, startPoint y: 331, endPoint x: 466, endPoint y: 348, distance: 80.2
click at [389, 331] on link "詳情" at bounding box center [375, 343] width 56 height 27
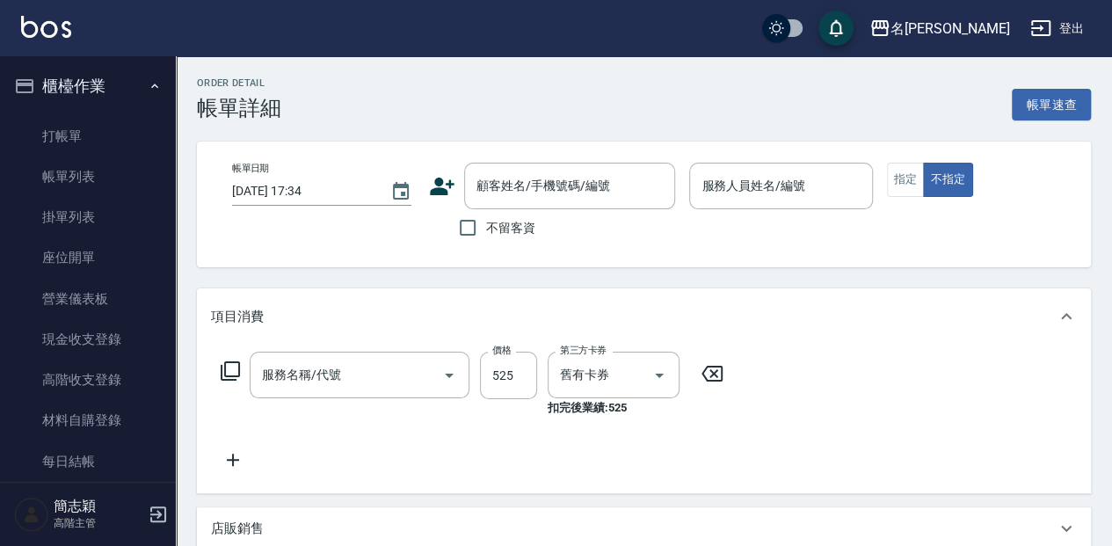
type input "[DATE] 17:05"
type input "Winnie-8"
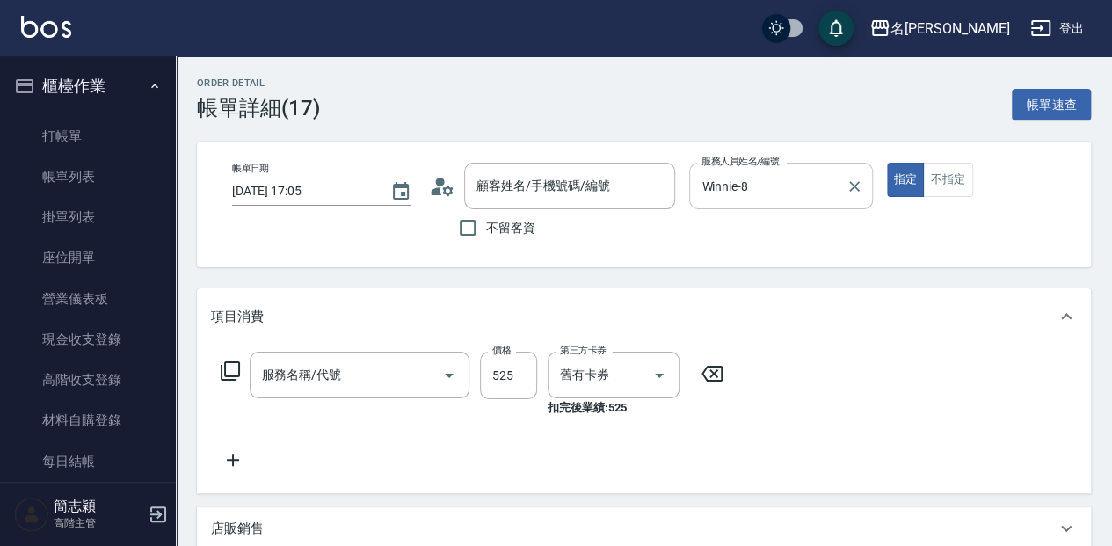
type input "新草本單次(105)"
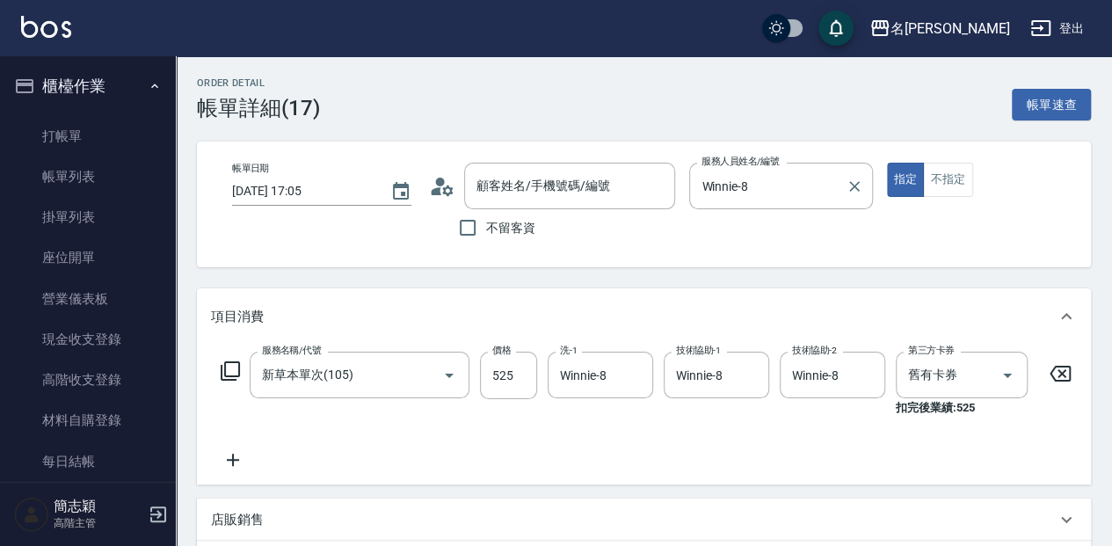
type input "無名字/ 12345678 /null"
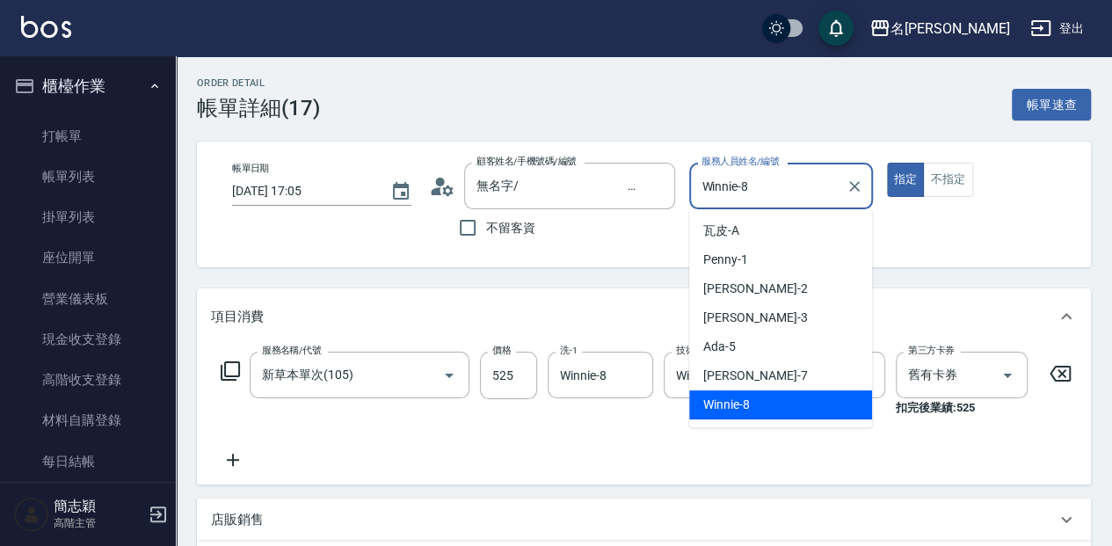
click at [772, 192] on input "Winnie-8" at bounding box center [767, 186] width 141 height 31
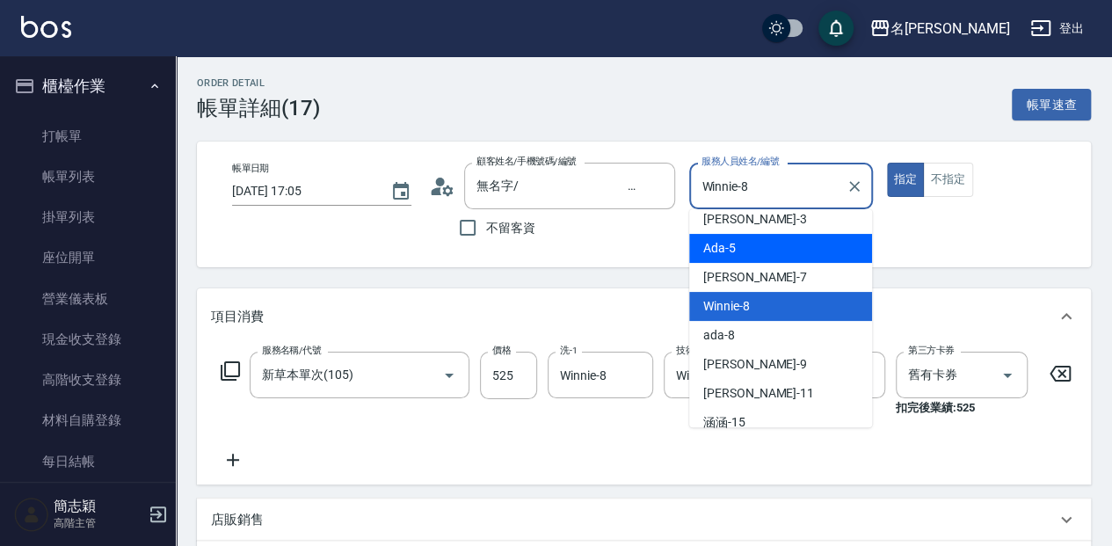
scroll to position [117, 0]
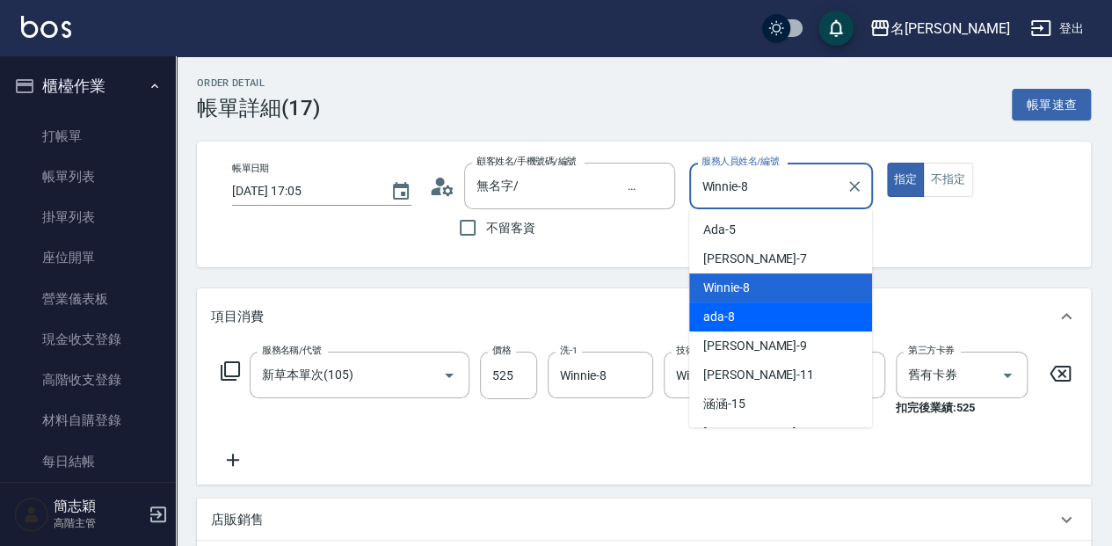
click at [763, 309] on div "ada -8" at bounding box center [780, 316] width 183 height 29
type input "ada-8"
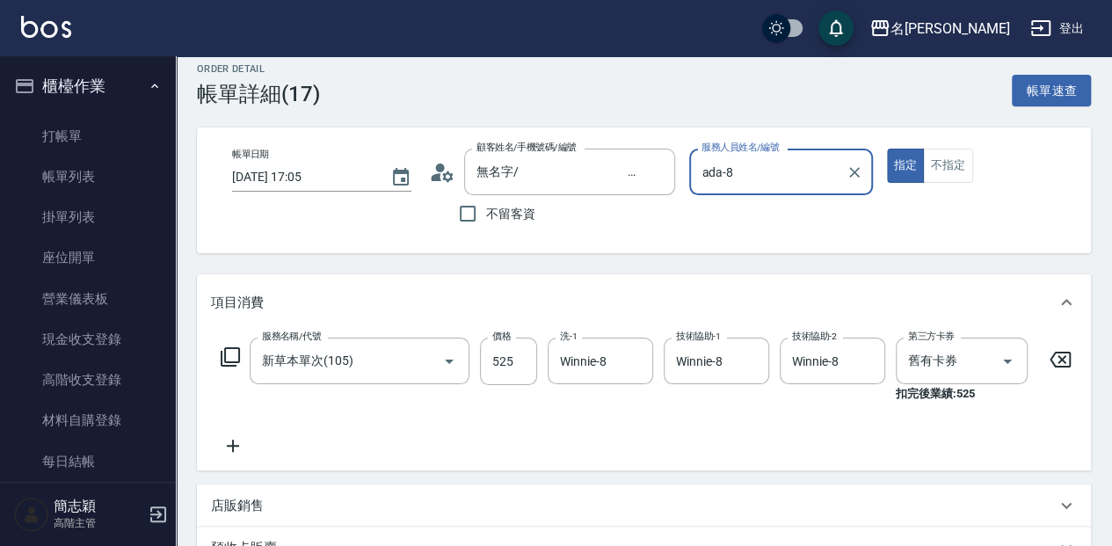
scroll to position [58, 0]
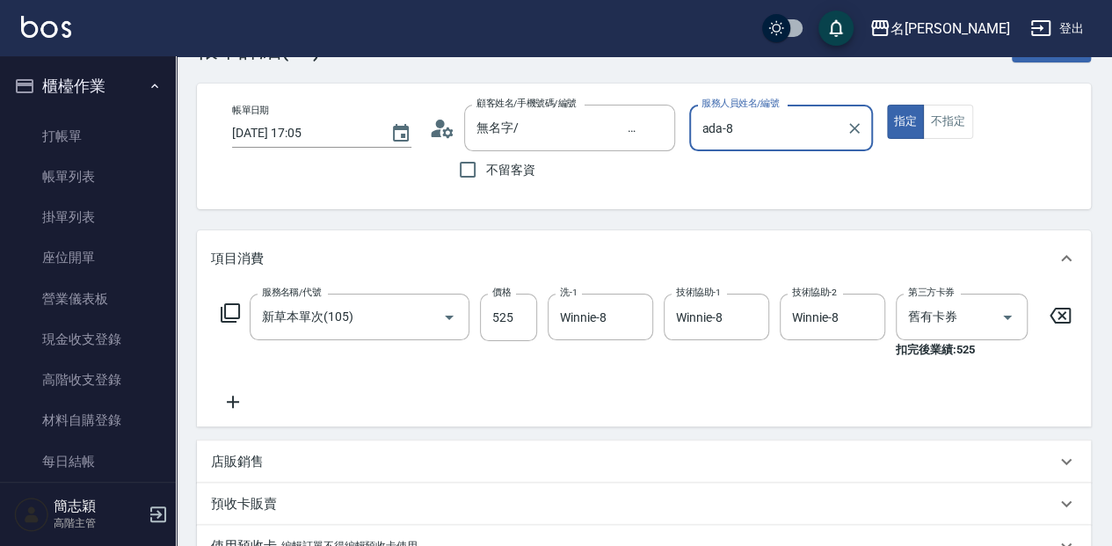
click at [230, 397] on icon at bounding box center [233, 401] width 44 height 21
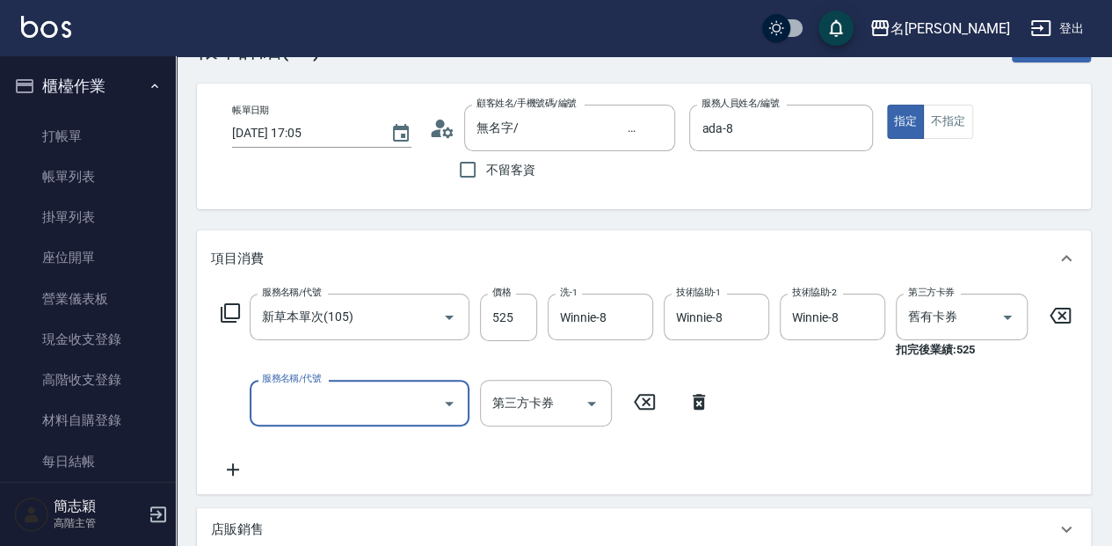
click at [292, 394] on input "服務名稱/代號" at bounding box center [347, 403] width 178 height 31
type input "剪髮(400)(401)"
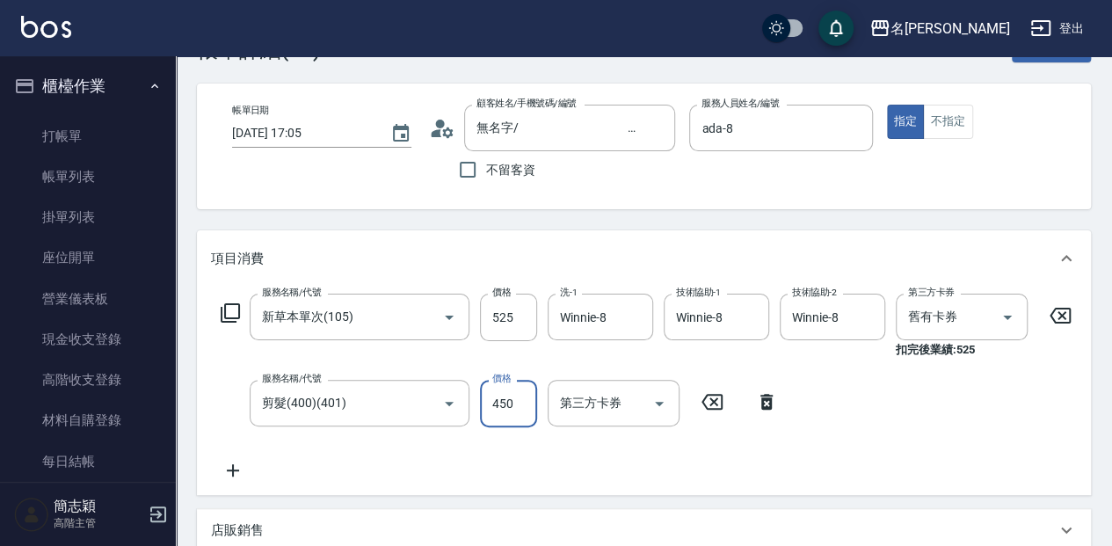
type input "450"
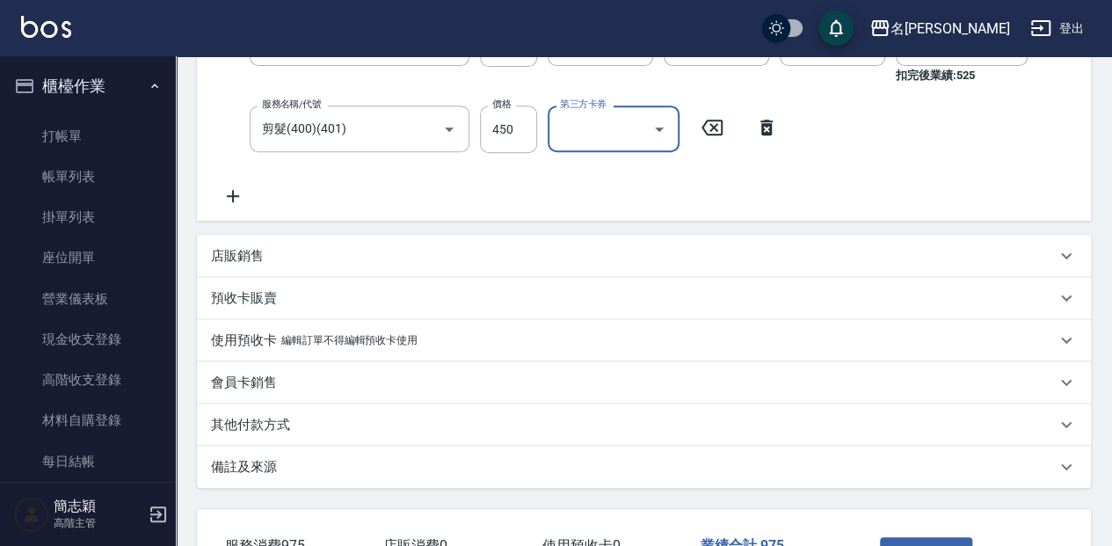
scroll to position [234, 0]
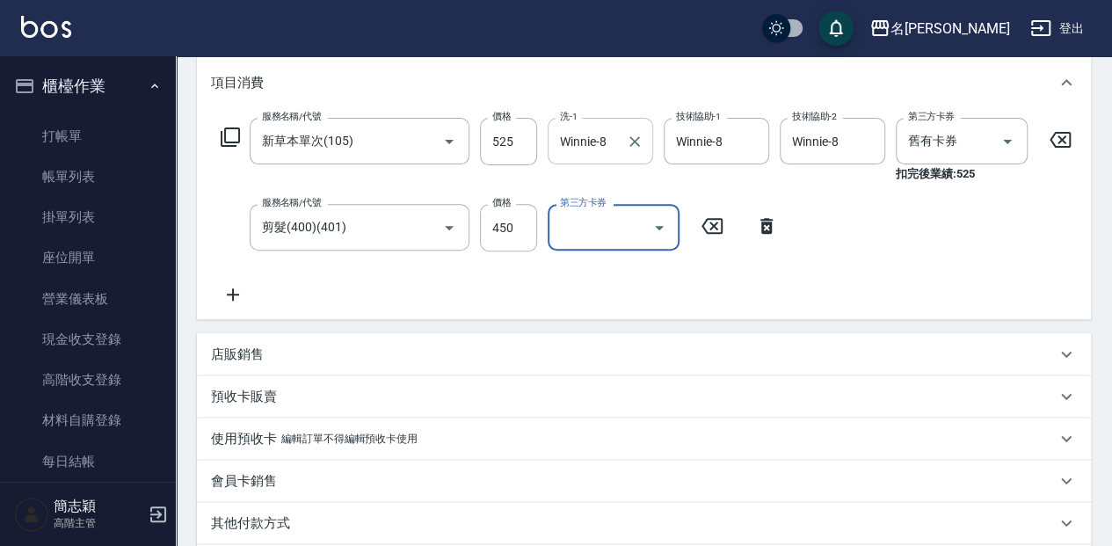
click at [621, 138] on div "Winnie-8 洗-1" at bounding box center [600, 141] width 105 height 47
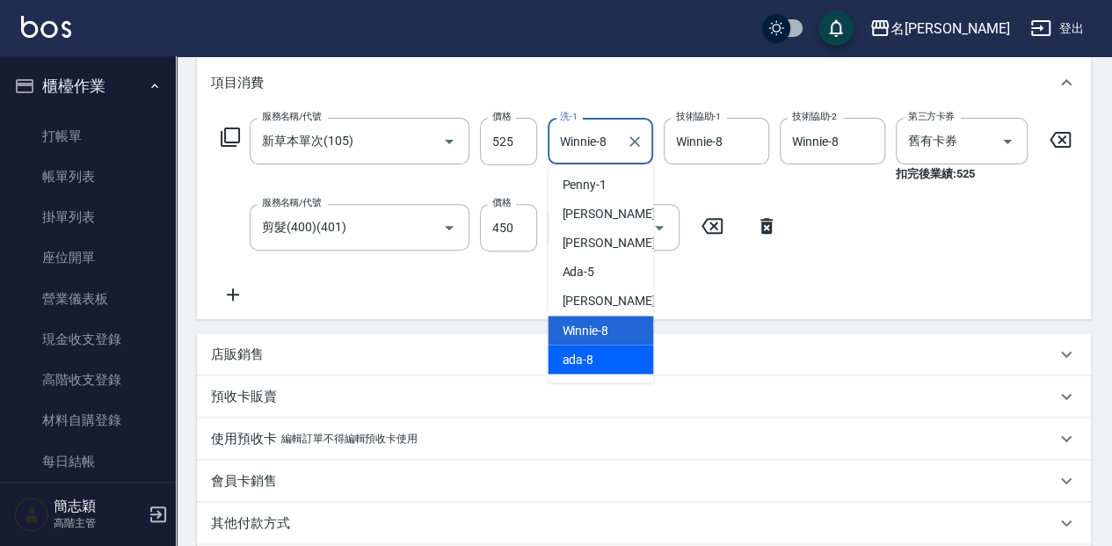
scroll to position [58, 0]
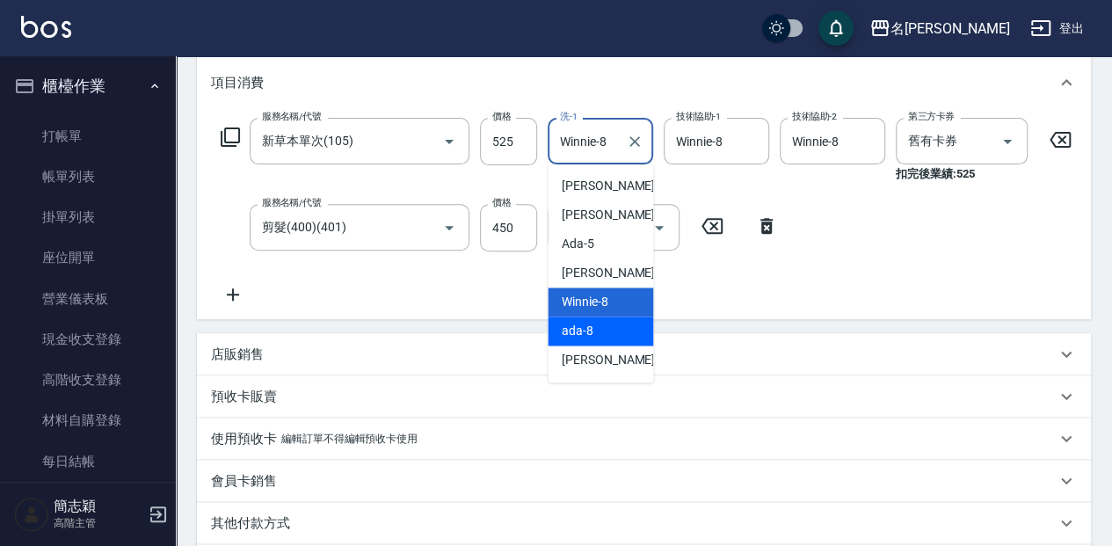
drag, startPoint x: 600, startPoint y: 332, endPoint x: 709, endPoint y: 244, distance: 140.0
click at [600, 331] on div "ada -8" at bounding box center [600, 330] width 105 height 29
type input "ada-8"
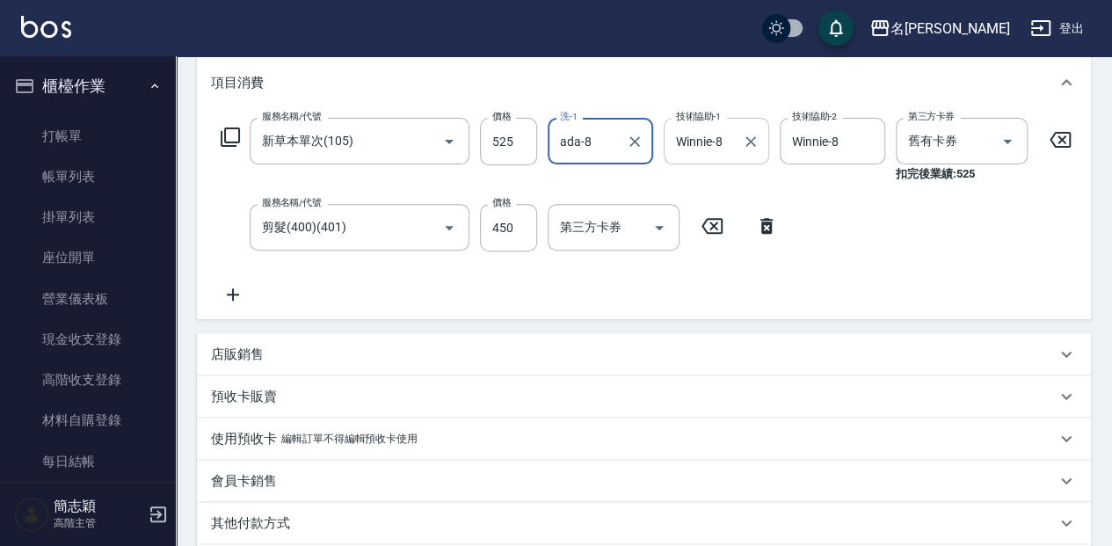
click at [747, 125] on div at bounding box center [749, 141] width 23 height 47
click at [735, 146] on div "Winnie-8 技術協助-1" at bounding box center [716, 141] width 105 height 47
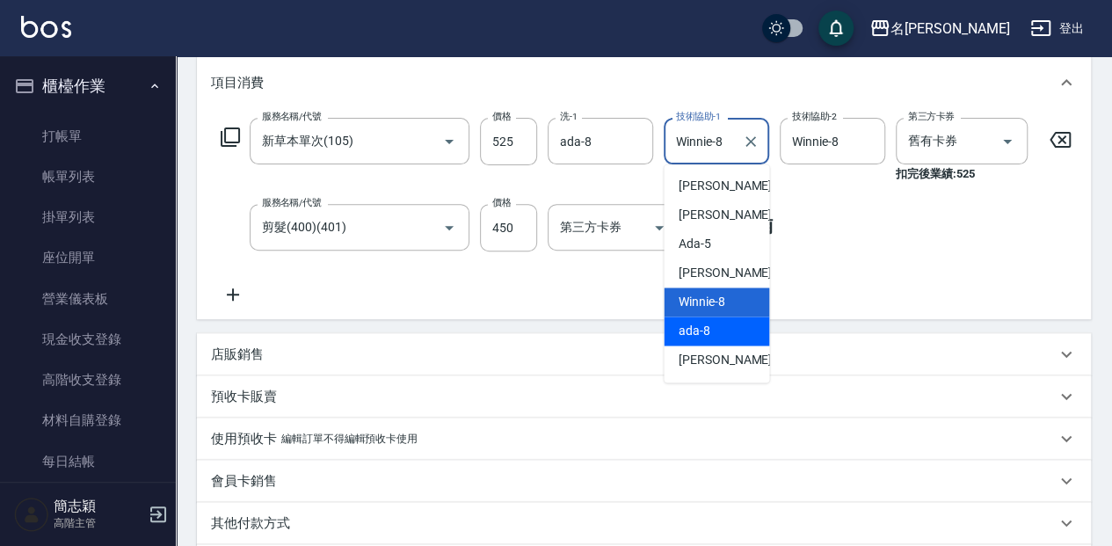
click at [709, 335] on div "ada -8" at bounding box center [716, 330] width 105 height 29
type input "ada-8"
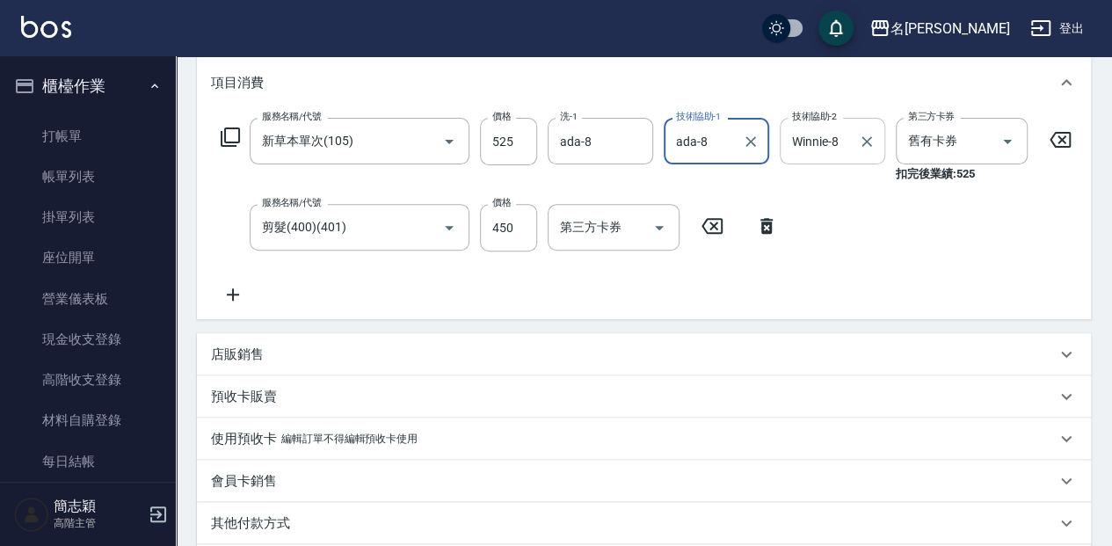
click at [835, 148] on input "Winnie-8" at bounding box center [819, 141] width 63 height 31
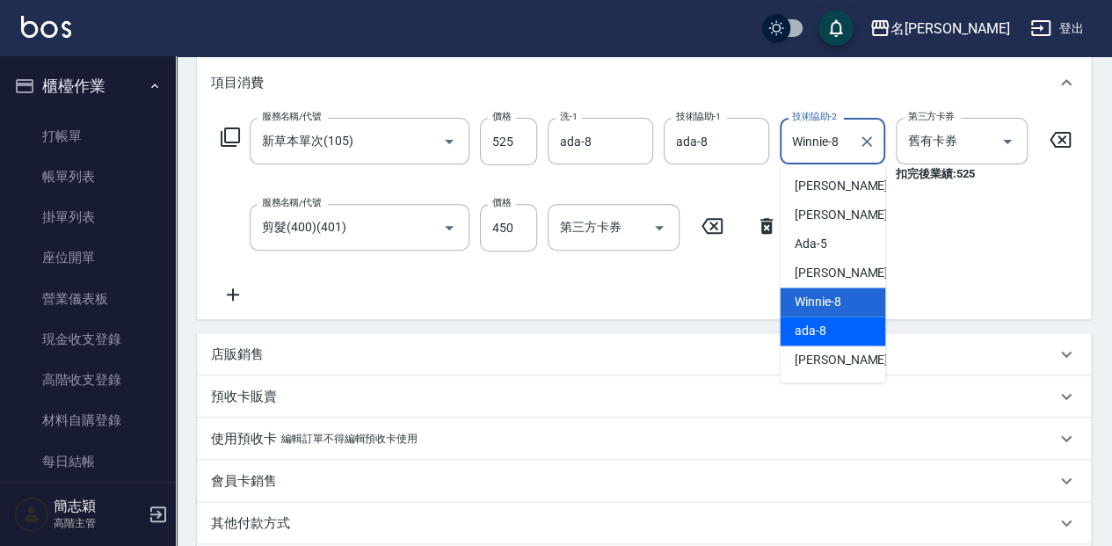
click at [829, 329] on div "ada -8" at bounding box center [832, 330] width 105 height 29
type input "ada-8"
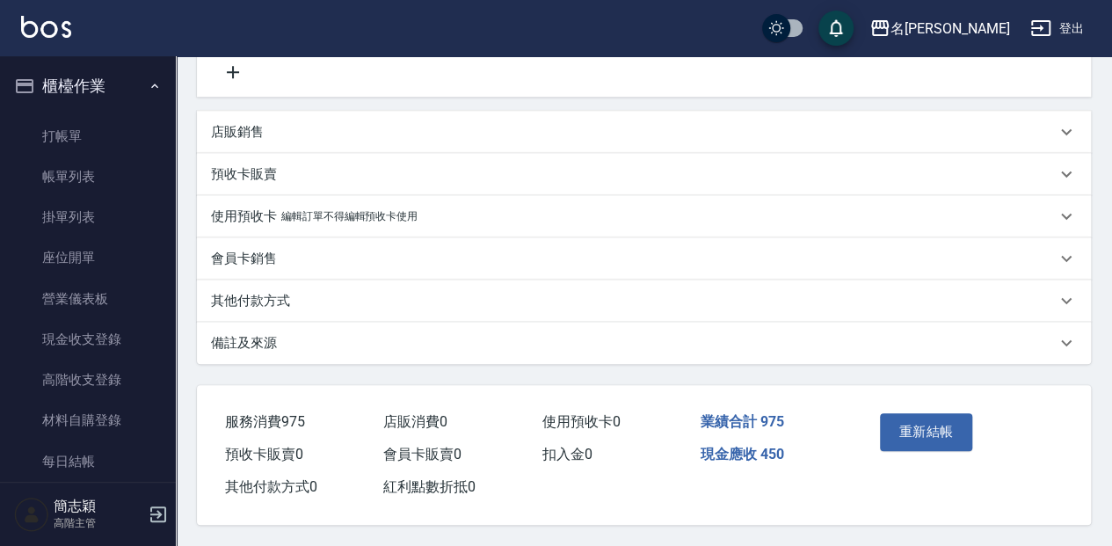
scroll to position [471, 0]
click at [918, 431] on button "重新結帳" at bounding box center [926, 431] width 93 height 37
